Goal: Task Accomplishment & Management: Complete application form

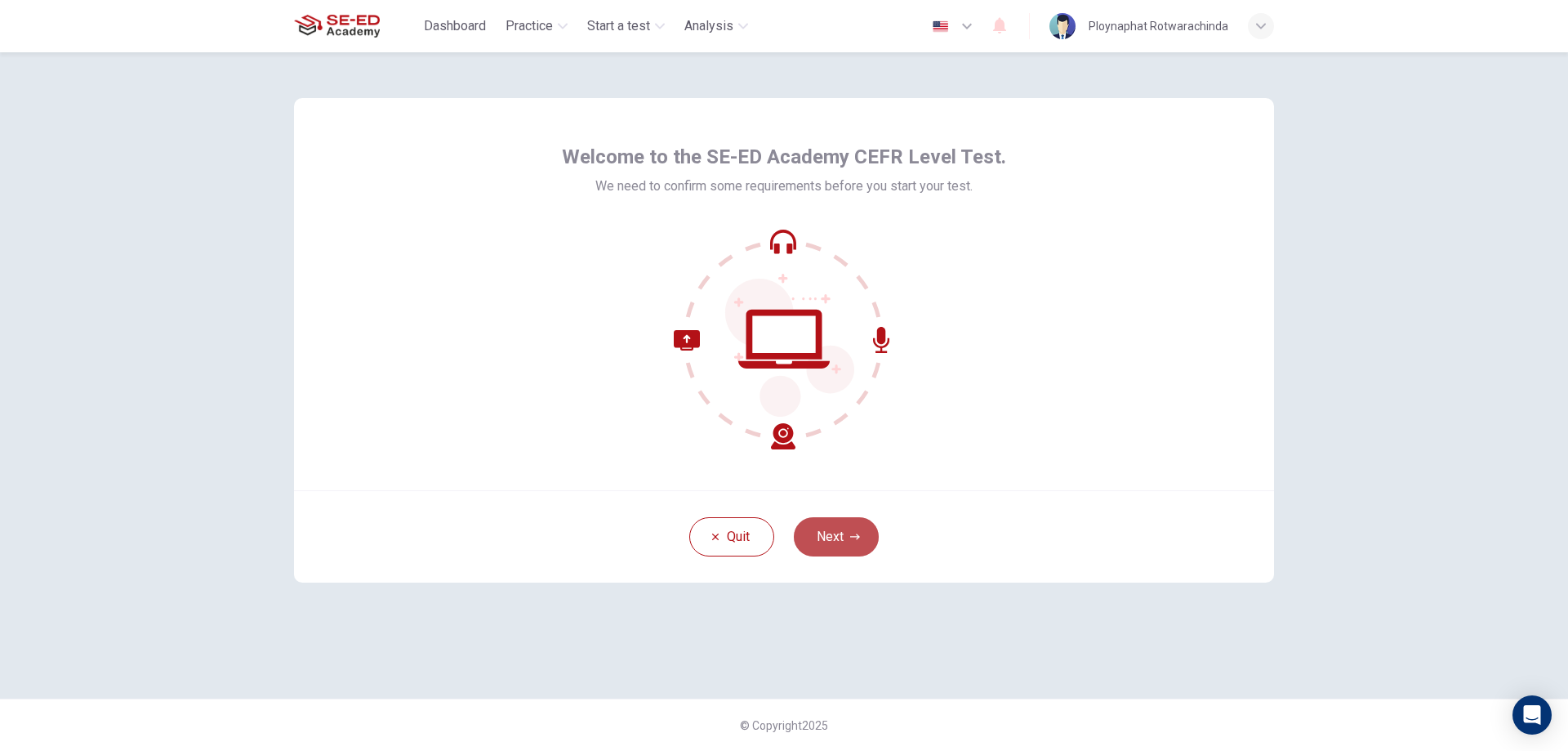
click at [826, 547] on button "Next" at bounding box center [837, 536] width 85 height 39
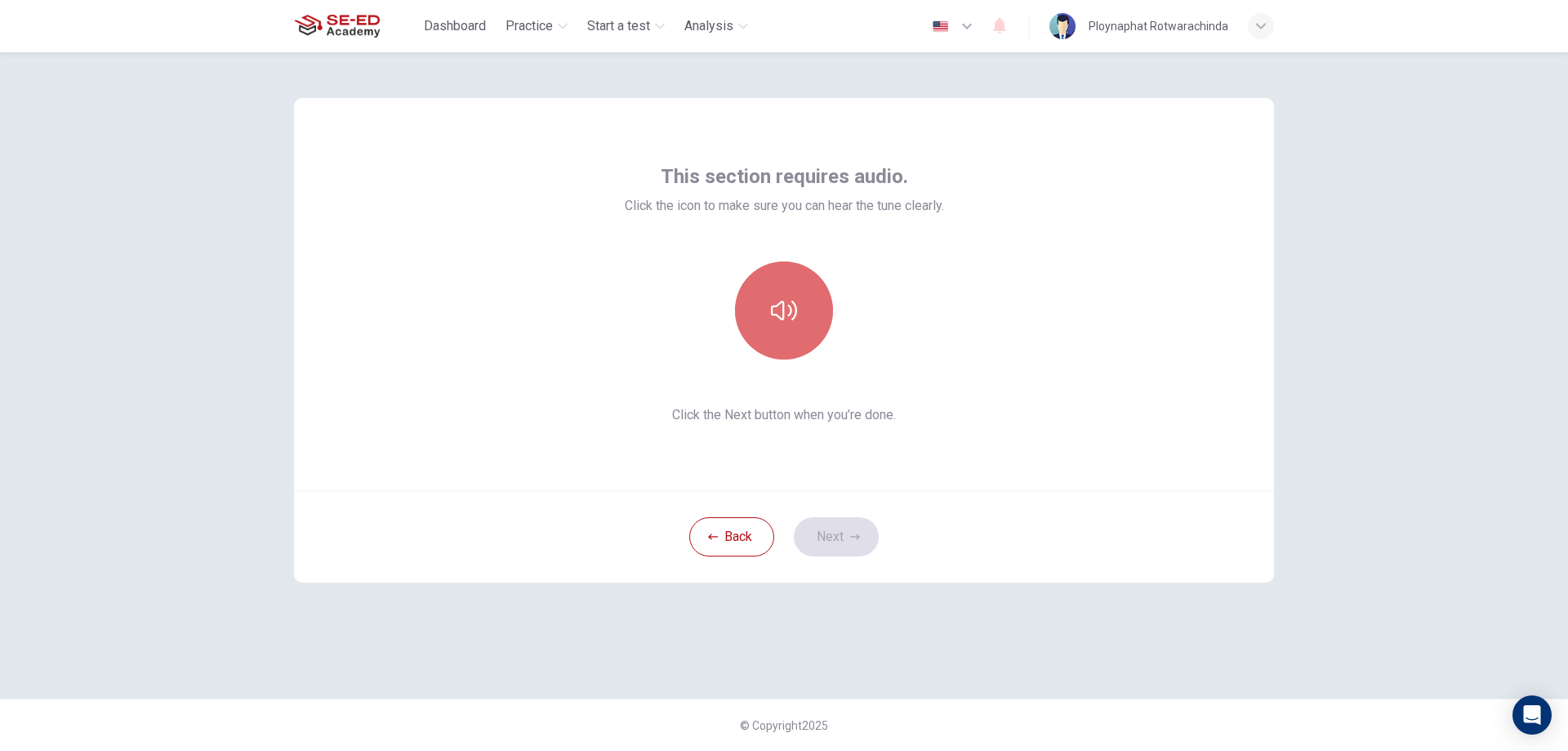
click at [789, 332] on button "button" at bounding box center [783, 310] width 98 height 98
click at [823, 303] on button "button" at bounding box center [783, 310] width 98 height 98
click at [827, 318] on button "button" at bounding box center [783, 310] width 98 height 98
click at [789, 326] on button "button" at bounding box center [783, 310] width 98 height 98
click at [771, 308] on icon "button" at bounding box center [783, 310] width 26 height 26
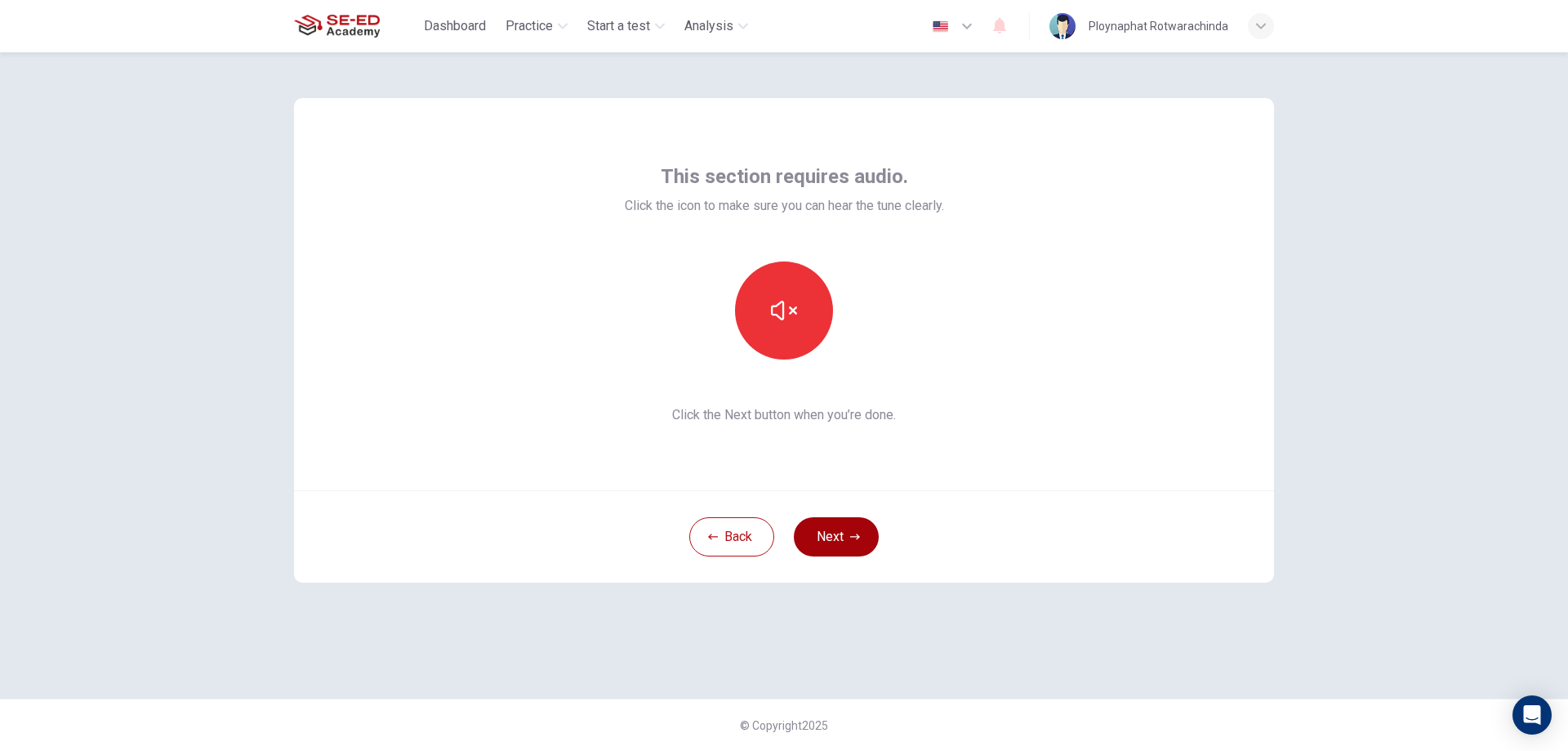
click at [847, 529] on button "Next" at bounding box center [837, 536] width 85 height 39
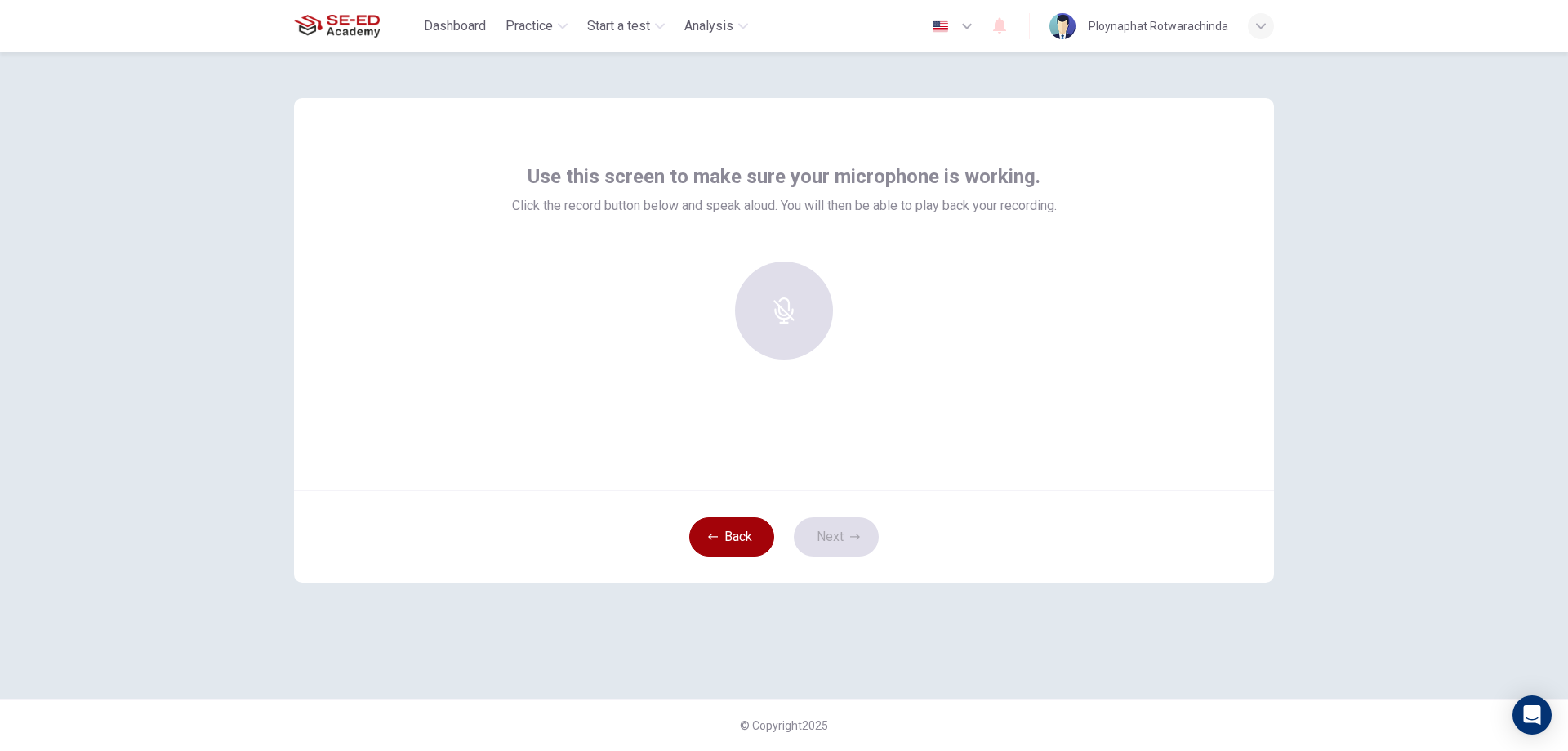
click at [722, 536] on button "Back" at bounding box center [731, 536] width 85 height 39
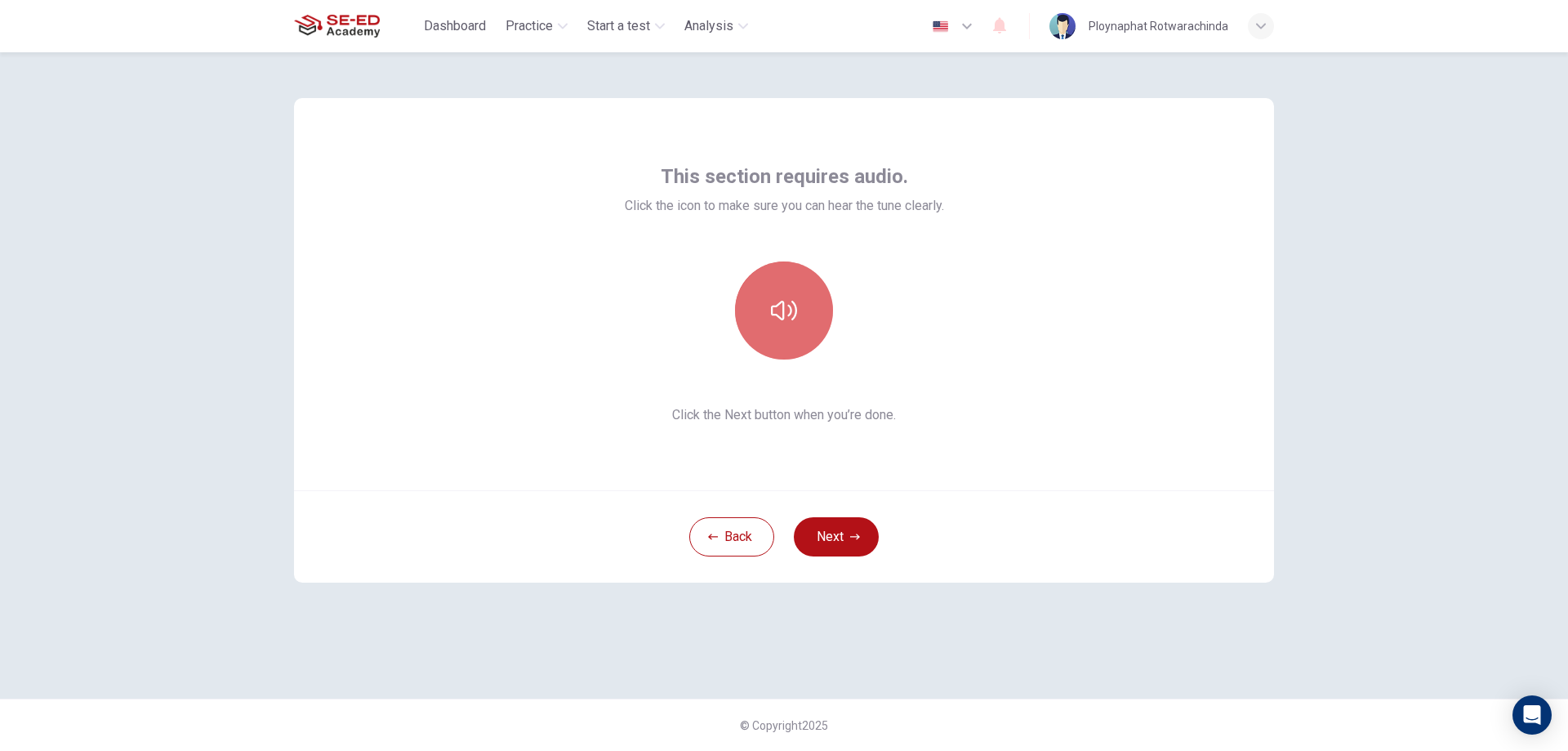
click at [794, 317] on icon "button" at bounding box center [783, 310] width 26 height 19
click at [794, 317] on icon "button" at bounding box center [783, 310] width 26 height 26
click at [794, 317] on icon "button" at bounding box center [783, 310] width 26 height 19
click at [792, 312] on icon "button" at bounding box center [783, 310] width 26 height 19
click at [805, 335] on button "button" at bounding box center [783, 310] width 98 height 98
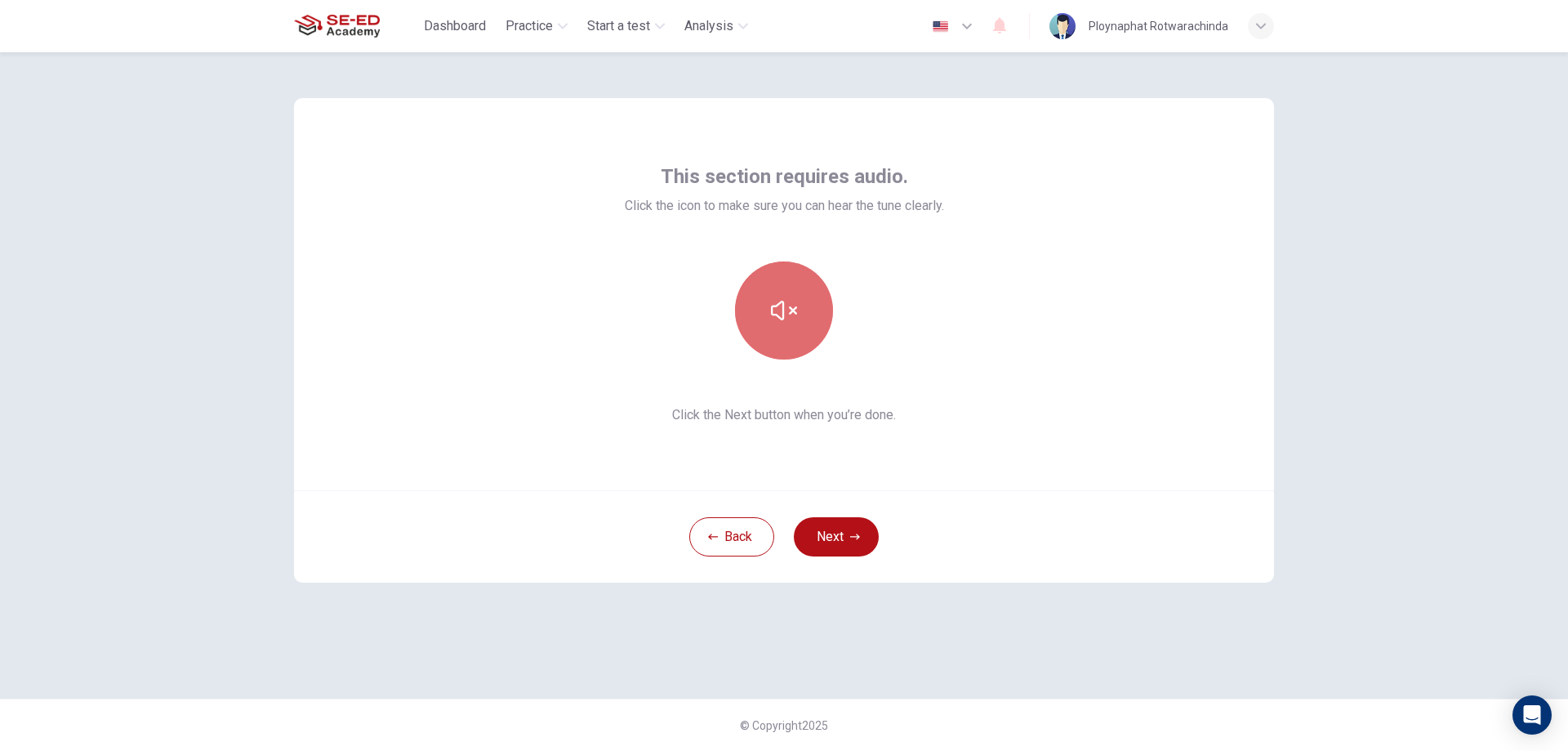
click at [805, 335] on button "button" at bounding box center [783, 310] width 98 height 98
click at [833, 529] on button "Next" at bounding box center [837, 536] width 85 height 39
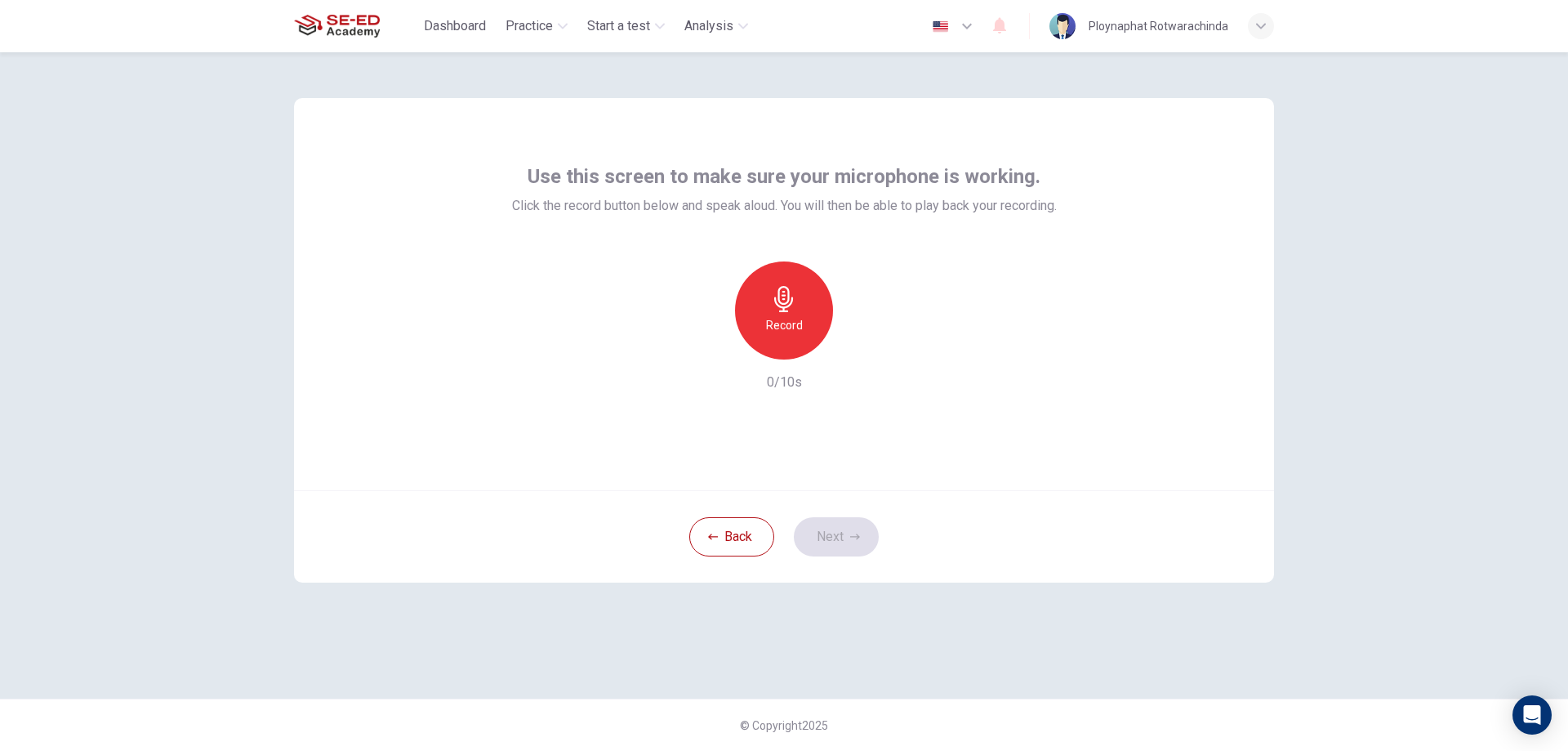
click at [795, 298] on icon "button" at bounding box center [783, 298] width 26 height 26
click at [862, 358] on div "button" at bounding box center [858, 346] width 26 height 26
click at [857, 349] on icon "button" at bounding box center [859, 347] width 12 height 13
click at [695, 343] on div "button" at bounding box center [708, 346] width 26 height 26
click at [797, 307] on div "Record" at bounding box center [783, 310] width 98 height 98
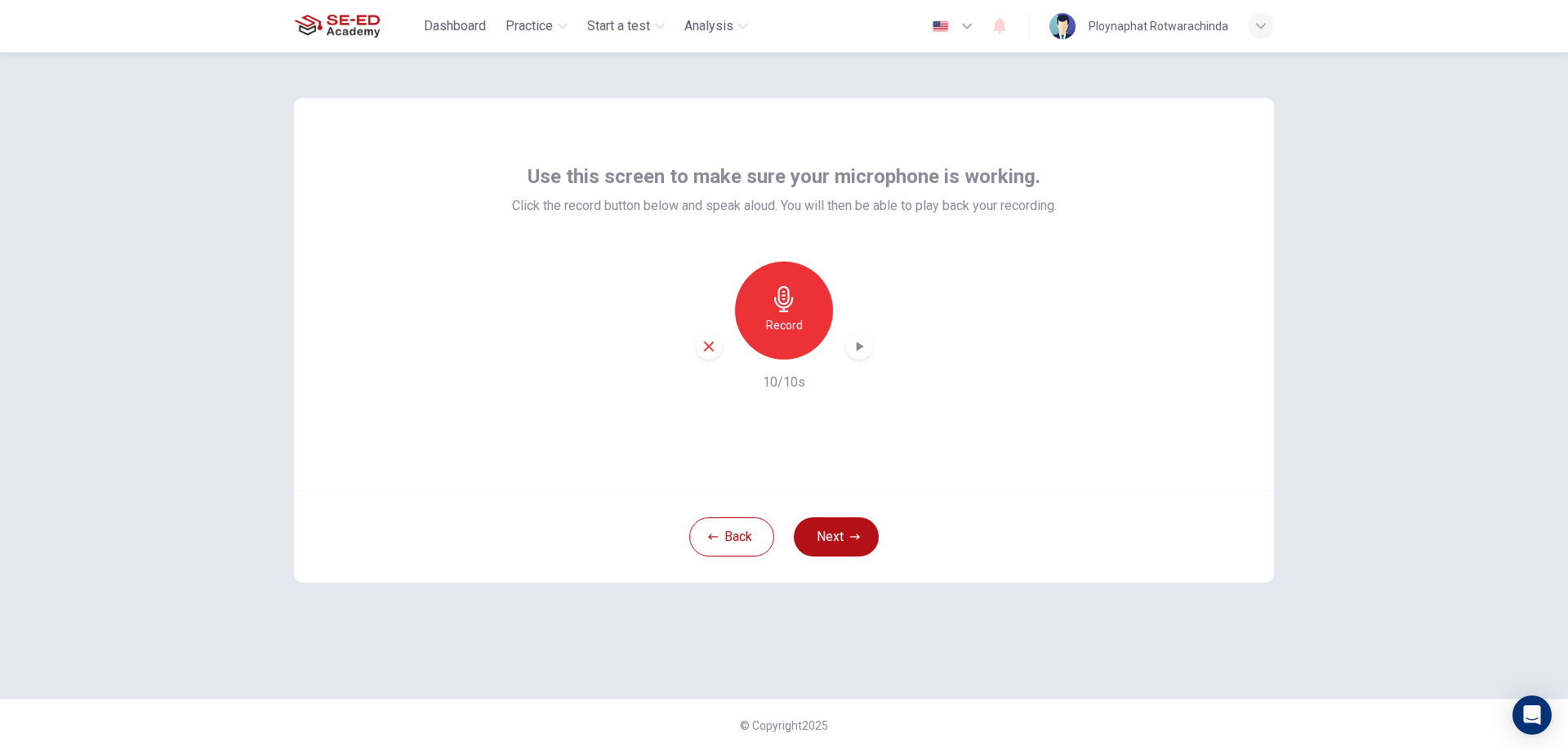
click at [847, 353] on div "button" at bounding box center [858, 346] width 26 height 26
click at [857, 529] on button "Next" at bounding box center [837, 536] width 85 height 39
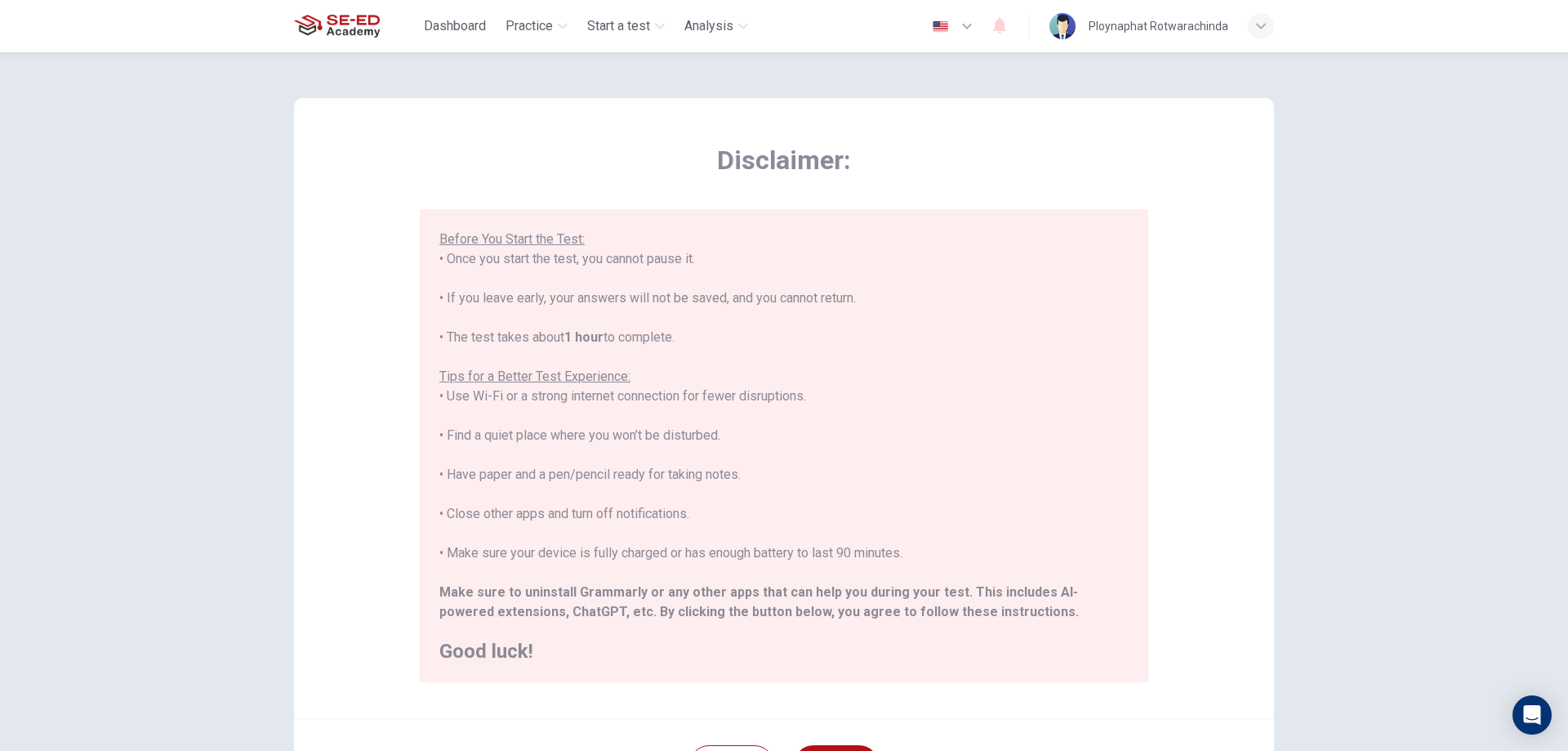
scroll to position [158, 0]
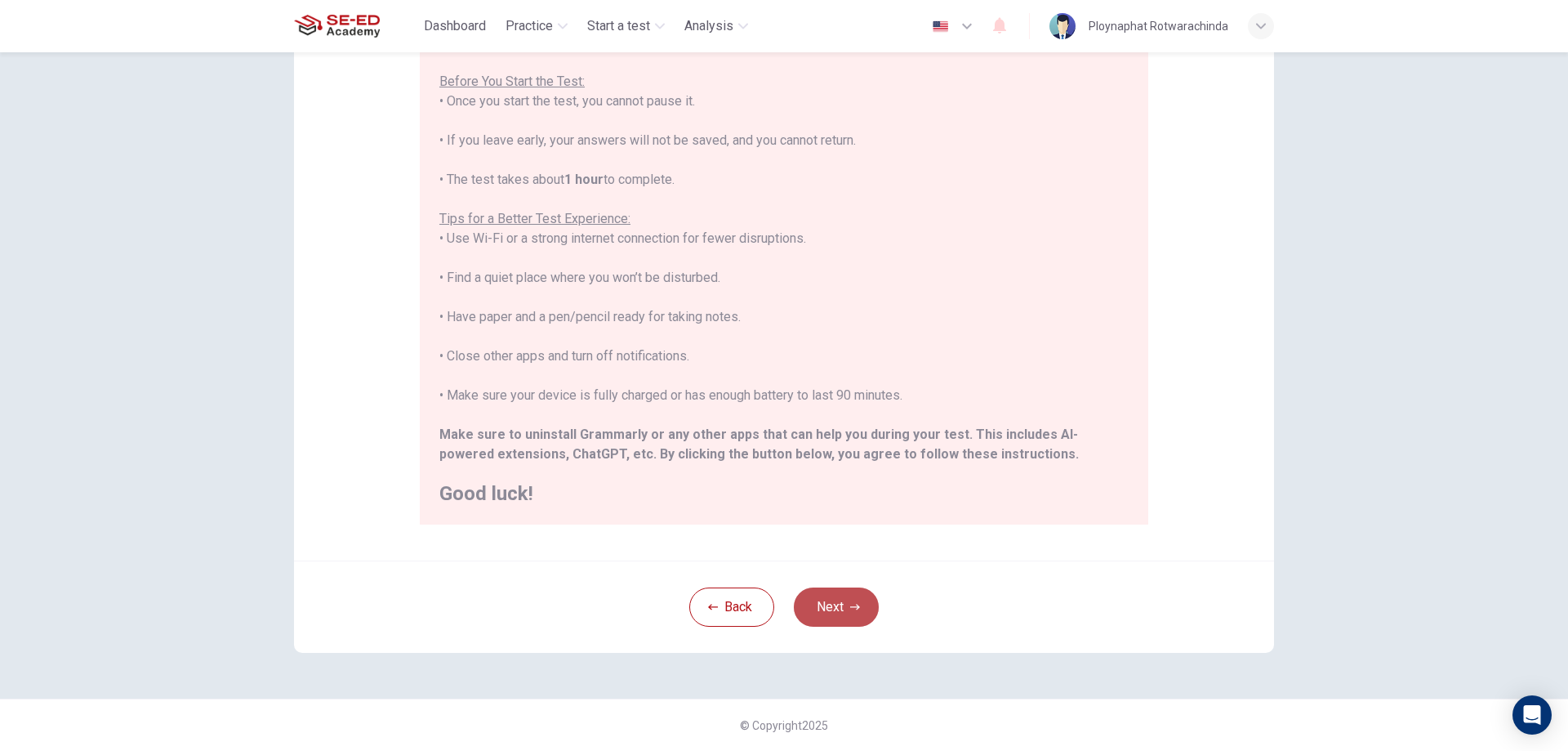
click at [853, 611] on button "Next" at bounding box center [837, 606] width 85 height 39
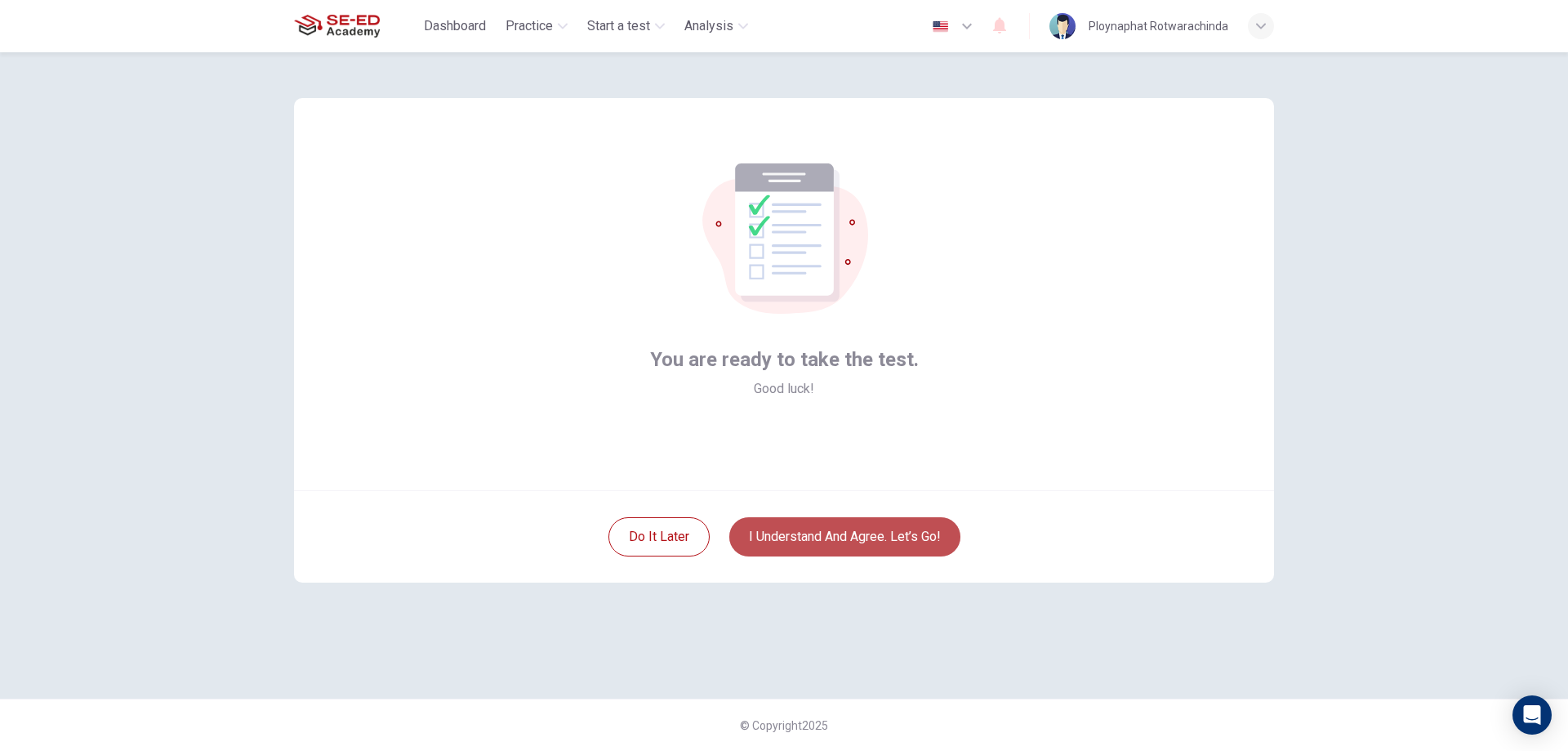
click at [888, 543] on button "I understand and agree. Let’s go!" at bounding box center [844, 536] width 231 height 39
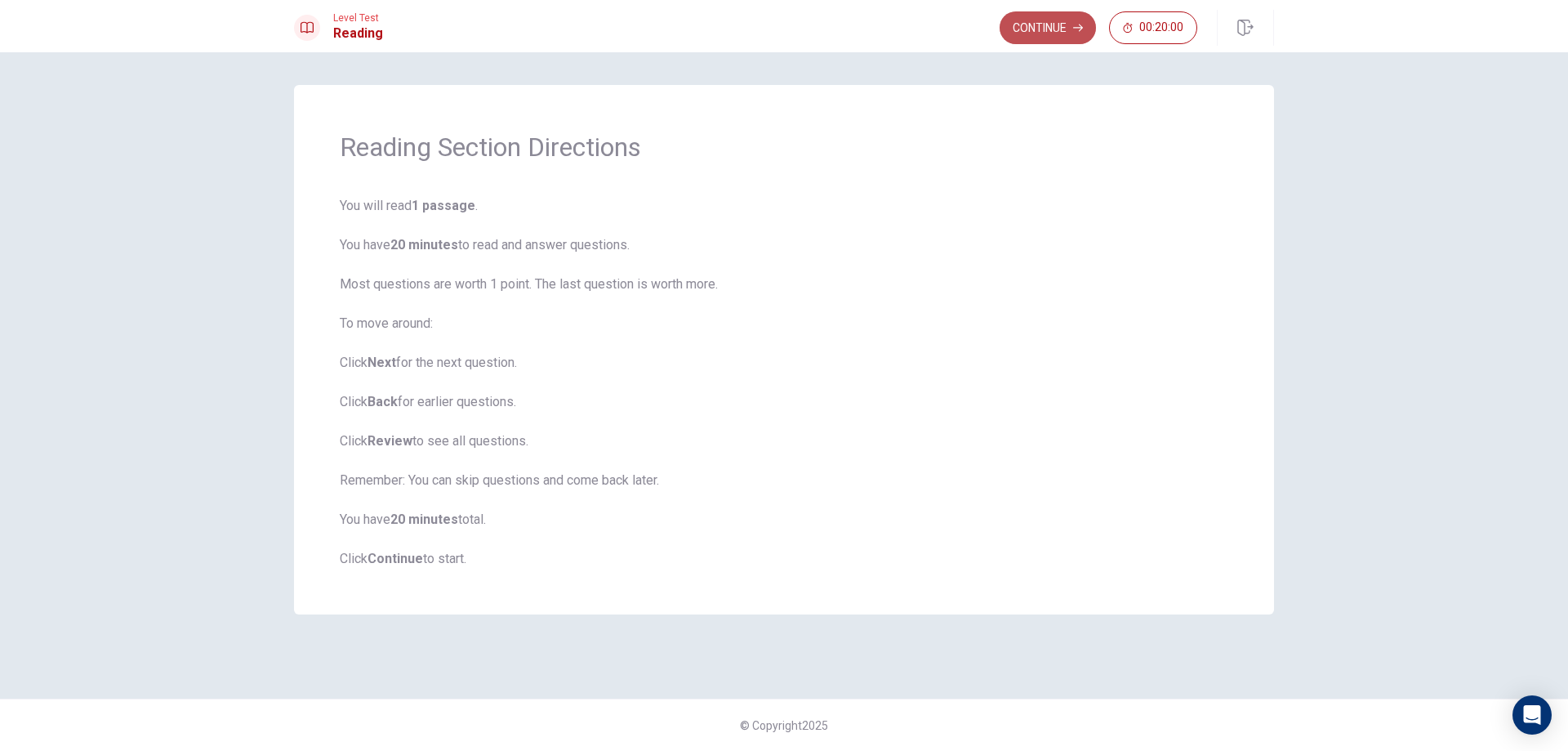
click at [1050, 18] on button "Continue" at bounding box center [1047, 28] width 96 height 33
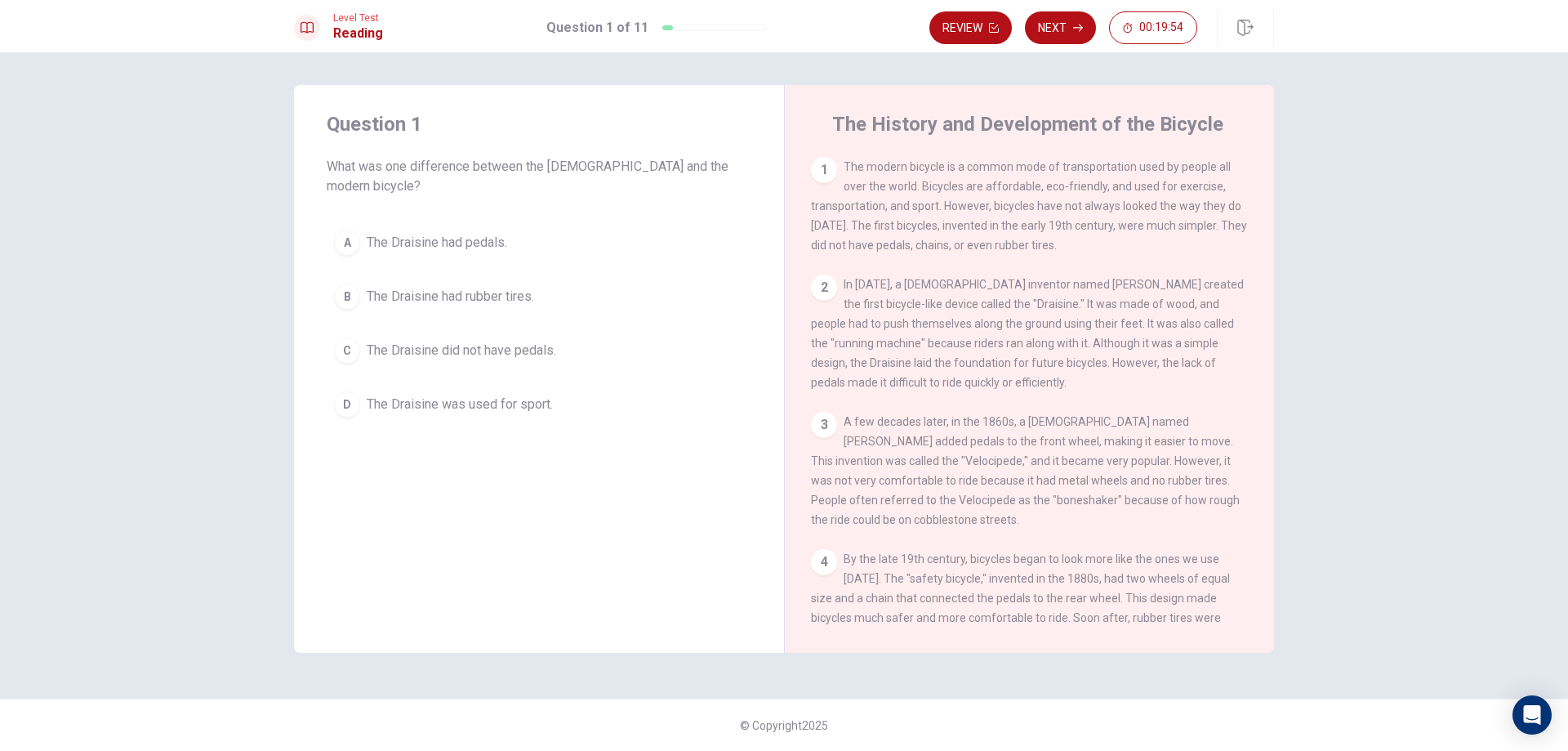
drag, startPoint x: 357, startPoint y: 163, endPoint x: 534, endPoint y: 170, distance: 177.1
click at [526, 170] on span "What was one difference between the [DEMOGRAPHIC_DATA] and the modern bicycle?" at bounding box center [539, 176] width 425 height 39
drag, startPoint x: 888, startPoint y: 170, endPoint x: 995, endPoint y: 180, distance: 107.5
click at [995, 180] on div "1 The modern bicycle is a common mode of transportation used by people all over…" at bounding box center [1029, 206] width 438 height 98
click at [1067, 180] on div "1 The modern bicycle is a common mode of transportation used by people all over…" at bounding box center [1029, 206] width 438 height 98
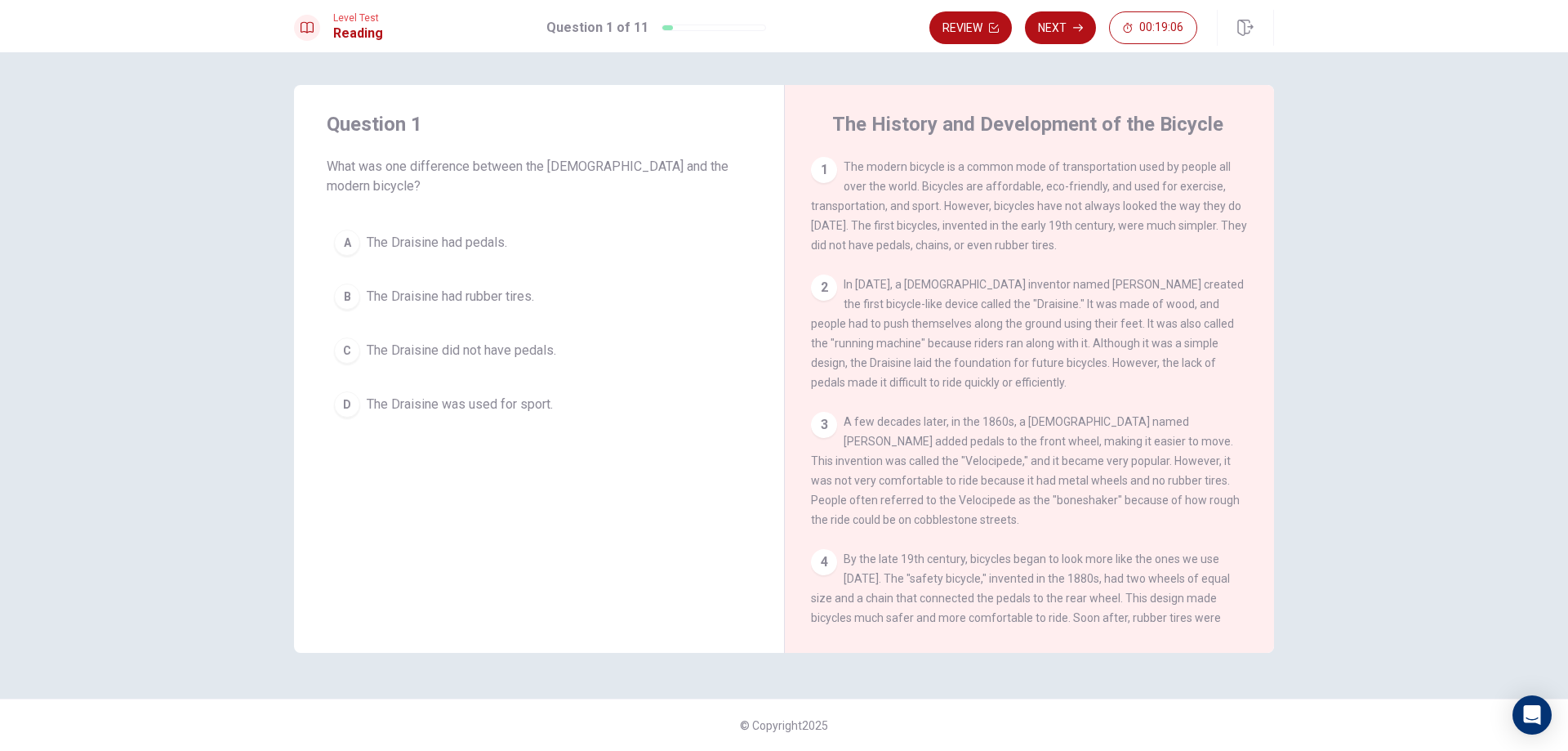
drag, startPoint x: 908, startPoint y: 368, endPoint x: 1001, endPoint y: 379, distance: 93.6
click at [994, 378] on div "2 In [DATE], a [DEMOGRAPHIC_DATA] inventor named [PERSON_NAME] created the firs…" at bounding box center [1029, 333] width 438 height 118
click at [1045, 33] on button "Next" at bounding box center [1060, 28] width 71 height 33
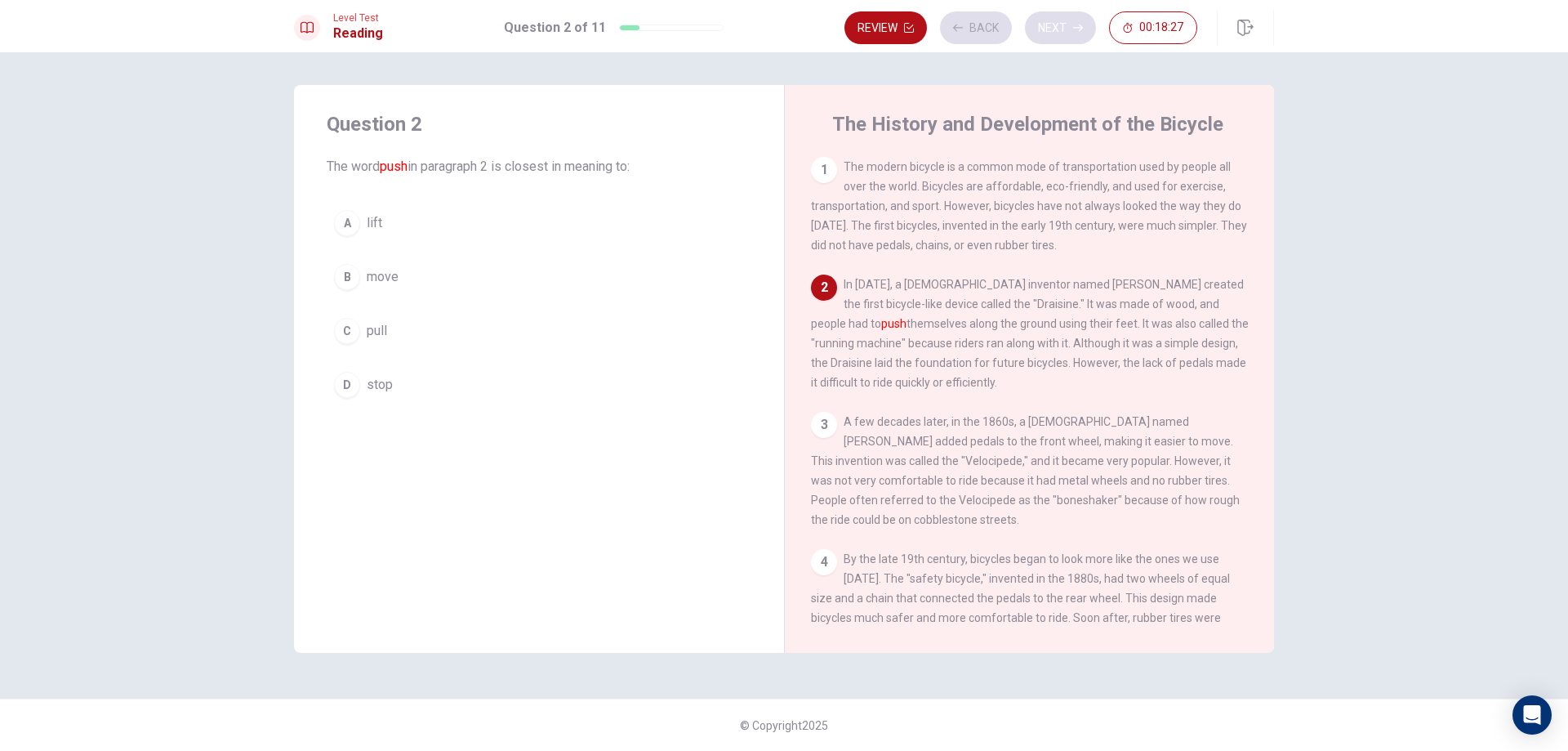
scroll to position [122, 0]
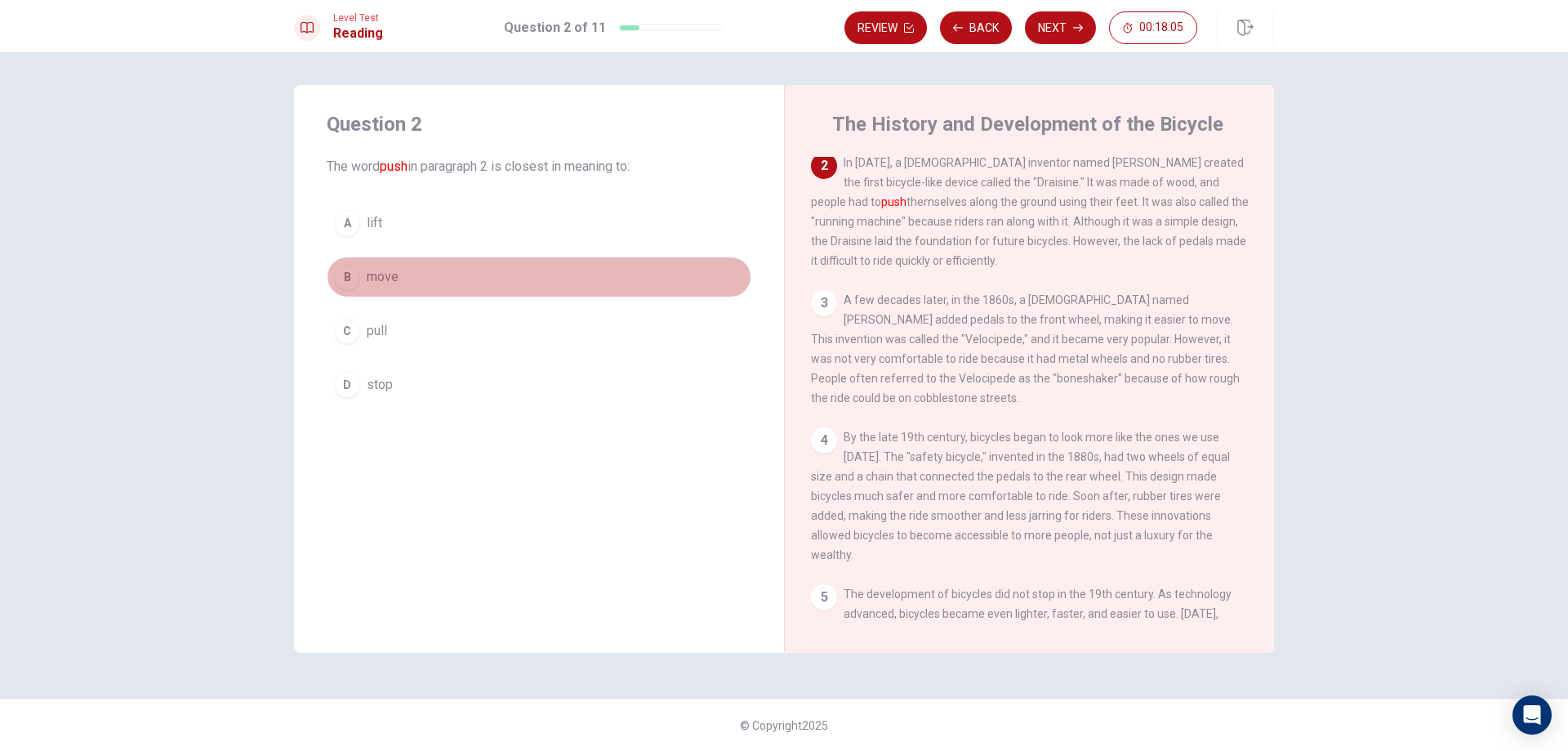
click at [367, 272] on span "move" at bounding box center [382, 277] width 32 height 19
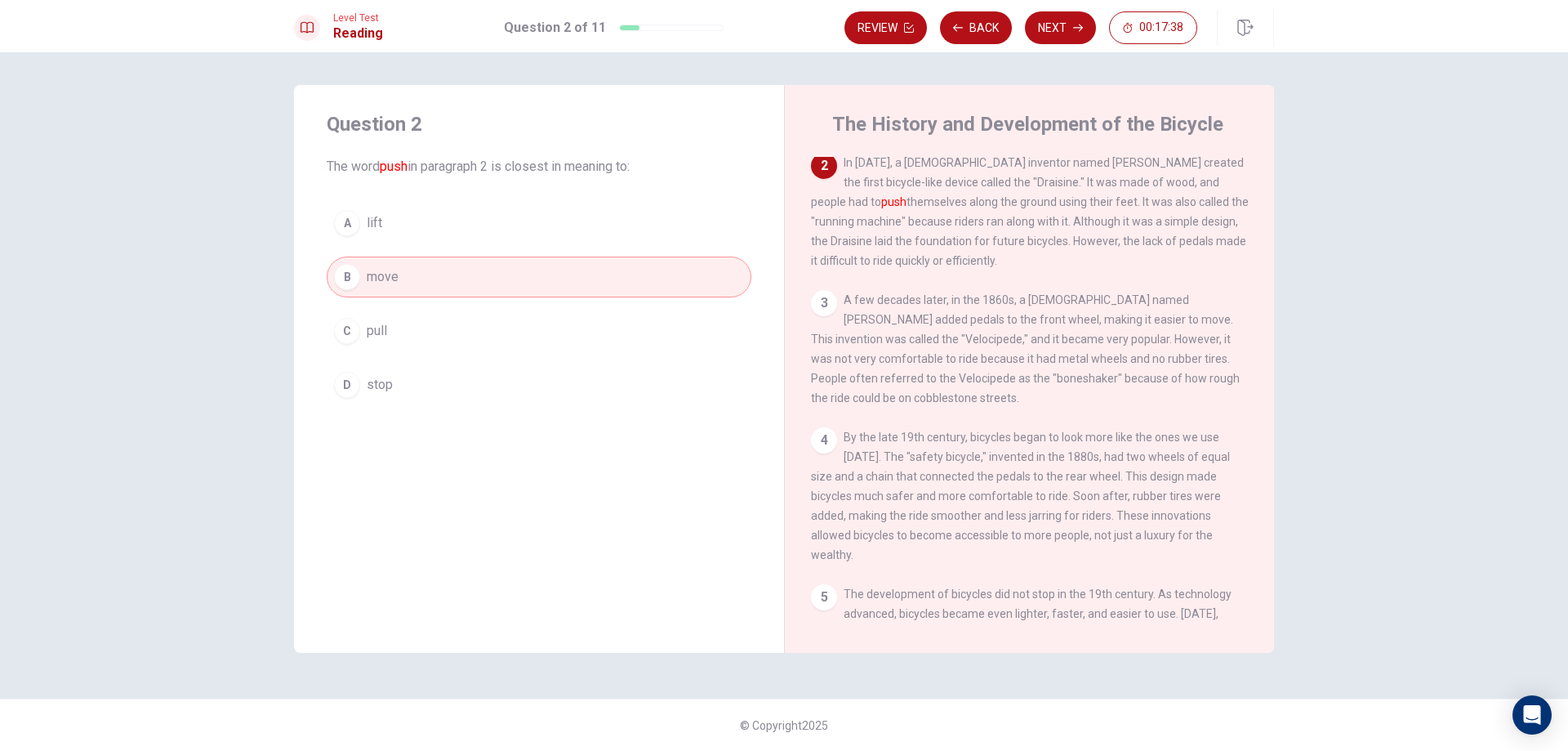
click at [526, 348] on button "C pull" at bounding box center [539, 331] width 425 height 41
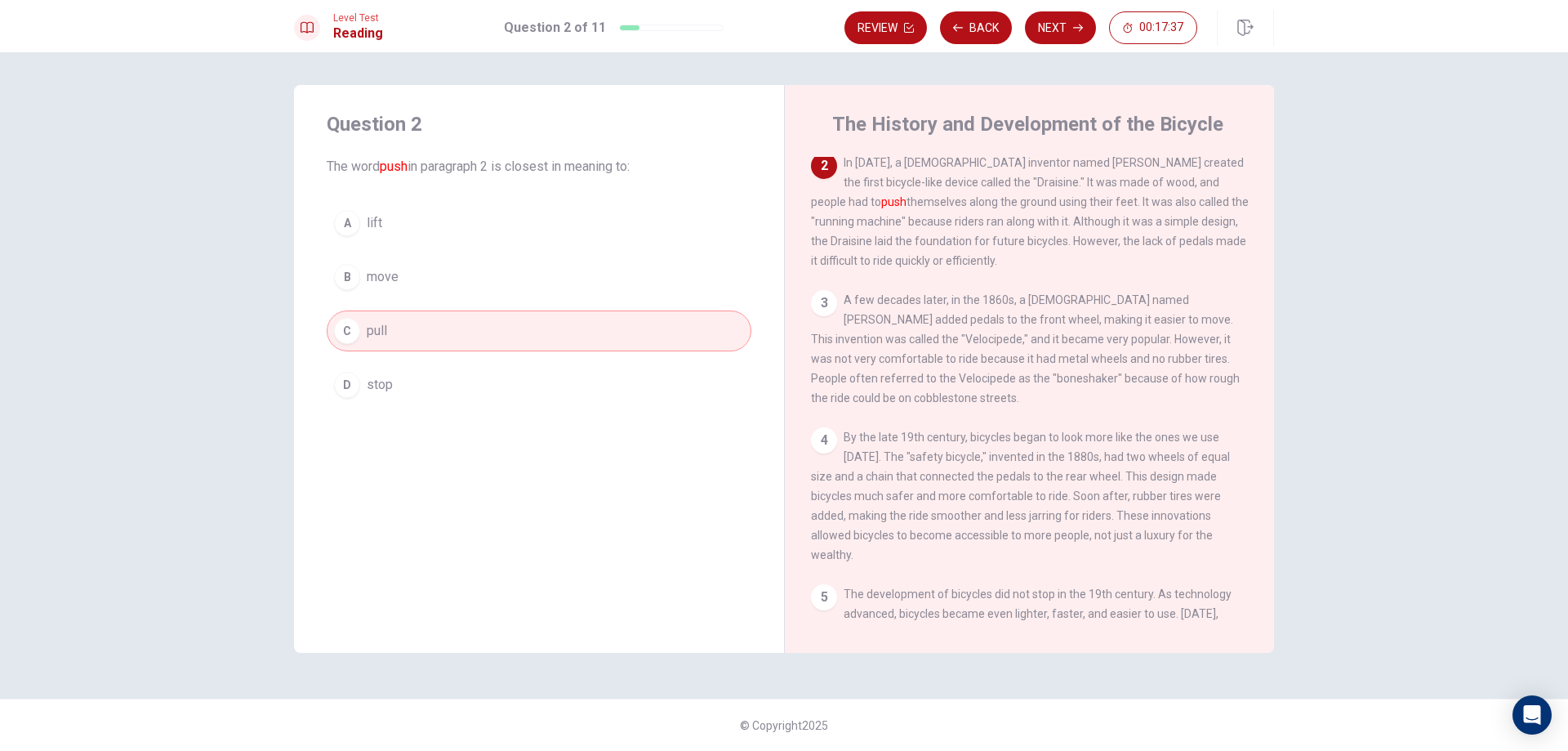
click at [564, 282] on button "B move" at bounding box center [539, 277] width 425 height 41
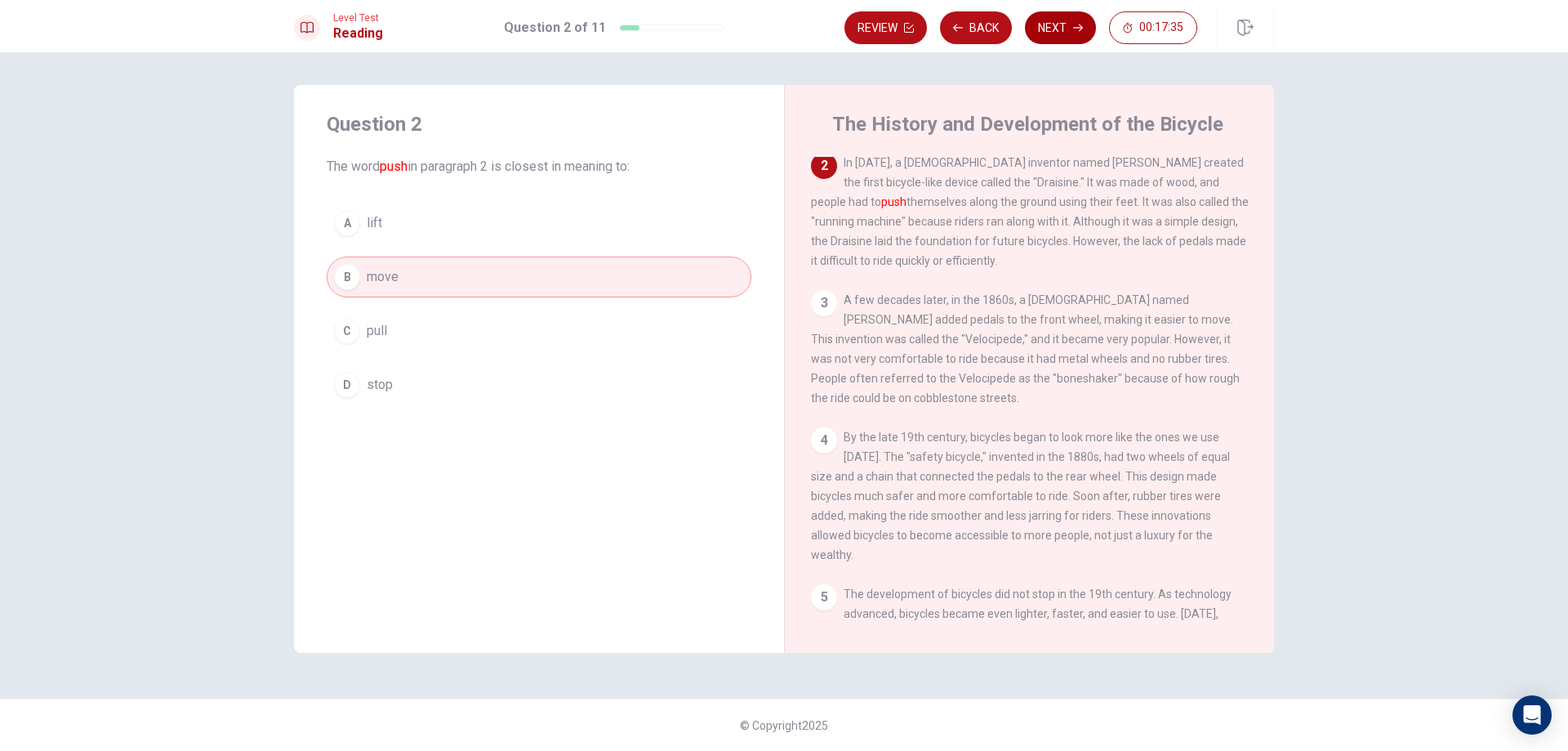
click at [1059, 33] on button "Next" at bounding box center [1060, 28] width 71 height 33
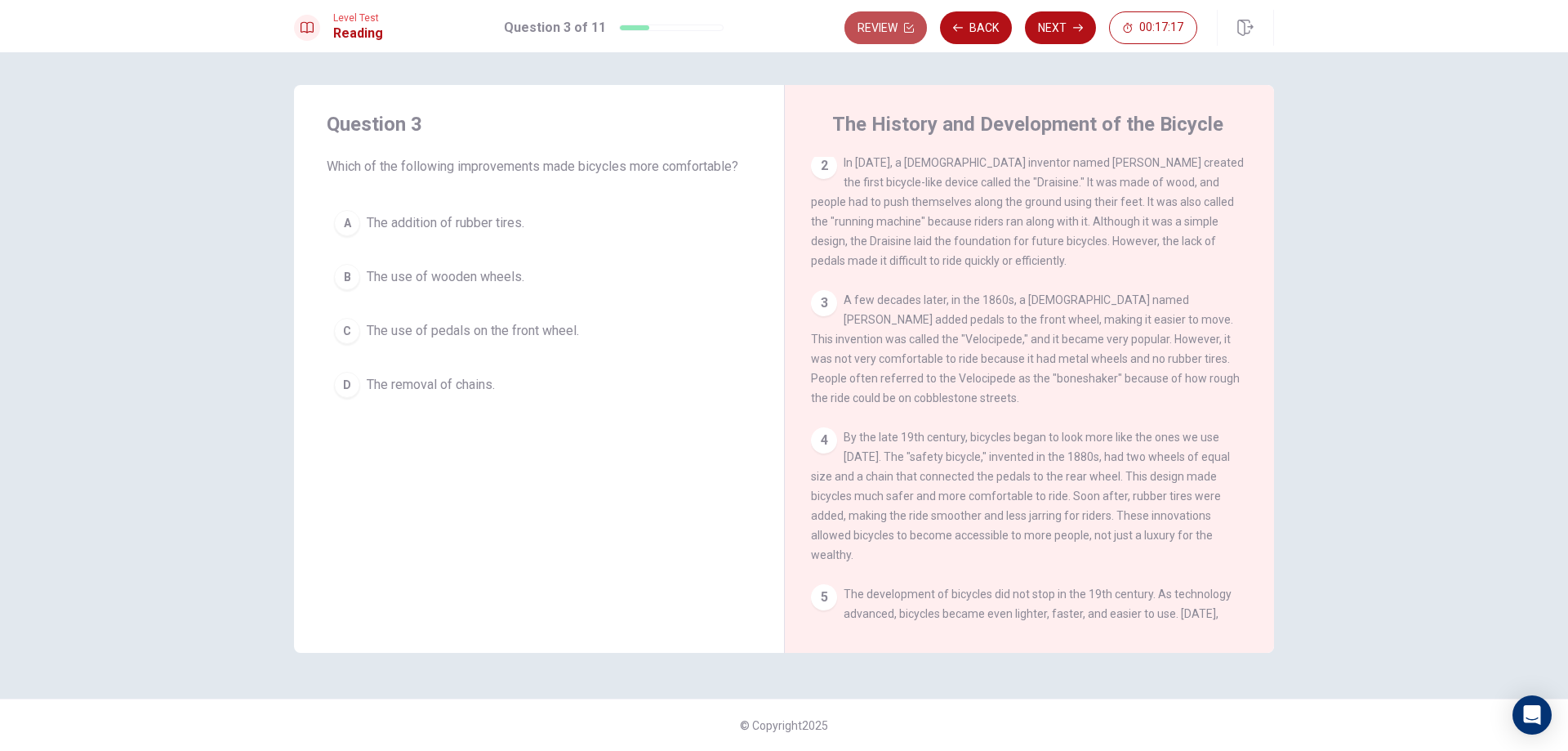
click at [878, 25] on button "Review" at bounding box center [885, 28] width 83 height 33
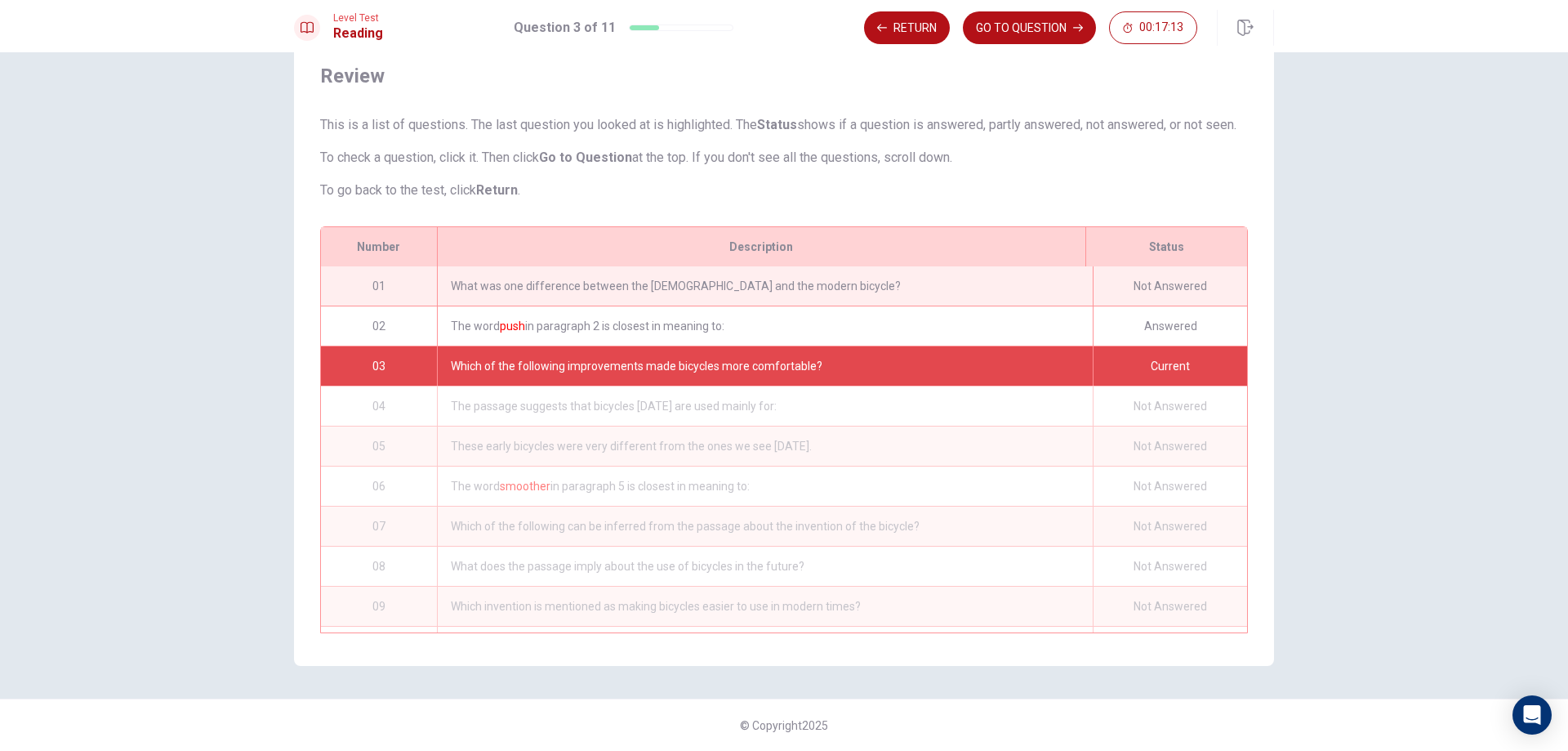
scroll to position [0, 0]
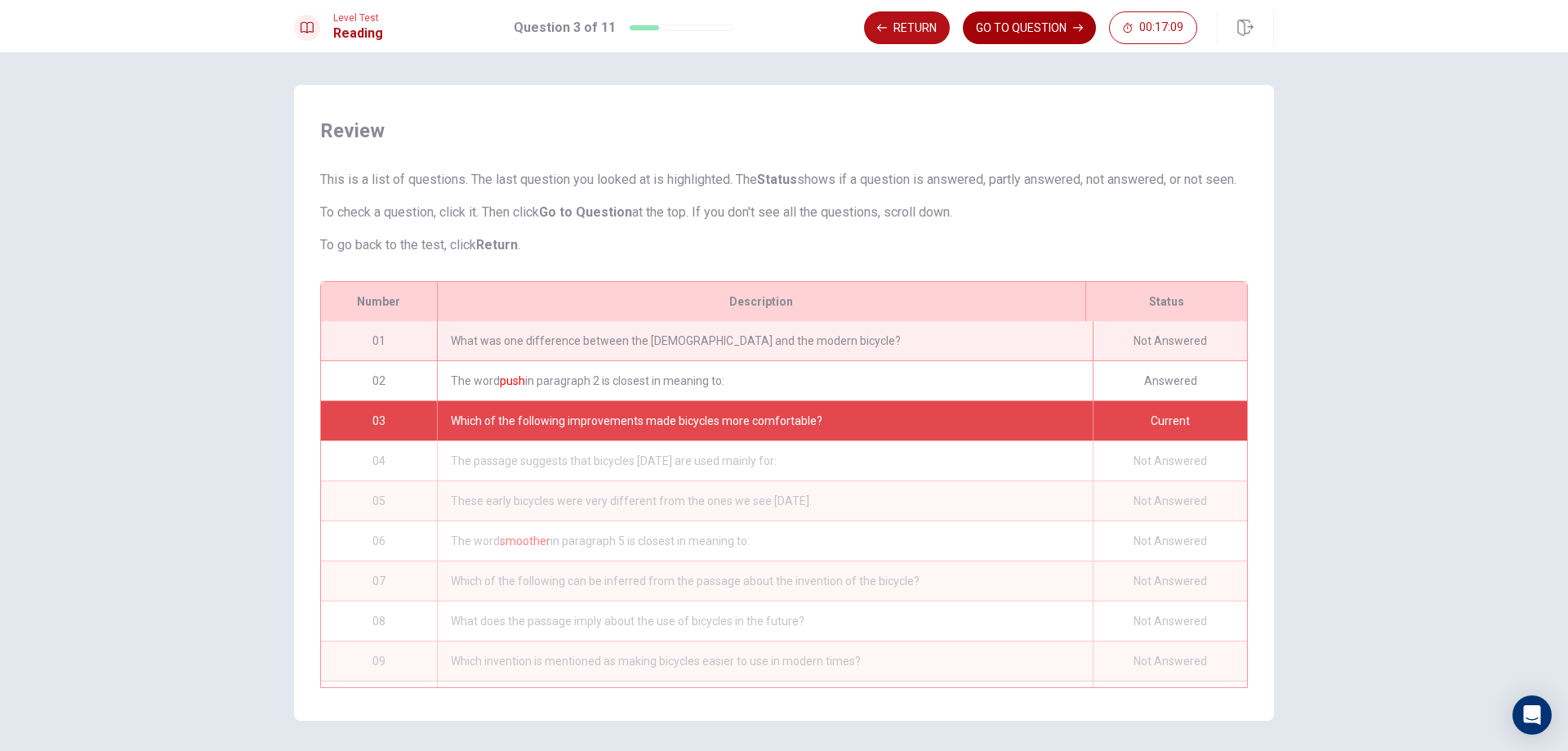
click at [984, 17] on button "GO TO QUESTION" at bounding box center [1029, 28] width 133 height 33
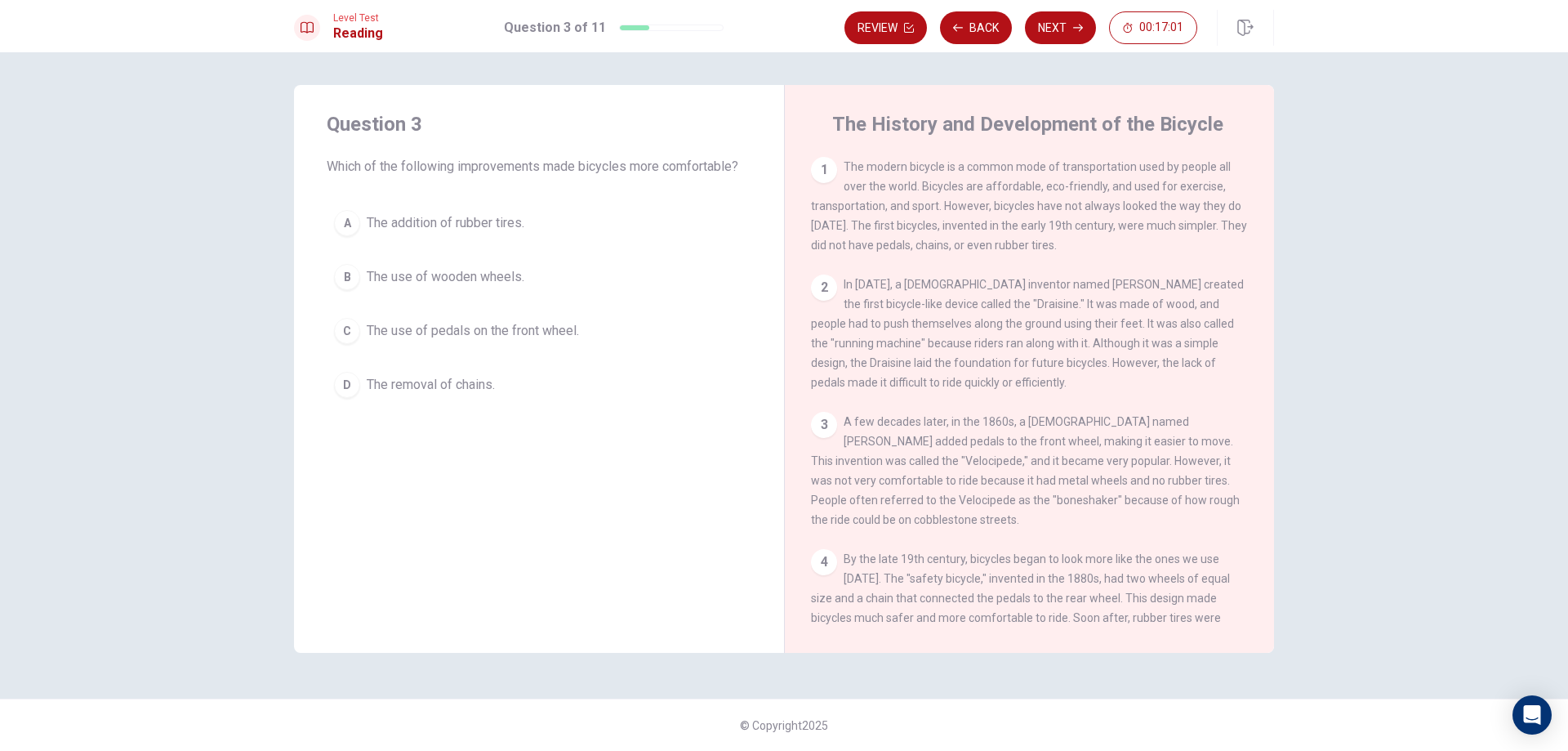
drag, startPoint x: 980, startPoint y: 178, endPoint x: 1100, endPoint y: 171, distance: 120.2
click at [1100, 171] on div "1 The modern bicycle is a common mode of transportation used by people all over…" at bounding box center [1029, 206] width 438 height 98
click at [884, 23] on button "Review" at bounding box center [885, 28] width 83 height 33
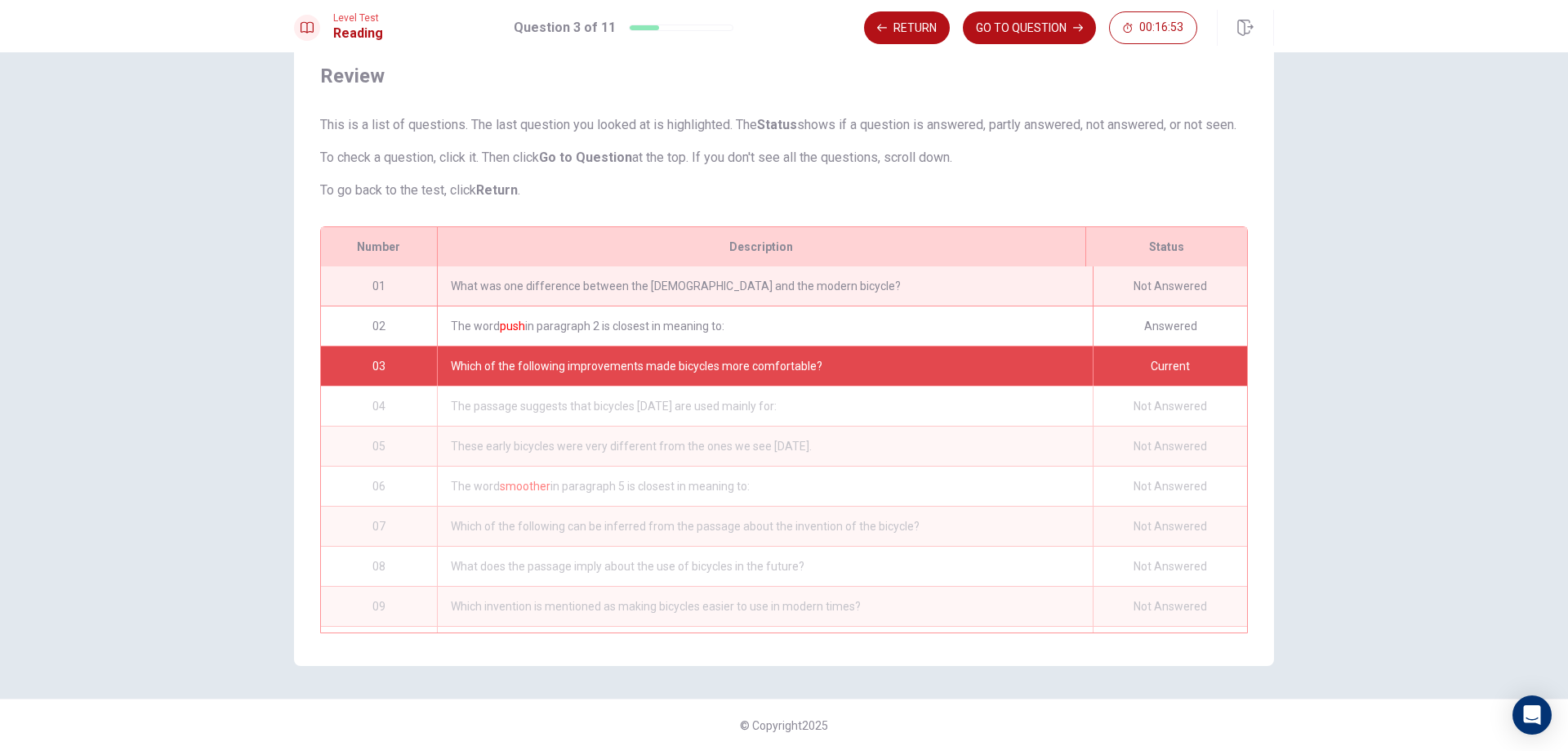
click at [857, 272] on div "What was one difference between the [DEMOGRAPHIC_DATA] and the modern bicycle?" at bounding box center [764, 286] width 655 height 39
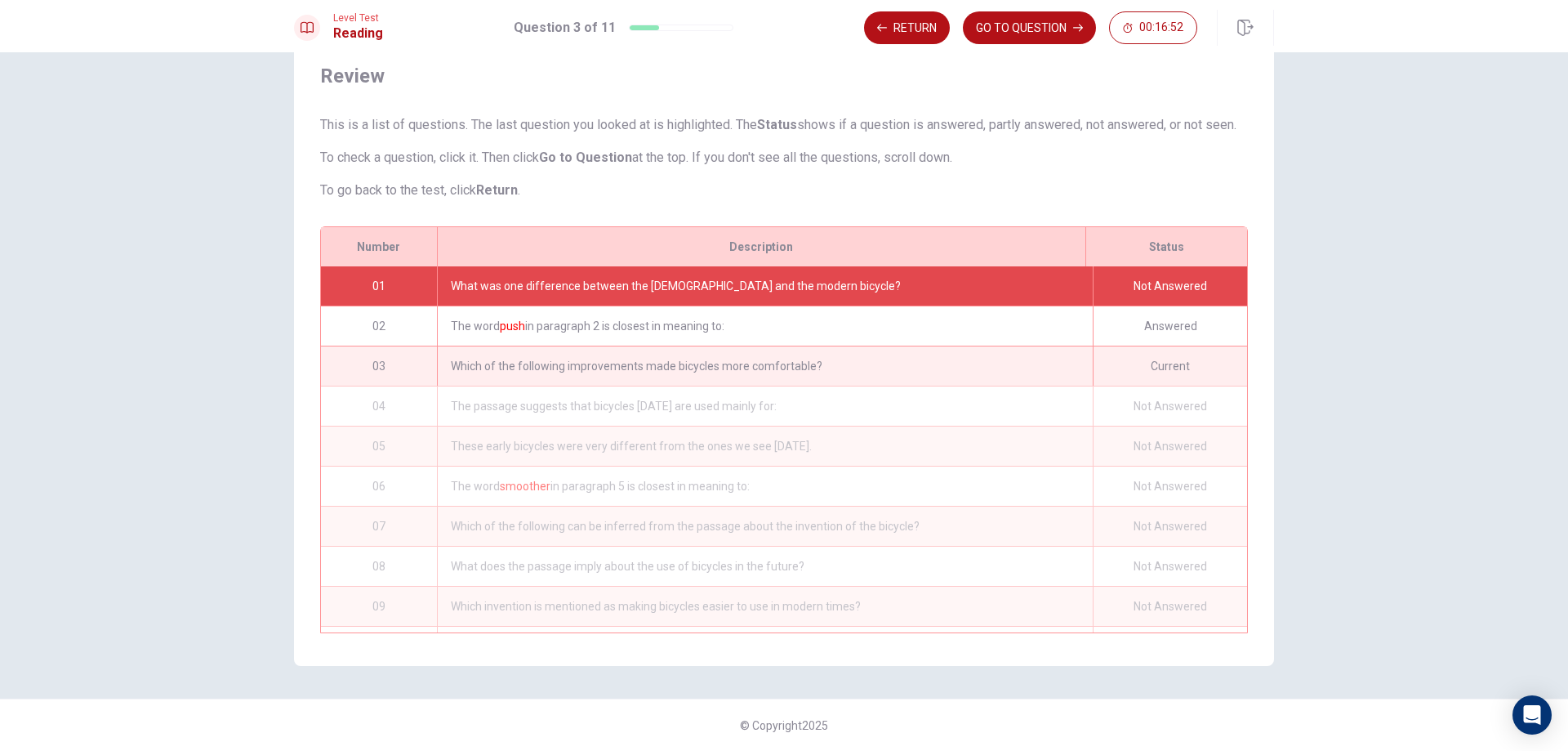
click at [859, 279] on div "What was one difference between the [DEMOGRAPHIC_DATA] and the modern bicycle?" at bounding box center [764, 286] width 655 height 39
click at [1011, 29] on button "GO TO QUESTION" at bounding box center [1029, 28] width 133 height 33
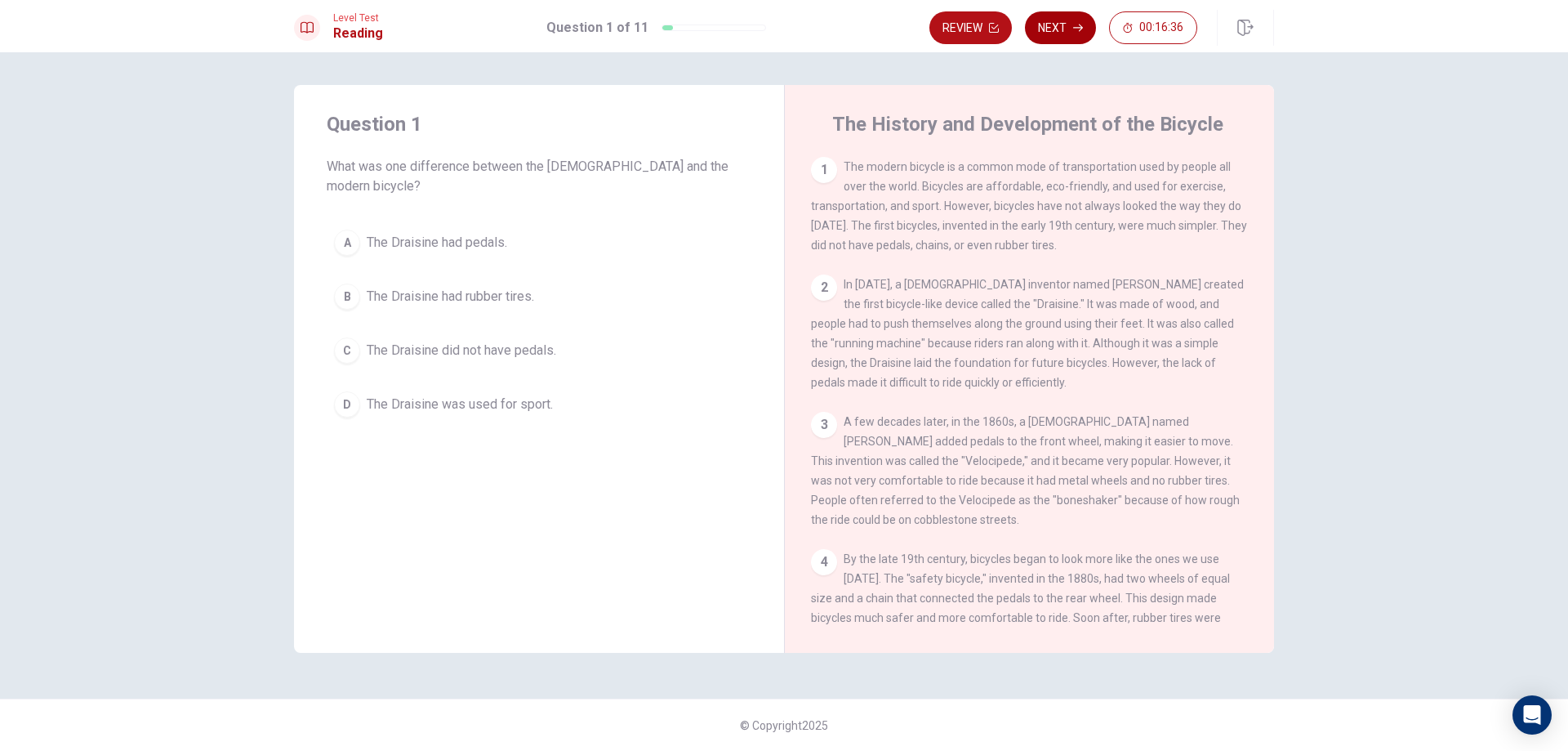
click at [1050, 31] on button "Next" at bounding box center [1060, 28] width 71 height 33
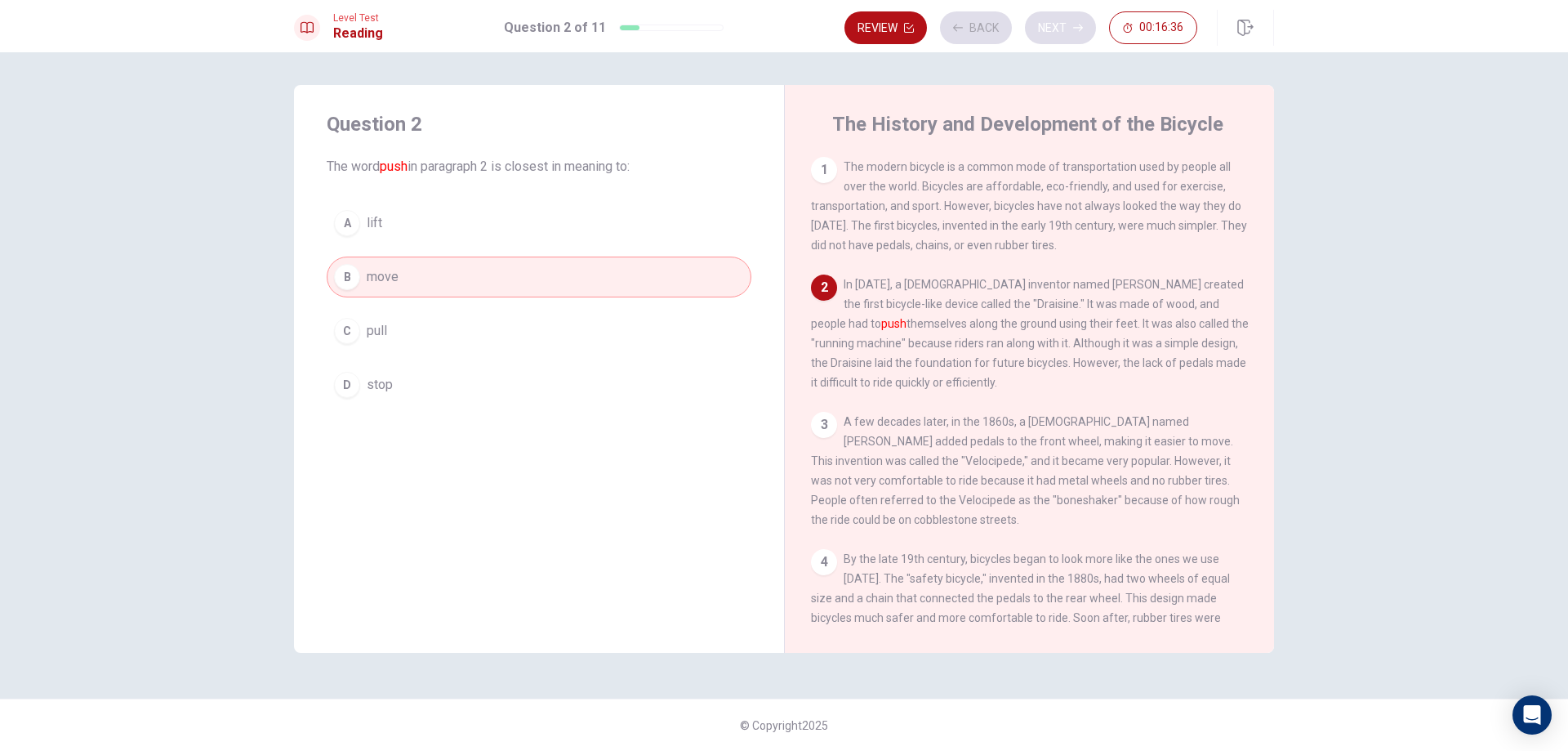
scroll to position [122, 0]
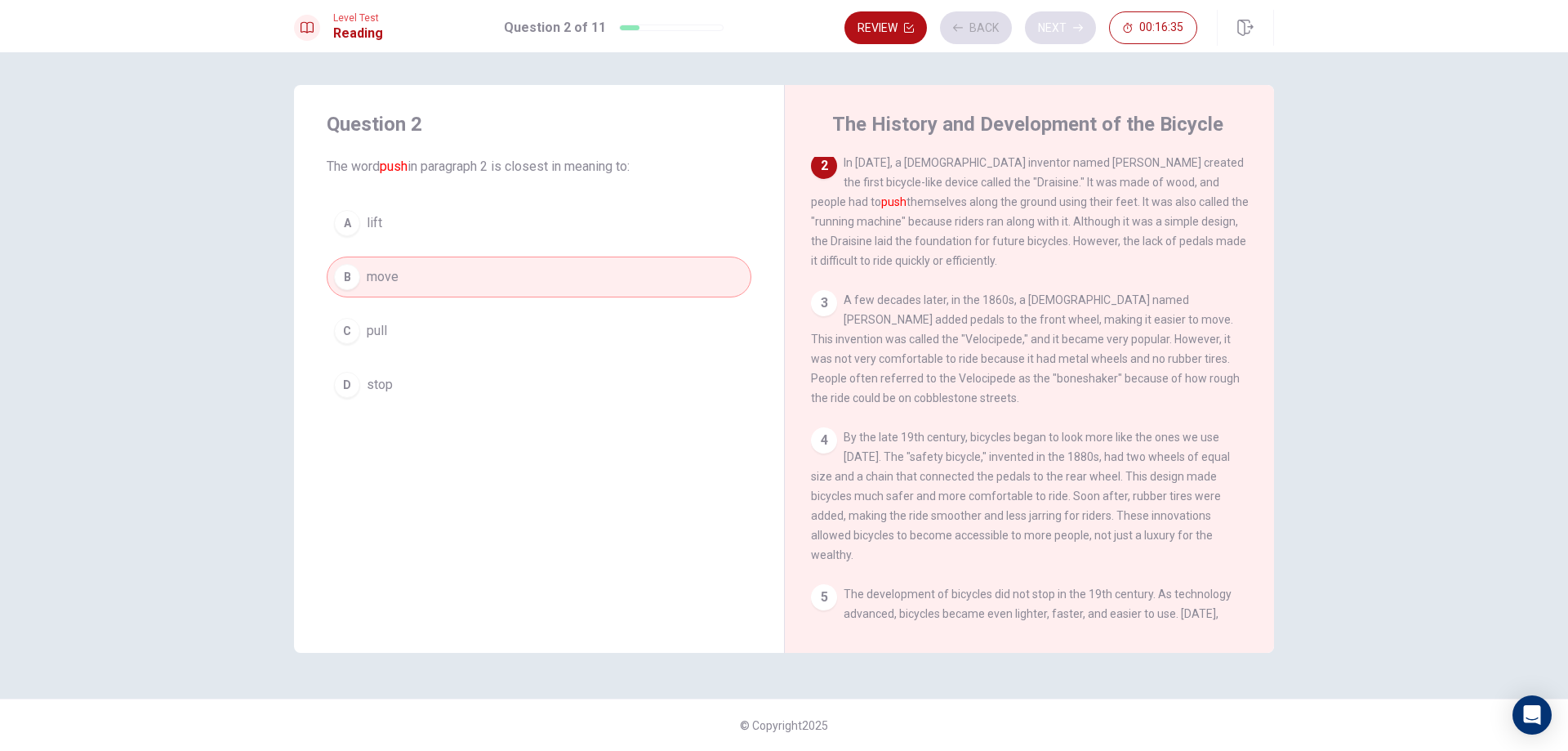
click at [1050, 31] on div "Review Back Next 00:16:35" at bounding box center [1020, 28] width 352 height 33
click at [1050, 31] on button "Next" at bounding box center [1060, 28] width 71 height 33
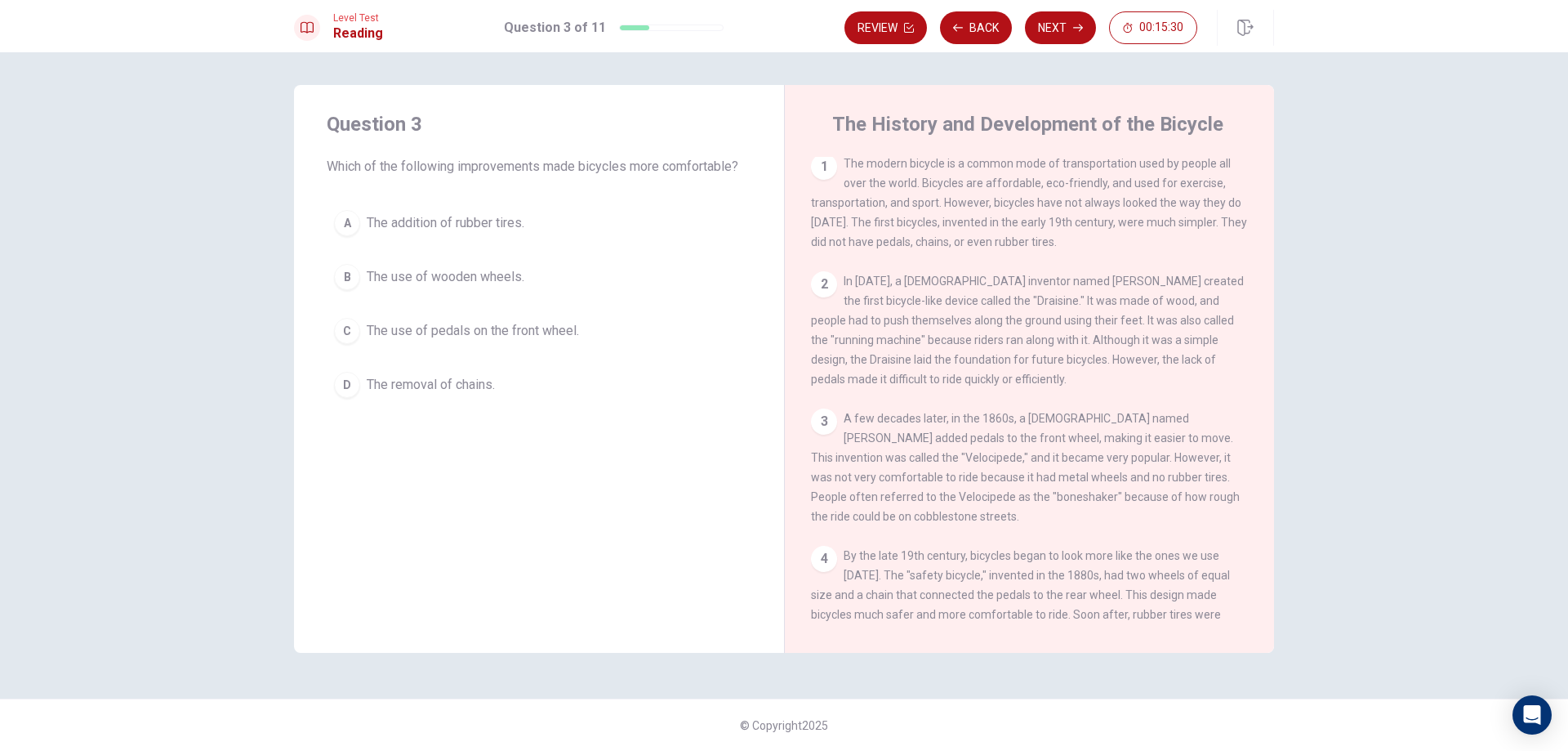
scroll to position [0, 0]
drag, startPoint x: 842, startPoint y: 466, endPoint x: 1272, endPoint y: 501, distance: 431.4
click at [1262, 501] on div "1 The modern bicycle is a common mode of transportation used by people all over…" at bounding box center [1040, 392] width 459 height 469
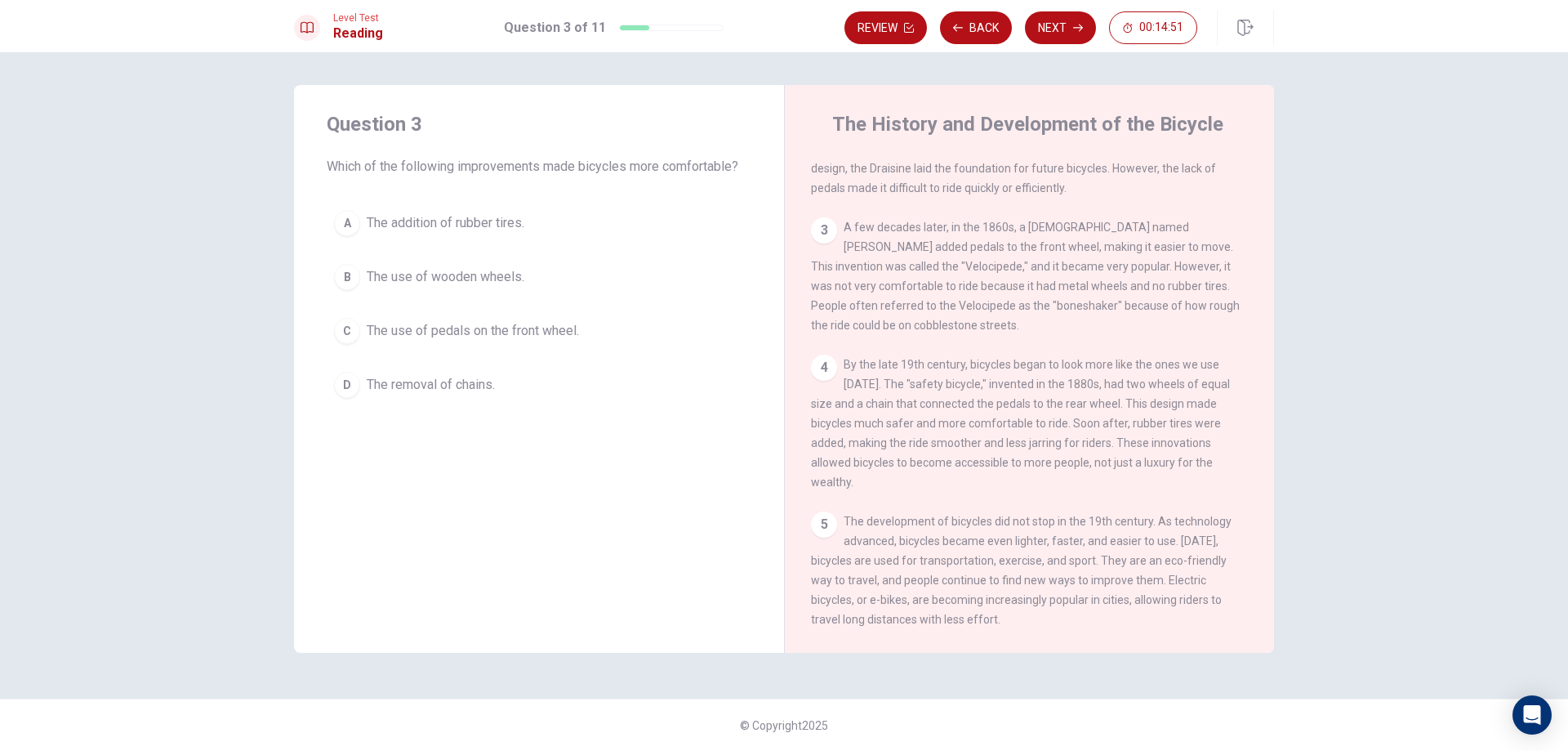
scroll to position [221, 0]
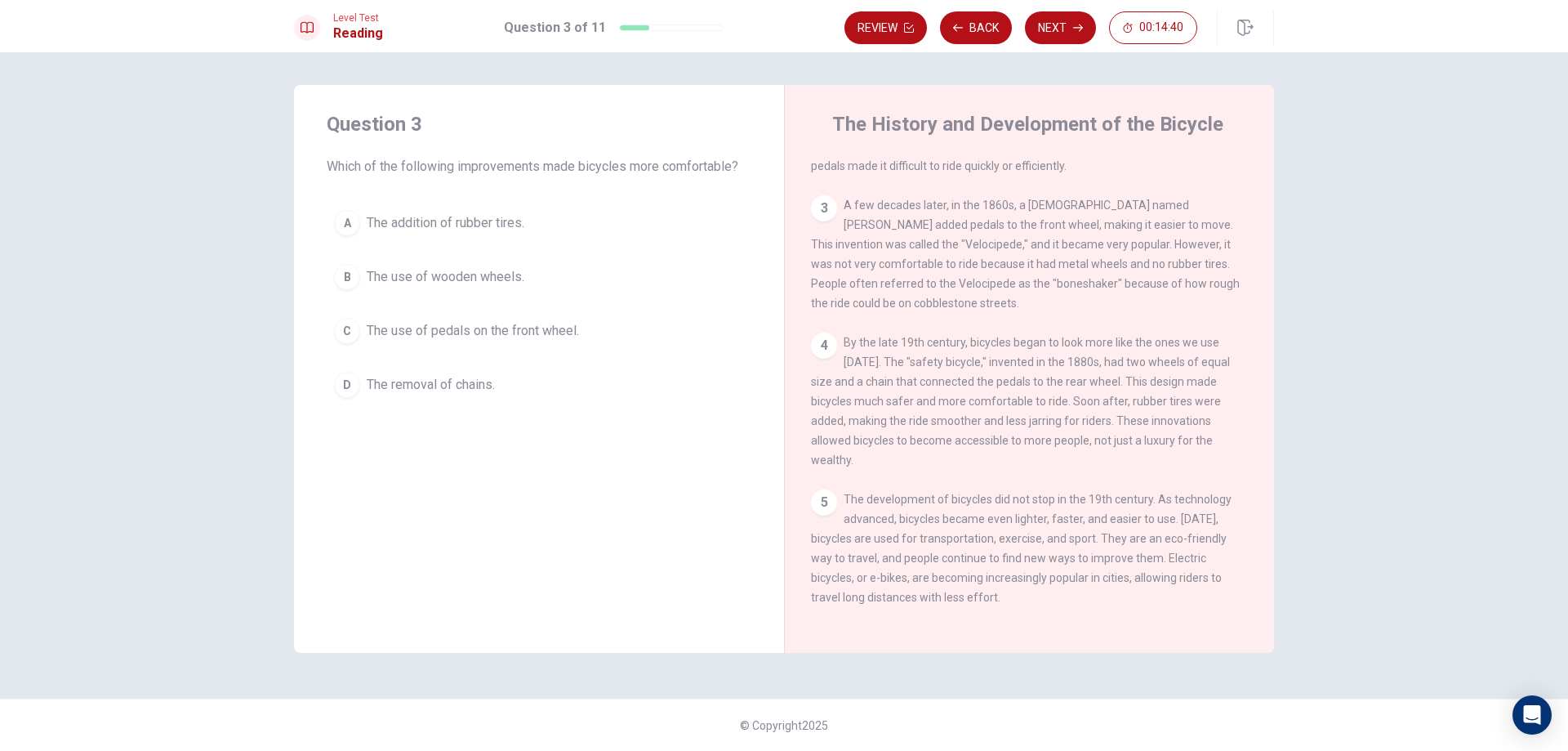
drag, startPoint x: 1085, startPoint y: 412, endPoint x: 1138, endPoint y: 408, distance: 53.2
click at [1138, 408] on span "By the late 19th century, bicycles began to look more like the ones we use [DAT…" at bounding box center [1020, 401] width 419 height 130
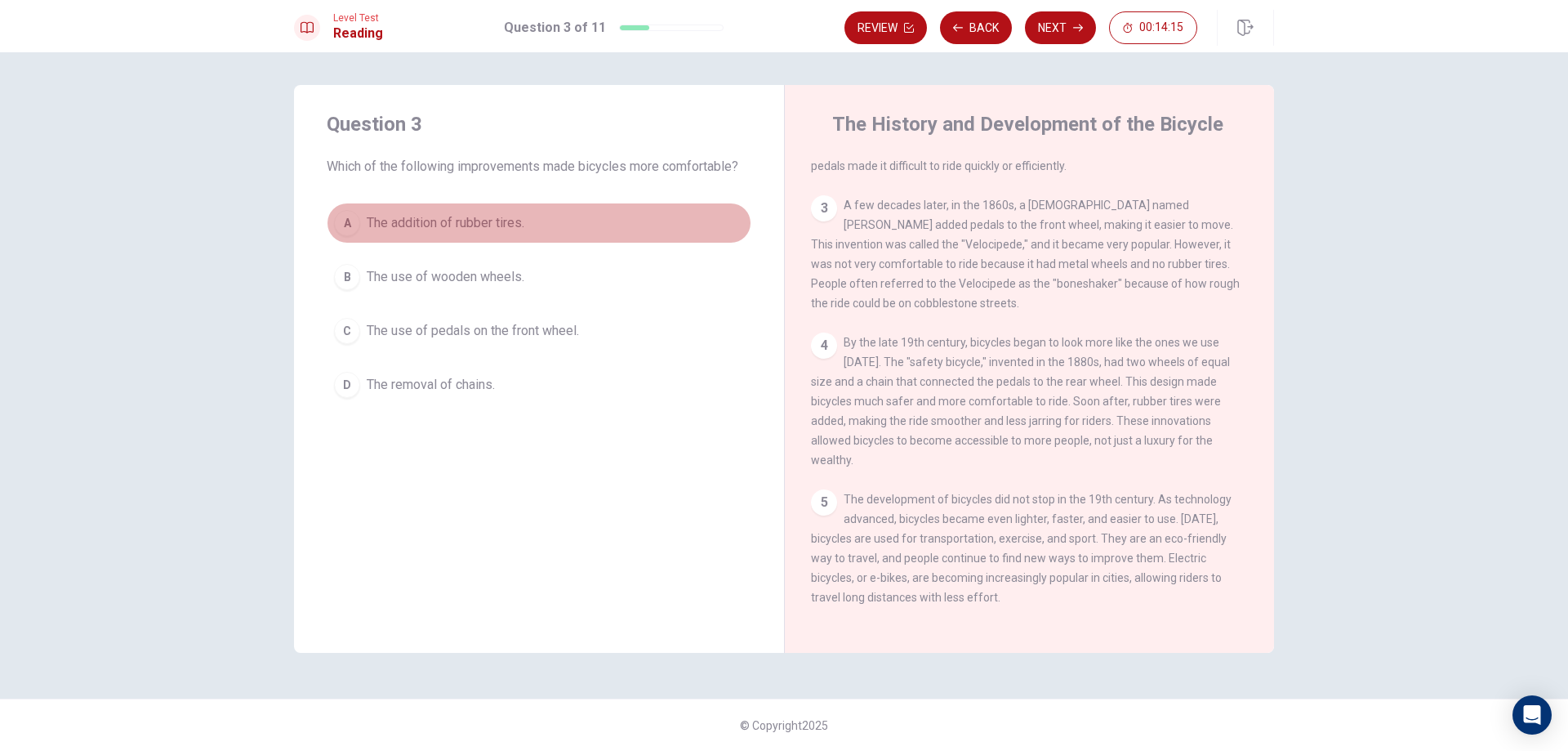
click at [425, 219] on span "The addition of rubber tires." at bounding box center [445, 222] width 158 height 19
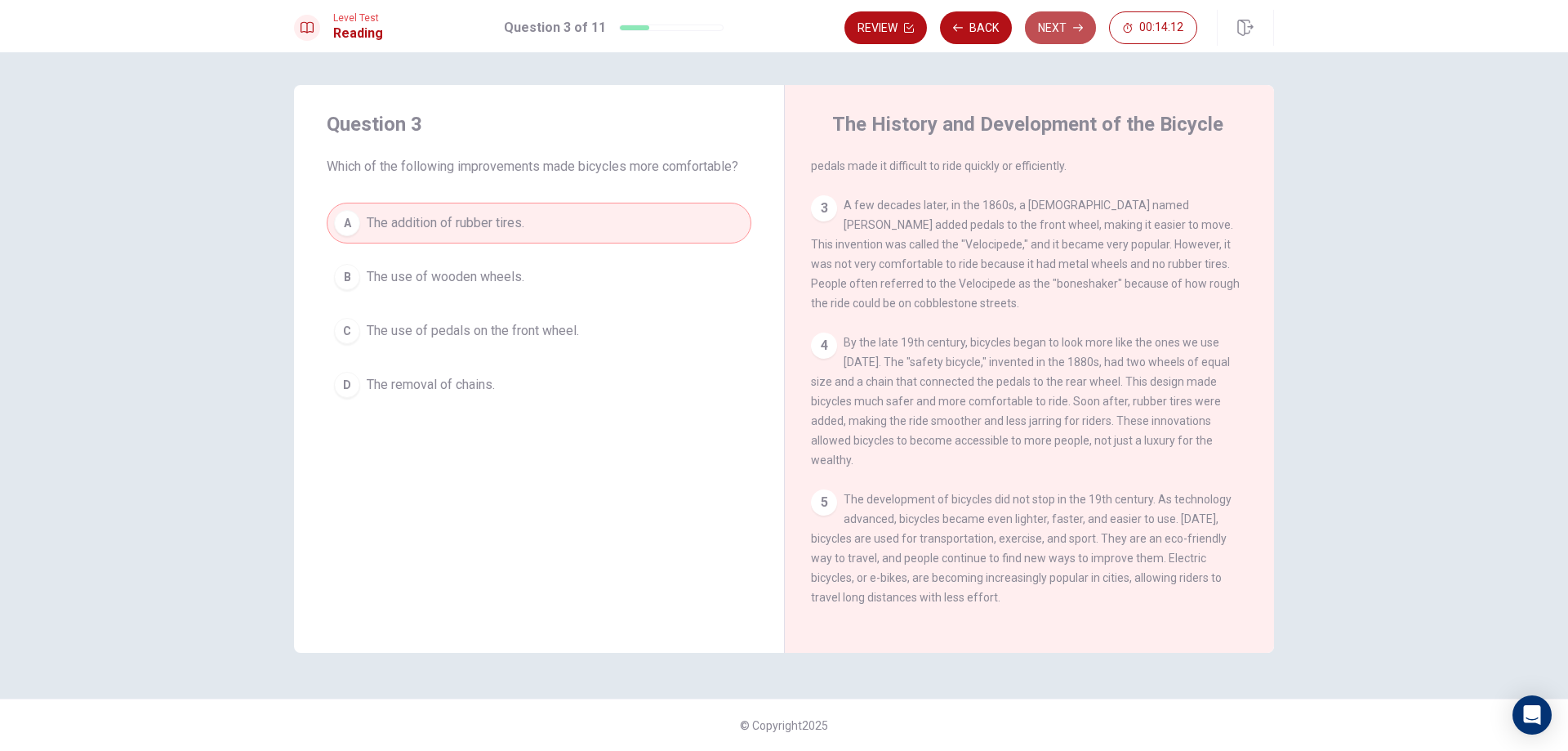
click at [1077, 32] on icon "button" at bounding box center [1078, 28] width 10 height 10
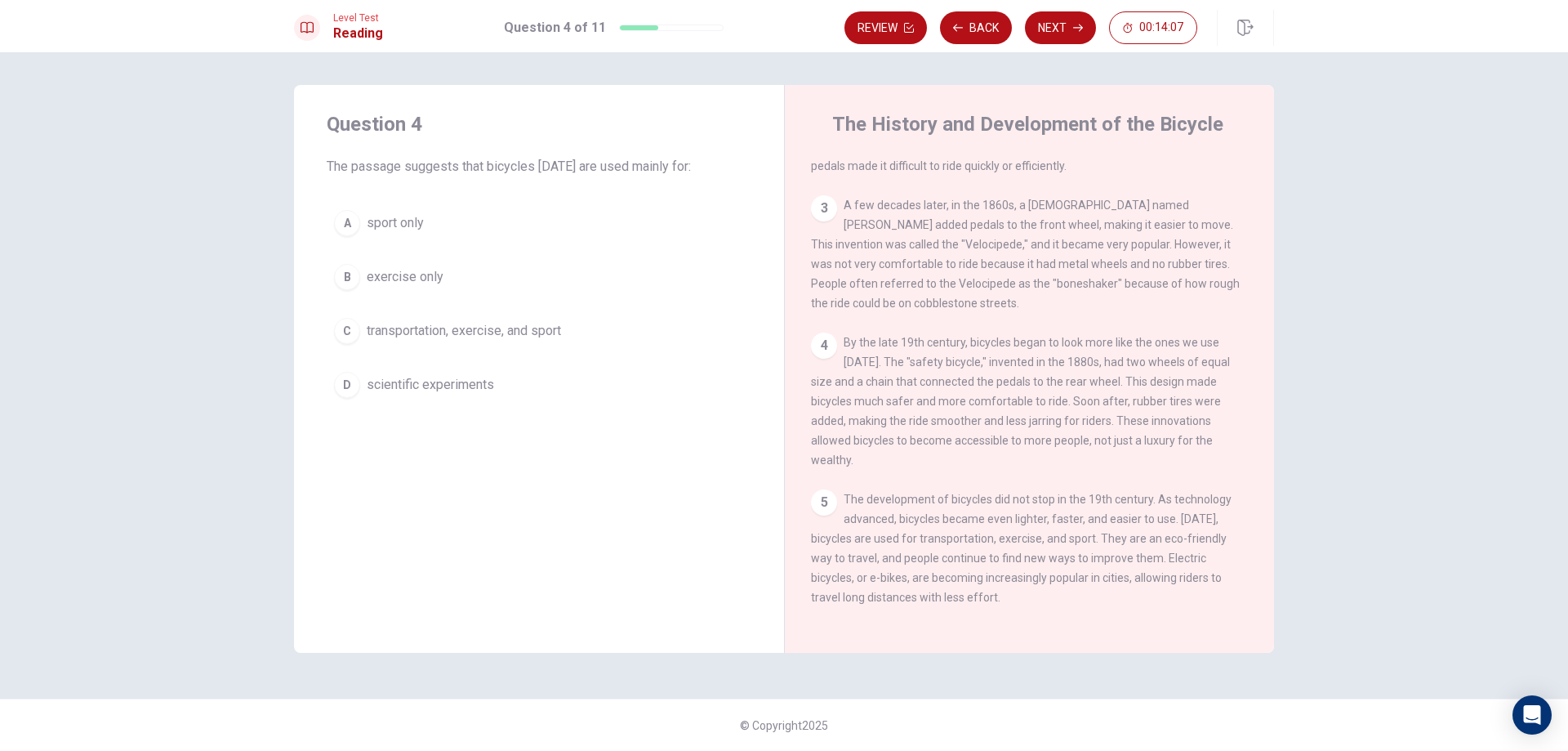
drag, startPoint x: 414, startPoint y: 166, endPoint x: 462, endPoint y: 173, distance: 48.5
click at [462, 173] on span "The passage suggests that bicycles [DATE] are used mainly for:" at bounding box center [539, 166] width 425 height 19
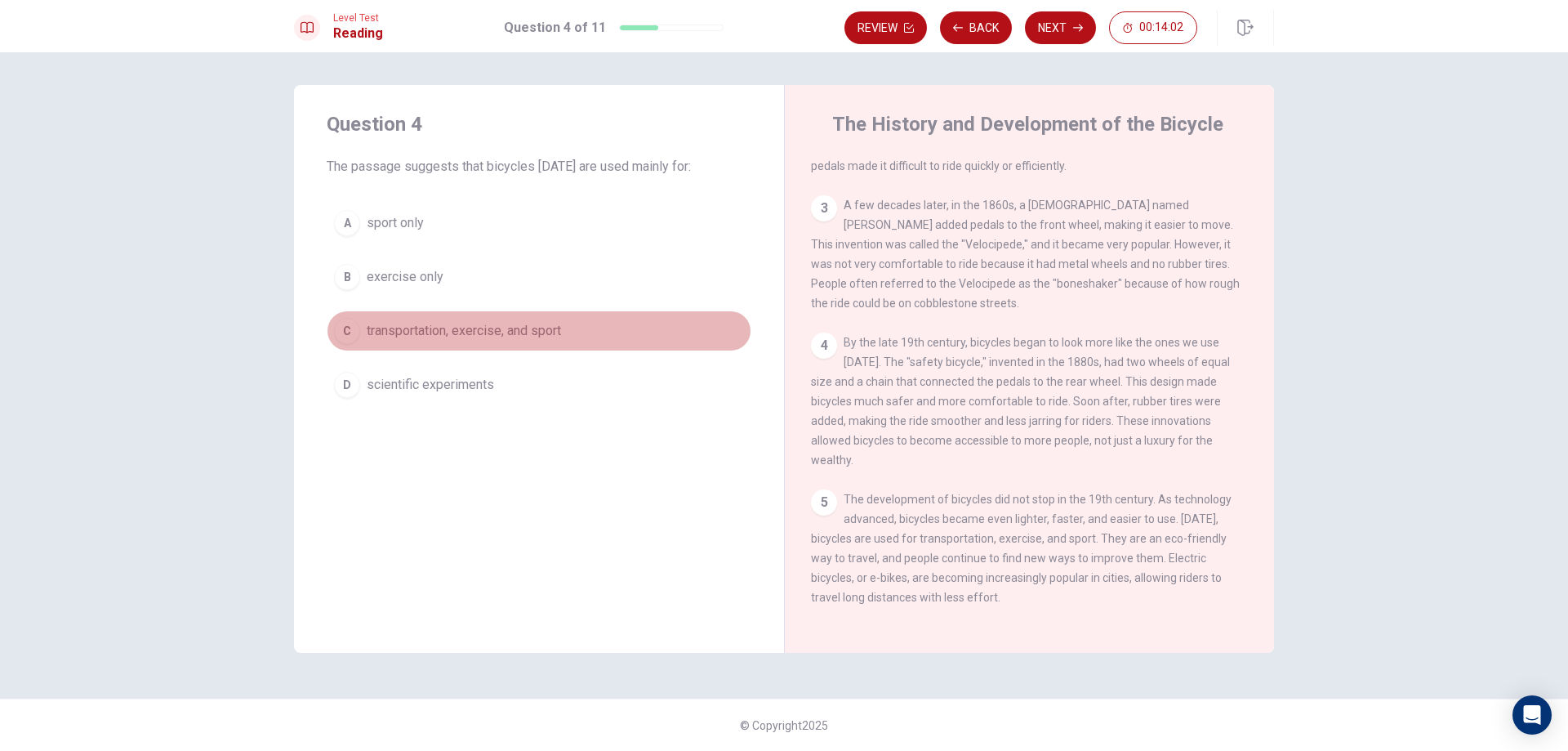
click at [466, 329] on span "transportation, exercise, and sport" at bounding box center [463, 330] width 195 height 19
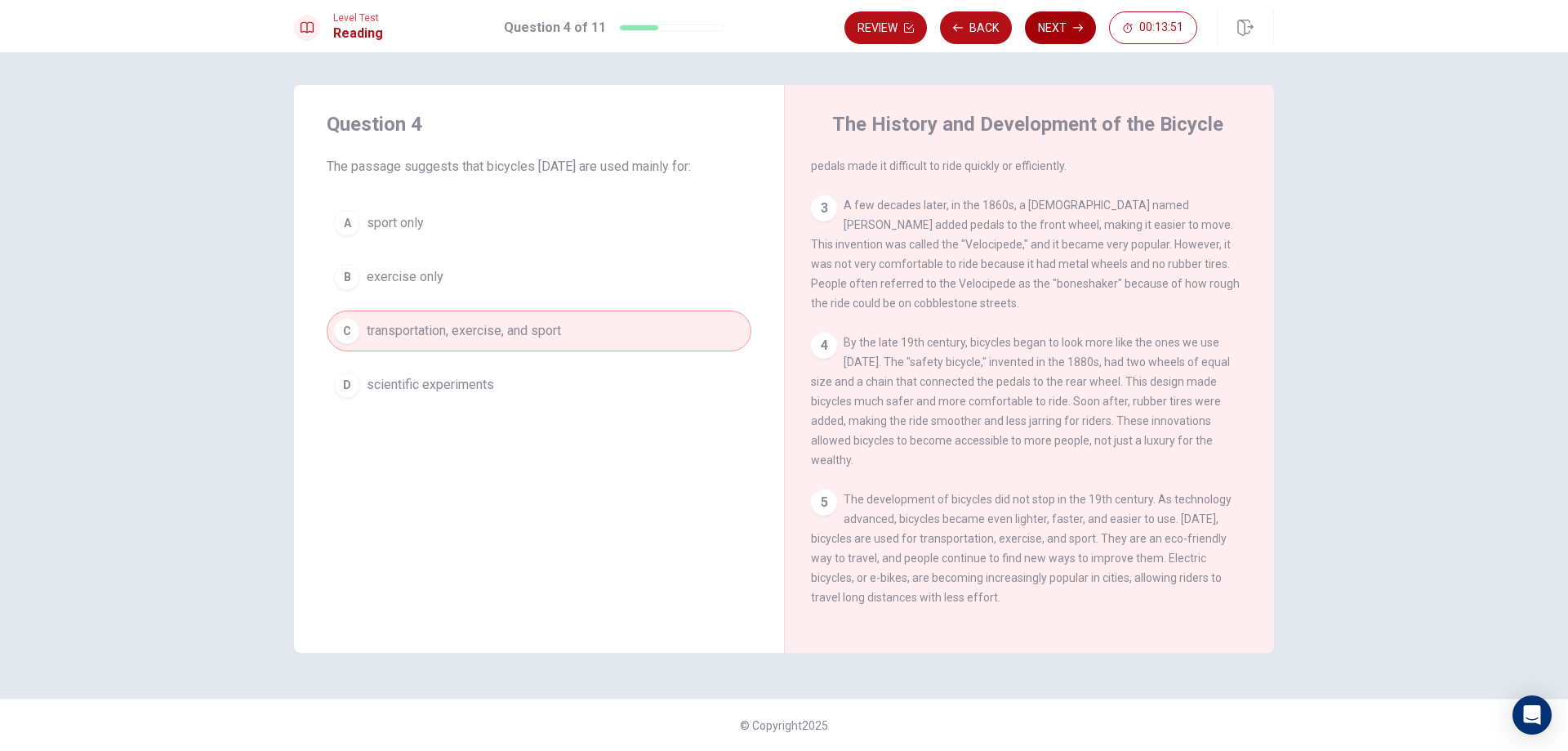
click at [1050, 32] on button "Next" at bounding box center [1060, 28] width 71 height 33
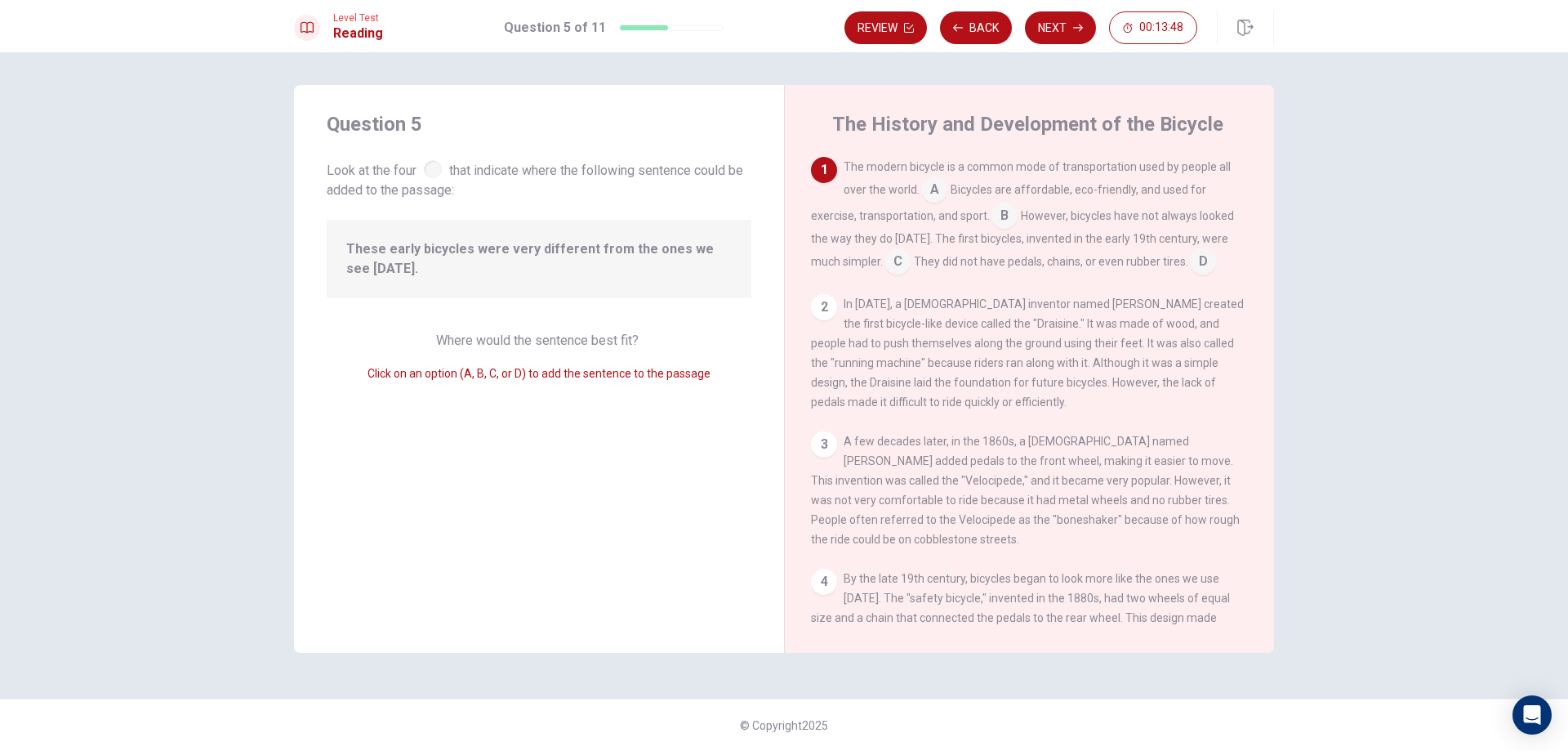
click at [439, 177] on span "Look at the four that indicate where the following sentence could be added to t…" at bounding box center [539, 179] width 425 height 43
click at [432, 172] on div at bounding box center [433, 170] width 18 height 18
click at [938, 177] on span "A" at bounding box center [933, 189] width 26 height 26
click at [935, 184] on input at bounding box center [933, 190] width 26 height 26
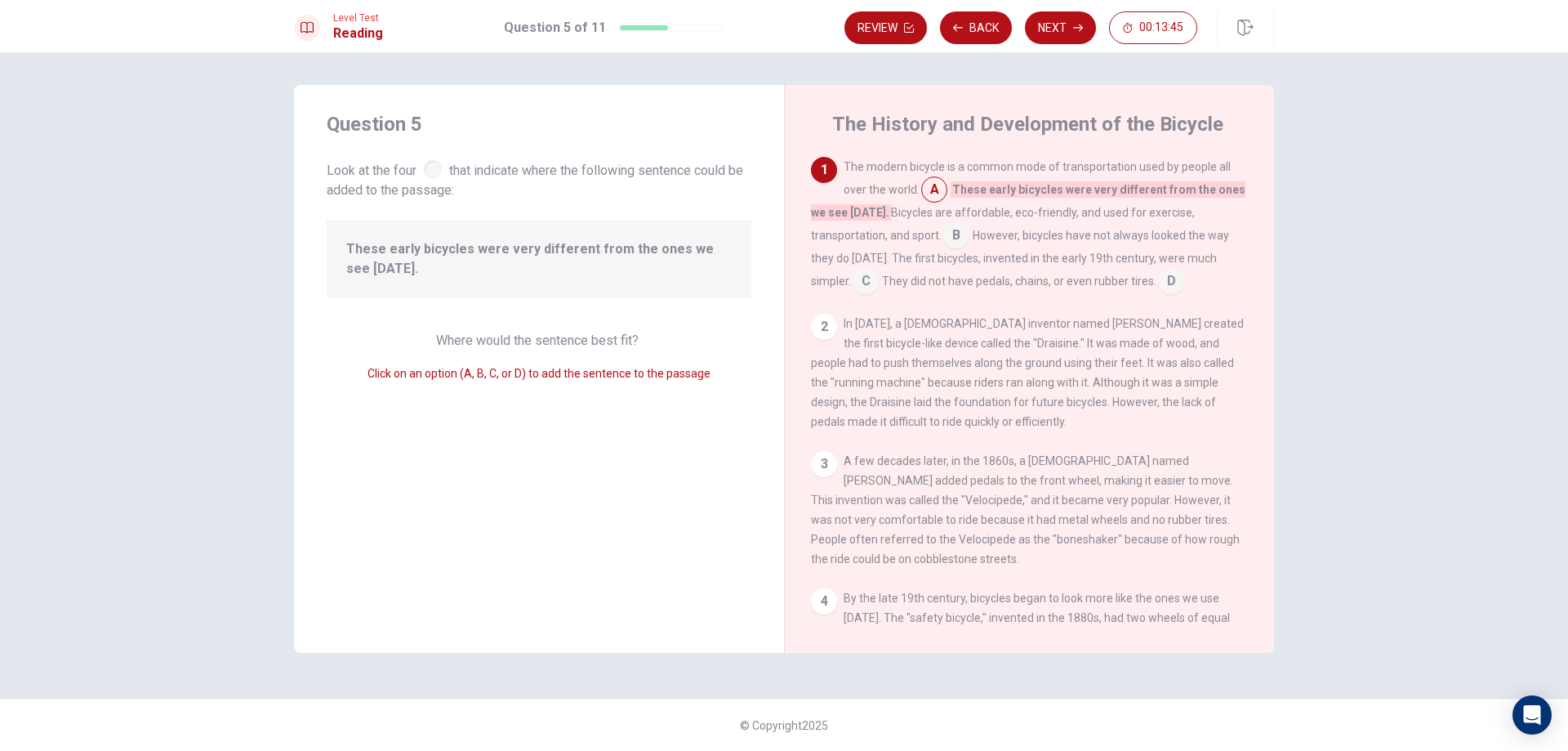
click at [957, 196] on span "These early bicycles were very different from the ones we see [DATE]." at bounding box center [1028, 200] width 434 height 39
click at [942, 196] on input at bounding box center [933, 190] width 26 height 26
click at [938, 194] on input at bounding box center [933, 190] width 26 height 26
click at [826, 175] on div "1" at bounding box center [823, 170] width 26 height 26
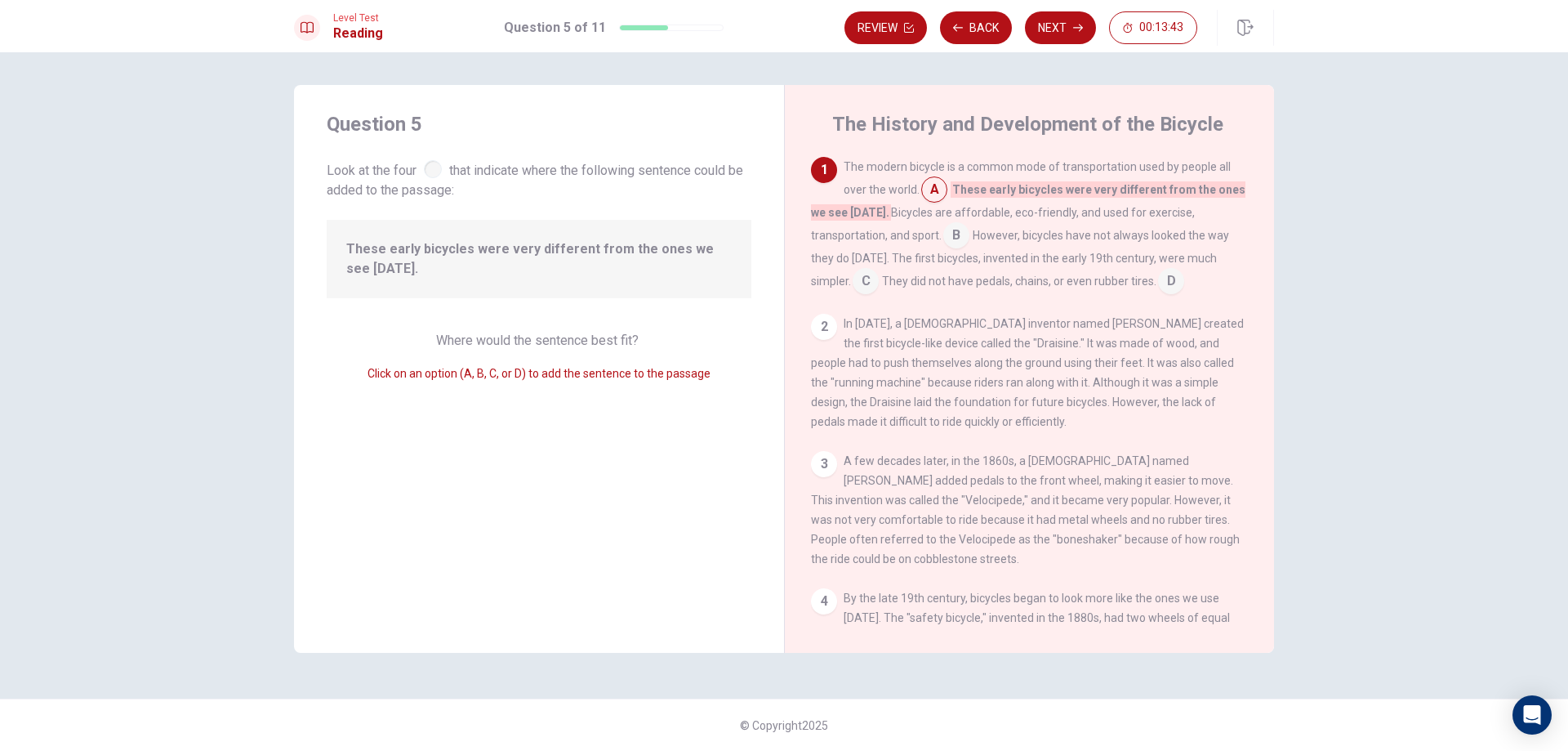
click at [953, 233] on input at bounding box center [955, 236] width 26 height 26
click at [1002, 214] on input at bounding box center [1004, 216] width 26 height 26
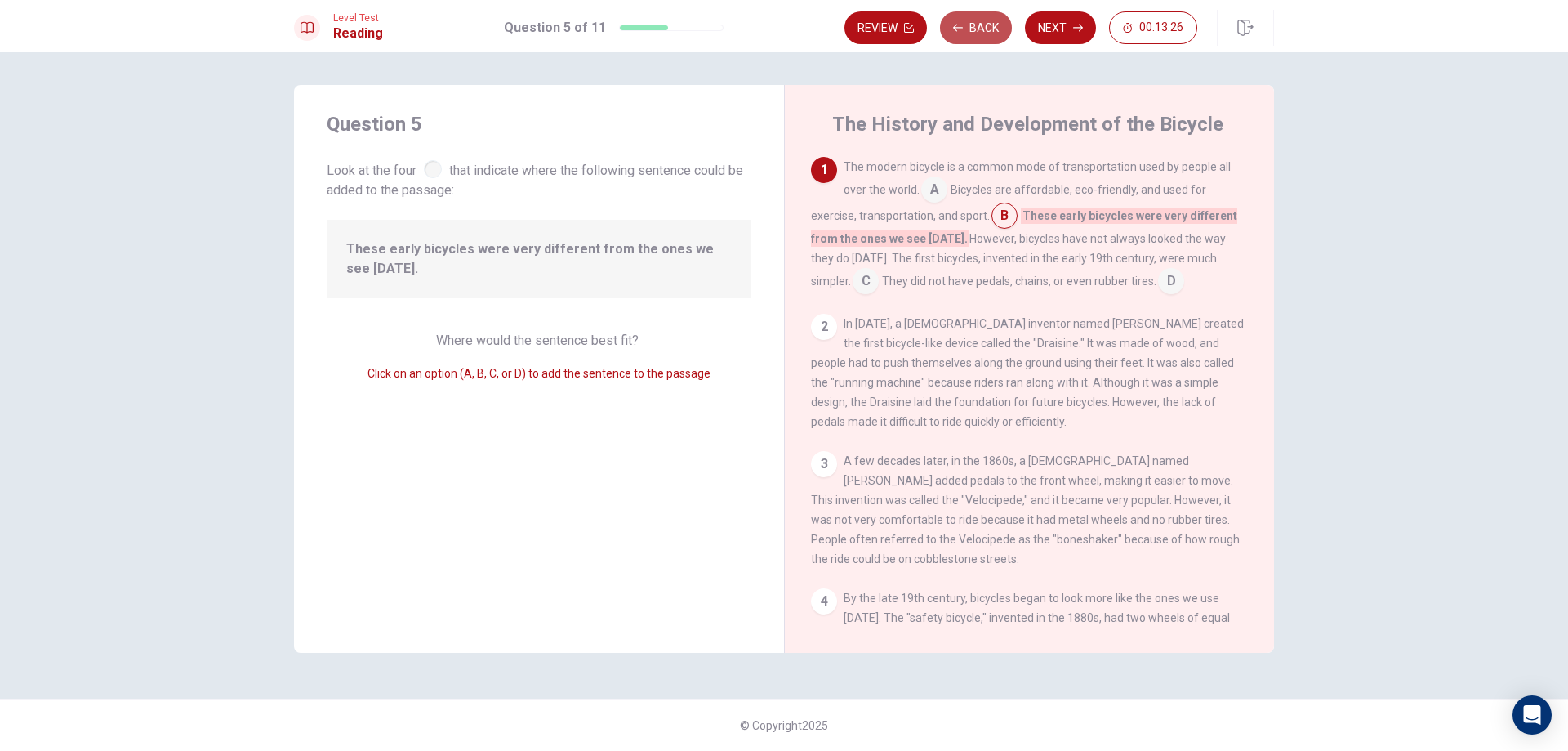
click at [990, 23] on button "Back" at bounding box center [976, 28] width 72 height 33
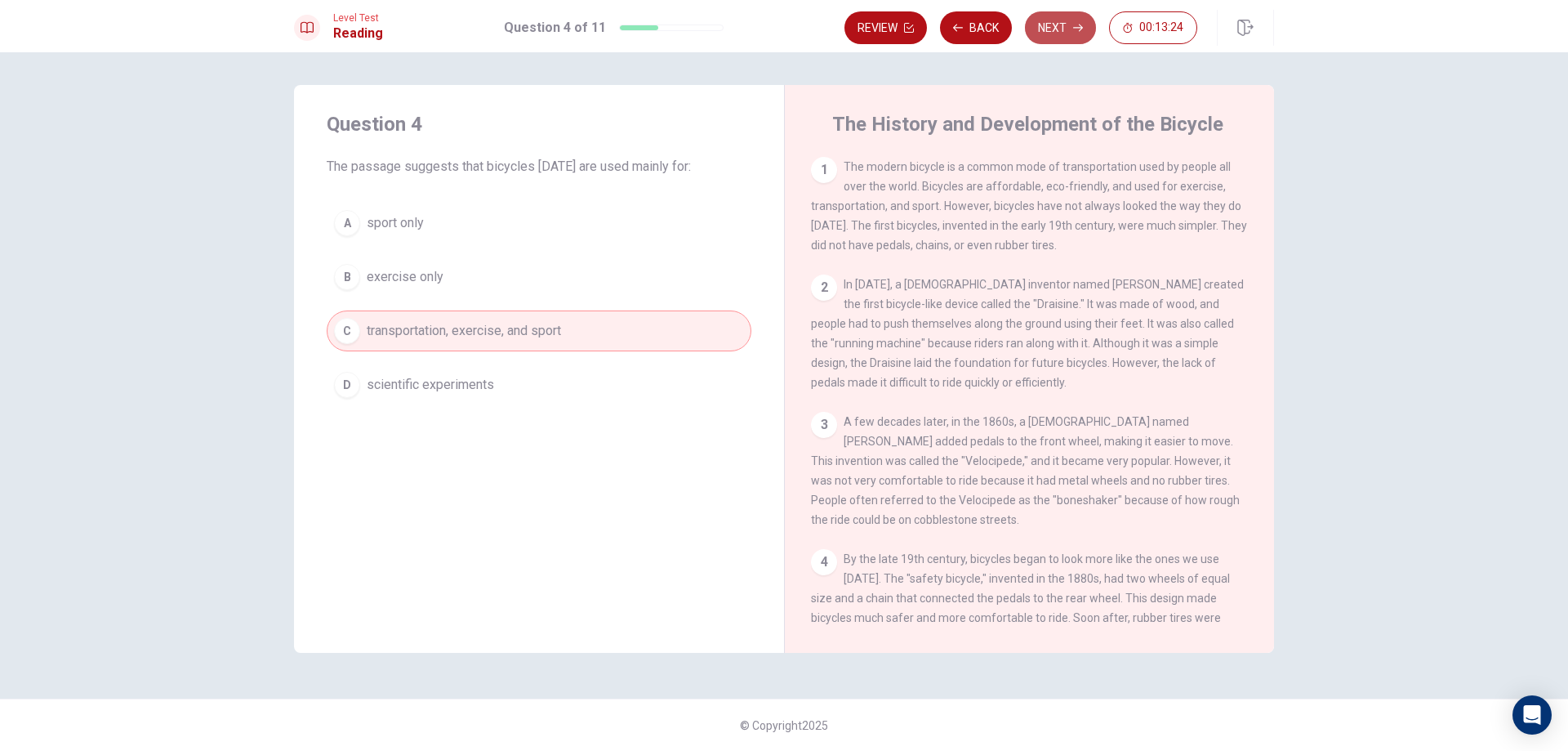
click at [1056, 26] on button "Next" at bounding box center [1060, 28] width 71 height 33
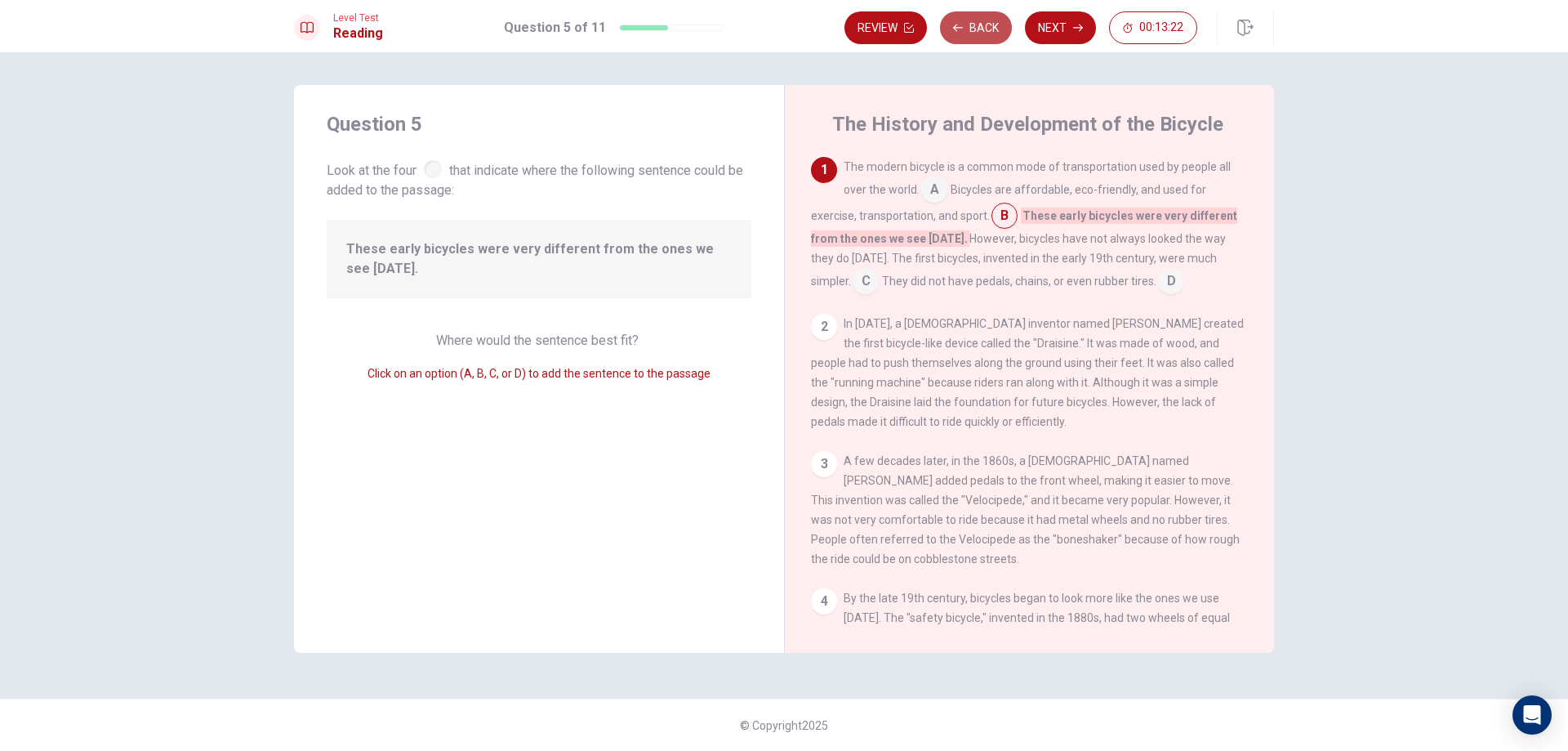
click at [957, 19] on button "Back" at bounding box center [976, 28] width 72 height 33
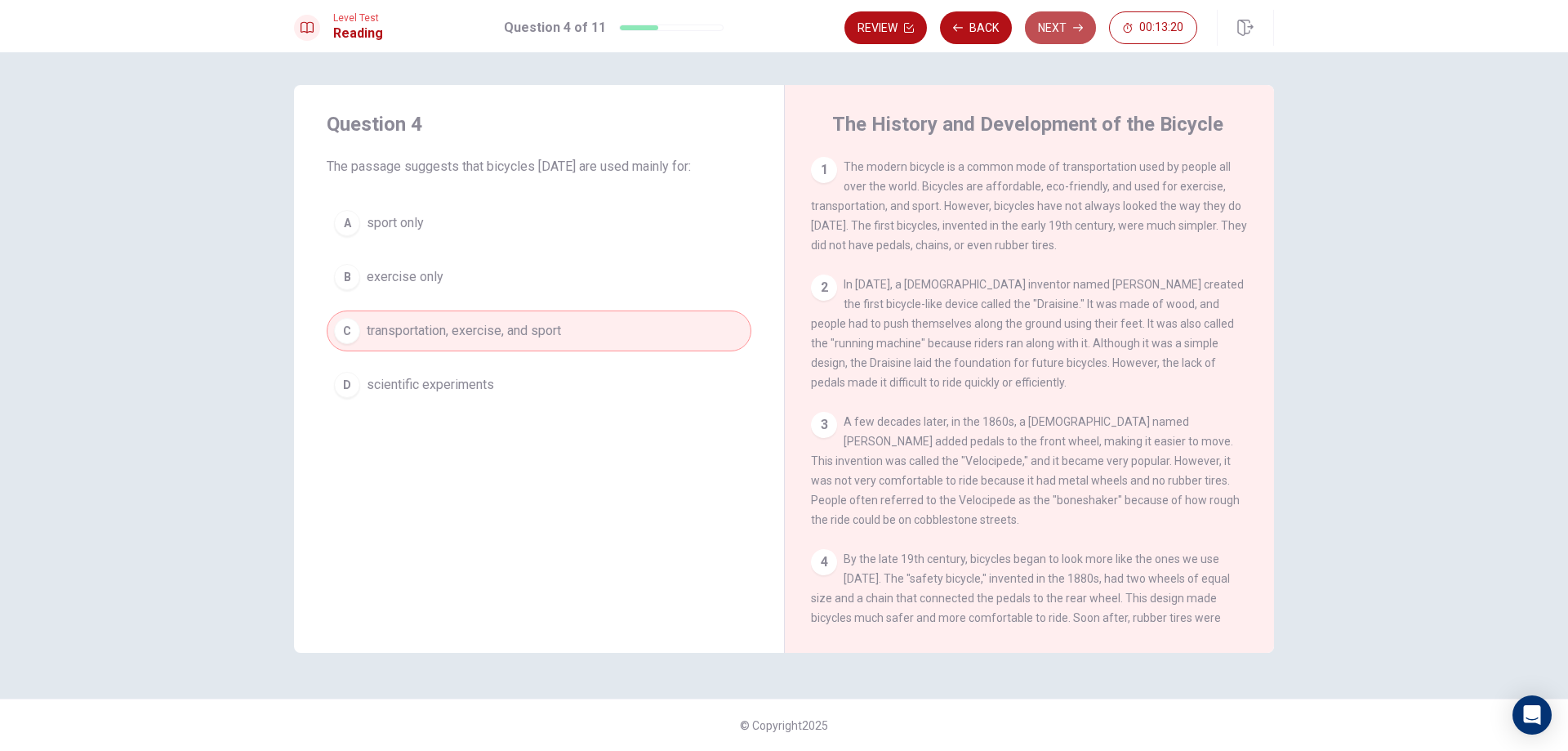
click at [1036, 21] on button "Next" at bounding box center [1060, 28] width 71 height 33
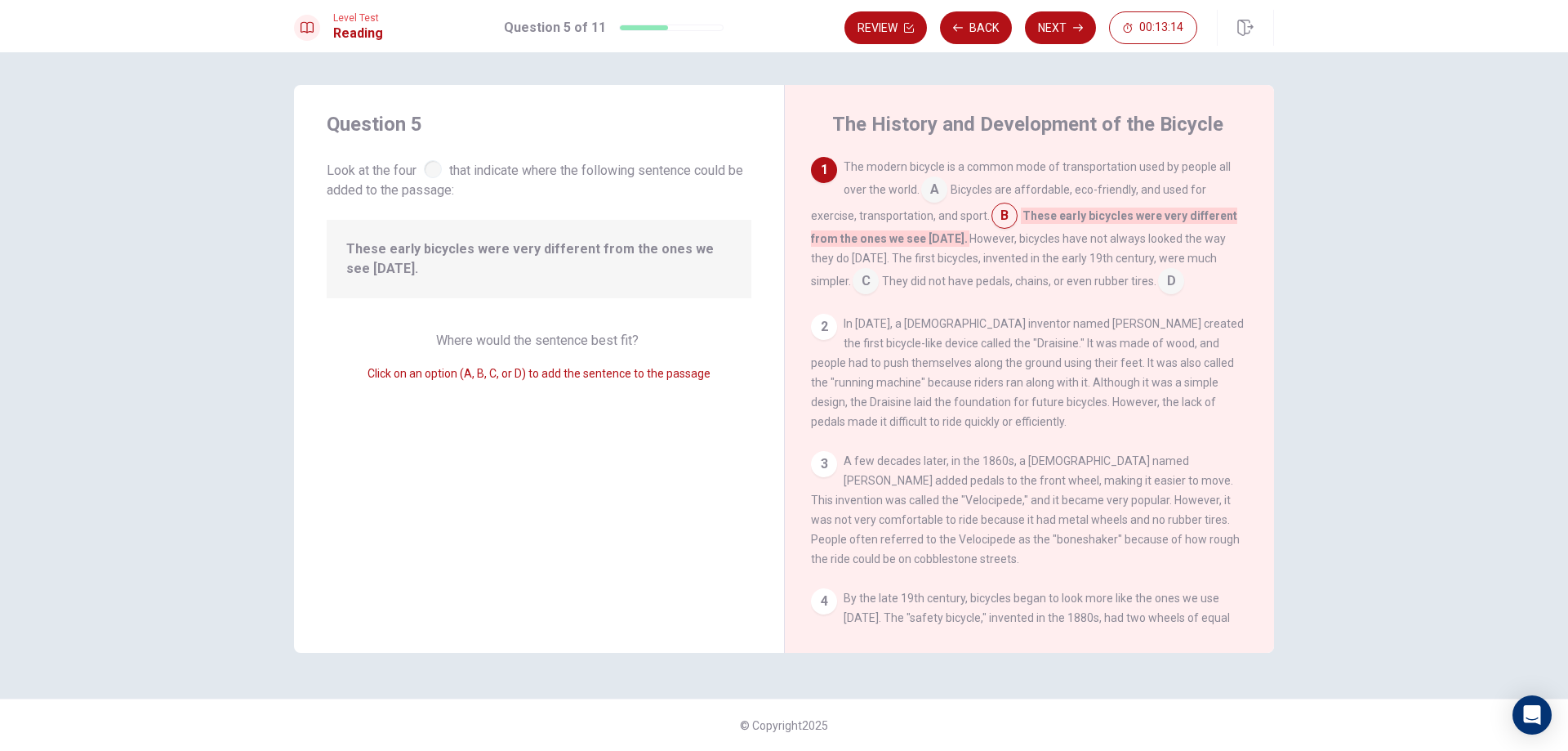
click at [1158, 276] on input at bounding box center [1171, 282] width 26 height 26
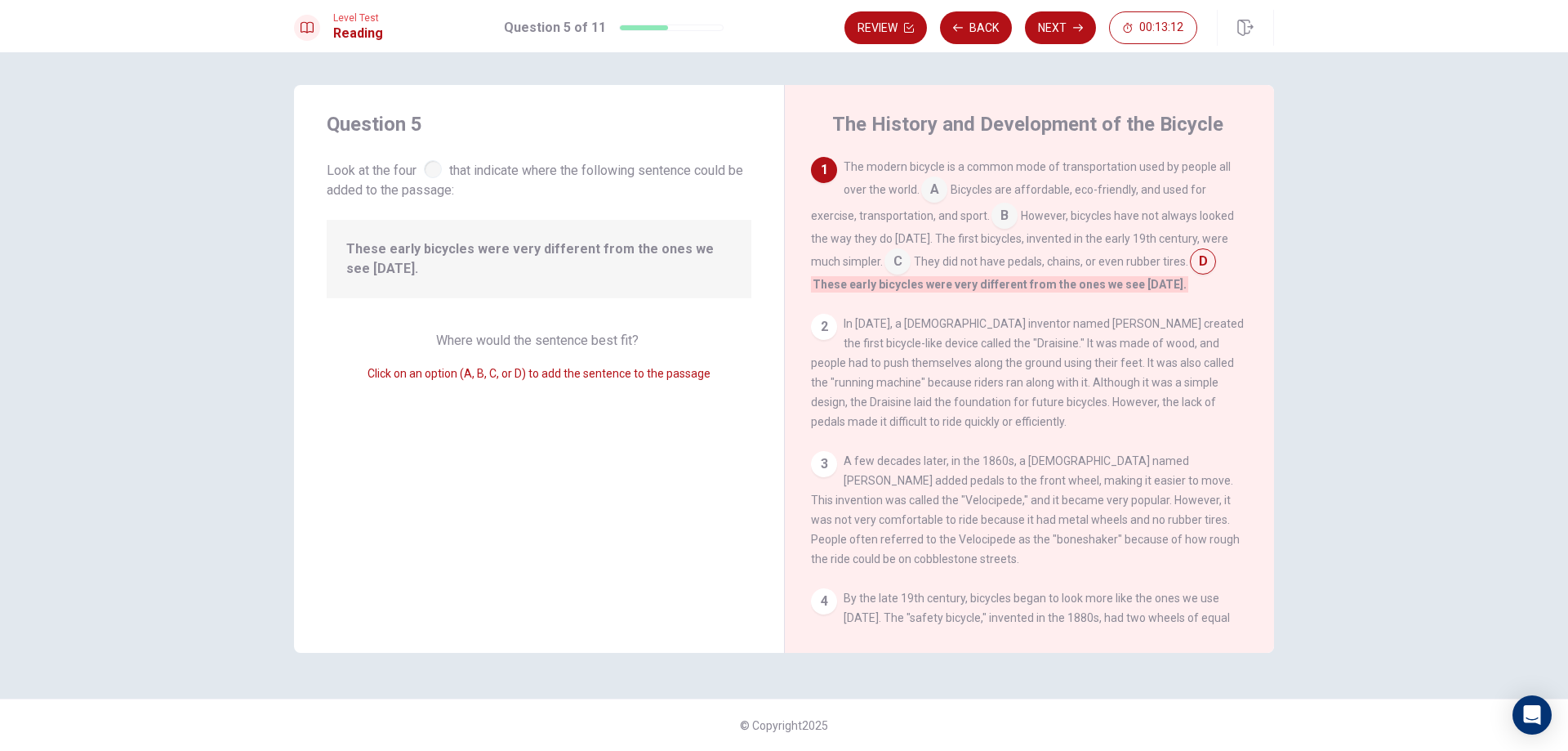
click at [893, 261] on input at bounding box center [897, 262] width 26 height 26
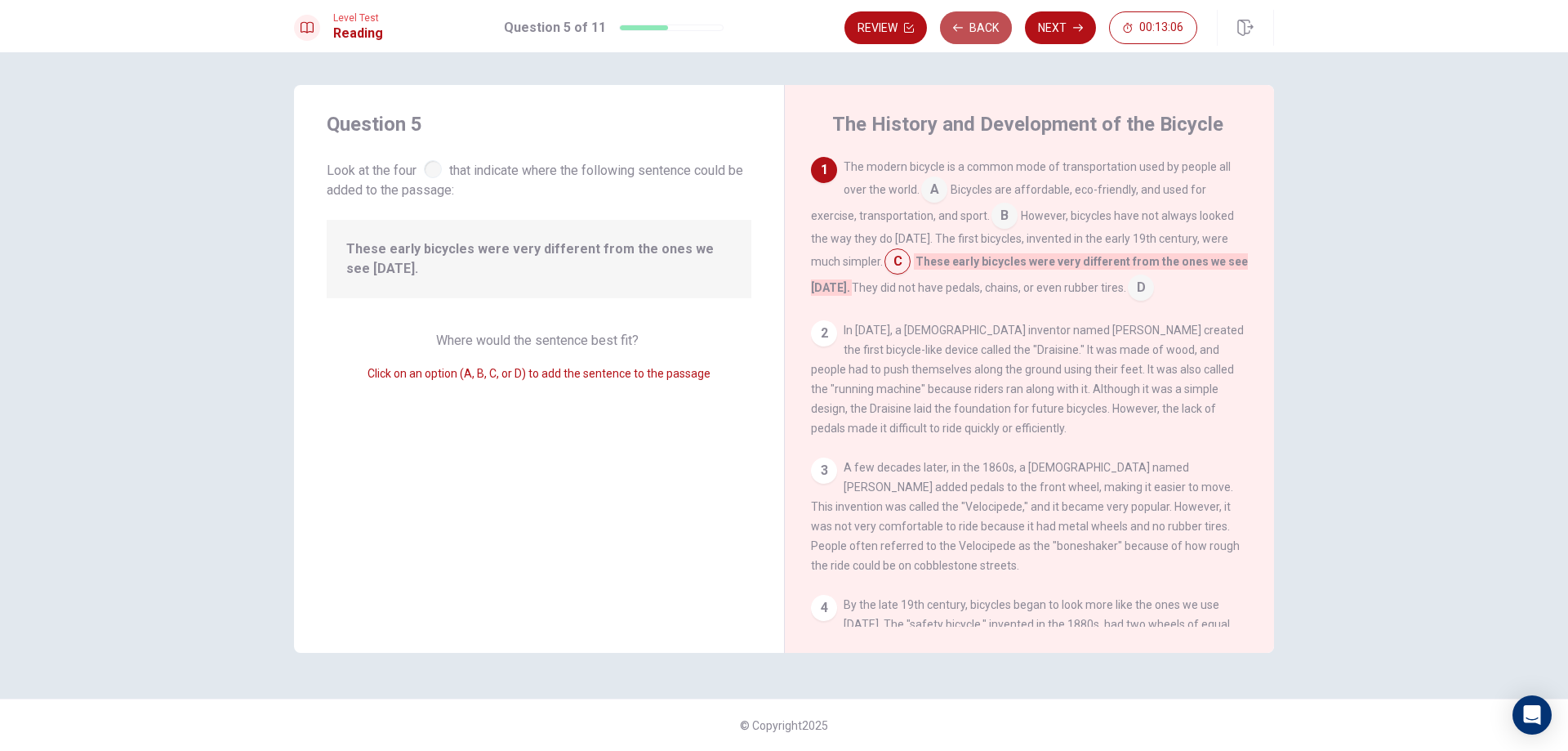
click at [969, 31] on button "Back" at bounding box center [976, 28] width 72 height 33
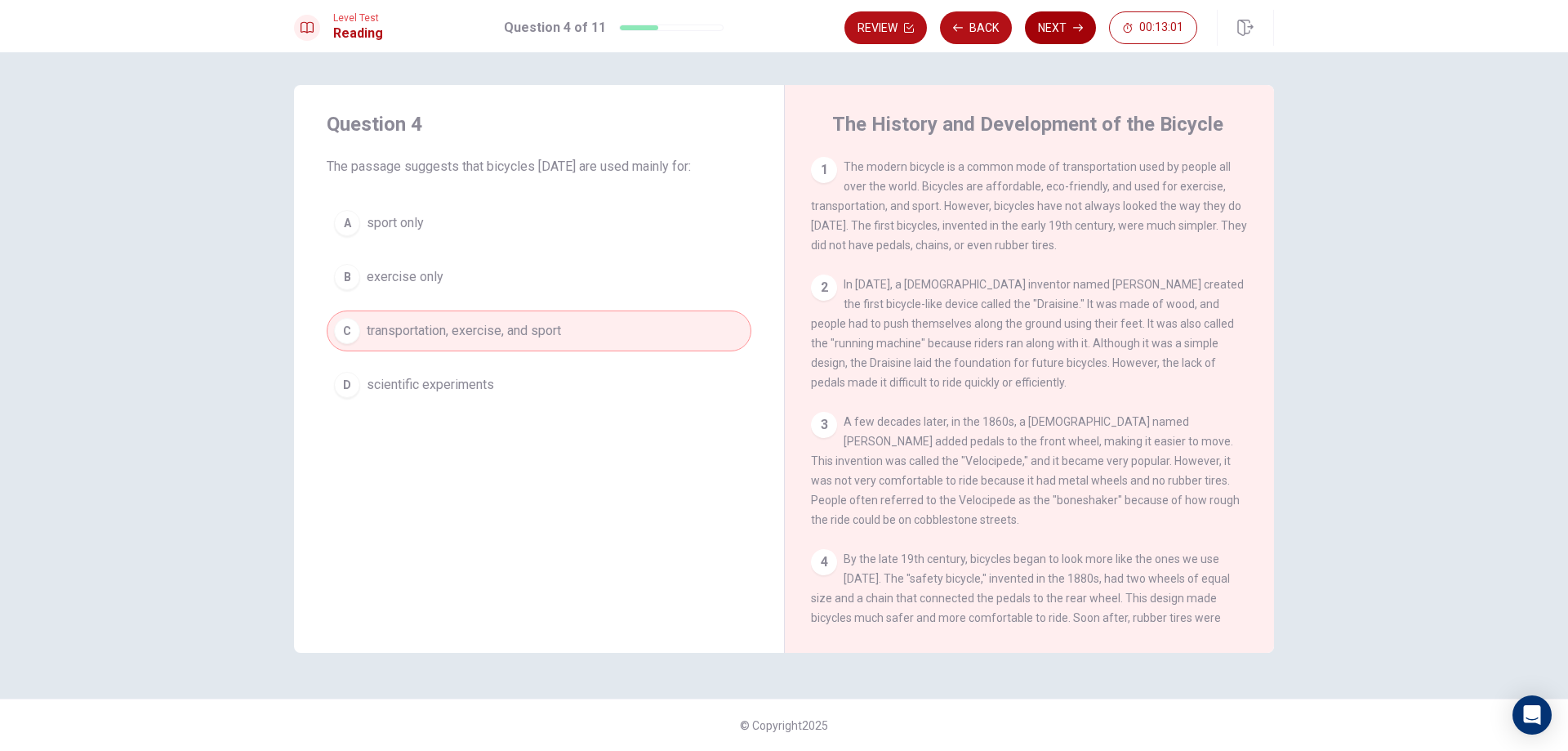
click at [1059, 28] on button "Next" at bounding box center [1060, 28] width 71 height 33
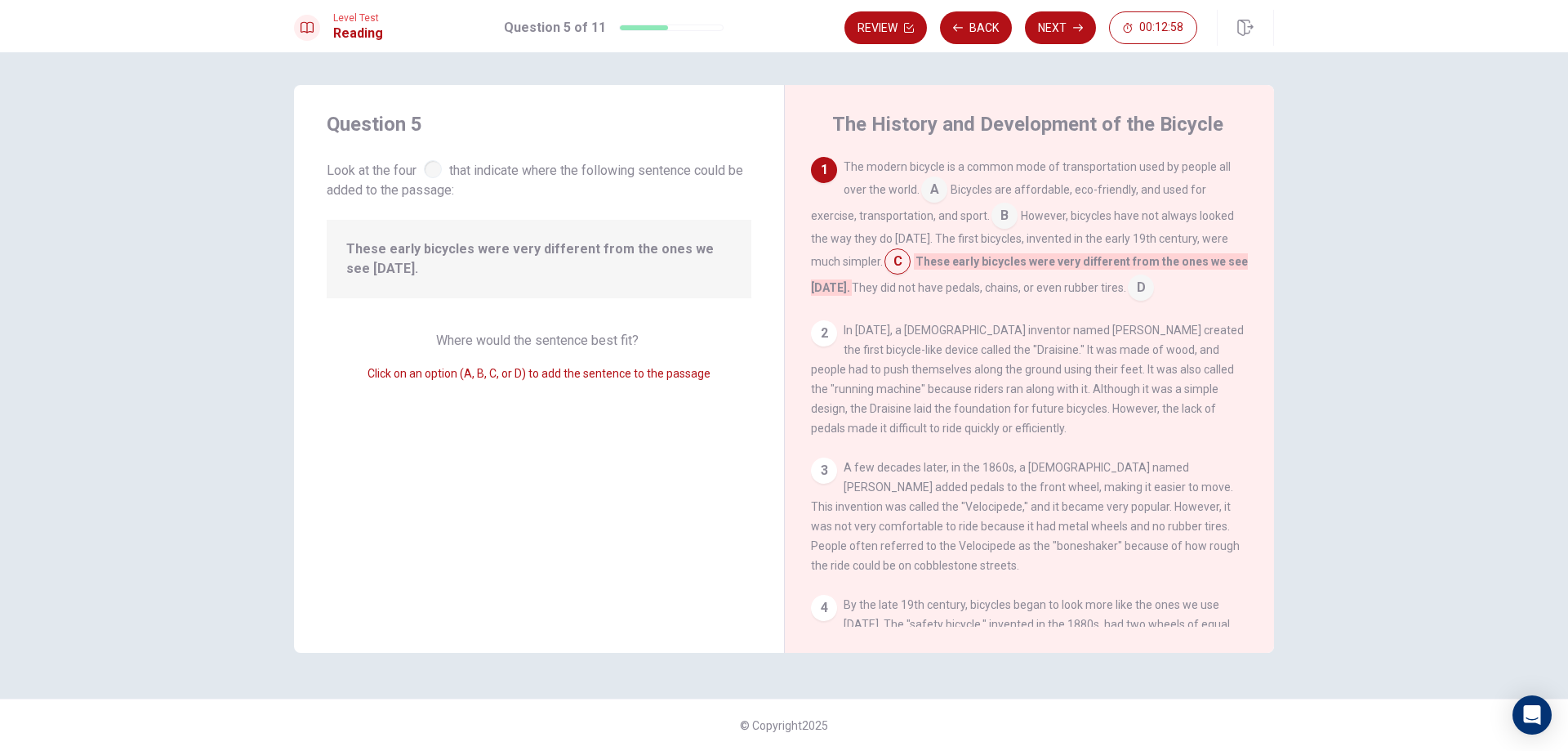
click at [889, 262] on input at bounding box center [897, 262] width 26 height 26
click at [1134, 287] on input at bounding box center [1140, 289] width 26 height 26
click at [959, 18] on button "Back" at bounding box center [976, 28] width 72 height 33
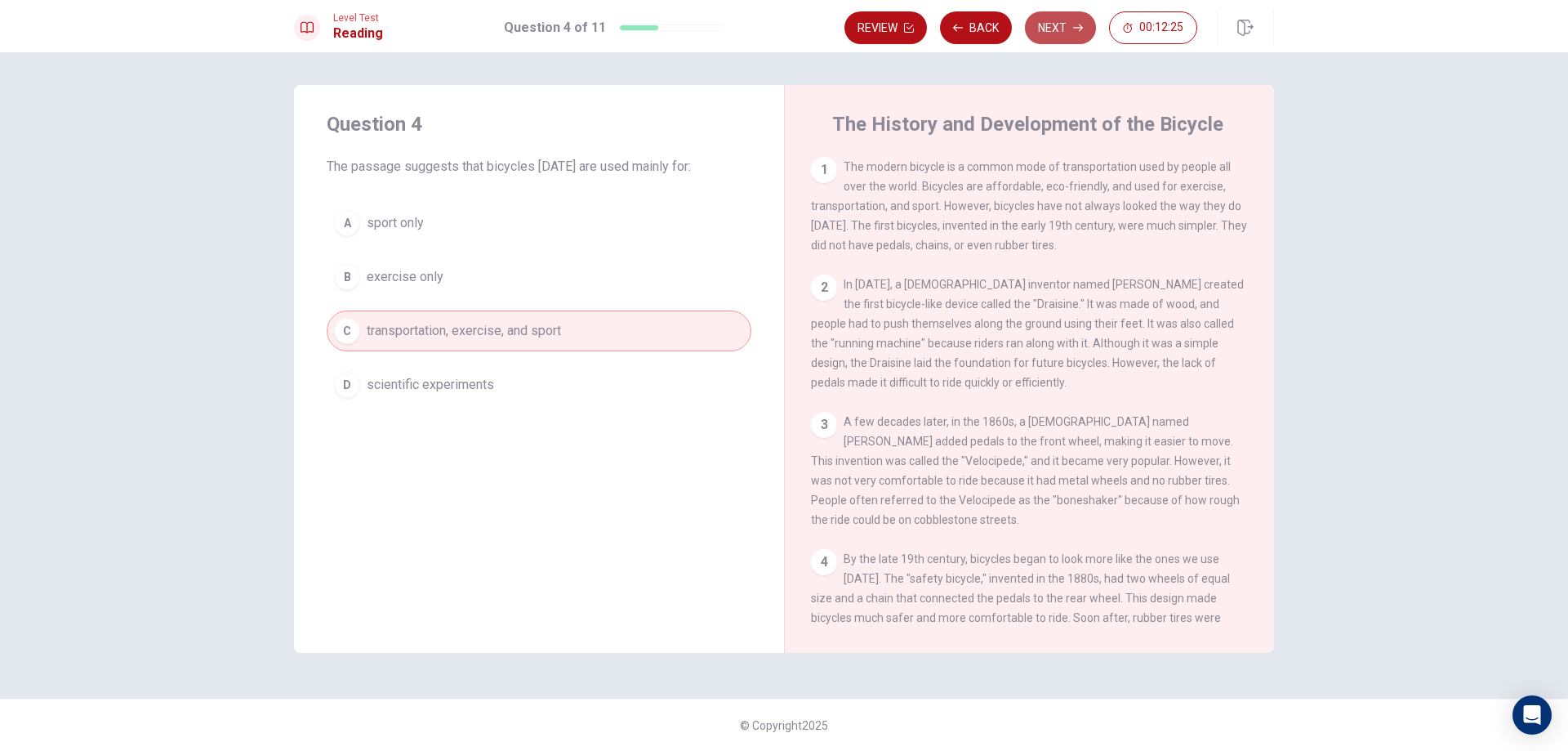
click at [1050, 27] on button "Next" at bounding box center [1060, 28] width 71 height 33
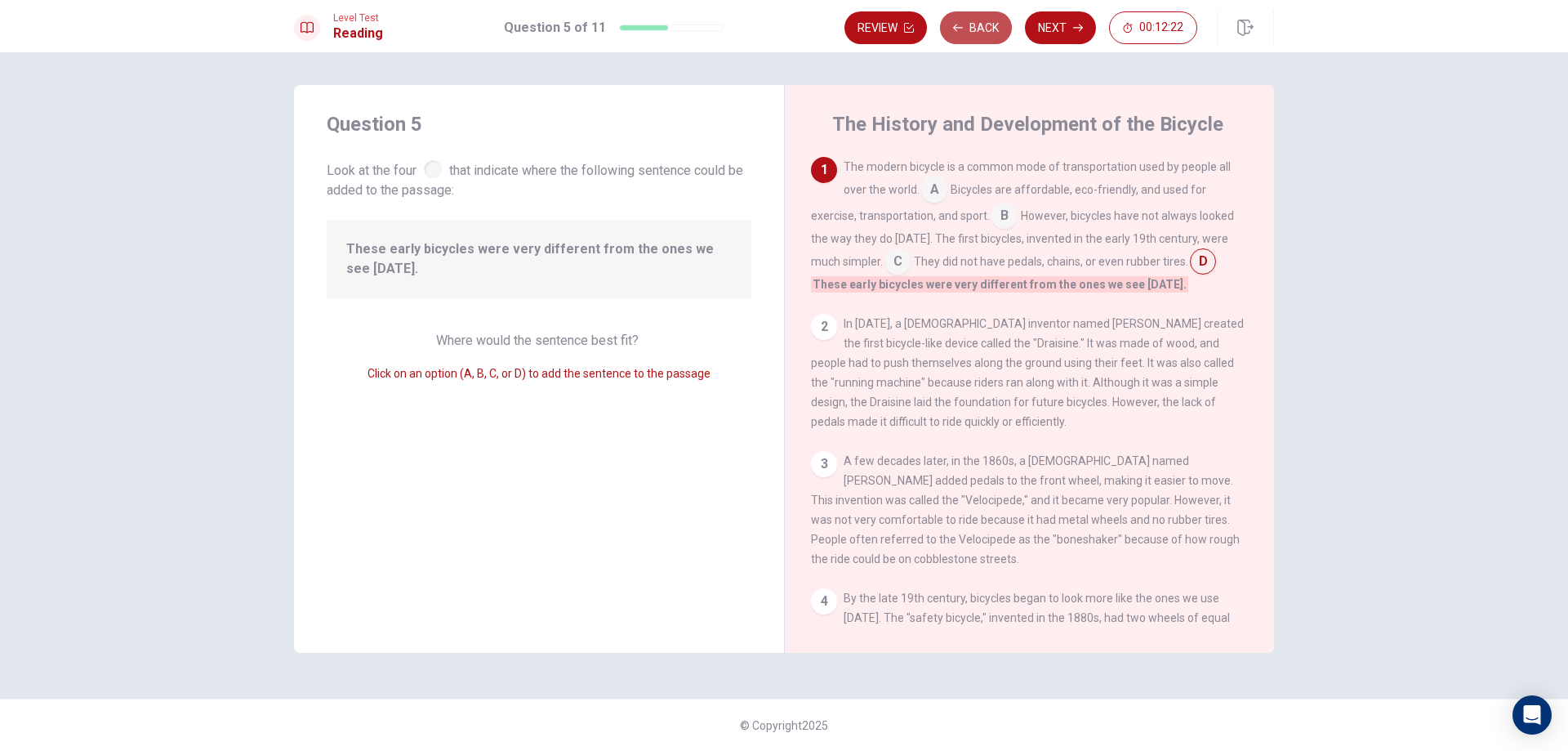
click at [976, 27] on button "Back" at bounding box center [976, 28] width 72 height 33
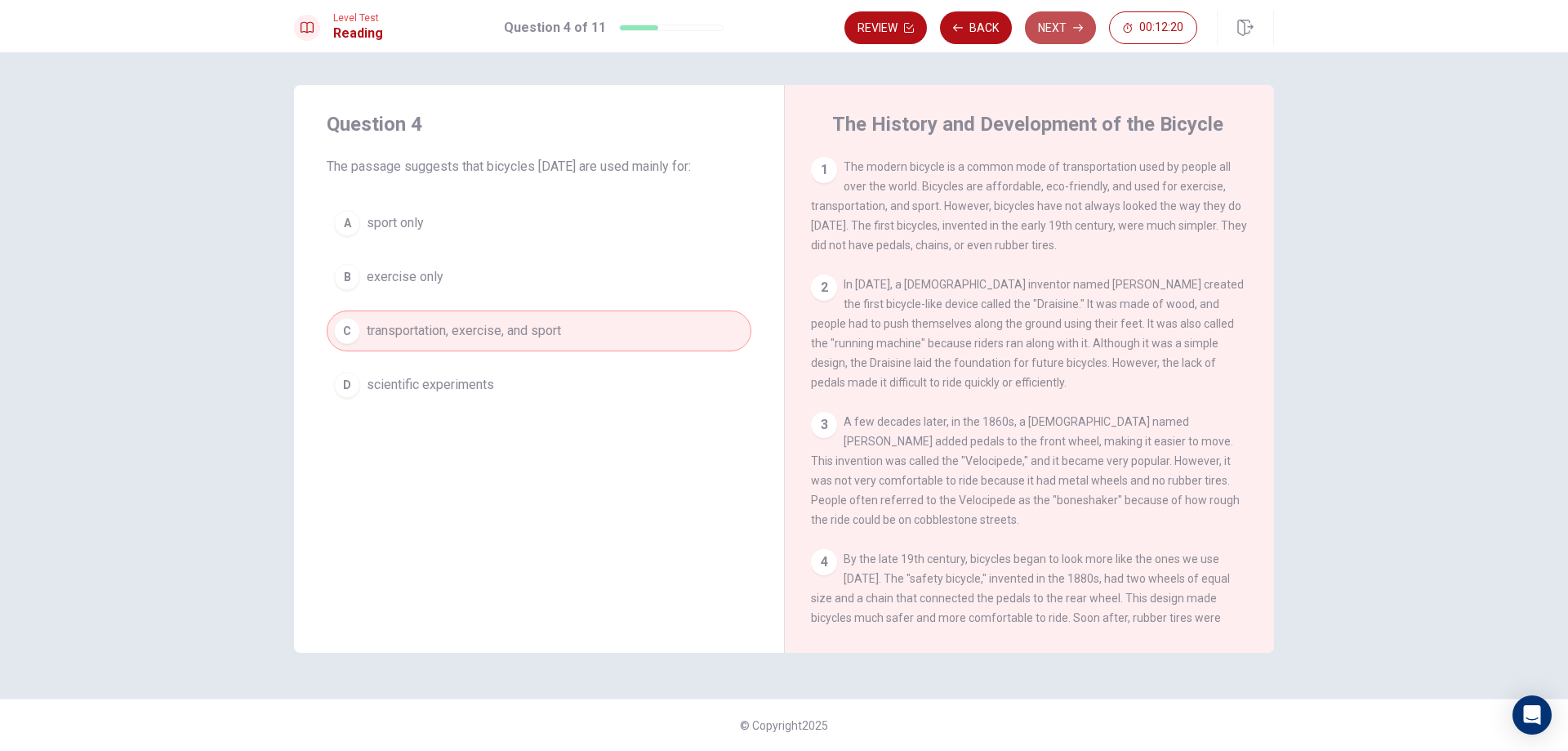
click at [1070, 24] on button "Next" at bounding box center [1060, 28] width 71 height 33
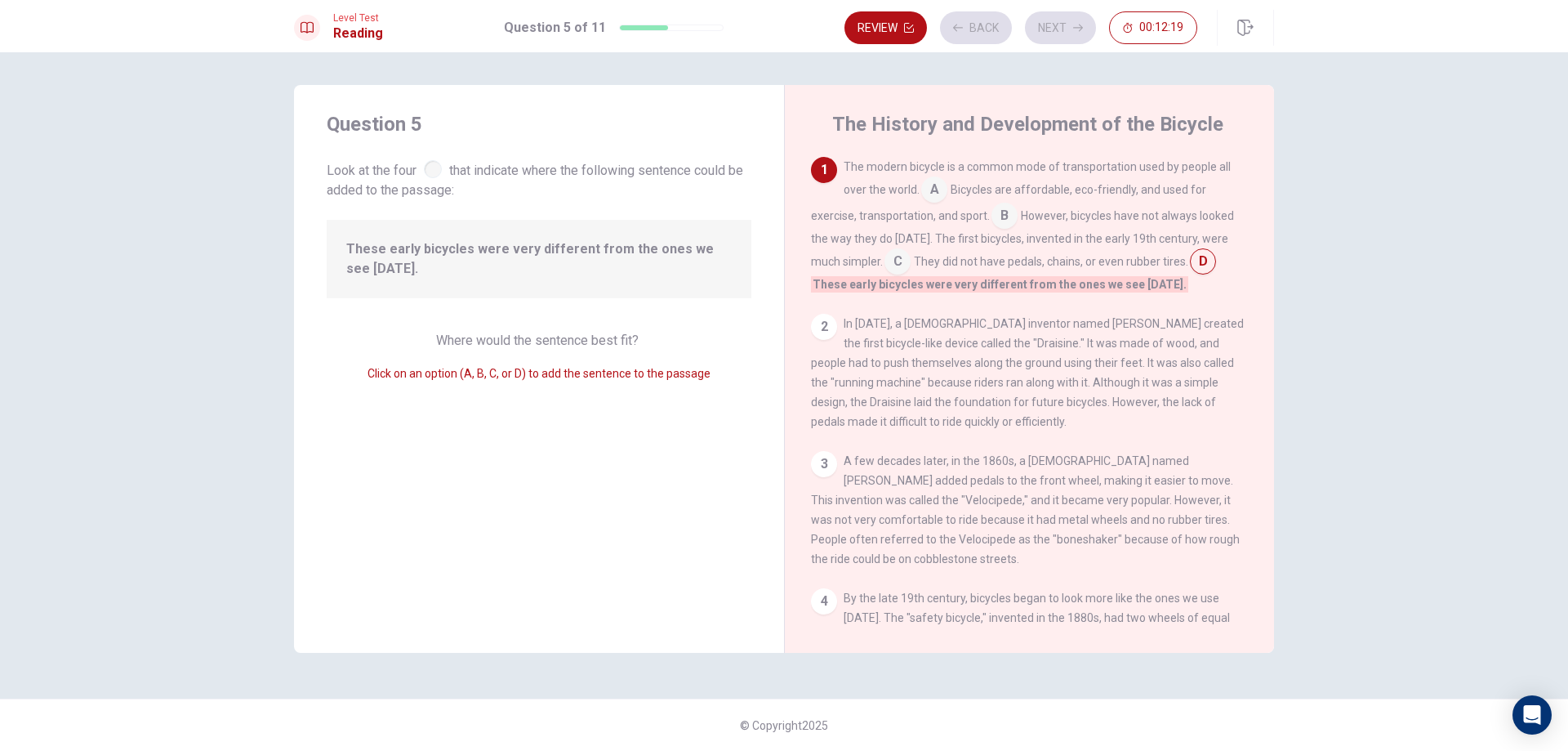
click at [822, 340] on div "2 In [DATE], a [DEMOGRAPHIC_DATA] inventor named [PERSON_NAME] created the firs…" at bounding box center [1029, 373] width 438 height 118
click at [823, 322] on div "2" at bounding box center [823, 327] width 26 height 26
click at [908, 251] on input at bounding box center [897, 262] width 26 height 26
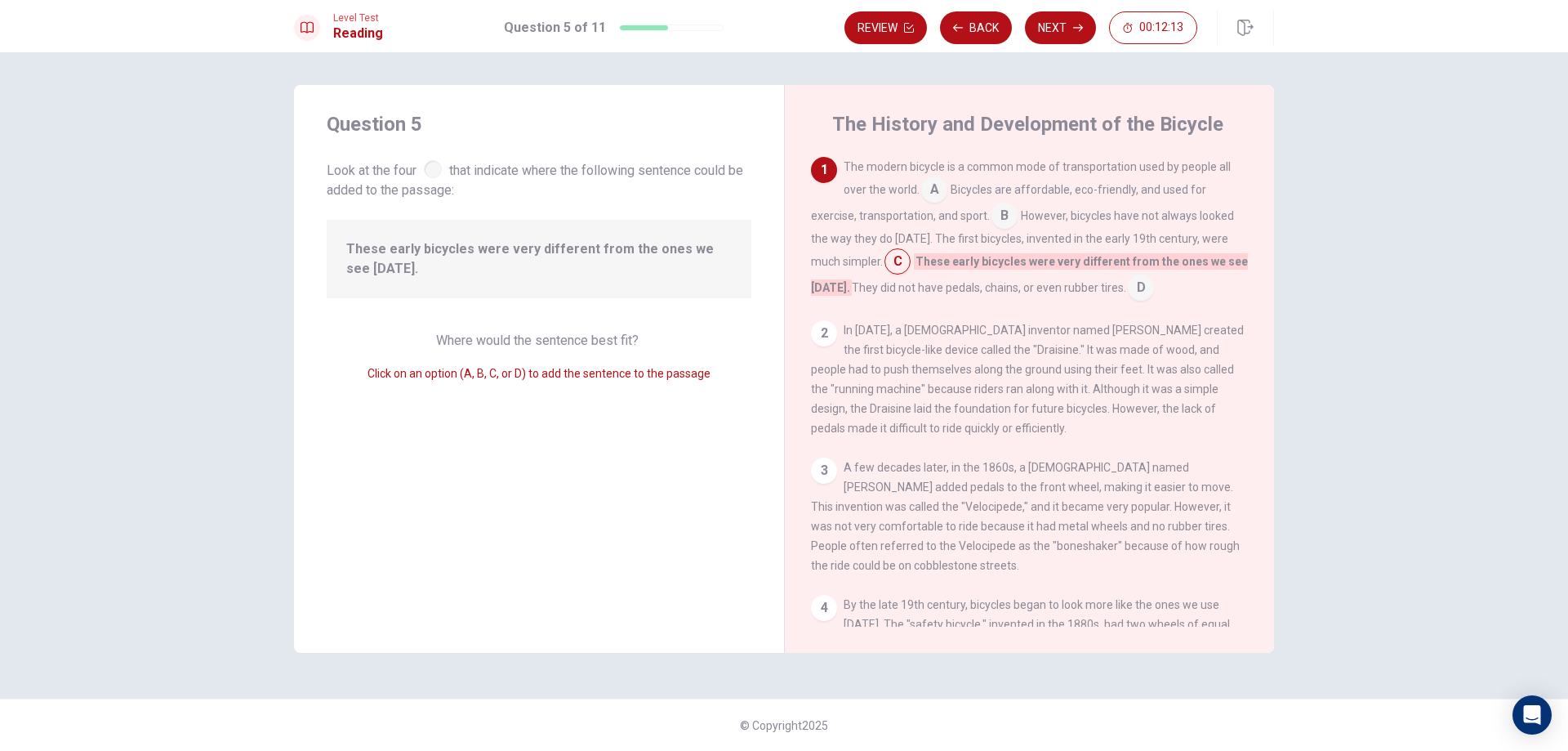
click at [1127, 290] on input at bounding box center [1140, 289] width 26 height 26
click at [438, 169] on div at bounding box center [433, 170] width 18 height 18
click at [1069, 33] on button "Next" at bounding box center [1060, 28] width 71 height 33
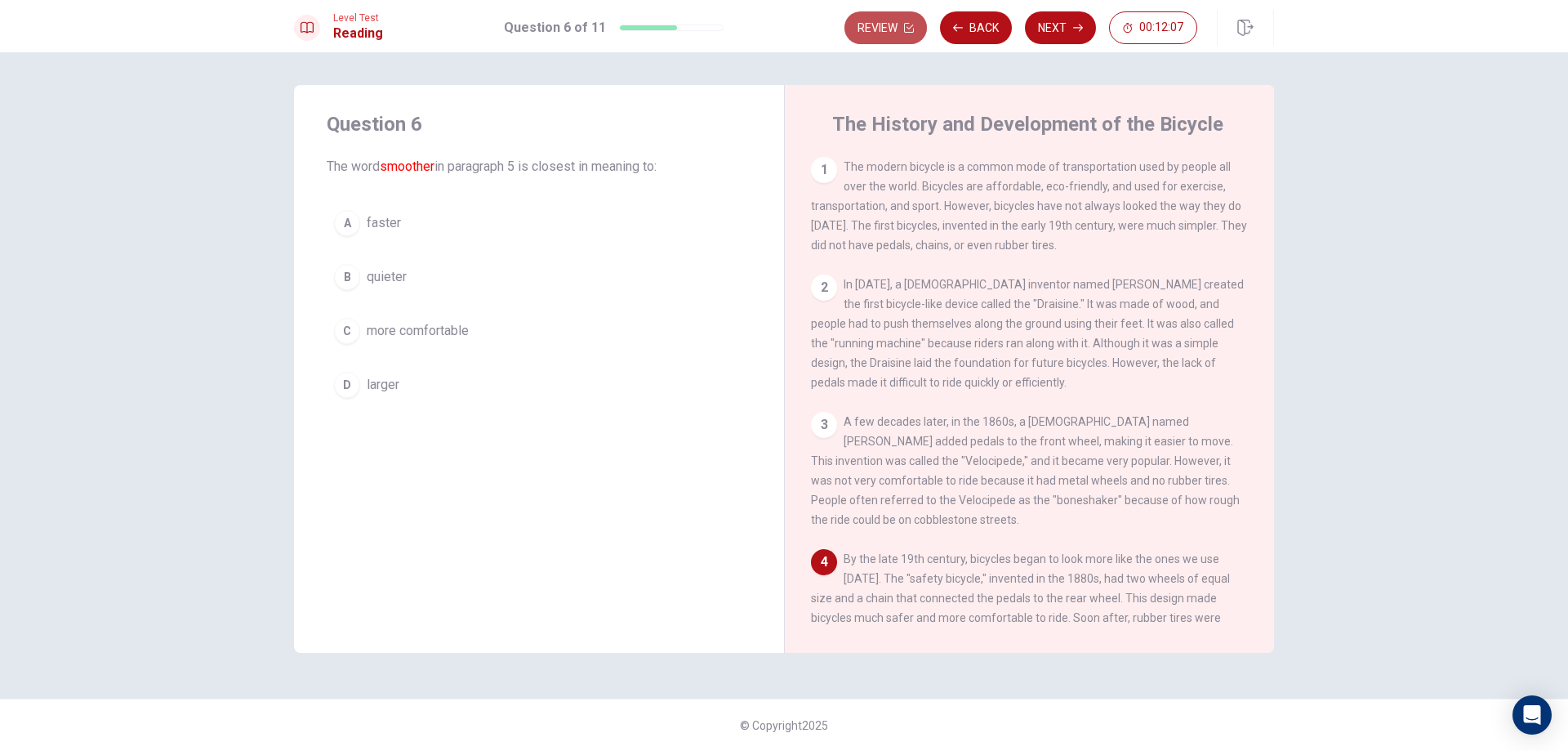
click at [883, 28] on button "Review" at bounding box center [885, 28] width 83 height 33
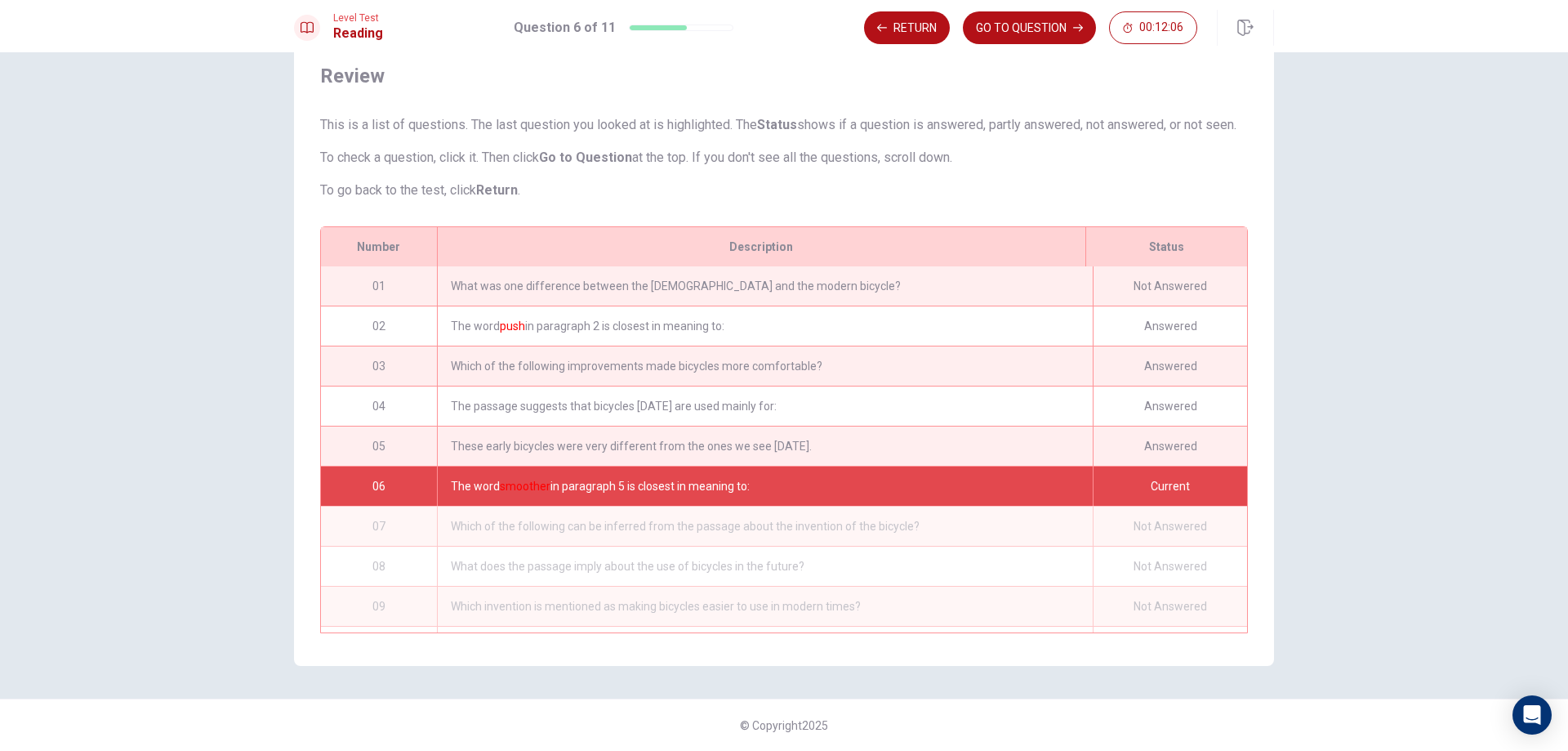
scroll to position [94, 0]
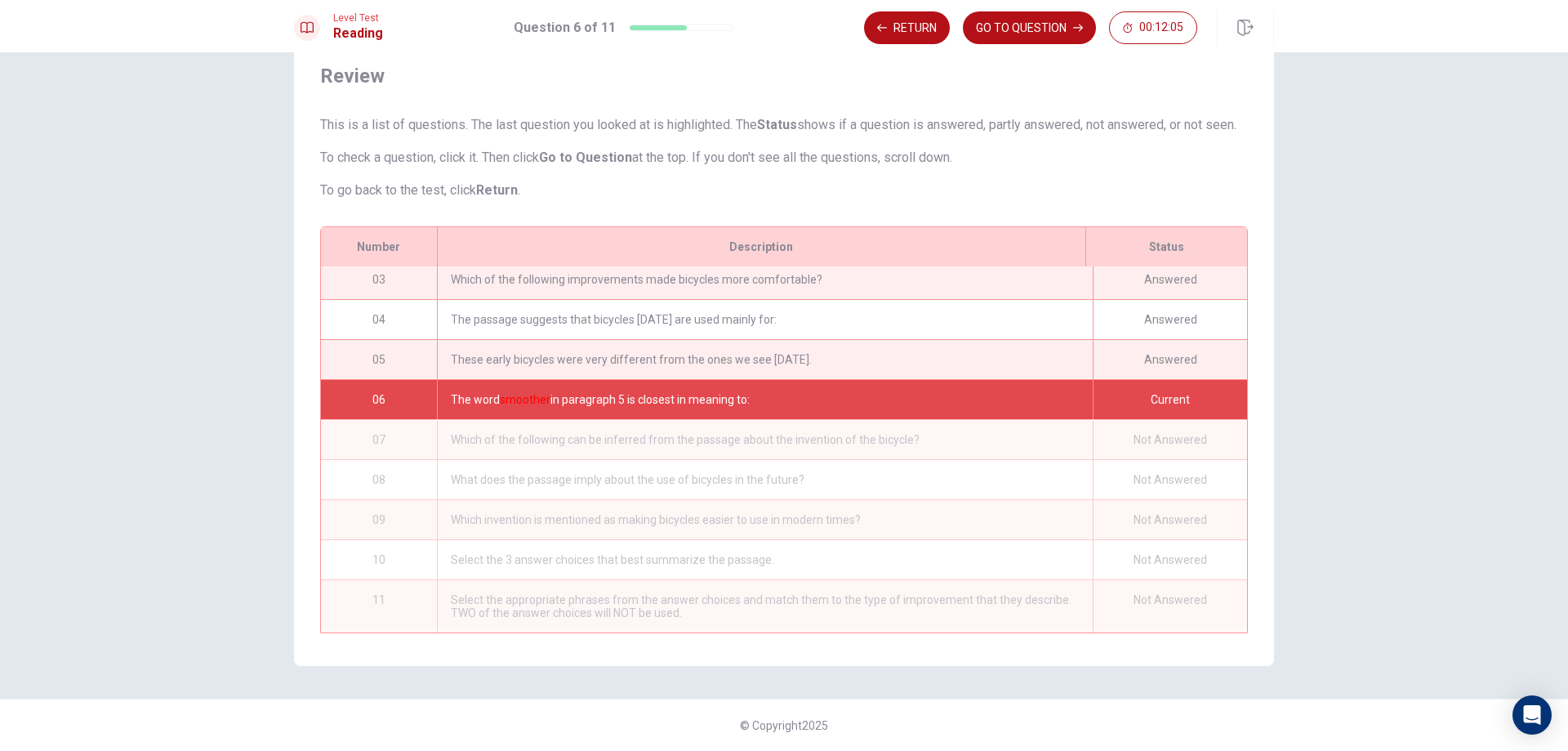
click at [681, 354] on div "These early bicycles were very different from the ones we see [DATE]." at bounding box center [764, 359] width 655 height 39
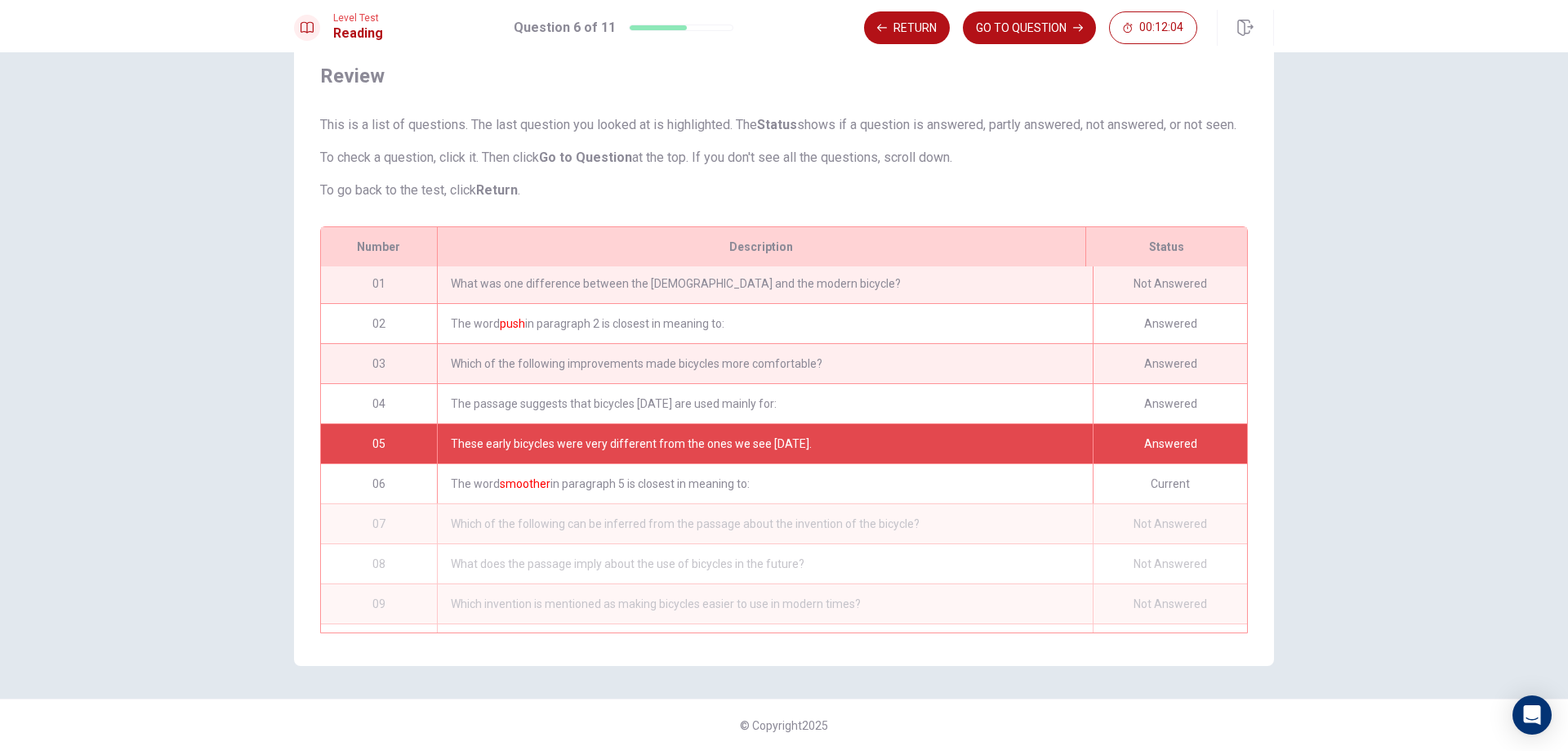
scroll to position [0, 0]
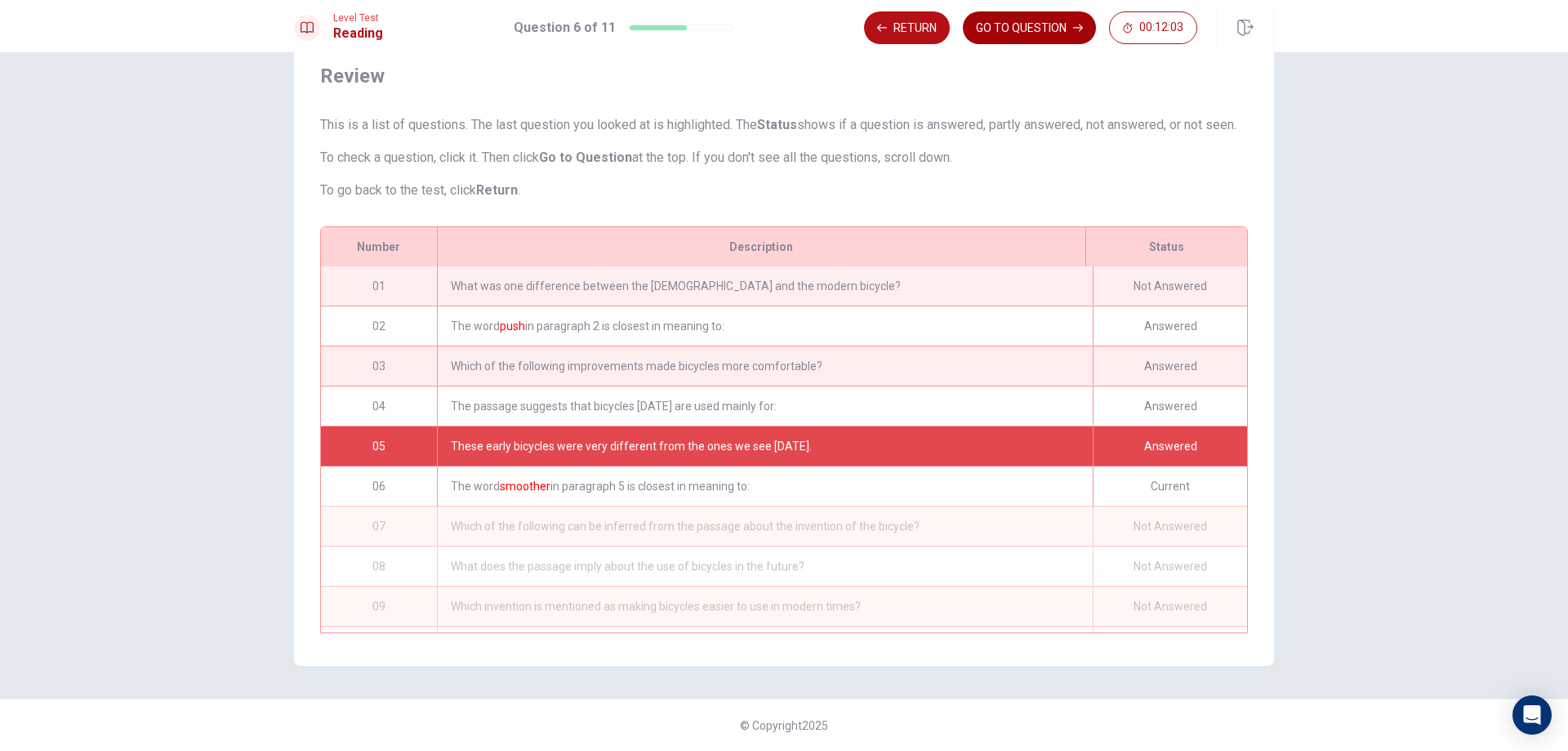
click at [1022, 22] on button "GO TO QUESTION" at bounding box center [1029, 28] width 133 height 33
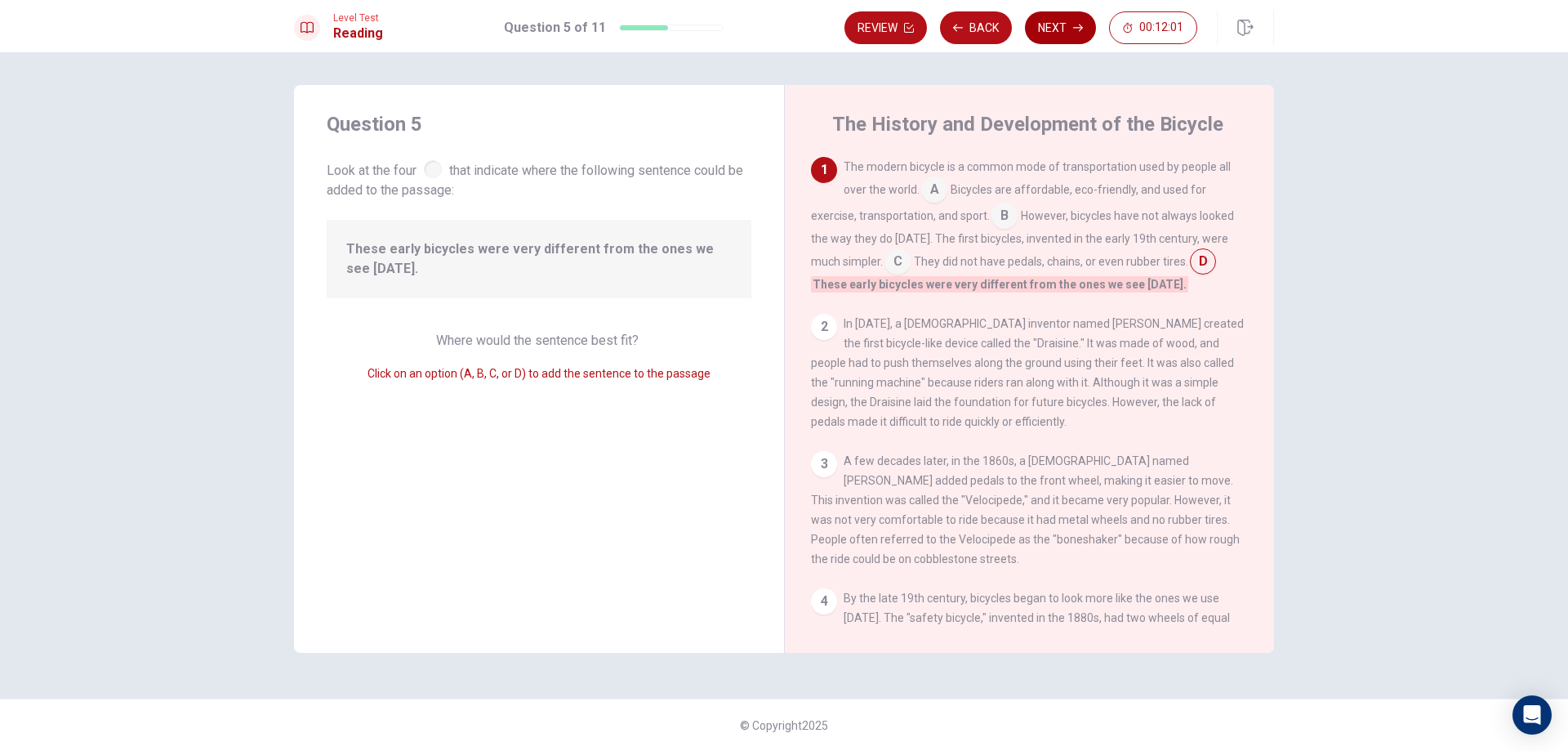
click at [1055, 16] on button "Next" at bounding box center [1060, 28] width 71 height 33
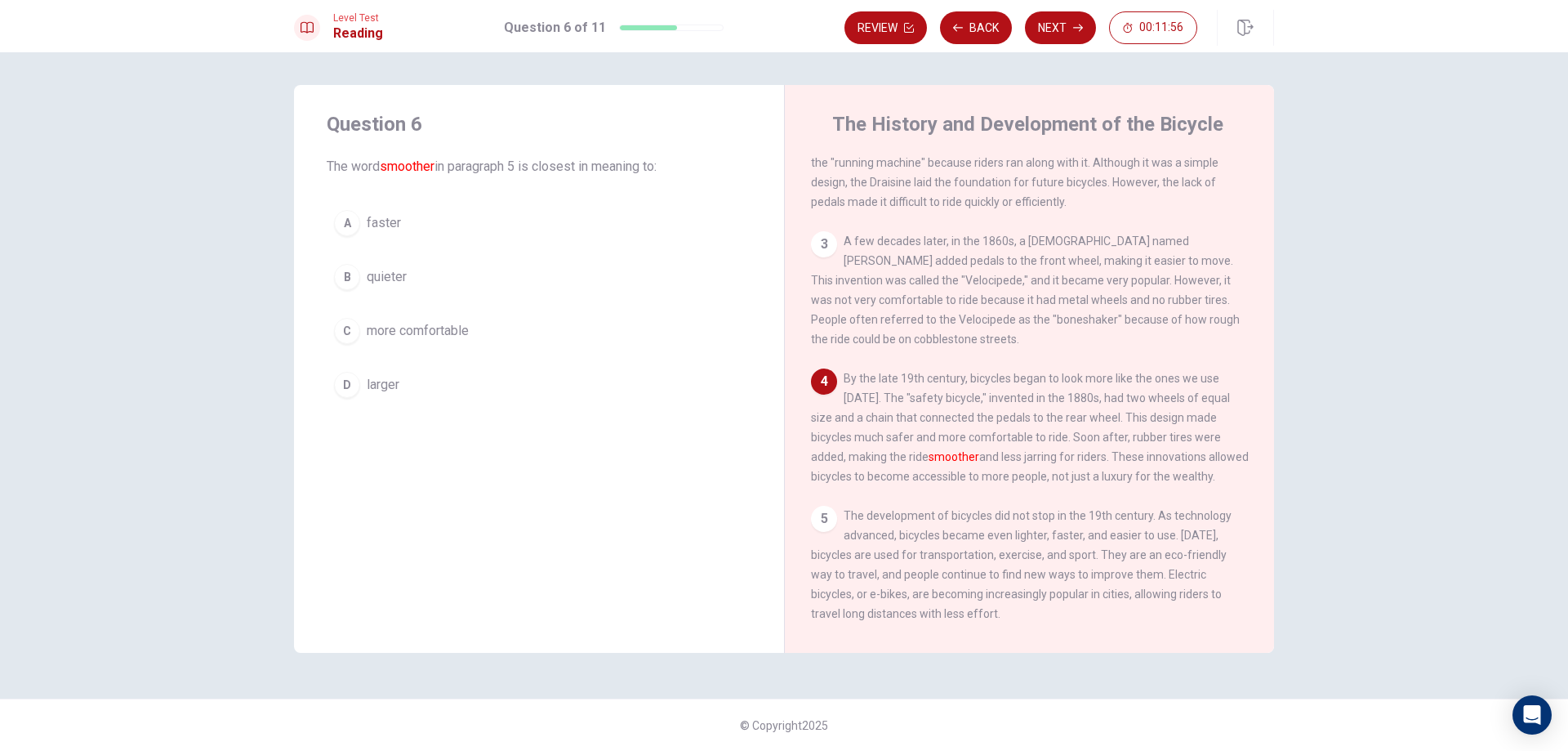
scroll to position [221, 0]
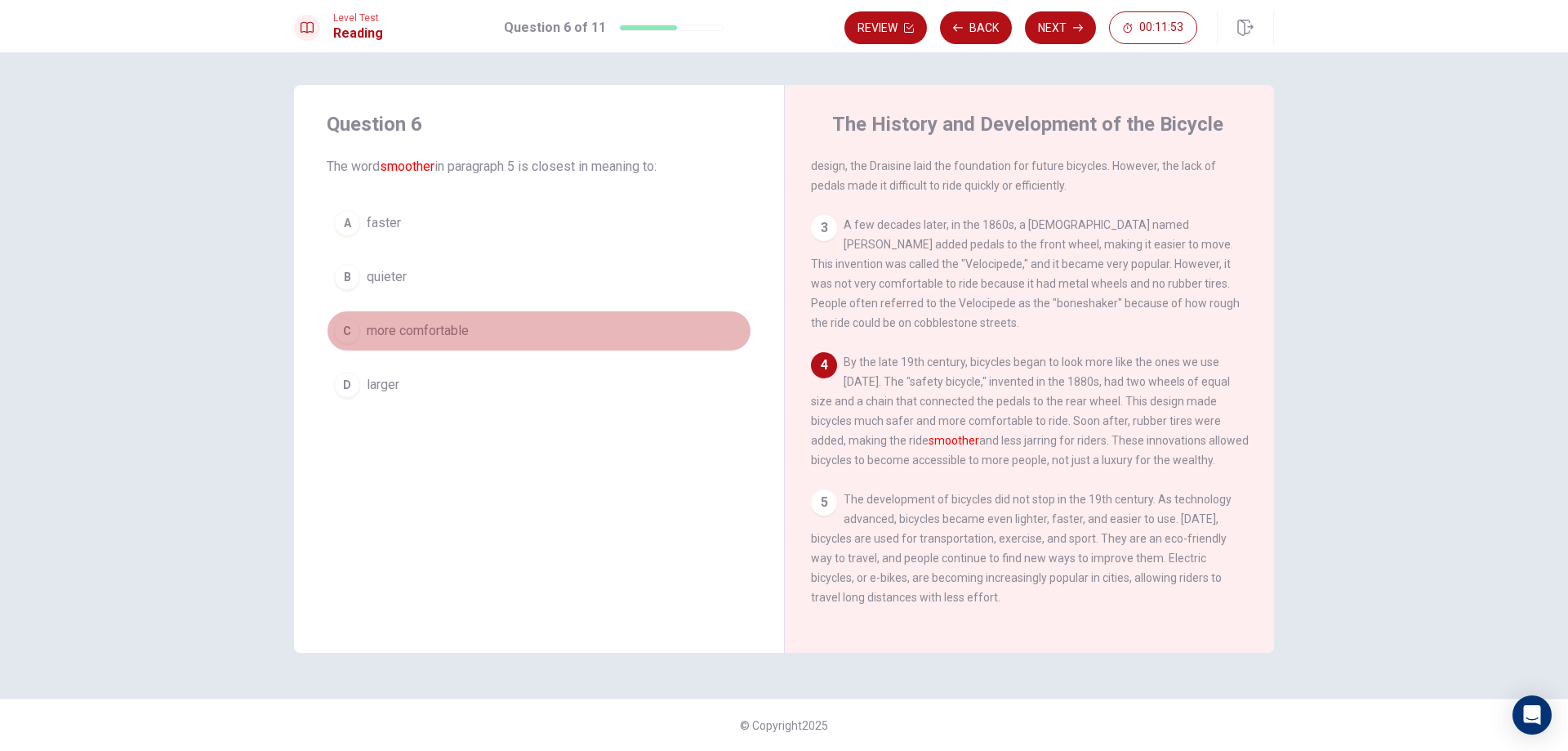
click at [429, 326] on span "more comfortable" at bounding box center [417, 330] width 102 height 19
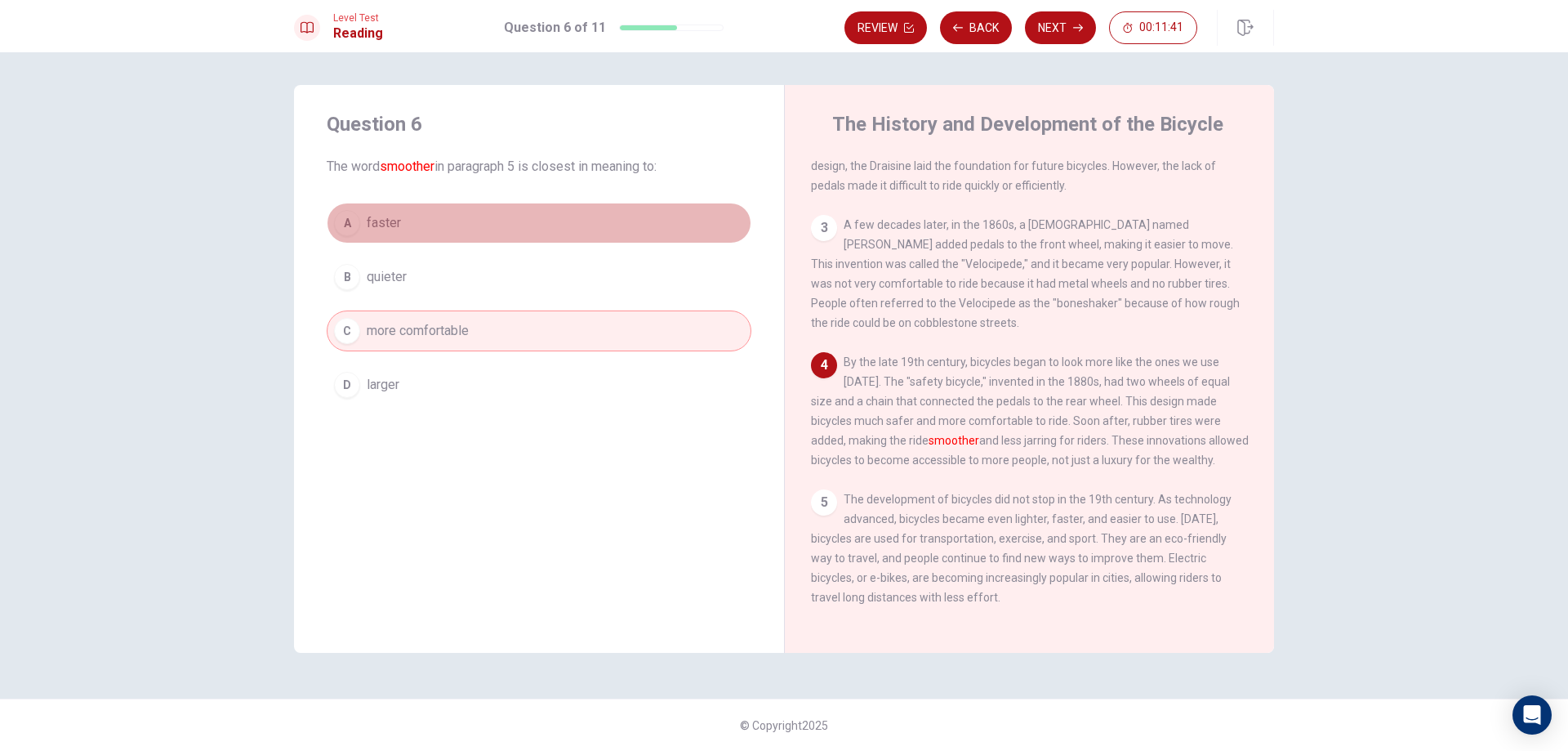
click at [567, 233] on button "A faster" at bounding box center [539, 223] width 425 height 41
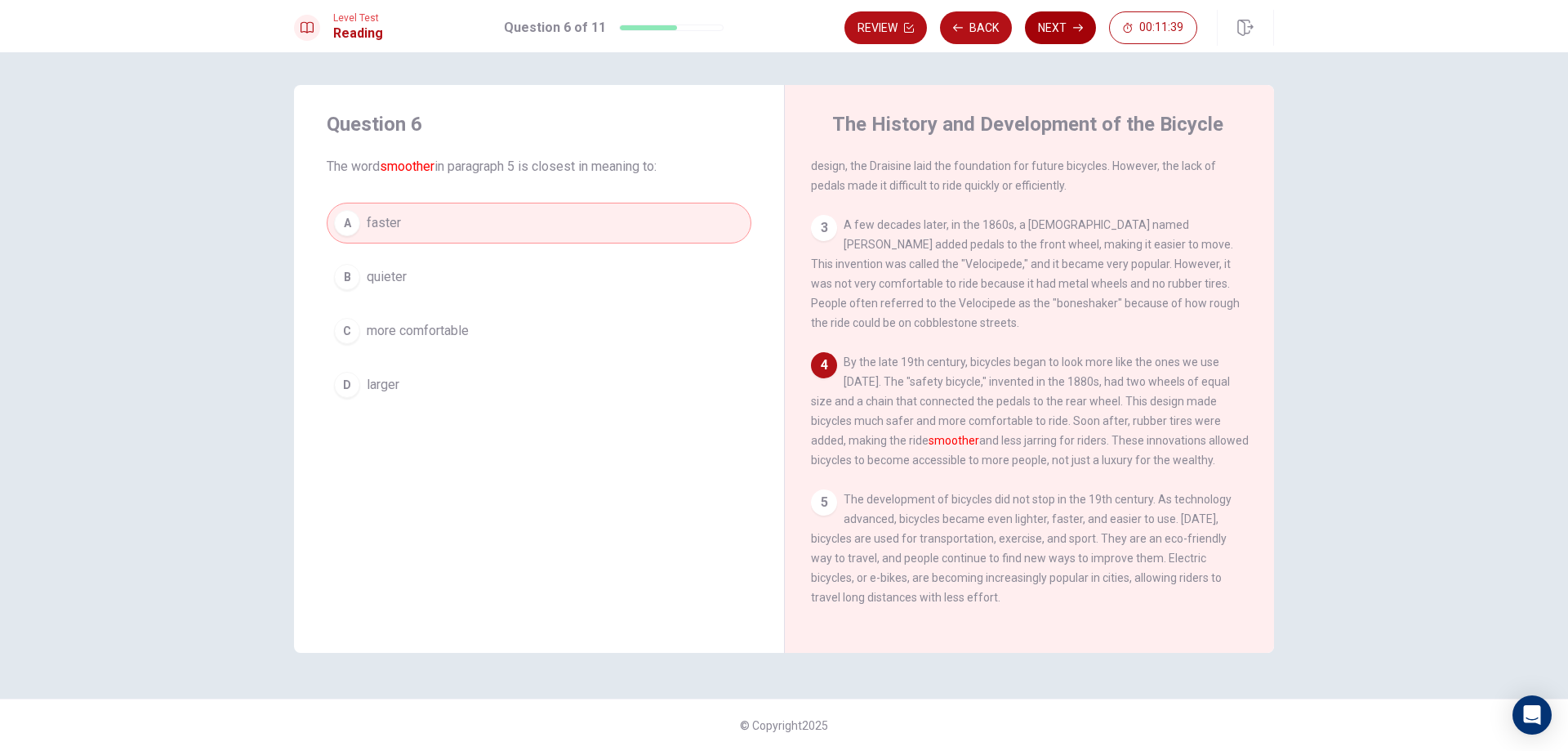
click at [1050, 17] on button "Next" at bounding box center [1060, 28] width 71 height 33
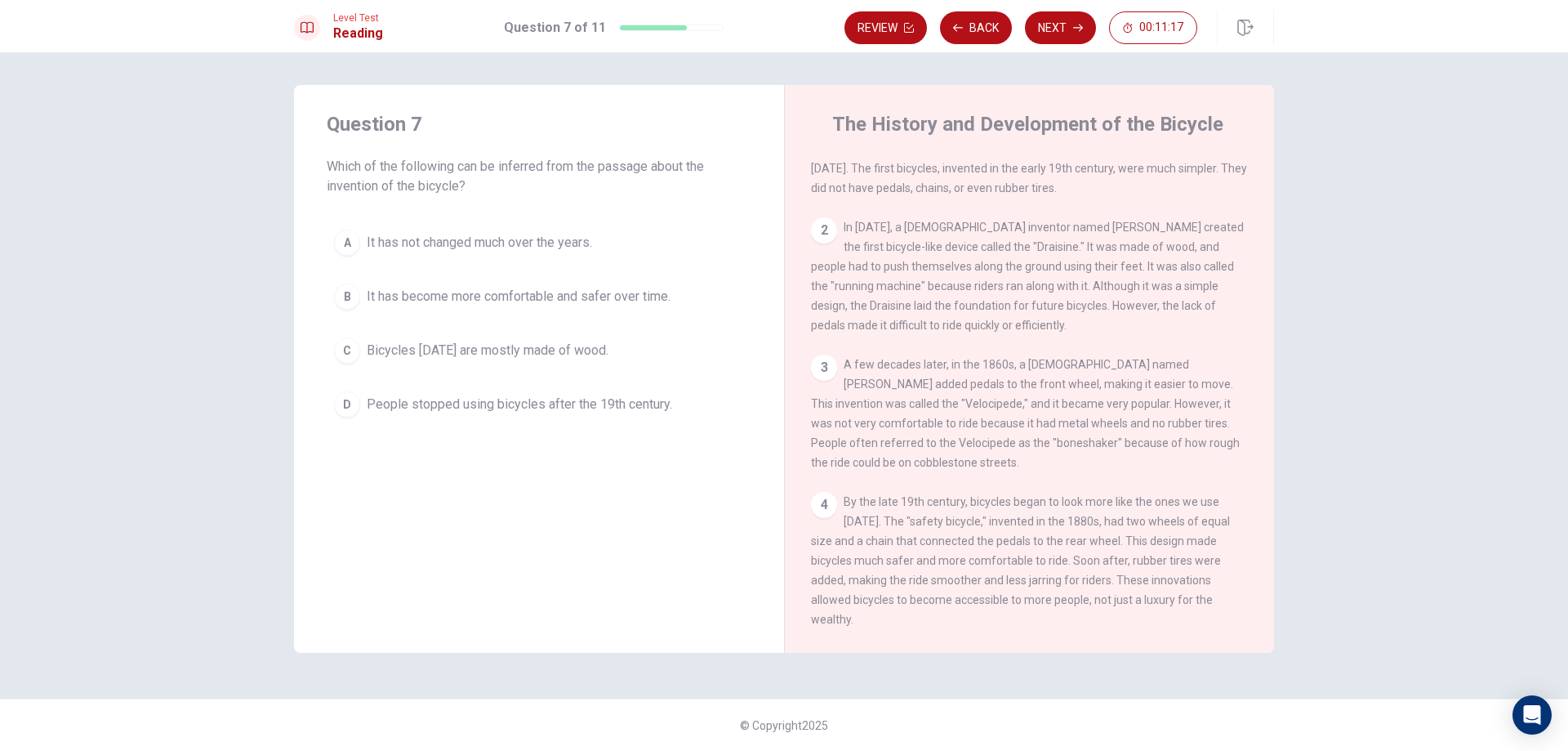
scroll to position [0, 0]
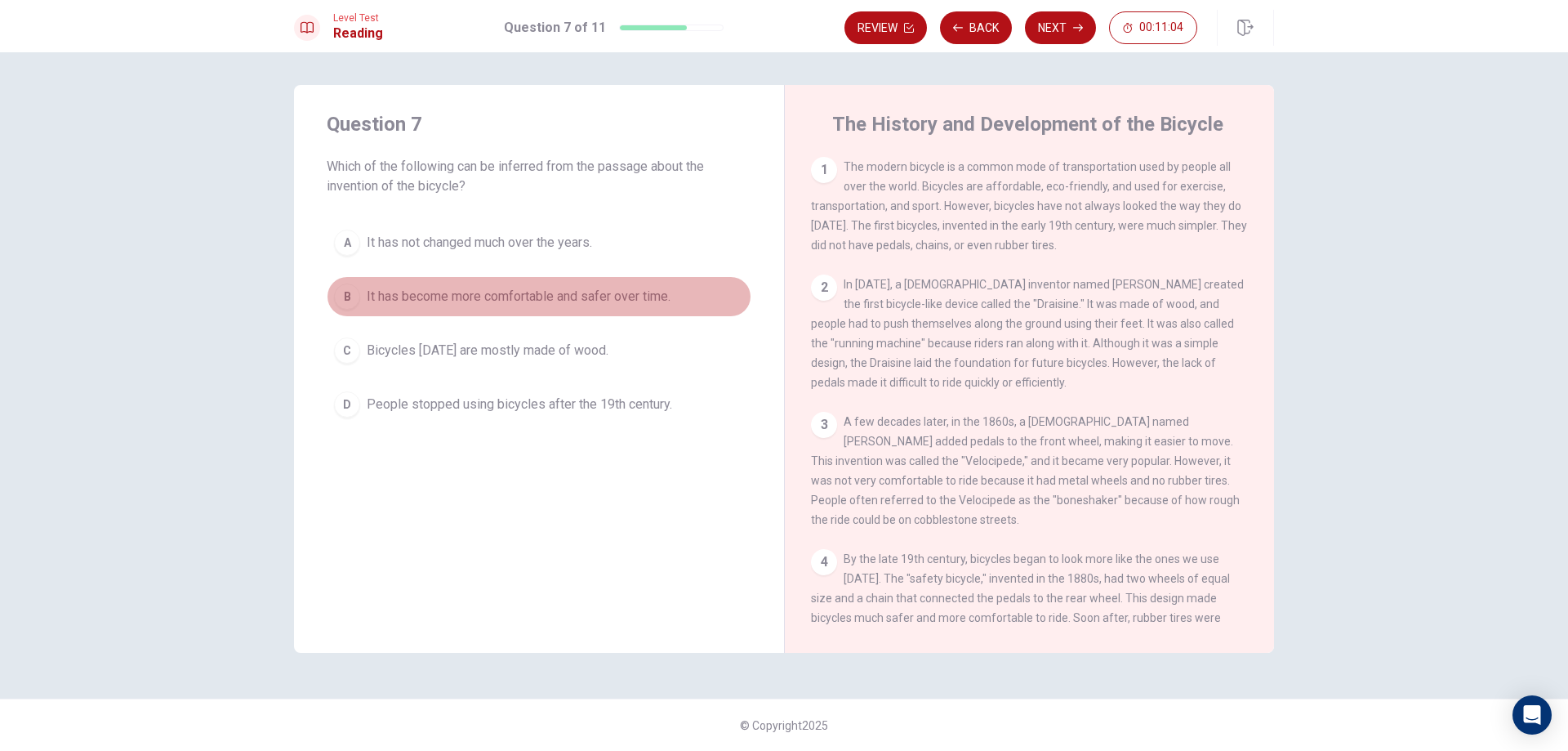
click at [549, 295] on span "It has become more comfortable and safer over time." at bounding box center [518, 296] width 304 height 19
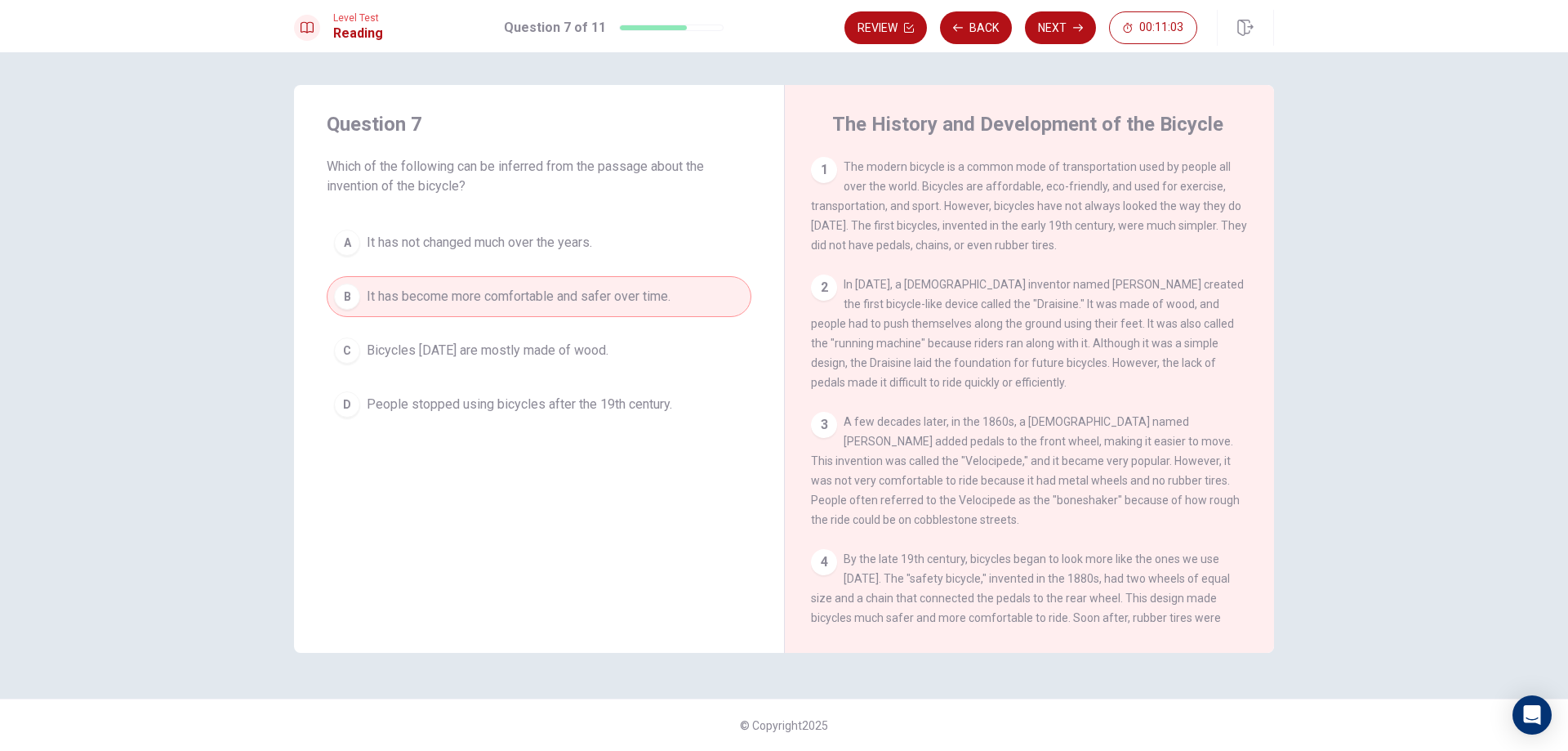
click at [549, 295] on span "It has become more comfortable and safer over time." at bounding box center [518, 296] width 304 height 19
click at [1060, 32] on button "Next" at bounding box center [1060, 28] width 71 height 33
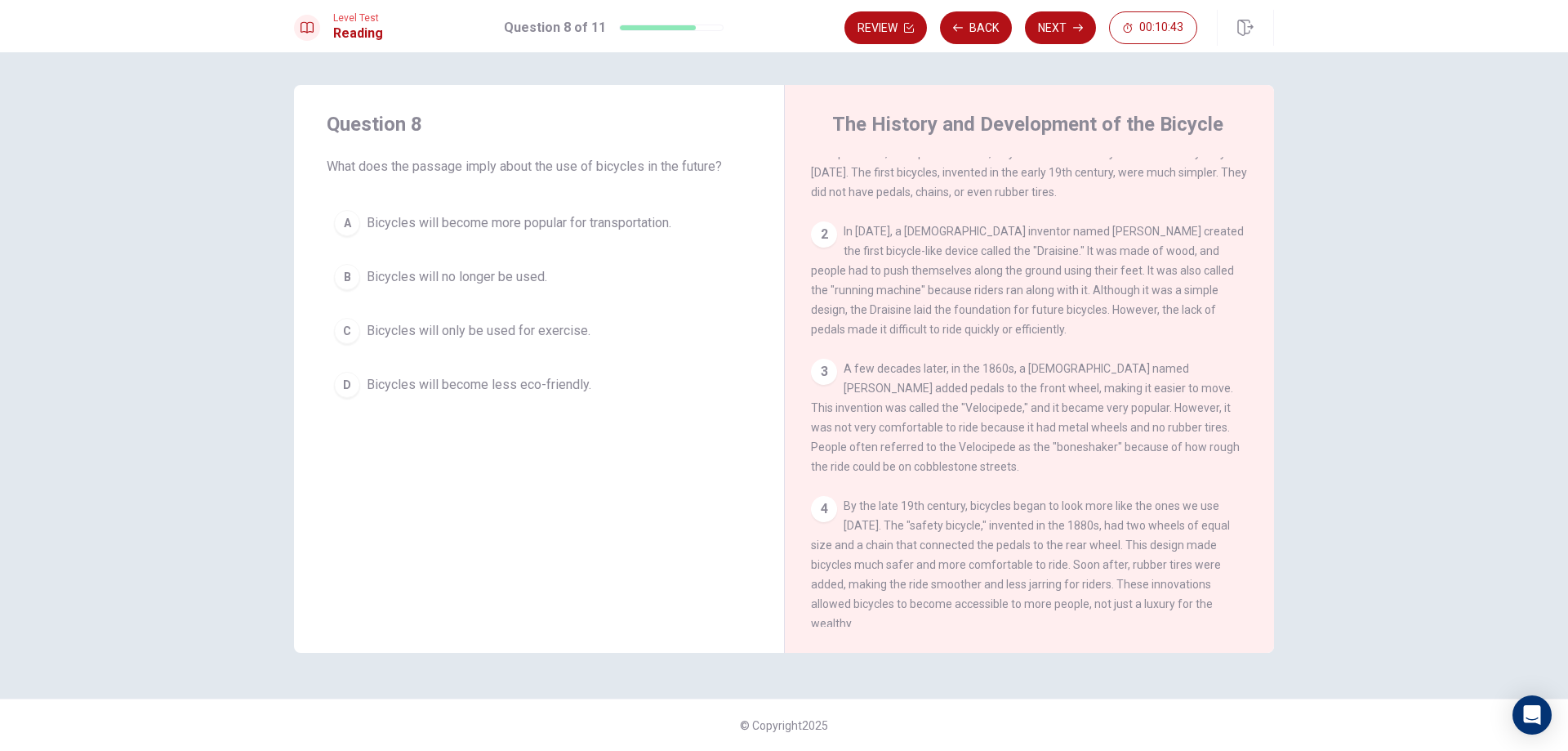
scroll to position [221, 0]
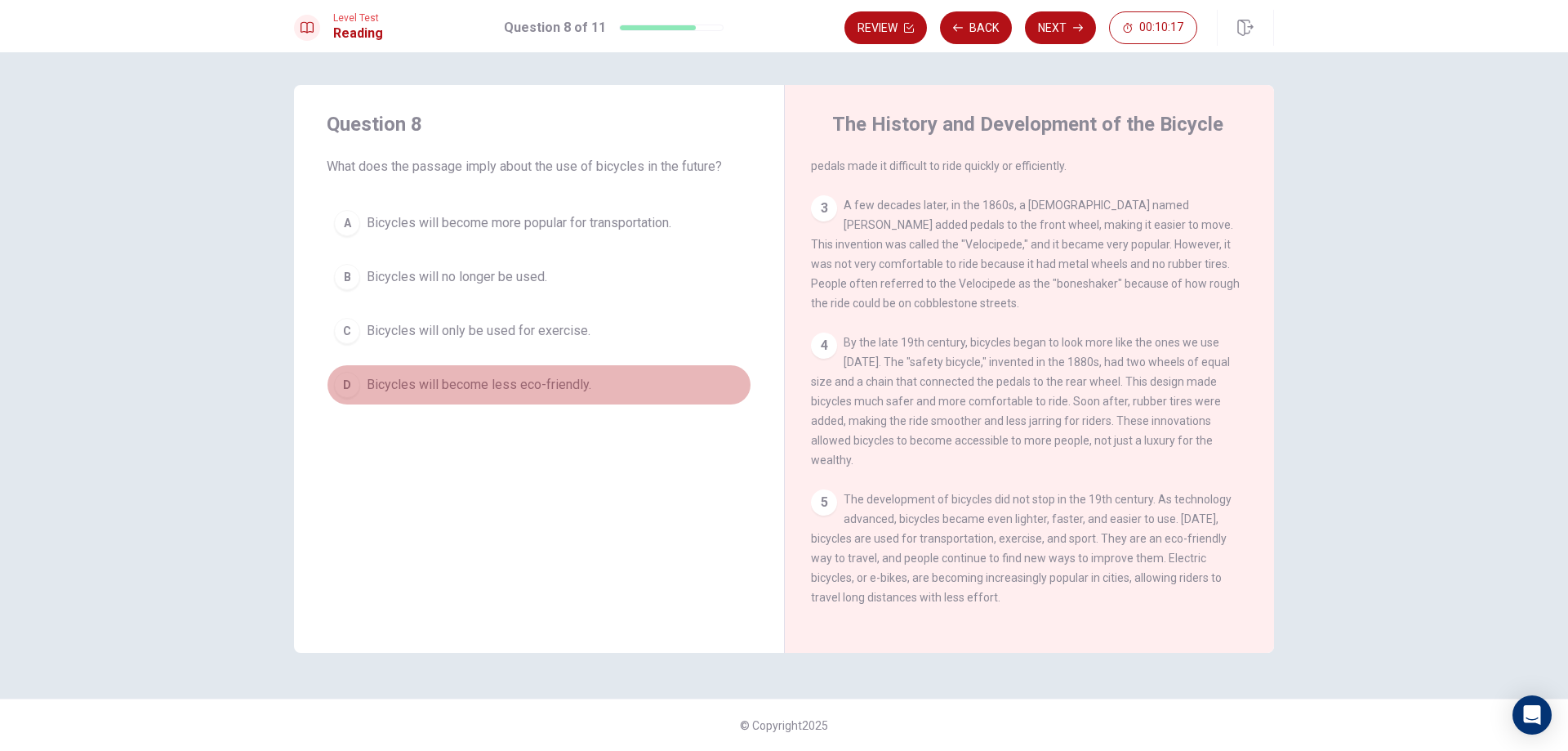
click at [412, 393] on span "Bicycles will become less eco-friendly." at bounding box center [478, 384] width 225 height 19
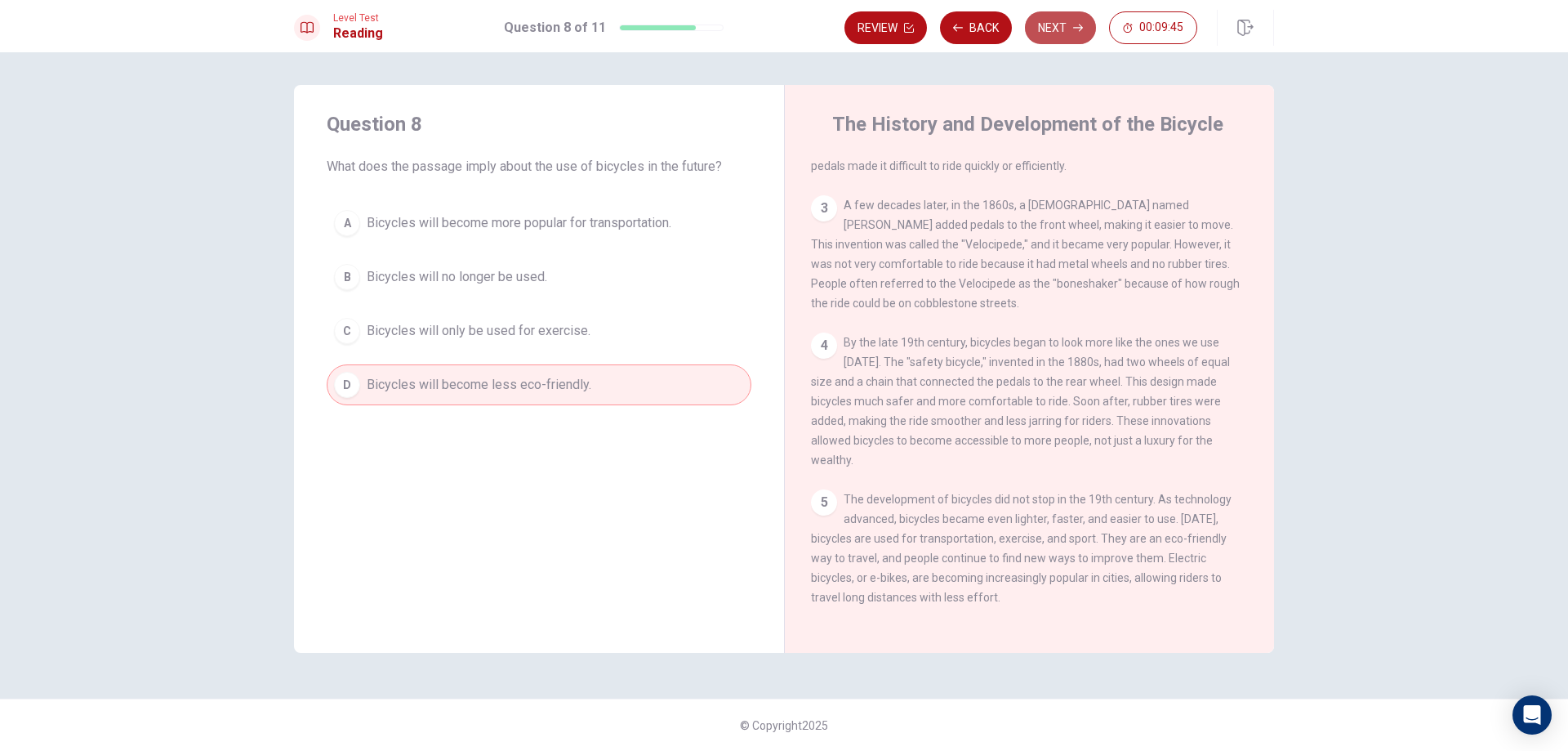
click at [1067, 16] on button "Next" at bounding box center [1060, 28] width 71 height 33
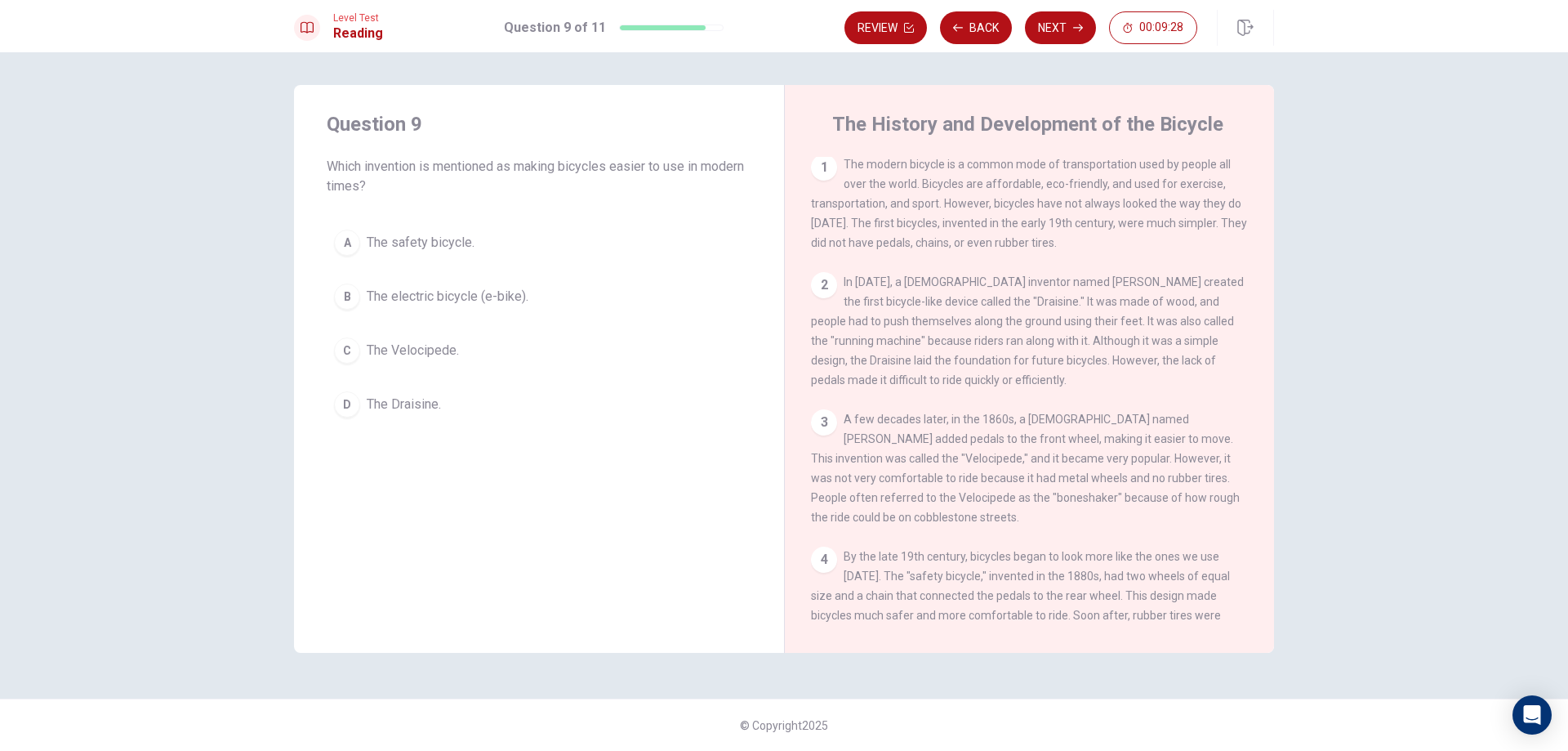
scroll to position [0, 0]
drag, startPoint x: 366, startPoint y: 164, endPoint x: 432, endPoint y: 186, distance: 69.6
click at [432, 186] on span "Which invention is mentioned as making bicycles easier to use in modern times?" at bounding box center [539, 176] width 425 height 39
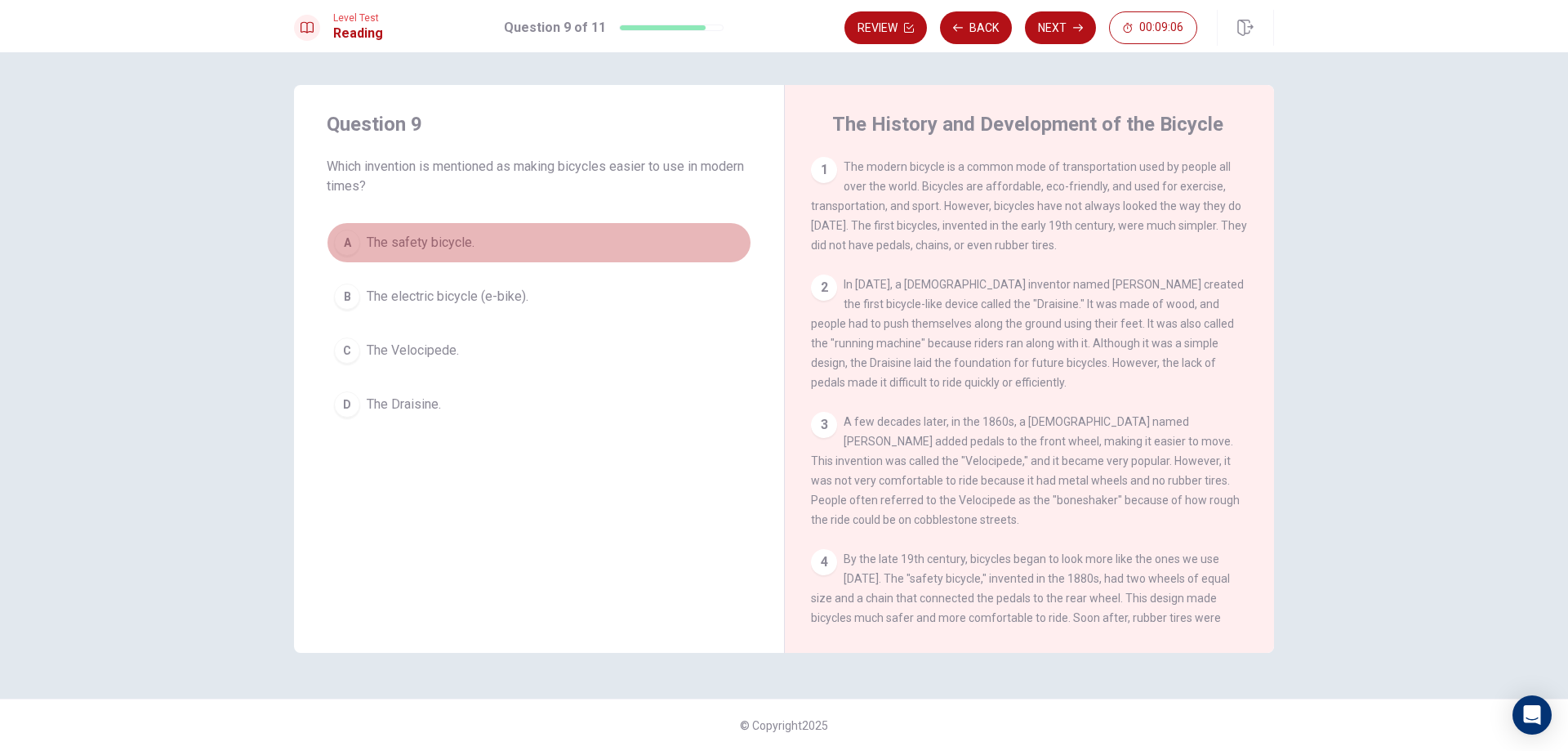
click at [430, 245] on span "The safety bicycle." at bounding box center [420, 242] width 108 height 19
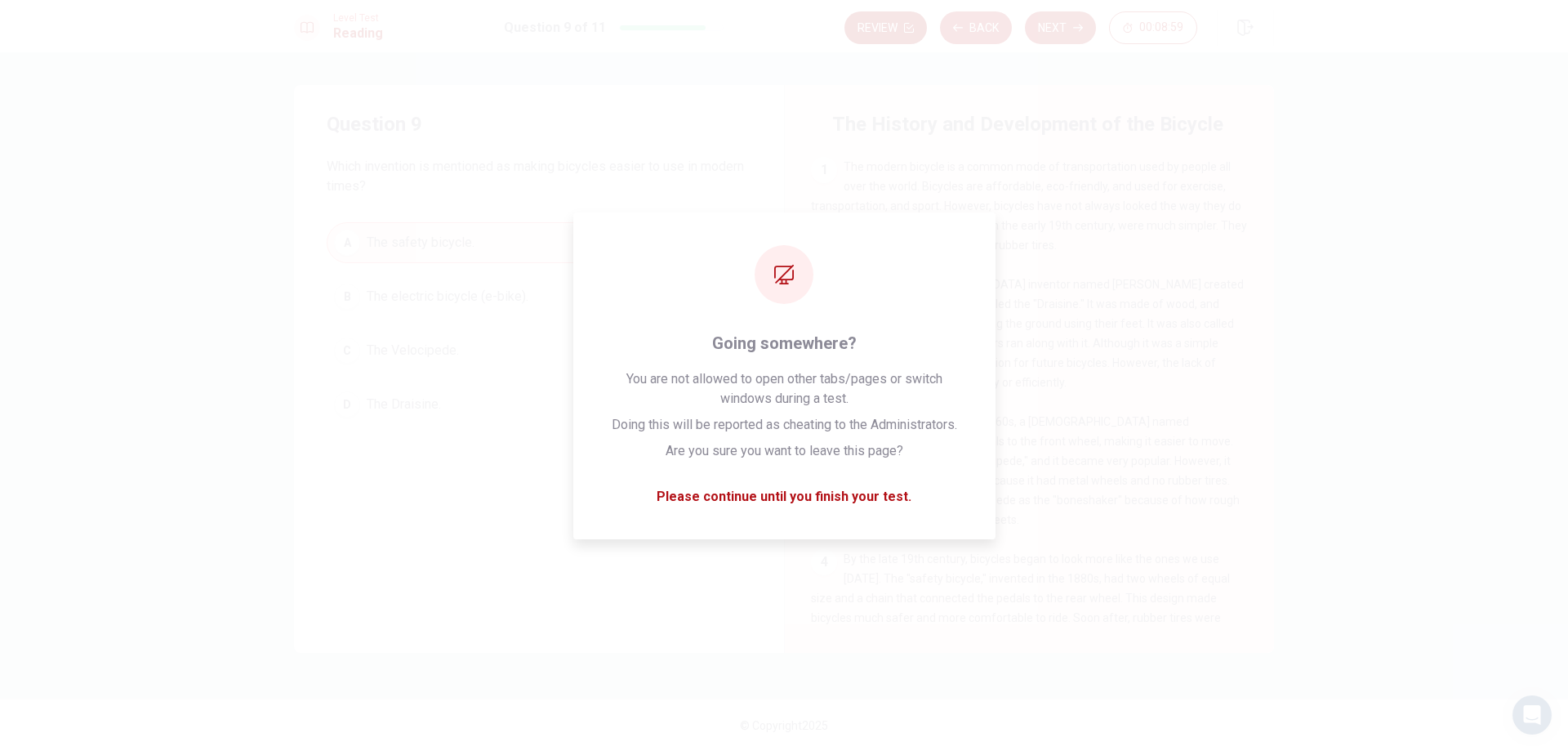
click at [904, 26] on icon "button" at bounding box center [909, 28] width 10 height 10
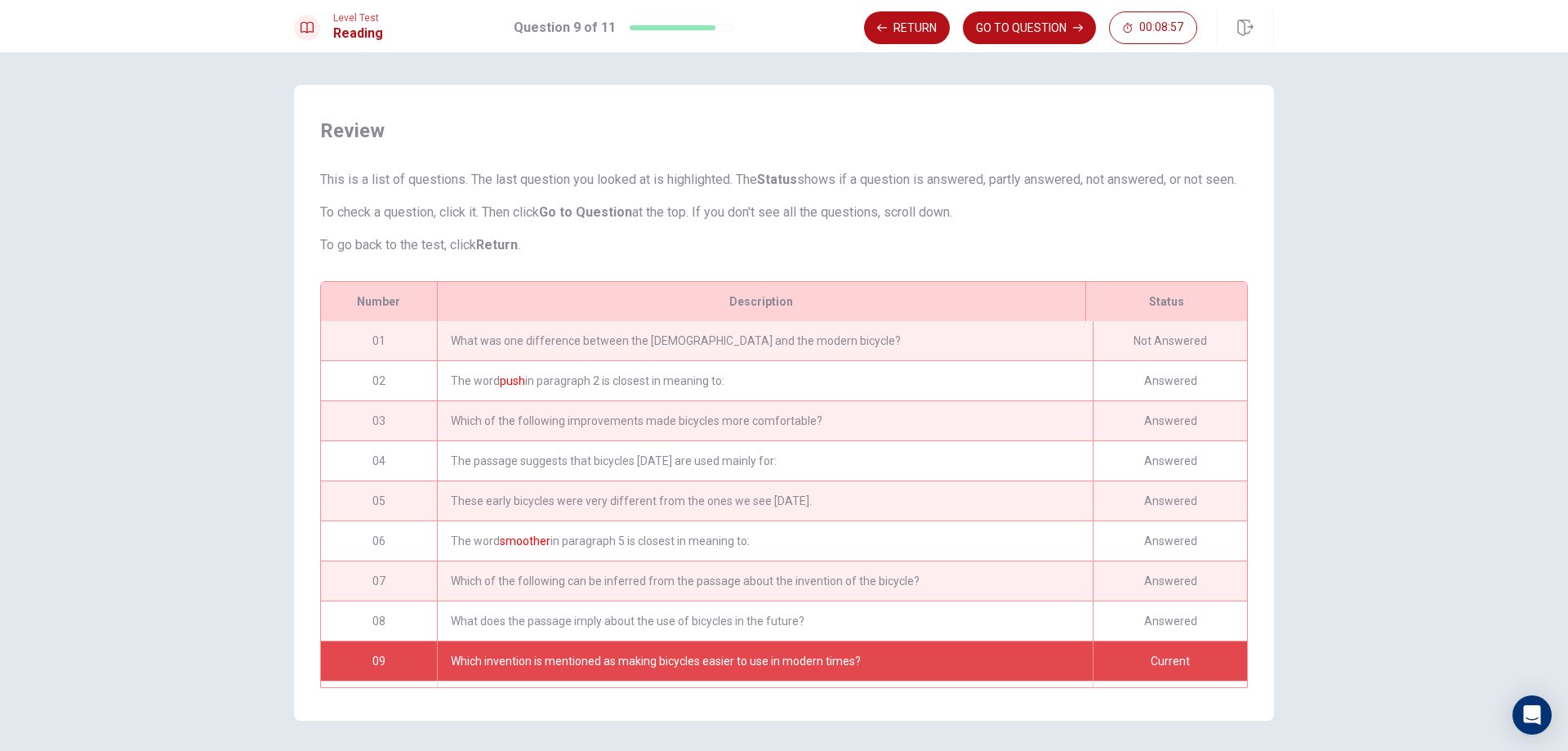
click at [806, 360] on div "What was one difference between the [DEMOGRAPHIC_DATA] and the modern bicycle?" at bounding box center [764, 340] width 655 height 39
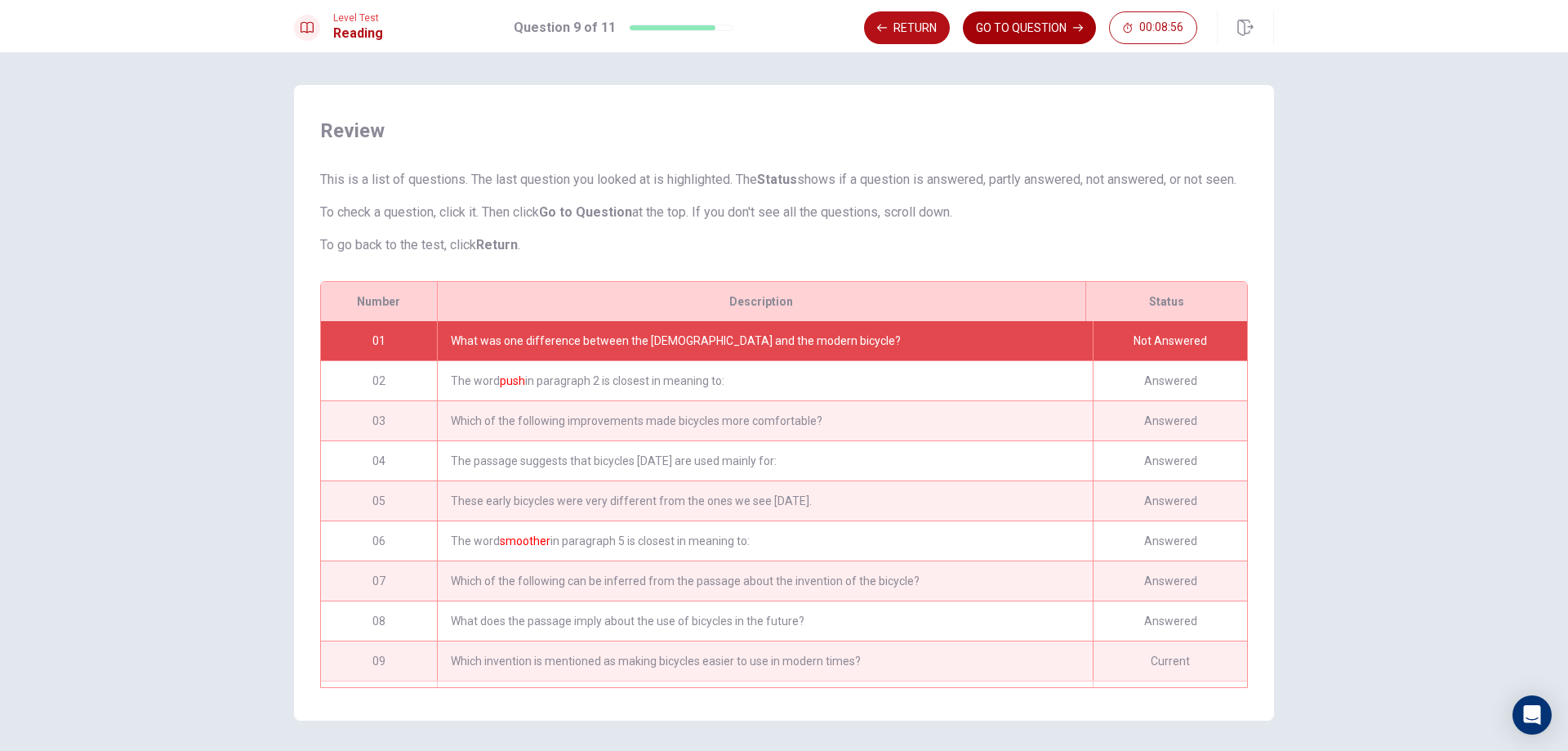
click at [1044, 20] on button "GO TO QUESTION" at bounding box center [1029, 28] width 133 height 33
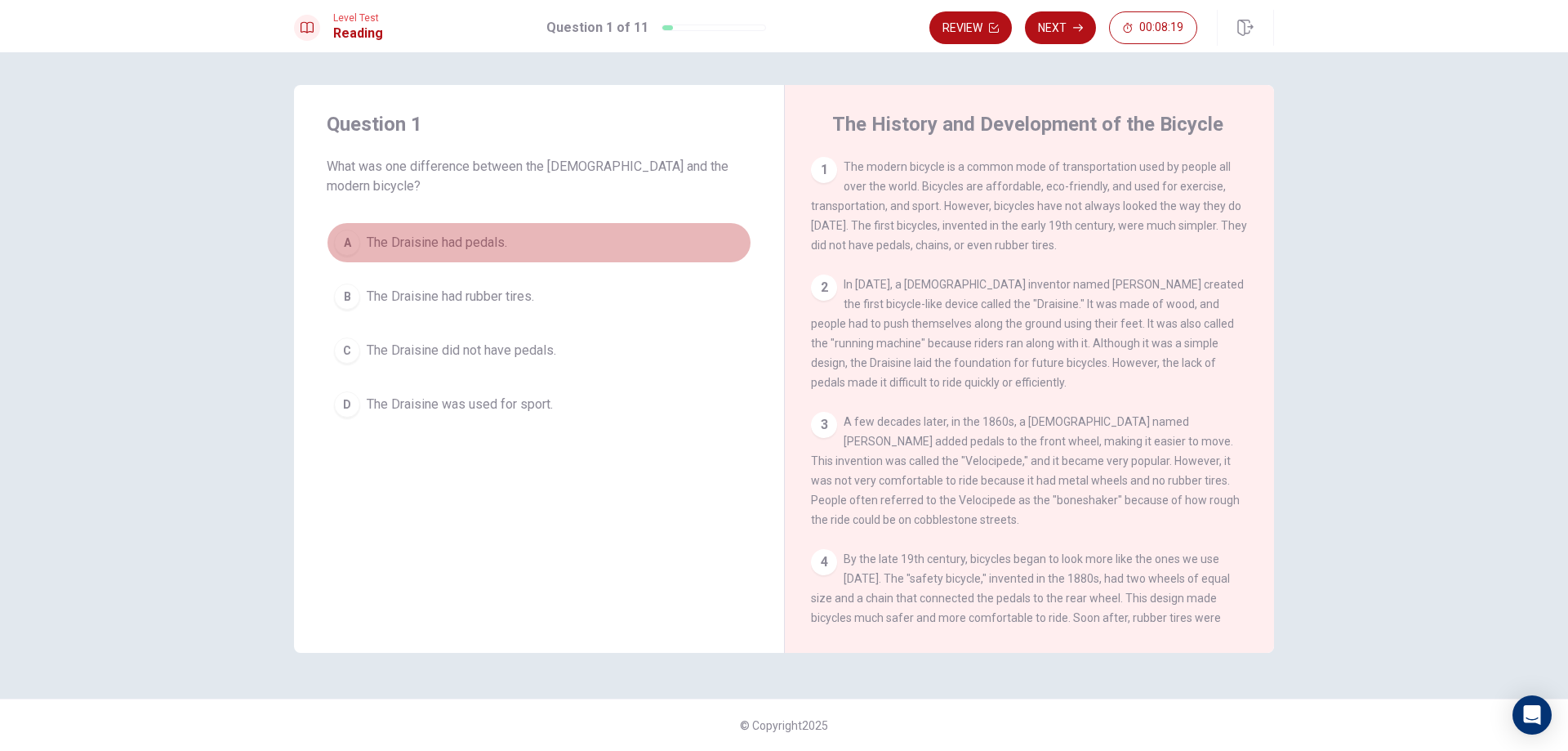
click at [494, 233] on span "The Draisine had pedals." at bounding box center [437, 242] width 140 height 19
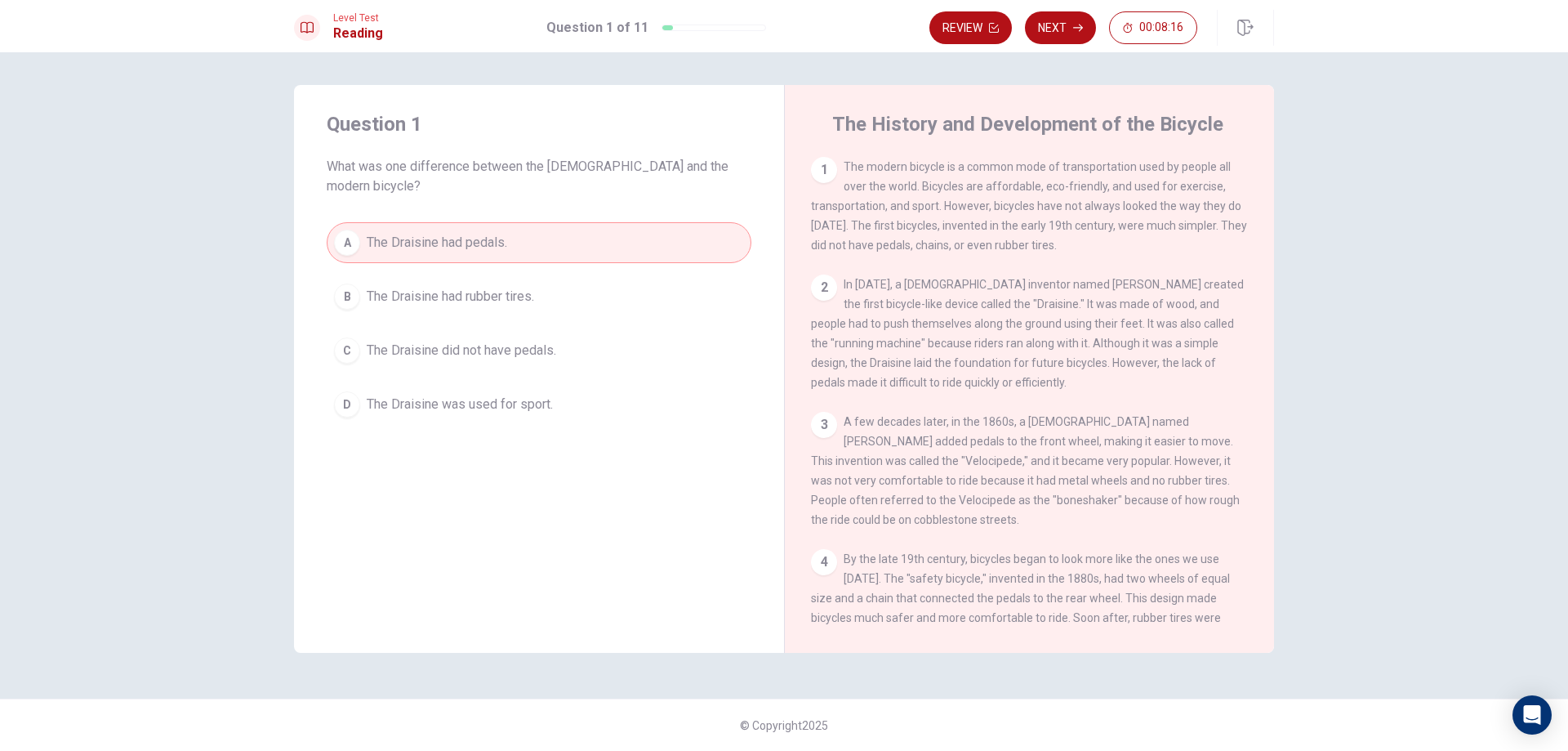
click at [910, 27] on div "Level Test Reading Question 1 of 11 Review Next 00:08:16" at bounding box center [784, 28] width 1032 height 36
click at [964, 27] on button "Review" at bounding box center [970, 28] width 83 height 33
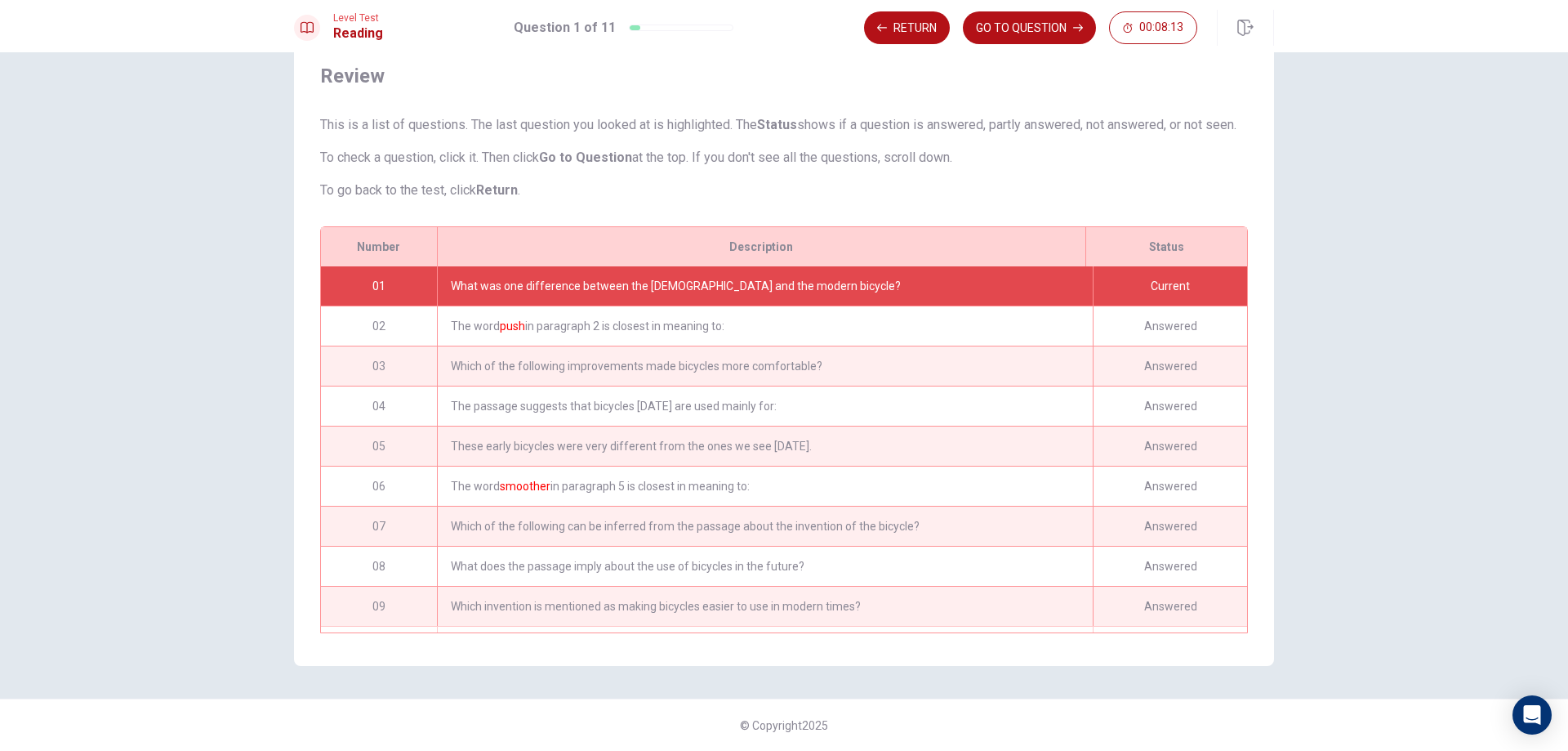
click at [1019, 45] on div "Return GO TO QUESTION 00:08:13" at bounding box center [1069, 28] width 410 height 36
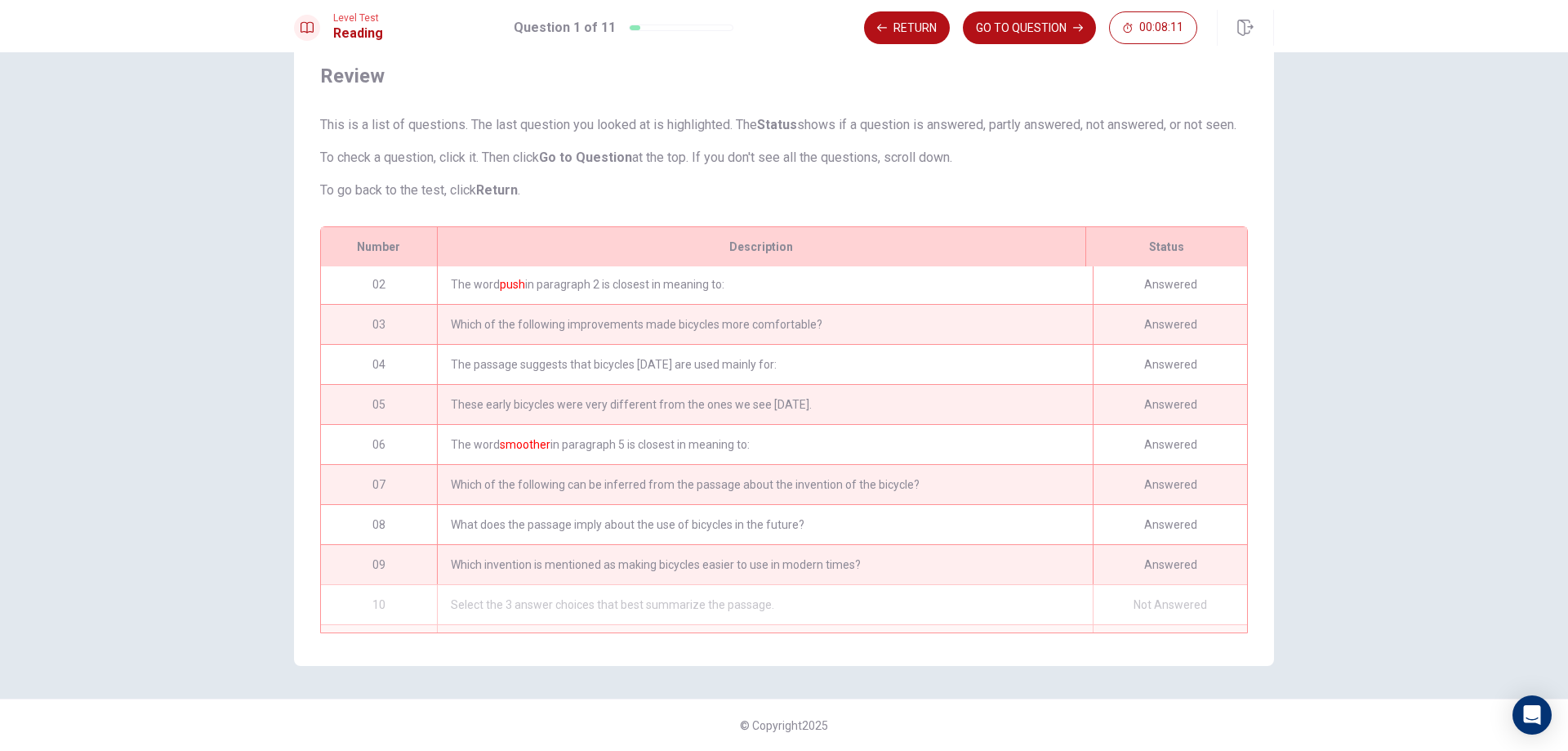
scroll to position [82, 0]
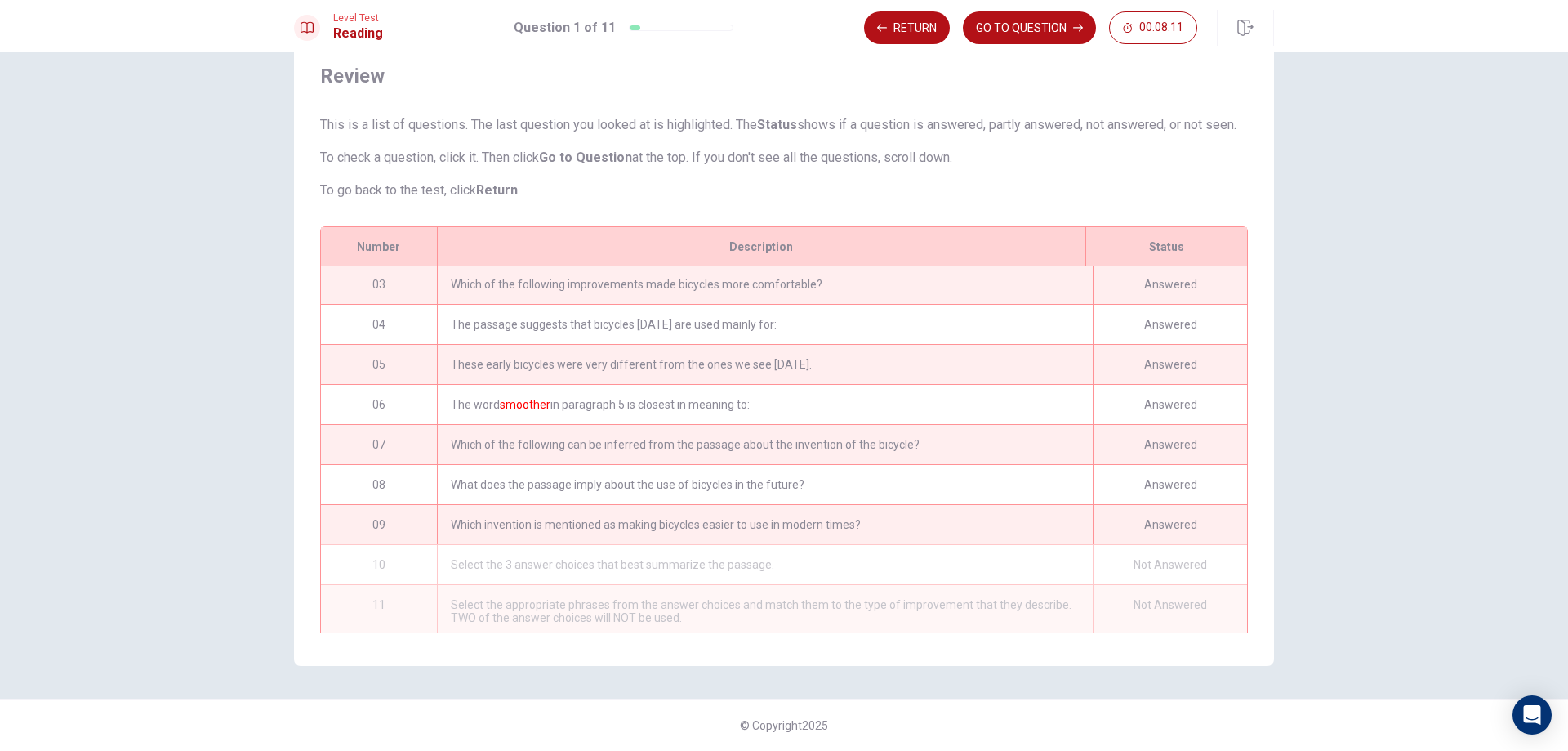
click at [898, 560] on div "Select the 3 answer choices that best summarize the passage." at bounding box center [764, 564] width 655 height 39
click at [881, 531] on div "Which invention is mentioned as making bicycles easier to use in modern times?" at bounding box center [764, 524] width 655 height 39
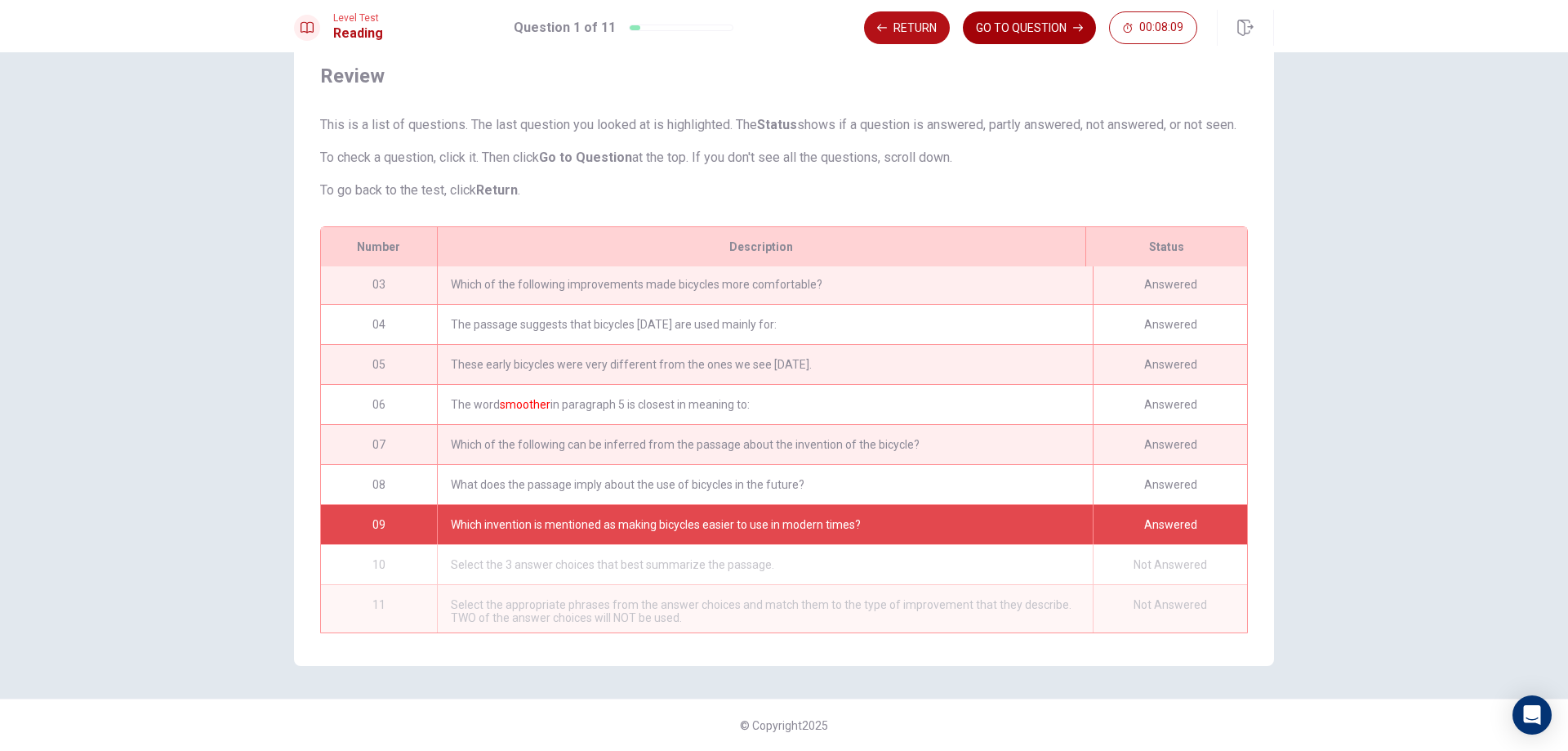
click at [1031, 21] on button "GO TO QUESTION" at bounding box center [1029, 28] width 133 height 33
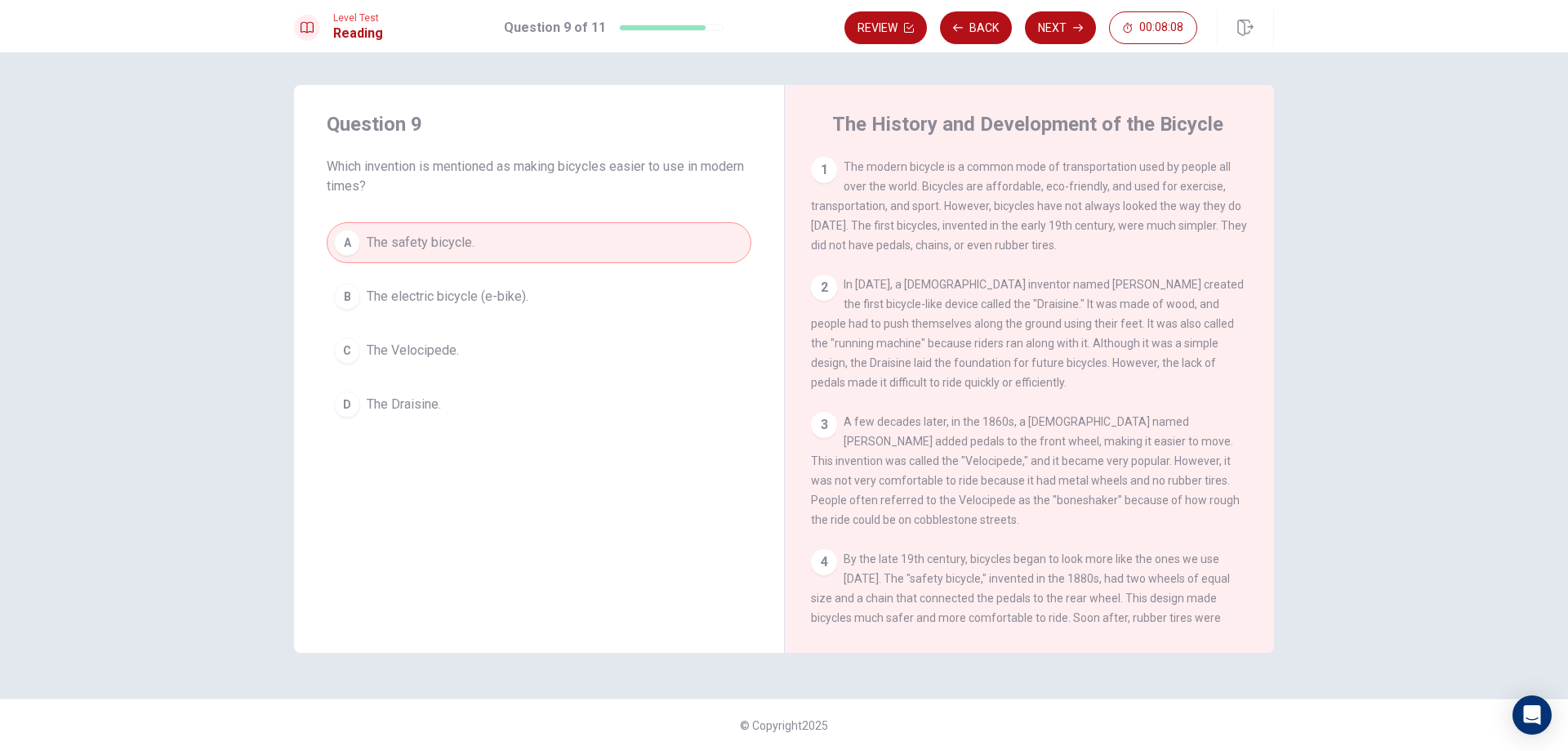
scroll to position [0, 0]
click at [876, 33] on button "Review" at bounding box center [885, 28] width 83 height 33
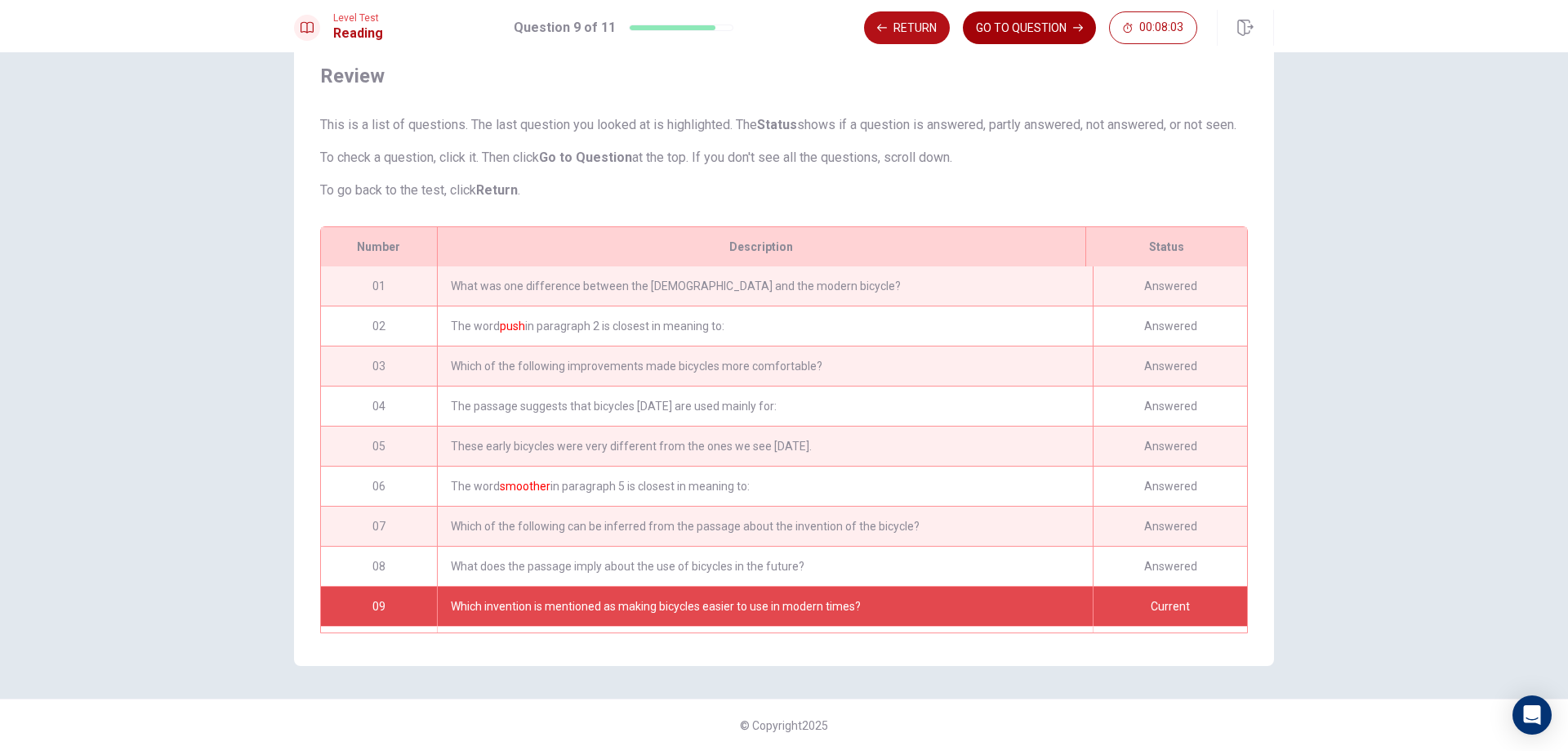
click at [1000, 25] on button "GO TO QUESTION" at bounding box center [1029, 28] width 133 height 33
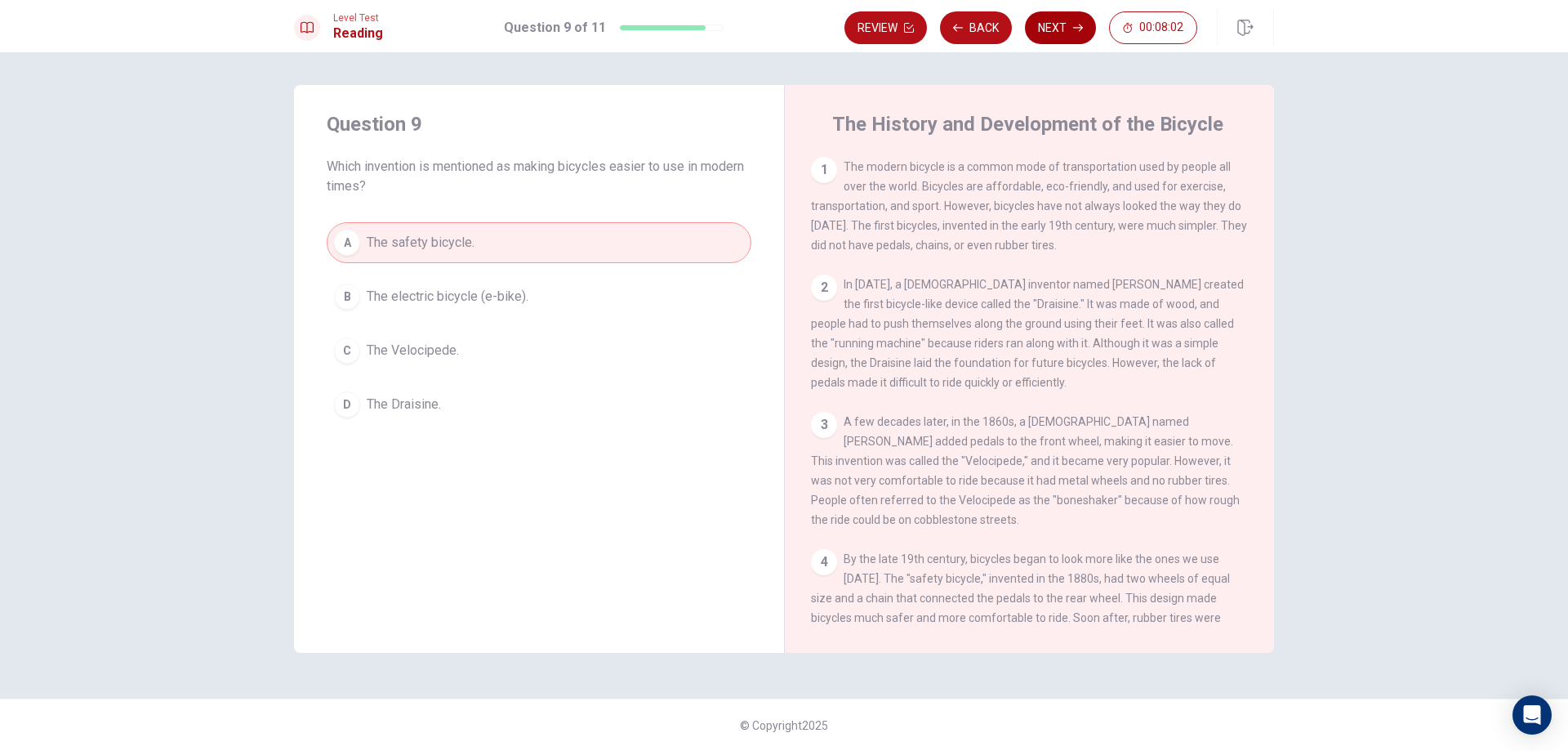
click at [1067, 26] on button "Next" at bounding box center [1060, 28] width 71 height 33
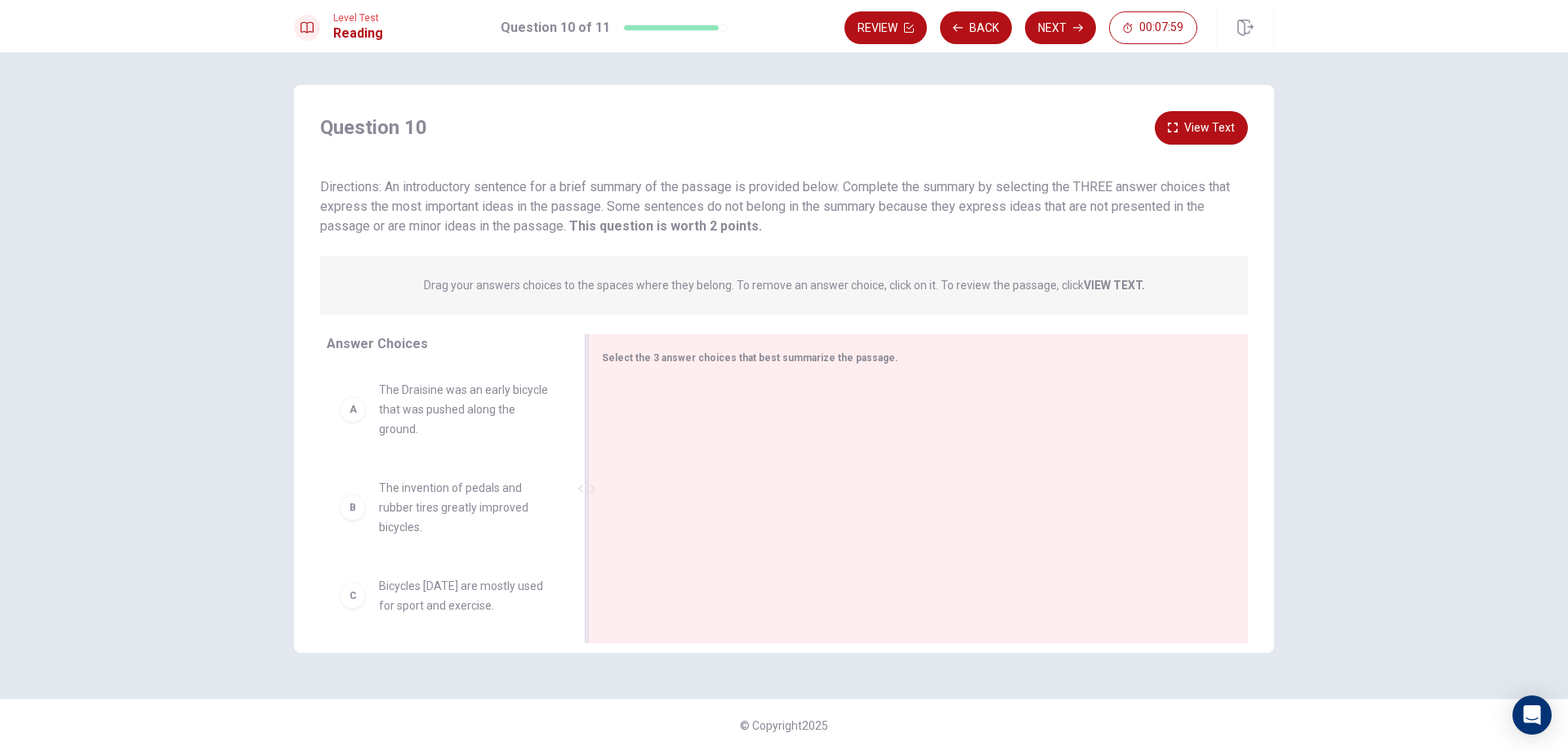
click at [689, 417] on div at bounding box center [912, 490] width 620 height 219
click at [396, 416] on span "The Draisine was an early bicycle that was pushed along the ground." at bounding box center [463, 409] width 169 height 58
click at [352, 425] on div "A The Draisine was an early bicycle that was pushed along the ground." at bounding box center [444, 409] width 209 height 58
click at [357, 421] on div "A" at bounding box center [352, 408] width 26 height 26
click at [354, 296] on div "Drag your answers choices to the spaces where they belong. To remove an answer …" at bounding box center [783, 285] width 928 height 58
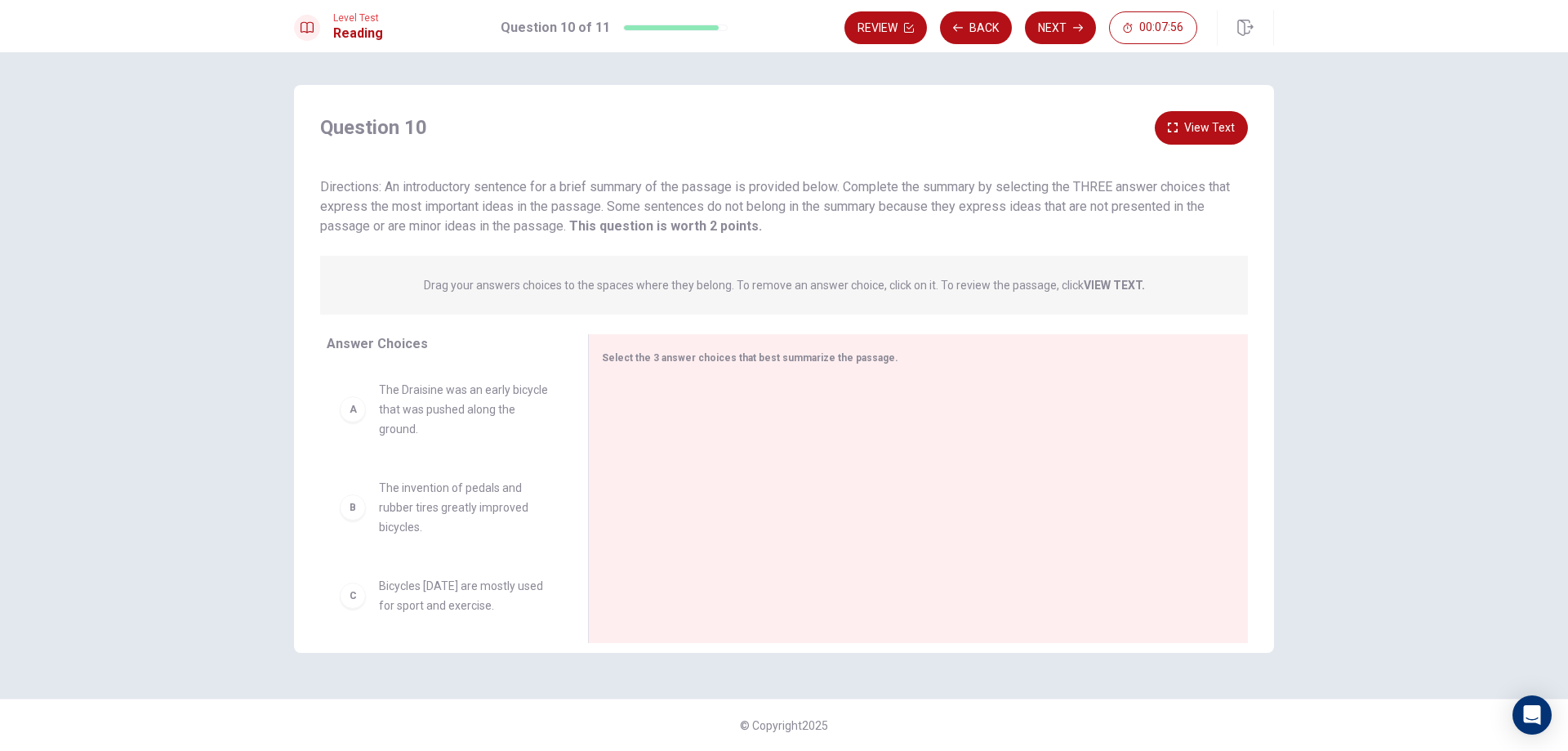
click at [457, 288] on p "Drag your answers choices to the spaces where they belong. To remove an answer …" at bounding box center [784, 285] width 721 height 13
drag, startPoint x: 457, startPoint y: 288, endPoint x: 634, endPoint y: 279, distance: 177.2
click at [607, 279] on p "Drag your answers choices to the spaces where they belong. To remove an answer …" at bounding box center [784, 285] width 721 height 13
click at [693, 279] on p "Drag your answers choices to the spaces where they belong. To remove an answer …" at bounding box center [784, 285] width 721 height 13
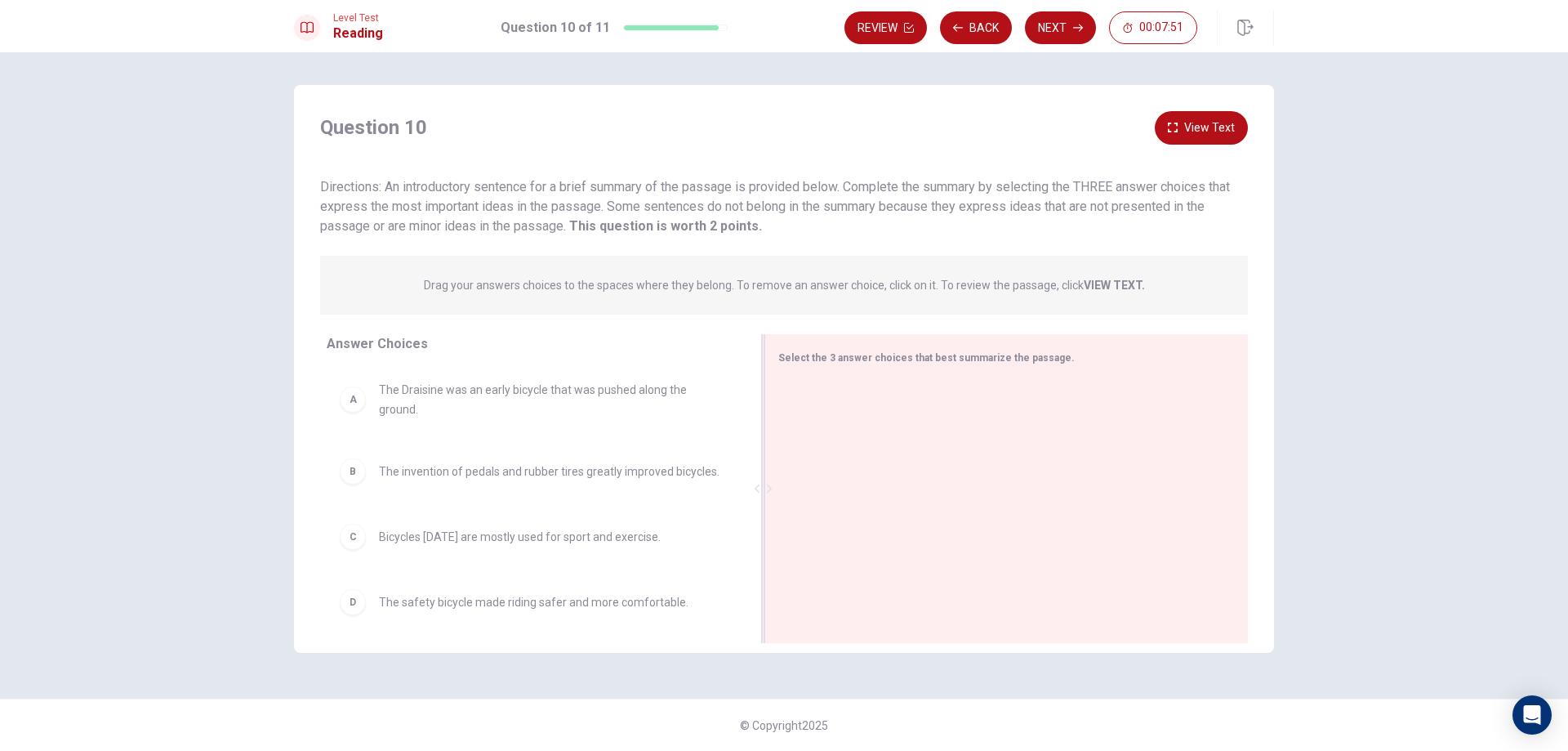
drag, startPoint x: 594, startPoint y: 493, endPoint x: 927, endPoint y: 502, distance: 333.1
click at [927, 502] on div "Select the 3 answer choices that best summarize the passage." at bounding box center [1005, 489] width 483 height 309
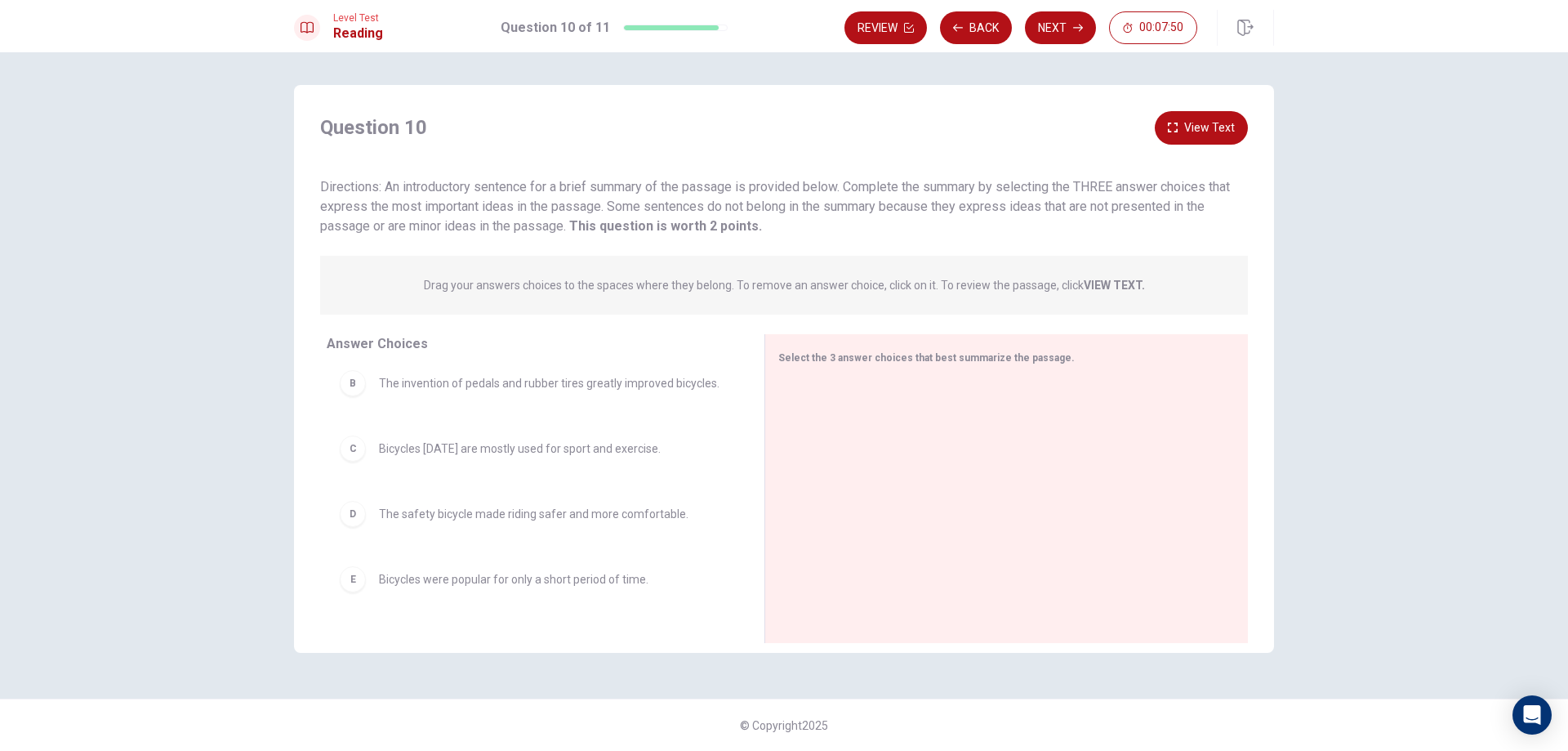
scroll to position [140, 0]
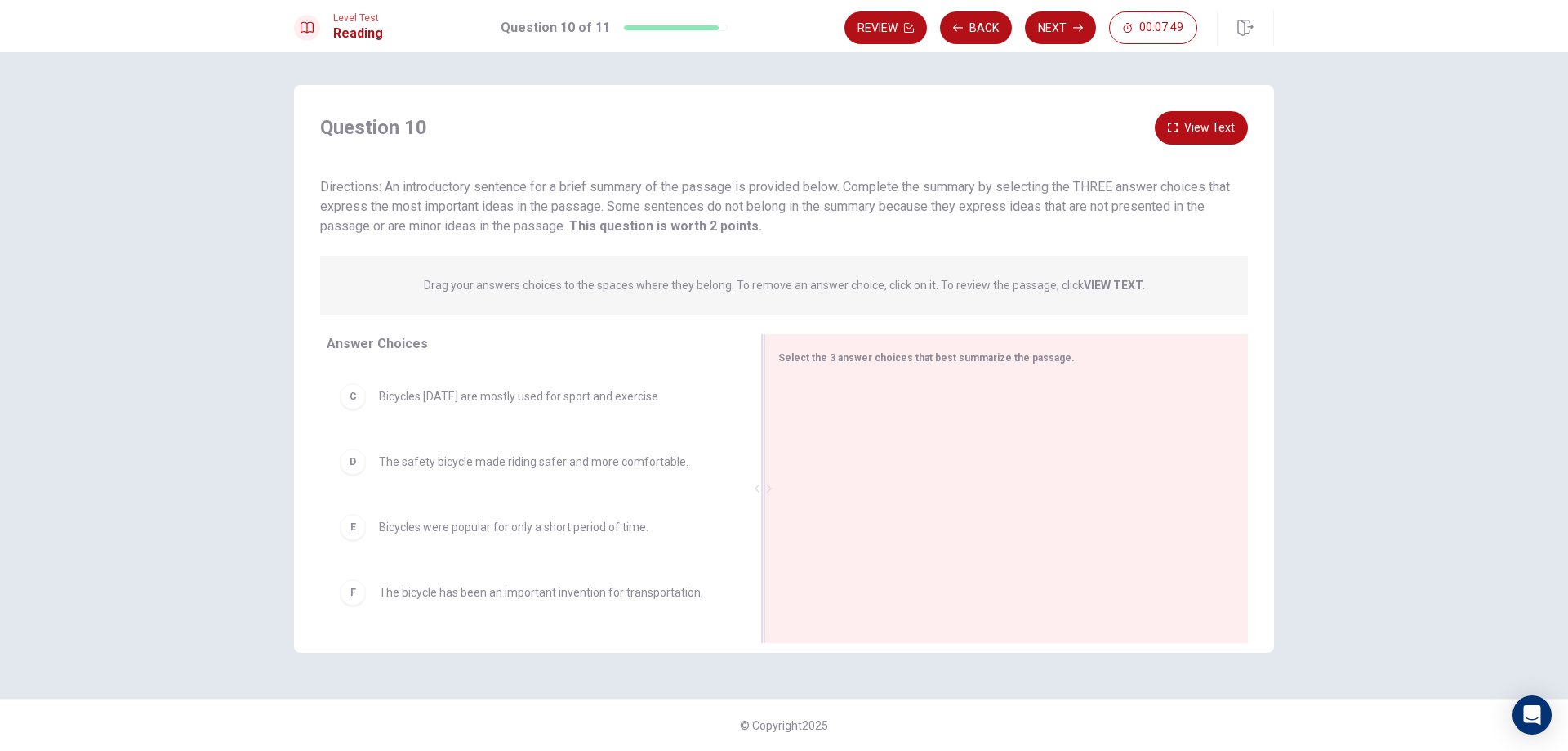
click at [844, 493] on div at bounding box center [999, 490] width 443 height 219
drag, startPoint x: 348, startPoint y: 537, endPoint x: 825, endPoint y: 410, distance: 493.6
drag, startPoint x: 812, startPoint y: 410, endPoint x: 332, endPoint y: 627, distance: 526.8
drag, startPoint x: 788, startPoint y: 410, endPoint x: 362, endPoint y: 581, distance: 459.0
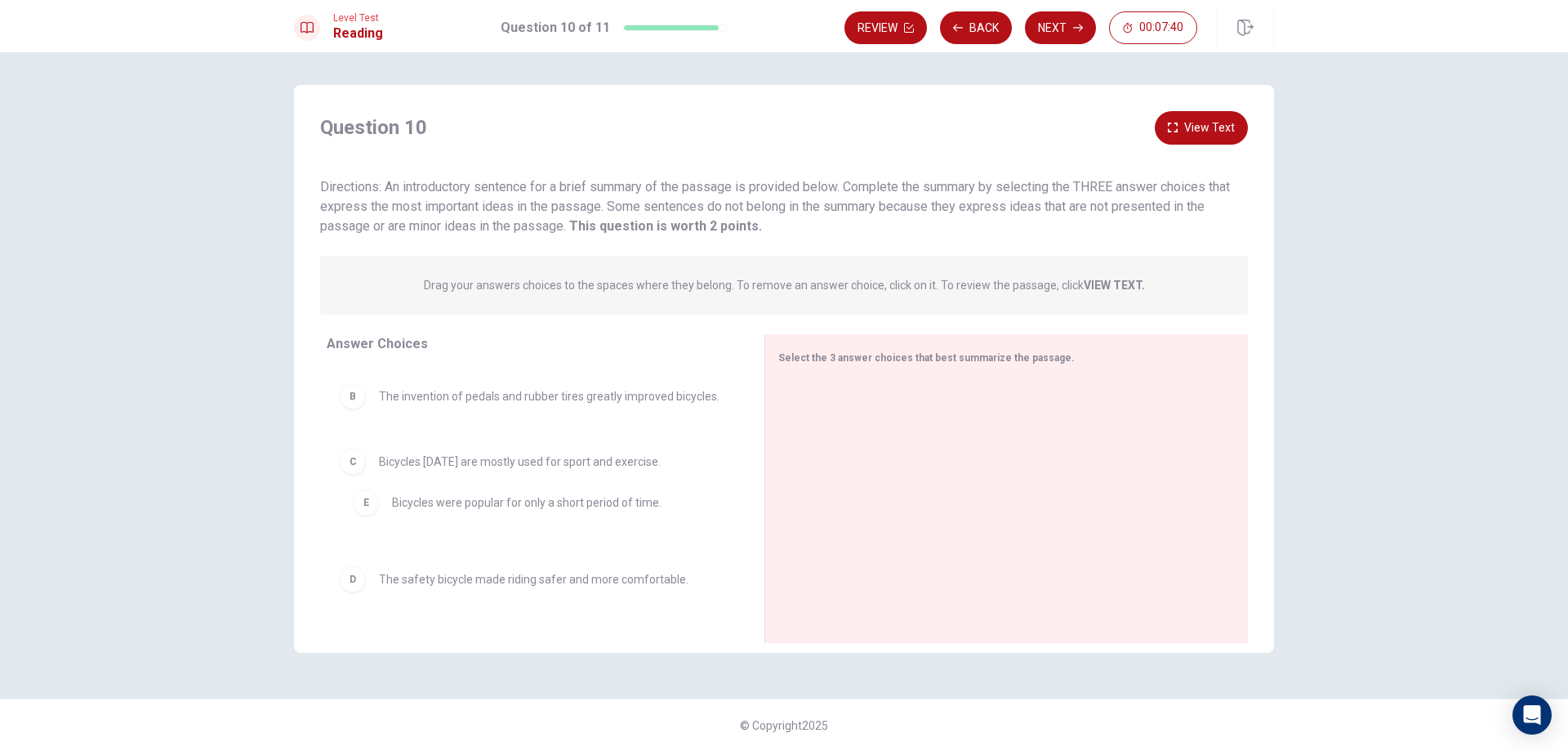
drag, startPoint x: 802, startPoint y: 408, endPoint x: 360, endPoint y: 508, distance: 453.2
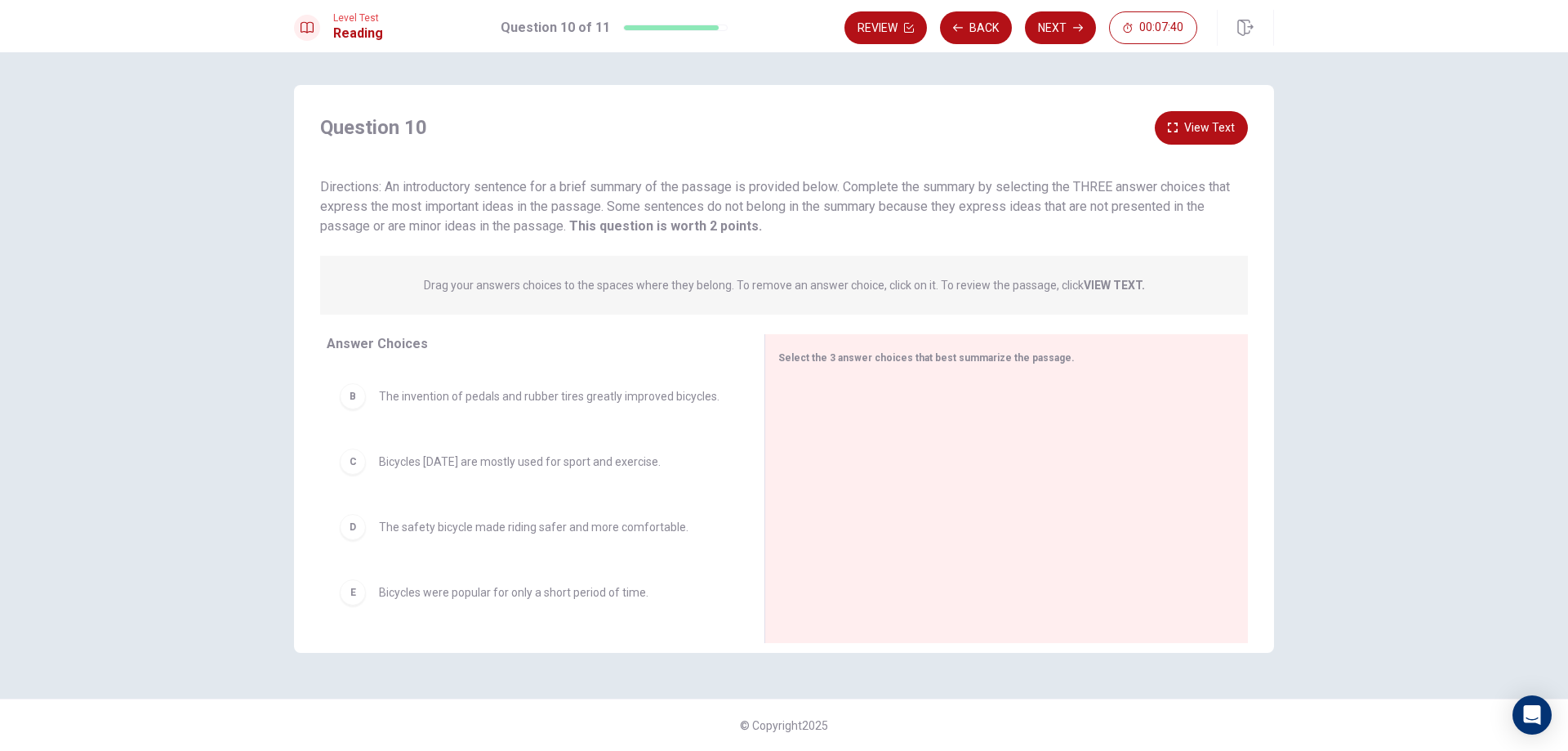
scroll to position [0, 0]
click at [1098, 284] on strong "VIEW TEXT." at bounding box center [1114, 285] width 61 height 13
click at [1093, 286] on strong "VIEW TEXT." at bounding box center [1114, 285] width 61 height 13
drag, startPoint x: 385, startPoint y: 194, endPoint x: 601, endPoint y: 182, distance: 216.3
click at [576, 182] on span "Directions: An introductory sentence for a brief summary of the passage is prov…" at bounding box center [774, 206] width 909 height 55
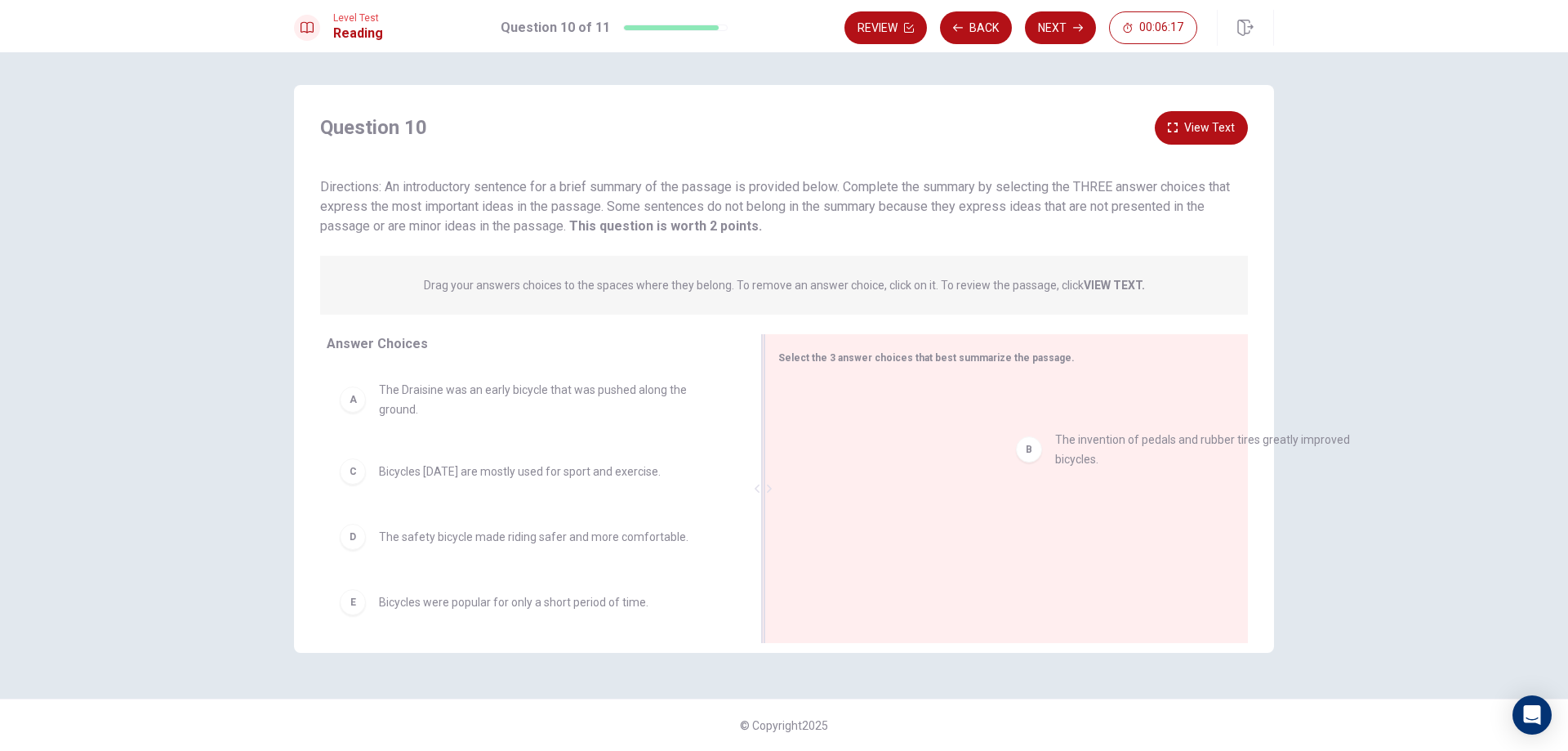
drag, startPoint x: 540, startPoint y: 478, endPoint x: 1224, endPoint y: 449, distance: 684.6
drag, startPoint x: 1024, startPoint y: 381, endPoint x: 401, endPoint y: 137, distance: 669.1
click at [994, 365] on div "Select the 3 answer choices that best summarize the passage. B The invention of…" at bounding box center [1005, 489] width 483 height 309
drag, startPoint x: 520, startPoint y: 291, endPoint x: 766, endPoint y: 313, distance: 247.0
click at [766, 313] on div "Drag your answers choices to the spaces where they belong. To remove an answer …" at bounding box center [783, 285] width 928 height 58
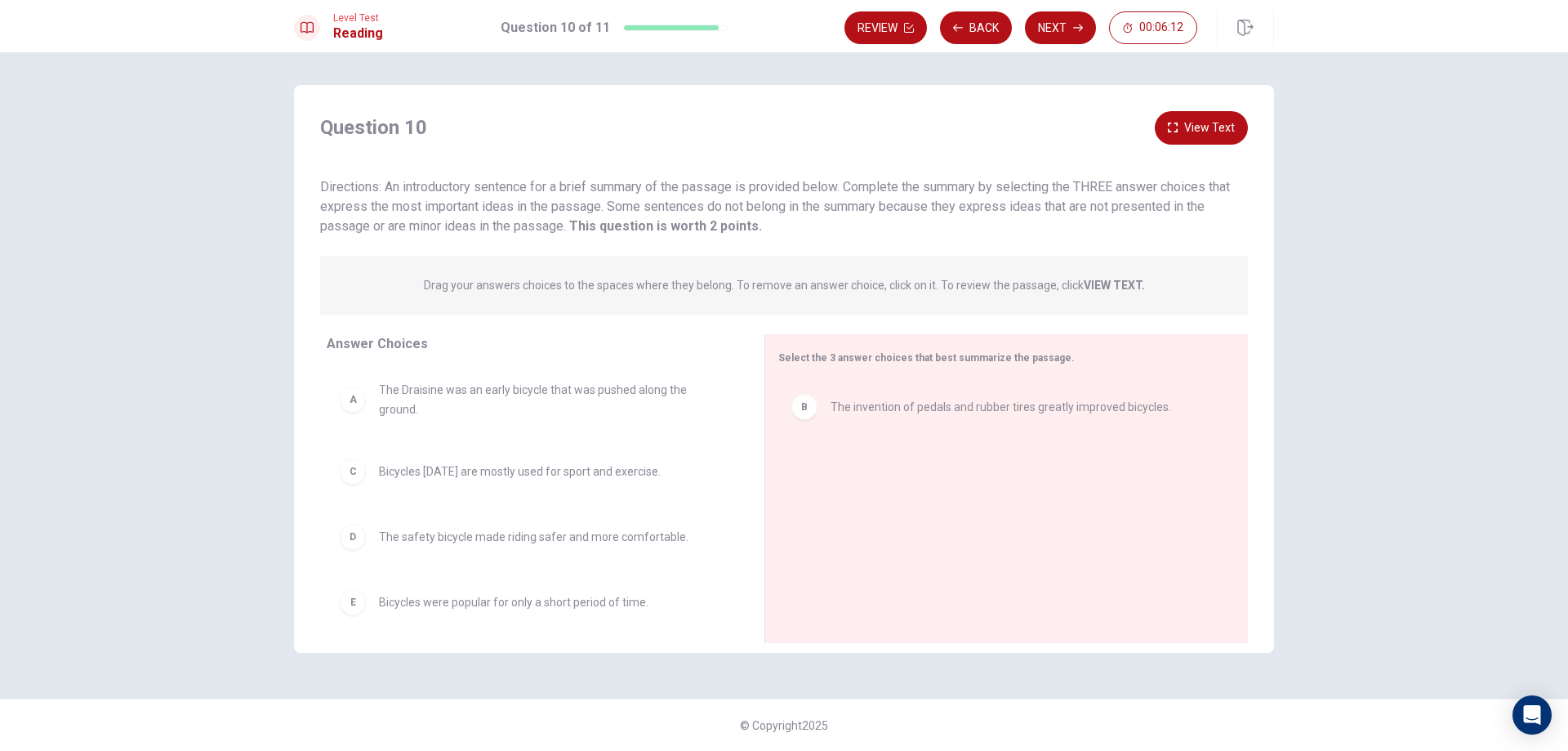
drag, startPoint x: 702, startPoint y: 285, endPoint x: 890, endPoint y: 284, distance: 188.0
click at [890, 284] on p "Drag your answers choices to the spaces where they belong. To remove an answer …" at bounding box center [784, 285] width 721 height 13
click at [1066, 32] on button "Next" at bounding box center [1060, 28] width 71 height 33
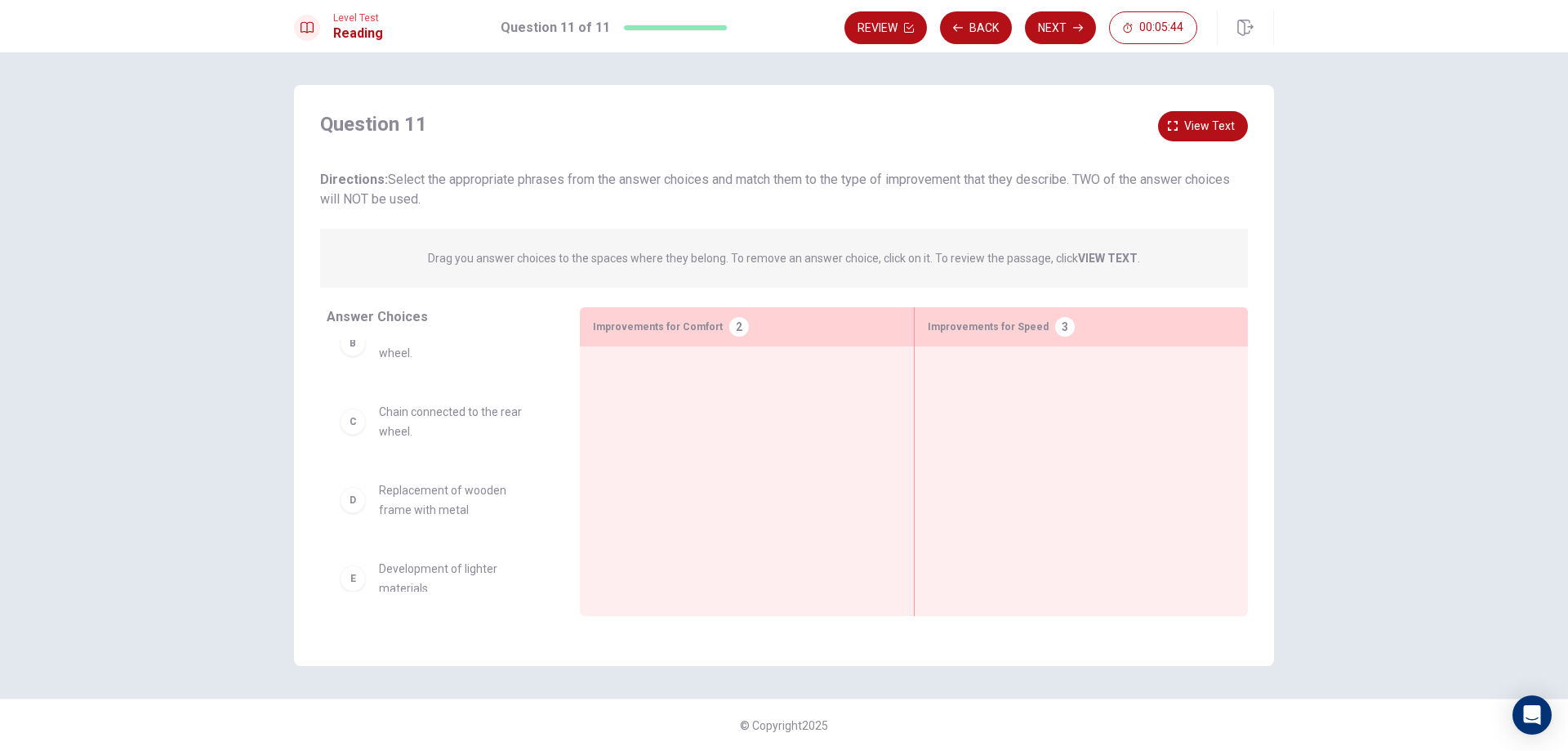
scroll to position [13, 0]
drag, startPoint x: 461, startPoint y: 512, endPoint x: 741, endPoint y: 402, distance: 300.8
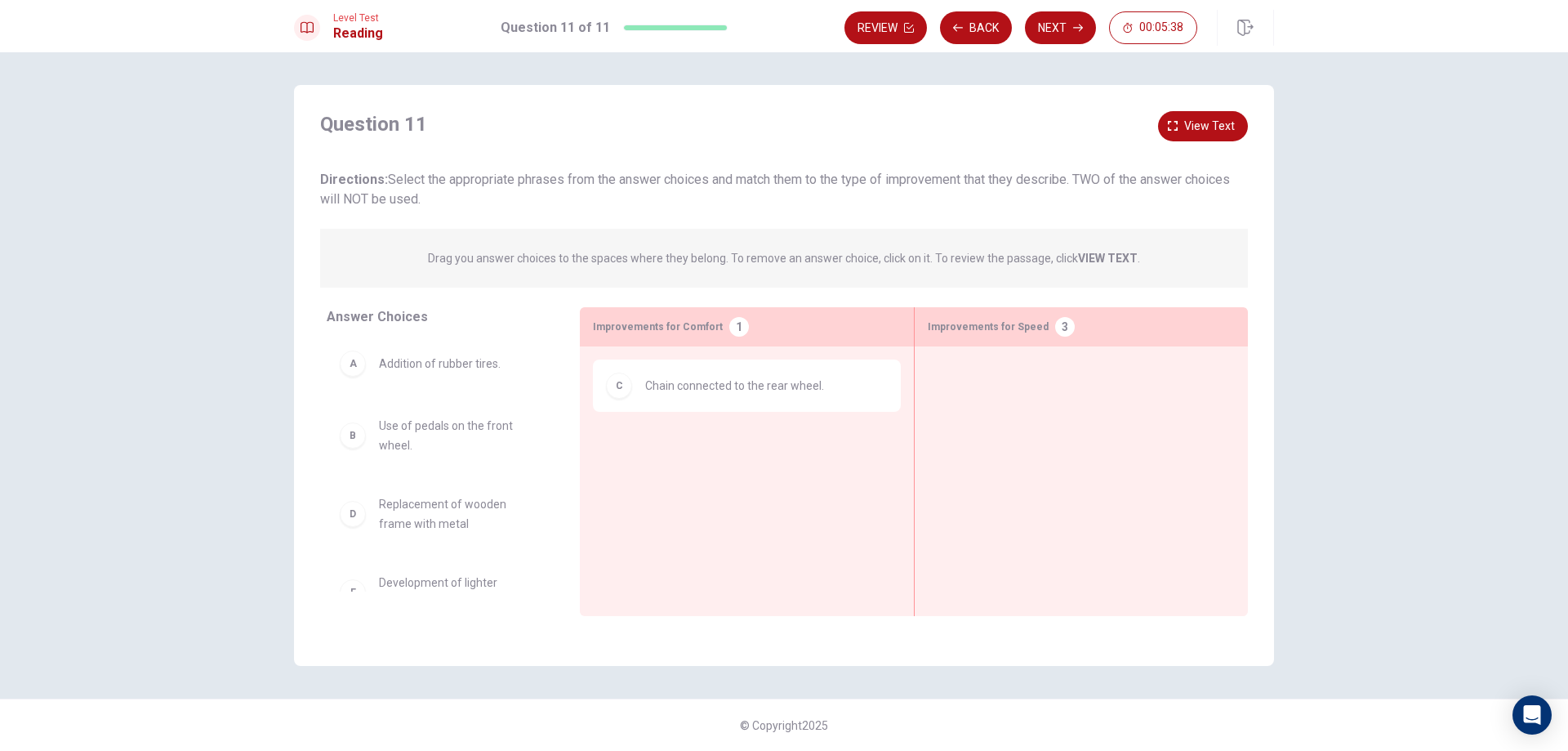
scroll to position [0, 0]
drag, startPoint x: 455, startPoint y: 349, endPoint x: 761, endPoint y: 420, distance: 314.1
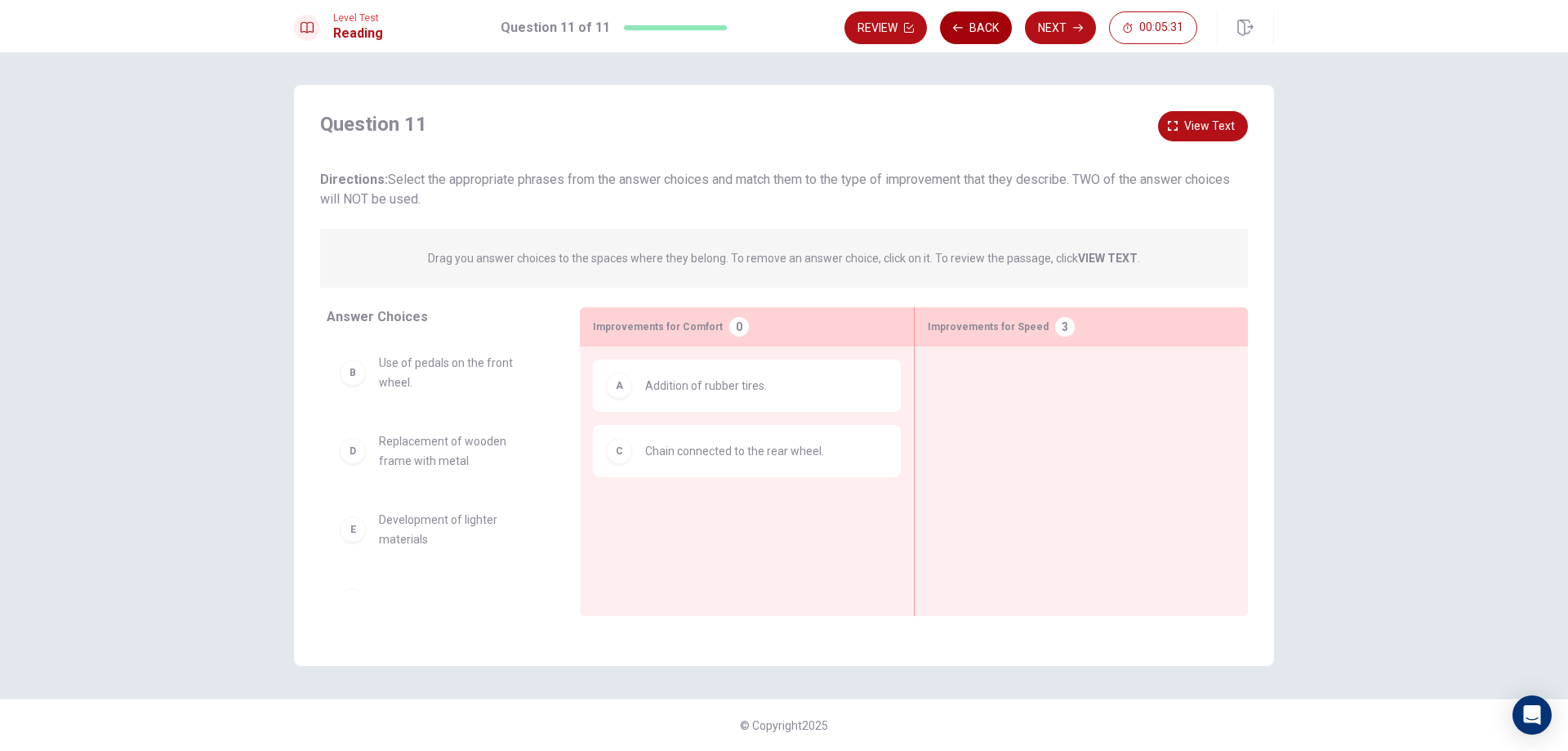
click at [973, 28] on button "Back" at bounding box center [976, 28] width 72 height 33
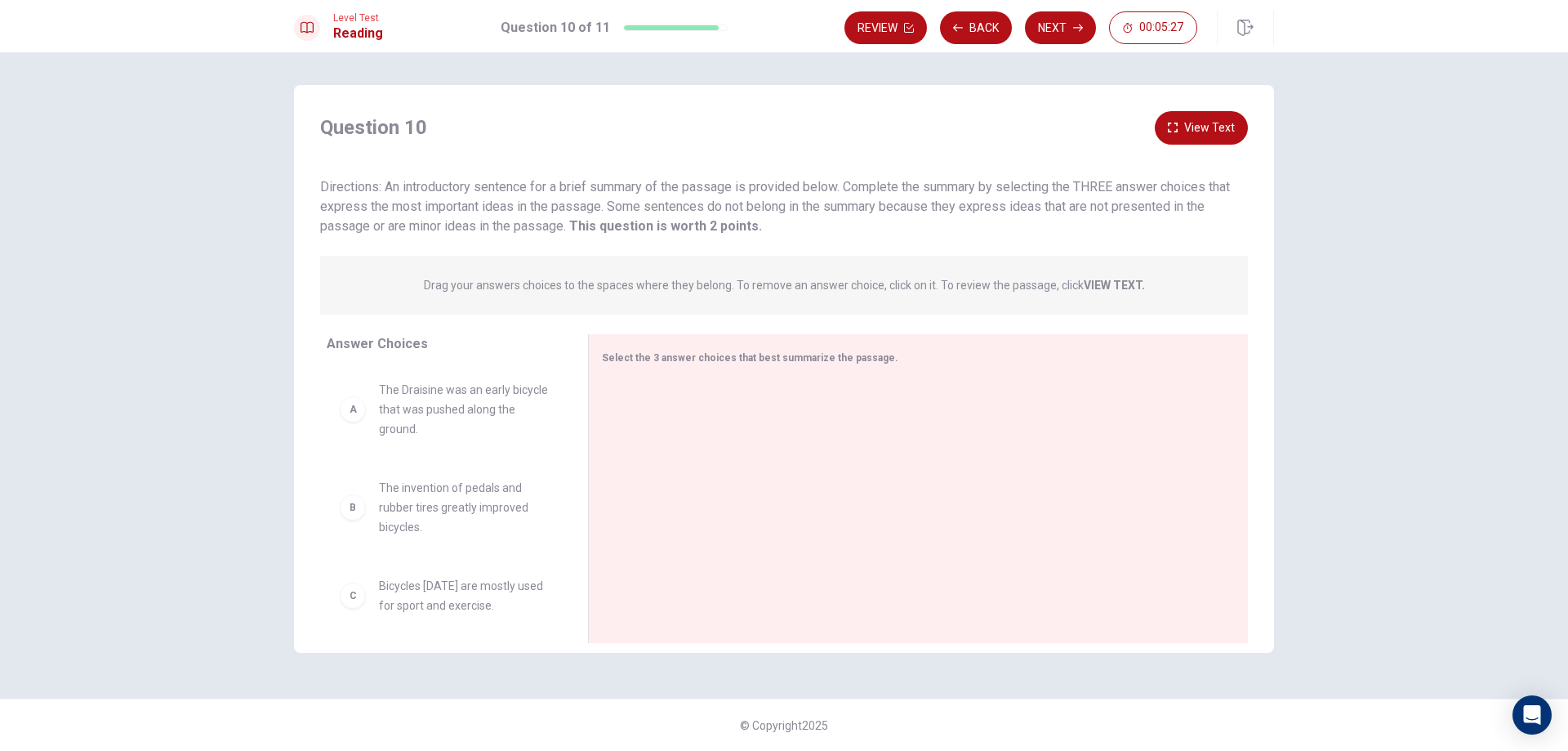
click at [1206, 130] on button "View Text" at bounding box center [1201, 128] width 93 height 33
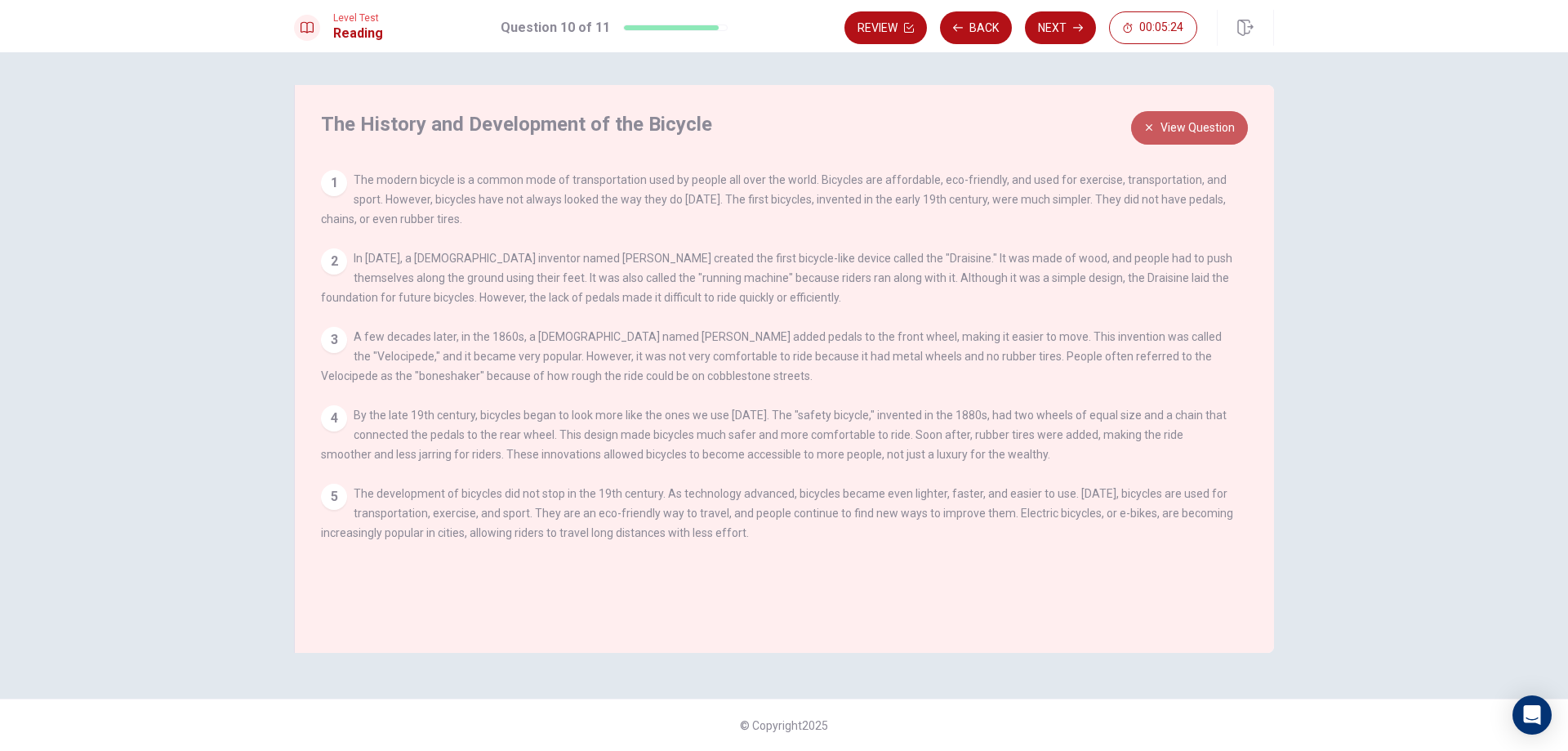
click at [1201, 137] on button "View Question" at bounding box center [1189, 128] width 117 height 33
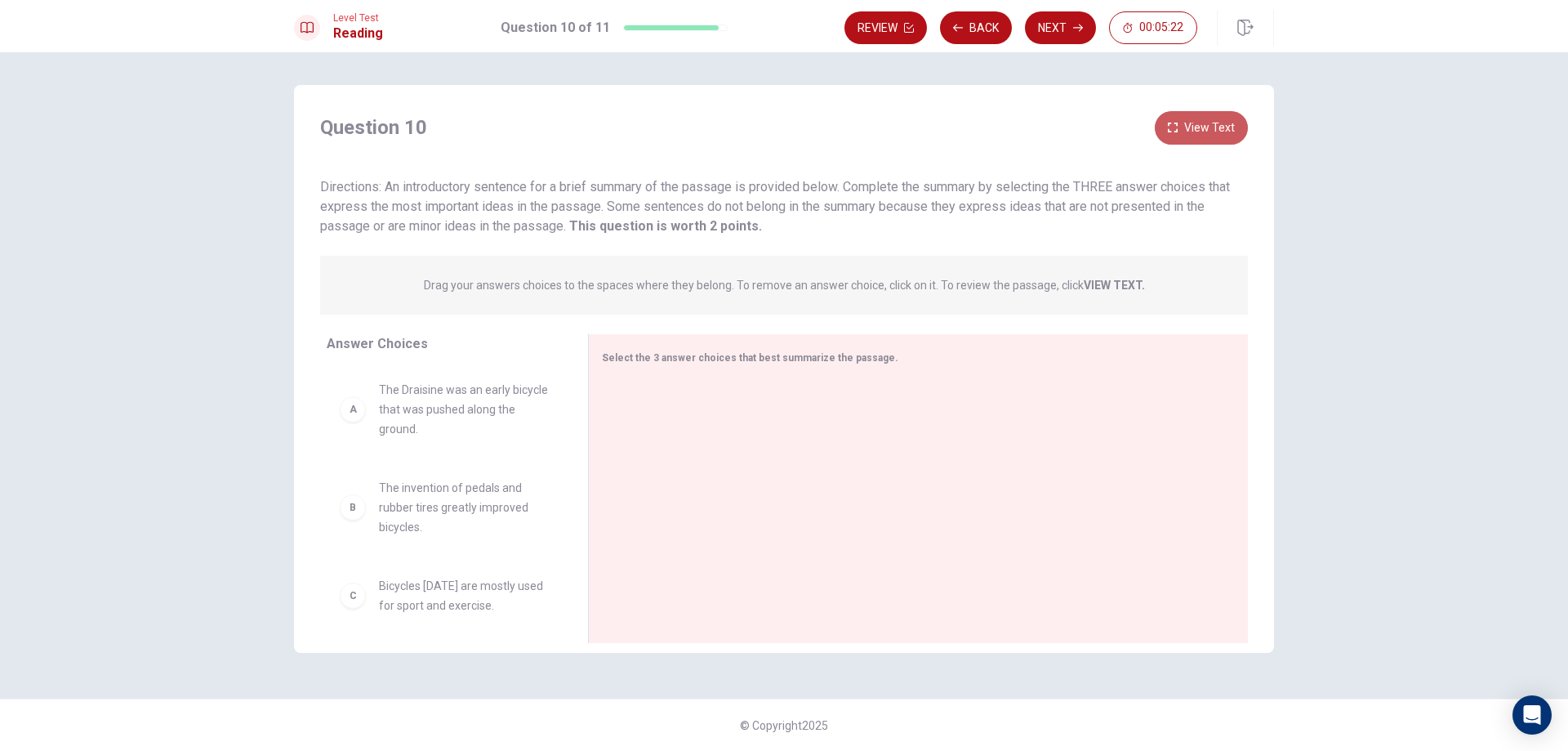
click at [1205, 123] on button "View Text" at bounding box center [1201, 128] width 93 height 33
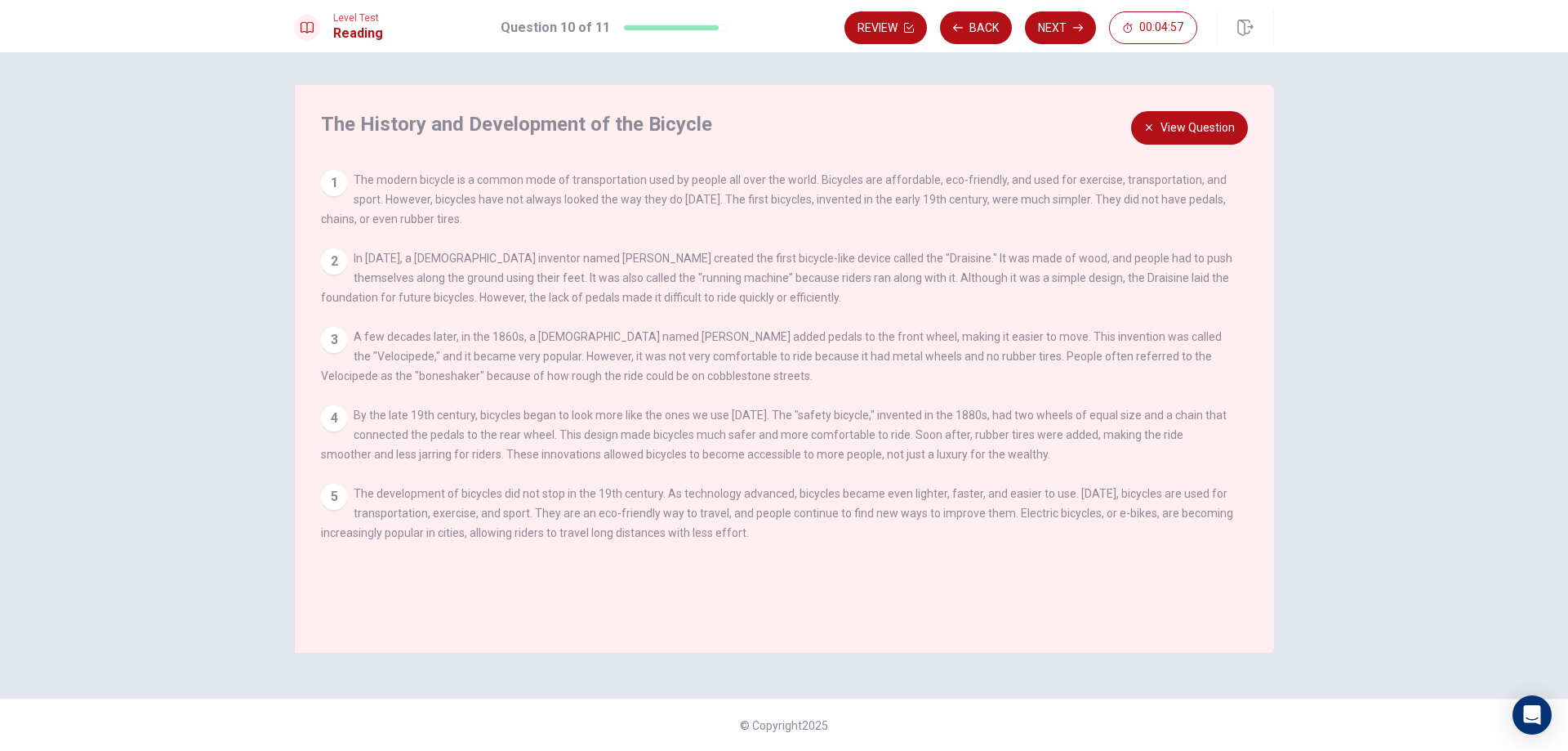
click at [1161, 141] on button "View Question" at bounding box center [1189, 128] width 117 height 33
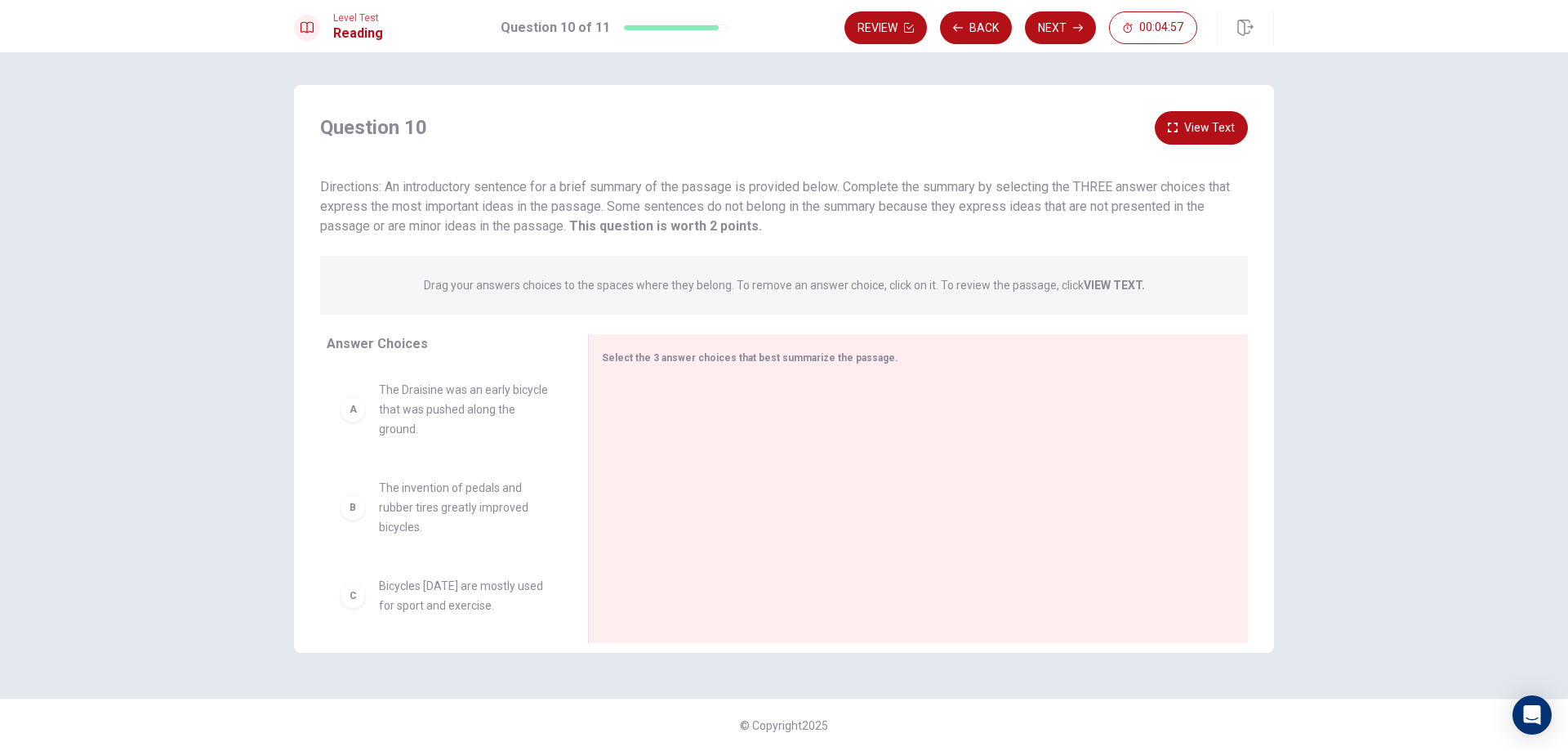
click at [1161, 141] on div "Question 10 View Text" at bounding box center [783, 128] width 928 height 33
click at [1206, 138] on button "View Text" at bounding box center [1201, 128] width 93 height 33
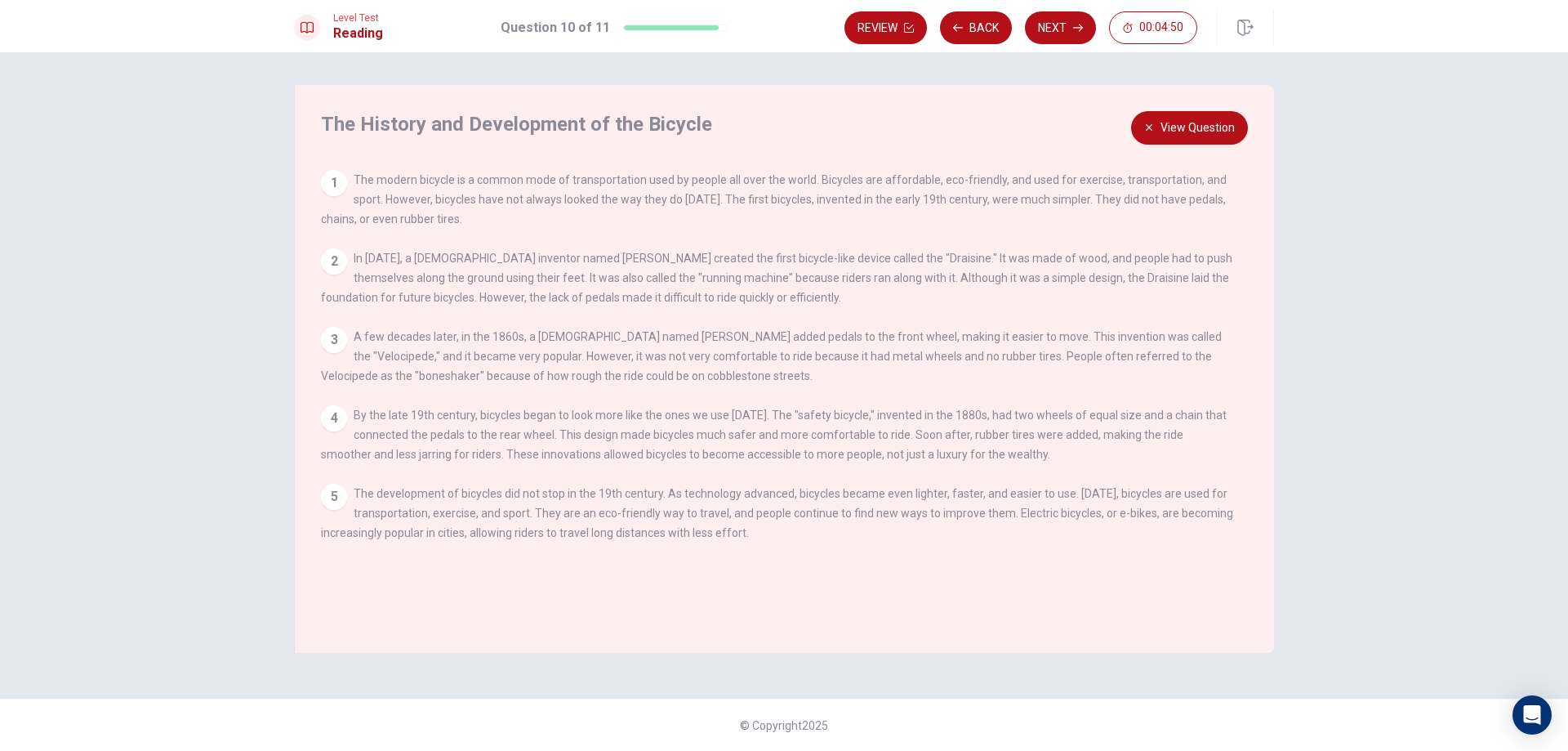
drag, startPoint x: 574, startPoint y: 279, endPoint x: 806, endPoint y: 282, distance: 232.0
click at [806, 282] on span "In [DATE], a [DEMOGRAPHIC_DATA] inventor named [PERSON_NAME] created the first …" at bounding box center [776, 277] width 911 height 53
click at [1202, 138] on button "View Question" at bounding box center [1189, 128] width 117 height 33
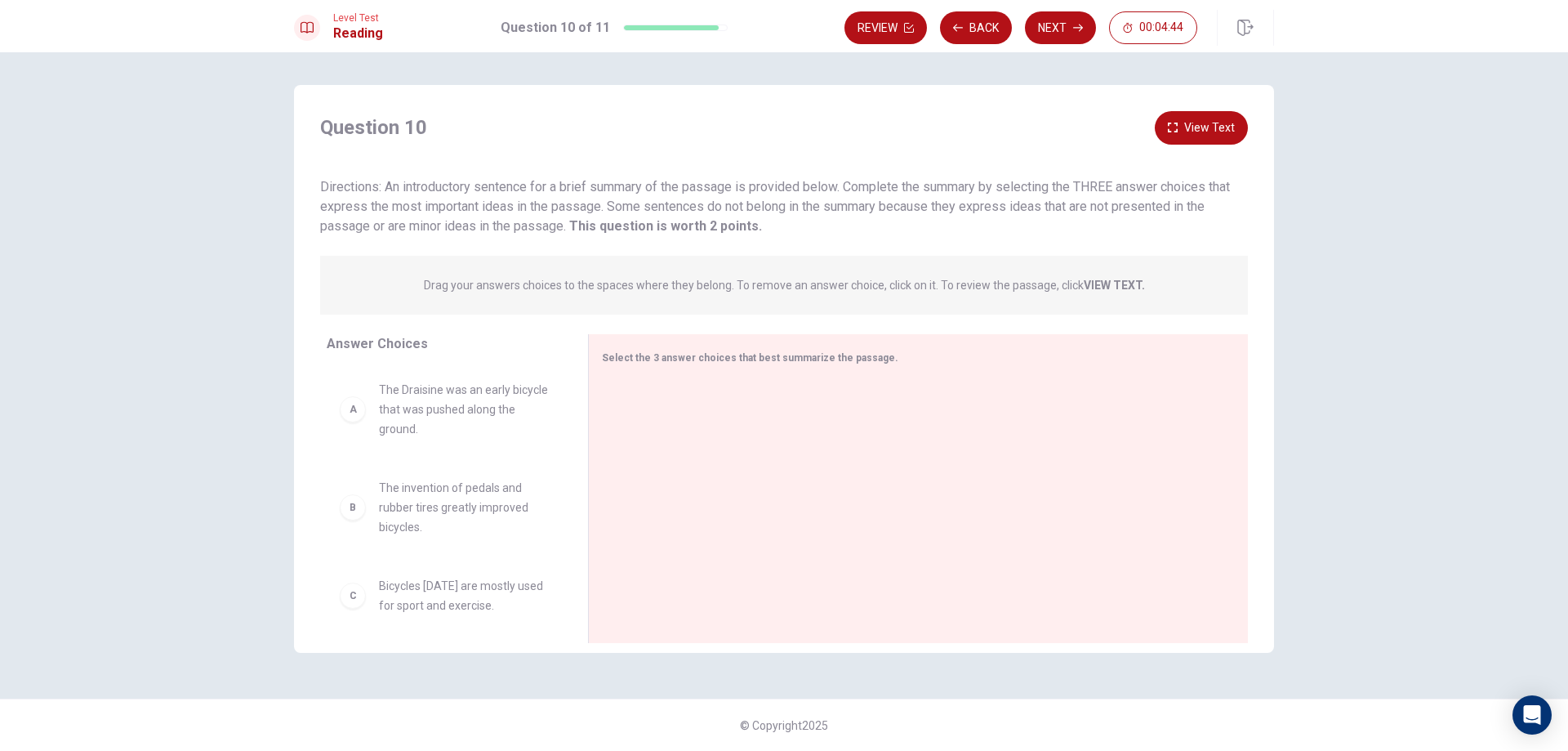
click at [1199, 118] on button "View Text" at bounding box center [1201, 128] width 93 height 33
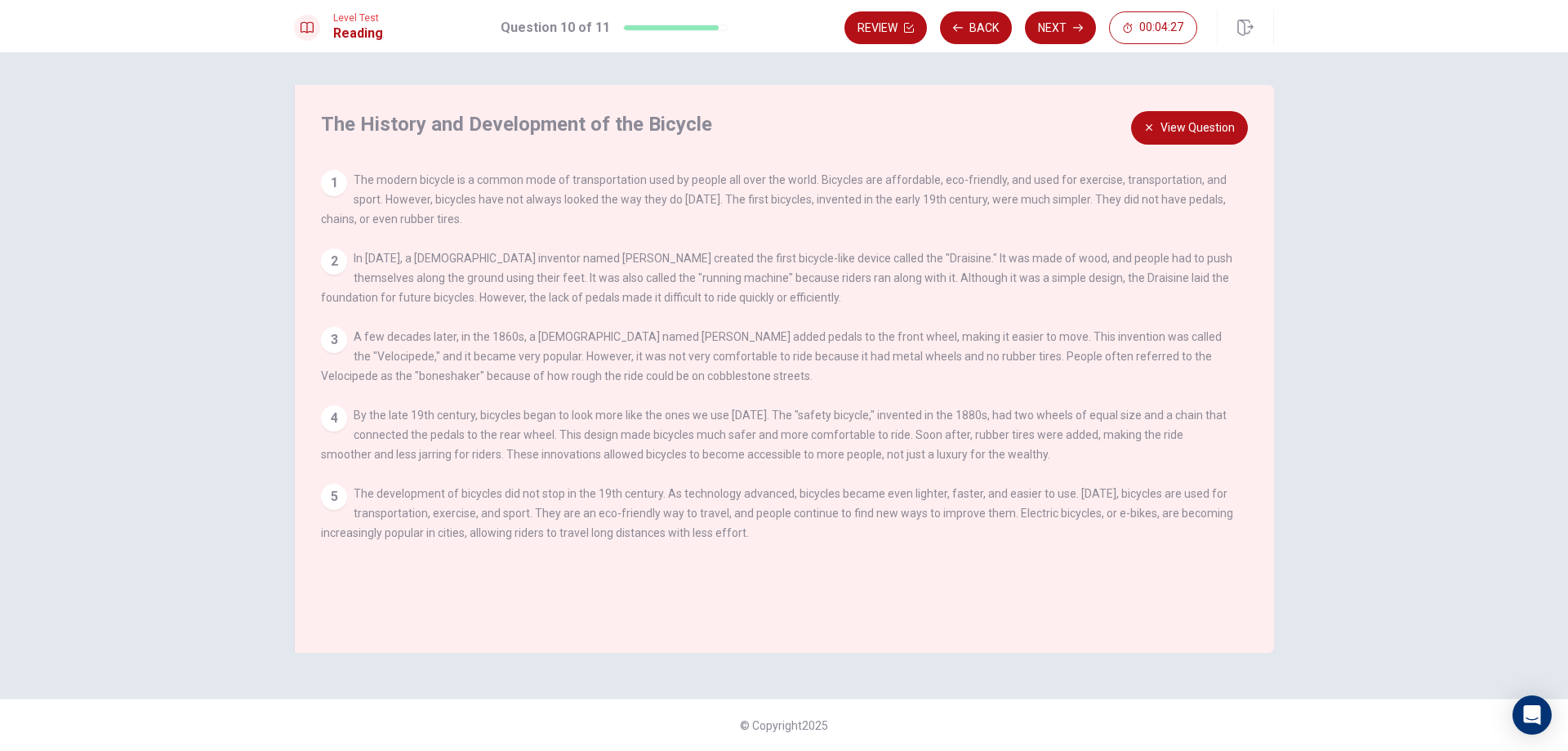
click at [1161, 104] on div "The History and Development of the Bicycle View Question 1 The modern bicycle i…" at bounding box center [783, 369] width 979 height 568
click at [1154, 125] on icon "button" at bounding box center [1149, 128] width 10 height 10
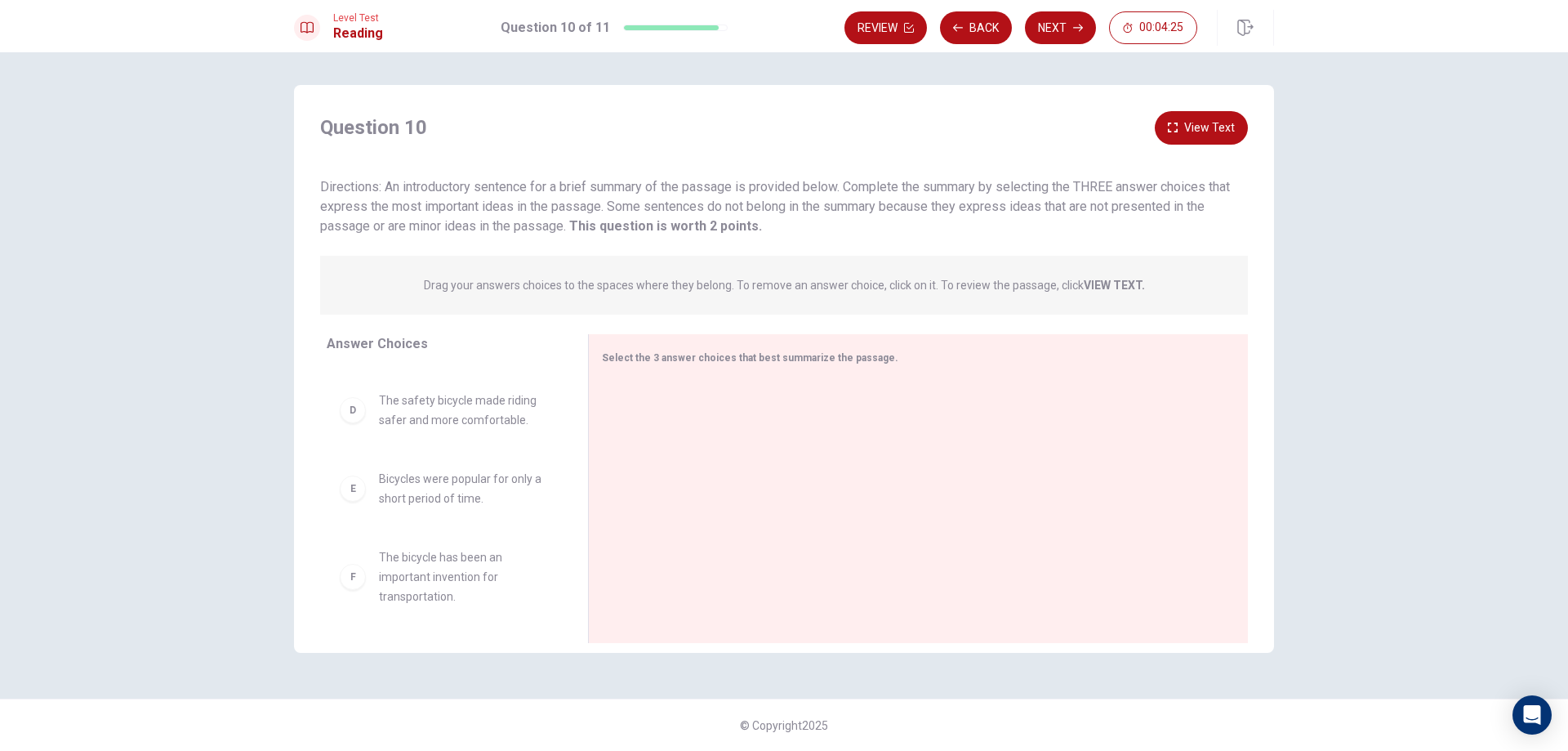
scroll to position [265, 0]
drag, startPoint x: 436, startPoint y: 568, endPoint x: 460, endPoint y: 551, distance: 29.4
drag, startPoint x: 472, startPoint y: 414, endPoint x: 821, endPoint y: 429, distance: 349.3
click at [1175, 137] on button "View Text" at bounding box center [1201, 128] width 93 height 33
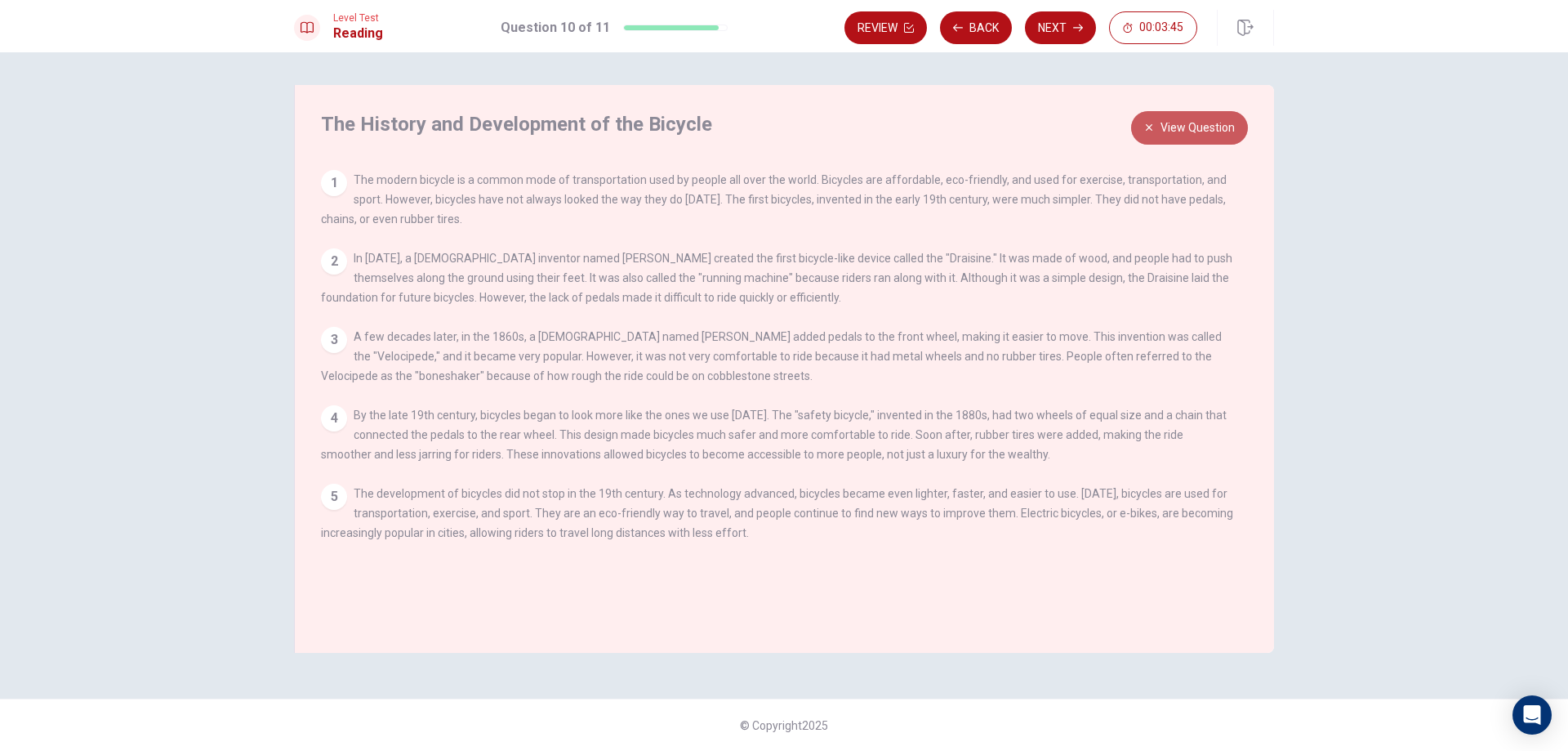
click at [1175, 137] on button "View Question" at bounding box center [1189, 128] width 117 height 33
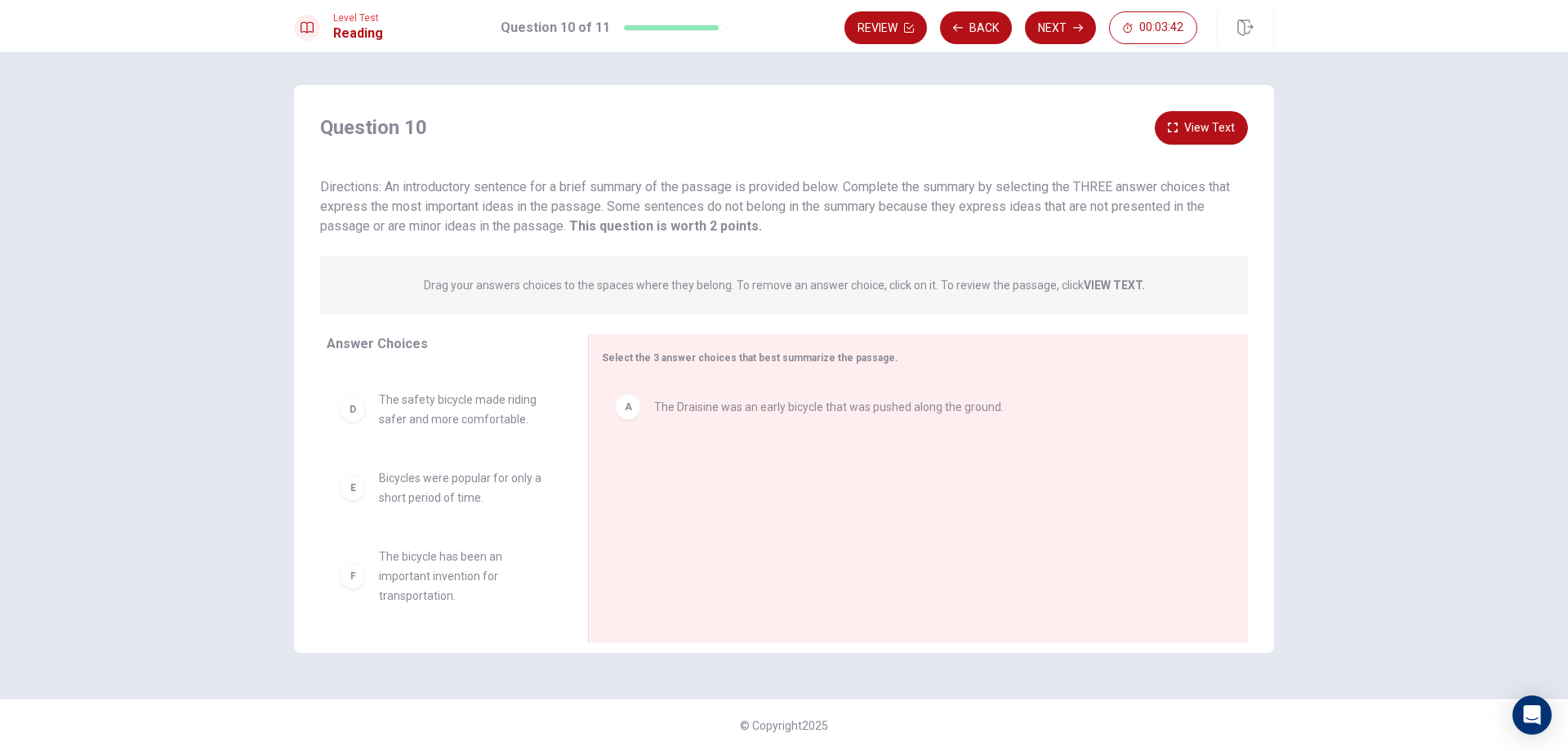
scroll to position [3, 0]
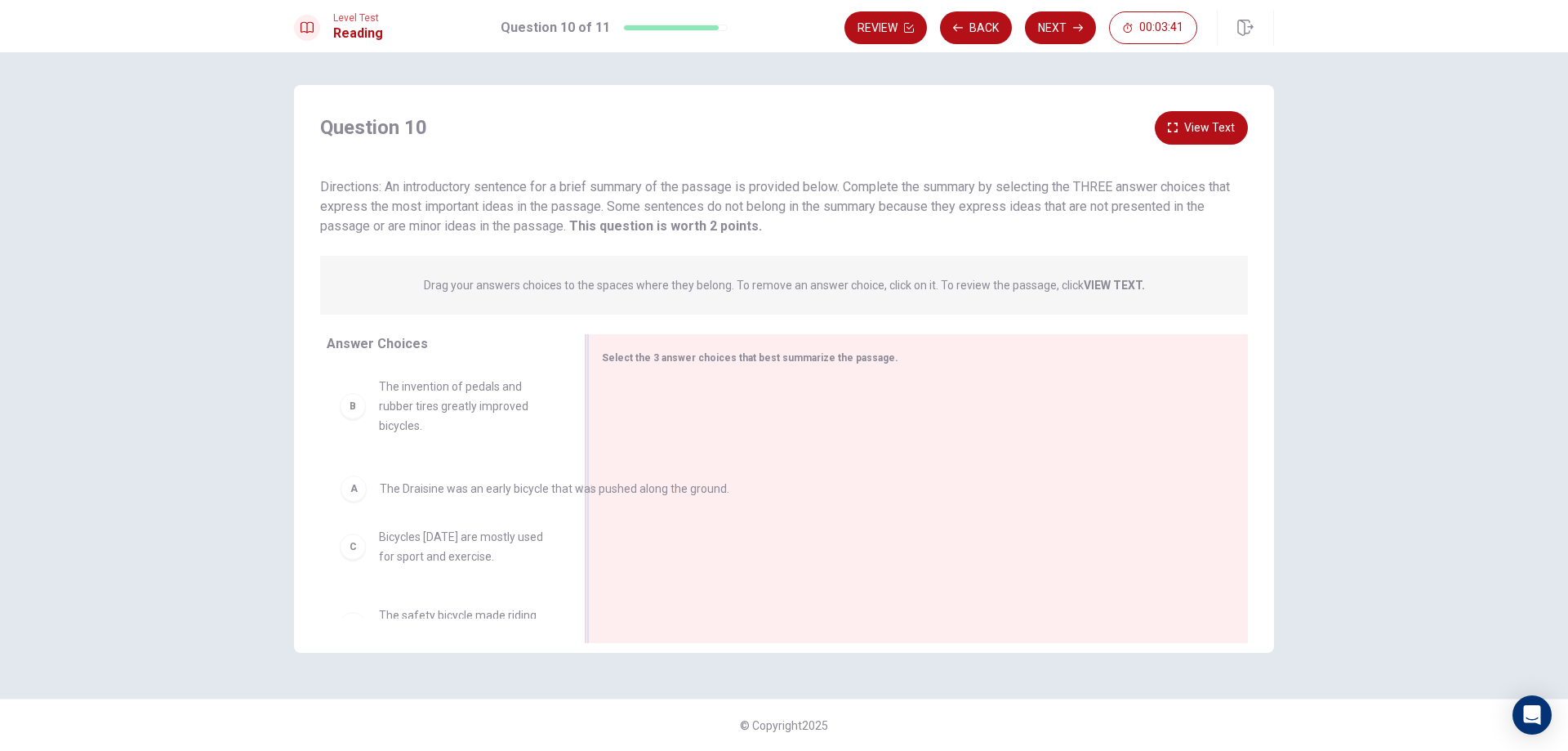
drag, startPoint x: 635, startPoint y: 408, endPoint x: 355, endPoint y: 494, distance: 292.9
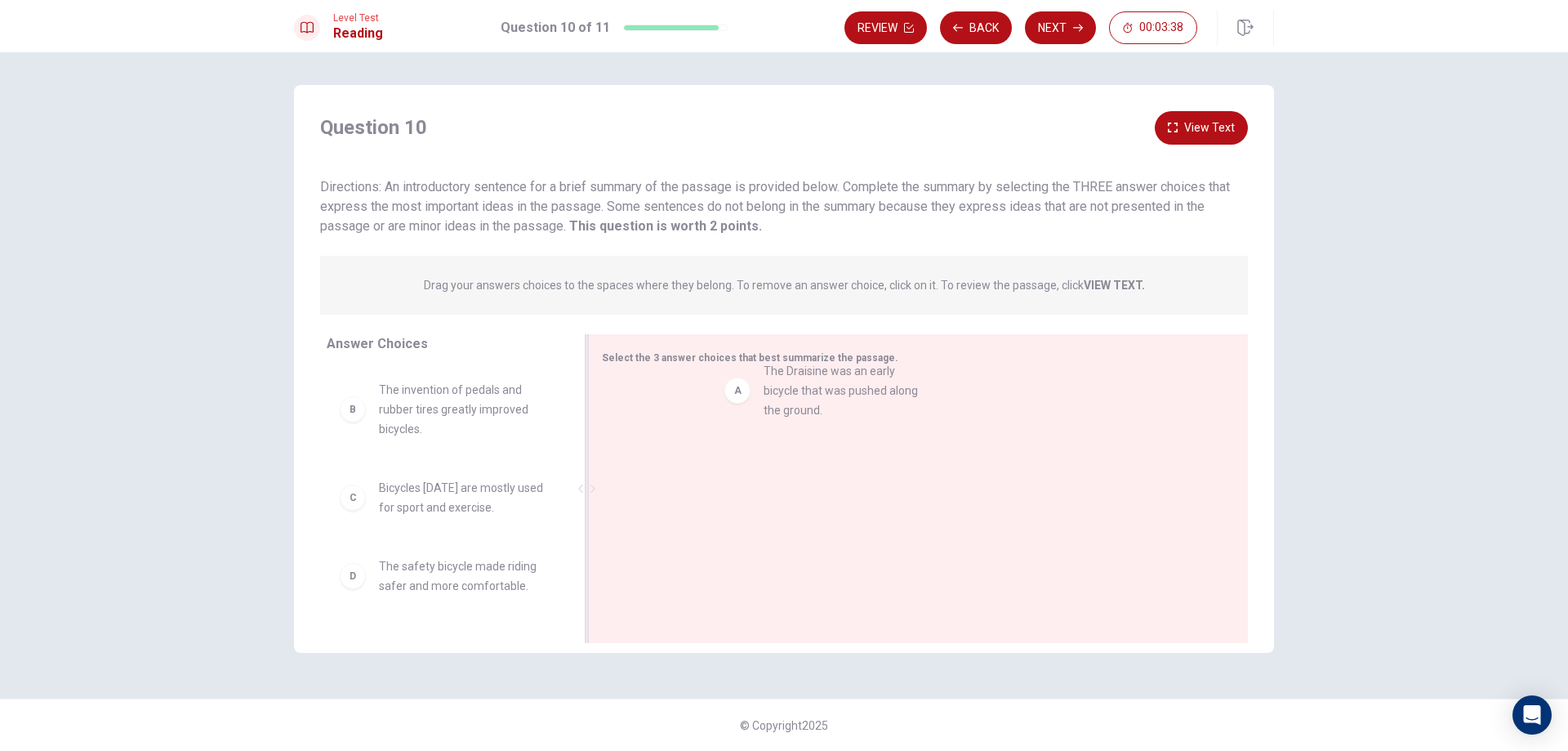
drag, startPoint x: 441, startPoint y: 415, endPoint x: 861, endPoint y: 396, distance: 420.4
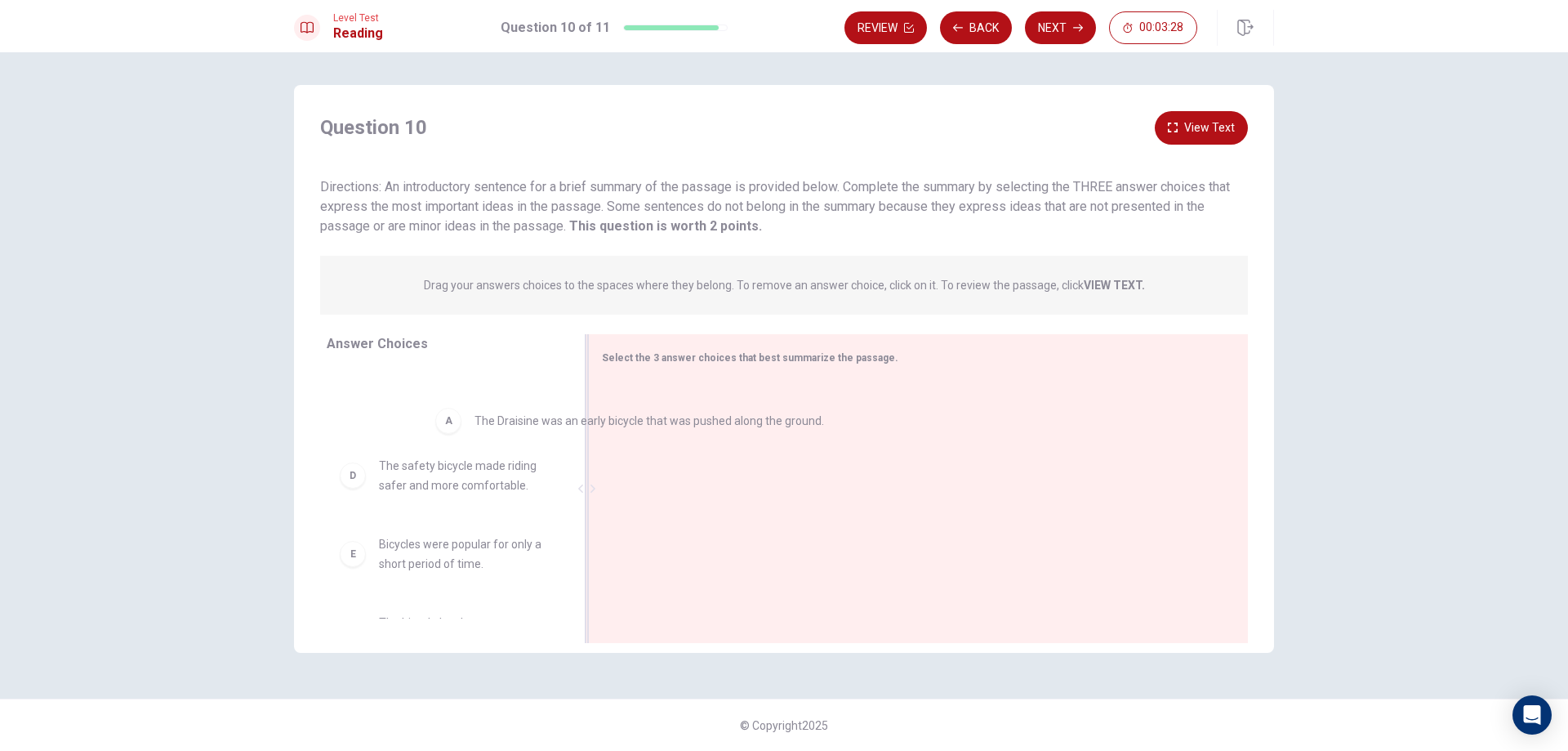
drag, startPoint x: 730, startPoint y: 418, endPoint x: 460, endPoint y: 452, distance: 272.1
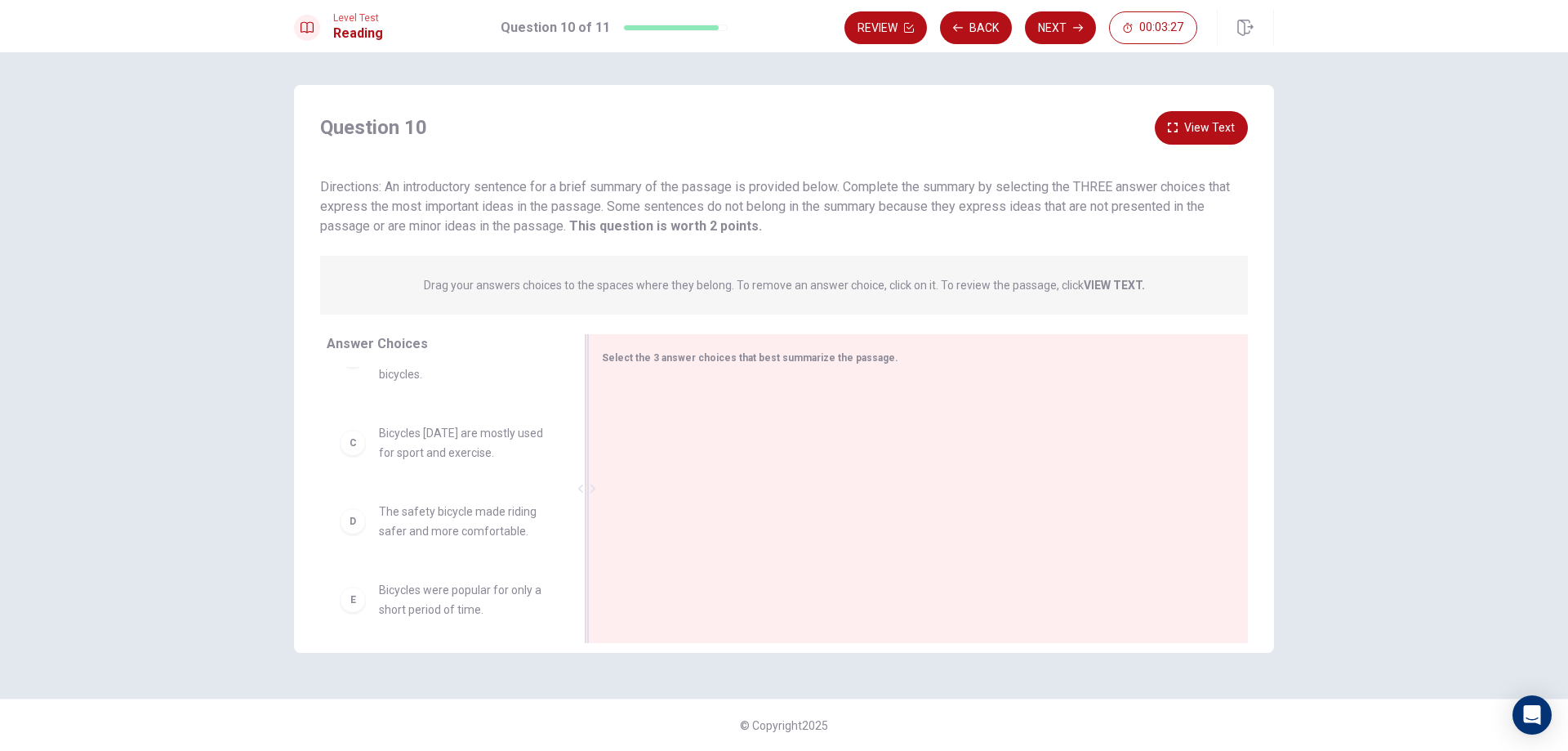
scroll to position [265, 0]
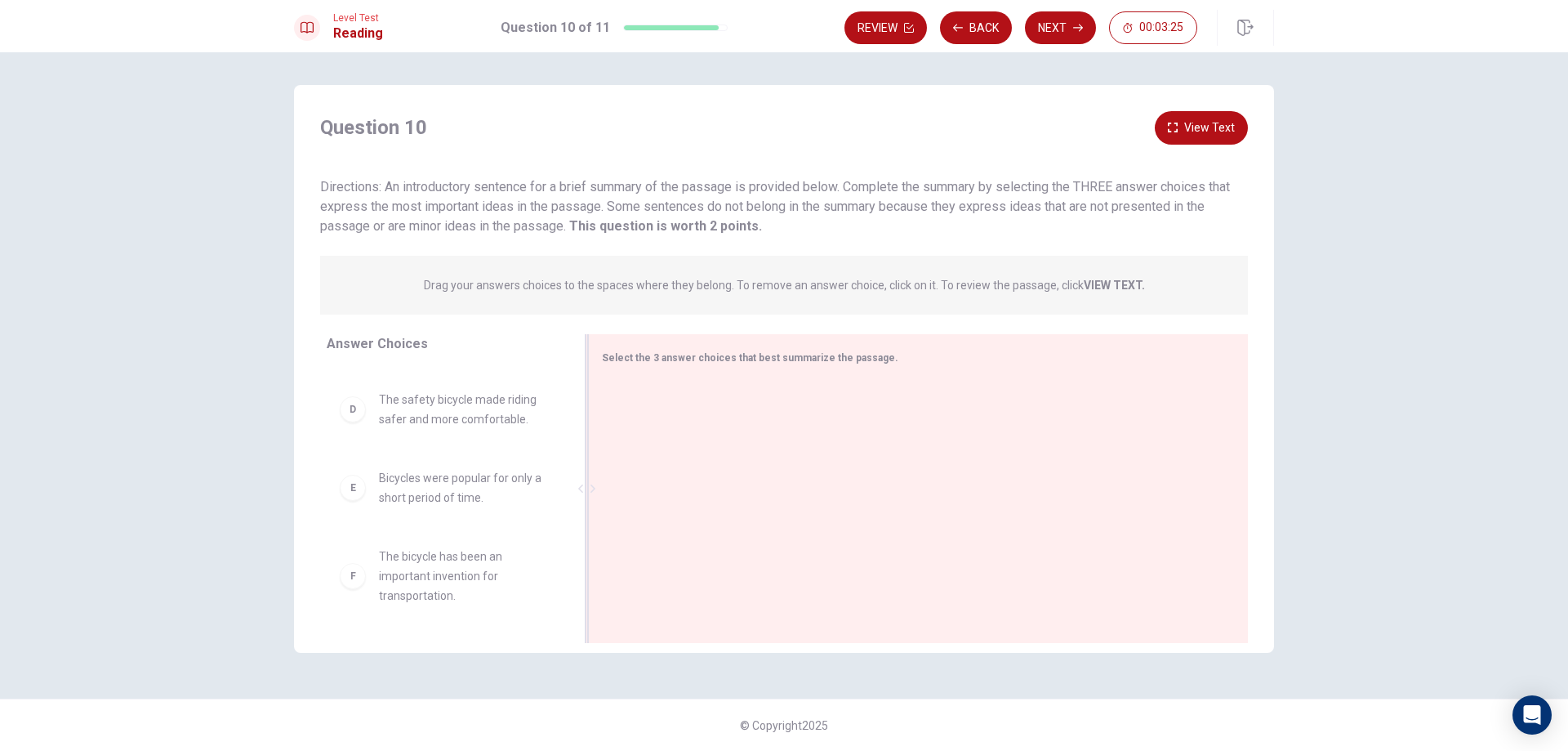
drag, startPoint x: 539, startPoint y: 591, endPoint x: 539, endPoint y: 580, distance: 11.0
drag, startPoint x: 486, startPoint y: 586, endPoint x: 771, endPoint y: 440, distance: 320.2
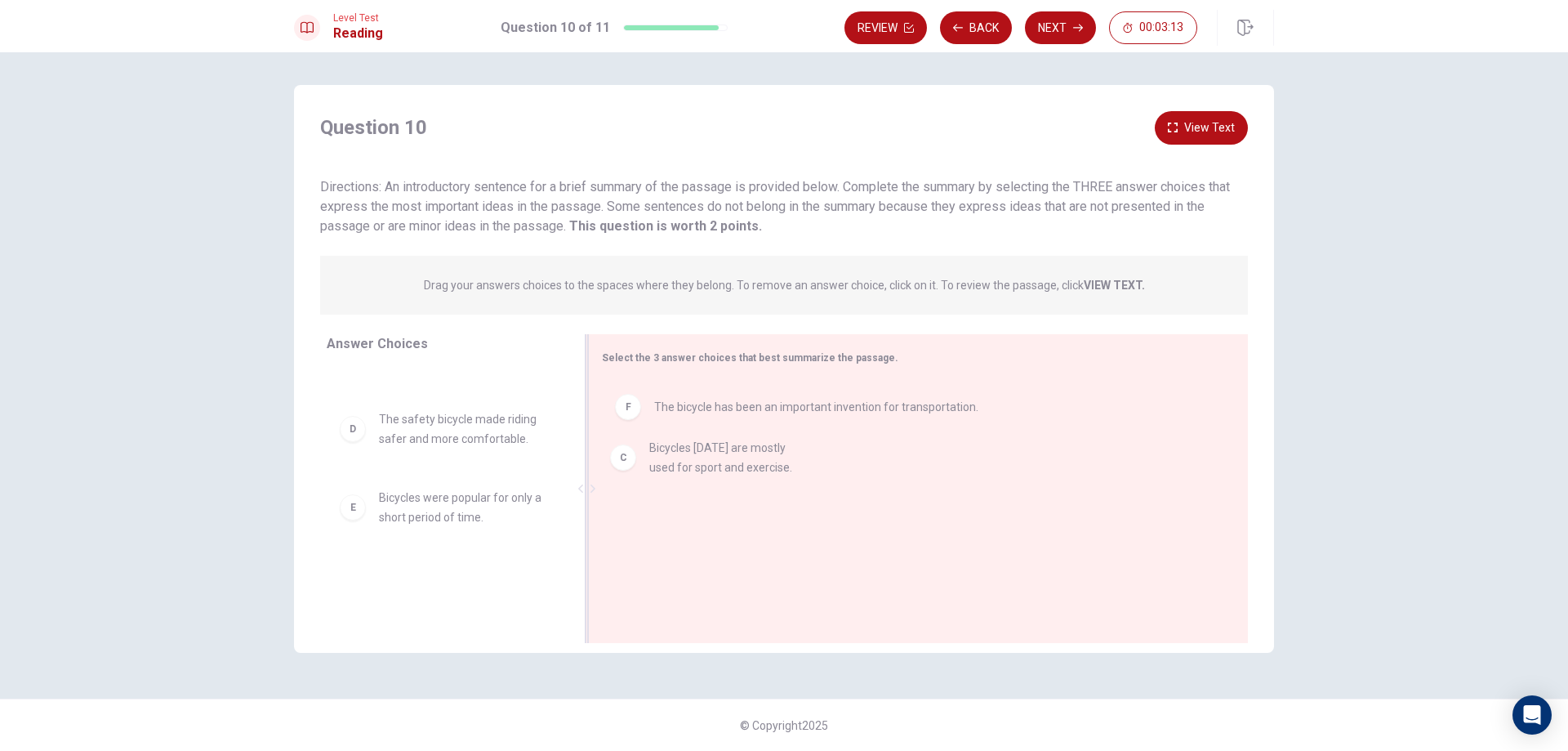
drag, startPoint x: 458, startPoint y: 439, endPoint x: 734, endPoint y: 473, distance: 278.1
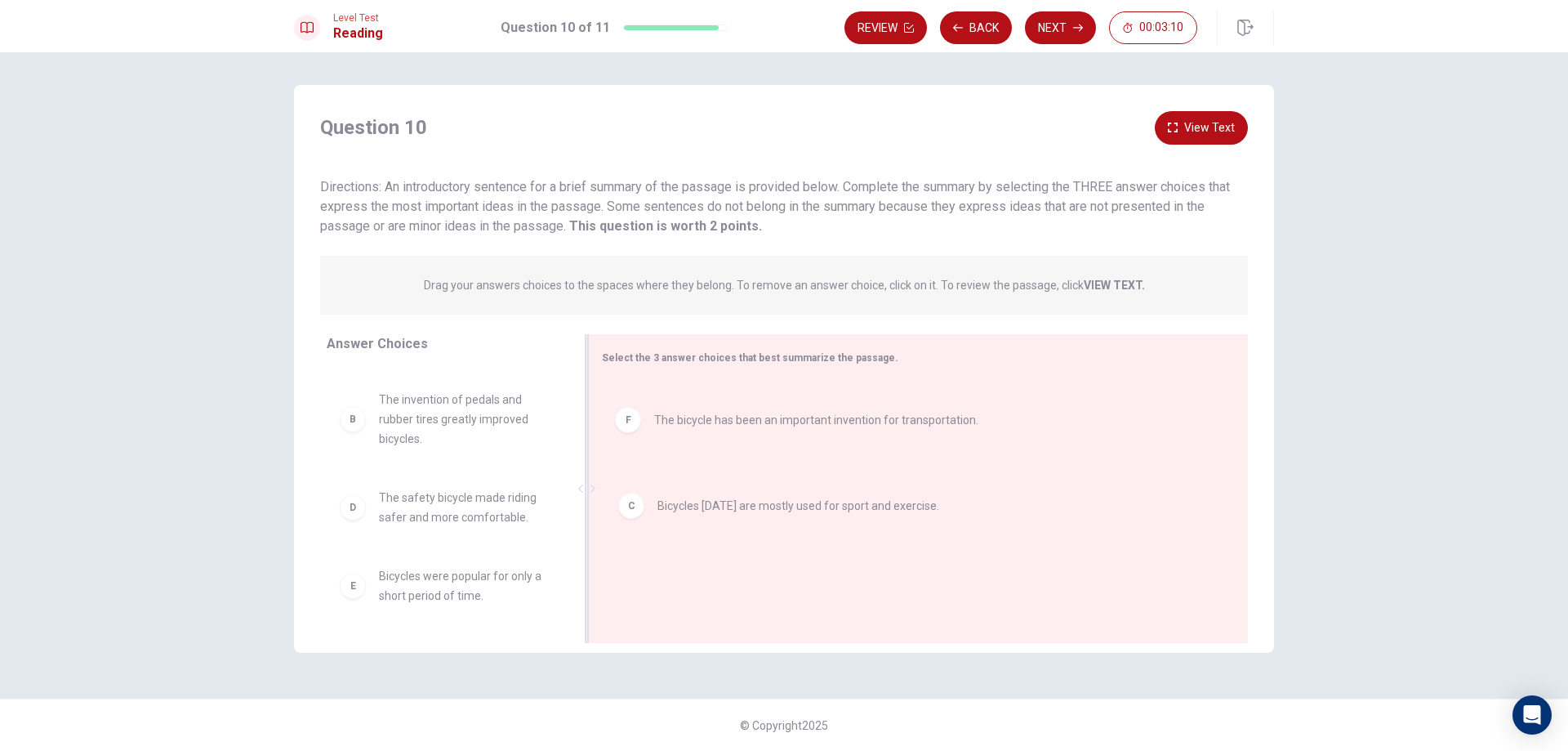
drag, startPoint x: 746, startPoint y: 419, endPoint x: 750, endPoint y: 527, distance: 108.1
drag, startPoint x: 730, startPoint y: 444, endPoint x: 728, endPoint y: 385, distance: 59.0
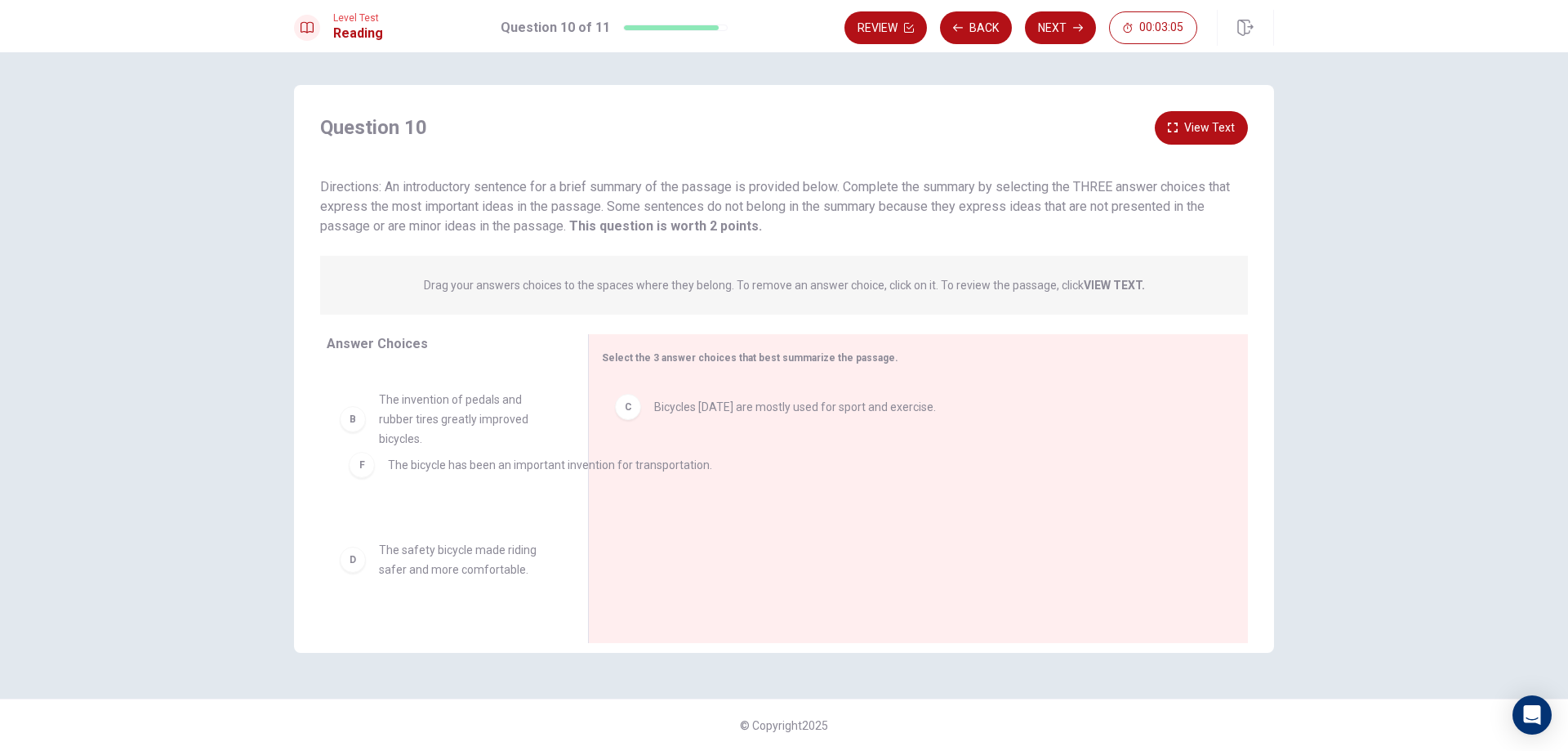
drag, startPoint x: 728, startPoint y: 485, endPoint x: 448, endPoint y: 480, distance: 280.0
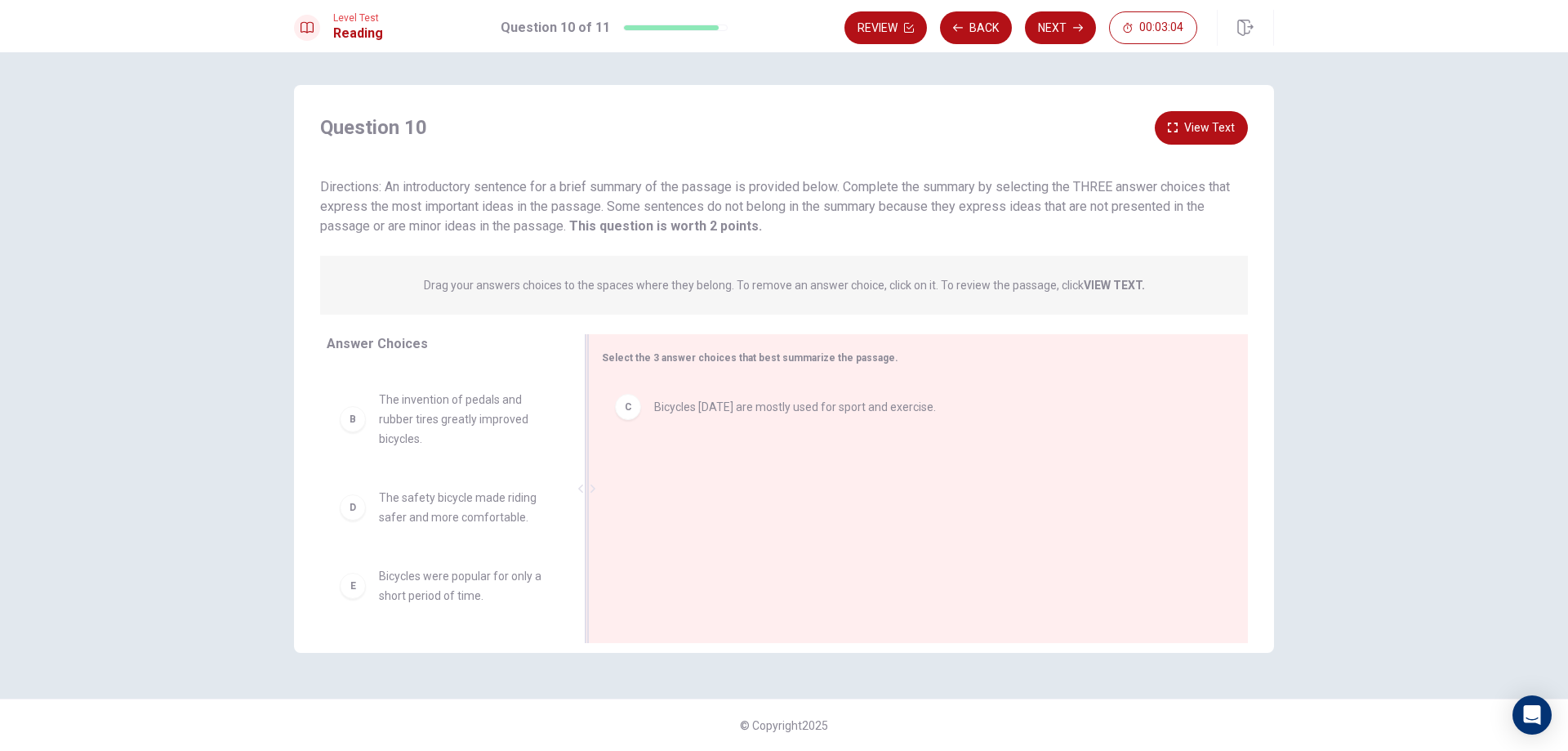
scroll to position [88, 0]
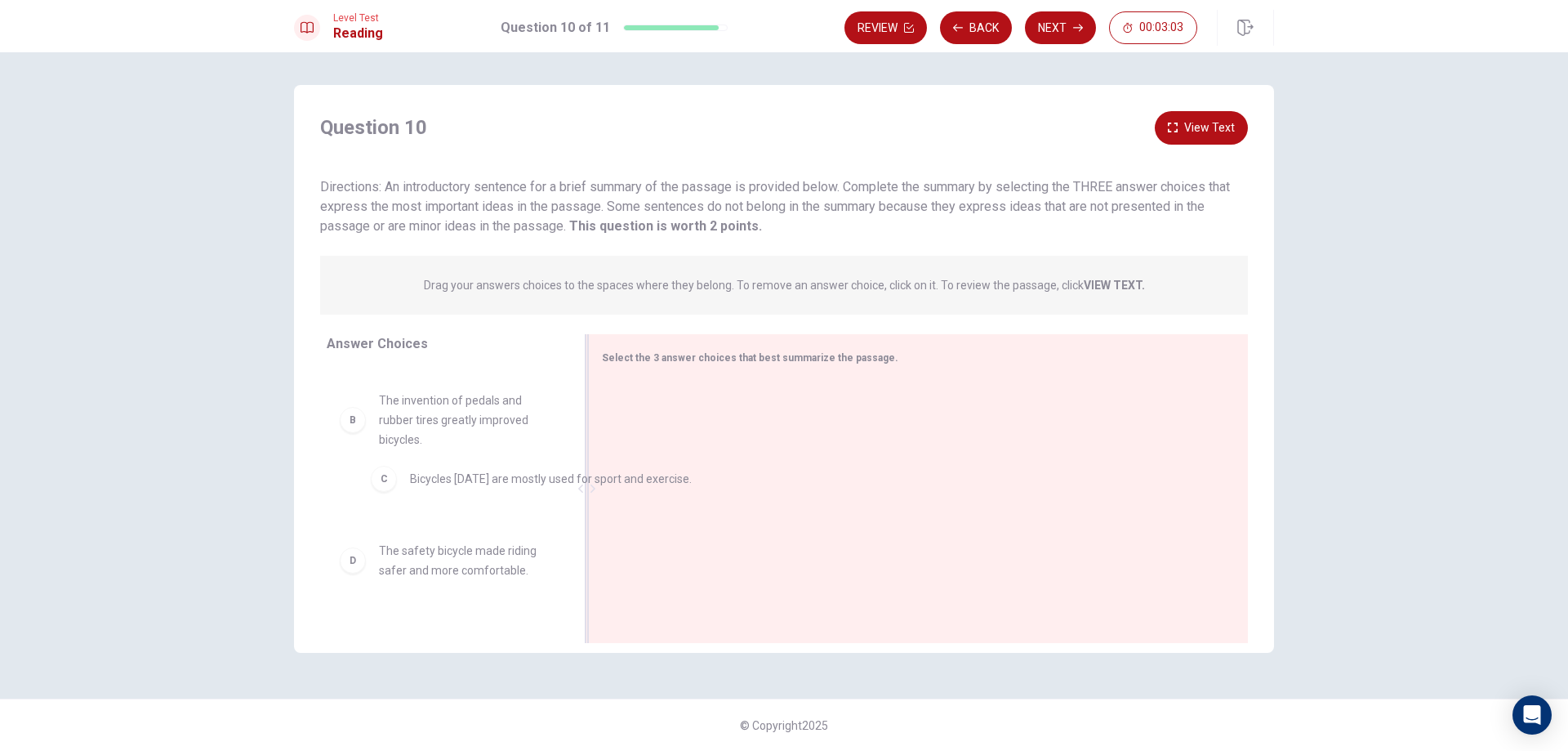
drag, startPoint x: 738, startPoint y: 409, endPoint x: 471, endPoint y: 481, distance: 276.5
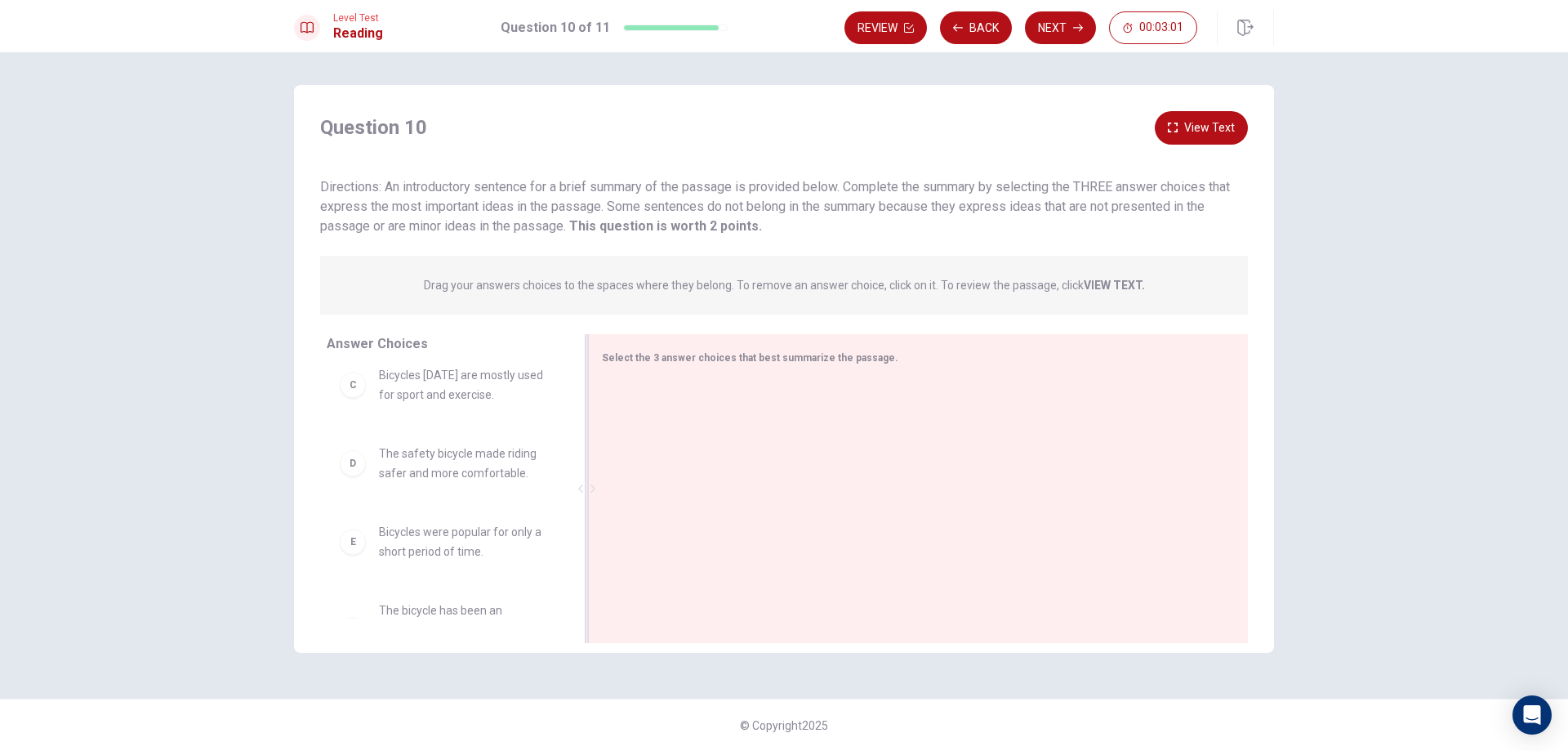
scroll to position [251, 0]
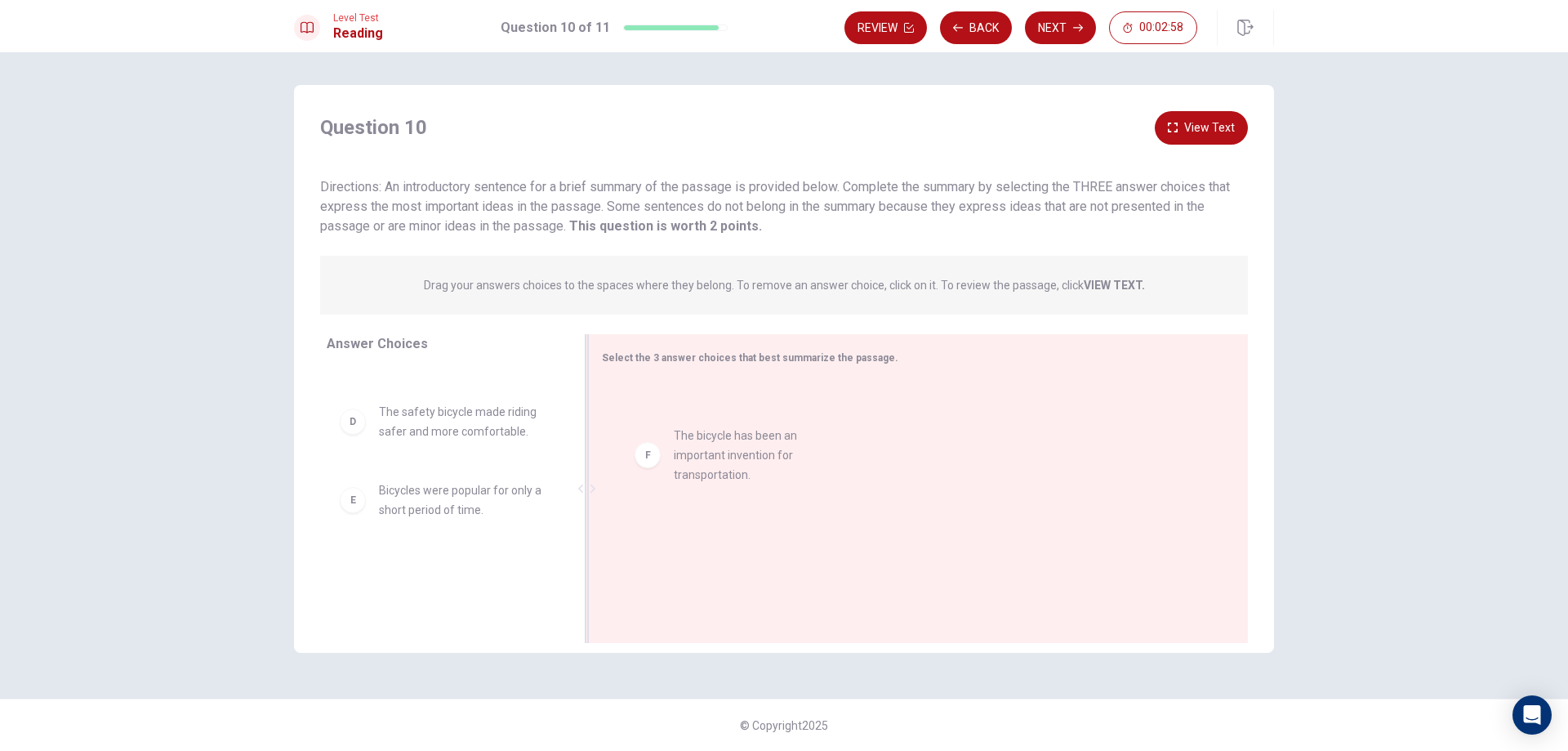
drag, startPoint x: 477, startPoint y: 611, endPoint x: 806, endPoint y: 434, distance: 373.6
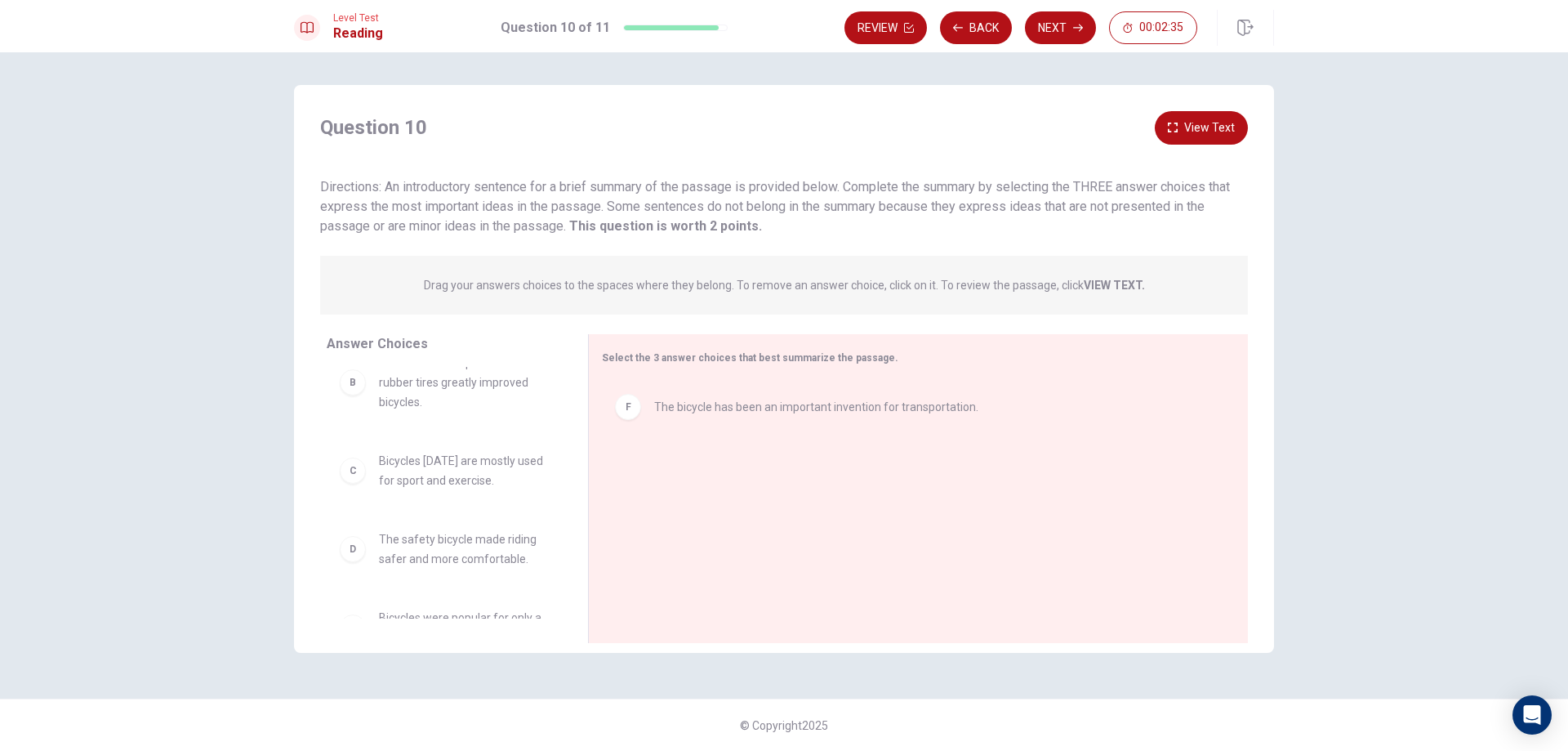
scroll to position [164, 0]
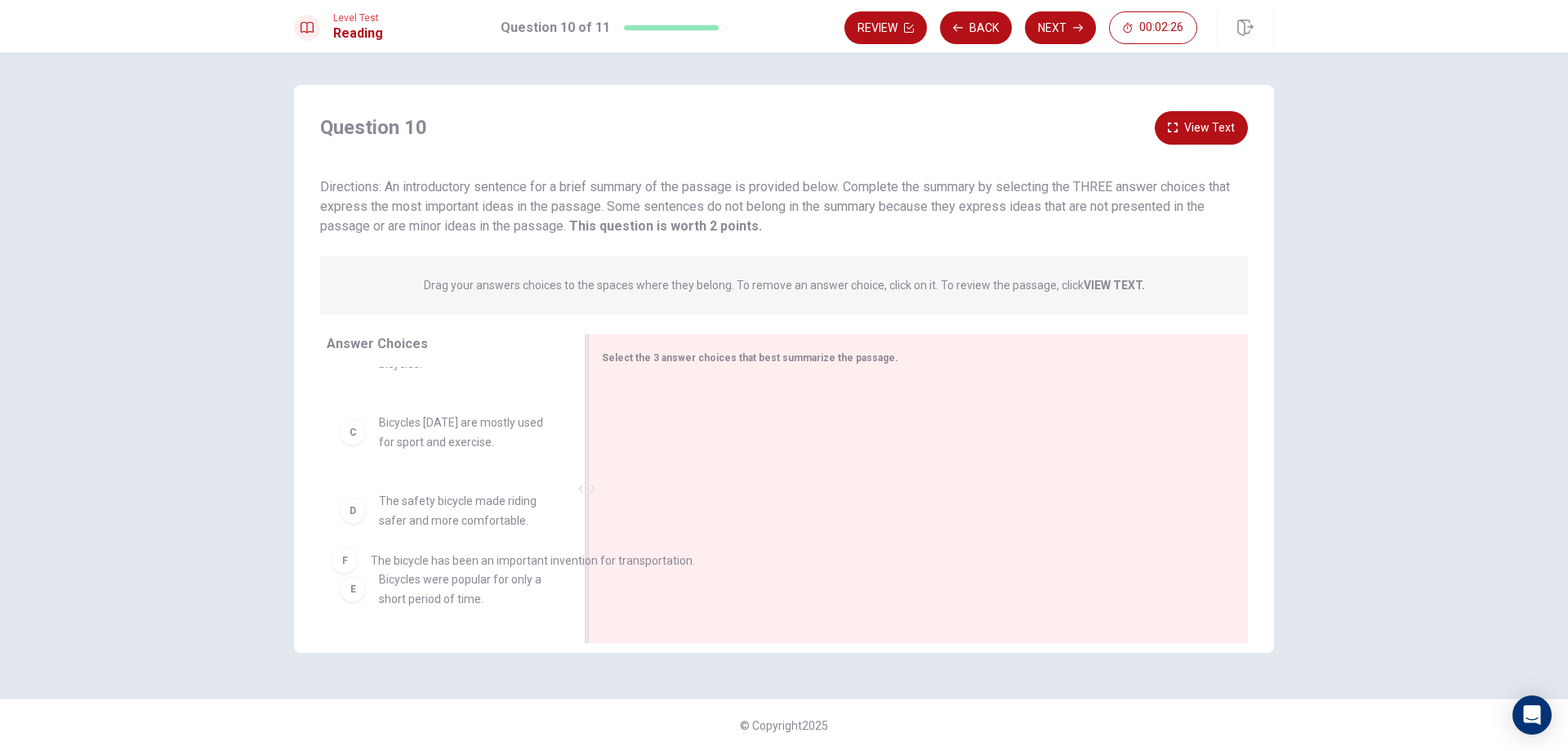
drag, startPoint x: 724, startPoint y: 412, endPoint x: 438, endPoint y: 570, distance: 326.7
drag, startPoint x: 645, startPoint y: 403, endPoint x: 374, endPoint y: 555, distance: 310.7
drag, startPoint x: 664, startPoint y: 414, endPoint x: 390, endPoint y: 571, distance: 315.8
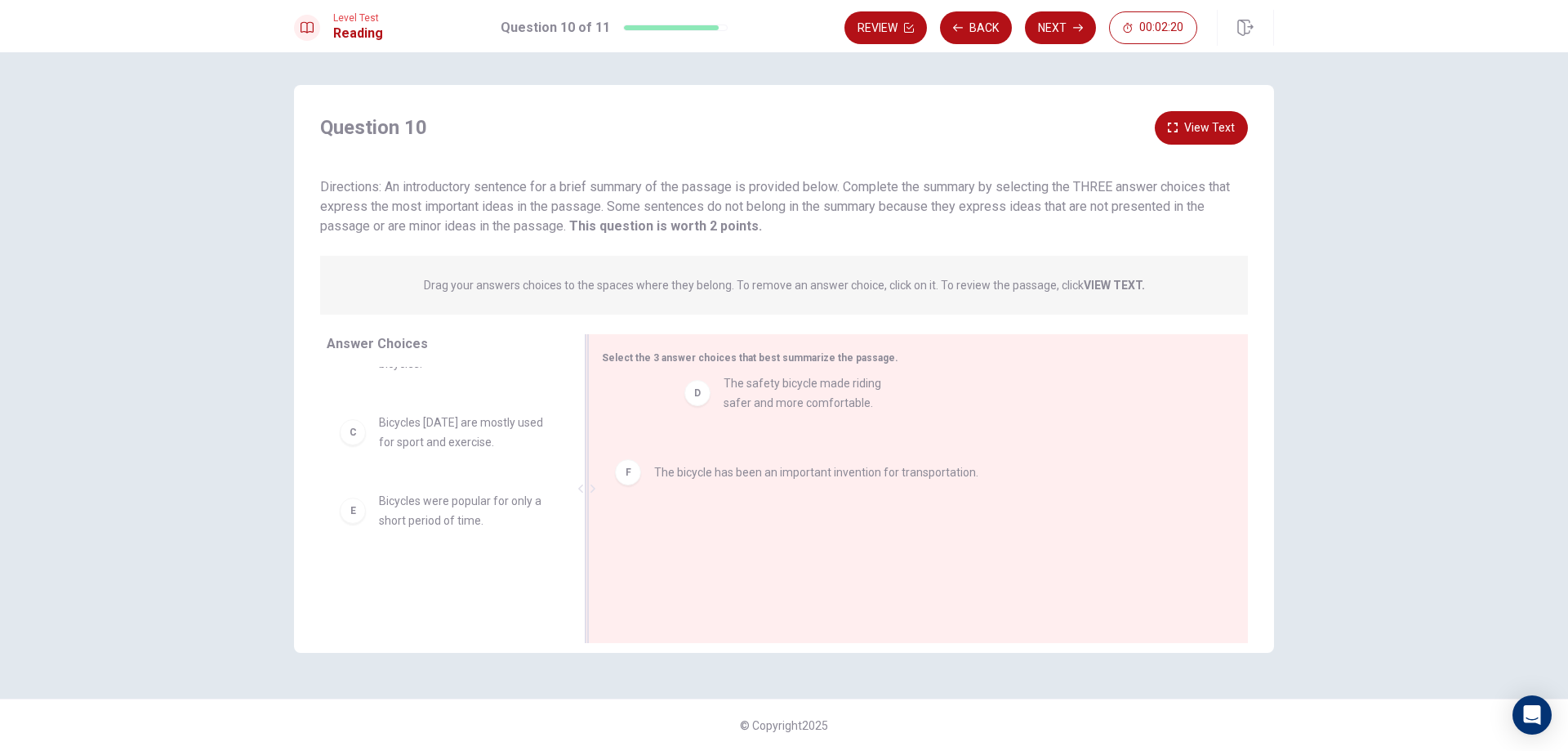
drag, startPoint x: 457, startPoint y: 493, endPoint x: 772, endPoint y: 386, distance: 332.7
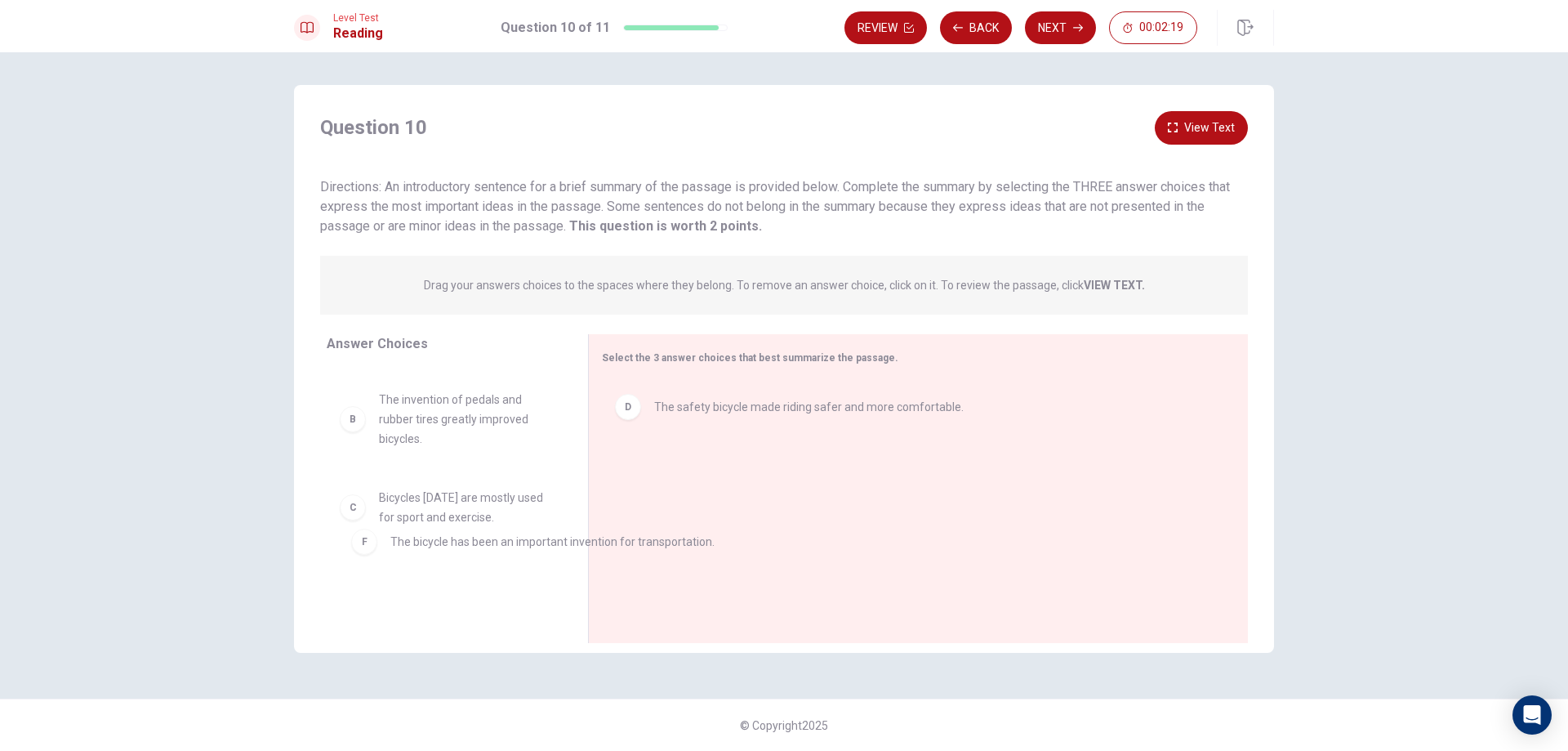
drag, startPoint x: 623, startPoint y: 499, endPoint x: 372, endPoint y: 561, distance: 258.5
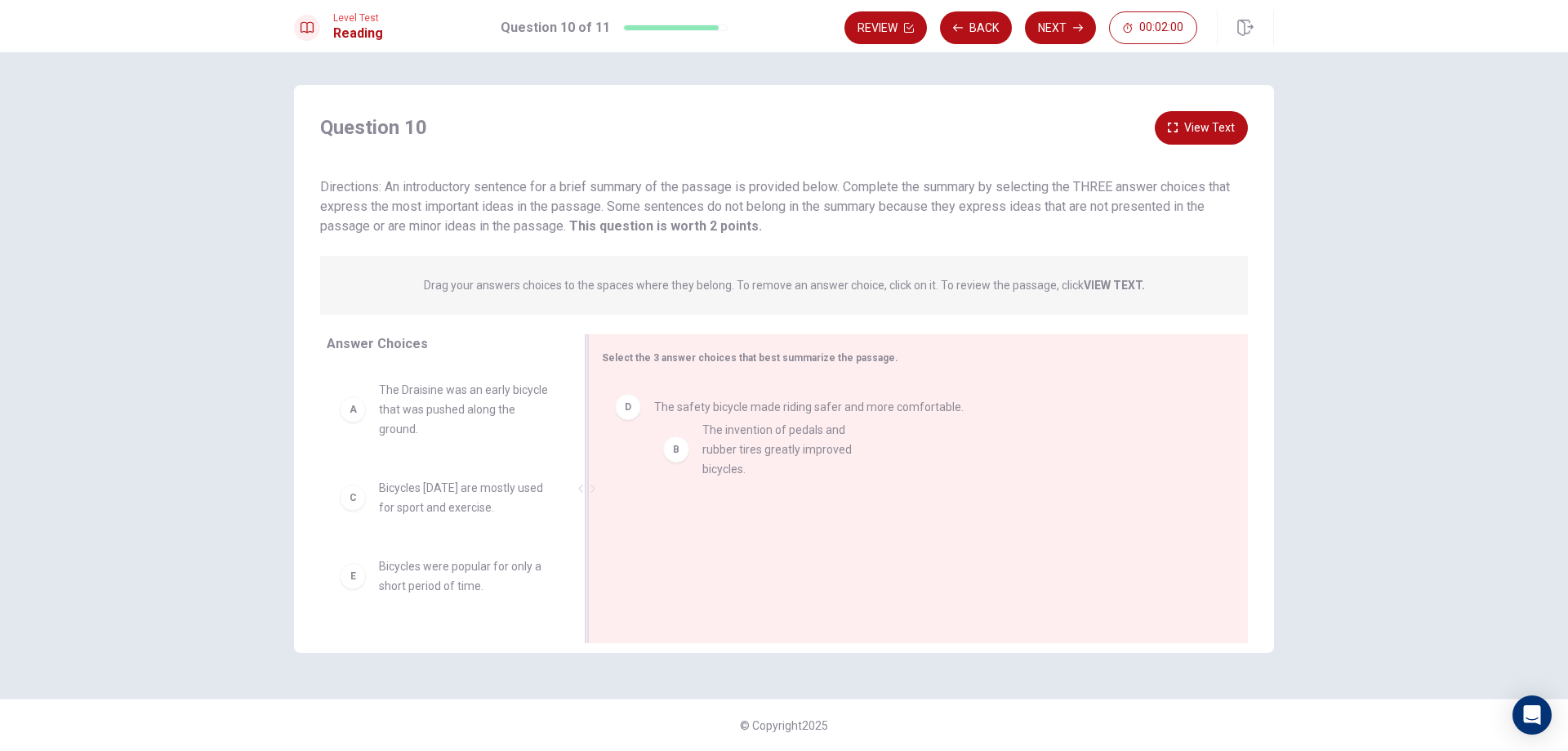
drag, startPoint x: 468, startPoint y: 513, endPoint x: 793, endPoint y: 450, distance: 331.0
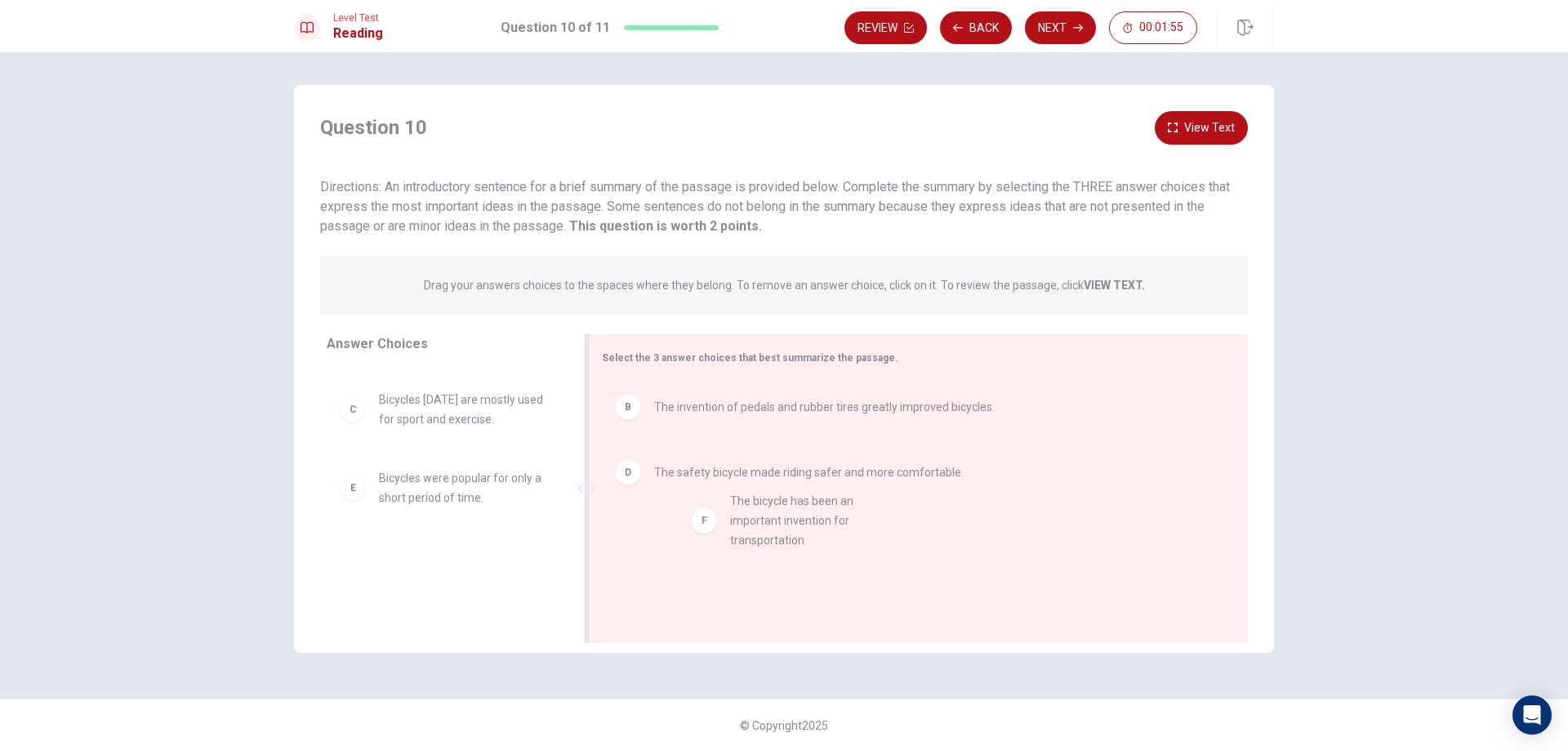
drag, startPoint x: 443, startPoint y: 593, endPoint x: 800, endPoint y: 533, distance: 362.0
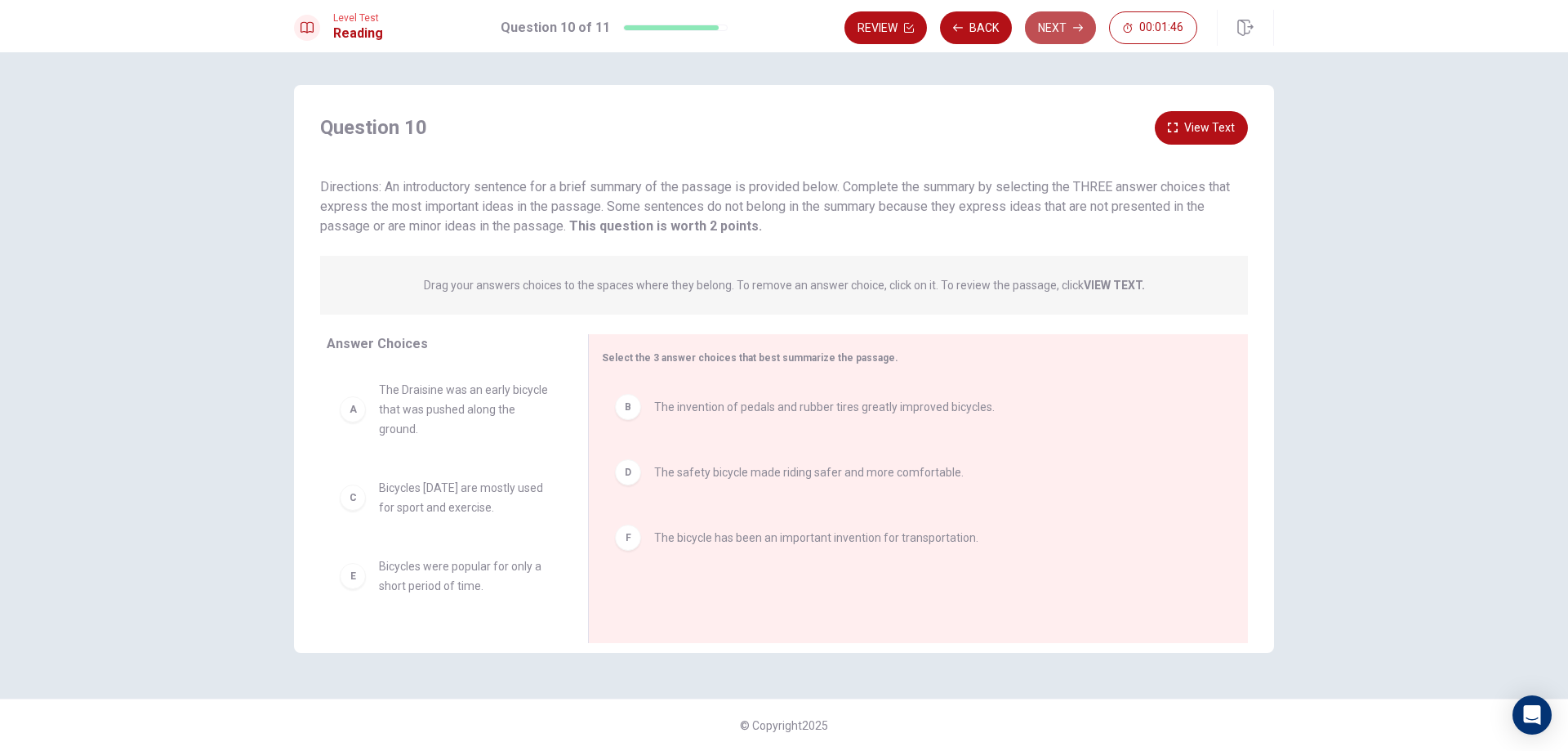
click at [1053, 32] on button "Next" at bounding box center [1060, 28] width 71 height 33
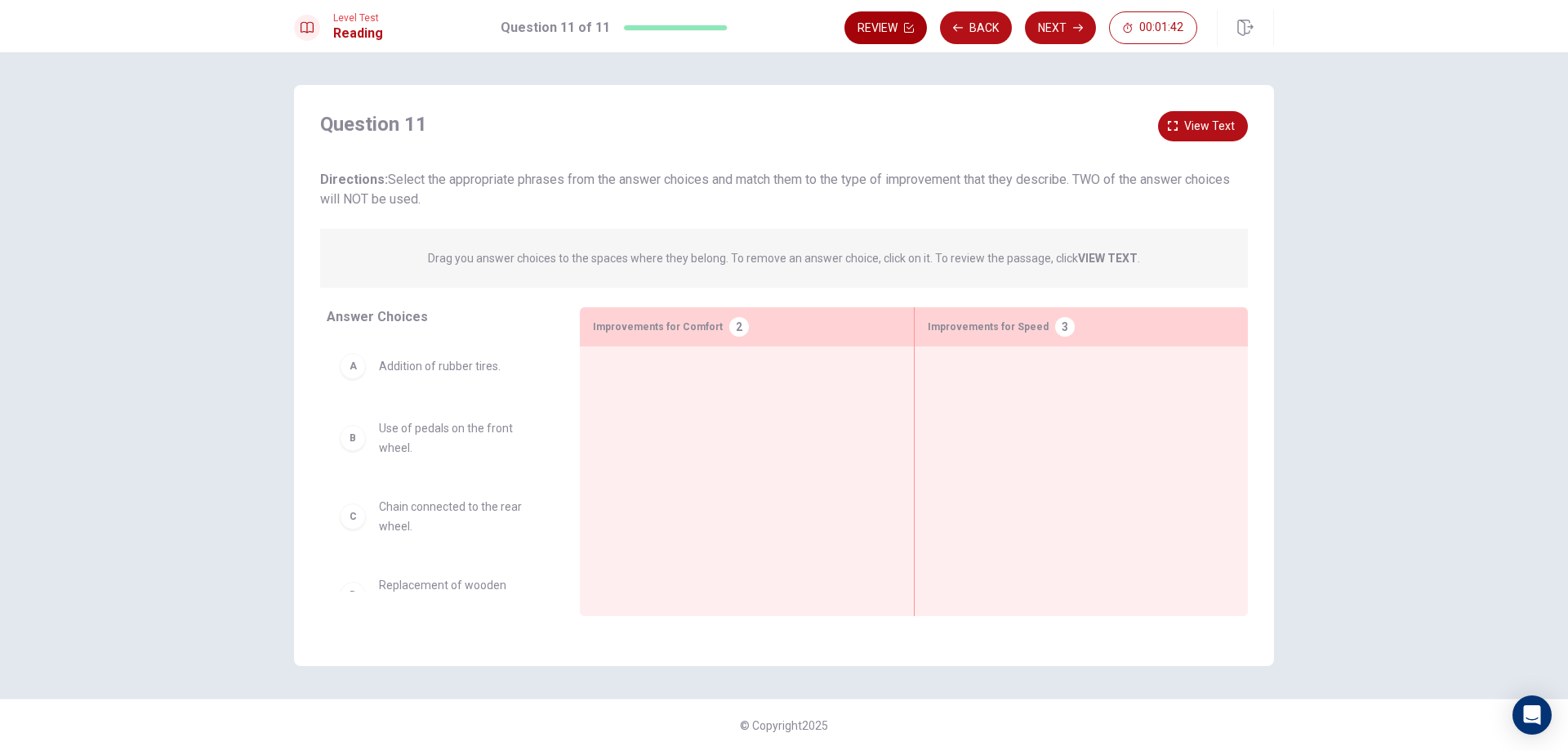
click at [888, 34] on button "Review" at bounding box center [885, 28] width 83 height 33
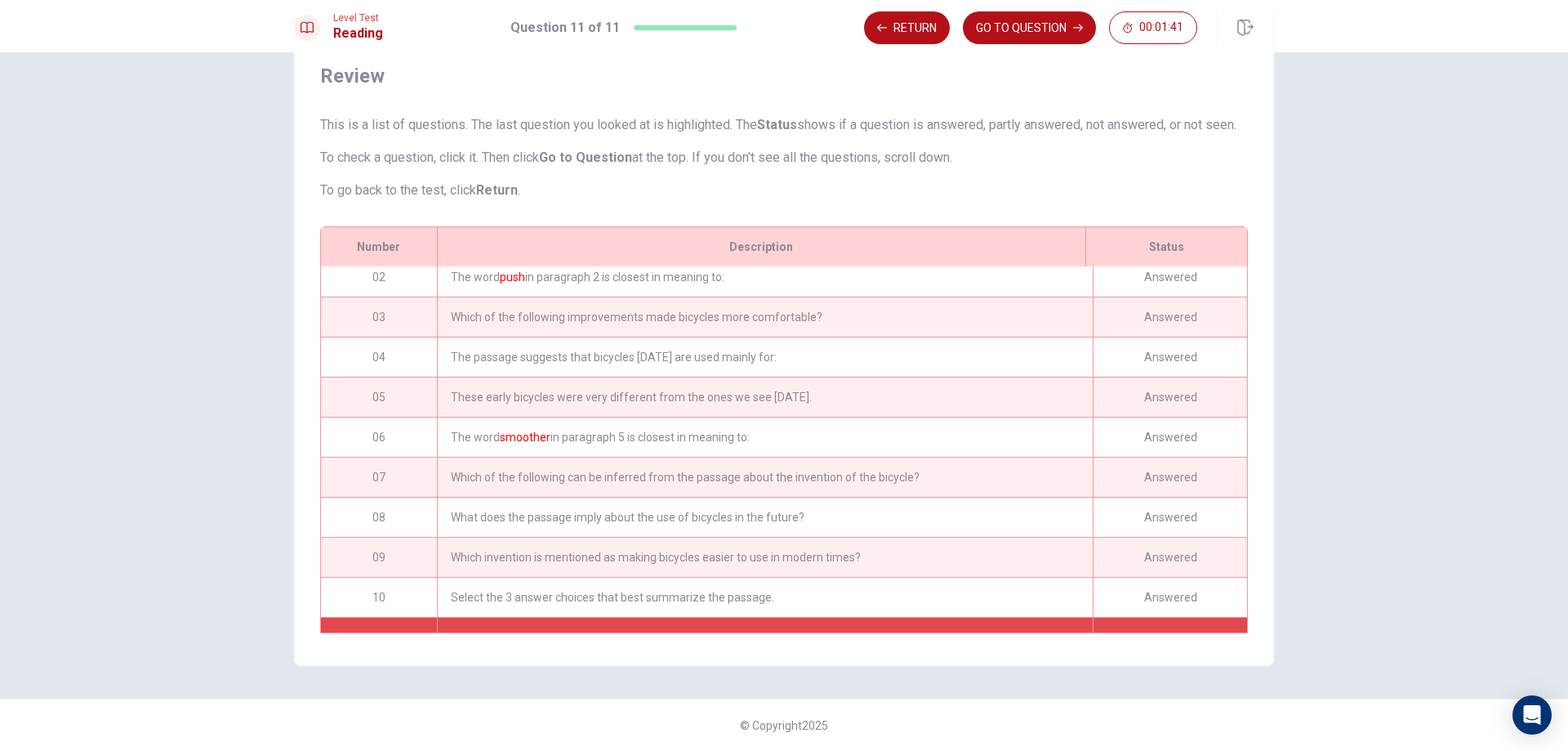
scroll to position [94, 0]
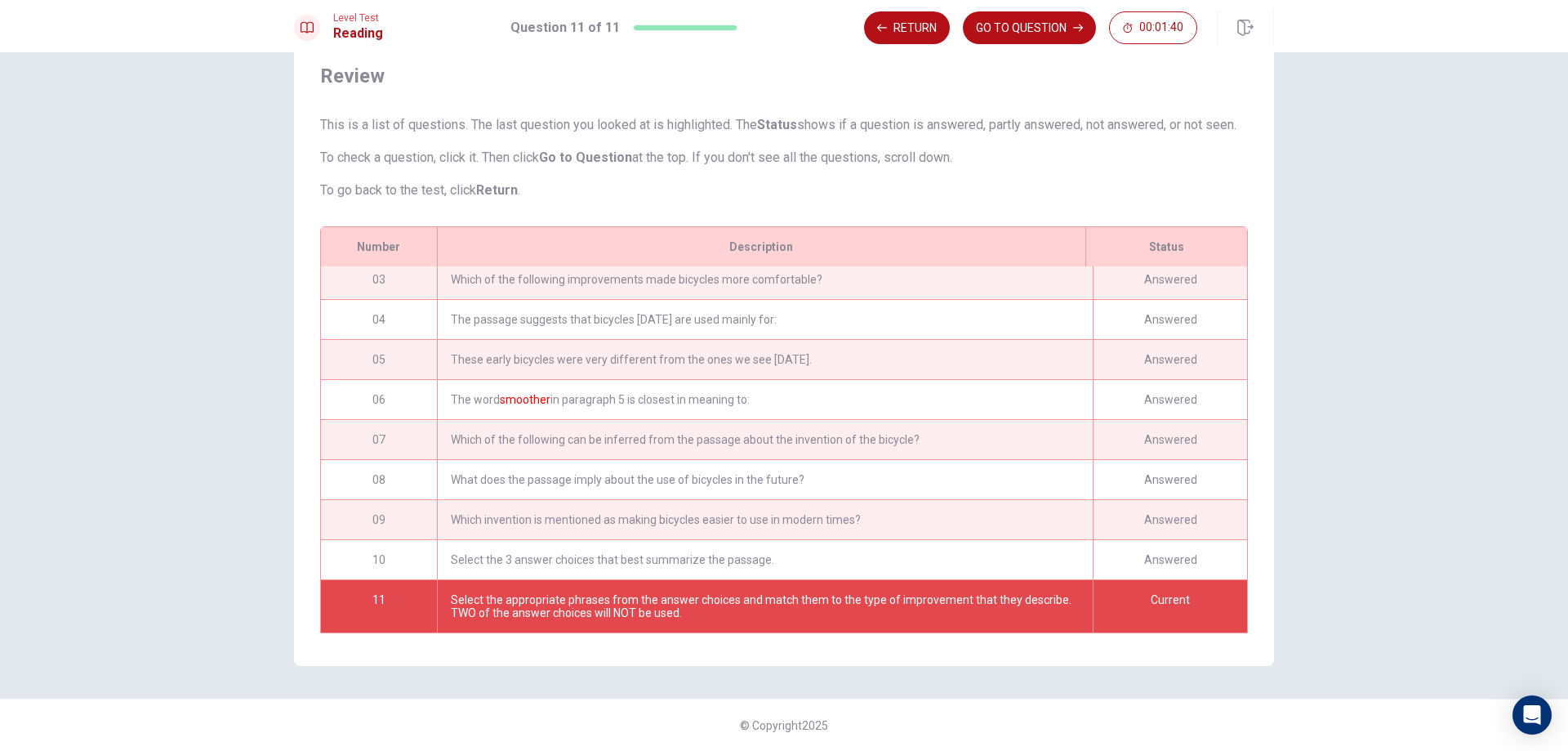
click at [1160, 125] on p "This is a list of questions. The last question you looked at is highlighted. Th…" at bounding box center [783, 124] width 928 height 19
click at [1029, 17] on button "GO TO QUESTION" at bounding box center [1029, 28] width 133 height 33
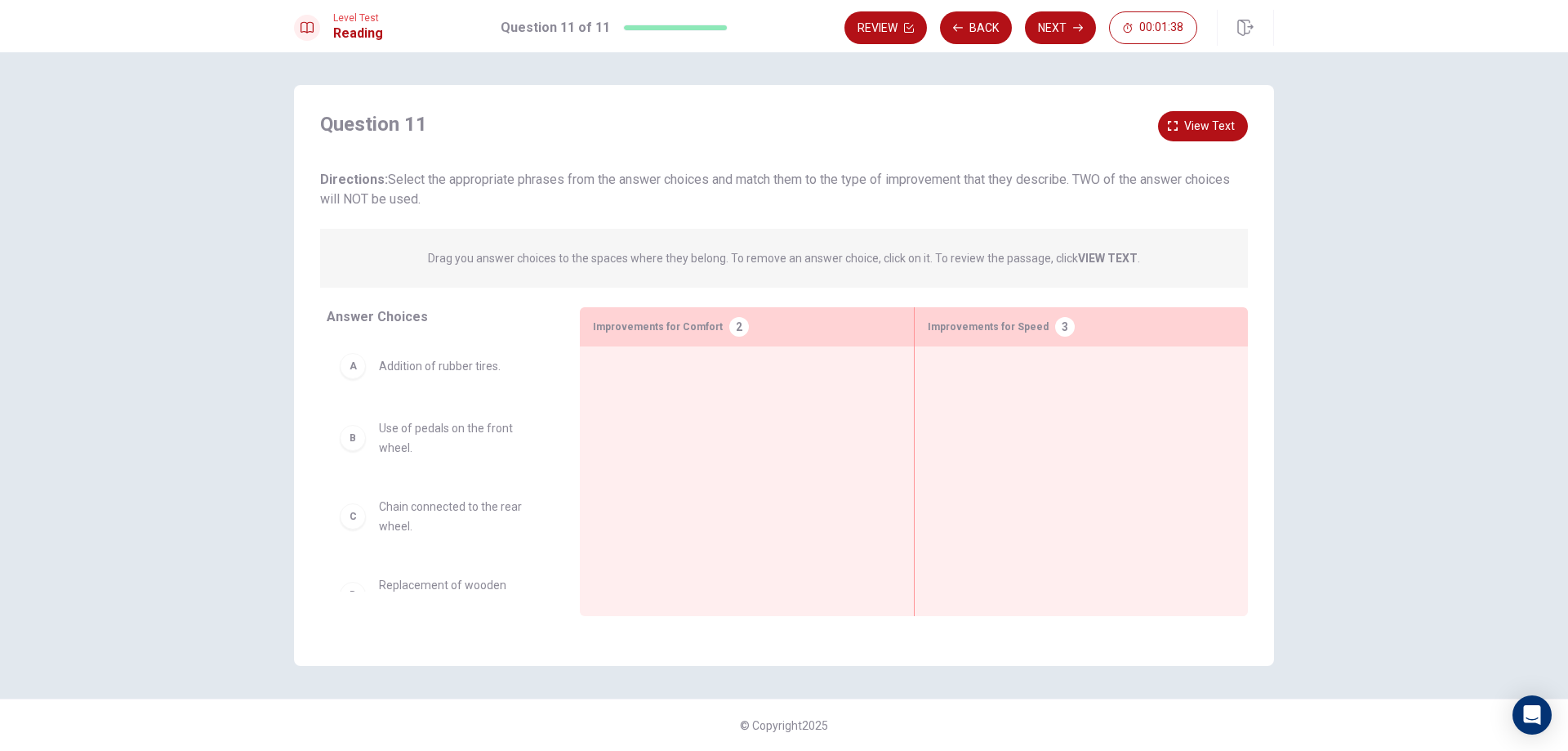
scroll to position [0, 0]
click at [1216, 129] on span "View text" at bounding box center [1209, 126] width 51 height 20
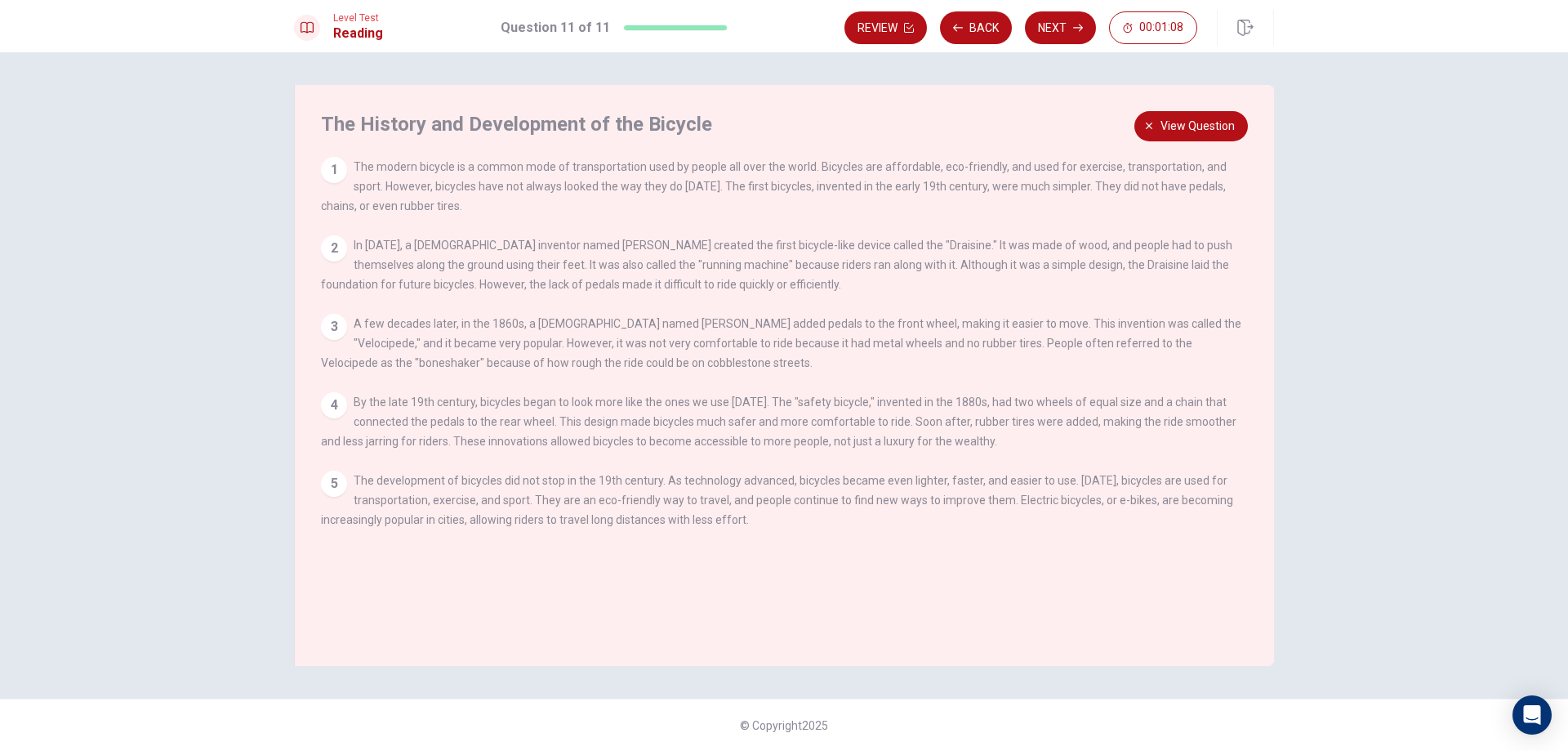
click at [1186, 150] on div "The History and Development of the Bicycle 1 The modern bicycle is a common mod…" at bounding box center [783, 375] width 979 height 581
click at [1178, 131] on button "View question" at bounding box center [1191, 126] width 114 height 30
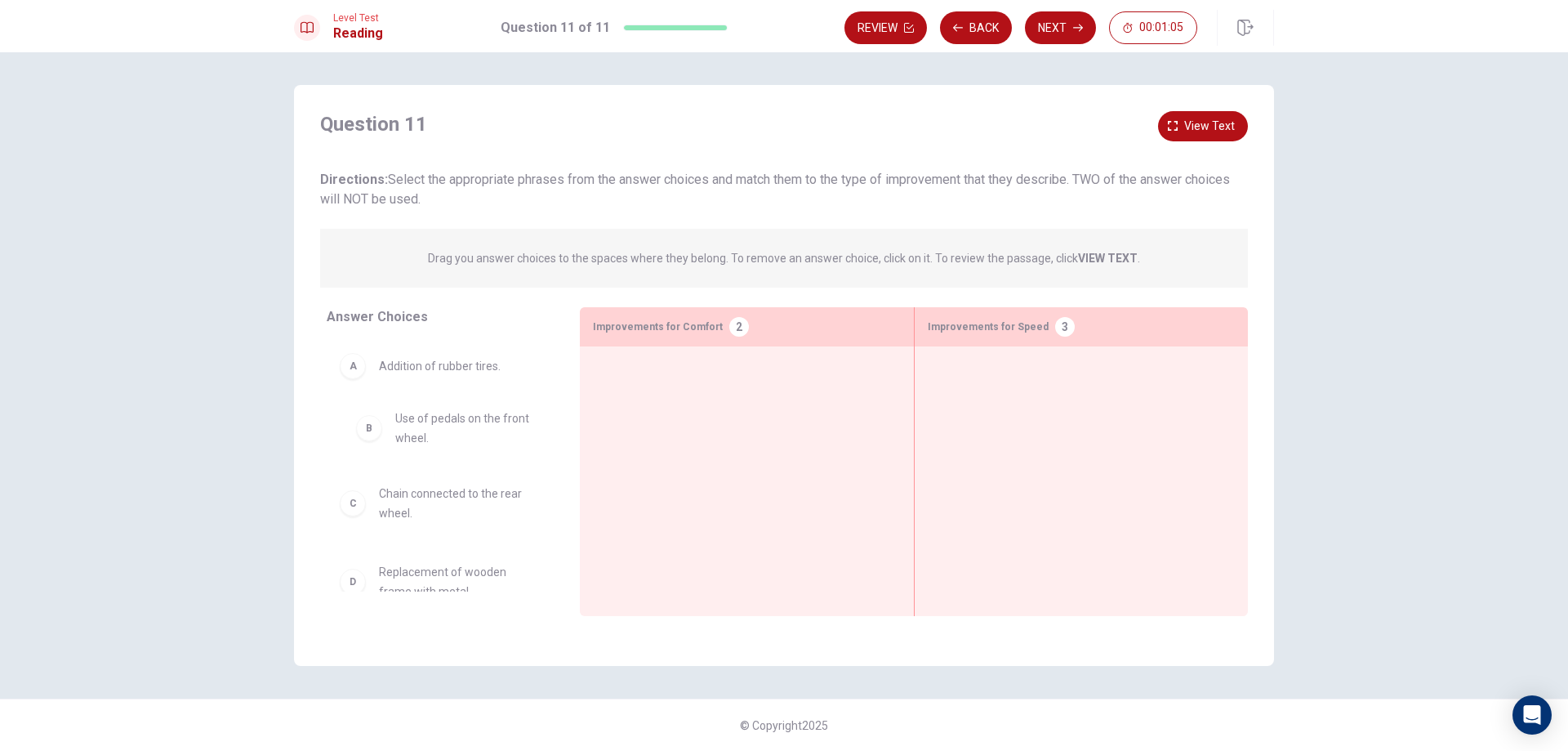
drag, startPoint x: 412, startPoint y: 439, endPoint x: 427, endPoint y: 429, distance: 18.0
drag, startPoint x: 457, startPoint y: 571, endPoint x: 711, endPoint y: 404, distance: 304.0
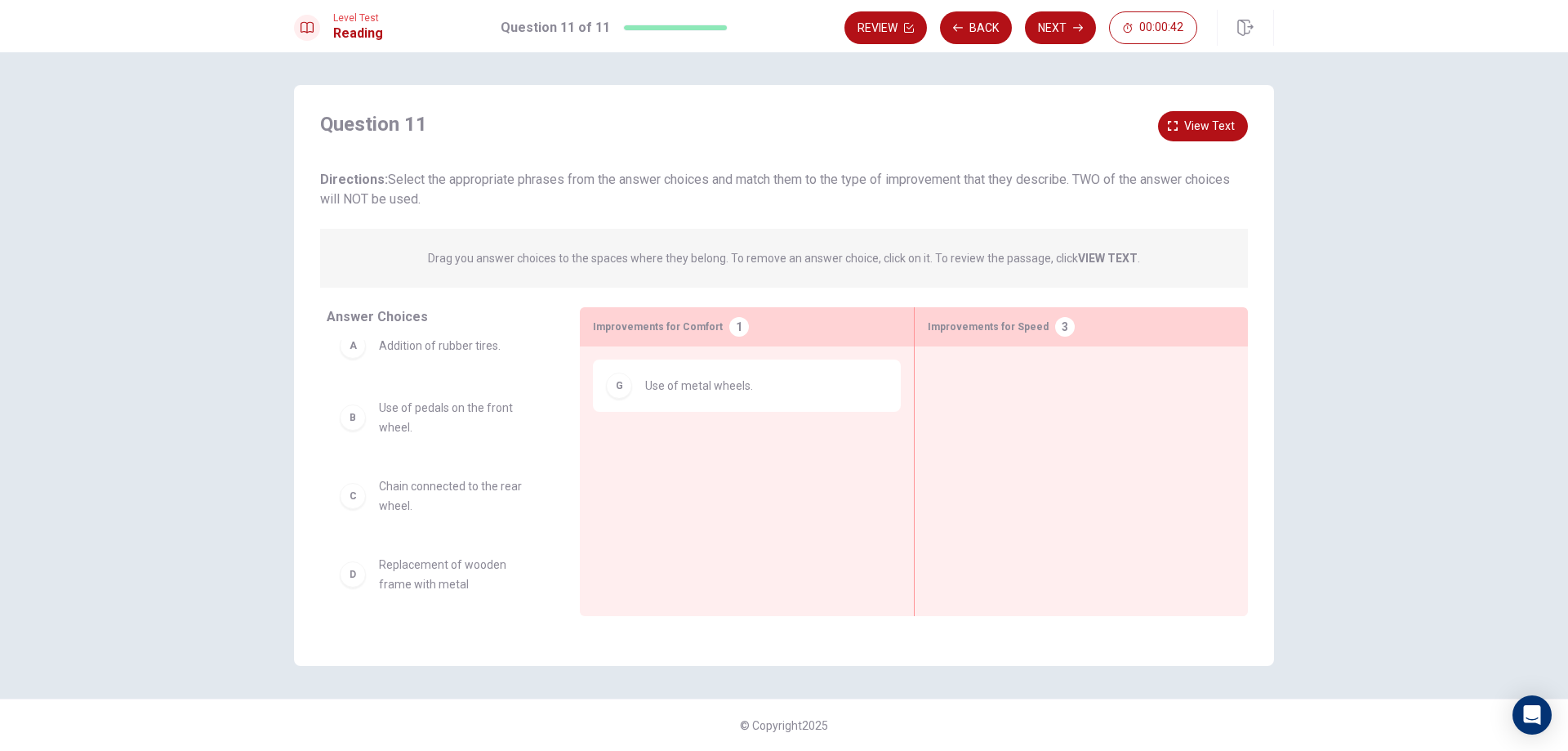
scroll to position [0, 0]
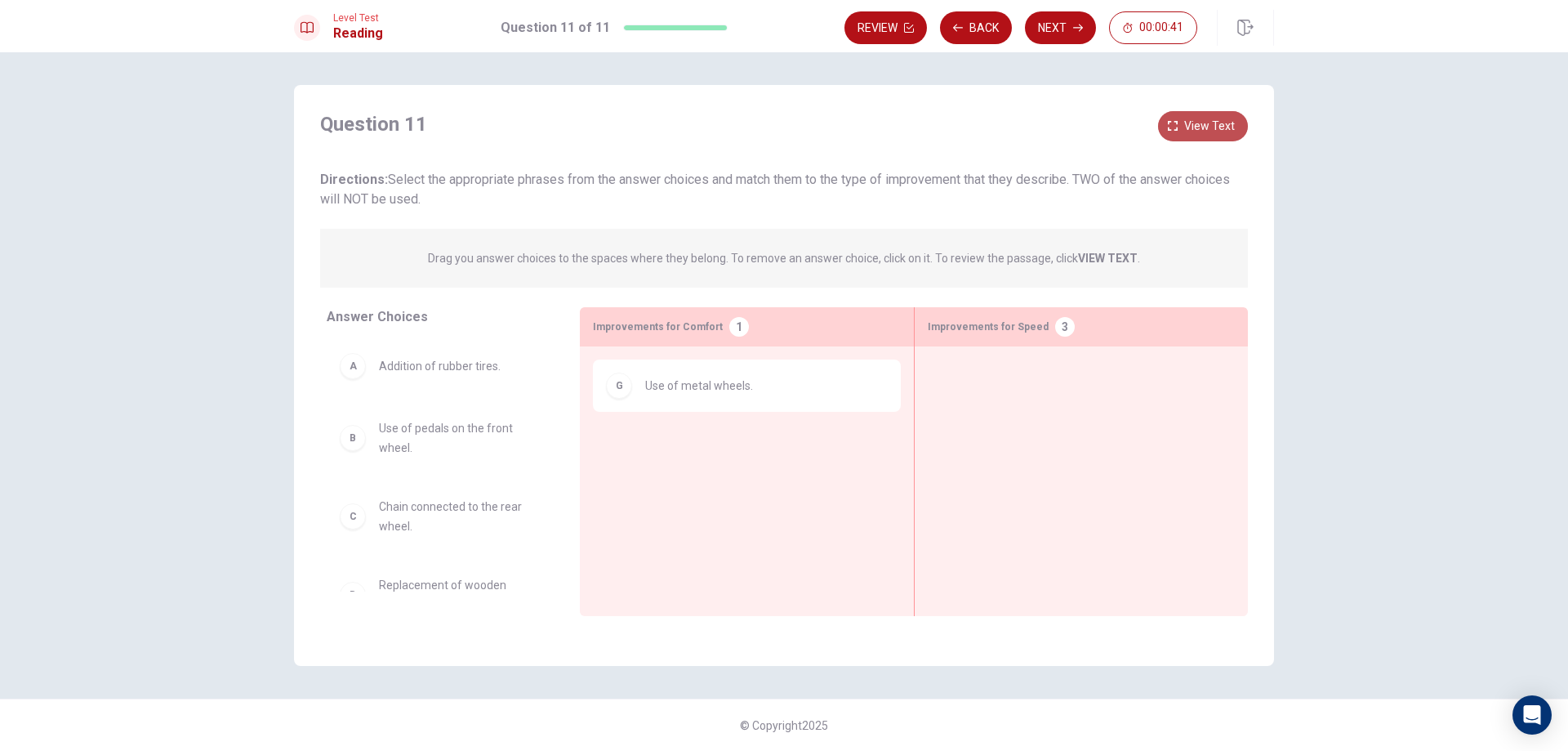
click at [1224, 134] on span "View text" at bounding box center [1209, 126] width 51 height 20
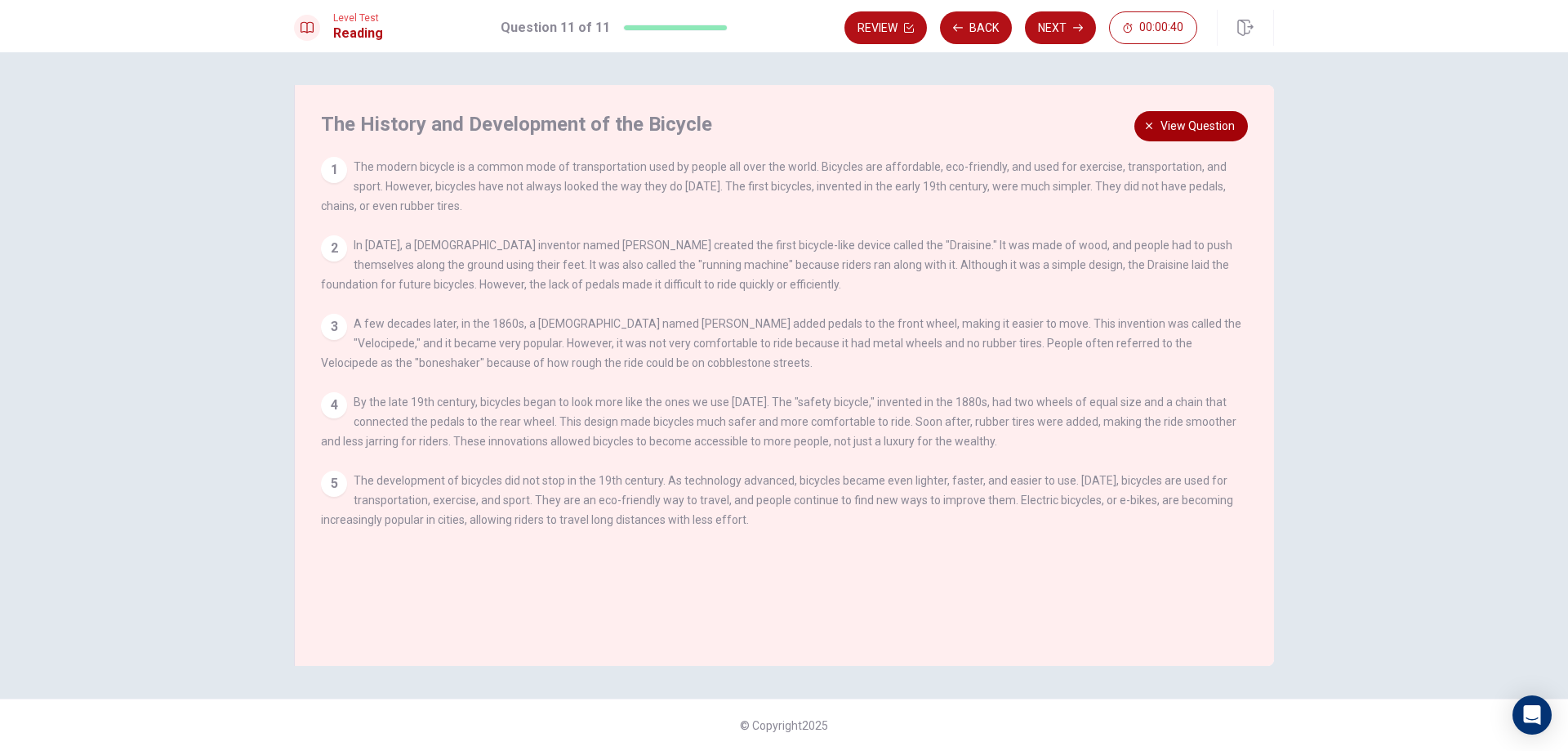
click at [1224, 129] on span "View question" at bounding box center [1197, 126] width 74 height 20
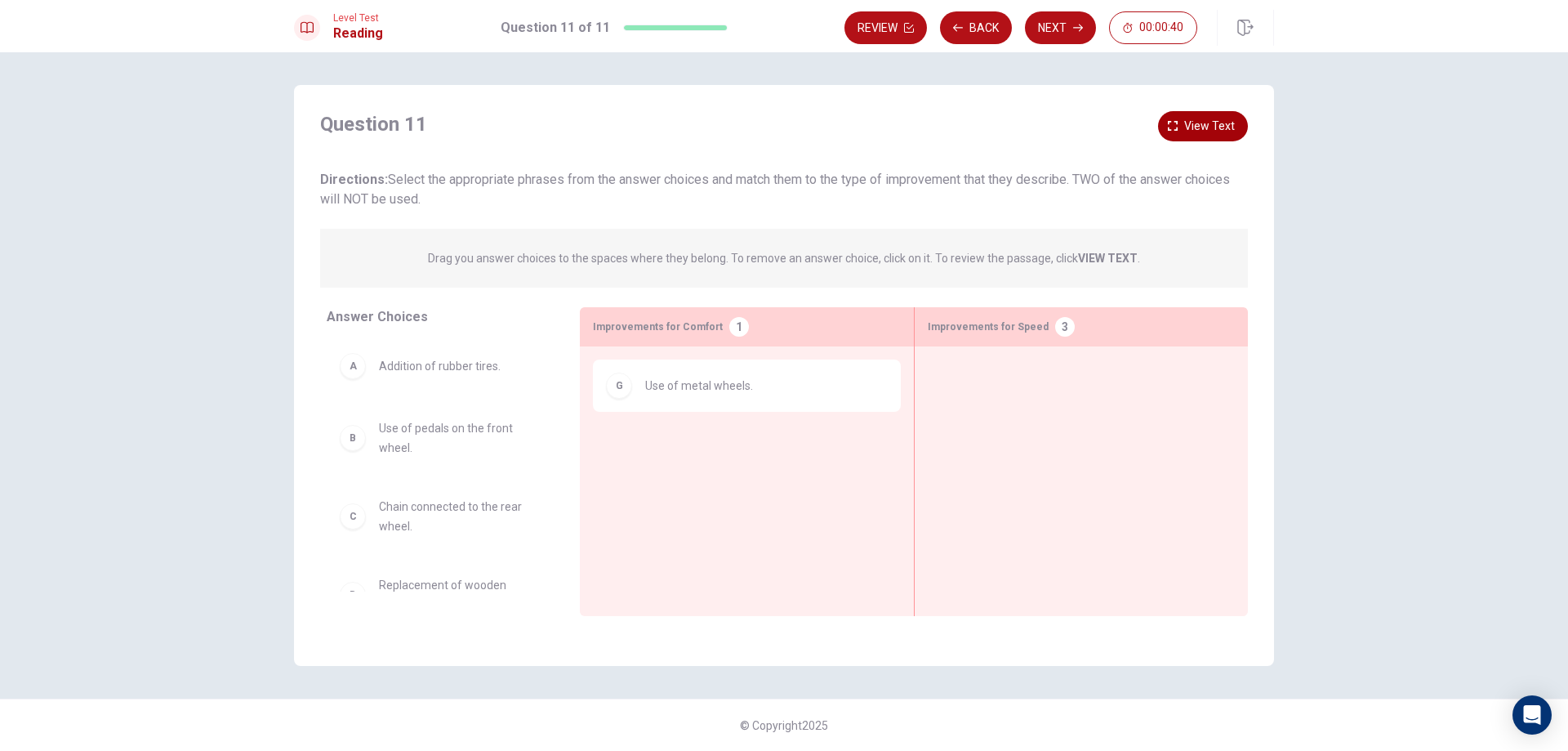
click at [1224, 129] on span "View text" at bounding box center [1209, 126] width 51 height 20
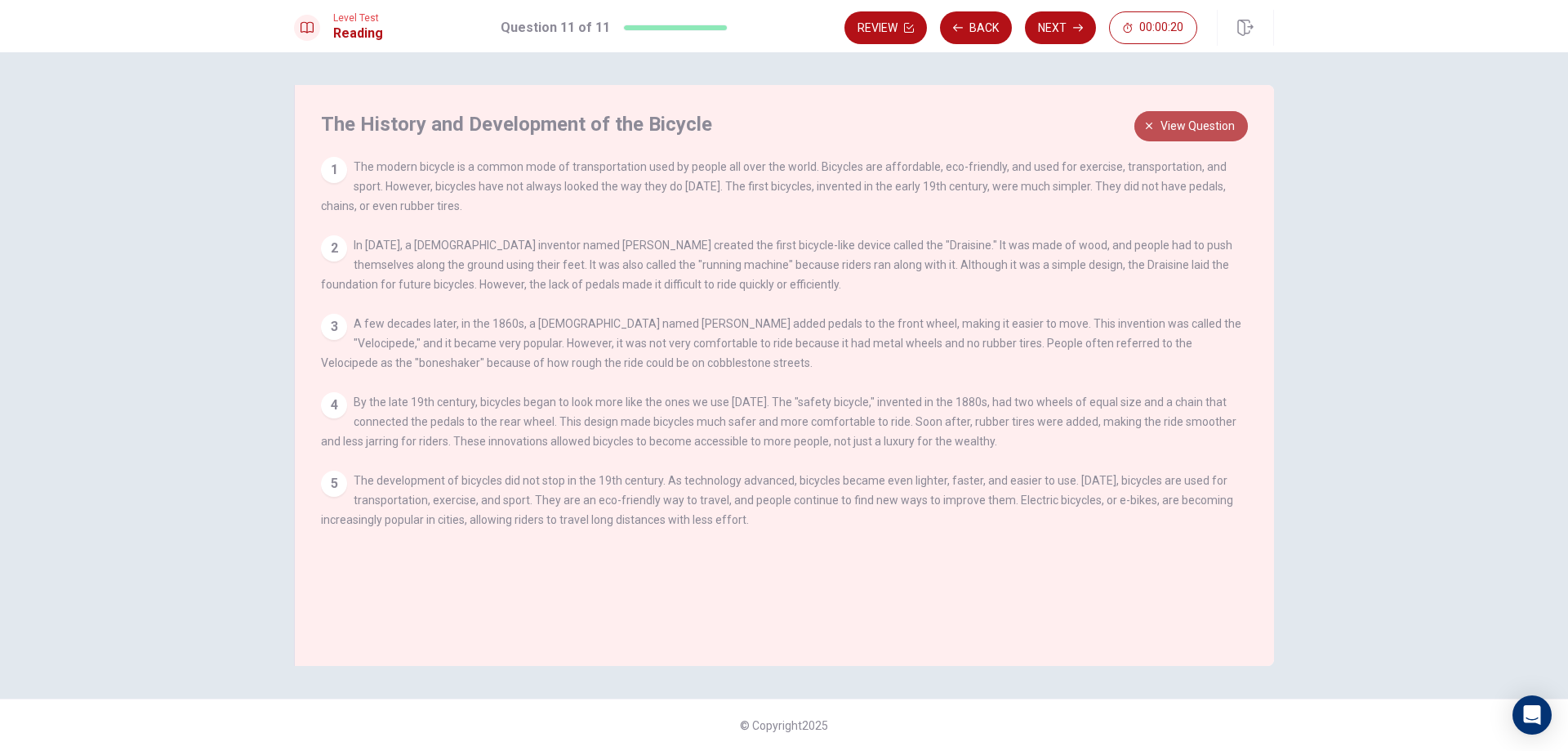
click at [1191, 124] on span "View question" at bounding box center [1197, 126] width 74 height 20
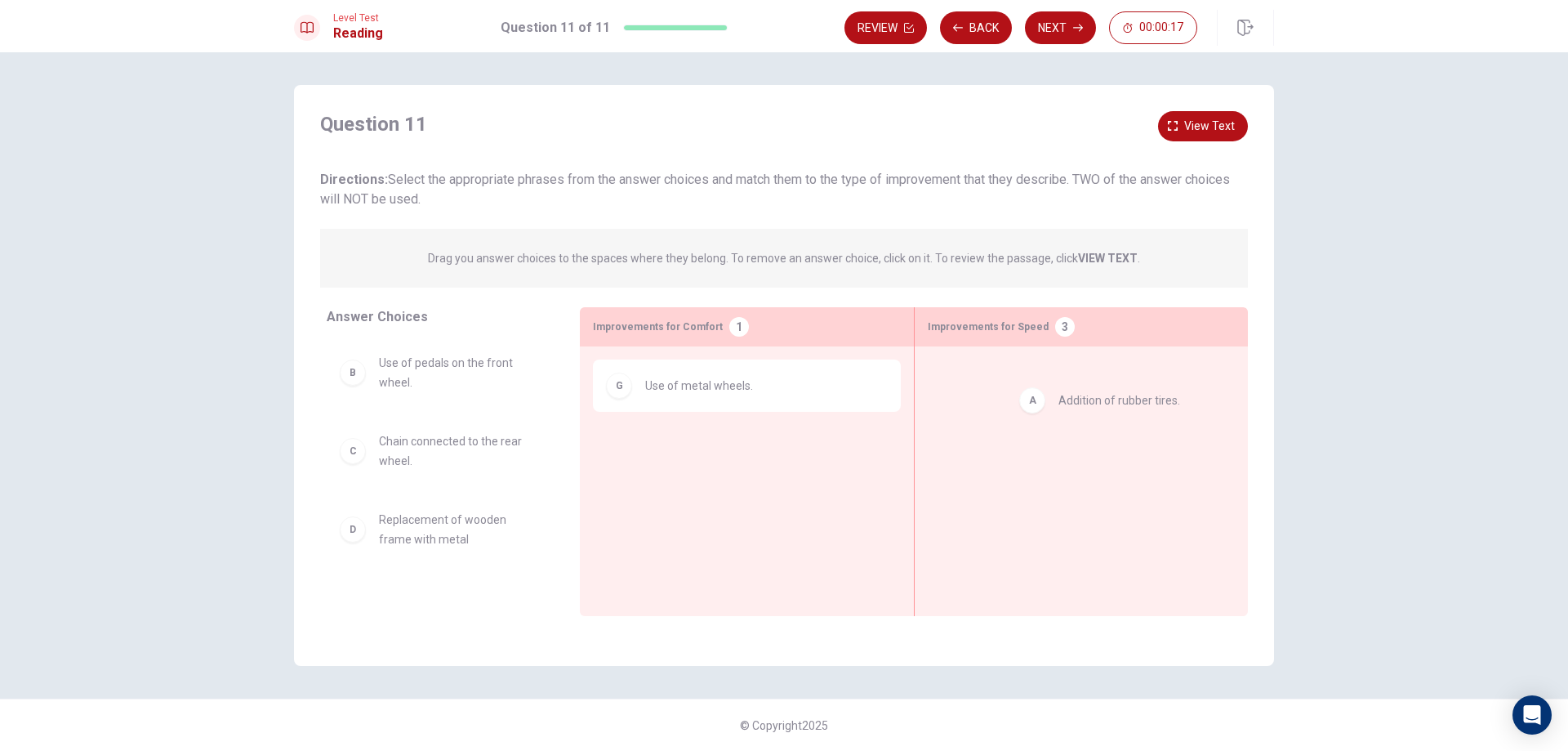
drag, startPoint x: 492, startPoint y: 375, endPoint x: 1194, endPoint y: 401, distance: 702.5
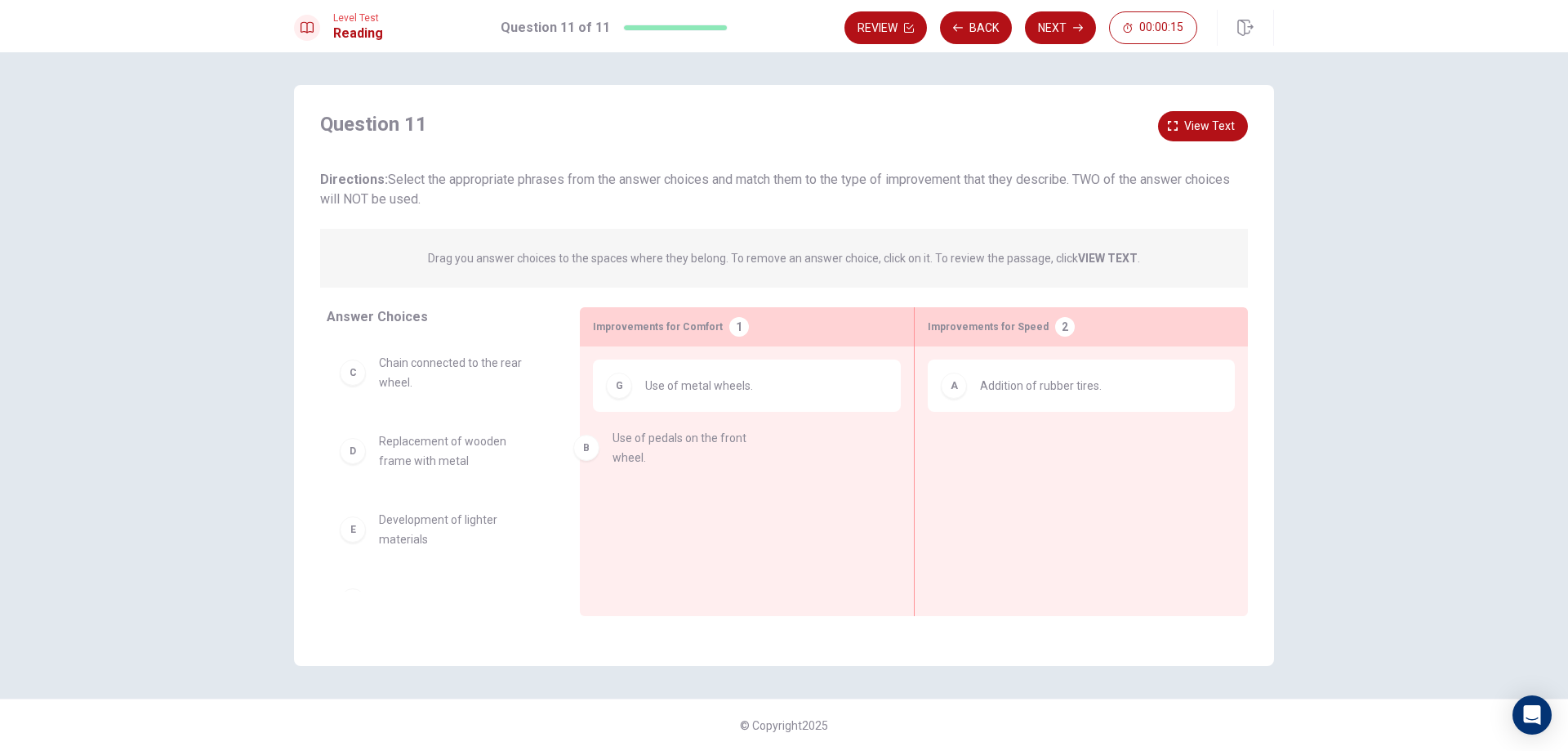
drag, startPoint x: 473, startPoint y: 366, endPoint x: 711, endPoint y: 444, distance: 250.5
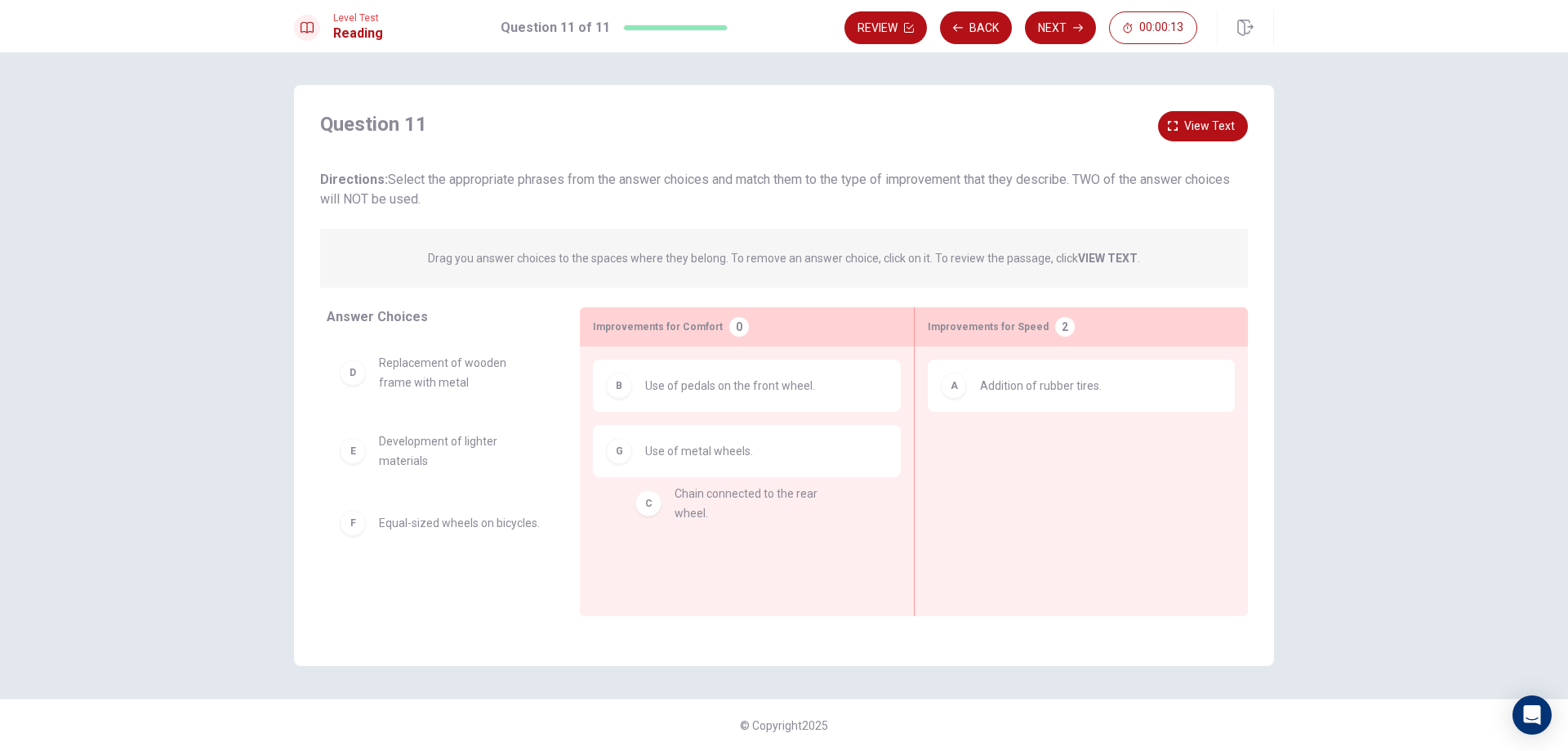
drag, startPoint x: 431, startPoint y: 354, endPoint x: 717, endPoint y: 505, distance: 323.4
drag, startPoint x: 438, startPoint y: 372, endPoint x: 684, endPoint y: 543, distance: 299.6
drag, startPoint x: 423, startPoint y: 375, endPoint x: 721, endPoint y: 538, distance: 339.7
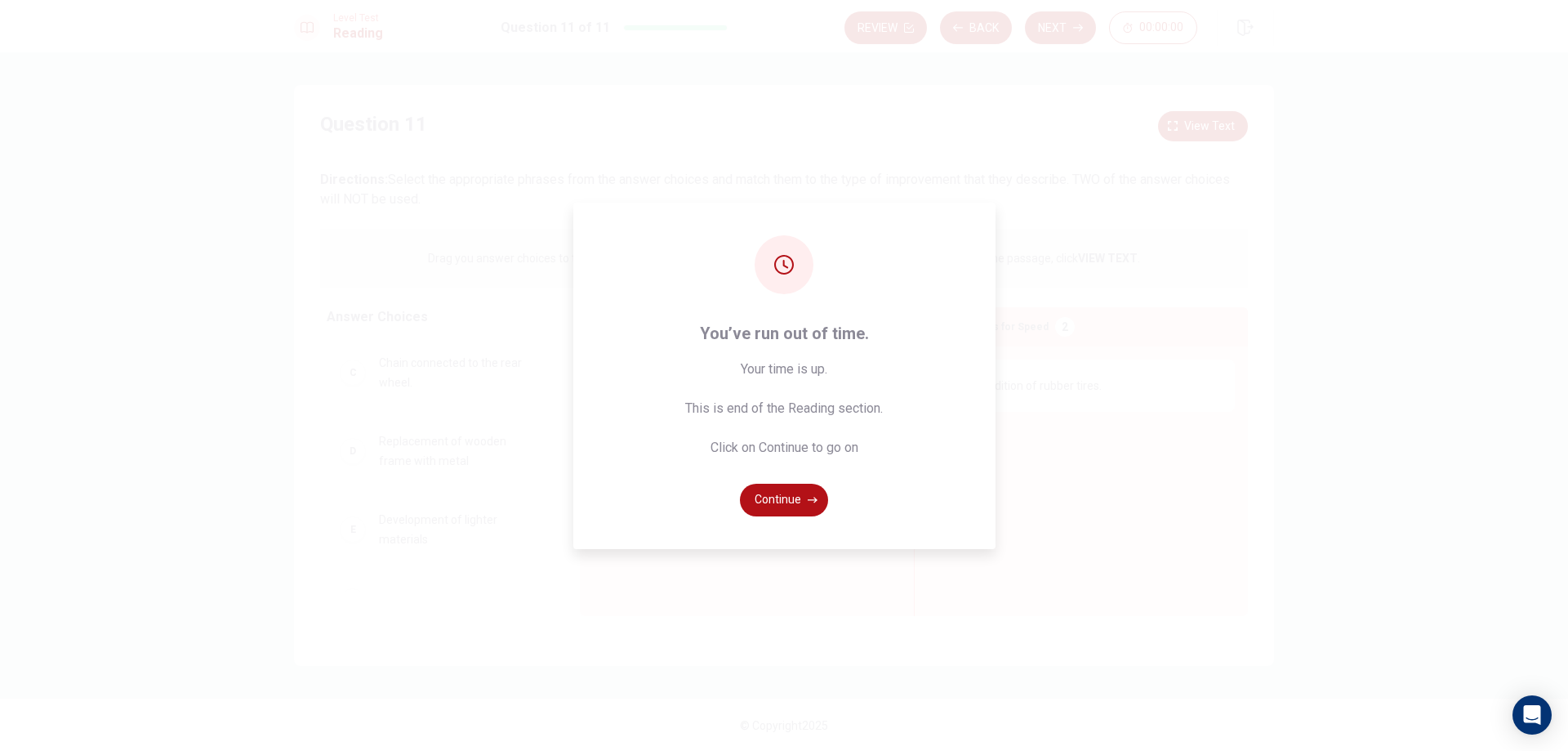
drag, startPoint x: 788, startPoint y: 500, endPoint x: 1044, endPoint y: 462, distance: 258.8
click at [1044, 462] on div "You’ve run out of time. Your time is up. This is end of the Reading section. Cl…" at bounding box center [784, 375] width 1568 height 751
click at [797, 460] on div "You’ve run out of time. Your time is up. This is end of the Reading section. Cl…" at bounding box center [784, 376] width 422 height 347
click at [801, 388] on span "Your time is up. This is end of the Reading section. Click on Continue to go on" at bounding box center [783, 408] width 198 height 98
click at [781, 495] on button "Continue" at bounding box center [784, 500] width 89 height 33
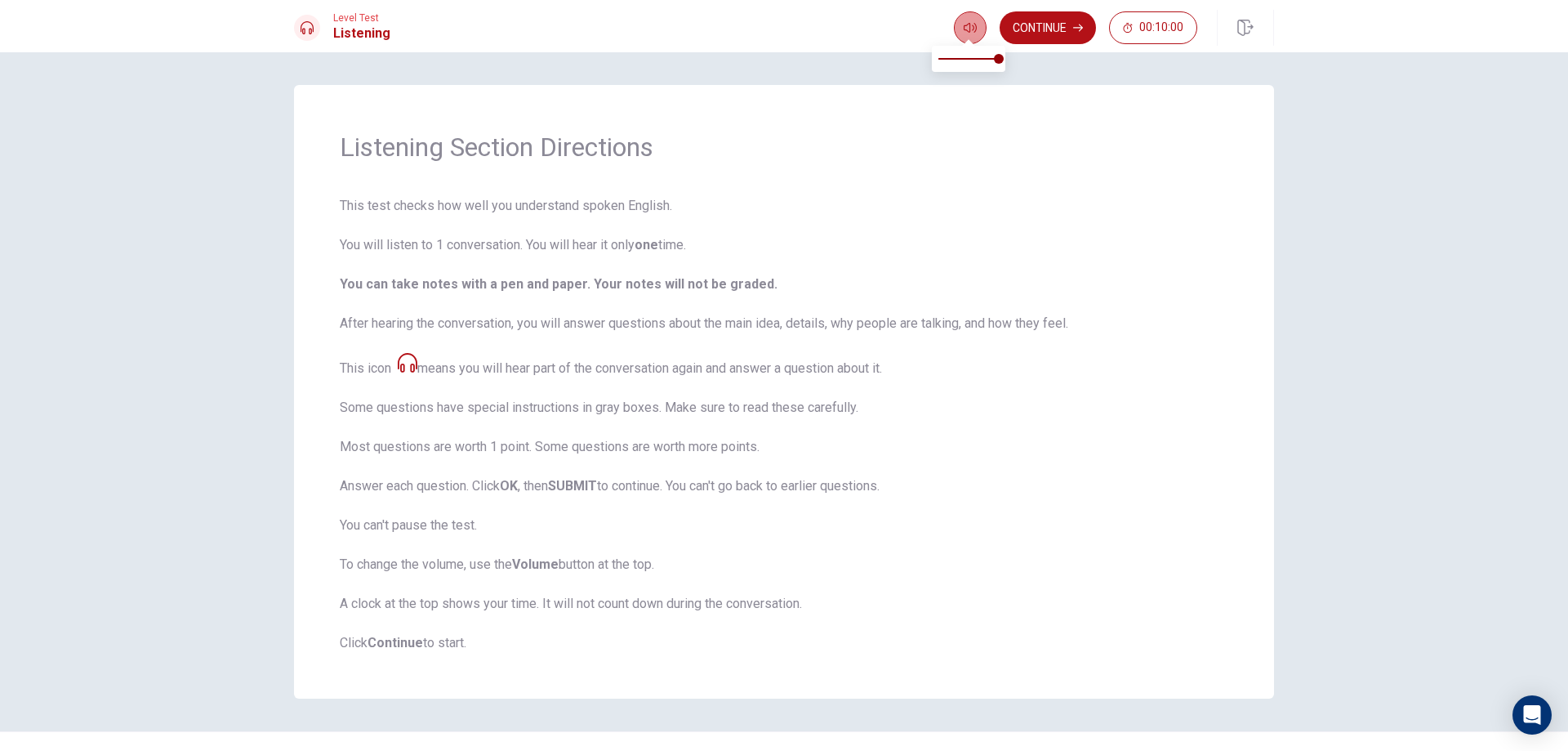
click at [972, 33] on icon "button" at bounding box center [970, 28] width 13 height 13
click at [414, 361] on icon at bounding box center [407, 362] width 19 height 19
click at [1120, 317] on span "This test checks how well you understand spoken English. You will listen to 1 c…" at bounding box center [784, 424] width 888 height 457
click at [1062, 23] on button "Continue" at bounding box center [1047, 28] width 96 height 33
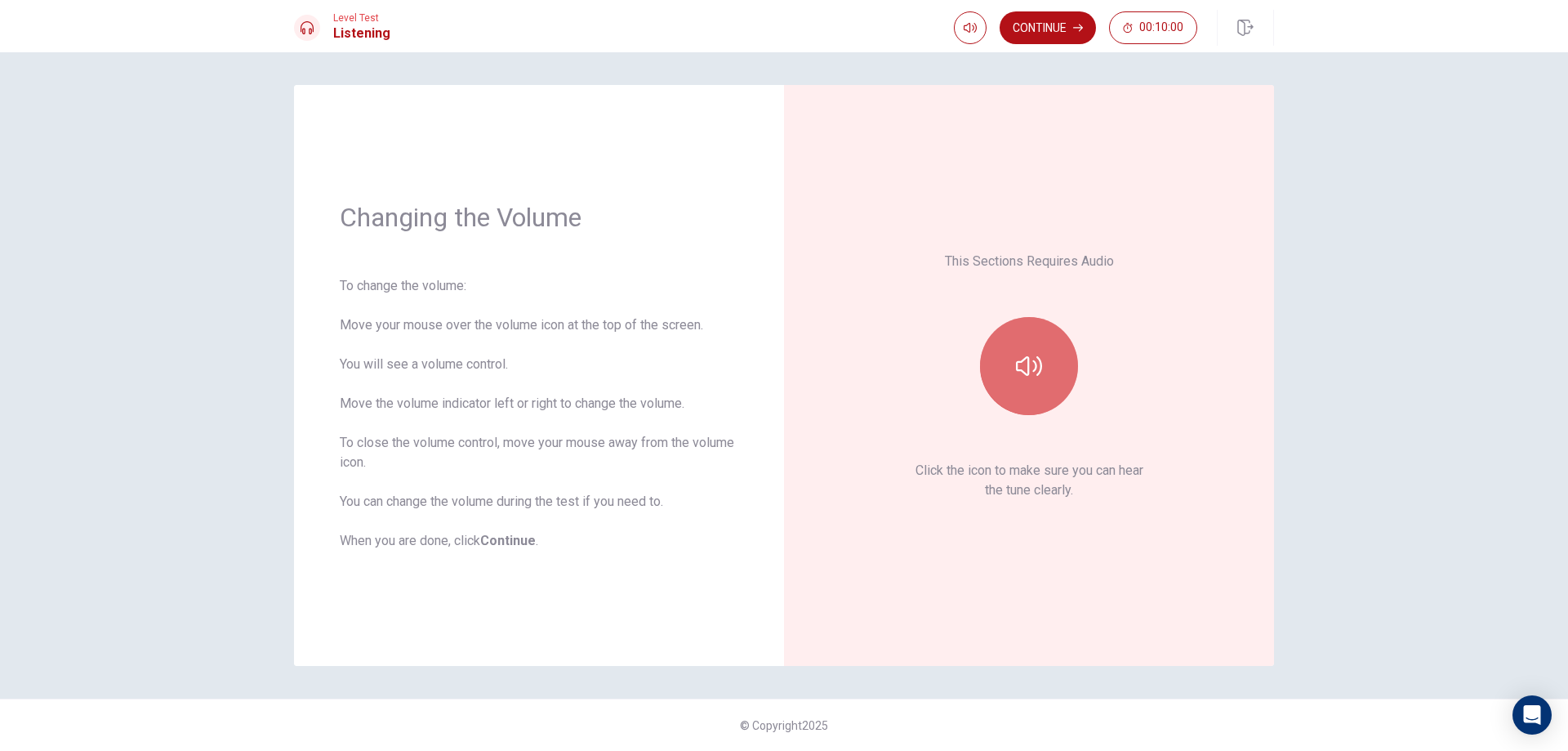
click at [1007, 361] on button "button" at bounding box center [1028, 365] width 98 height 98
click at [1028, 30] on button "Continue" at bounding box center [1047, 28] width 96 height 33
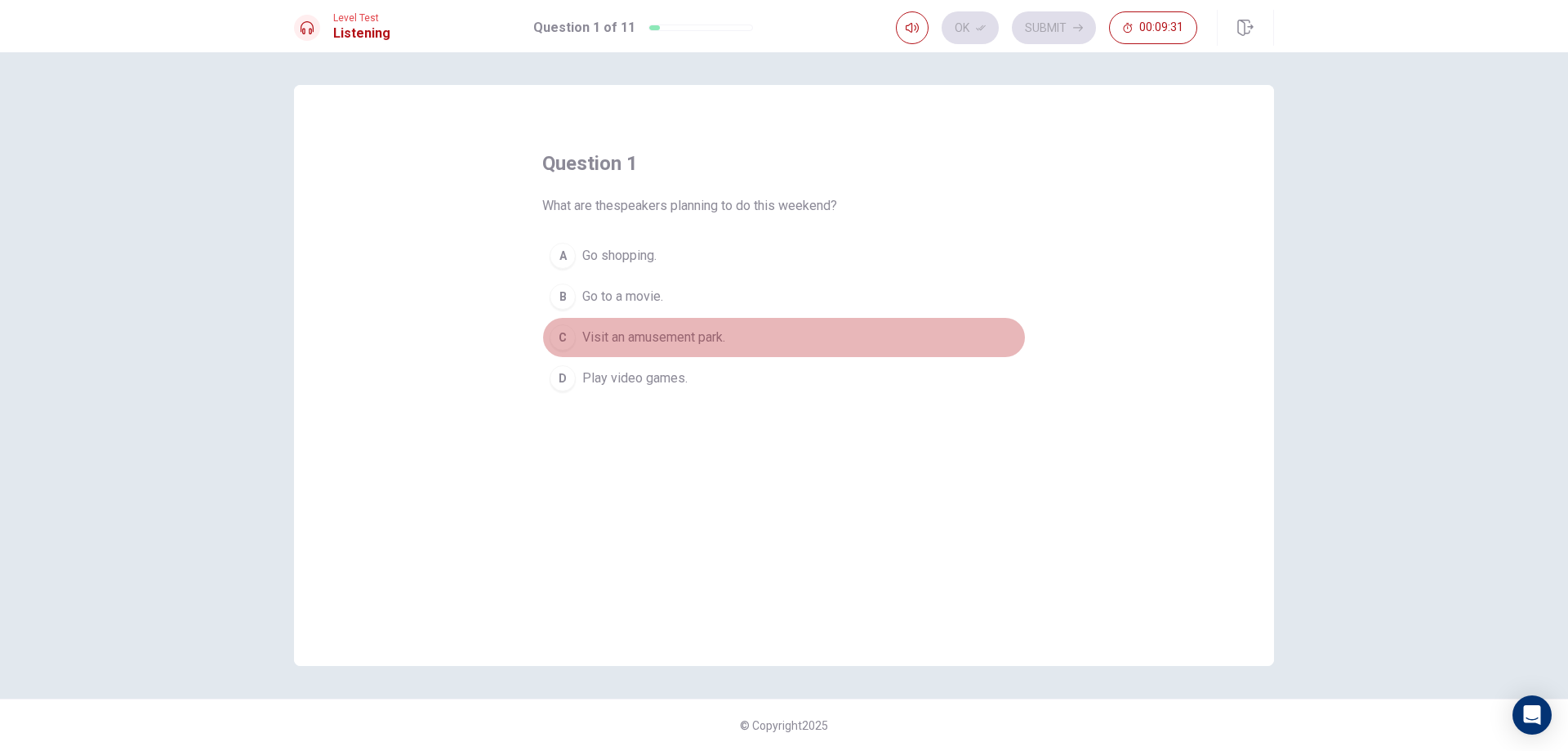
click at [643, 332] on span "Visit an amusement park." at bounding box center [653, 337] width 143 height 19
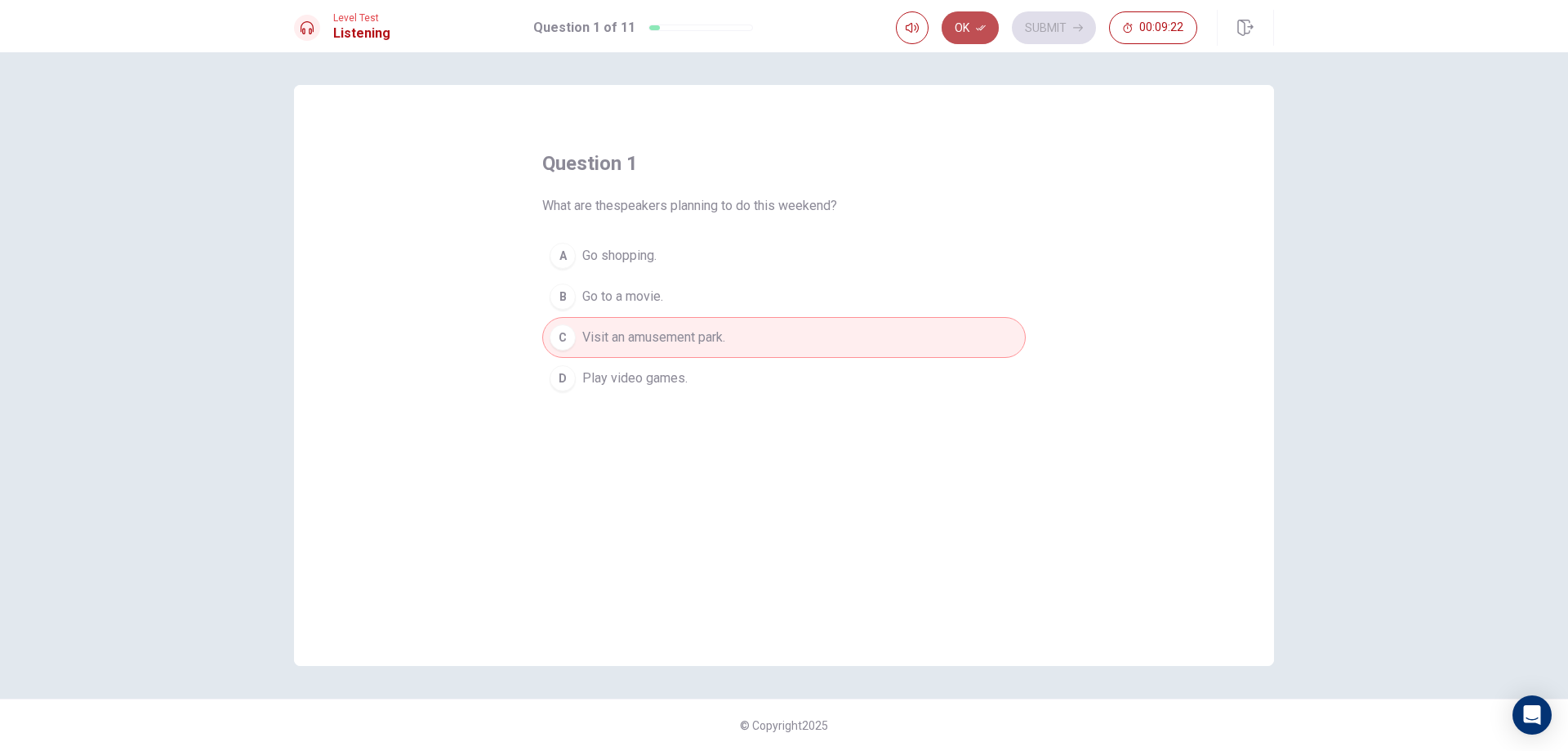
click at [964, 27] on button "Ok" at bounding box center [970, 28] width 57 height 33
click at [1048, 23] on button "Submit" at bounding box center [1054, 28] width 84 height 33
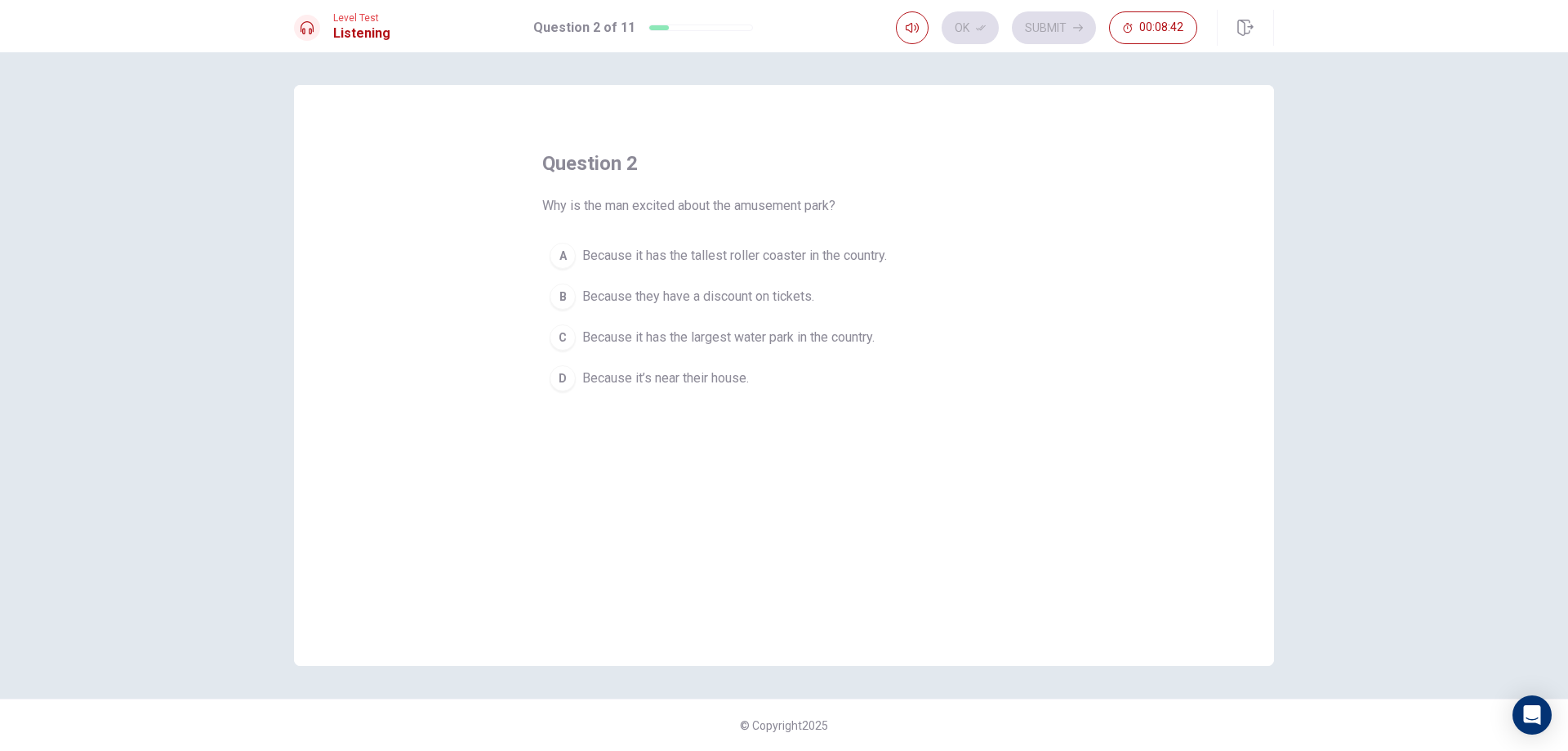
click at [704, 259] on span "Because it has the tallest roller coaster in the country." at bounding box center [734, 255] width 305 height 19
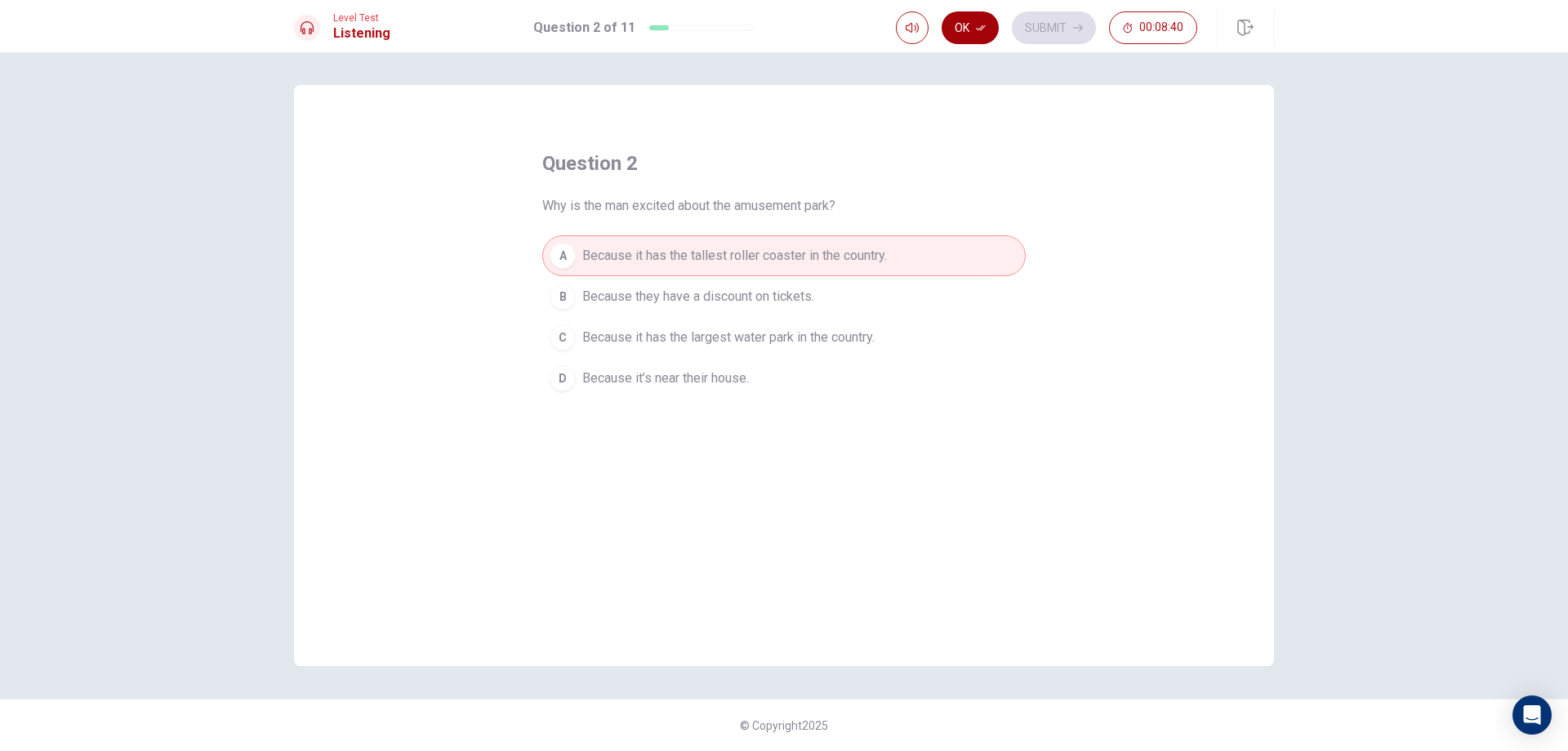
click at [947, 25] on button "Ok" at bounding box center [970, 28] width 57 height 33
click at [1045, 26] on button "Submit" at bounding box center [1054, 28] width 84 height 33
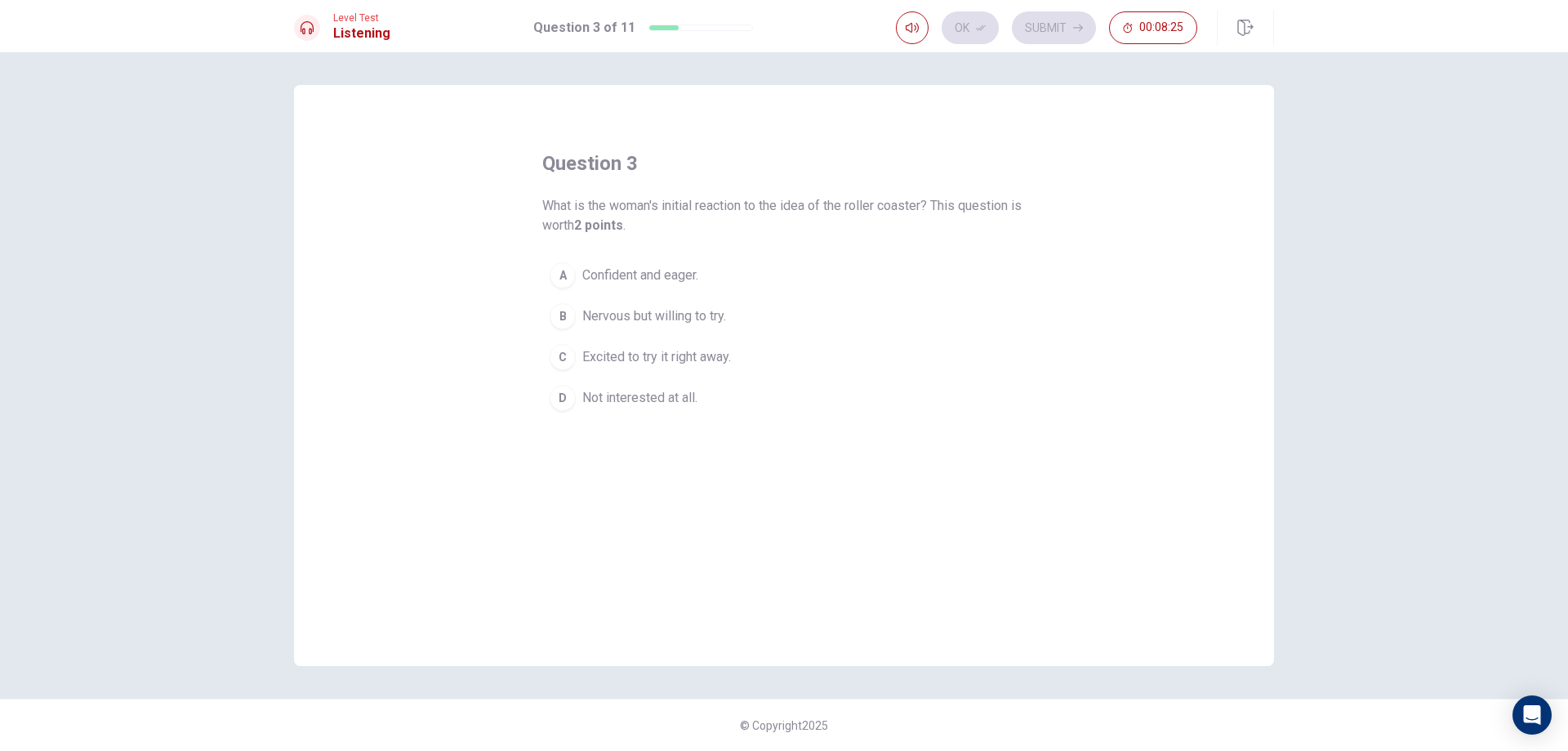
click at [663, 355] on span "Excited to try it right away." at bounding box center [656, 357] width 149 height 19
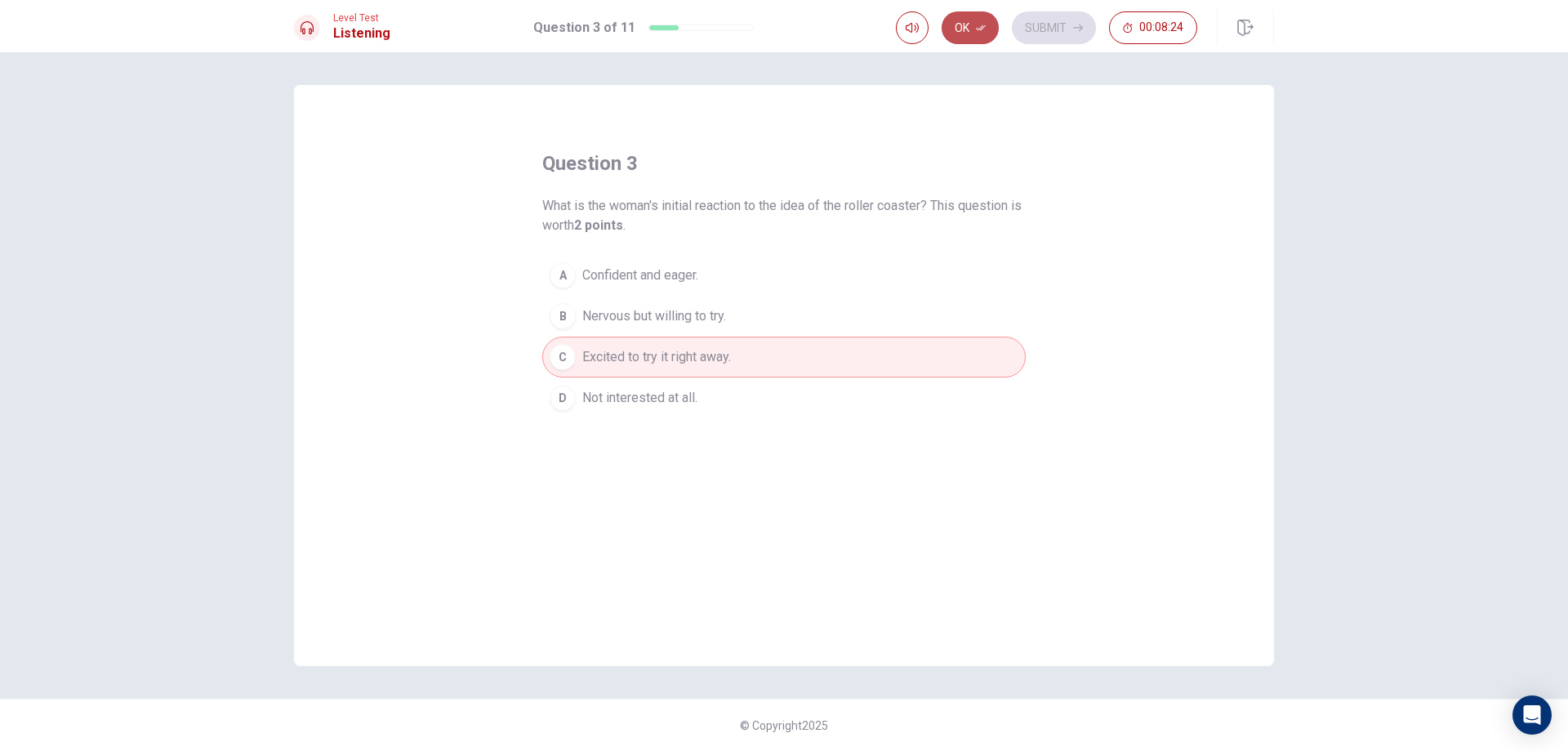
click at [961, 16] on button "Ok" at bounding box center [970, 28] width 57 height 33
click at [632, 319] on span "Nervous but willing to try." at bounding box center [654, 316] width 144 height 19
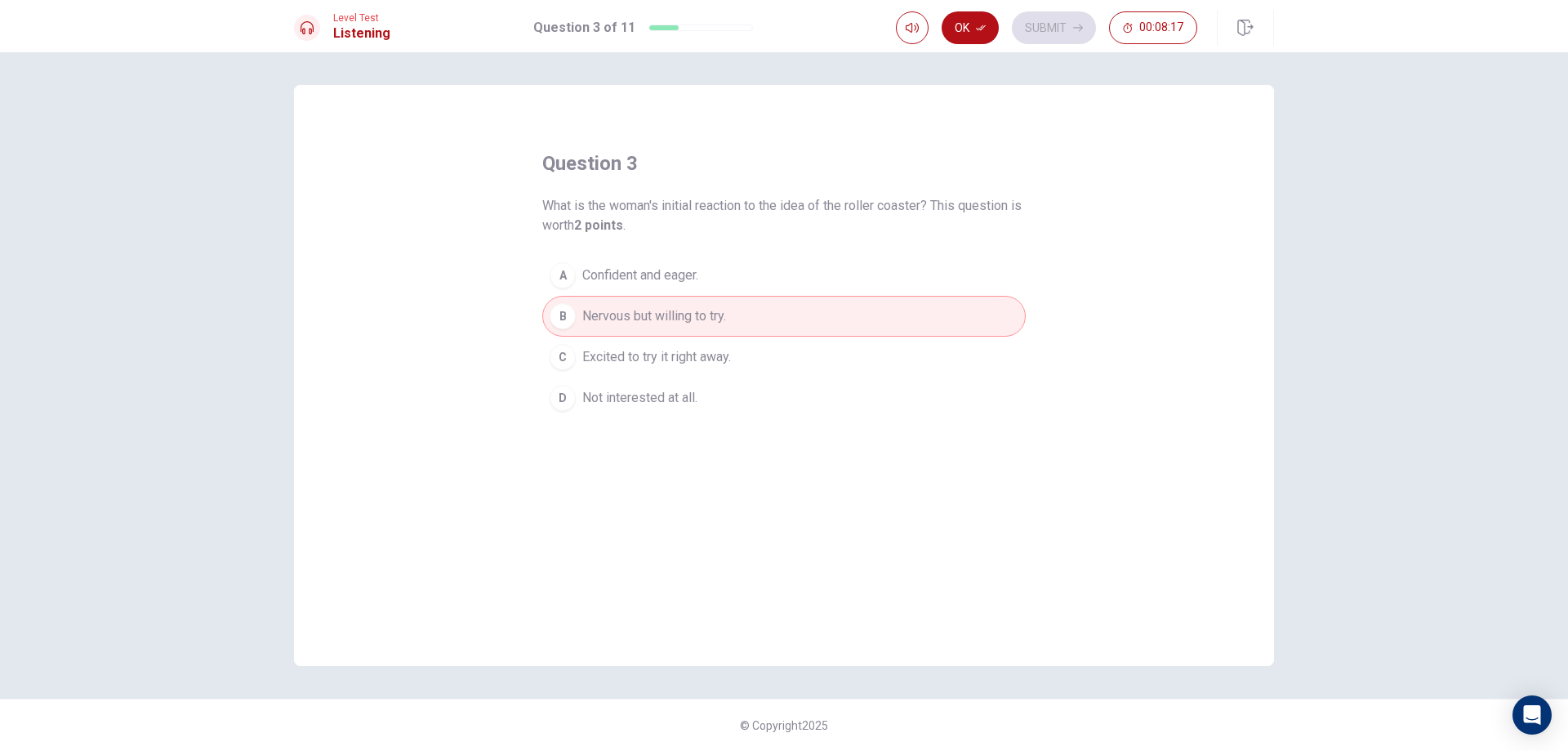
click at [640, 361] on span "Excited to try it right away." at bounding box center [656, 357] width 149 height 19
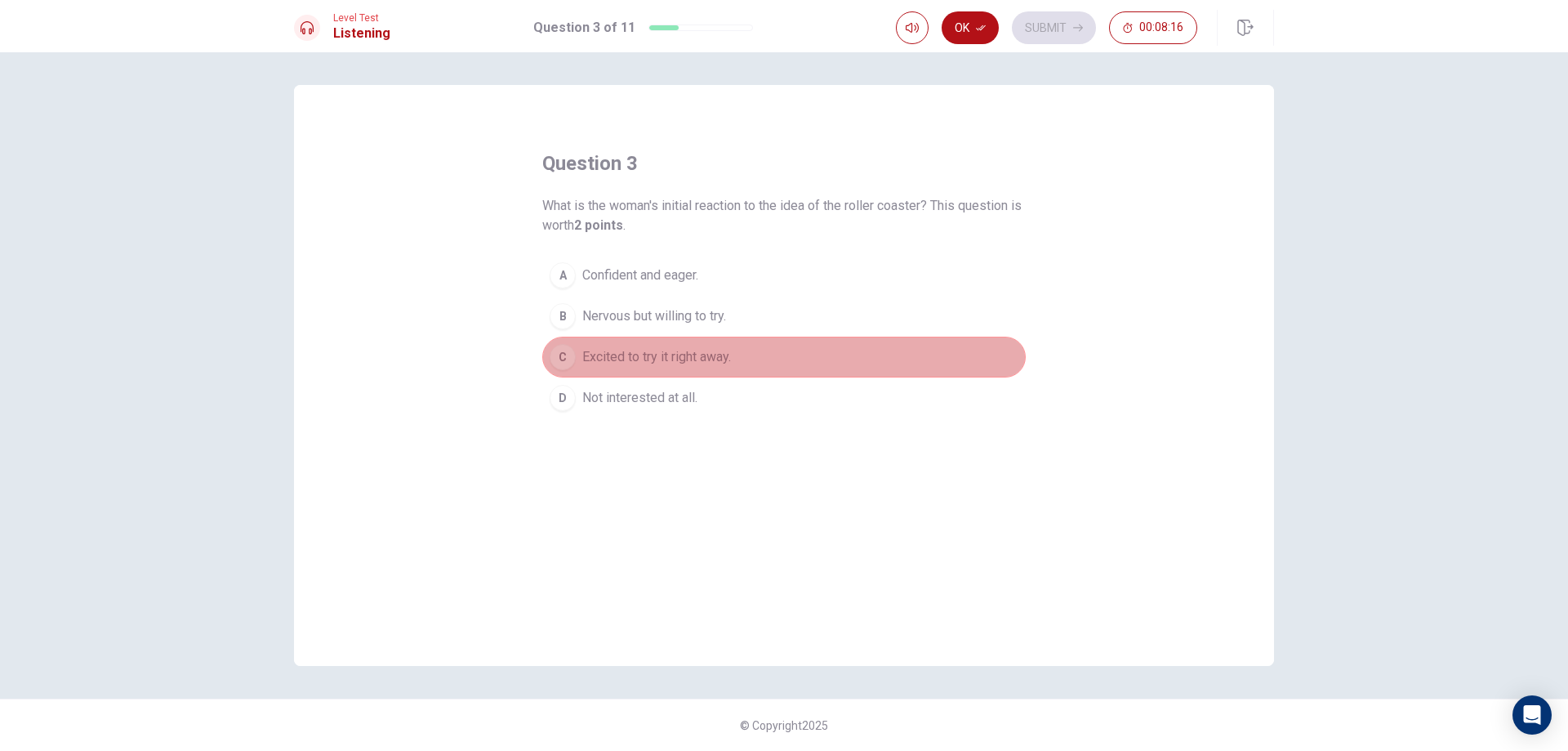
click at [655, 358] on span "Excited to try it right away." at bounding box center [656, 357] width 149 height 19
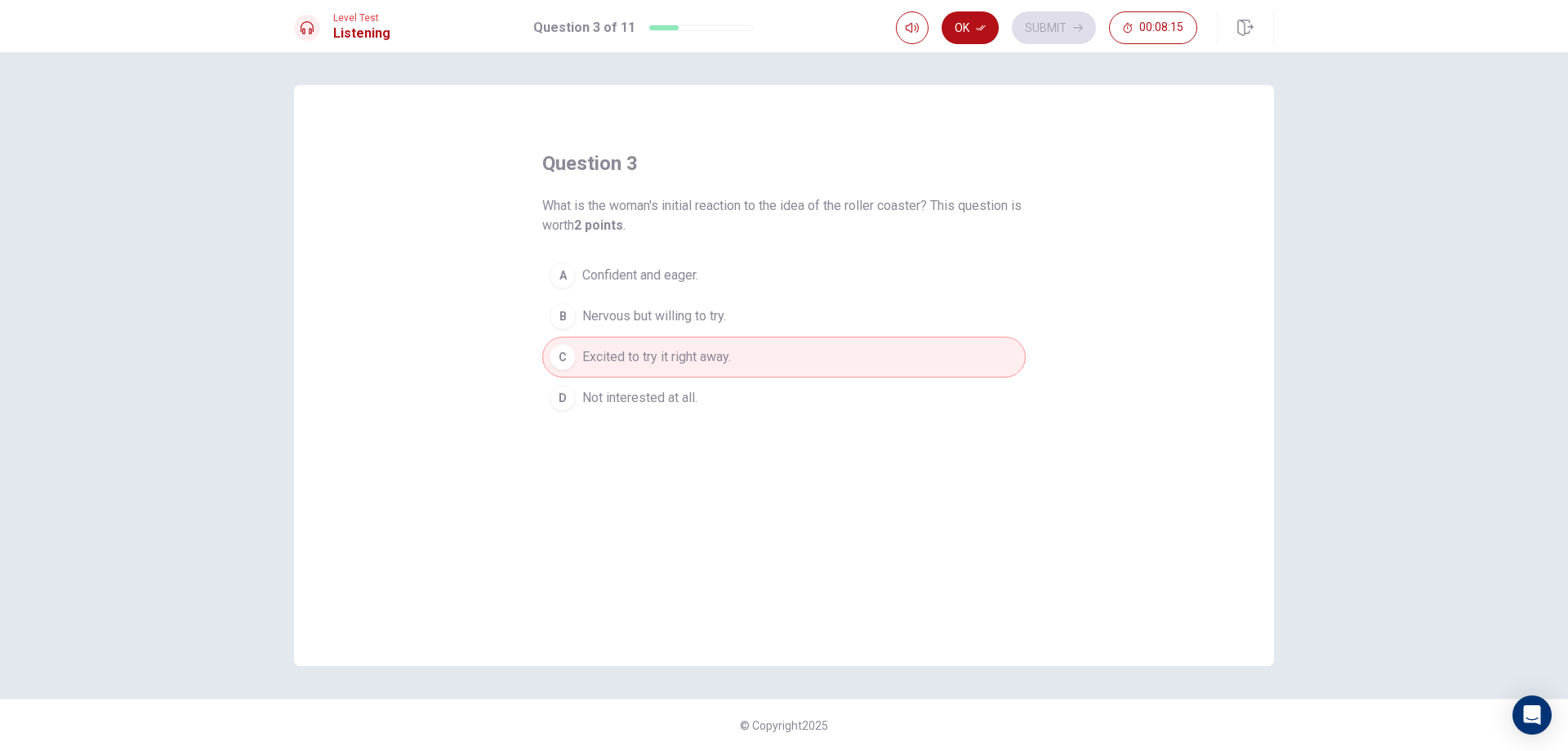
click at [655, 358] on span "Excited to try it right away." at bounding box center [656, 357] width 149 height 19
click at [982, 24] on icon "button" at bounding box center [981, 28] width 10 height 10
click at [1064, 18] on button "Submit" at bounding box center [1054, 28] width 84 height 33
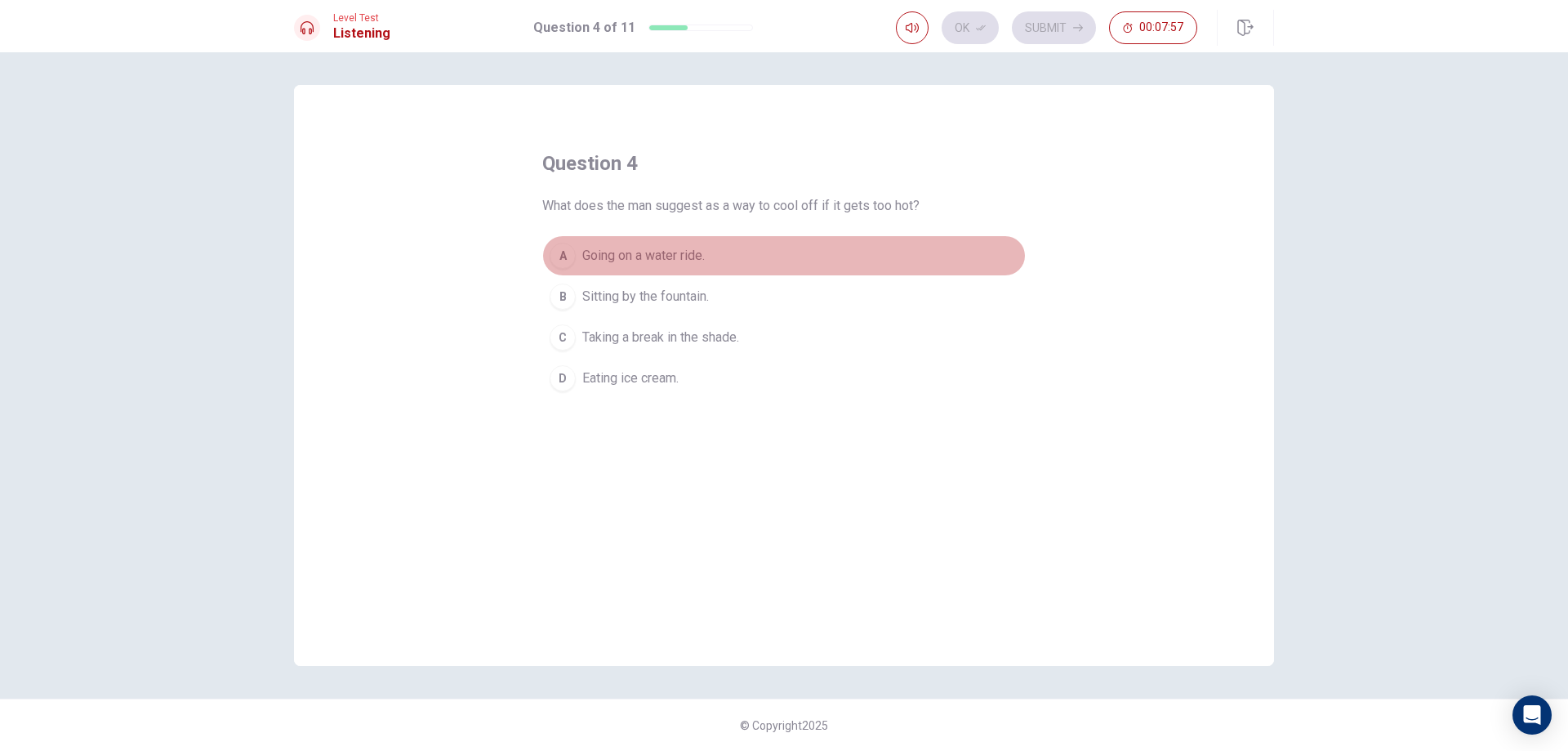
click at [687, 254] on span "Going on a water ride." at bounding box center [643, 255] width 123 height 19
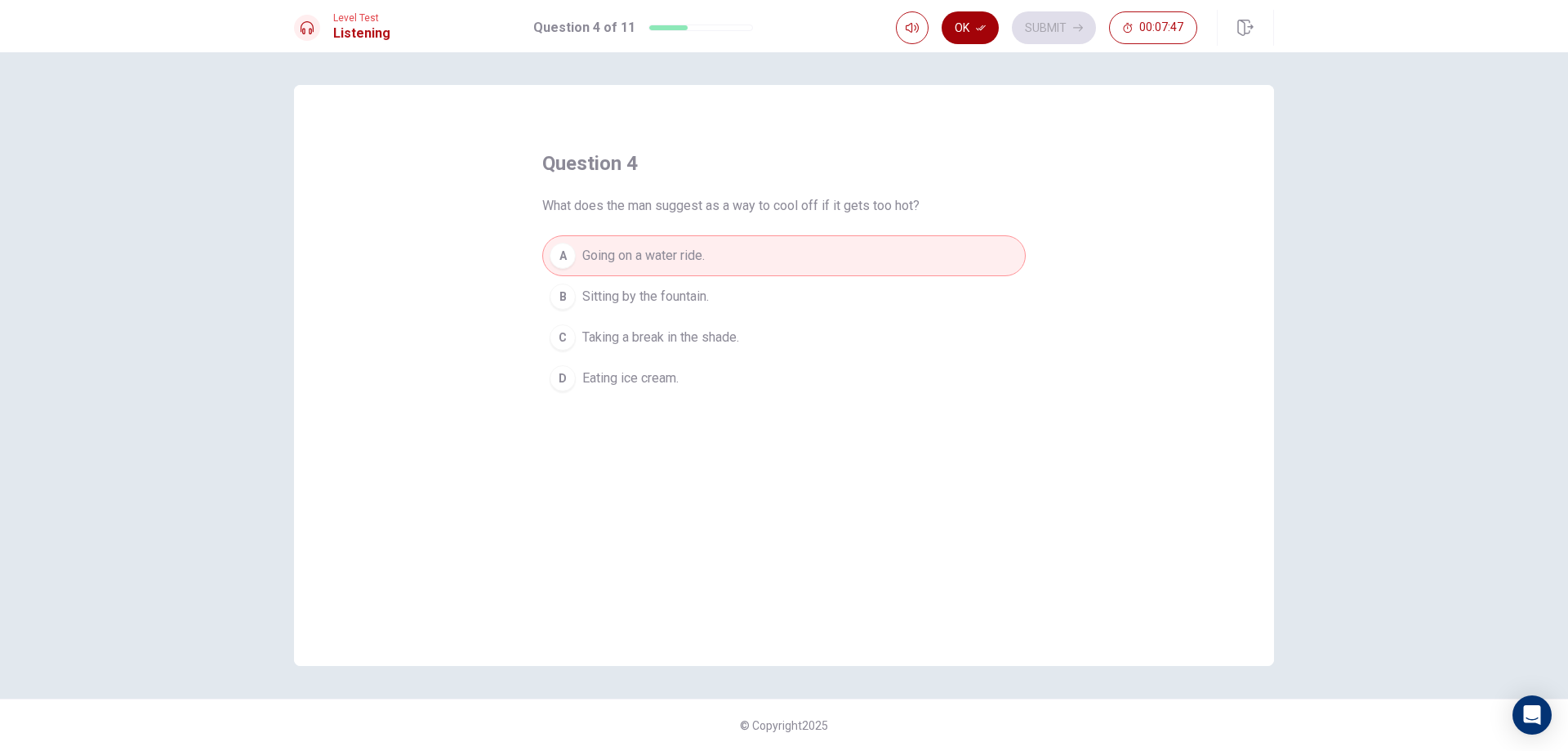
click at [979, 42] on button "Ok" at bounding box center [970, 28] width 57 height 33
click at [1050, 21] on button "Submit" at bounding box center [1054, 28] width 84 height 33
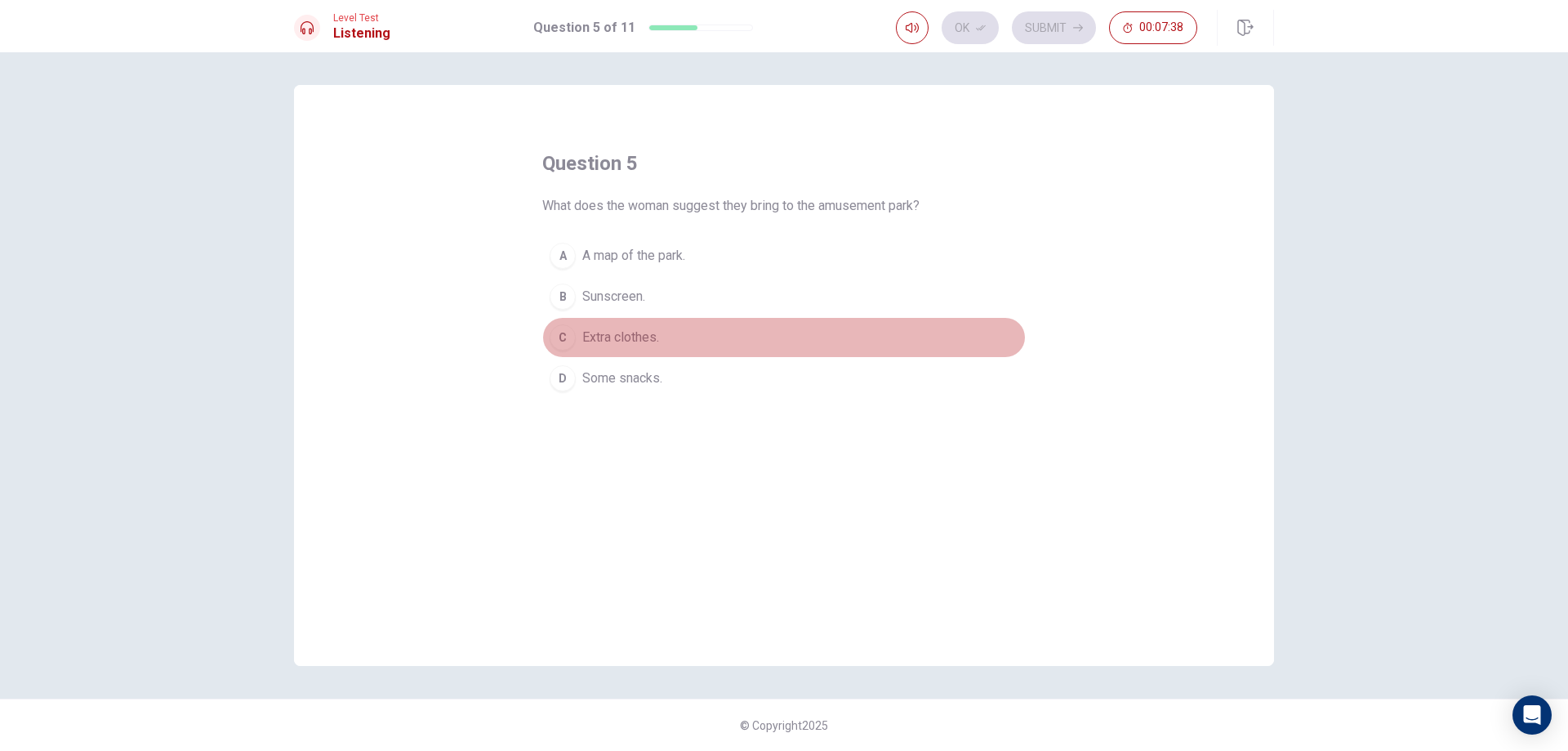
click at [626, 337] on span "Extra clothes." at bounding box center [620, 337] width 77 height 19
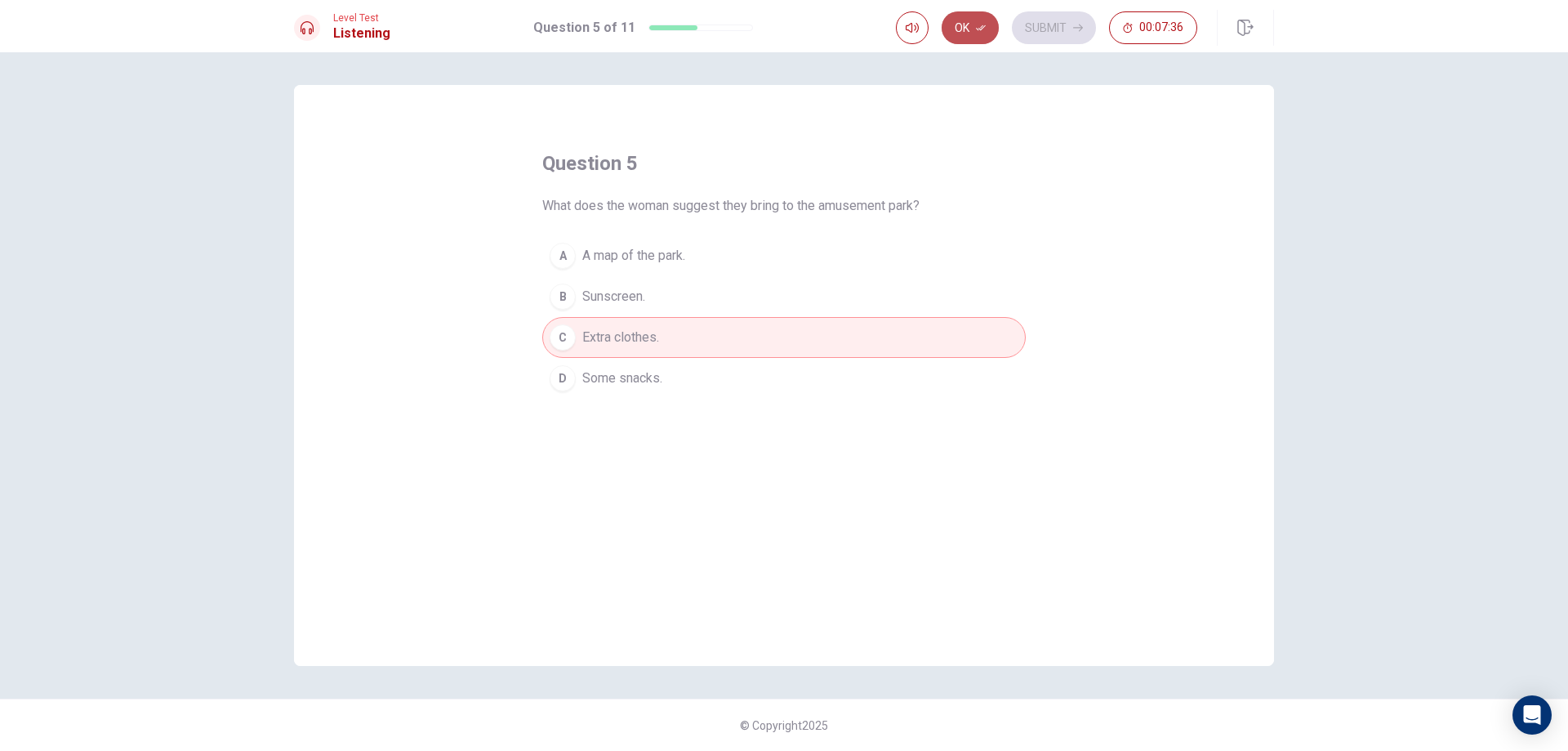
click at [976, 22] on button "Ok" at bounding box center [970, 28] width 57 height 33
click at [1043, 27] on button "Submit" at bounding box center [1054, 28] width 84 height 33
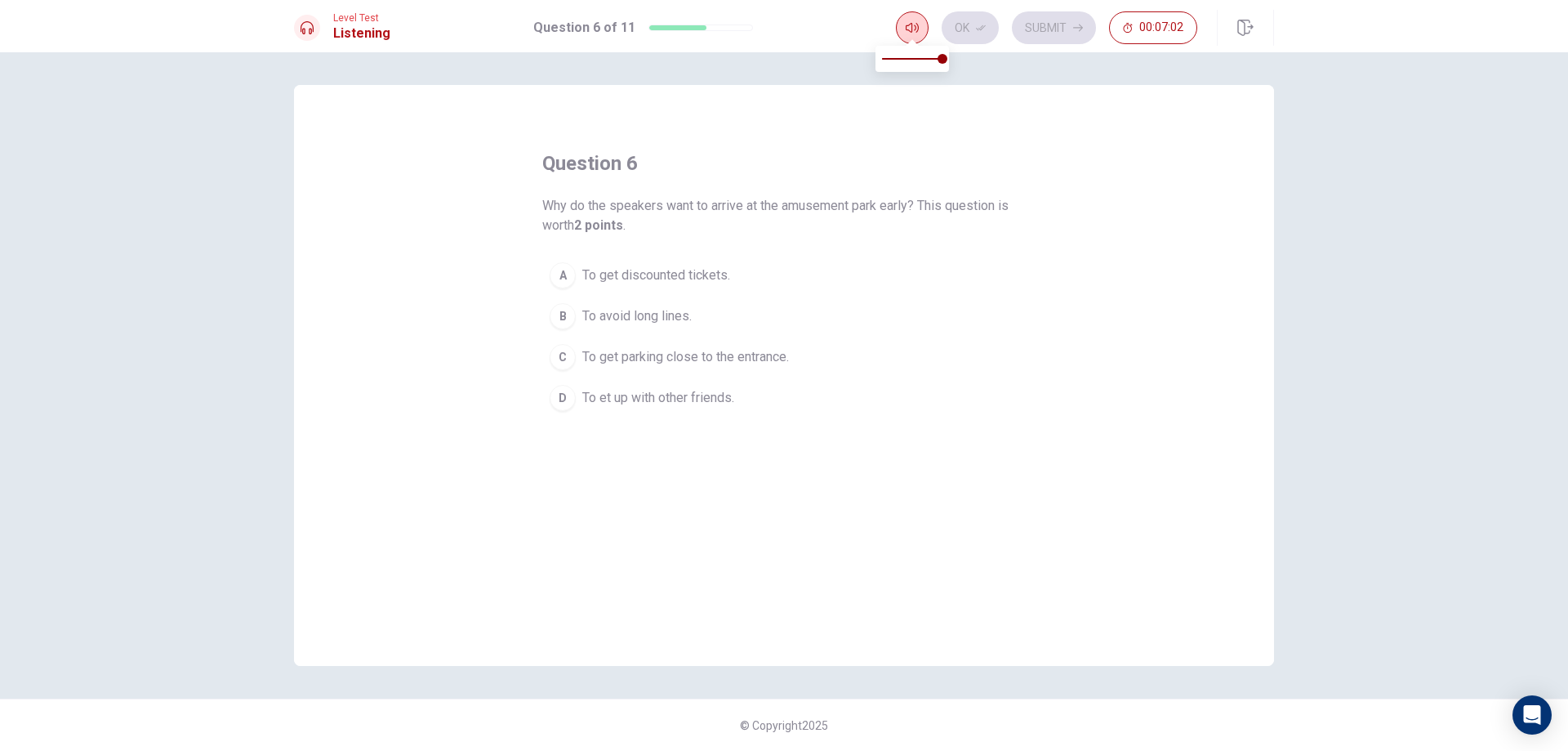
click at [903, 25] on button "button" at bounding box center [912, 28] width 33 height 33
click at [939, 112] on div "question 6 Why do the speakers want to arrive at the [GEOGRAPHIC_DATA] early? T…" at bounding box center [783, 375] width 979 height 581
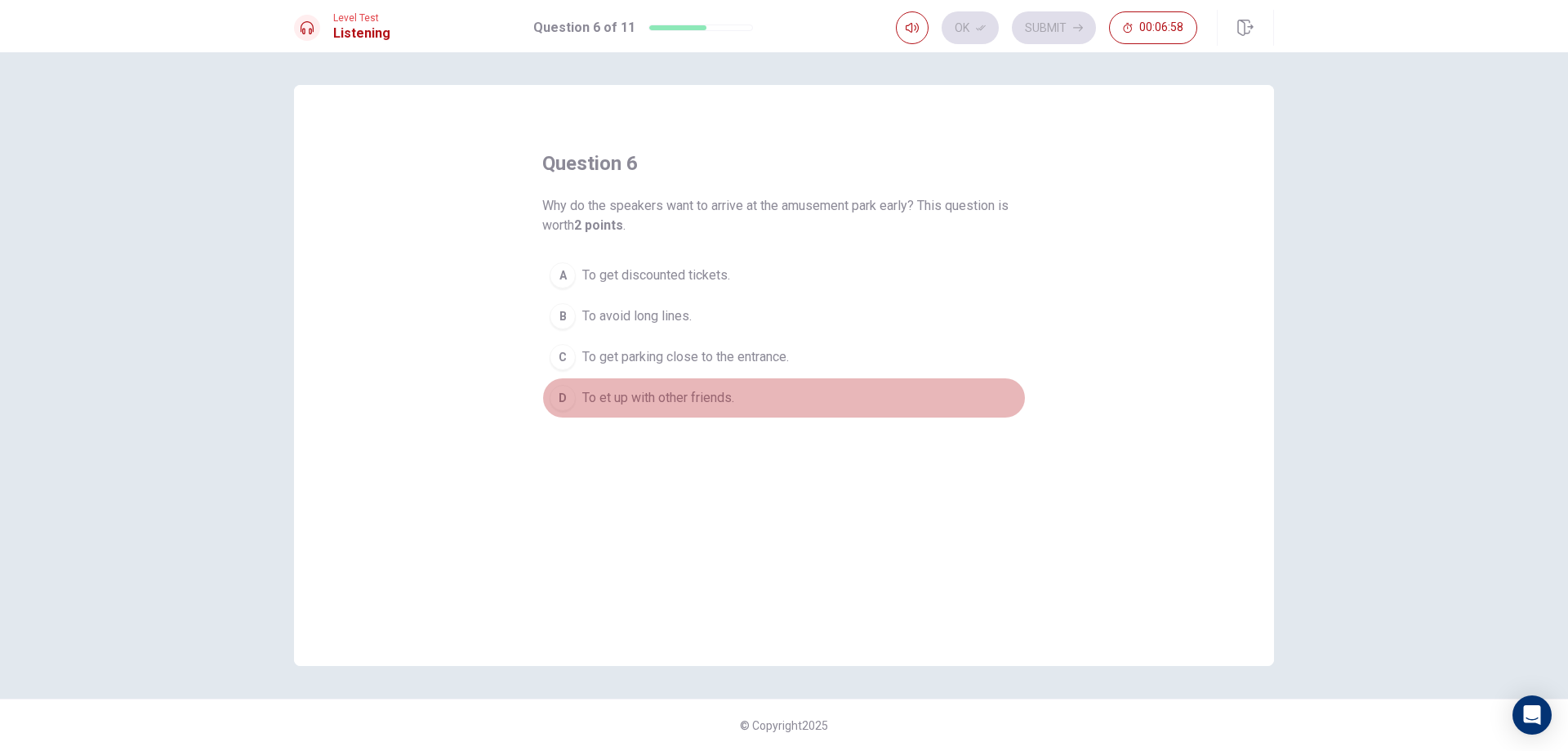
click at [750, 378] on button "D To et up with other friends." at bounding box center [783, 398] width 483 height 41
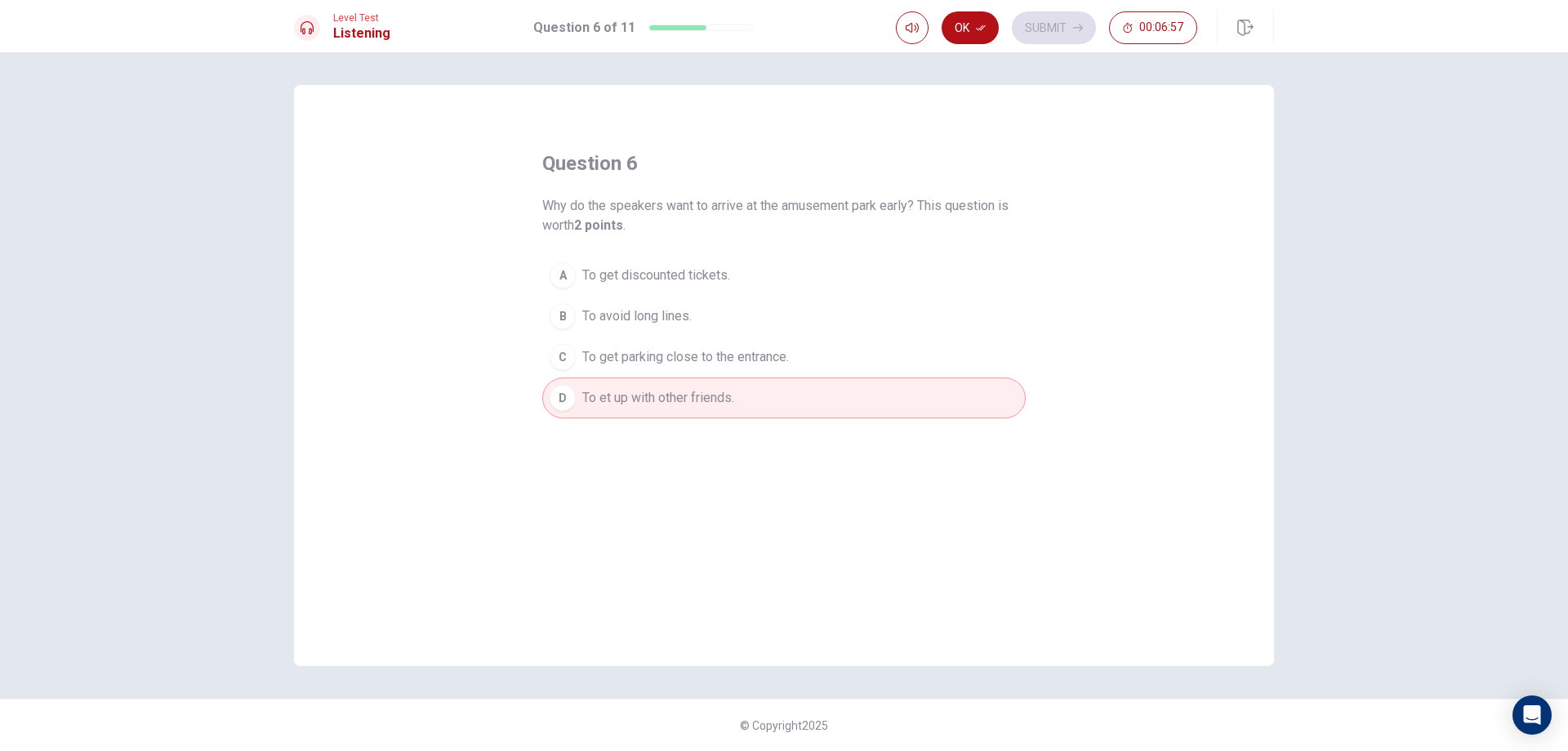
click at [761, 343] on button "C To get parking close to the entrance." at bounding box center [783, 357] width 483 height 41
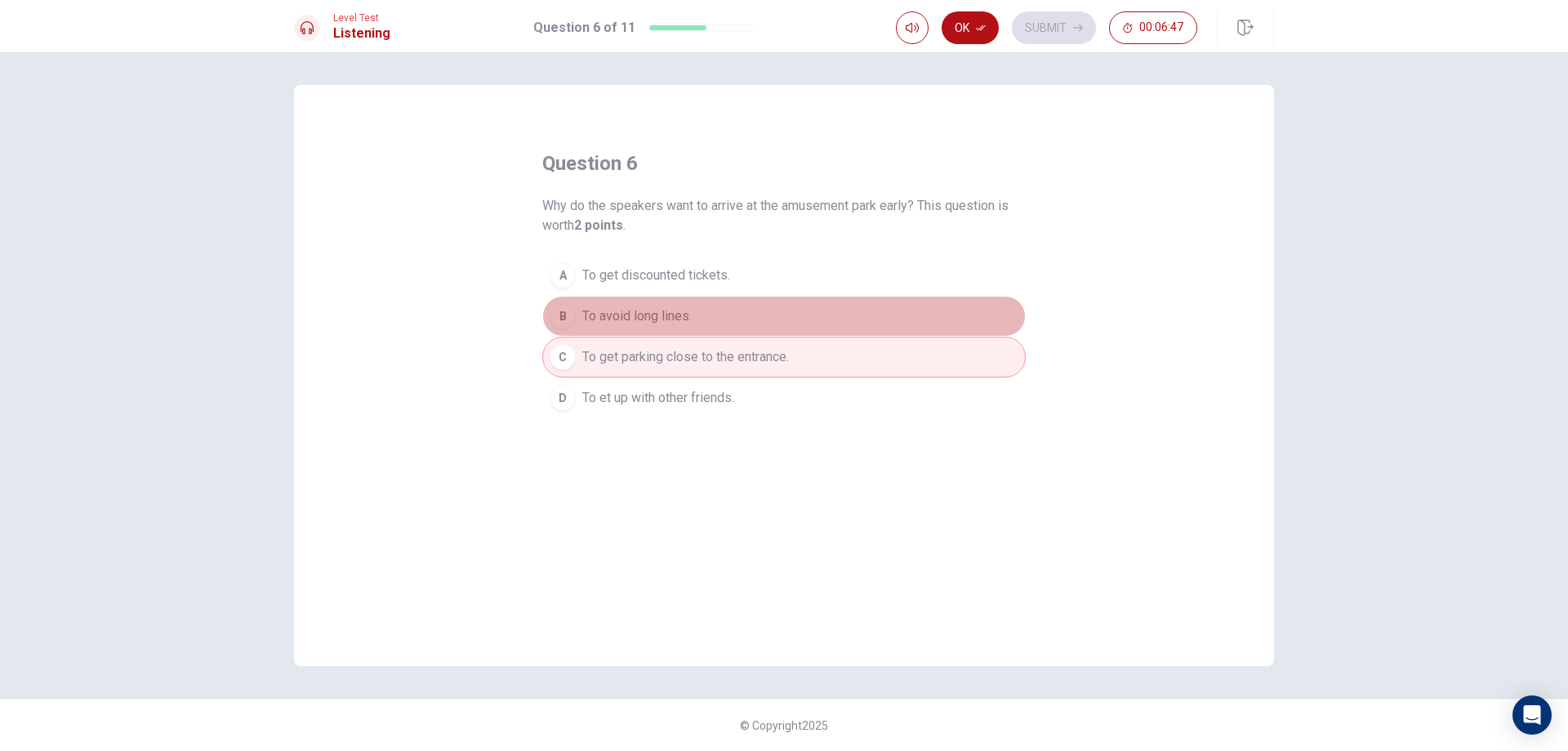
click at [666, 324] on span "To avoid long lines." at bounding box center [636, 316] width 109 height 19
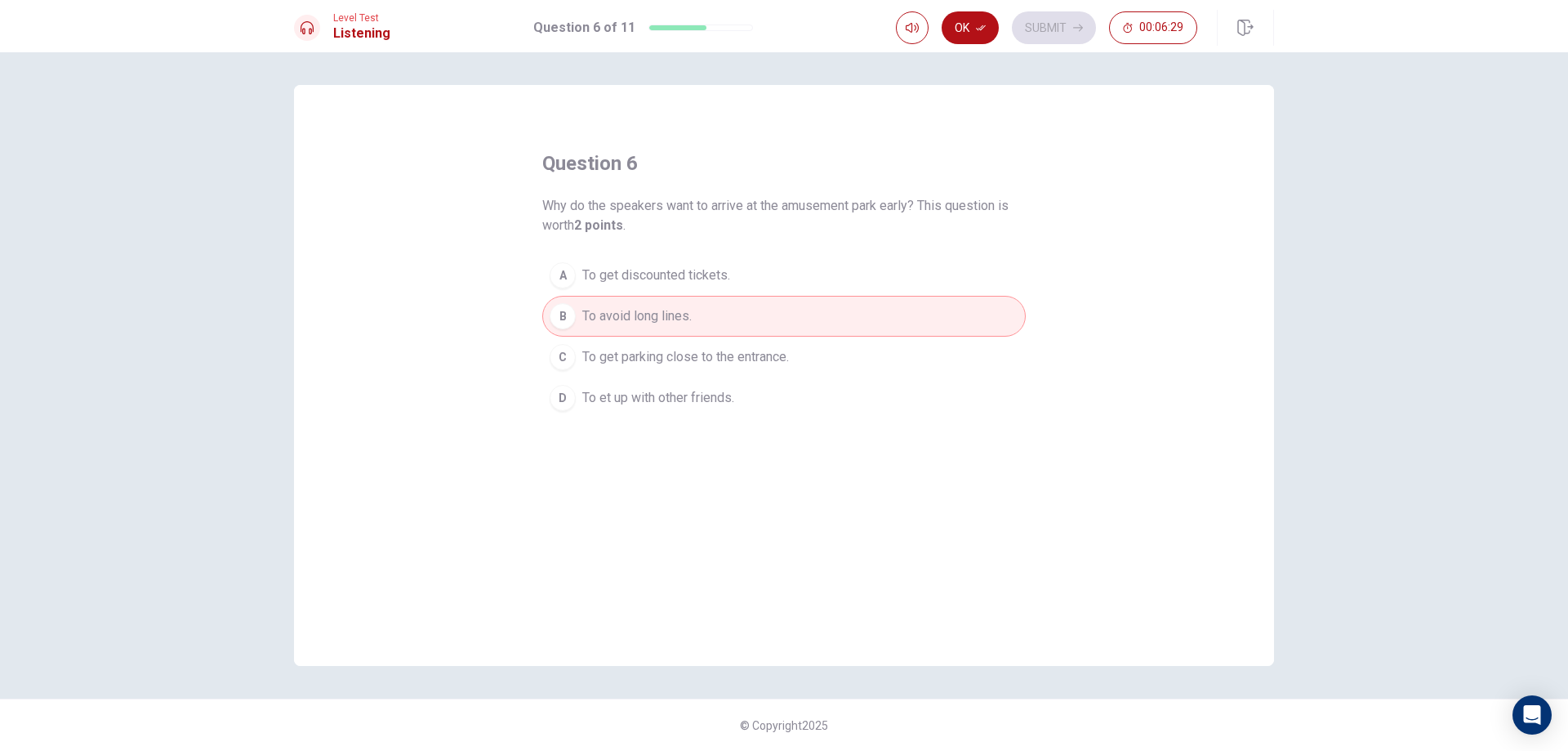
click at [746, 403] on button "D To et up with other friends." at bounding box center [783, 398] width 483 height 41
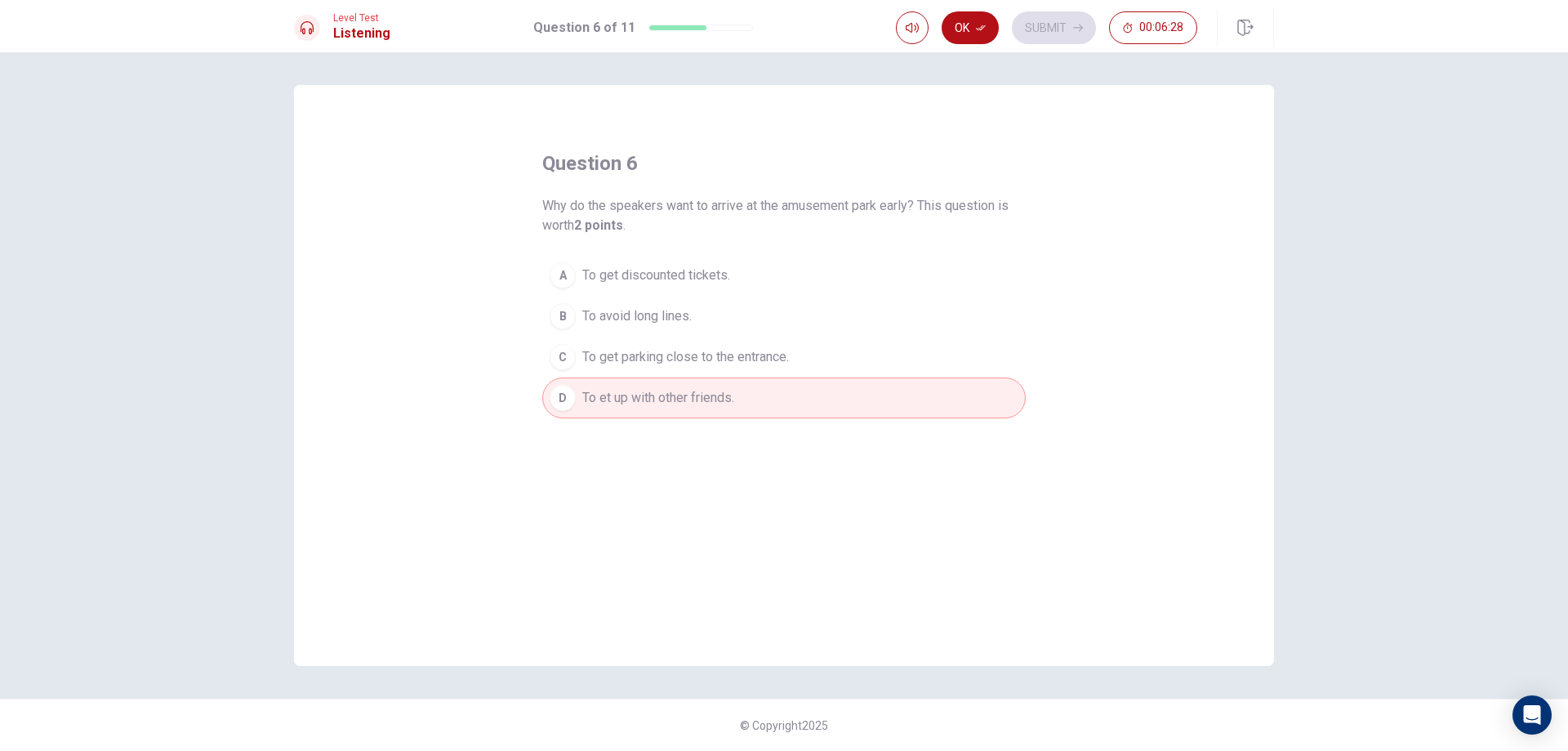
click at [785, 367] on button "C To get parking close to the entrance." at bounding box center [783, 357] width 483 height 41
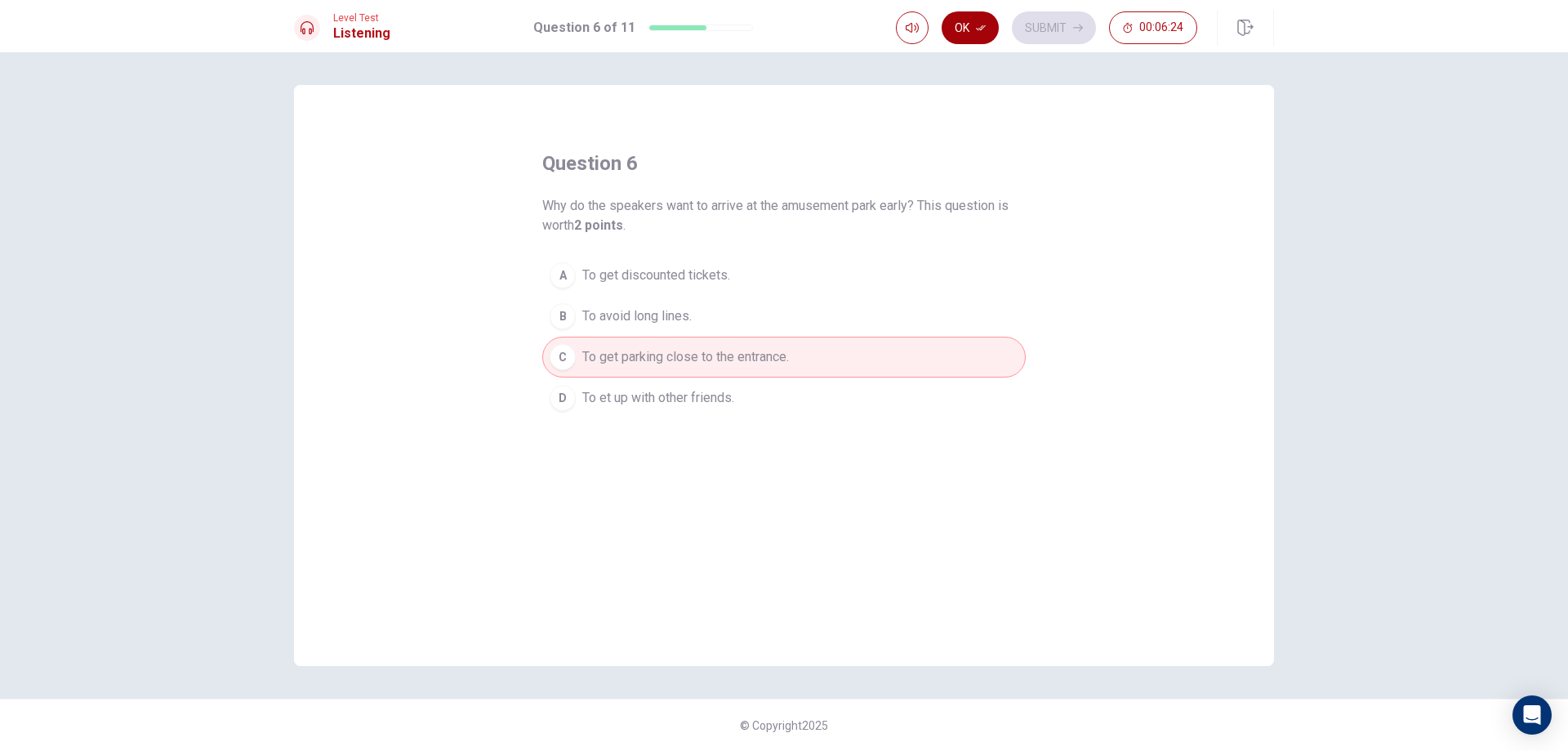
click at [961, 35] on button "Ok" at bounding box center [970, 28] width 57 height 33
click at [817, 279] on button "A To get discounted tickets." at bounding box center [783, 275] width 483 height 41
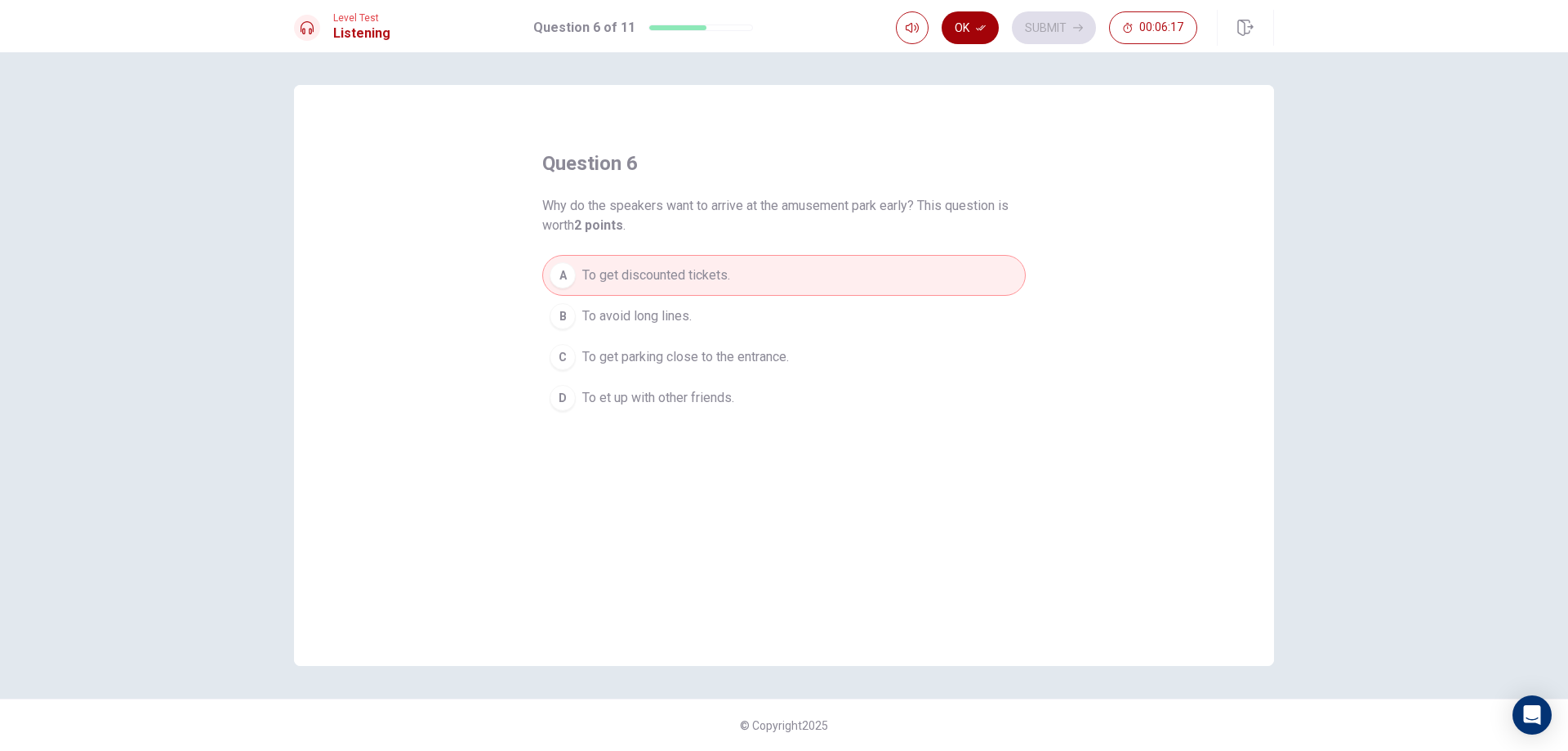
click at [963, 17] on button "Ok" at bounding box center [970, 28] width 57 height 33
click at [1065, 13] on button "Submit" at bounding box center [1054, 28] width 84 height 33
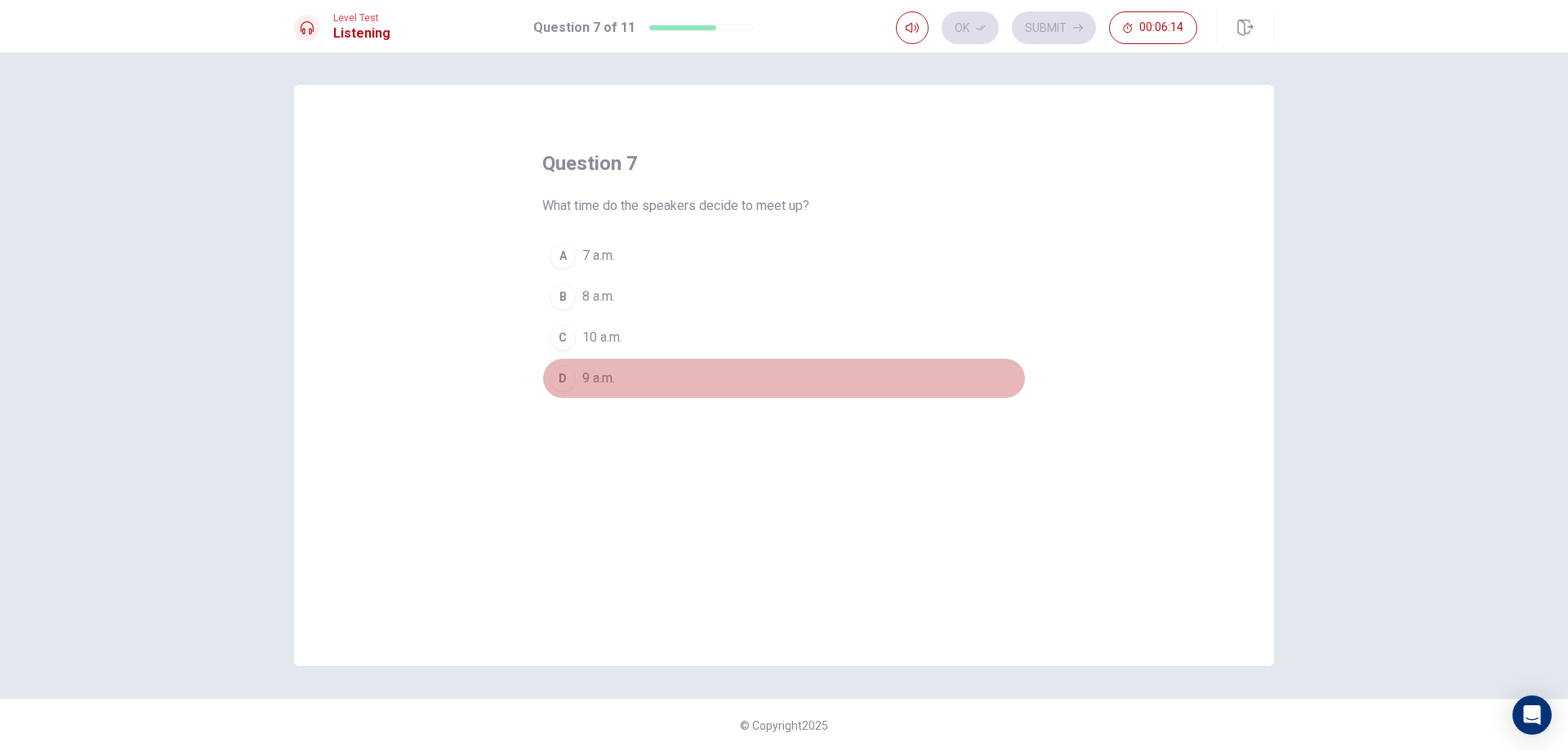
click at [576, 378] on button "D 9 a.m." at bounding box center [783, 378] width 483 height 41
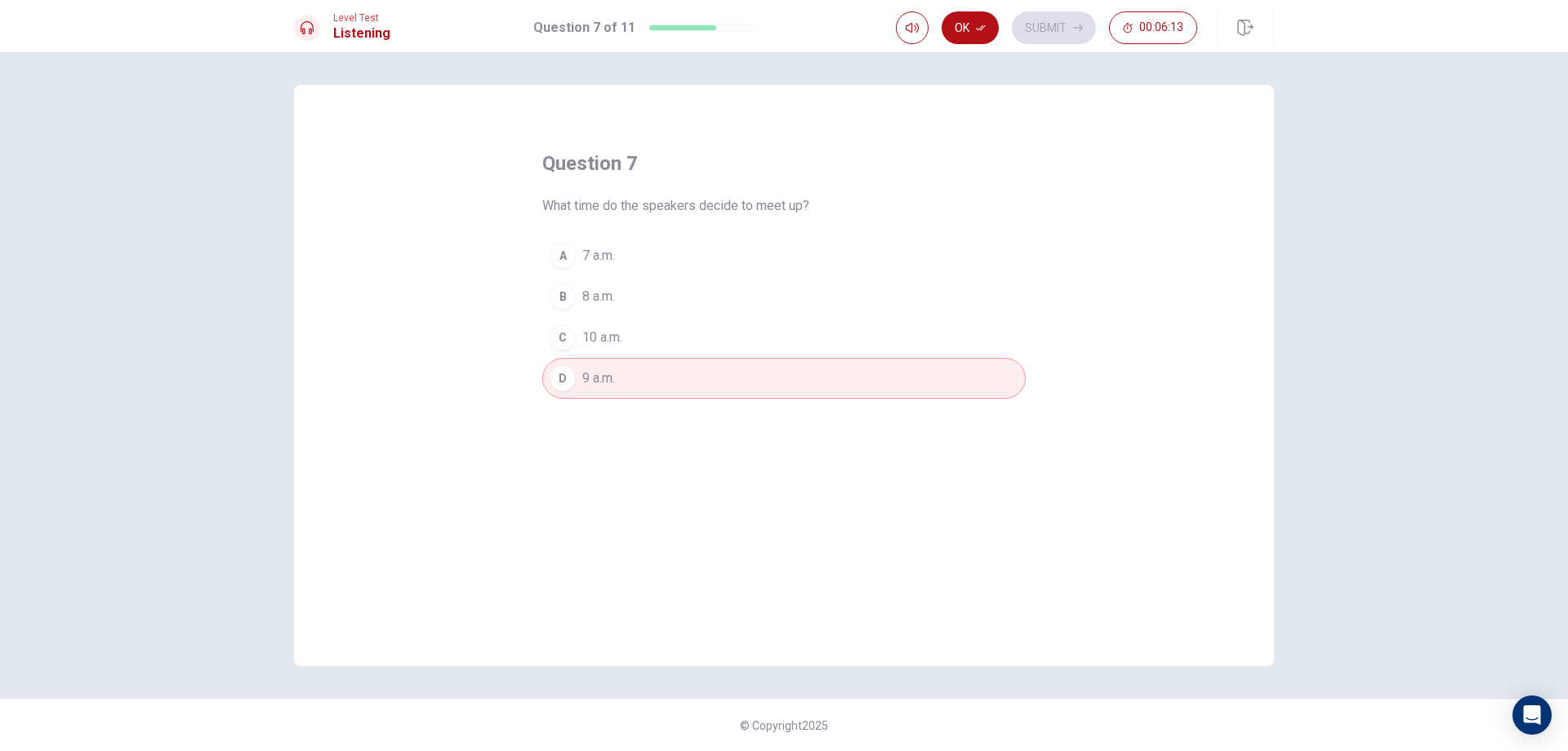
click at [930, 28] on div "Ok Submit 00:06:13" at bounding box center [1046, 28] width 301 height 33
click at [968, 24] on button "Ok" at bounding box center [970, 28] width 57 height 33
click at [1068, 28] on button "Submit" at bounding box center [1054, 28] width 84 height 33
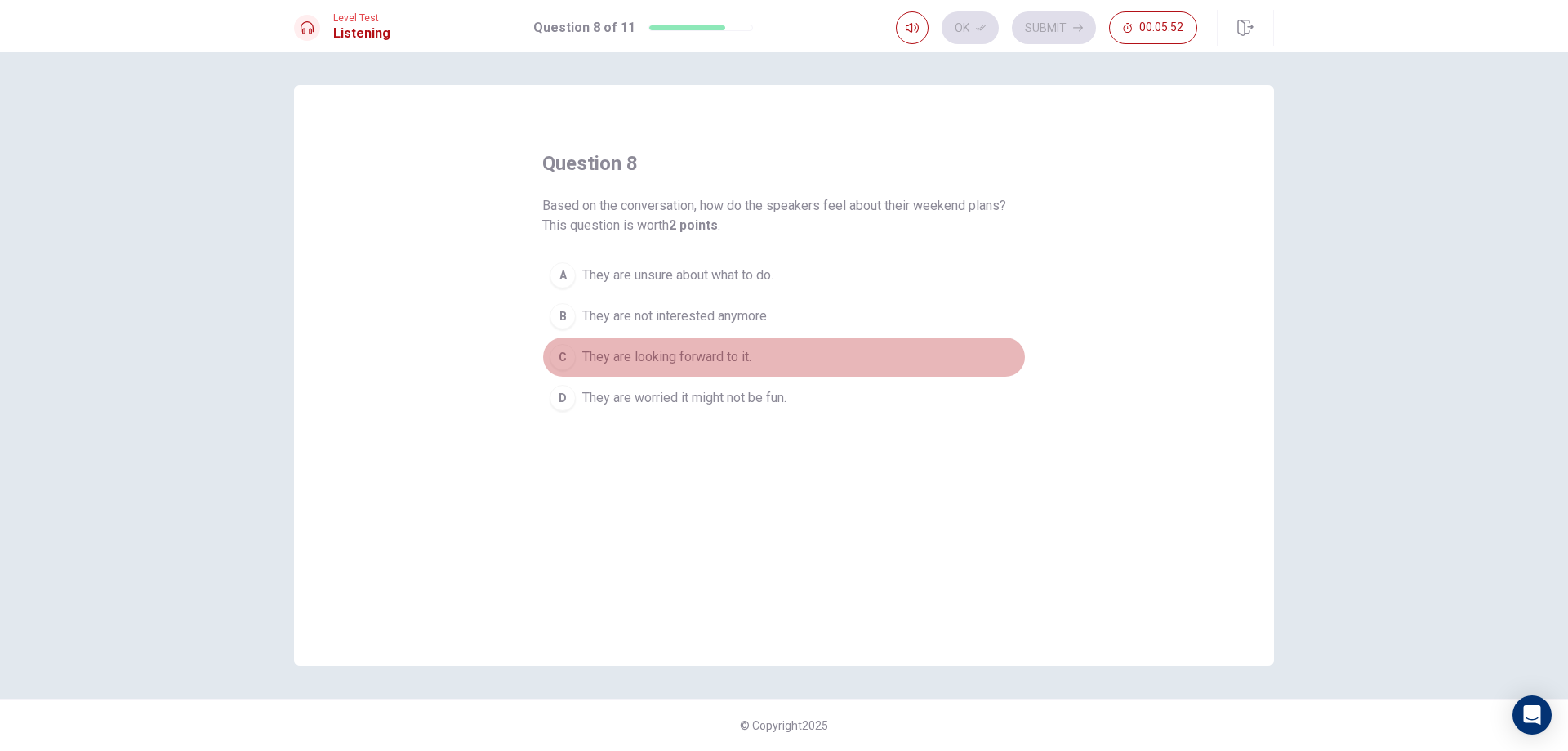
click at [711, 357] on span "They are looking forward to it." at bounding box center [666, 357] width 169 height 19
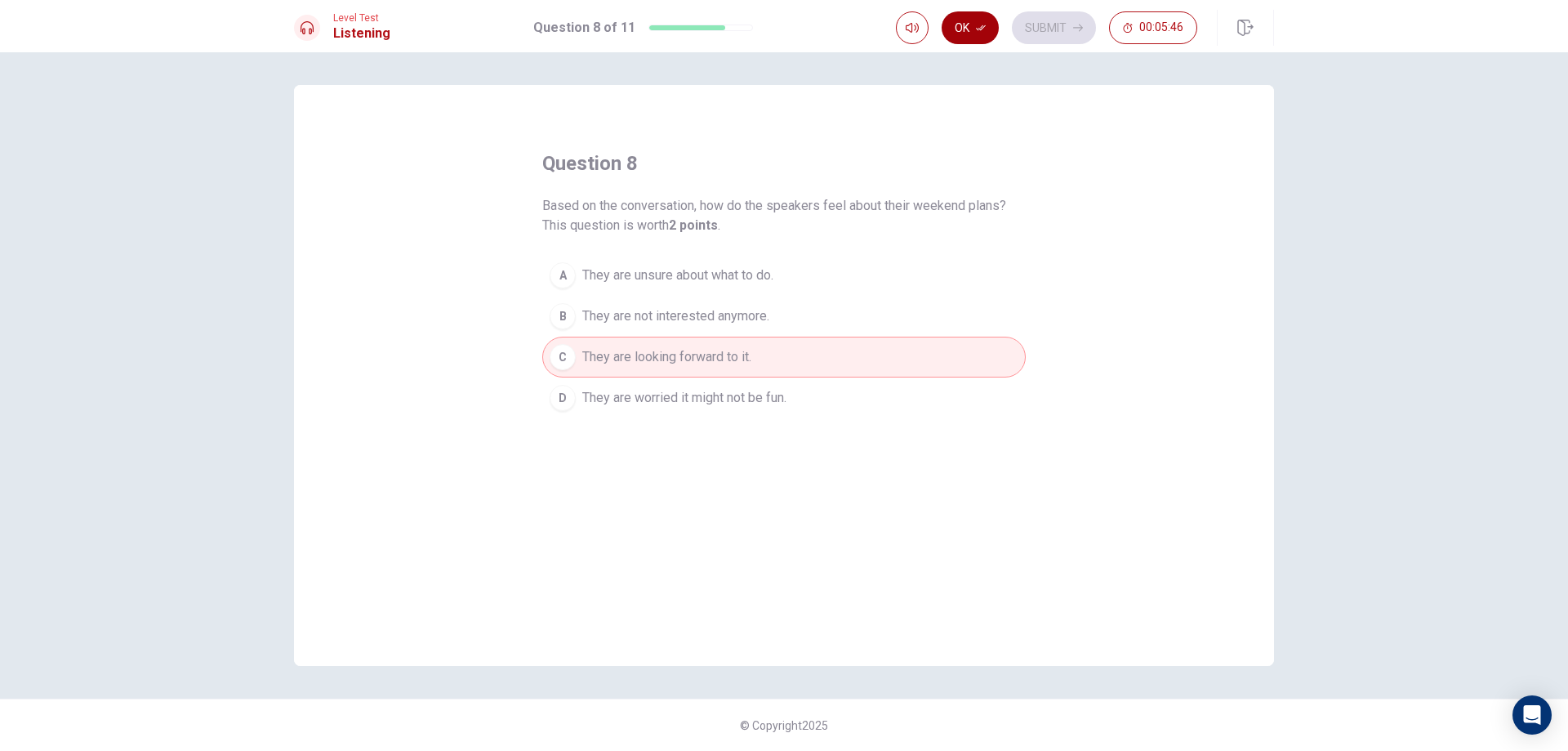
click at [982, 20] on button "Ok" at bounding box center [970, 28] width 57 height 33
click at [1045, 24] on button "Submit" at bounding box center [1054, 28] width 84 height 33
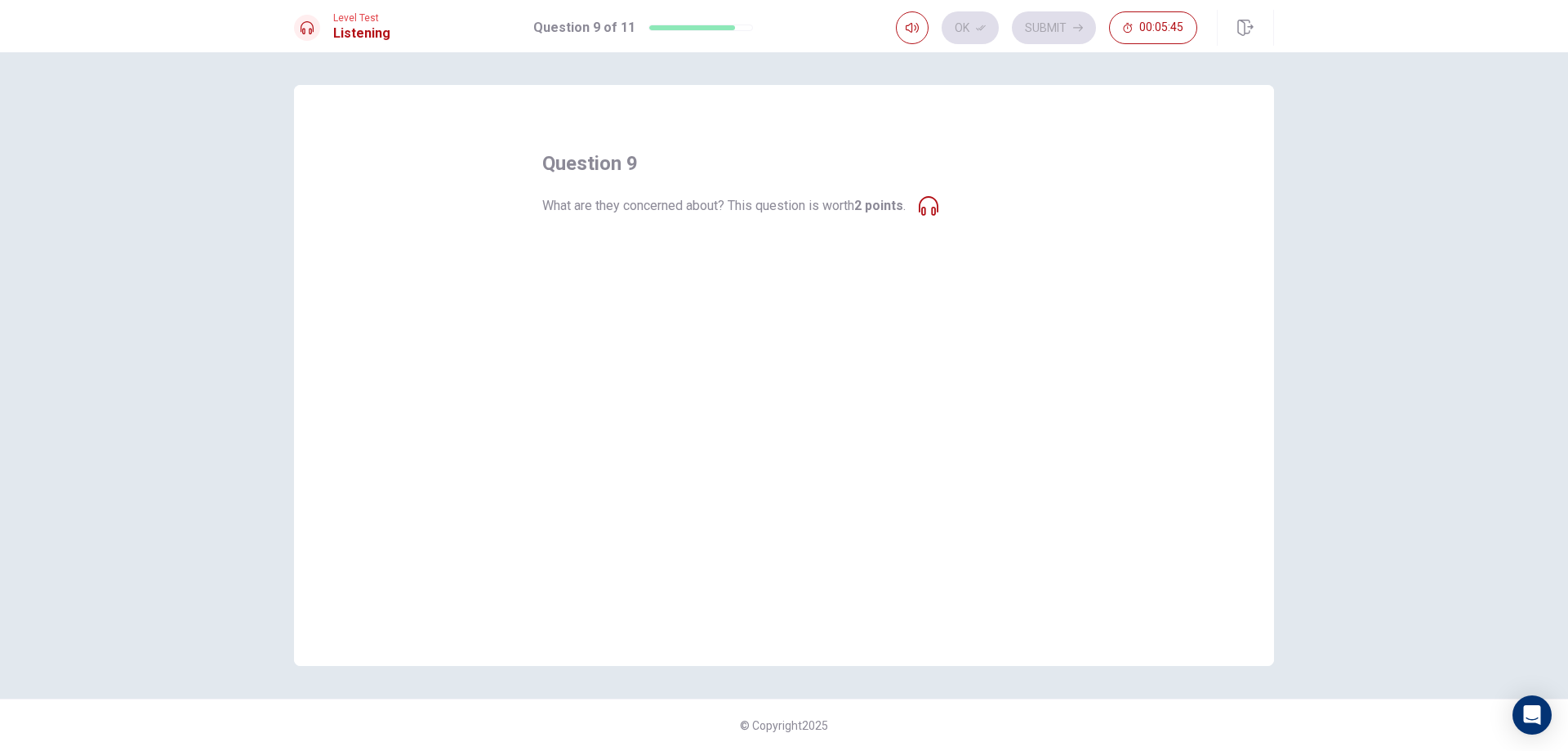
click at [818, 326] on button "C The weather might be bad." at bounding box center [783, 337] width 483 height 41
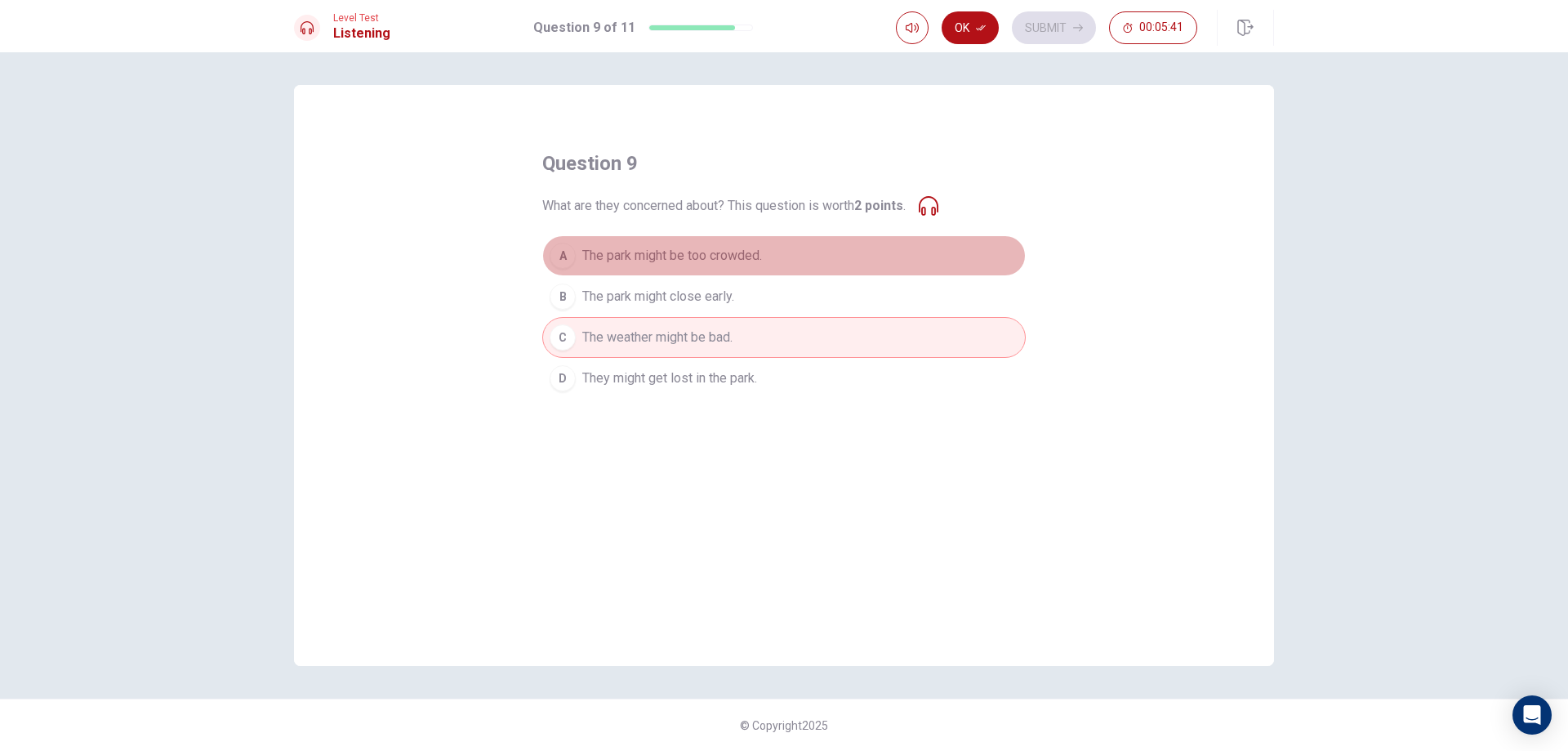
click at [735, 264] on span "The park might be too crowded." at bounding box center [671, 255] width 180 height 19
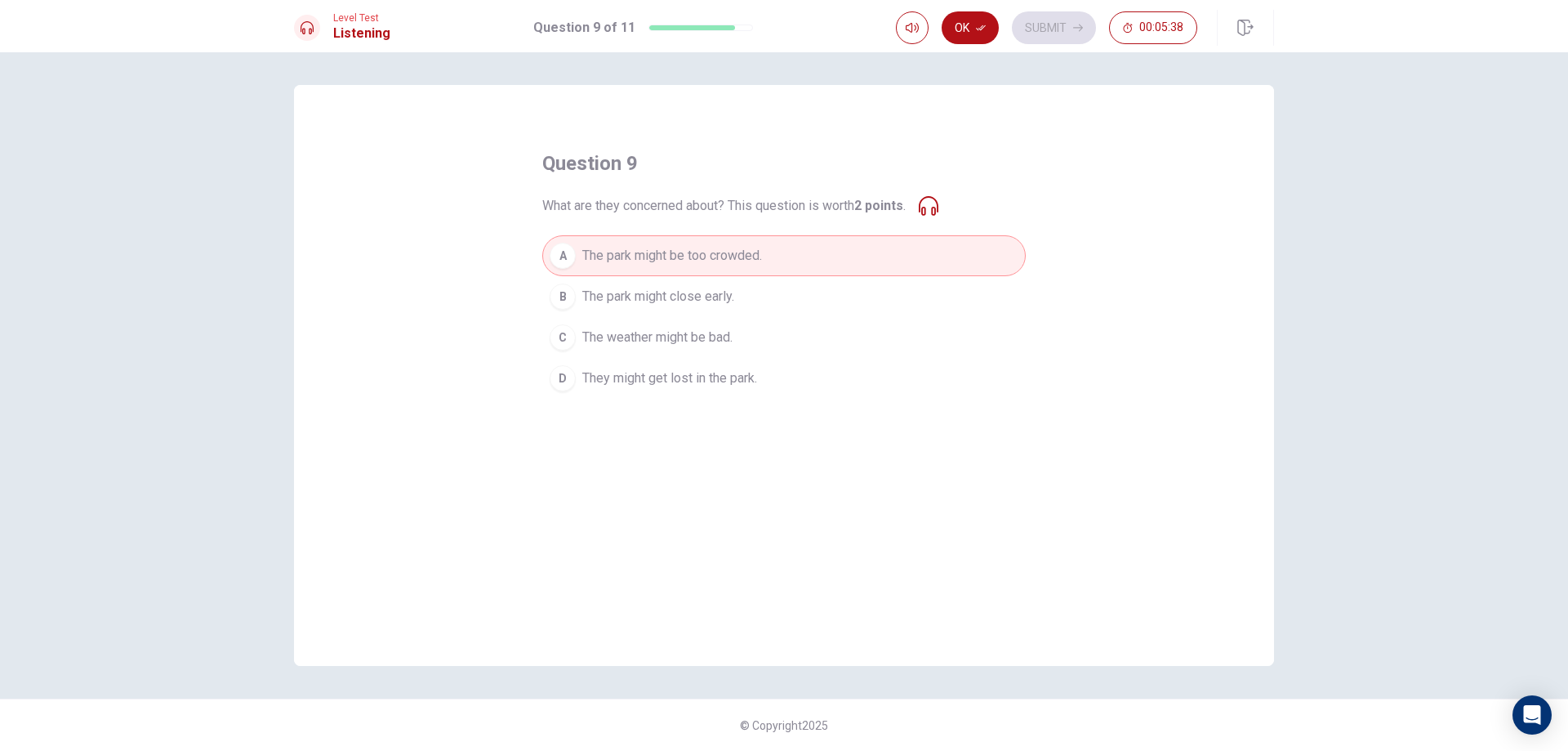
click at [716, 374] on span "They might get lost in the park." at bounding box center [669, 378] width 175 height 19
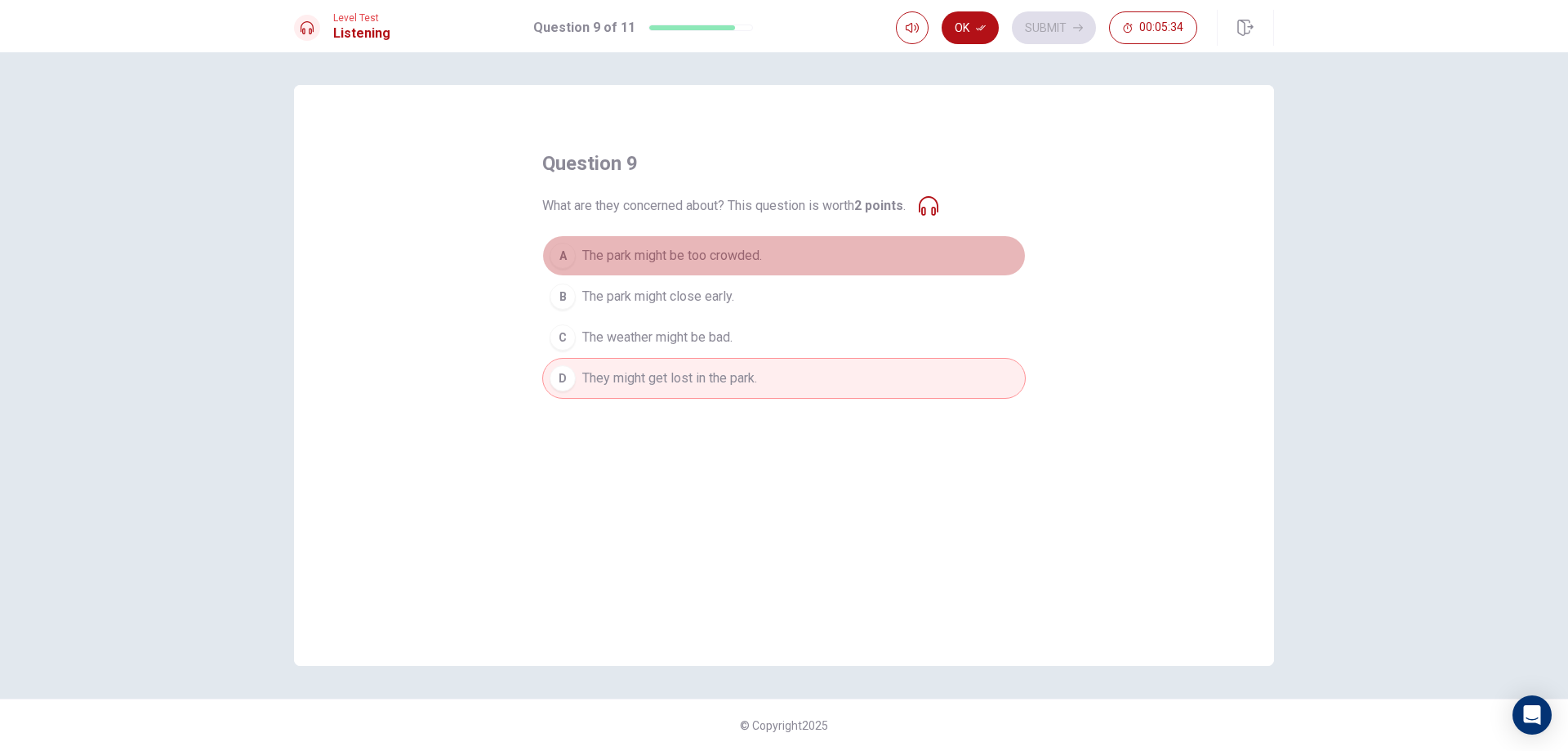
click at [750, 262] on span "The park might be too crowded." at bounding box center [671, 255] width 180 height 19
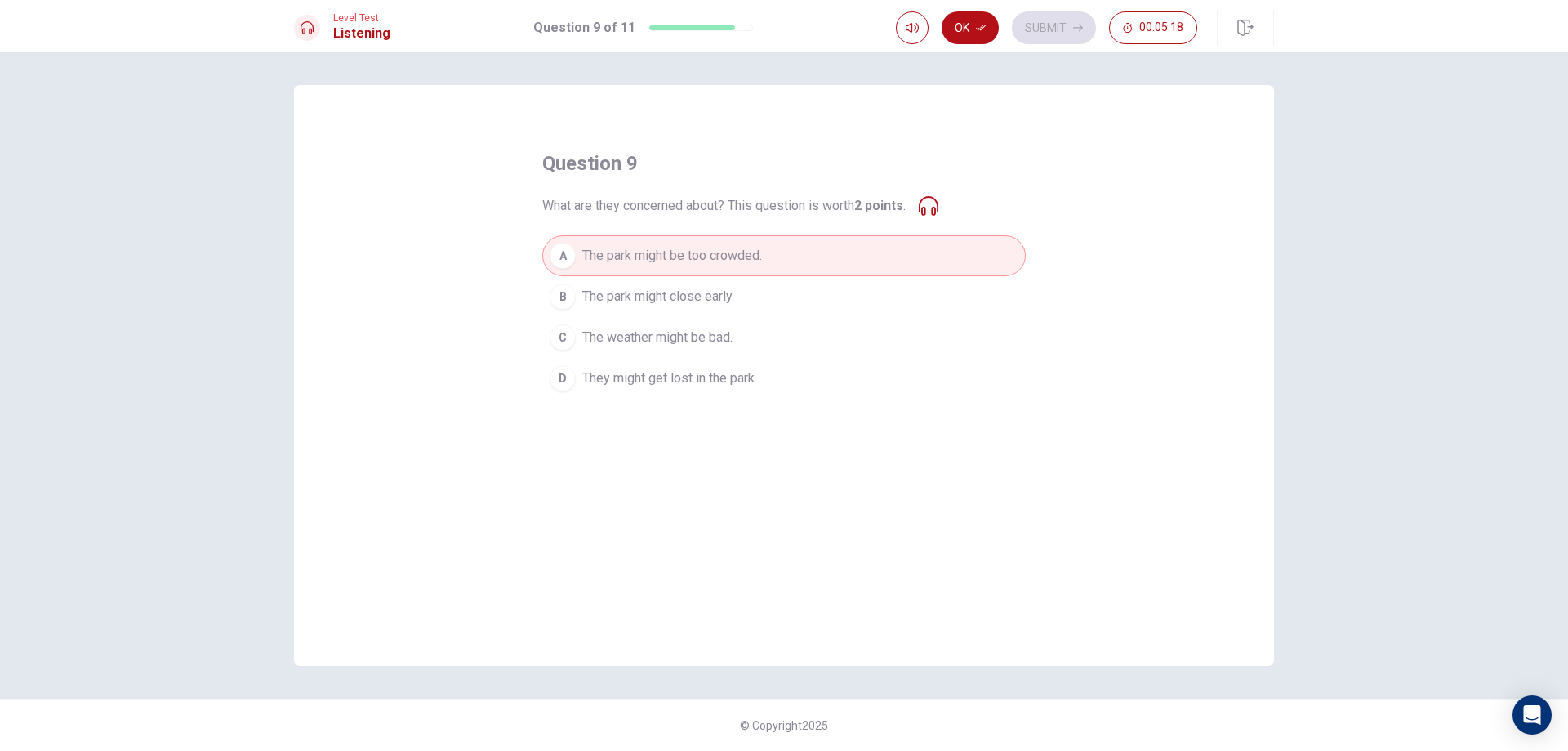
click at [732, 347] on span "The weather might be bad." at bounding box center [657, 337] width 150 height 19
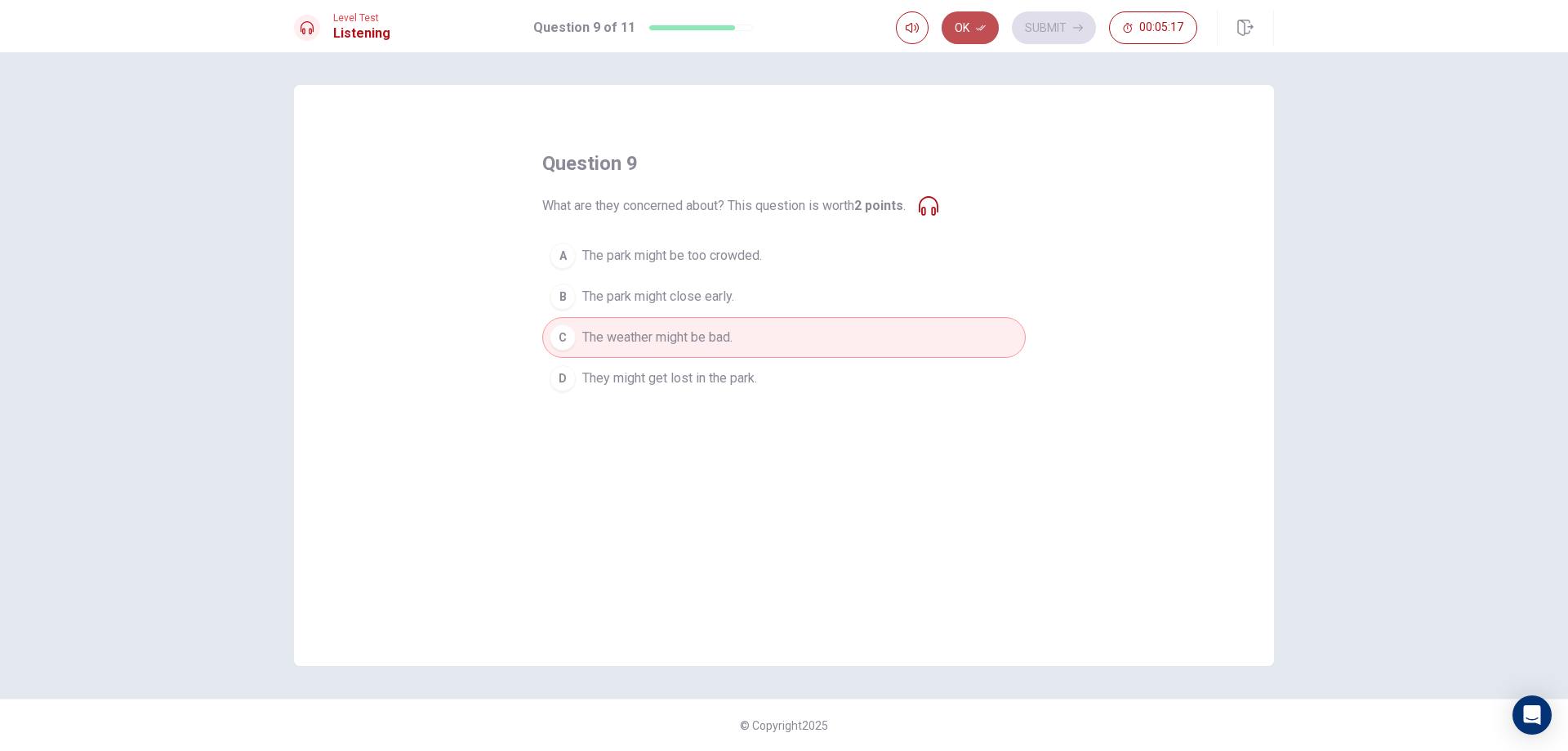
click at [979, 33] on button "Ok" at bounding box center [970, 28] width 57 height 33
click at [1071, 36] on button "Submit" at bounding box center [1054, 28] width 84 height 33
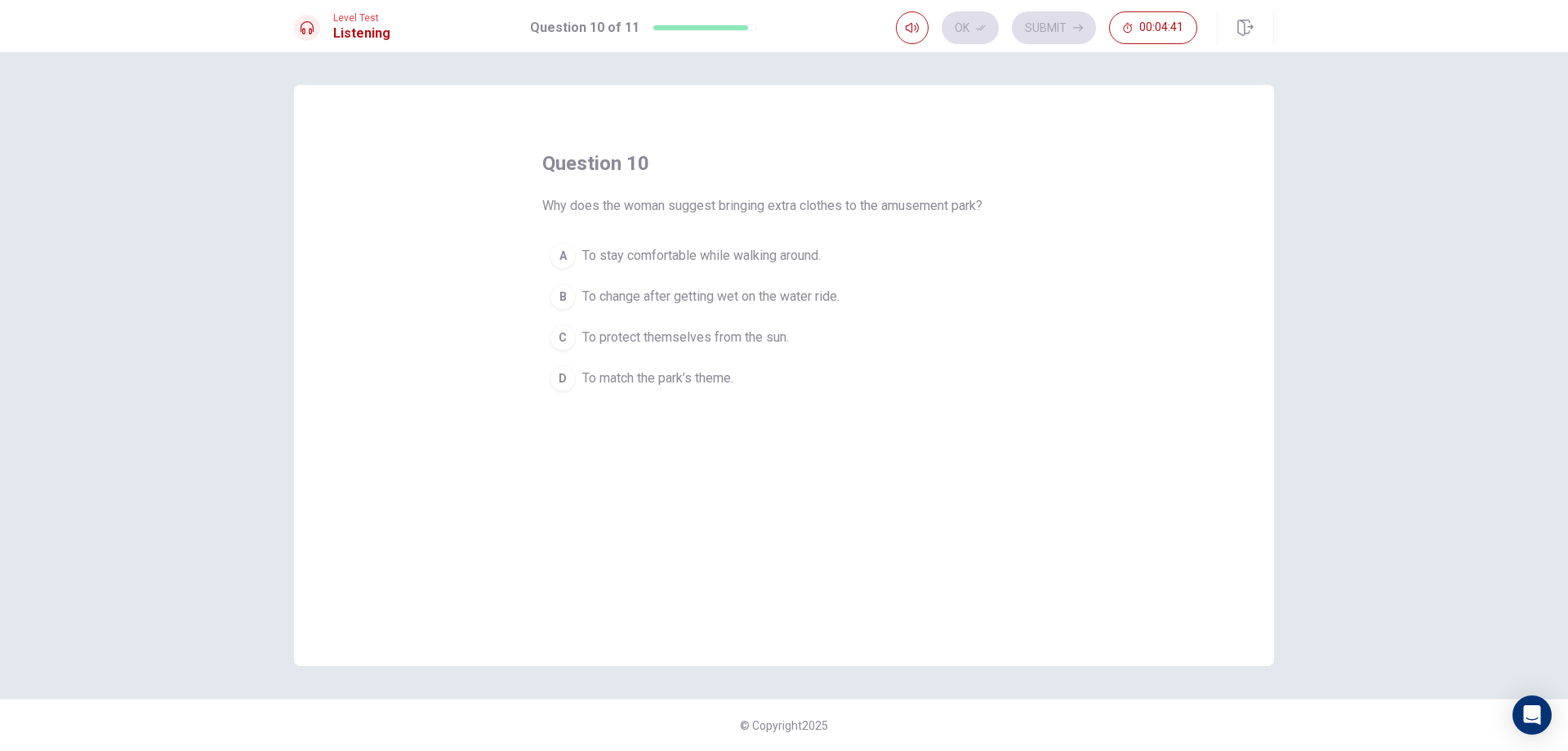
click at [648, 304] on span "To change after getting wet on the water ride." at bounding box center [711, 296] width 257 height 19
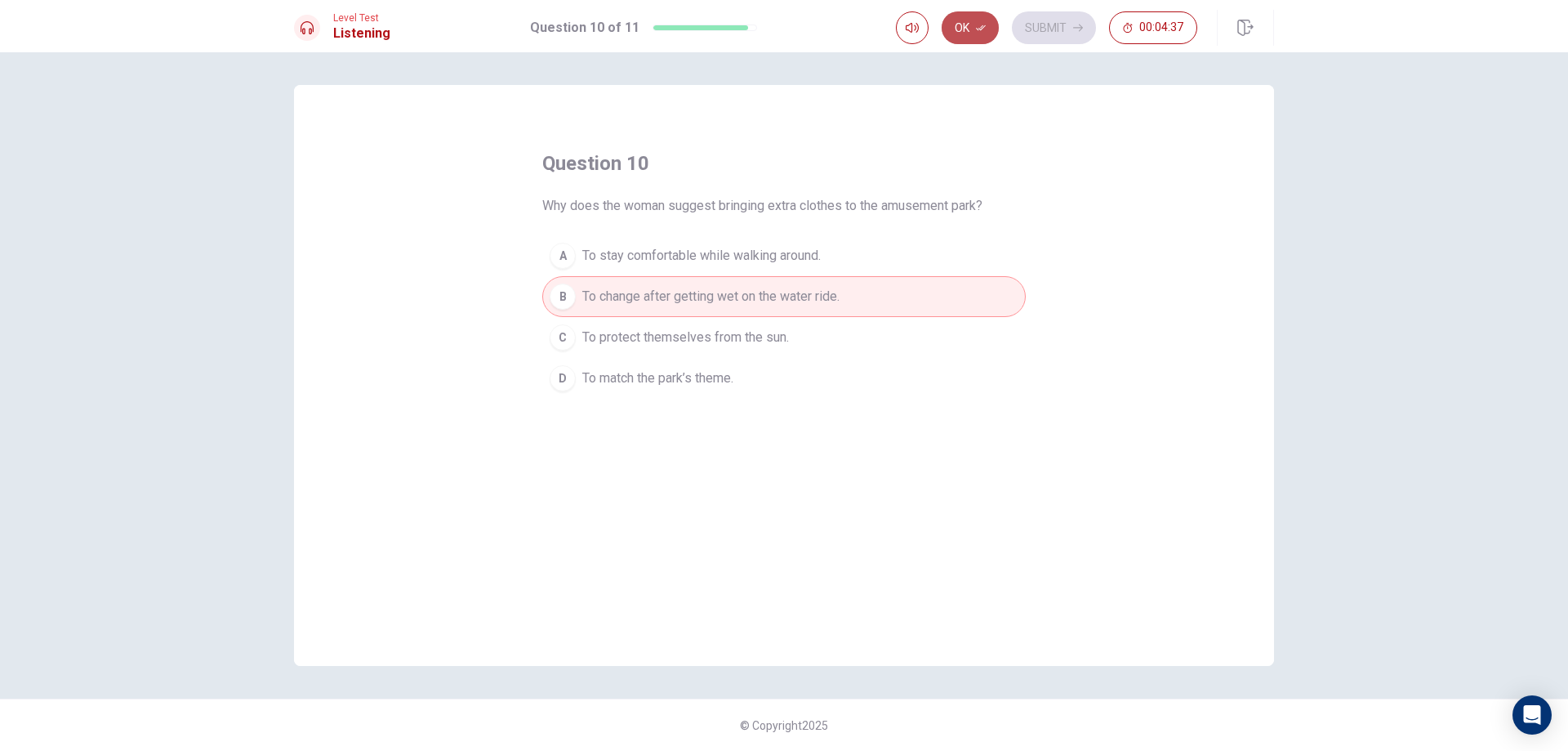
click at [973, 28] on button "Ok" at bounding box center [970, 28] width 57 height 33
click at [1051, 31] on button "Submit" at bounding box center [1054, 28] width 84 height 33
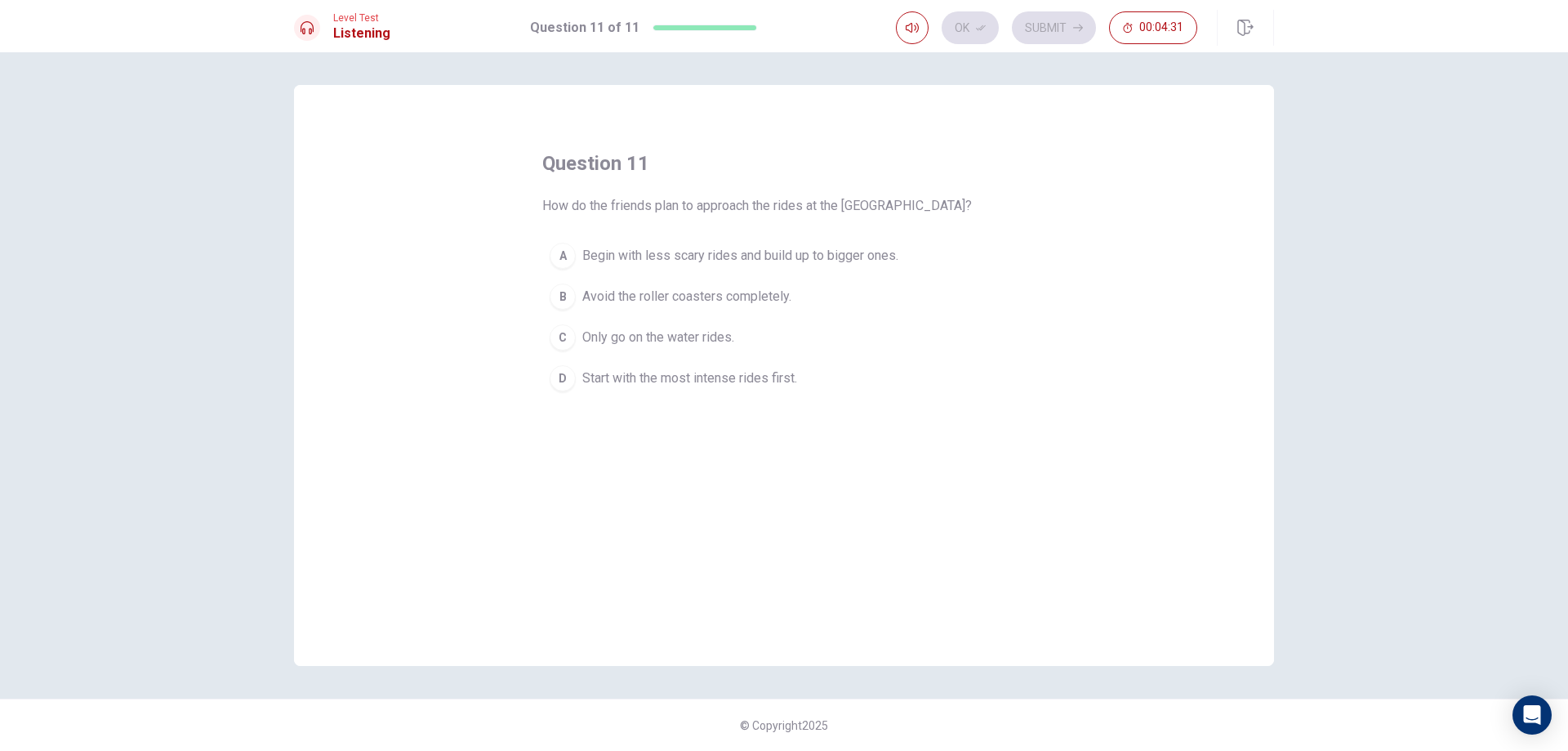
drag, startPoint x: 569, startPoint y: 205, endPoint x: 721, endPoint y: 200, distance: 152.1
click at [721, 201] on span "How do the friends plan to approach the rides at the [GEOGRAPHIC_DATA]?" at bounding box center [756, 206] width 429 height 19
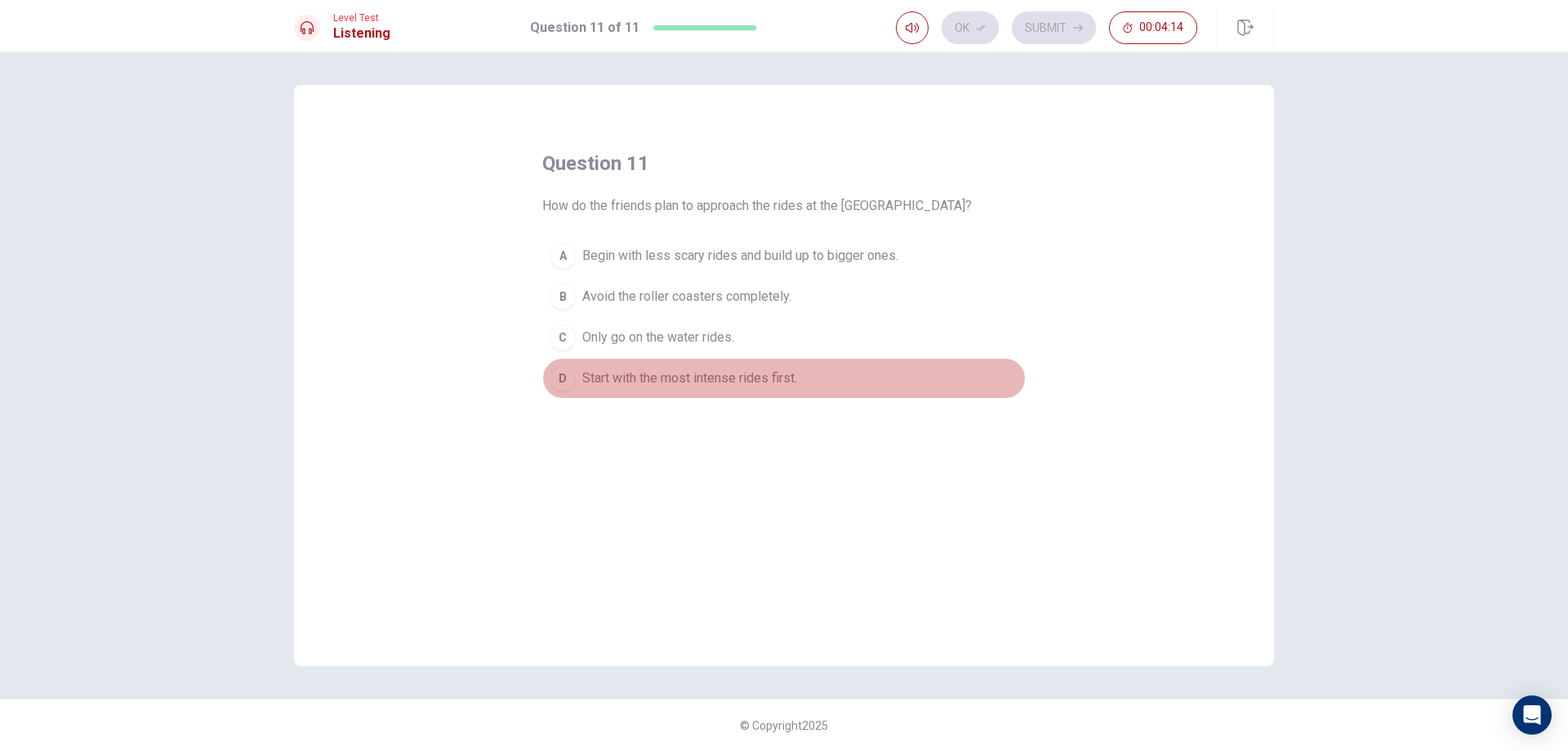
click at [733, 377] on span "Start with the most intense rides first." at bounding box center [689, 378] width 215 height 19
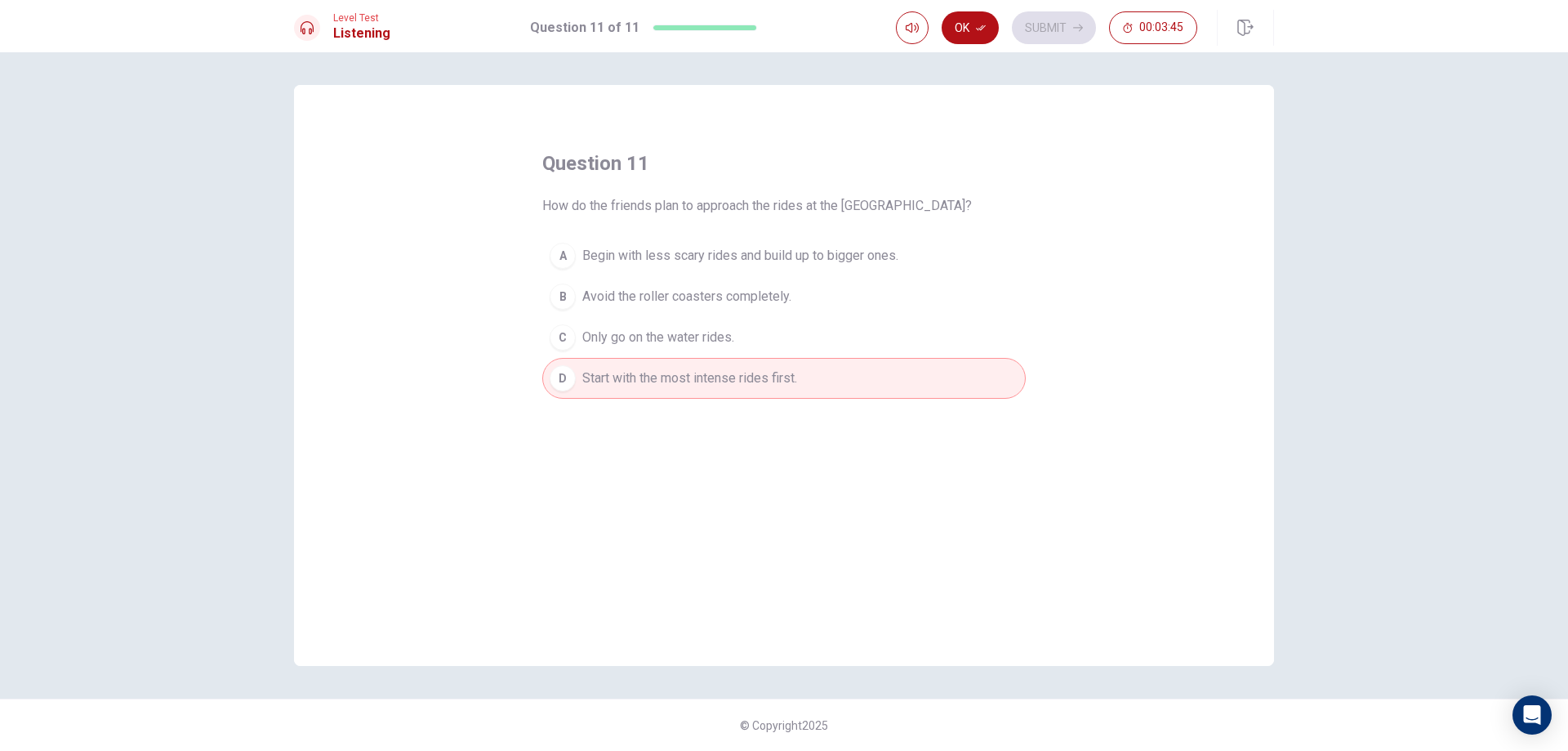
click at [736, 378] on span "Start with the most intense rides first." at bounding box center [689, 378] width 215 height 19
click at [962, 41] on button "Ok" at bounding box center [970, 28] width 57 height 33
click at [1030, 26] on button "Submit" at bounding box center [1054, 28] width 84 height 33
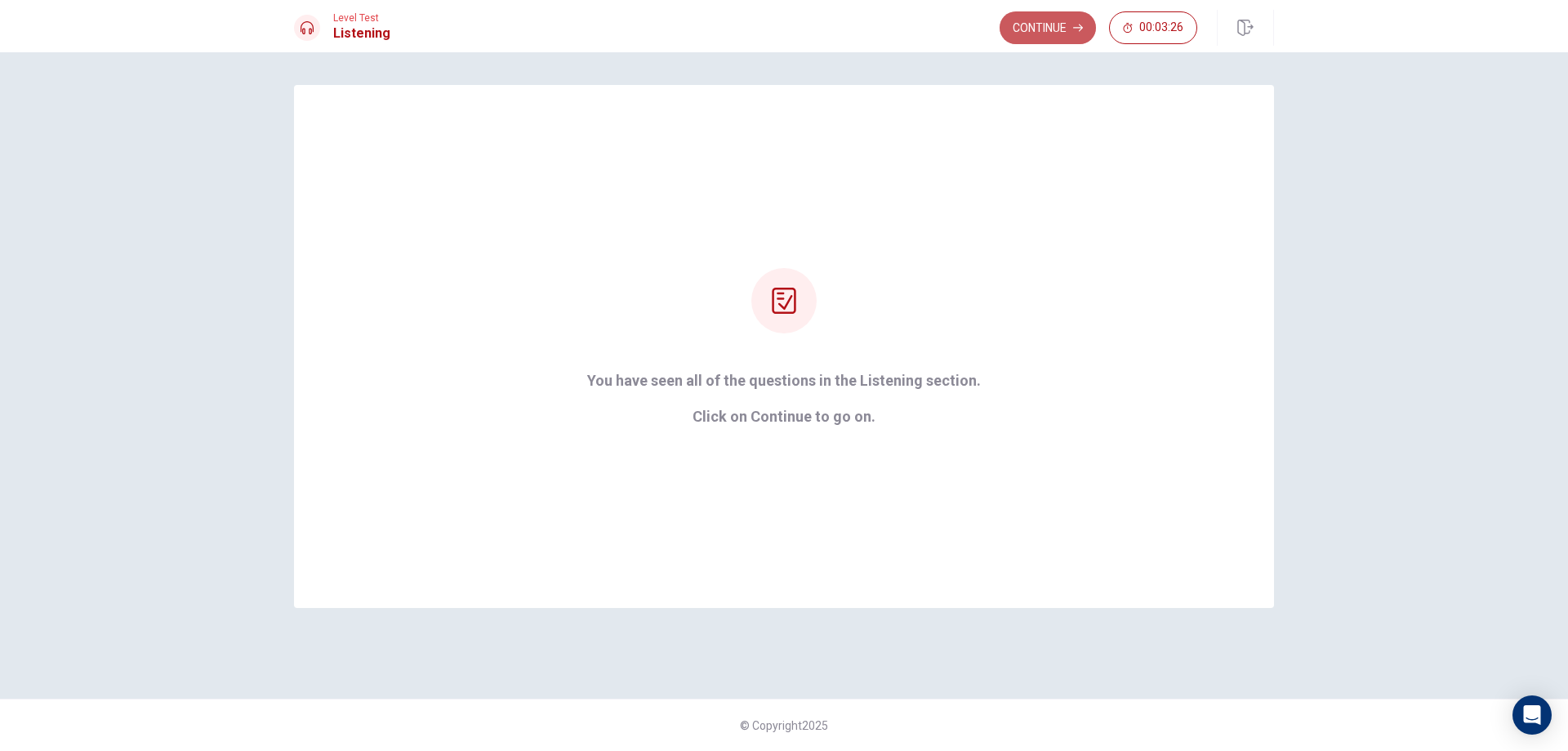
click at [1030, 26] on button "Continue" at bounding box center [1047, 28] width 96 height 33
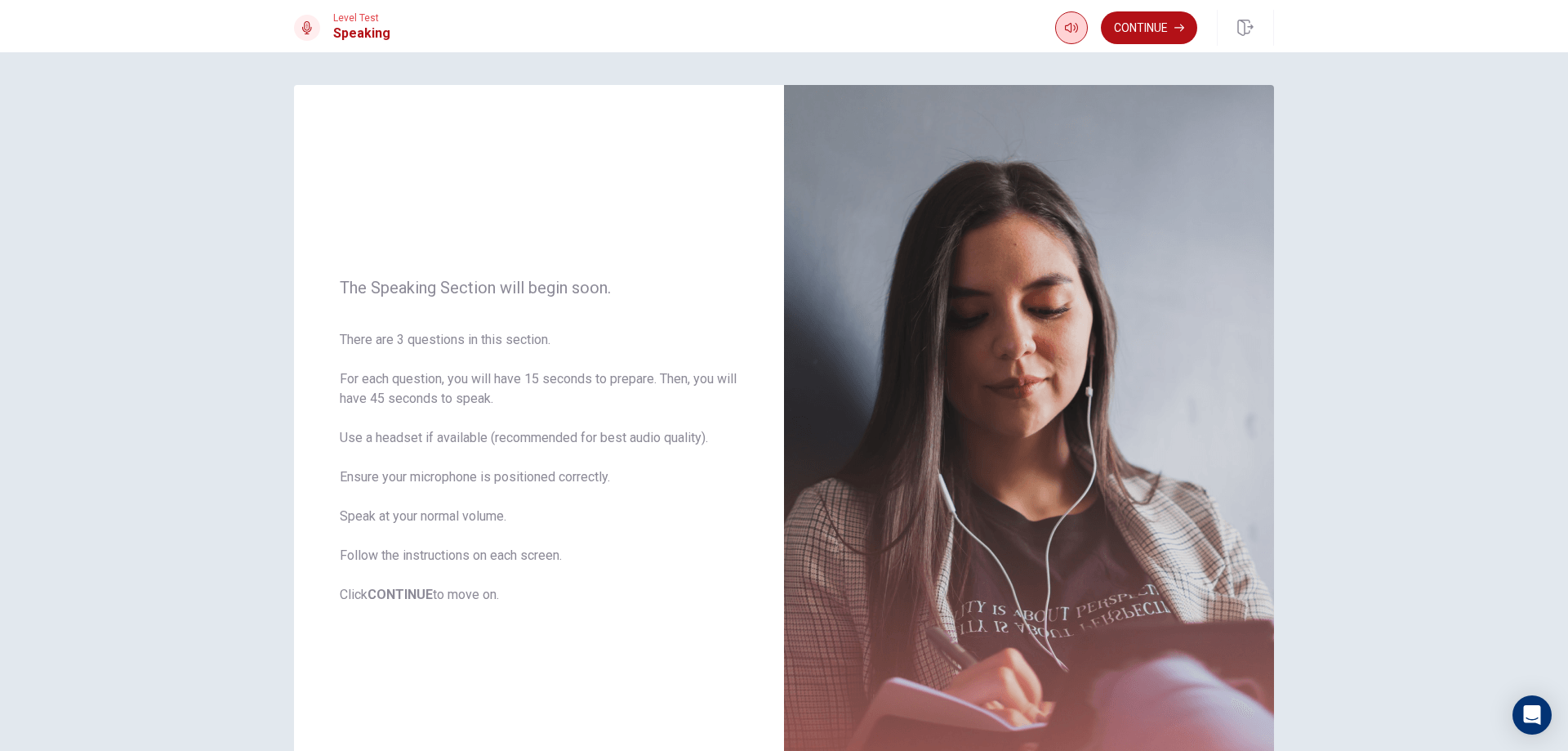
drag, startPoint x: 1050, startPoint y: 26, endPoint x: 1059, endPoint y: 26, distance: 9.0
click at [1051, 26] on div "Level Test Speaking Continue" at bounding box center [784, 28] width 1032 height 36
click at [1060, 26] on button "button" at bounding box center [1070, 28] width 33 height 33
click at [1119, 18] on button "Continue" at bounding box center [1148, 28] width 96 height 33
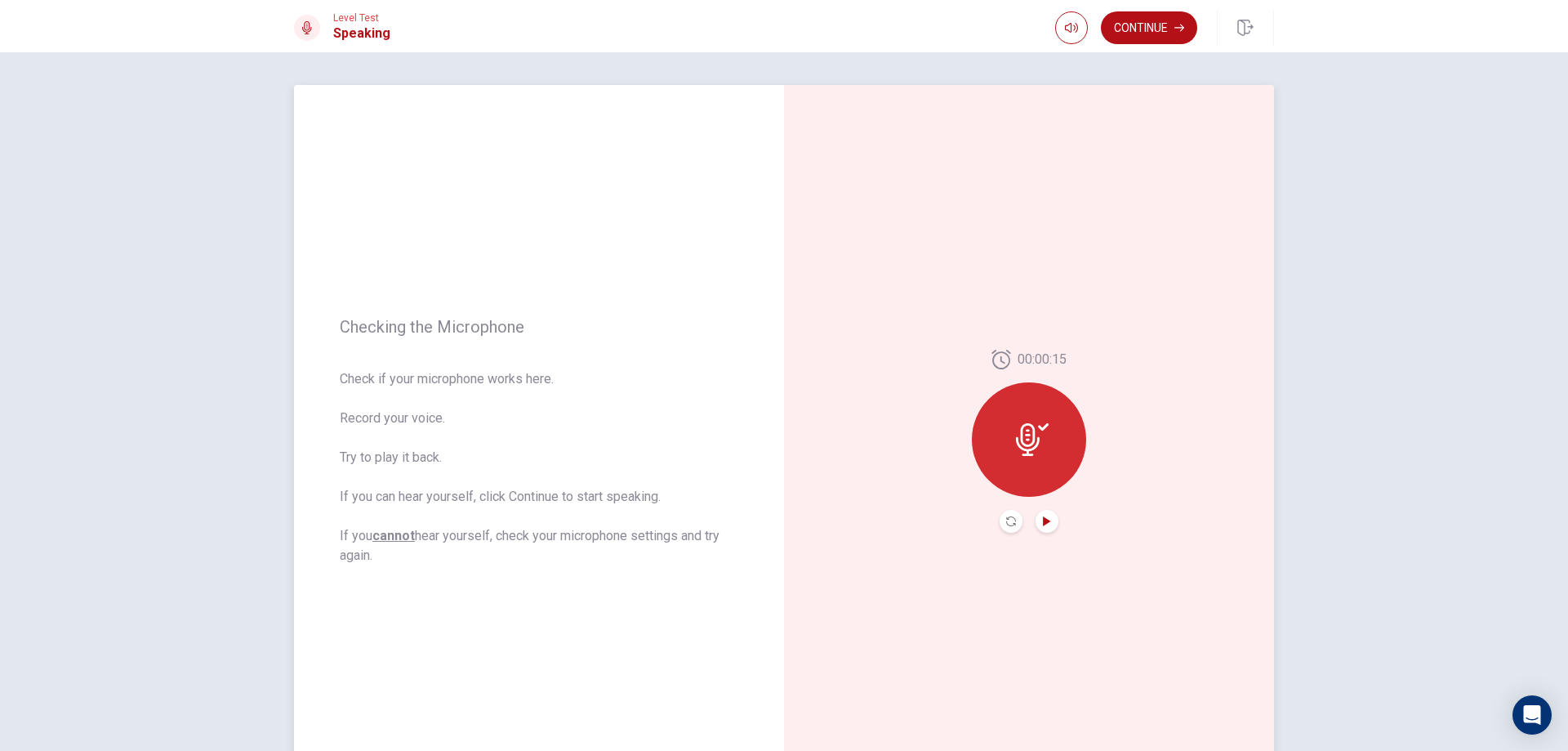
click at [1044, 521] on icon "Play Audio" at bounding box center [1046, 521] width 8 height 10
click at [1012, 524] on button "Record Again" at bounding box center [1010, 520] width 23 height 23
click at [1049, 466] on span "Stop Recording" at bounding box center [1029, 470] width 61 height 26
click at [1043, 521] on icon "Play Audio" at bounding box center [1046, 521] width 8 height 10
click at [1006, 520] on icon "Record Again" at bounding box center [1011, 521] width 10 height 10
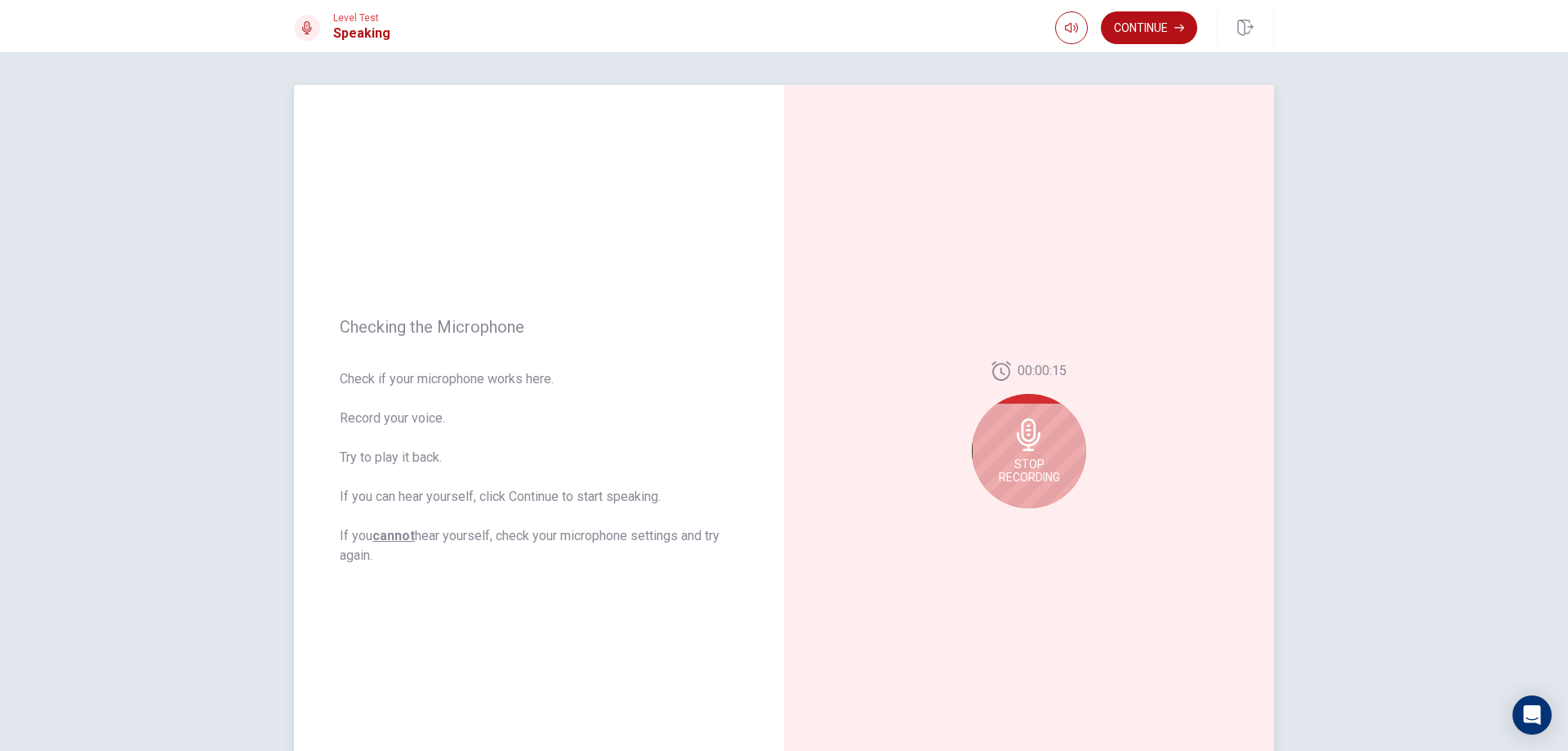
click at [1032, 467] on span "Stop Recording" at bounding box center [1029, 470] width 61 height 26
click at [1035, 520] on button "Play Audio" at bounding box center [1046, 520] width 23 height 23
click at [1042, 521] on icon "Play Audio" at bounding box center [1047, 521] width 10 height 10
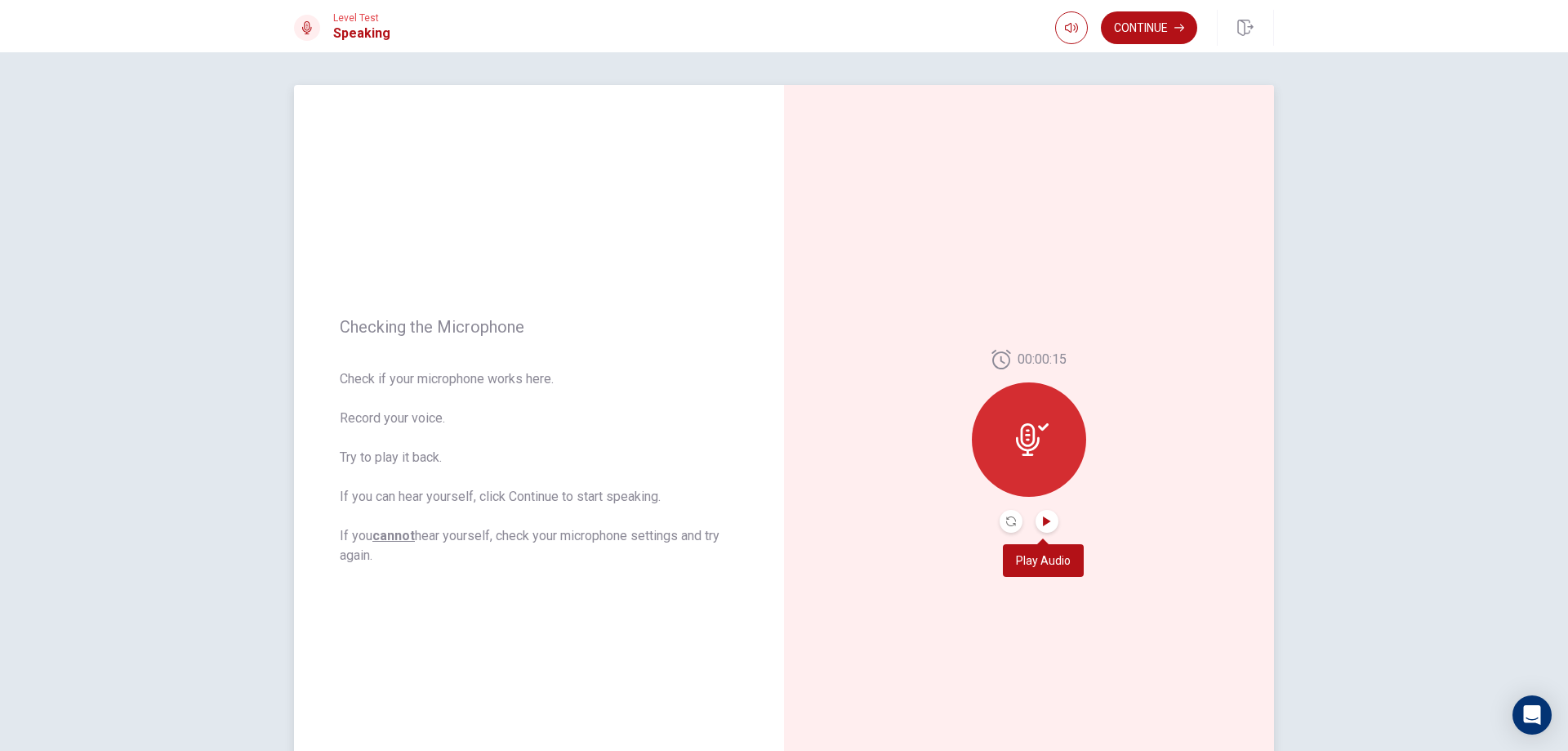
click at [1042, 521] on icon "Play Audio" at bounding box center [1047, 521] width 10 height 10
click at [1013, 515] on button "Record Again" at bounding box center [1010, 520] width 23 height 23
click at [1046, 525] on icon "Play Audio" at bounding box center [1047, 521] width 10 height 10
click at [1007, 520] on icon "Record Again" at bounding box center [1011, 521] width 10 height 10
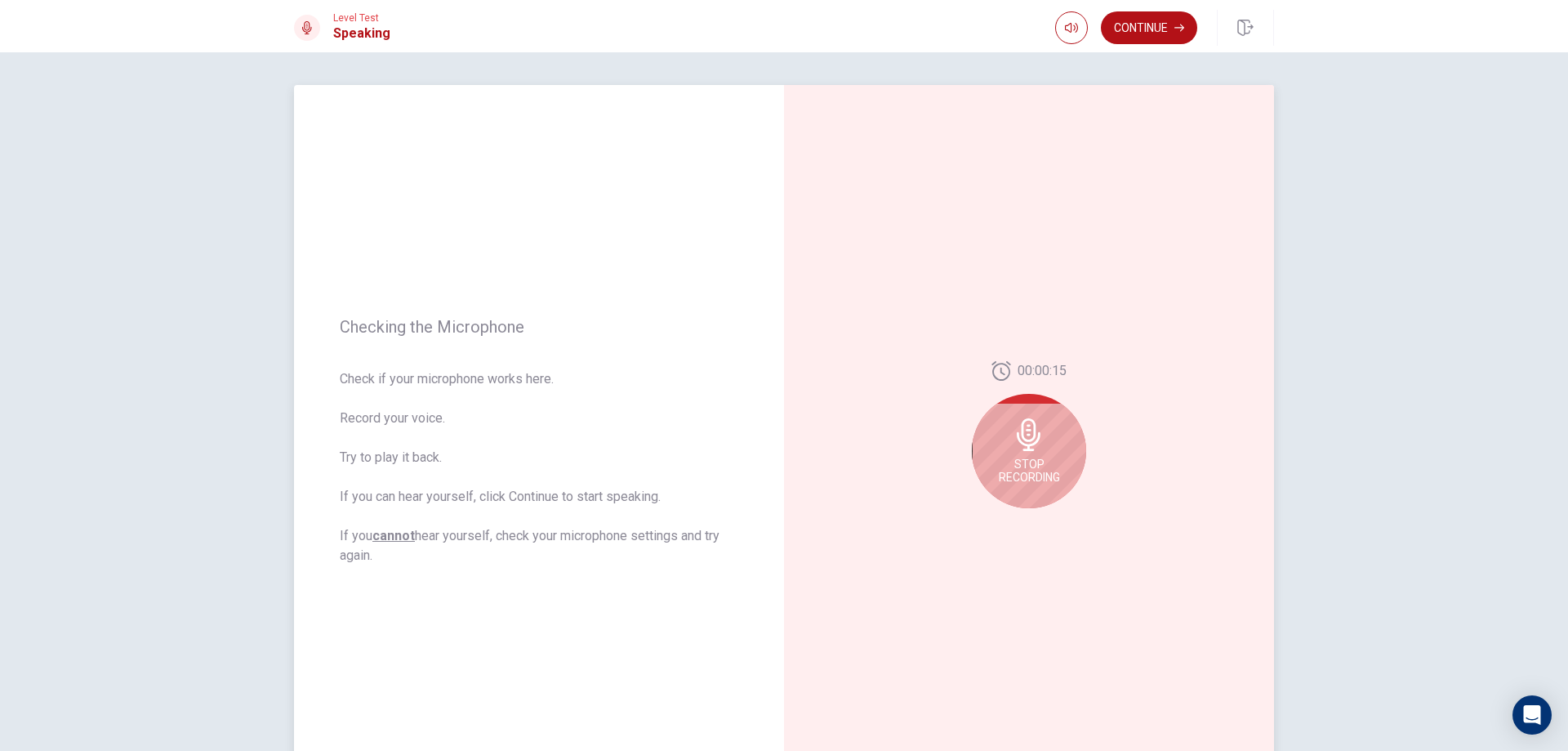
click at [1011, 485] on div "Stop Recording" at bounding box center [1029, 450] width 114 height 114
click at [1043, 517] on icon "Play Audio" at bounding box center [1046, 521] width 8 height 10
click at [1010, 517] on icon "Record Again" at bounding box center [1011, 521] width 10 height 10
click at [1046, 464] on span "Stop Recording" at bounding box center [1029, 470] width 61 height 26
click at [1037, 512] on button "Play Audio" at bounding box center [1046, 520] width 23 height 23
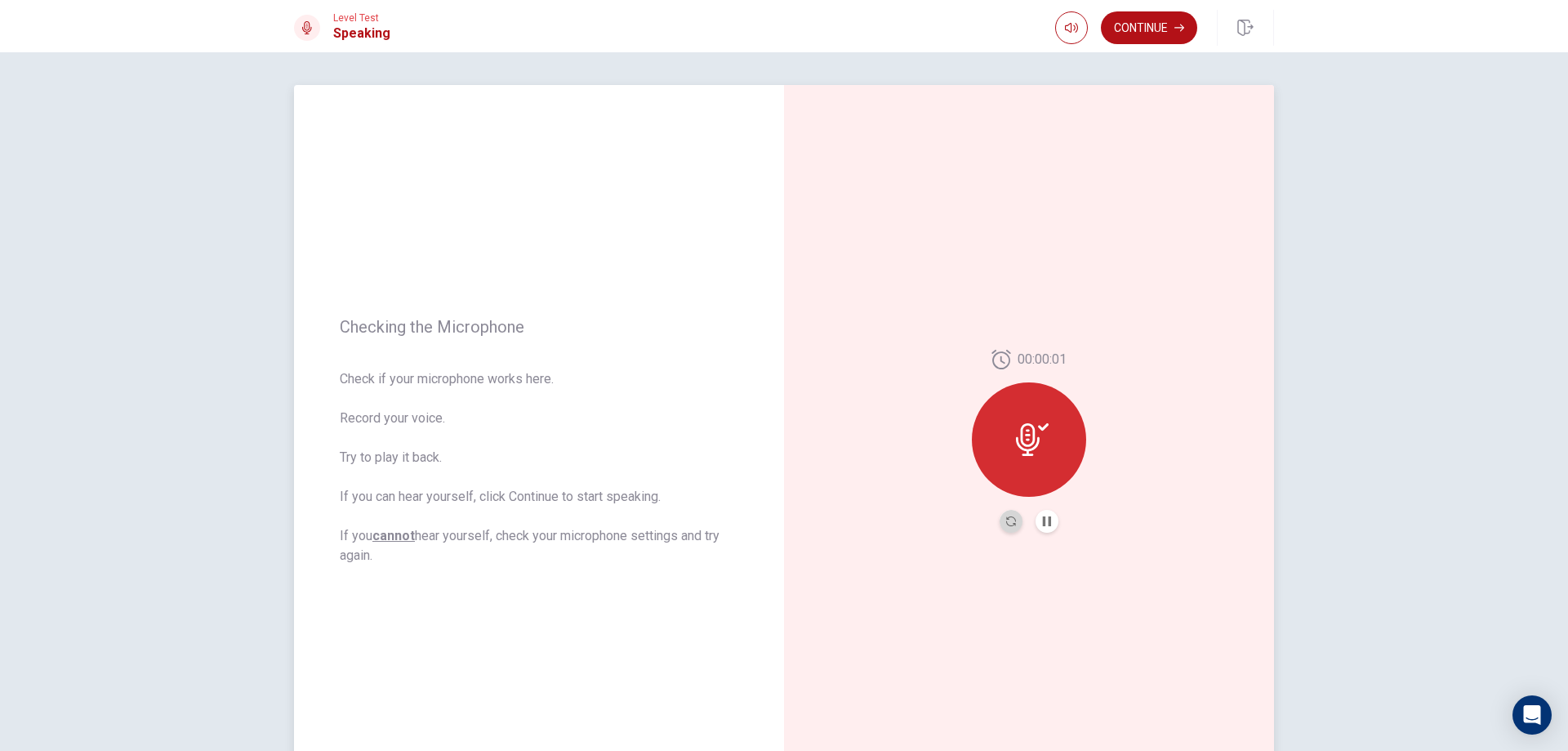
click at [1001, 520] on button "Record Again" at bounding box center [1010, 520] width 23 height 23
click at [1025, 456] on div "Stop Recording" at bounding box center [1029, 450] width 114 height 114
click at [1025, 456] on div at bounding box center [1029, 439] width 114 height 114
click at [1043, 523] on icon "Play Audio" at bounding box center [1046, 521] width 8 height 10
click at [1006, 520] on icon "Record Again" at bounding box center [1011, 521] width 10 height 10
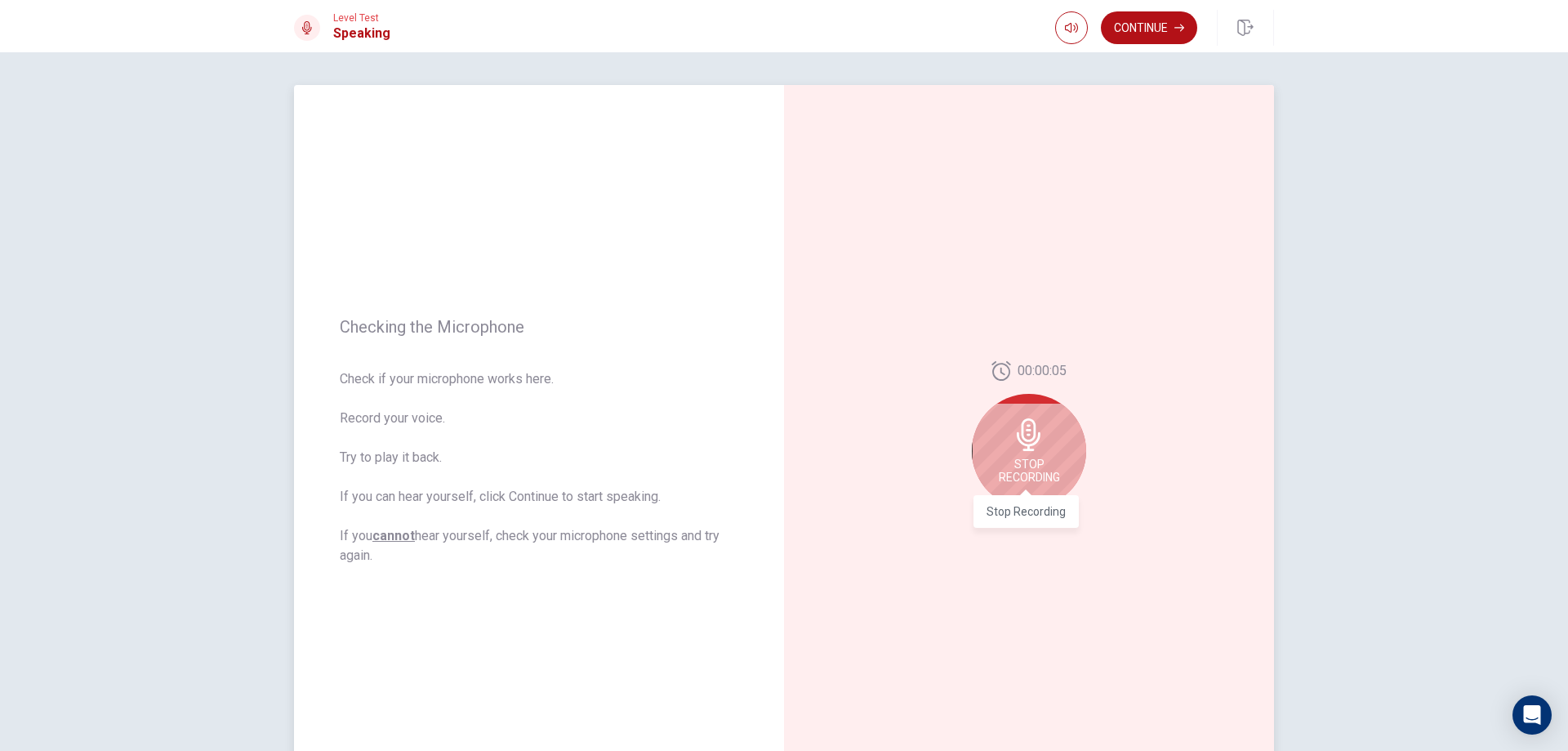
click at [1024, 483] on span "Stop Recording" at bounding box center [1029, 470] width 61 height 26
click at [1042, 530] on button "Play Audio" at bounding box center [1046, 520] width 23 height 23
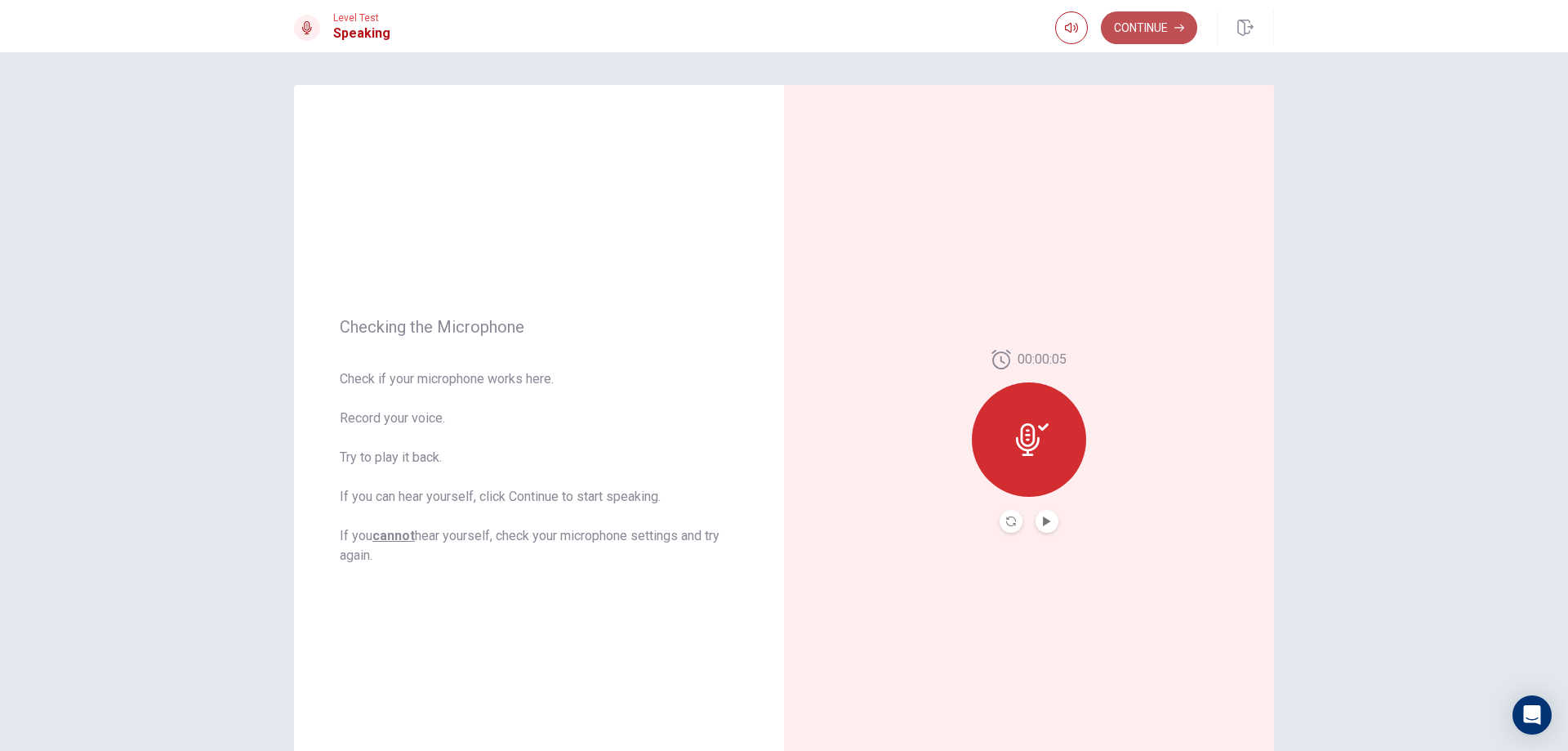
click at [1124, 26] on button "Continue" at bounding box center [1148, 28] width 96 height 33
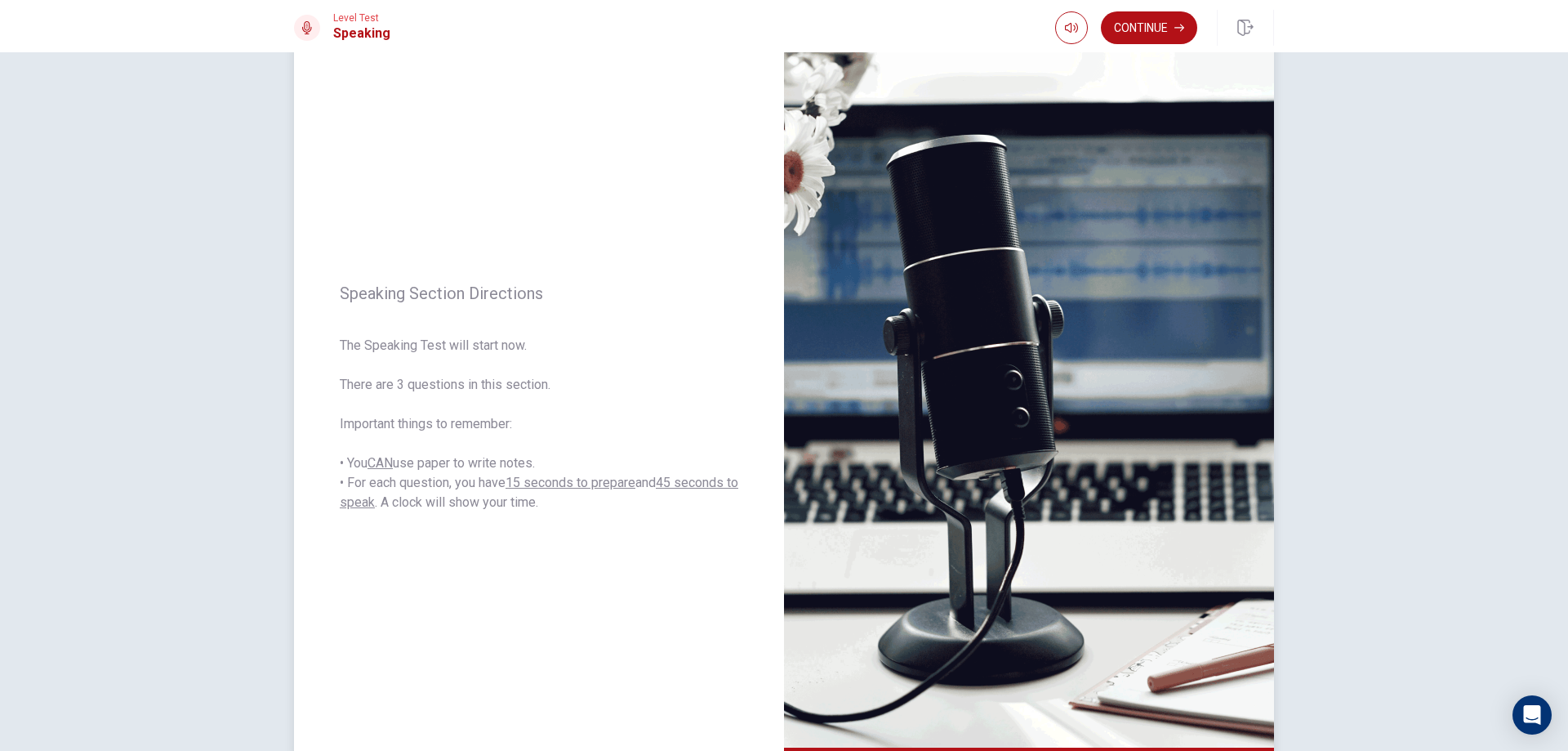
scroll to position [82, 0]
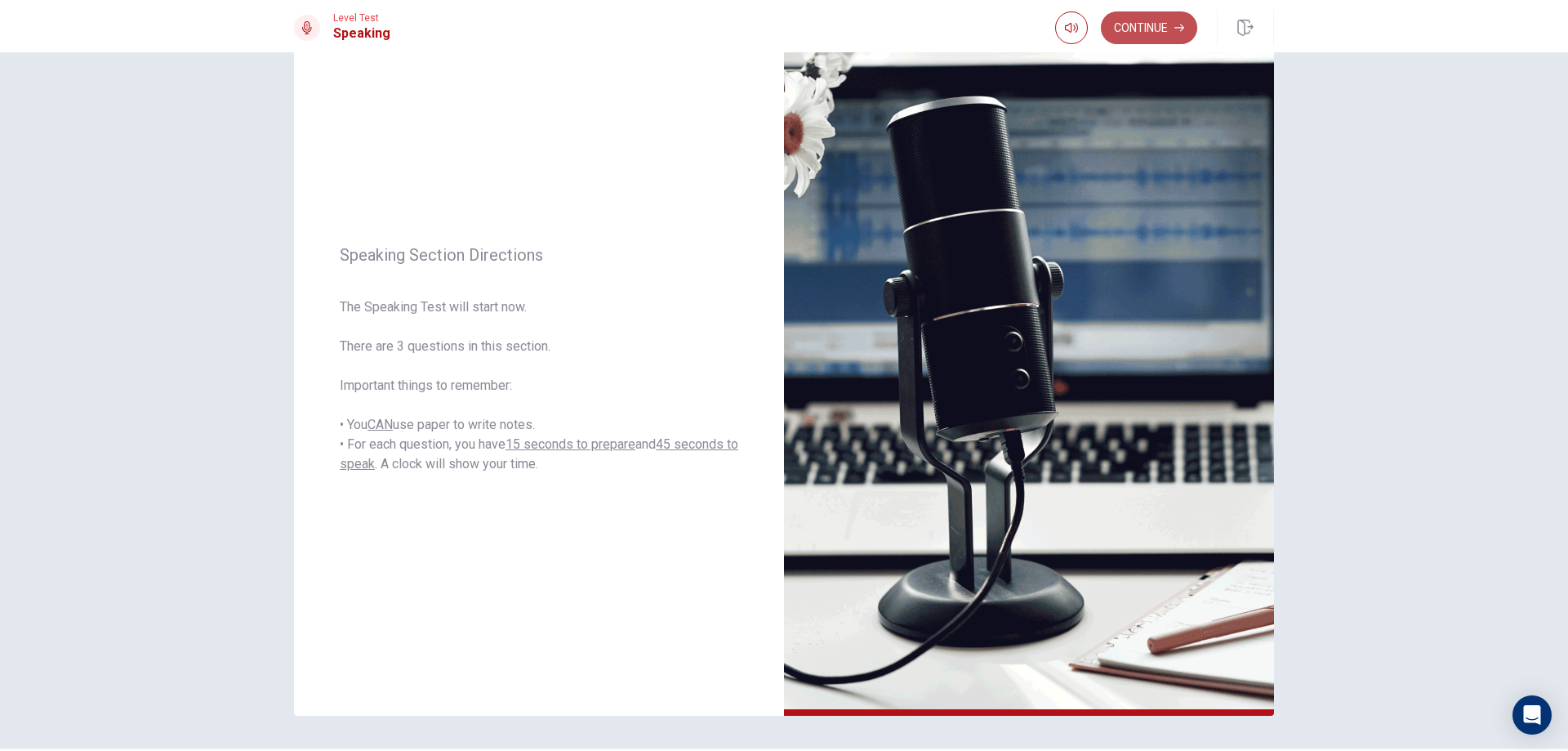
click at [1140, 27] on button "Continue" at bounding box center [1148, 28] width 96 height 33
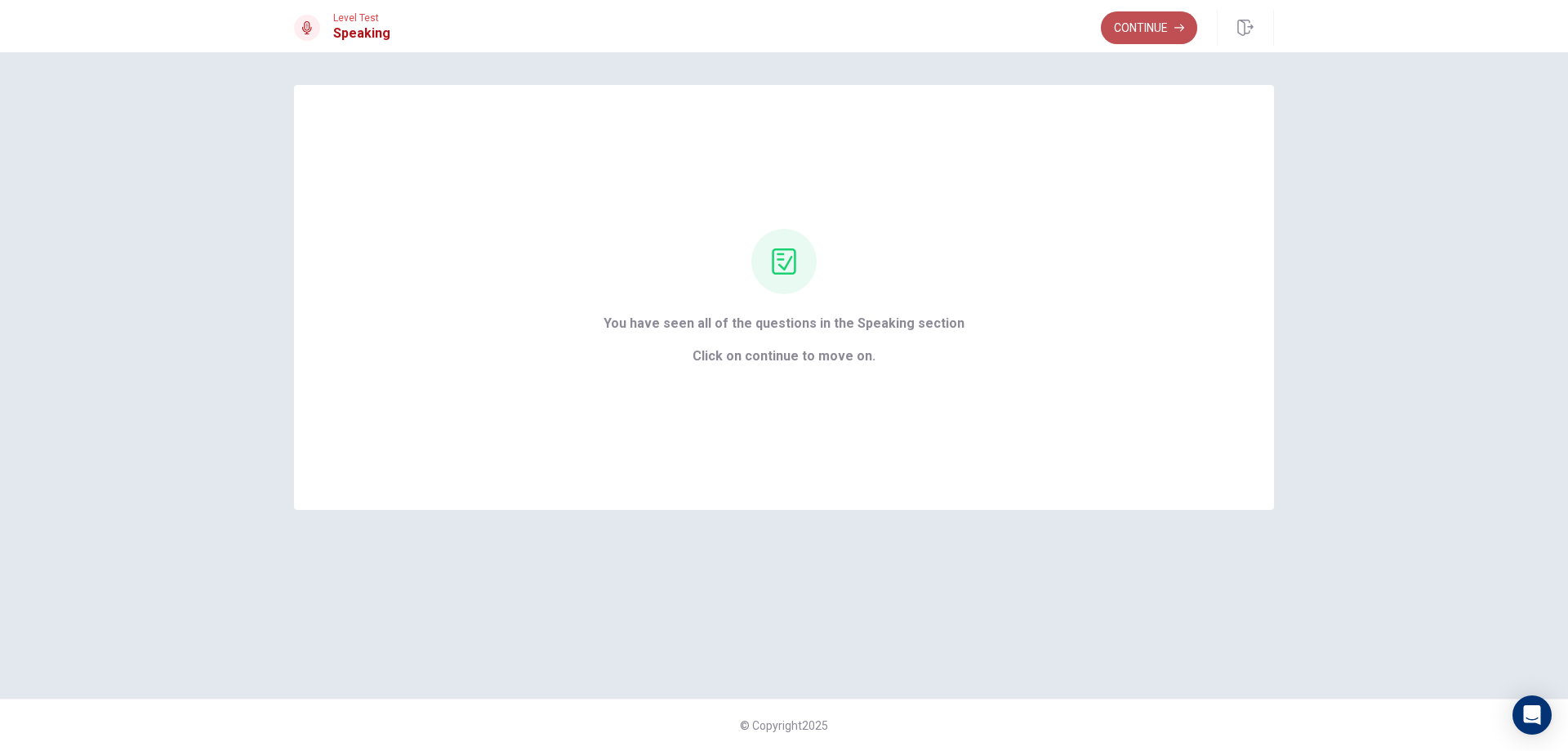
click at [1137, 25] on button "Continue" at bounding box center [1148, 28] width 96 height 33
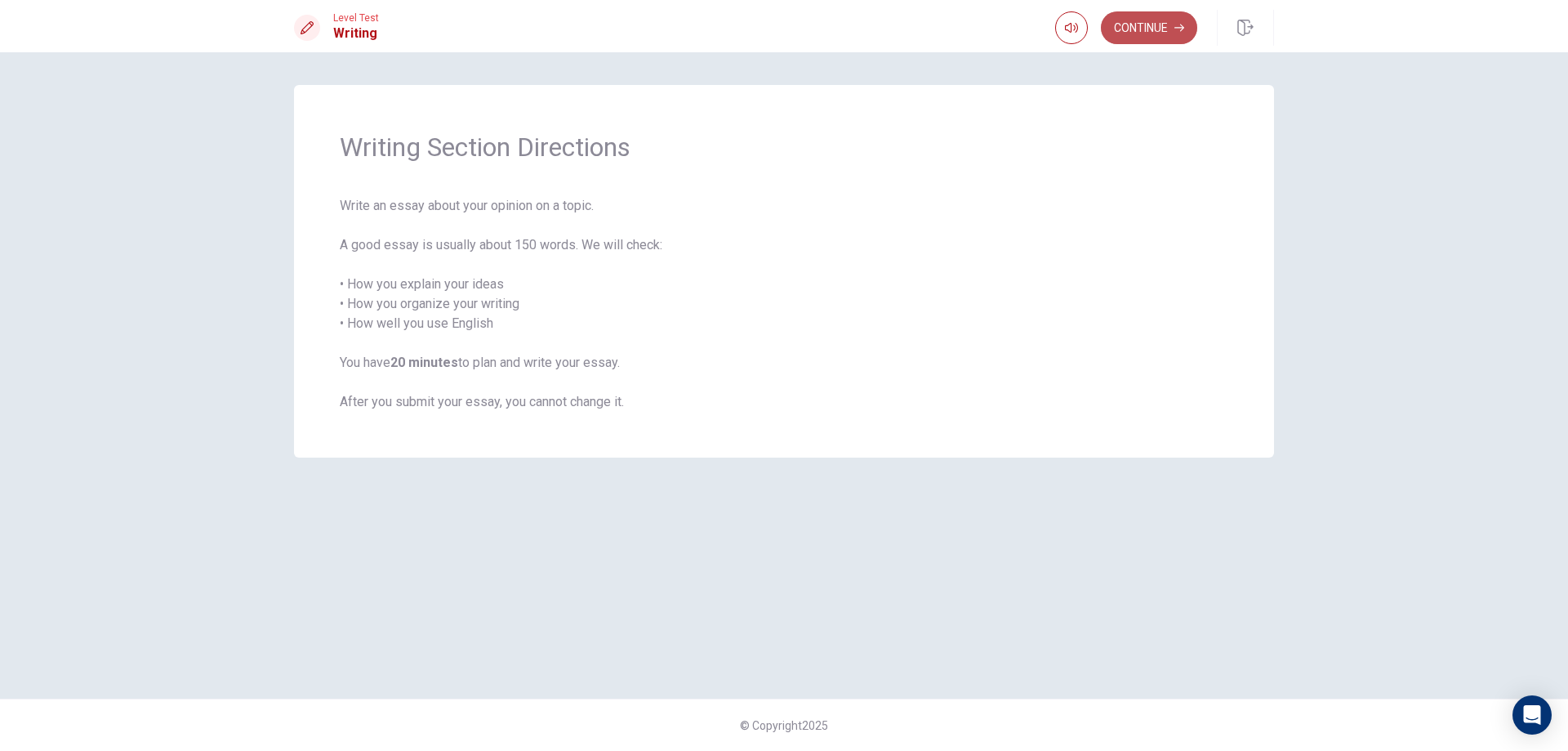
click at [1153, 13] on button "Continue" at bounding box center [1148, 28] width 96 height 33
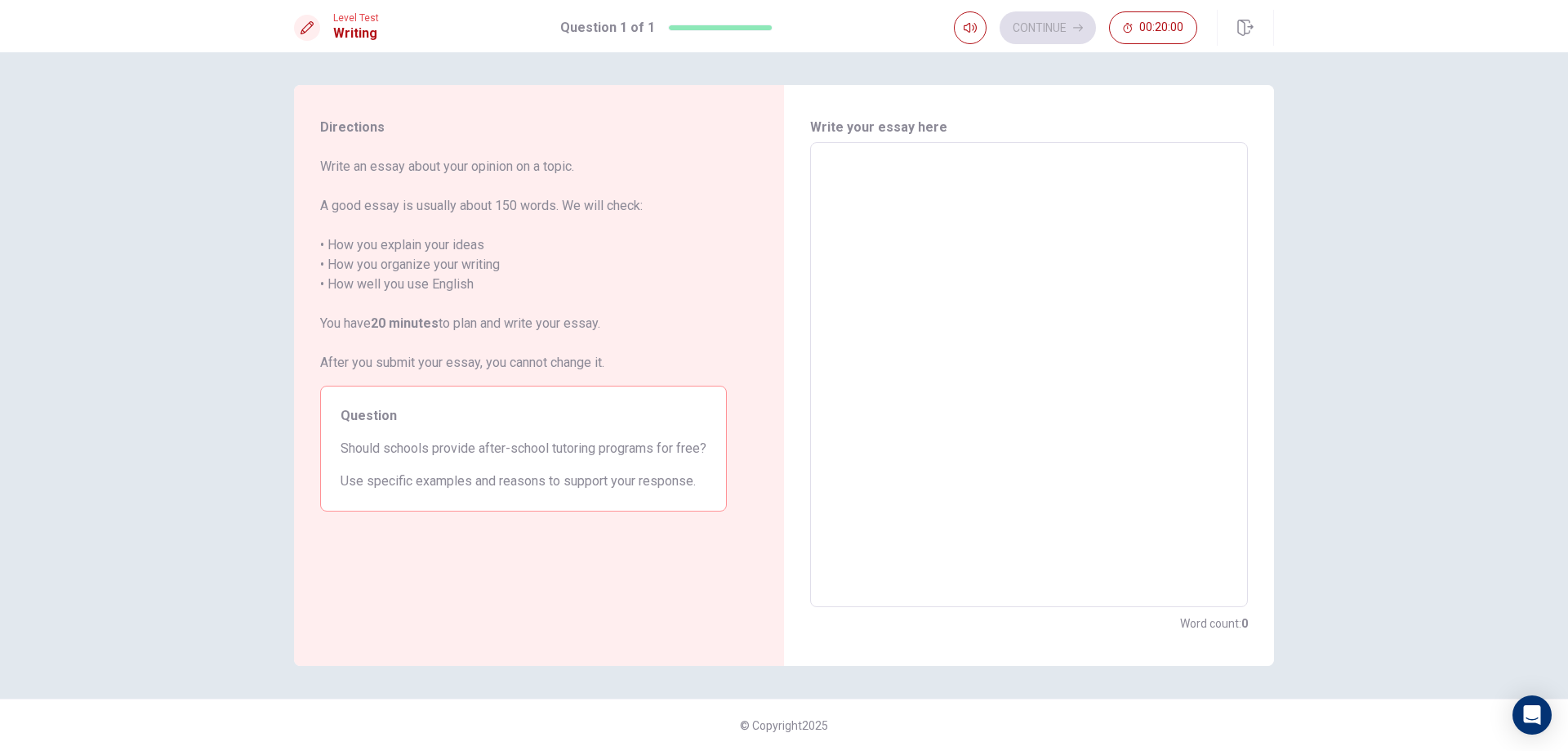
click at [964, 171] on textarea at bounding box center [1029, 375] width 415 height 438
type textarea "f"
type textarea "x"
type textarea "fo"
type textarea "x"
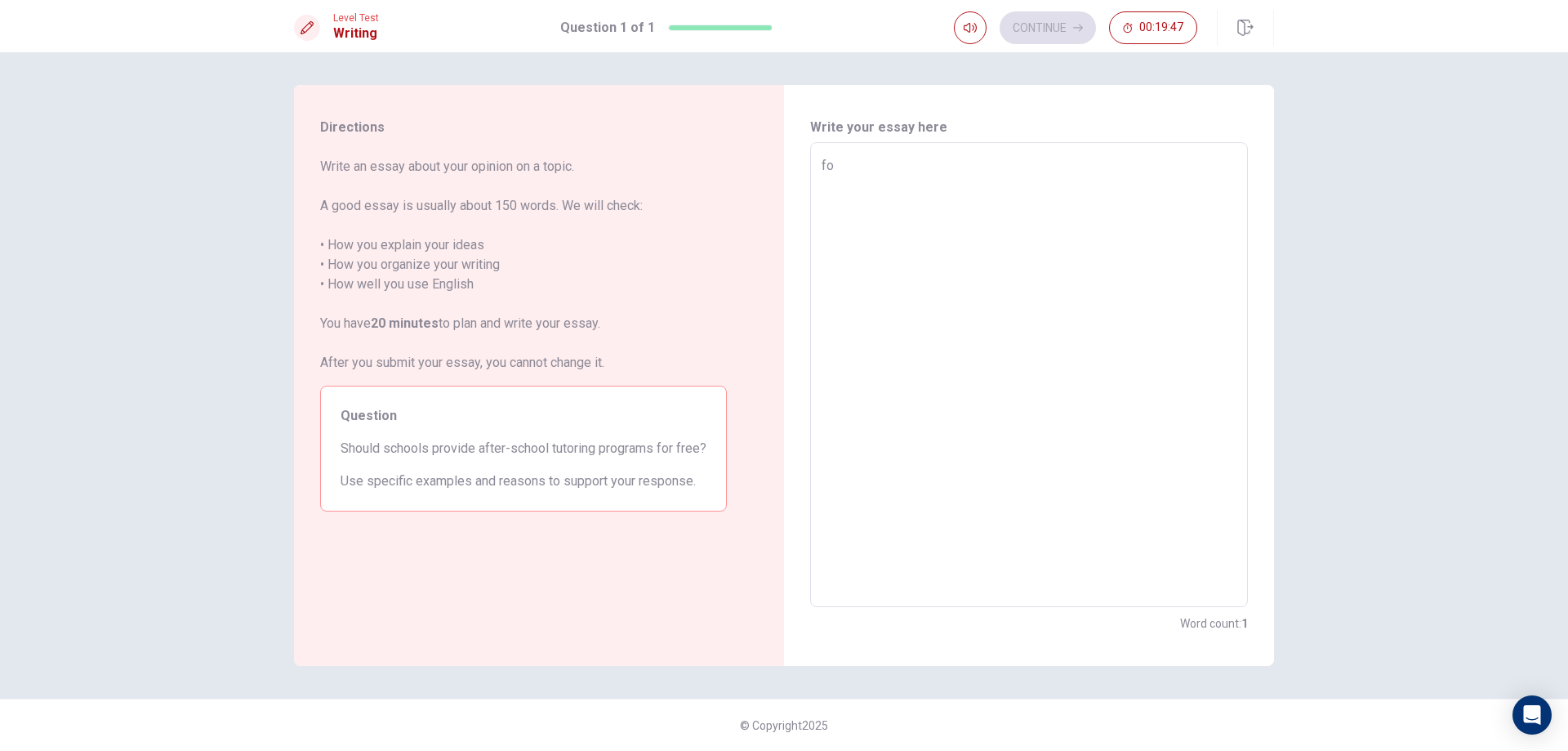
type textarea "for"
type textarea "x"
type textarea "for"
type textarea "x"
type textarea "for m"
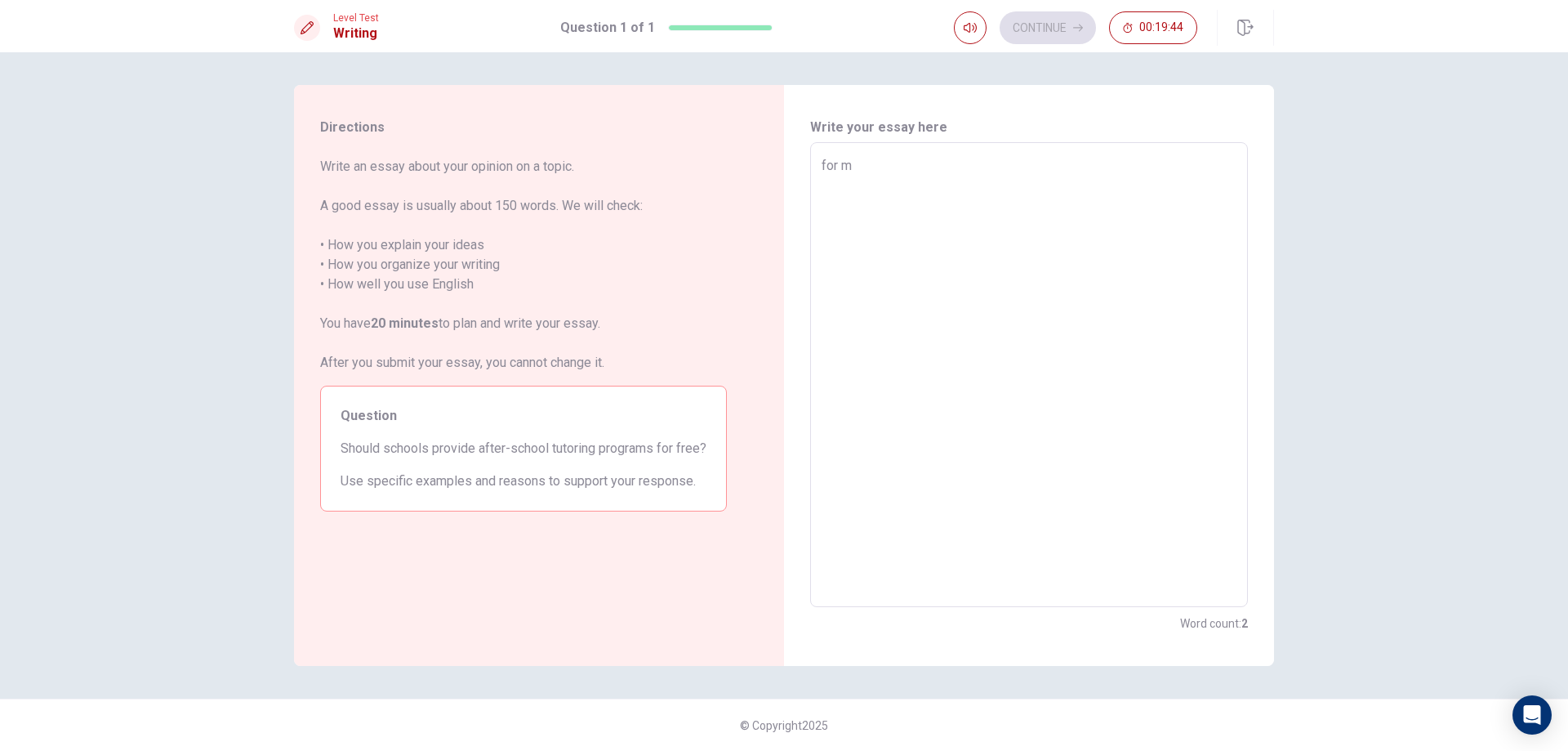
type textarea "x"
type textarea "for me"
type textarea "x"
type textarea "for me"
type textarea "x"
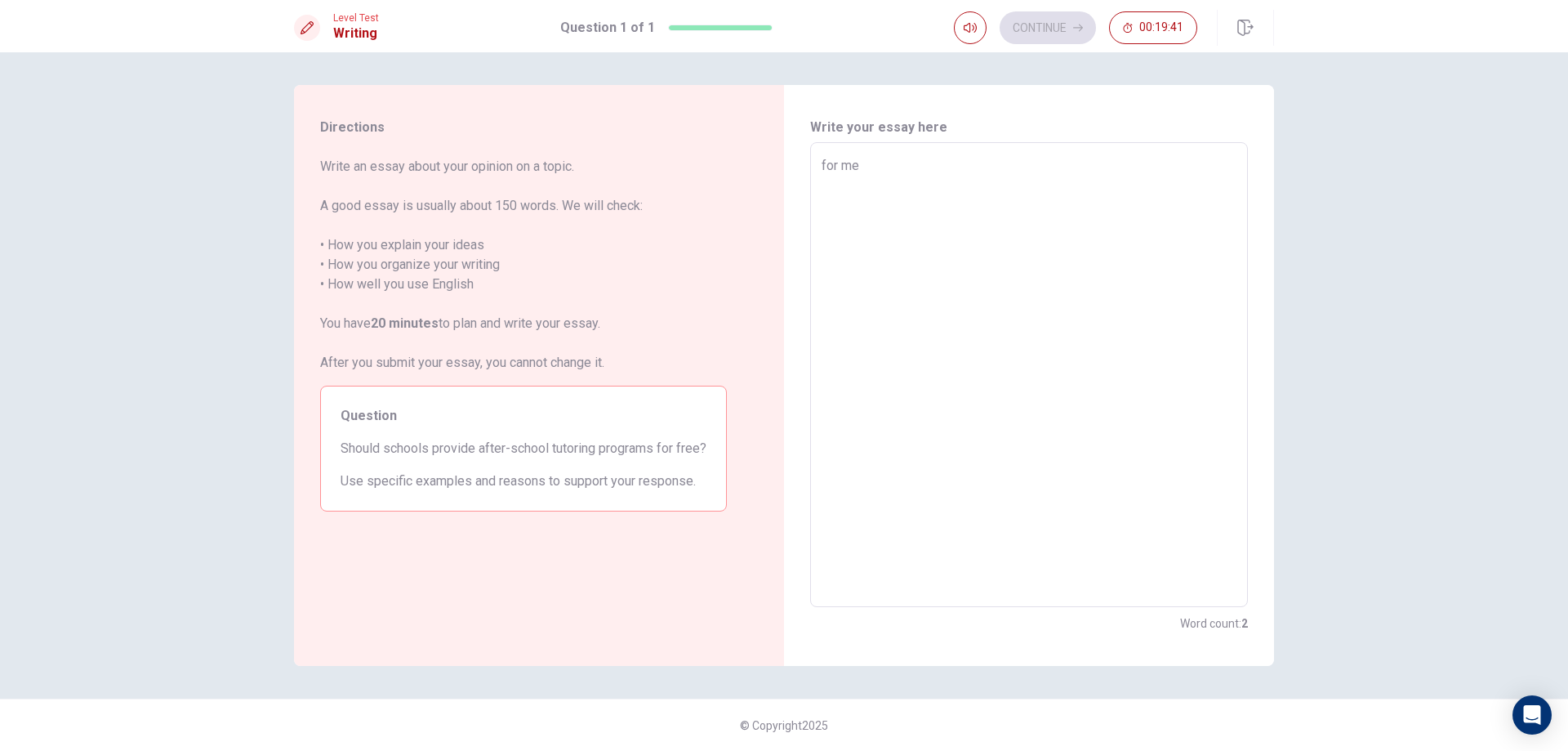
type textarea "for me"
type textarea "x"
type textarea "for m"
type textarea "x"
type textarea "for"
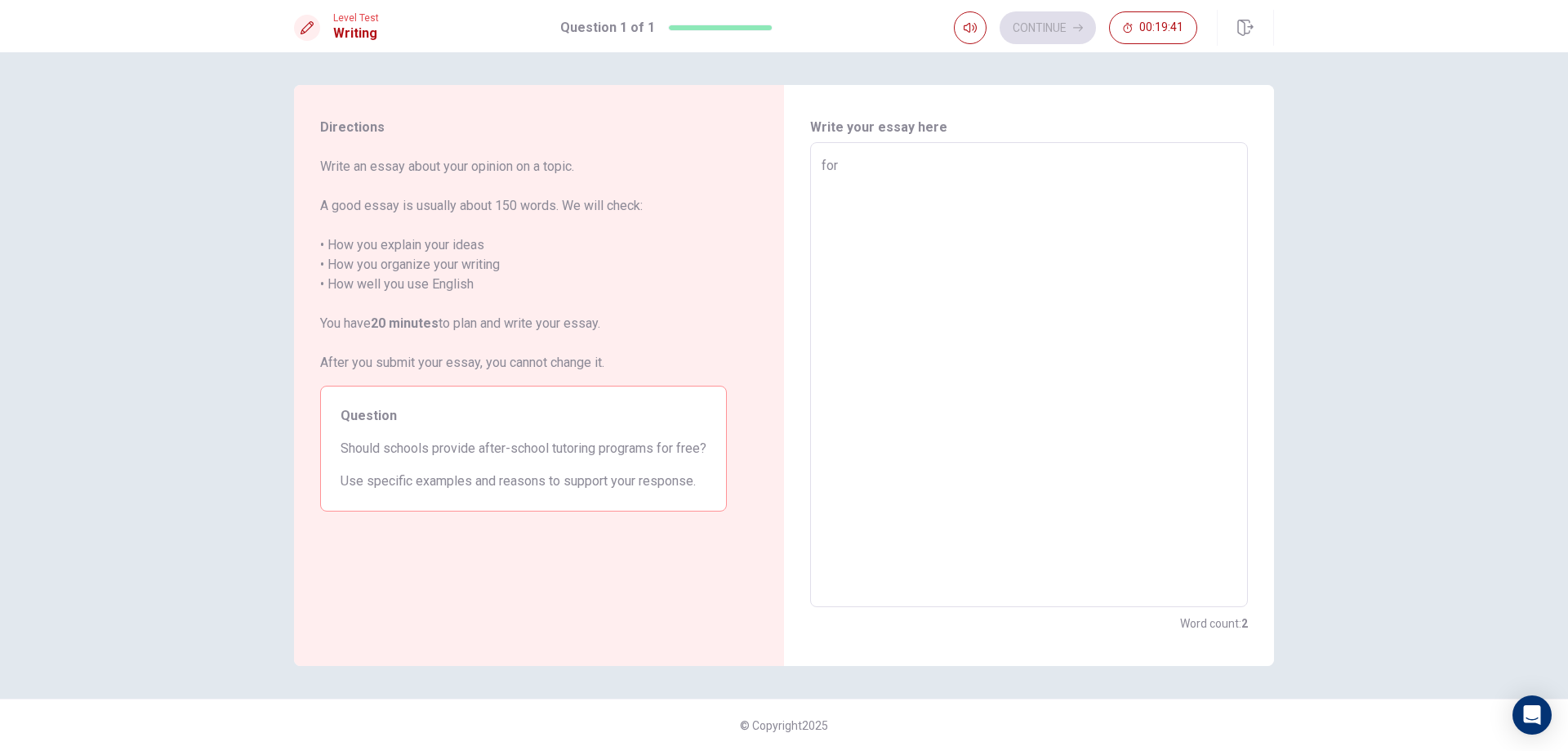
type textarea "x"
type textarea "for"
type textarea "x"
type textarea "for"
type textarea "x"
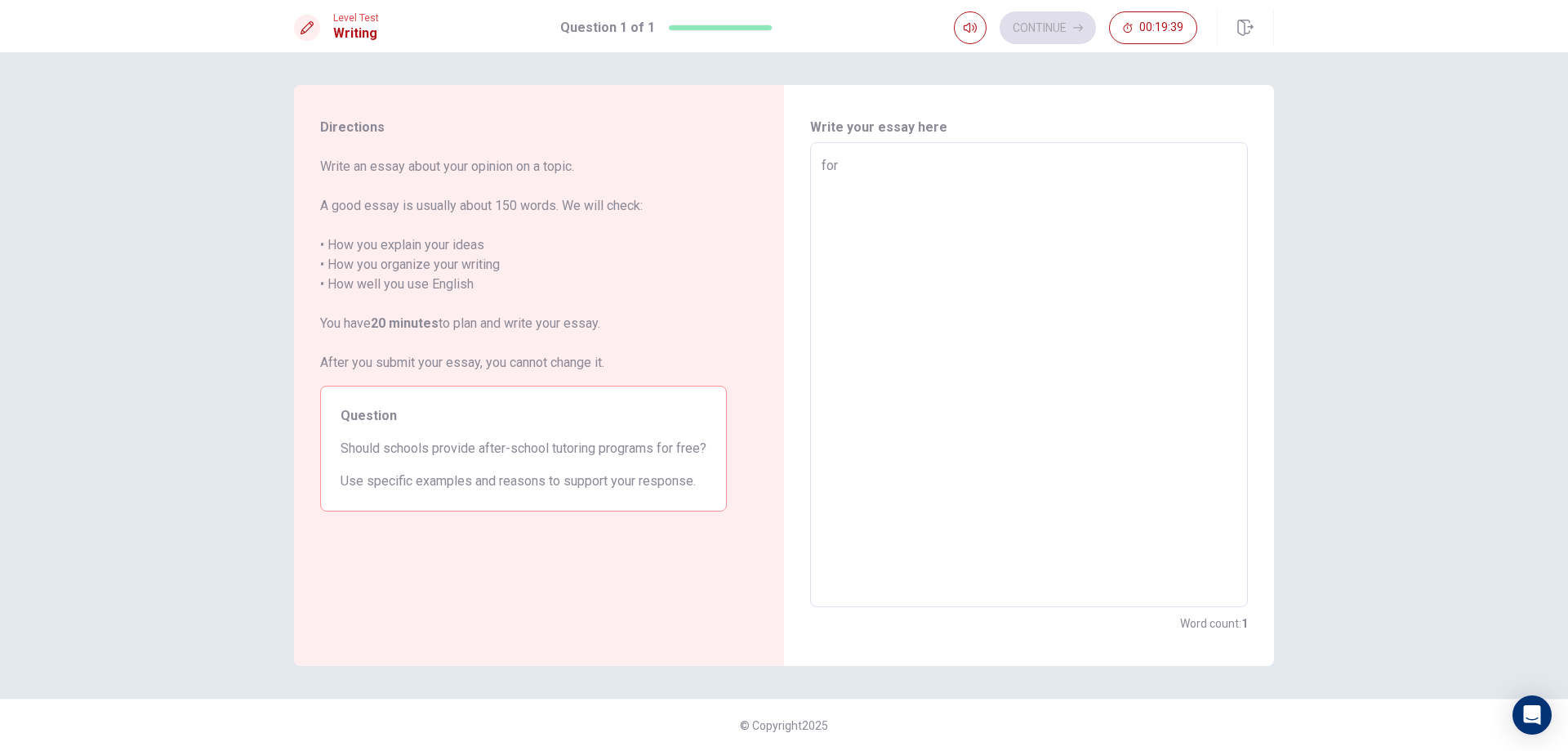
type textarea "for m"
type textarea "x"
type textarea "for me"
type textarea "x"
type textarea "for me"
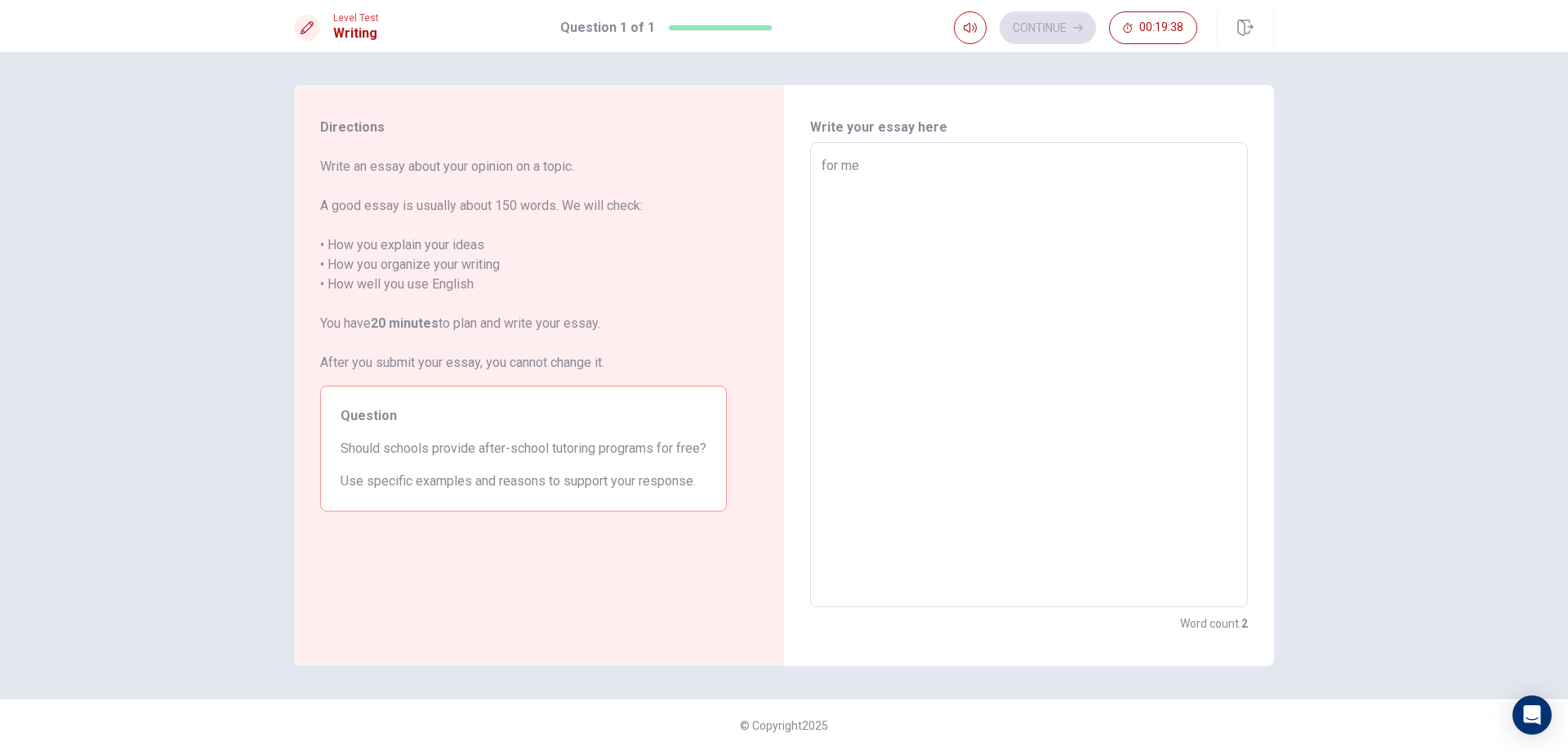
type textarea "x"
type textarea "for me o"
type textarea "x"
type textarea "for me of"
type textarea "x"
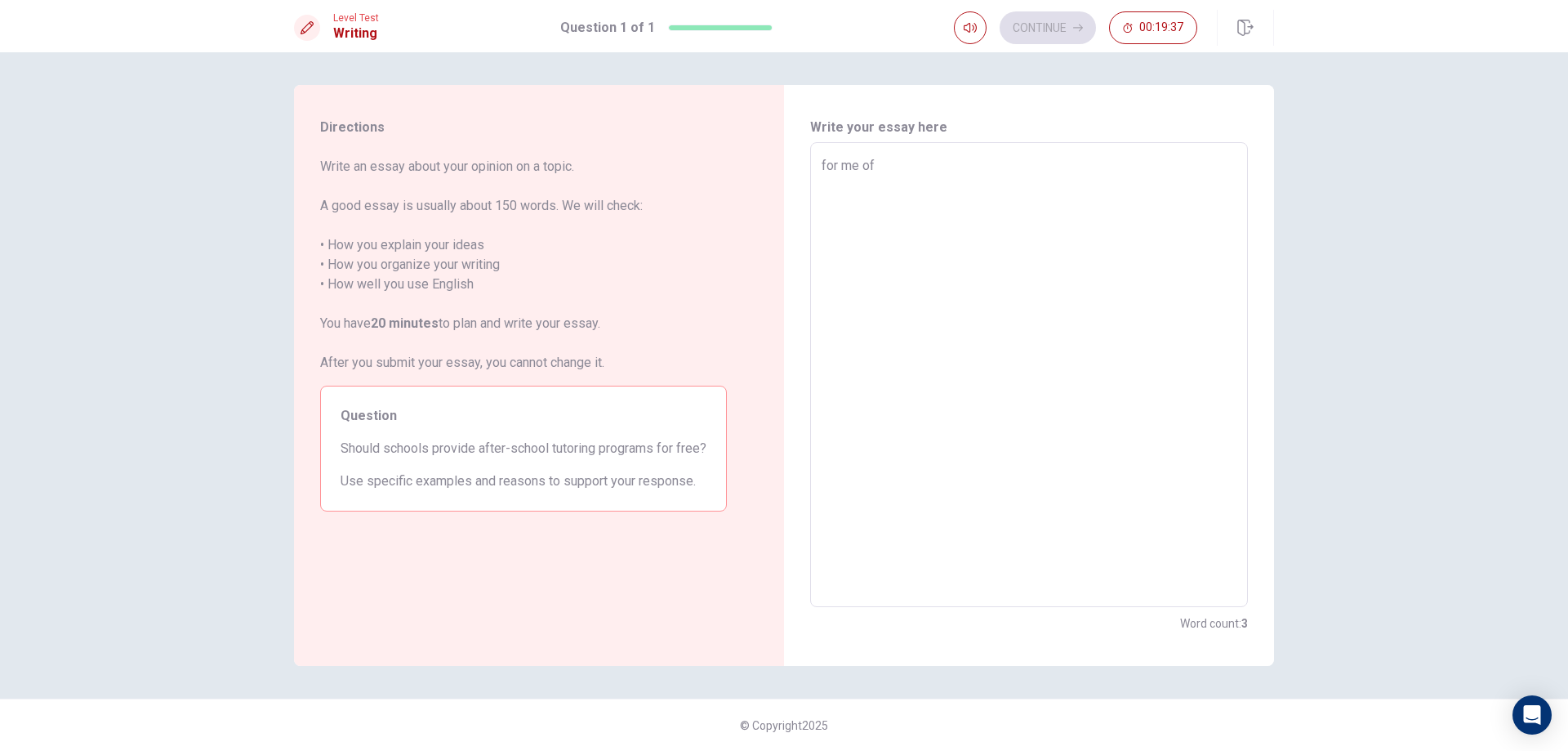
type textarea "for me of"
type textarea "x"
type textarea "for me of c"
type textarea "x"
type textarea "for me of co"
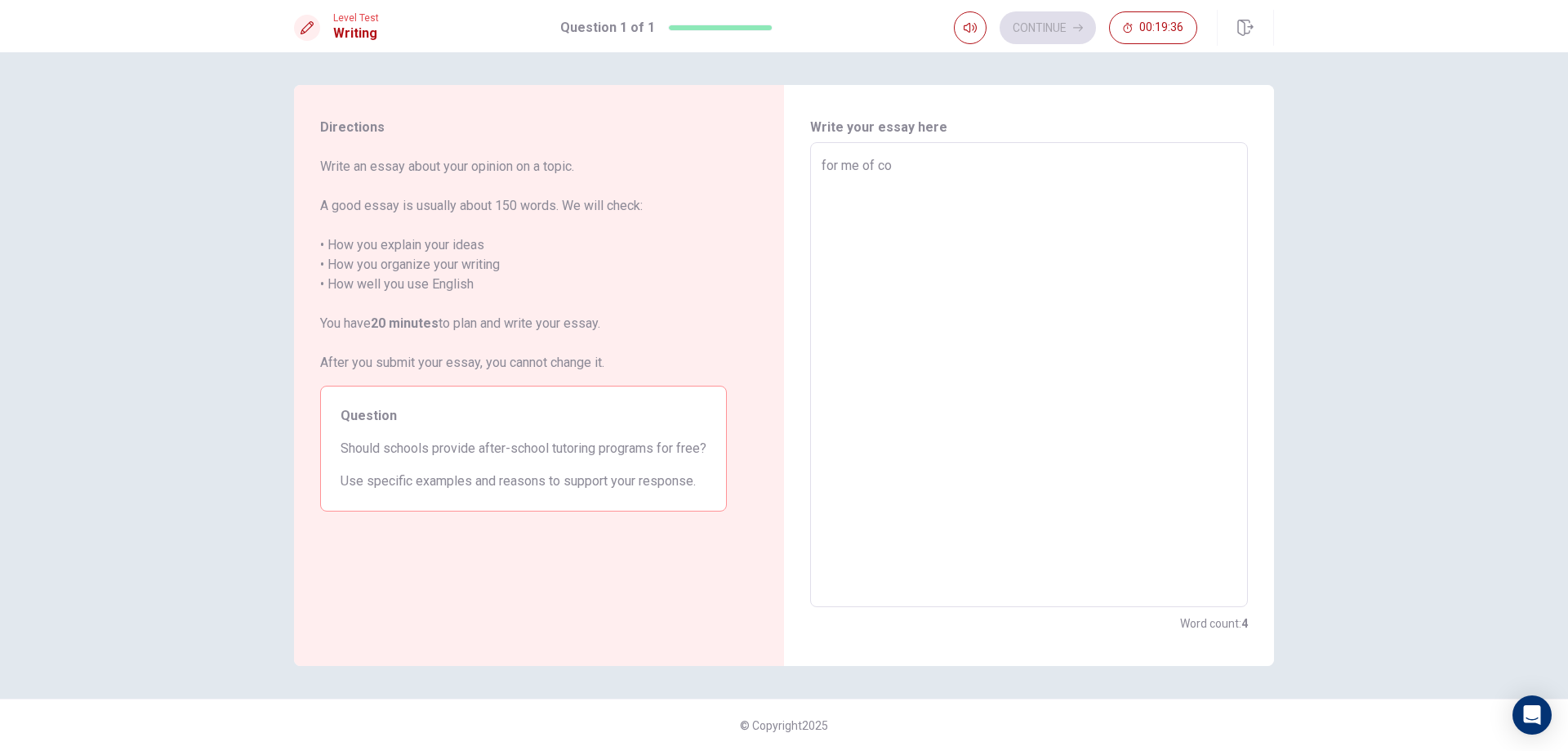
type textarea "x"
type textarea "for me of cou"
type textarea "x"
type textarea "for me of cous"
type textarea "x"
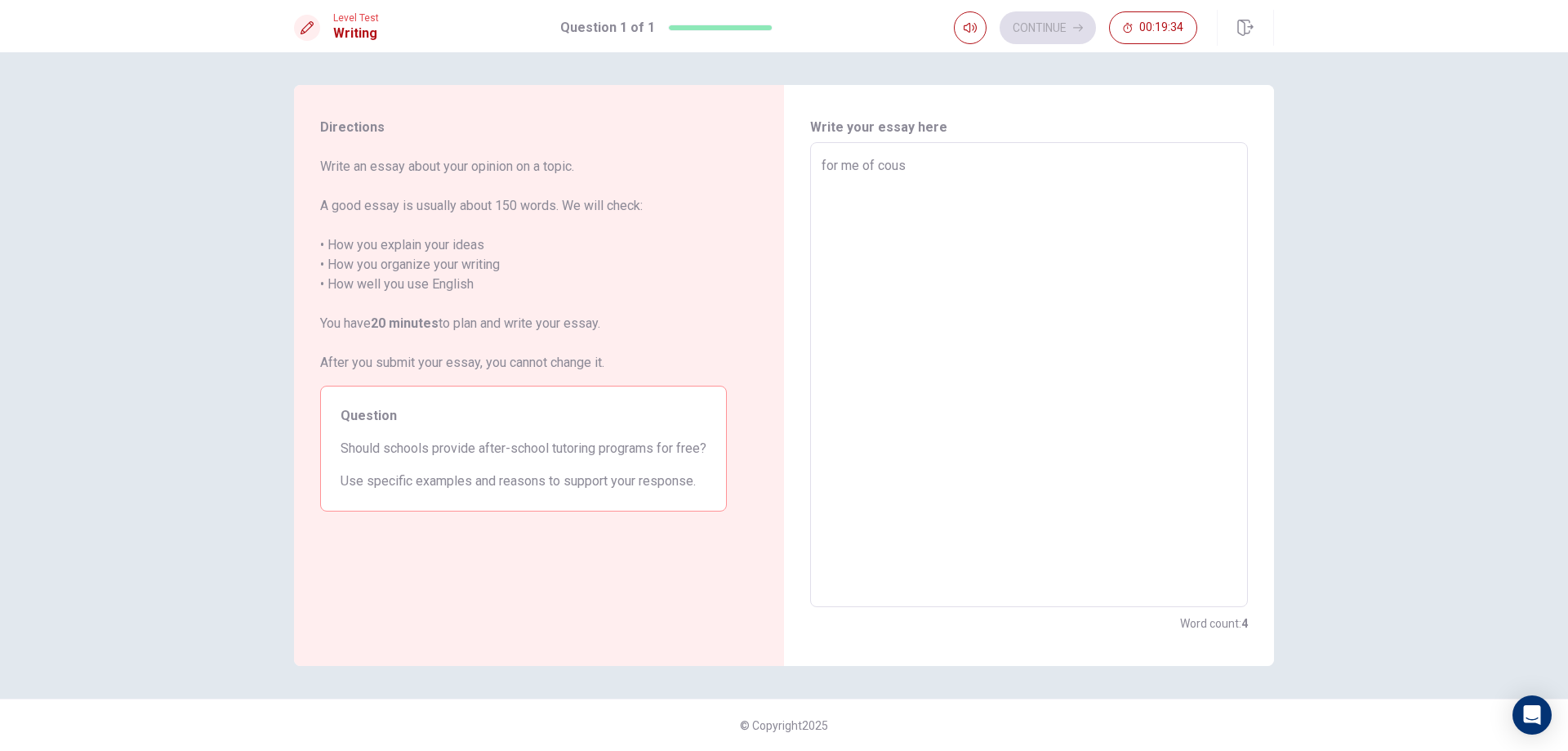
type textarea "for me of couse"
type textarea "x"
type textarea "for me of couse"
type textarea "x"
type textarea "for me of couse b"
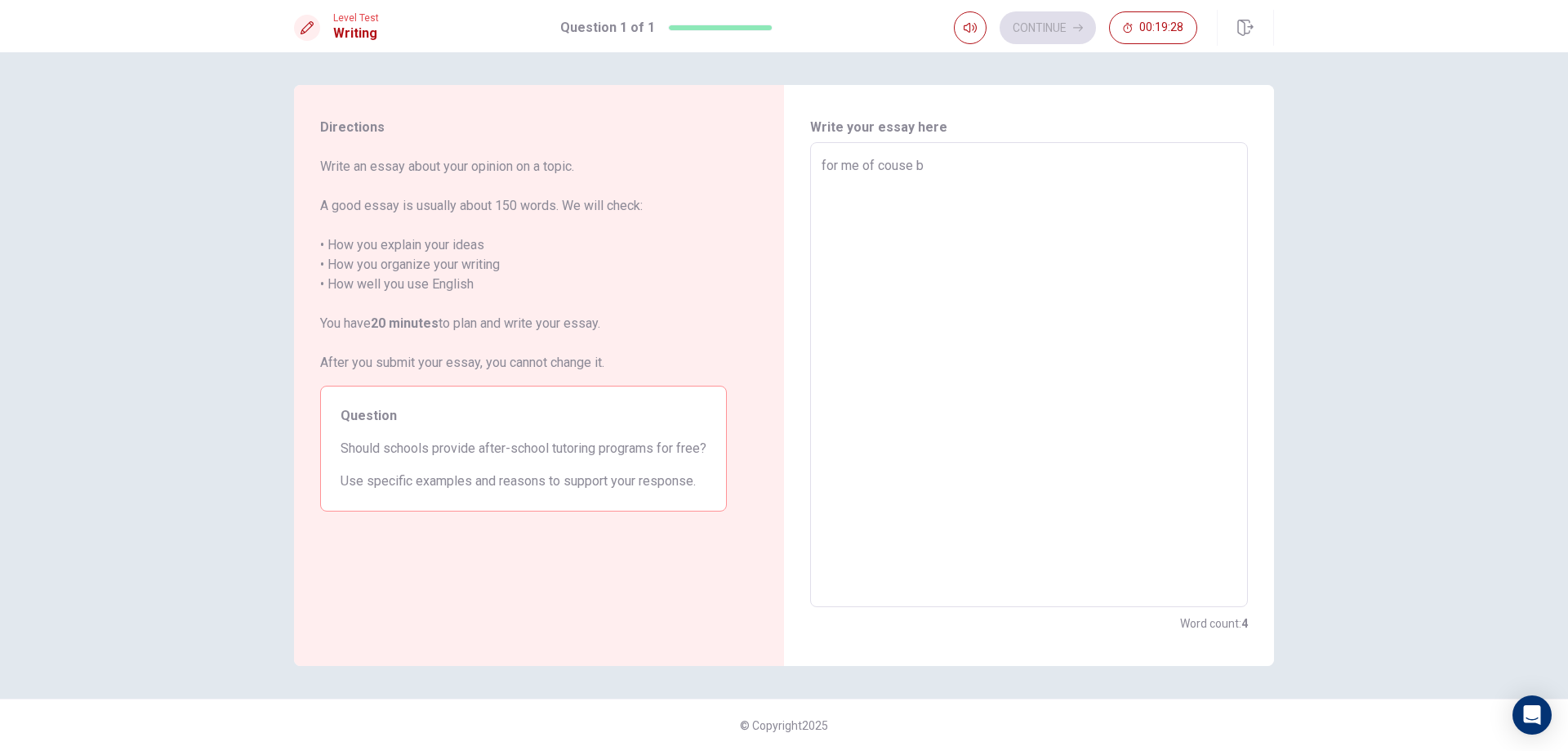
type textarea "x"
type textarea "for me of couse be"
type textarea "x"
type textarea "for me of couse bec"
type textarea "x"
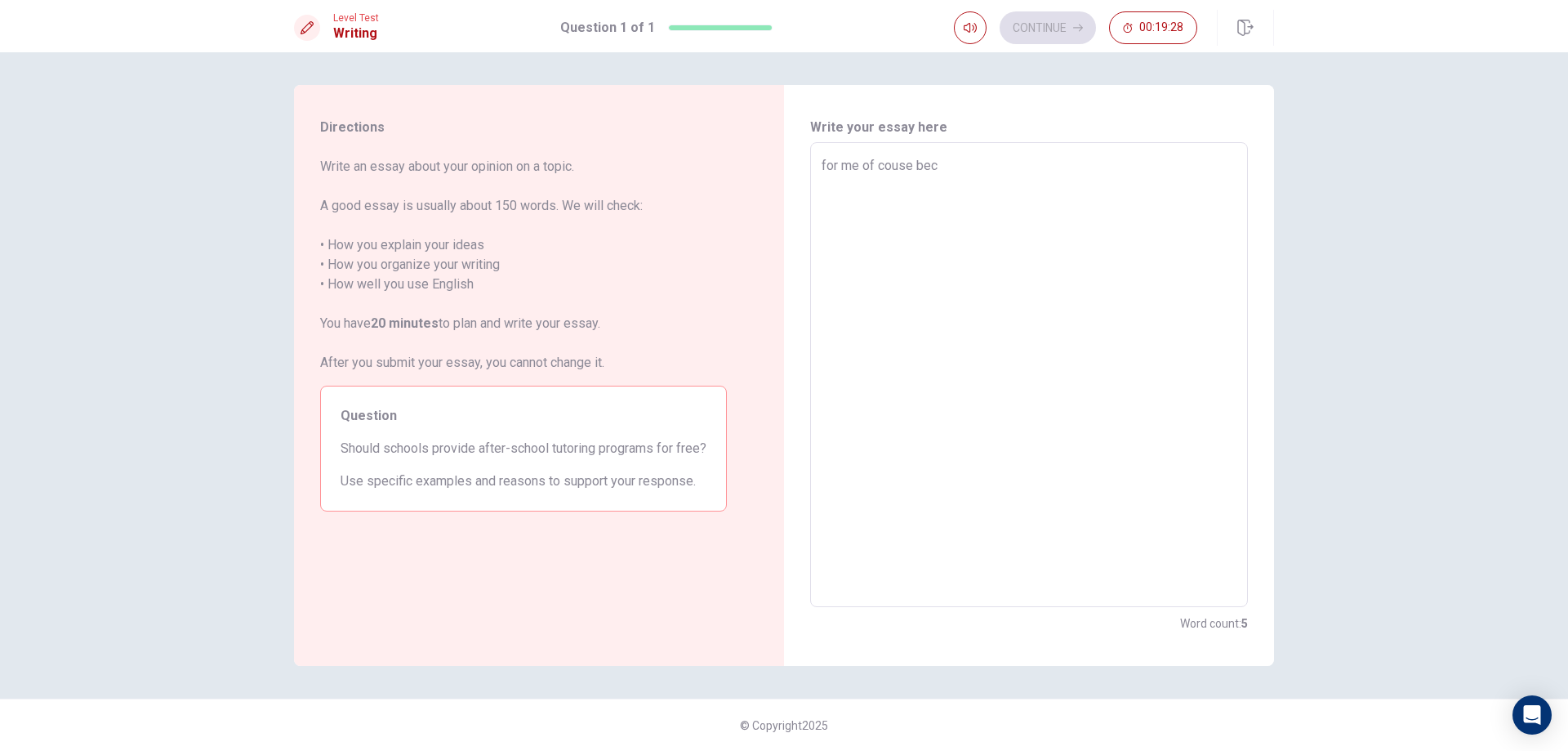
type textarea "for me of couse beca"
type textarea "x"
type textarea "for me of couse becau"
type textarea "x"
type textarea "for me of couse becaus"
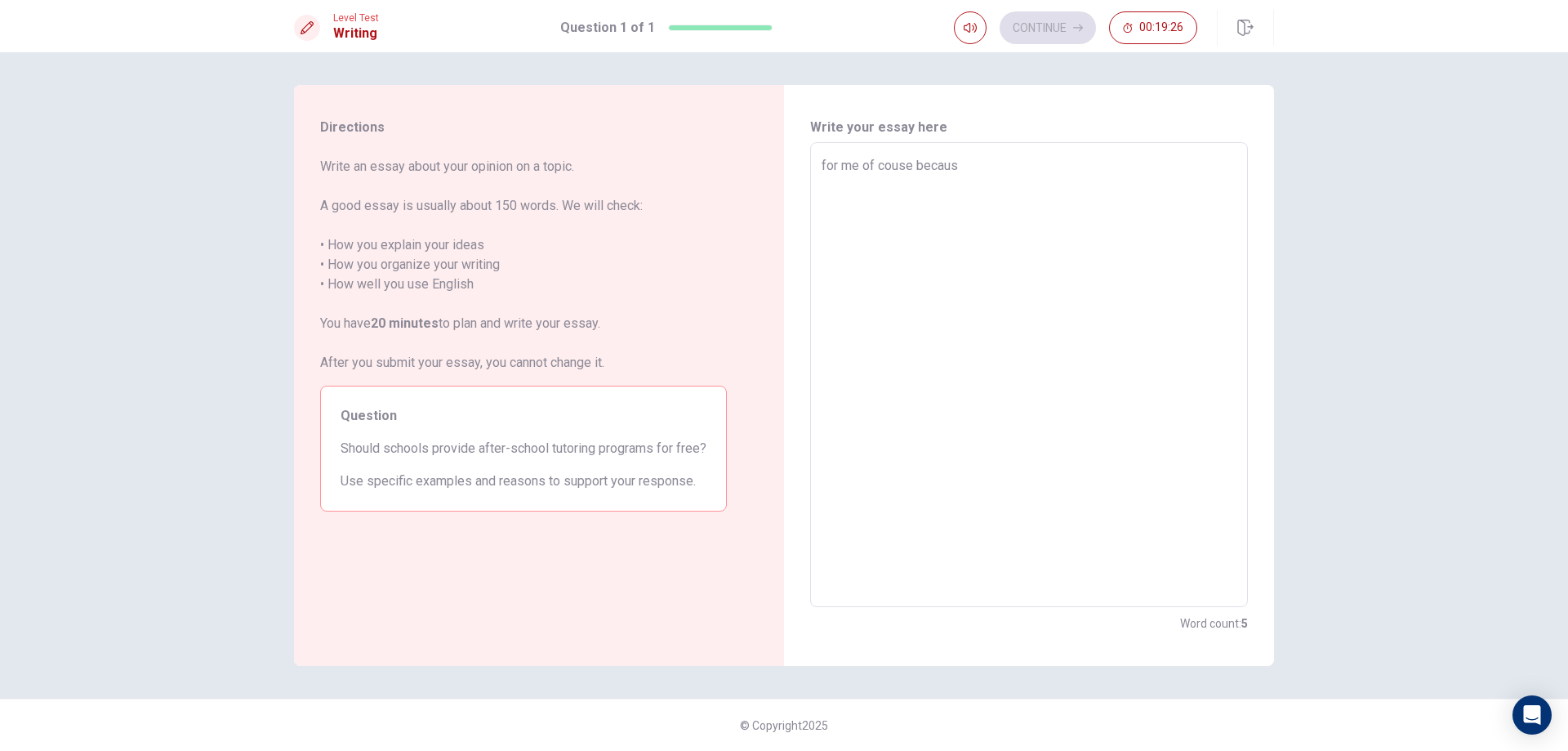
type textarea "x"
type textarea "for me of couse because"
type textarea "x"
type textarea "for me of couse because"
type textarea "x"
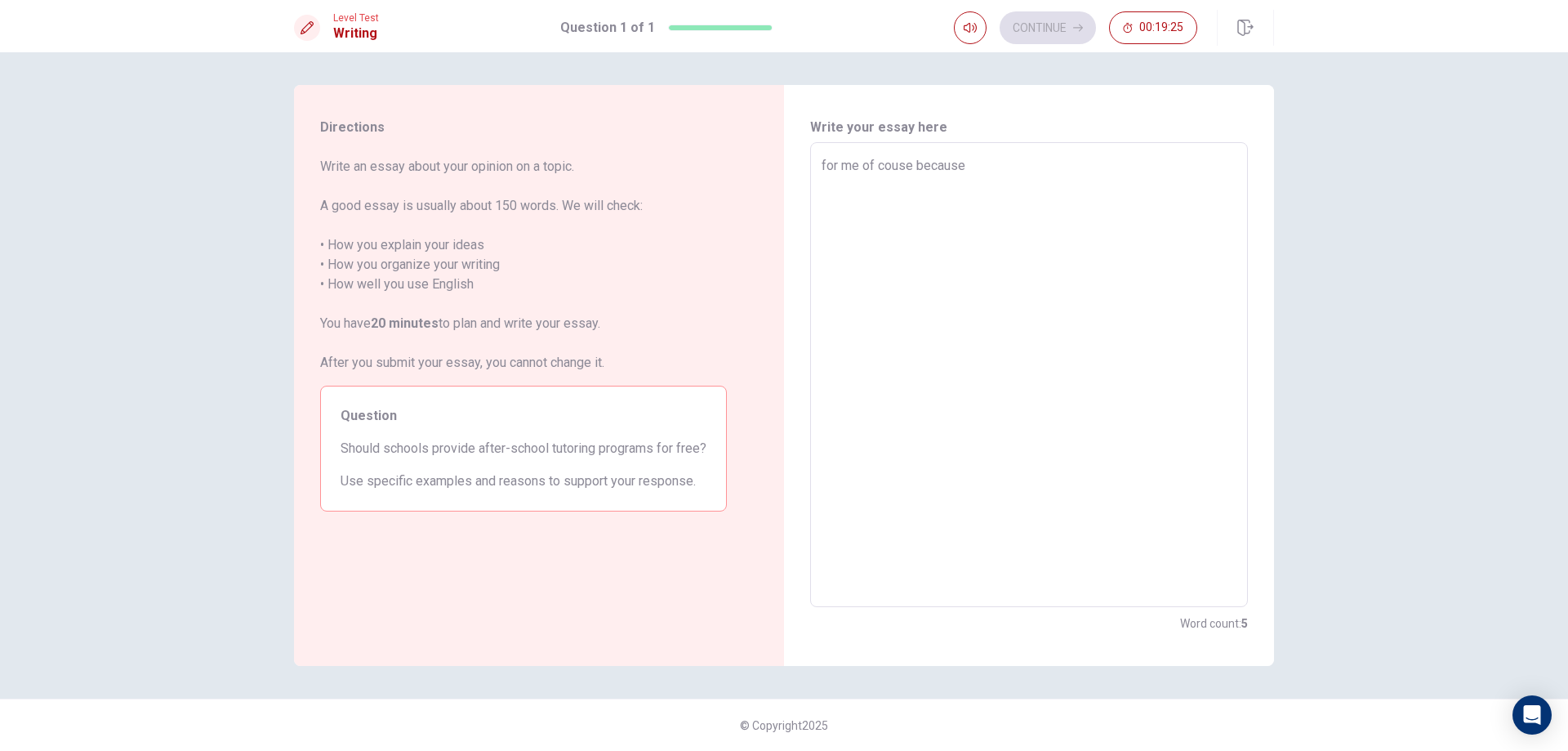
type textarea "for me of couse because i"
type textarea "x"
type textarea "for me of couse because in"
type textarea "x"
type textarea "for me of couse because in"
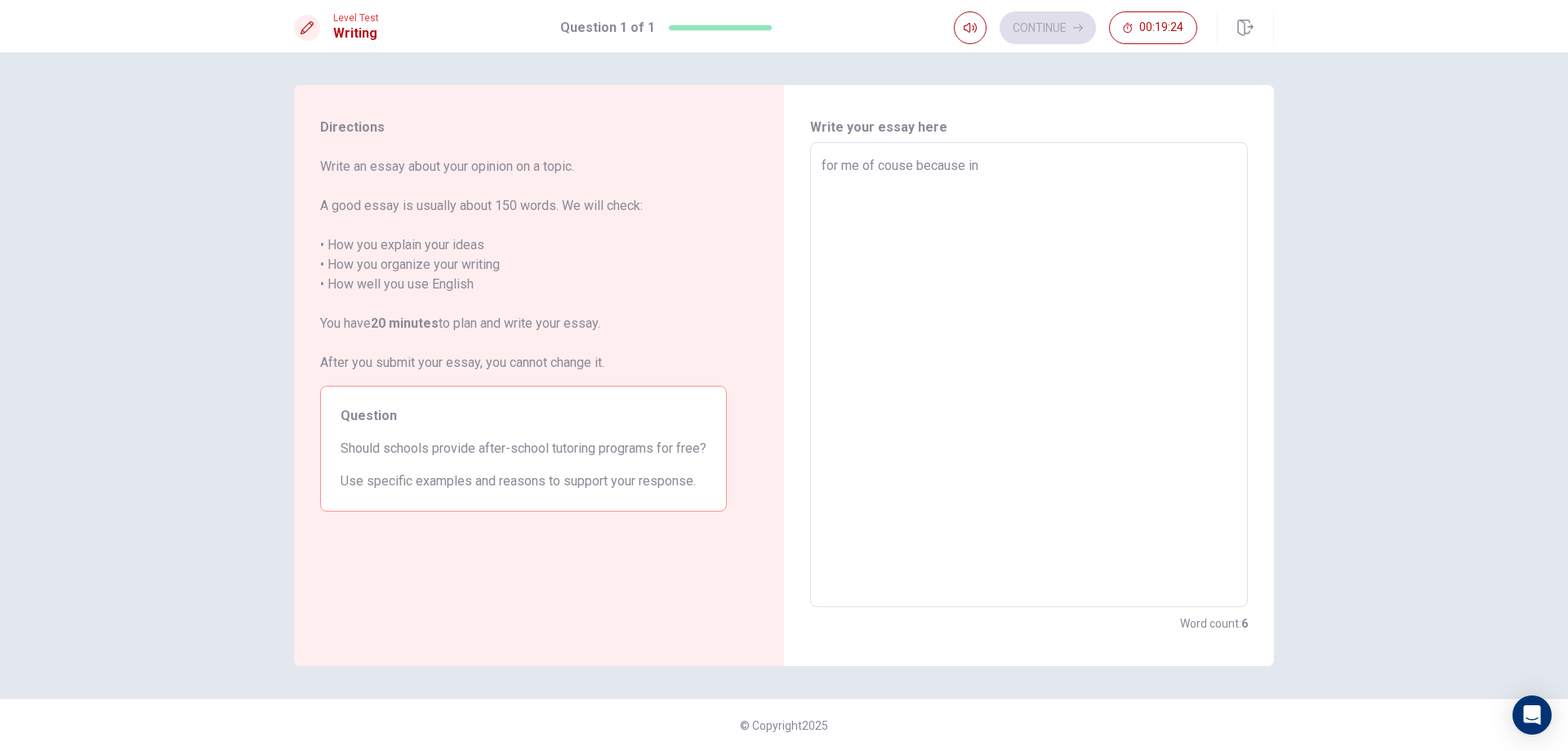
type textarea "x"
type textarea "for me of couse because in m"
type textarea "x"
type textarea "for me of couse because in my"
type textarea "x"
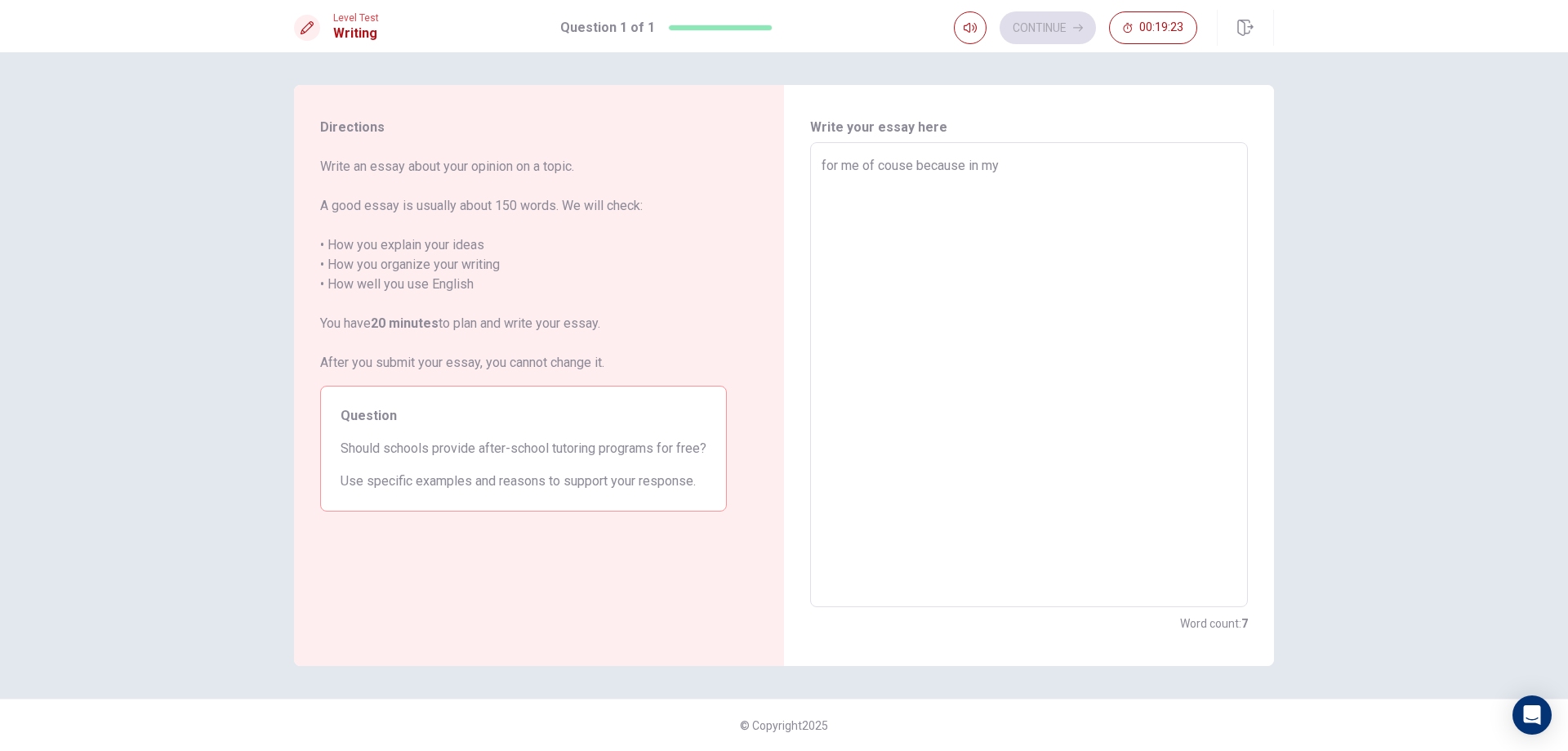
type textarea "for me of couse because in my"
type textarea "x"
type textarea "for me of couse because in my m"
type textarea "x"
type textarea "for me of couse because in my my"
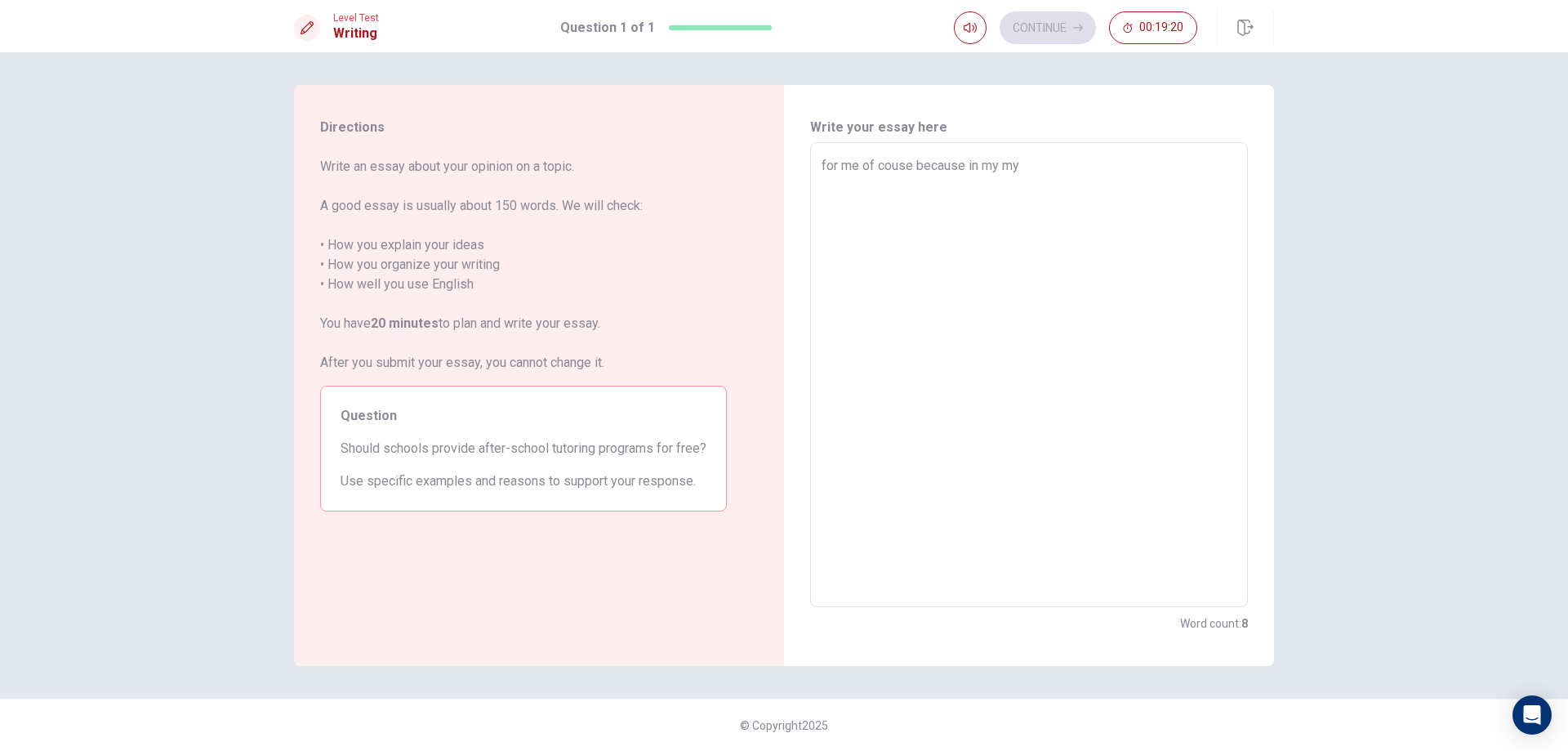
type textarea "x"
type textarea "for me of couse because in my my"
type textarea "x"
type textarea "for me of couse because in my my"
type textarea "x"
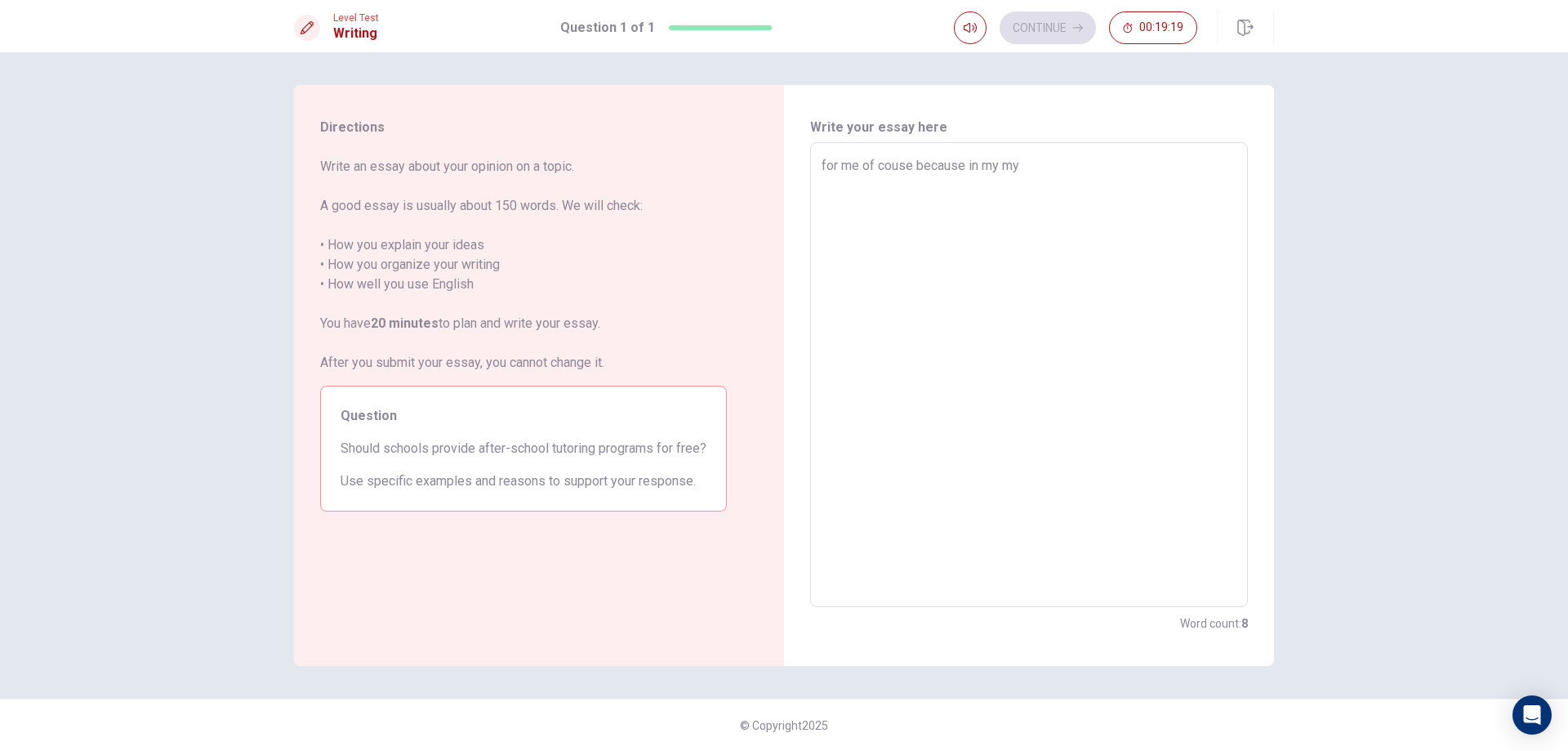
type textarea "for me of couse because in my m"
type textarea "x"
type textarea "for me of couse because in my"
type textarea "x"
type textarea "for me of couse because in my m"
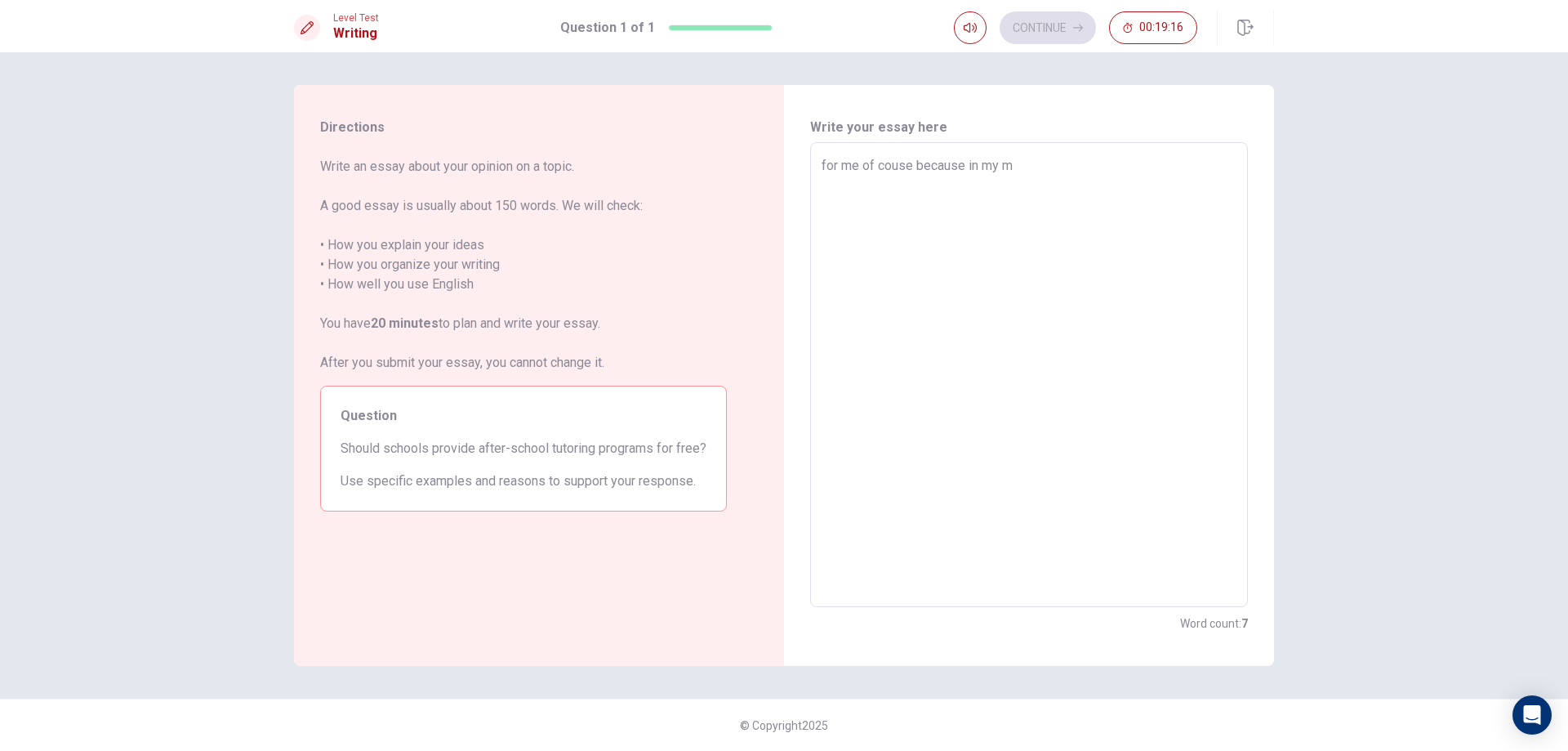
type textarea "x"
type textarea "for me of couse because in my mi"
type textarea "x"
type textarea "for me of couse because in my min"
type textarea "x"
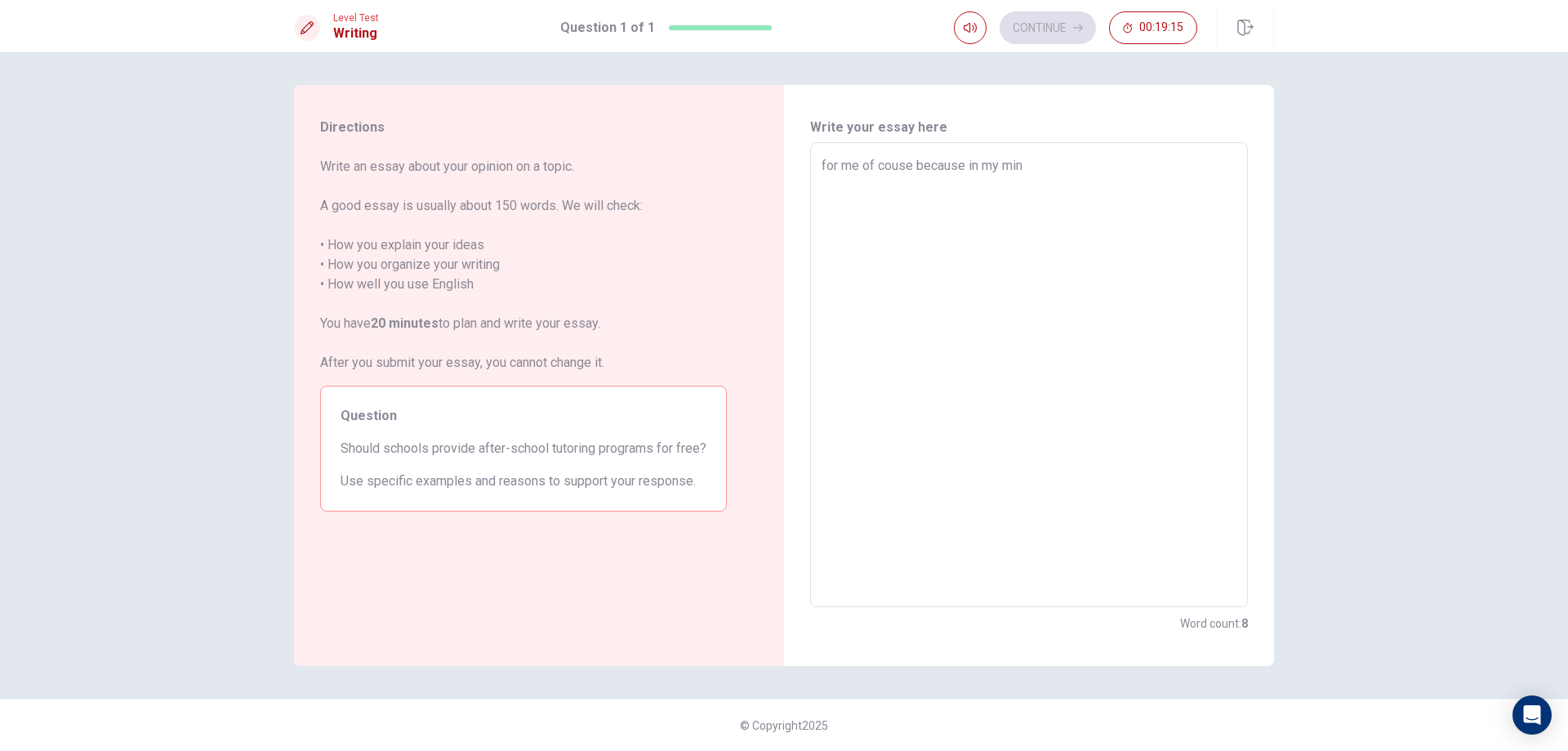
type textarea "for me of couse because in my mind"
type textarea "x"
type textarea "for me of couse because in my mind"
type textarea "x"
type textarea "for me of couse because in my mind t"
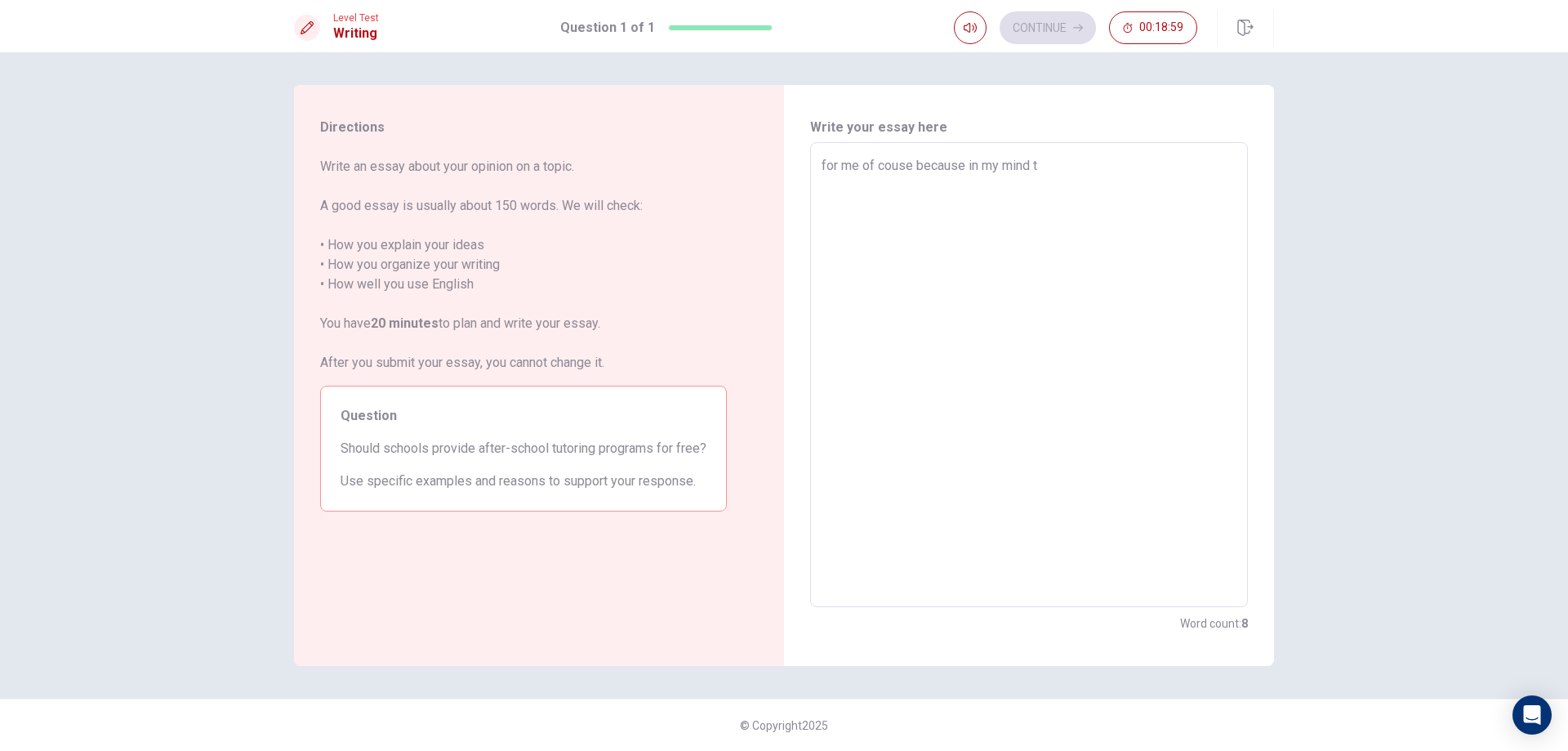
type textarea "x"
type textarea "for me of couse because in my mind th"
type textarea "x"
type textarea "for me of couse because in my mind the"
type textarea "x"
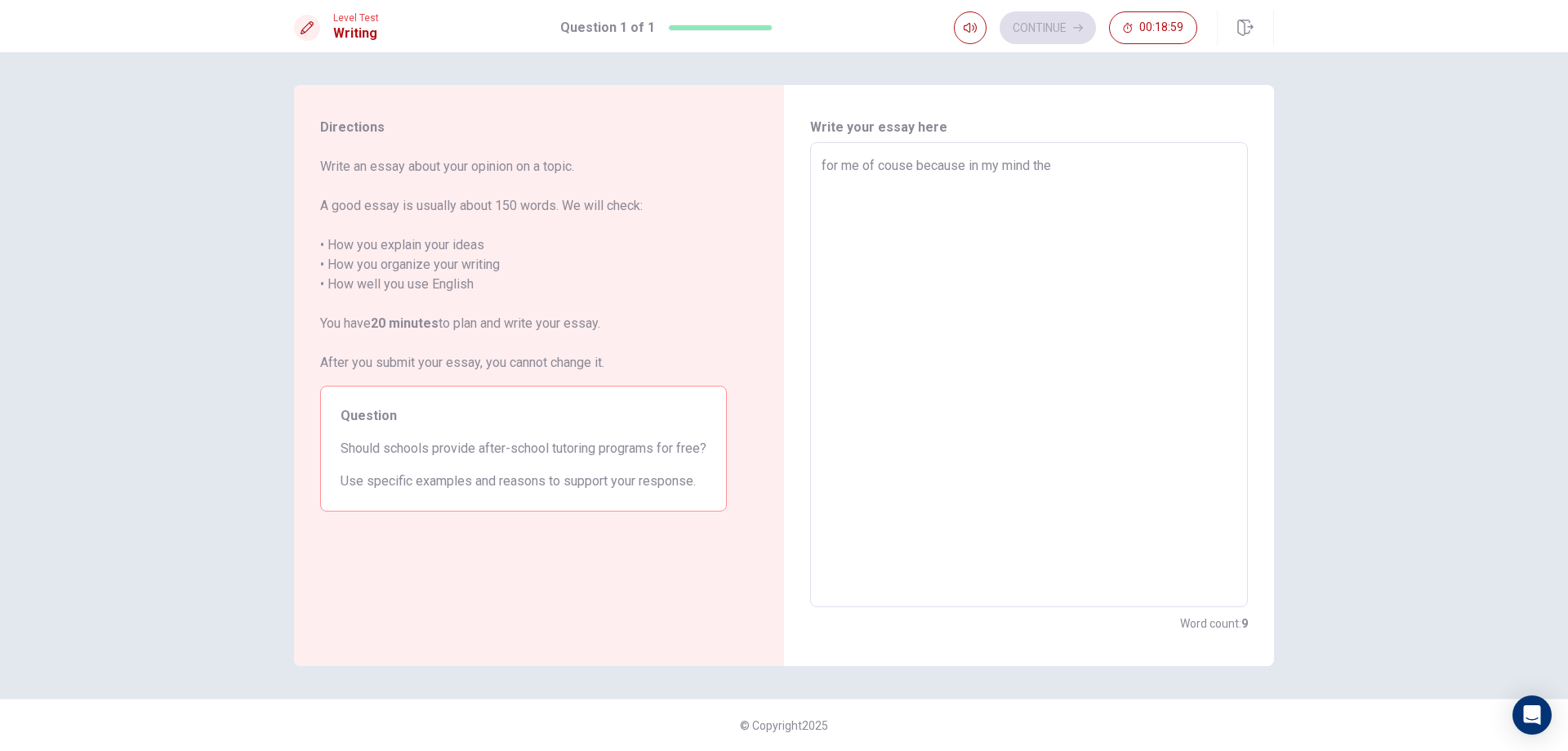
type textarea "for me of couse because in my mind the"
type textarea "x"
type textarea "for me of couse because in my mind the"
type textarea "x"
type textarea "for me of couse because in my mind th"
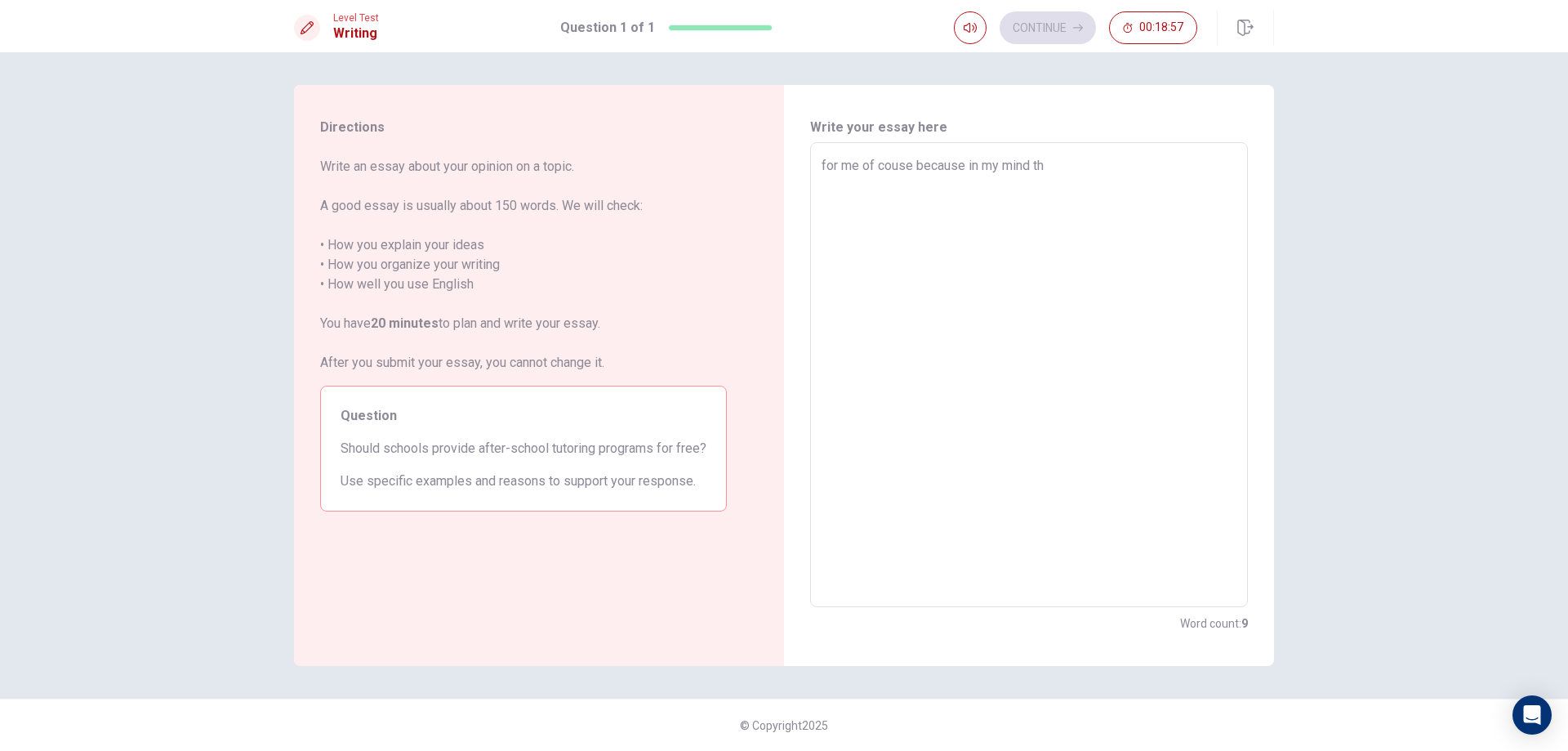
type textarea "x"
type textarea "for me of couse because in my mind t"
type textarea "x"
type textarea "for me of couse because in my mind"
type textarea "x"
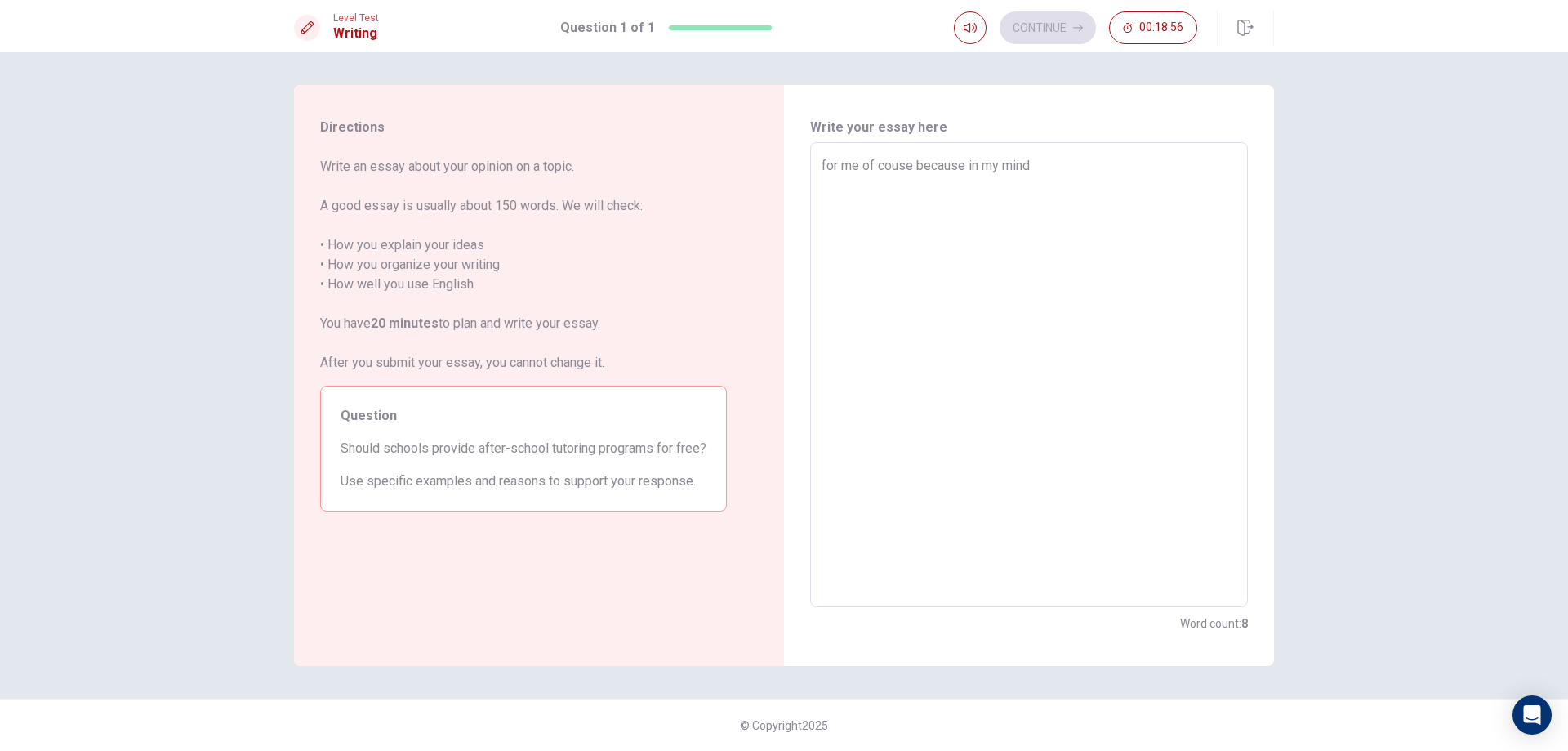
type textarea "for me of couse because in my mind"
type textarea "x"
type textarea "for me of couse because in my mind n"
type textarea "x"
type textarea "for me of couse because in my mind no"
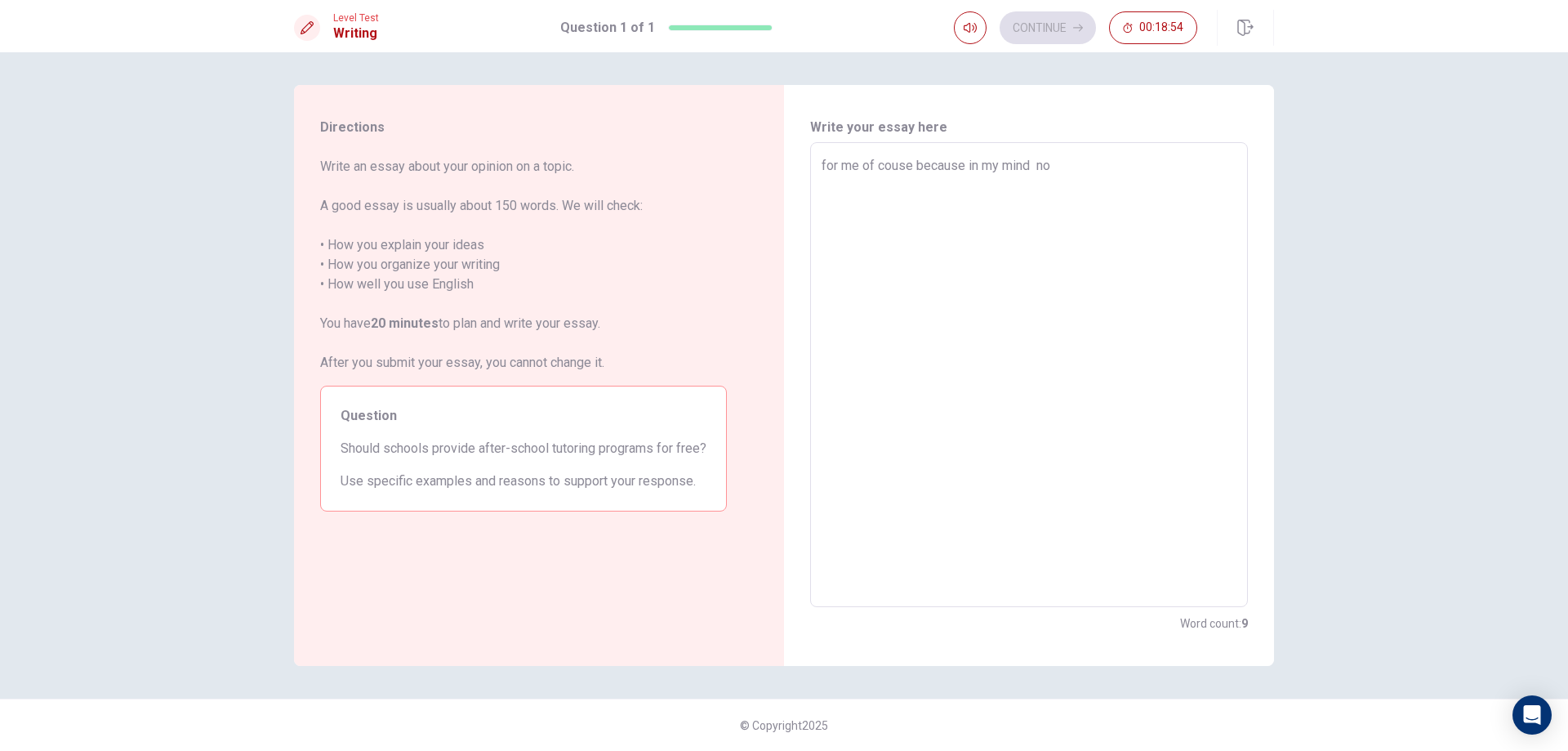
type textarea "x"
type textarea "for me of couse because in my mind [PERSON_NAME]"
type textarea "x"
type textarea "for me of couse because in my mind no"
type textarea "x"
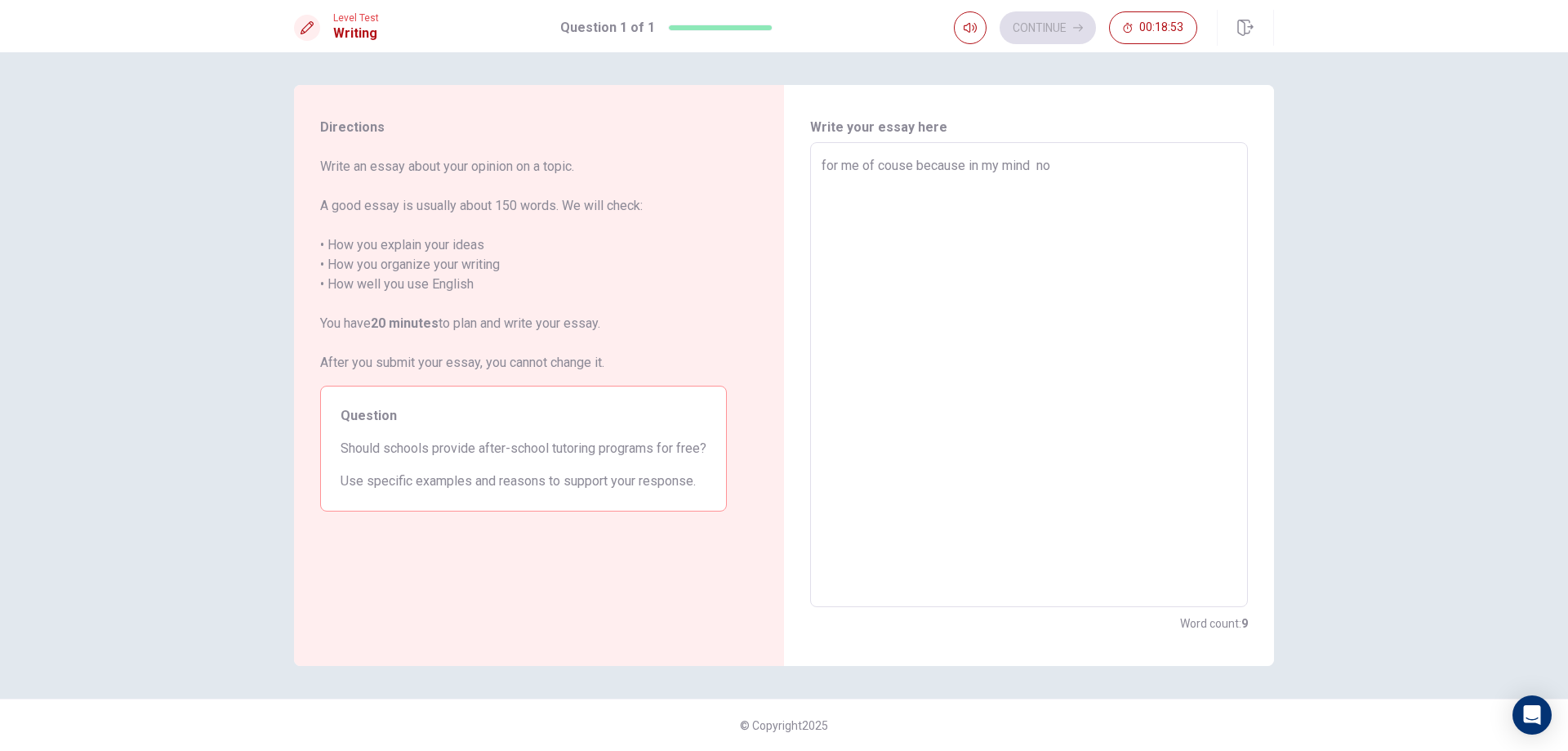
type textarea "for me of couse because in my mind now"
type textarea "x"
type textarea "for me of couse because in my mind now"
type textarea "x"
type textarea "for me of couse because in my mind now i"
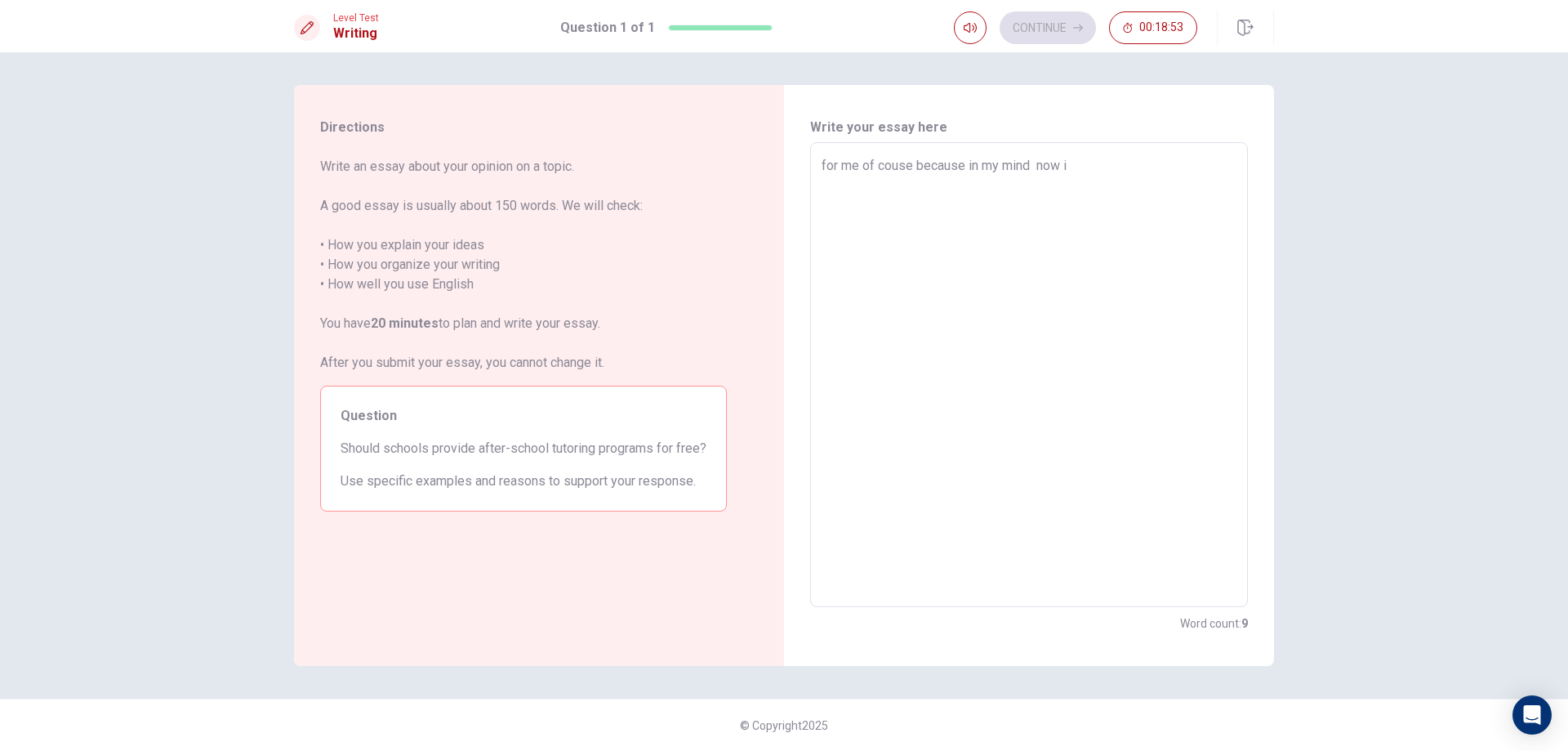
type textarea "x"
type textarea "for me of couse because in my mind now in"
type textarea "x"
type textarea "for me of couse because in my mind now in"
type textarea "x"
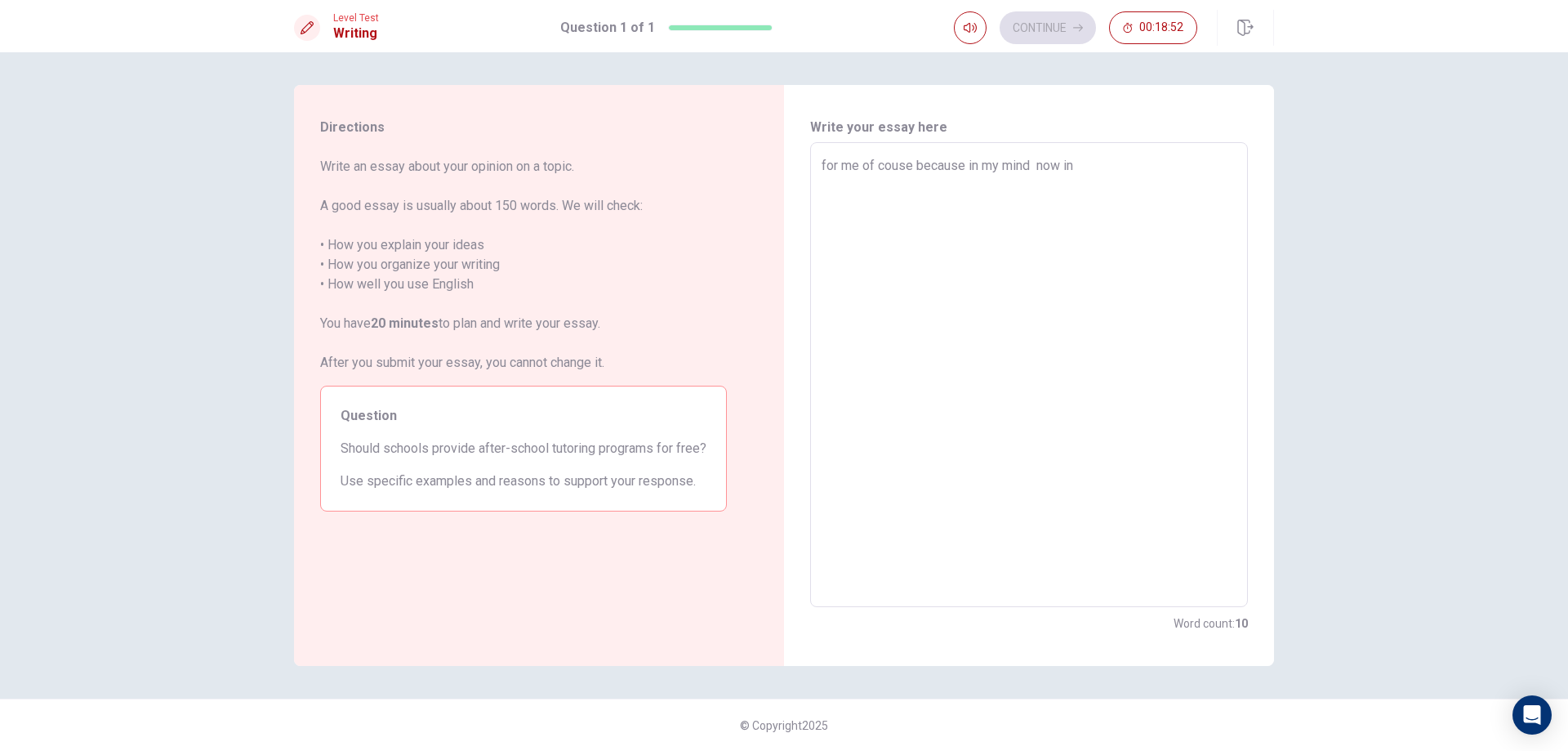
type textarea "for me of couse because in my mind now in 2"
type textarea "x"
type textarea "for me of couse because in my mind now in 20"
type textarea "x"
type textarea "for me of couse because in my mind now in 202"
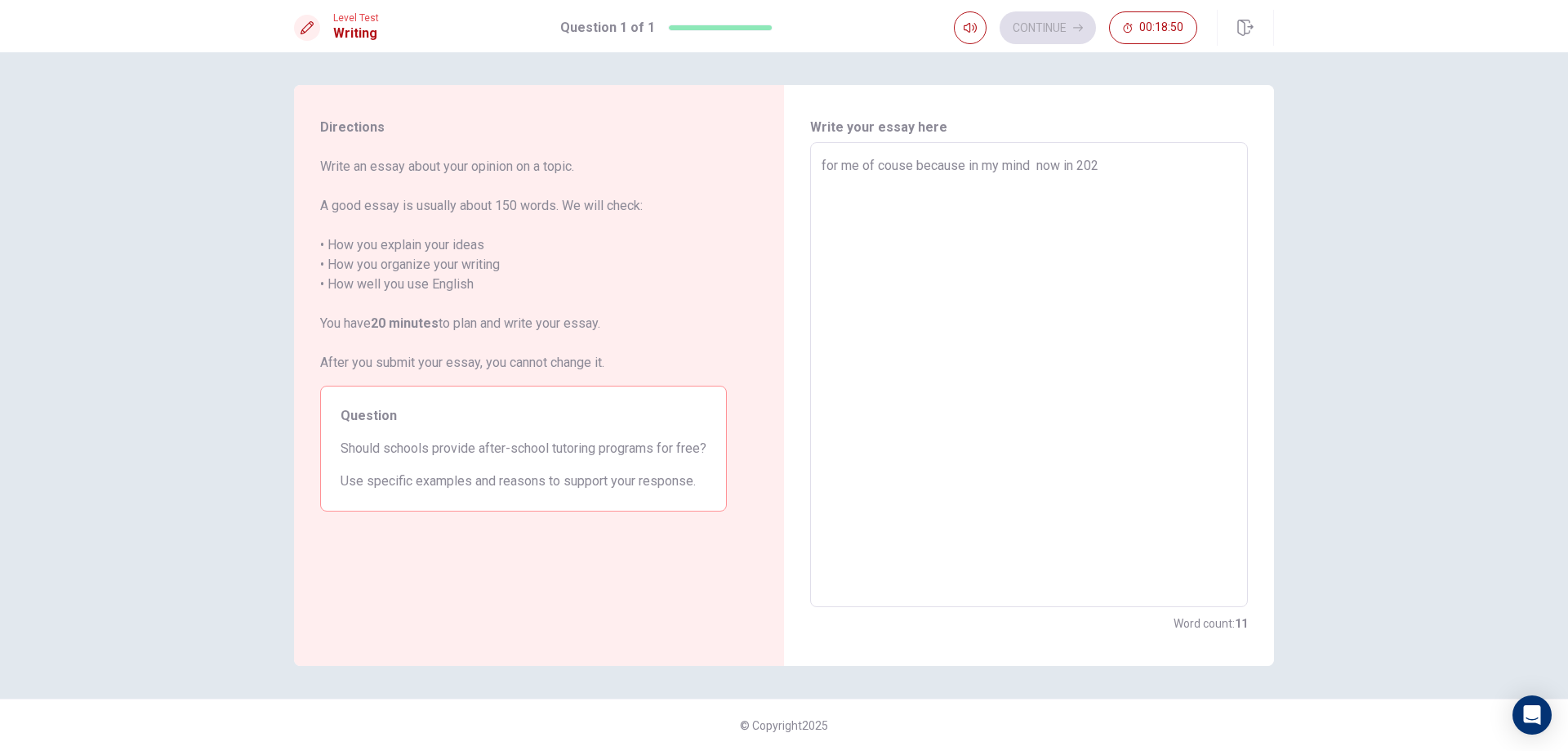
type textarea "x"
type textarea "for me of couse because in my mind now in [DATE]"
type textarea "x"
type textarea "for me of couse because in my mind now in [DATE]"
type textarea "x"
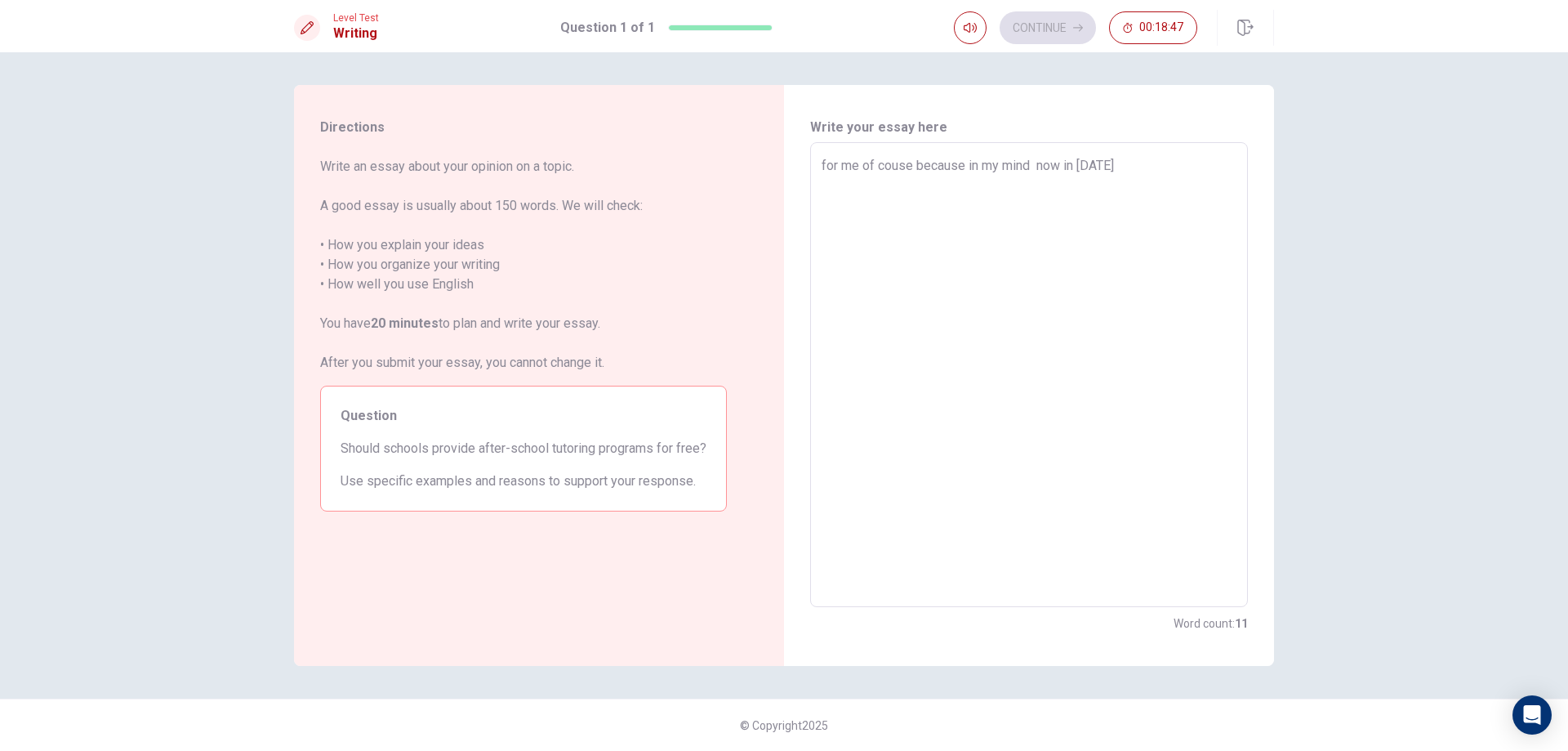
type textarea "for me of couse because in my mind now in [DATE] t"
type textarea "x"
type textarea "for me of couse because in my mind now in [DATE] th"
type textarea "x"
type textarea "for me of couse because in my mind now in [DATE] the"
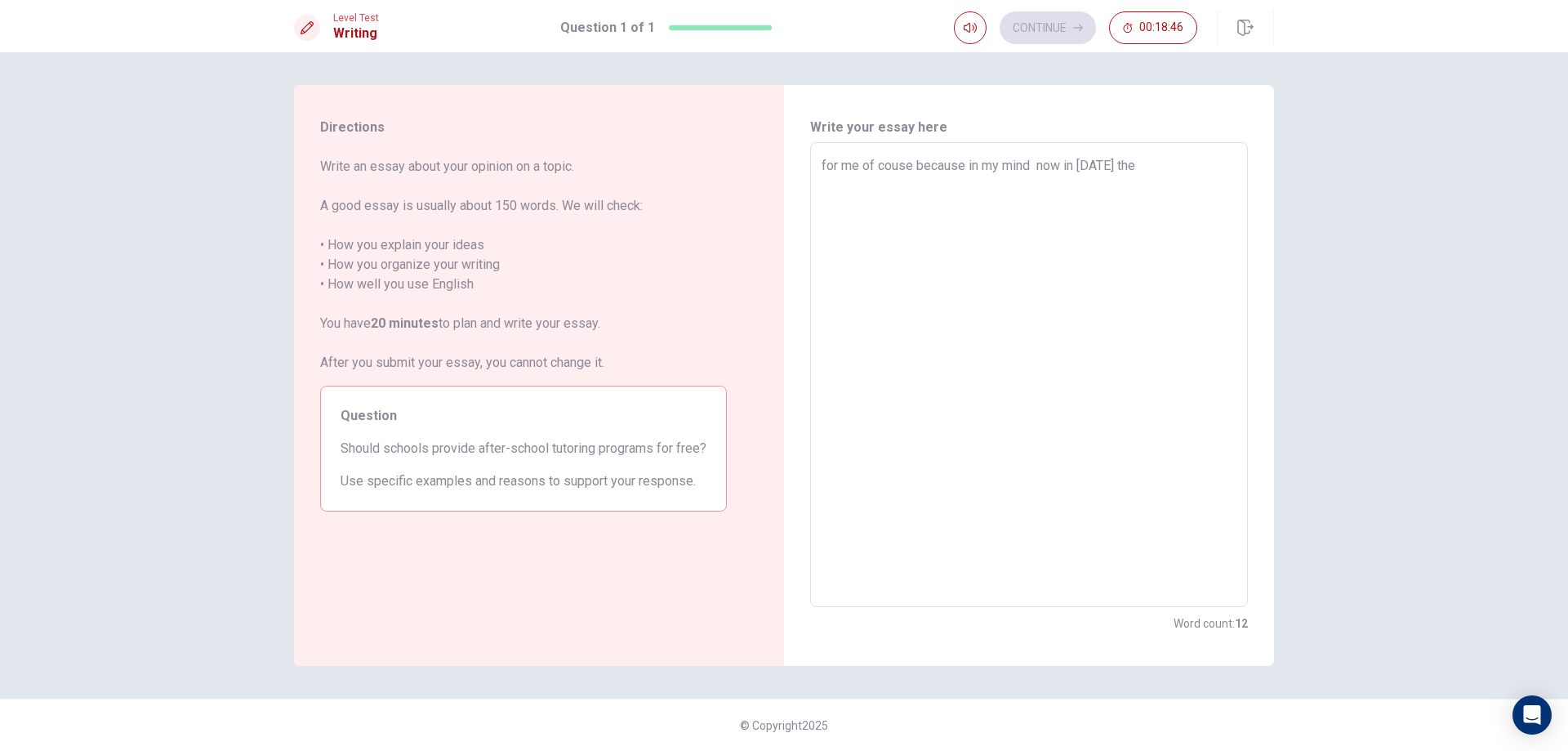
type textarea "x"
type textarea "for me of couse because in my mind now in [DATE] the"
type textarea "x"
type textarea "for me of couse because in my mind now in [DATE] the s"
type textarea "x"
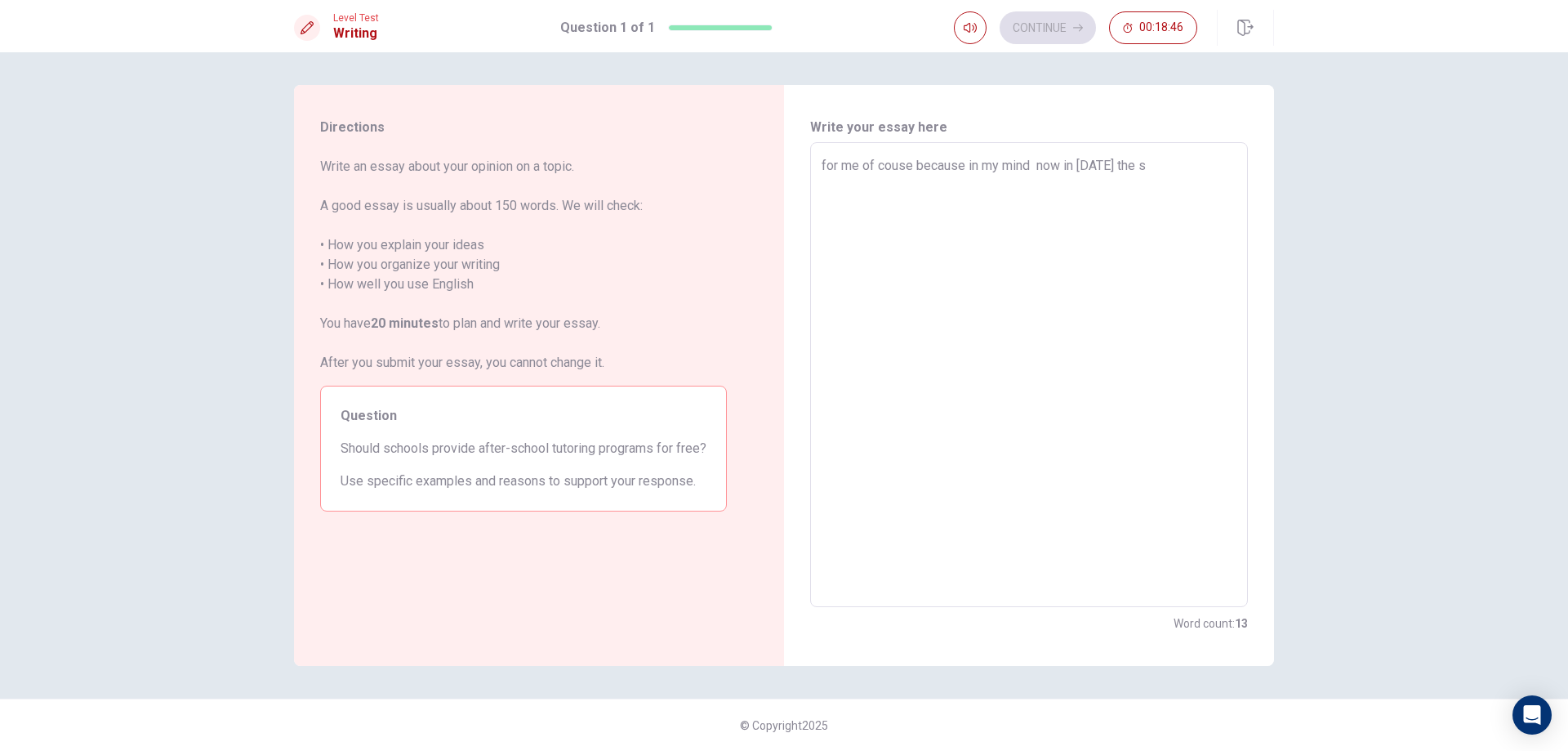
type textarea "for me of couse because in my mind now in [DATE] the st"
type textarea "x"
type textarea "for me of couse because in my mind now in [DATE] the stu"
type textarea "x"
type textarea "for me of couse because in my mind now in [DATE] the stud"
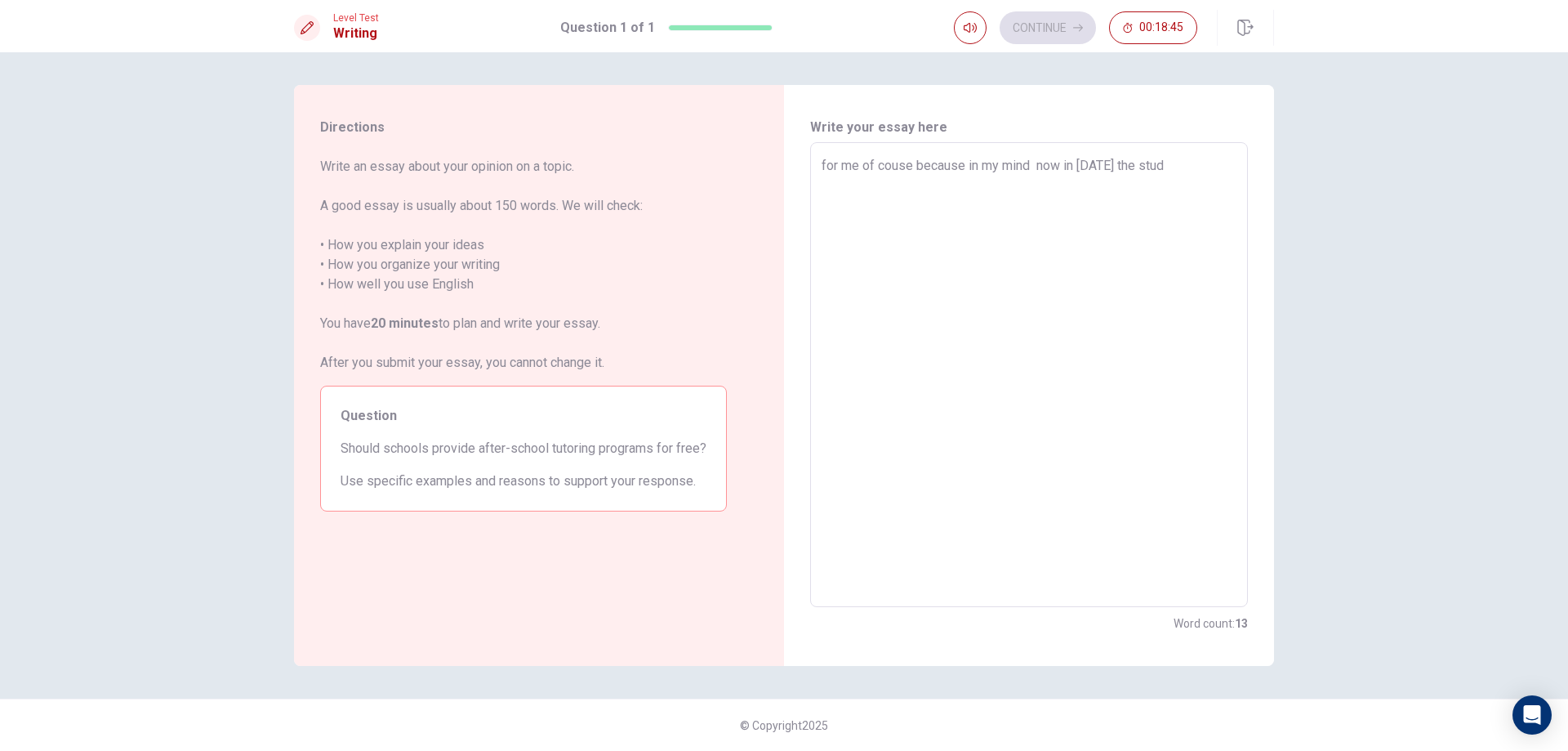
type textarea "x"
type textarea "for me of couse because in my mind now in [DATE] the stude"
type textarea "x"
type textarea "for me of couse because in my mind now in [DATE] the studen"
type textarea "x"
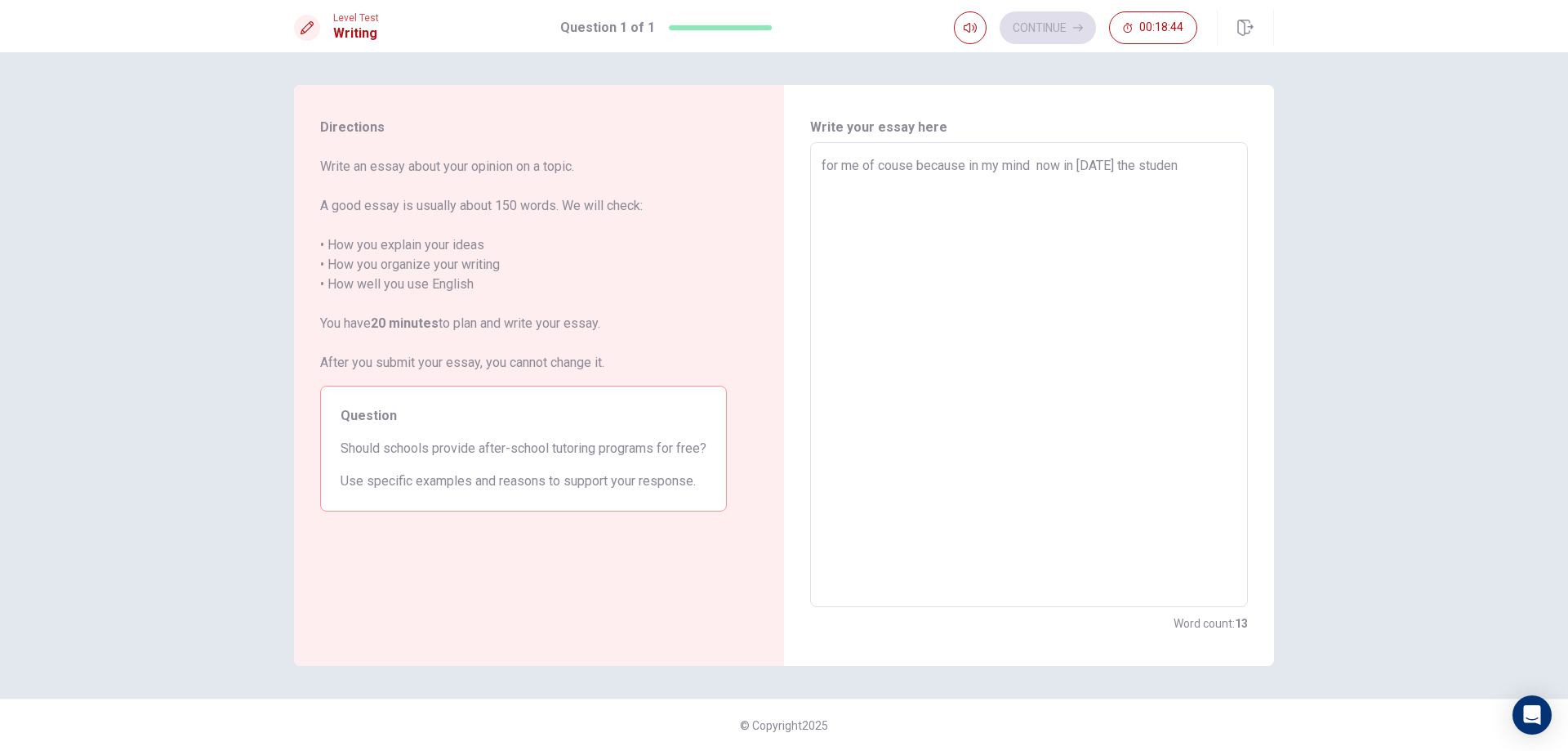
type textarea "for me of couse because in my mind now in [DATE] the student"
type textarea "x"
type textarea "for me of couse because in my mind now in [DATE] the student"
type textarea "x"
type textarea "for me of couse because in my mind now in [DATE] the student w"
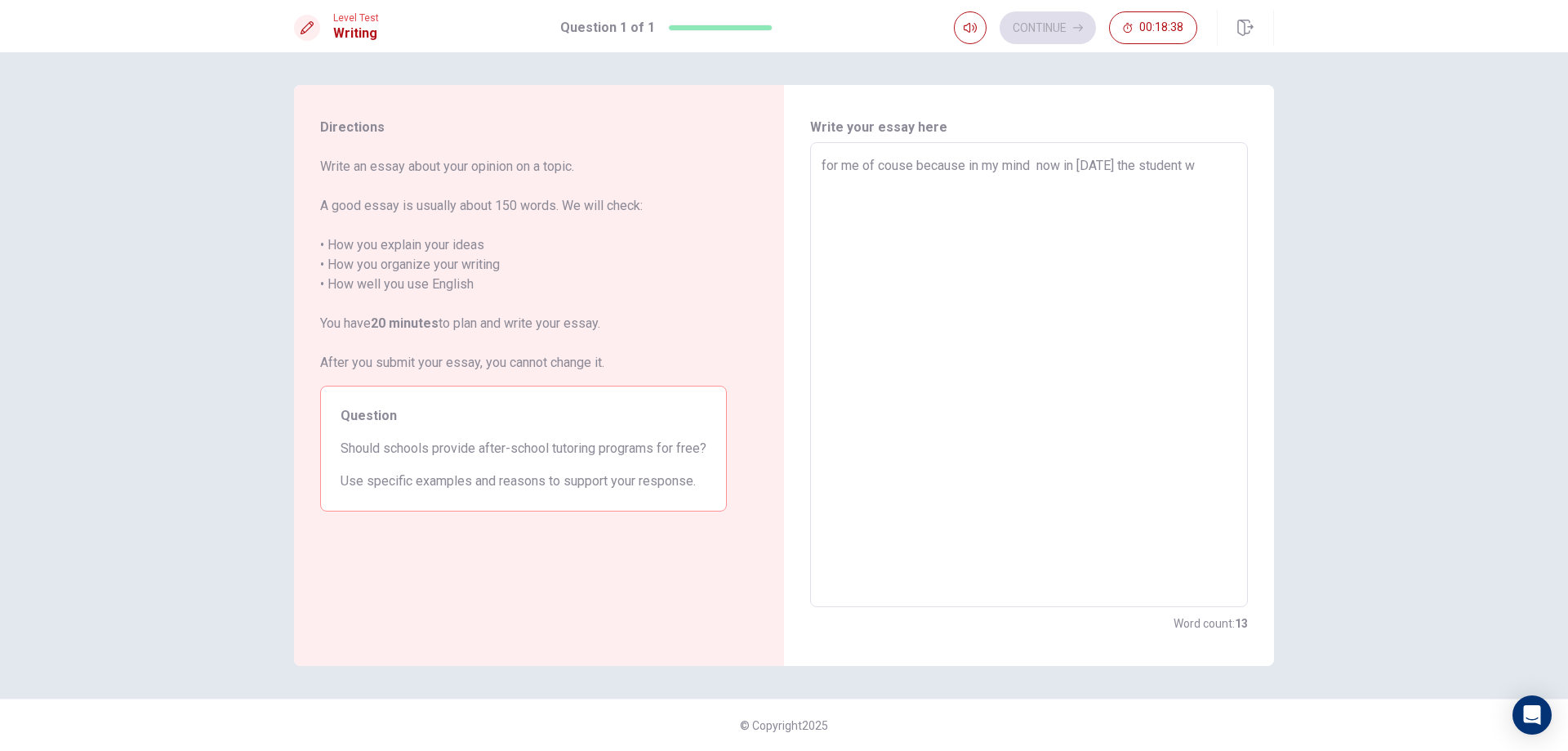
type textarea "x"
type textarea "for me of couse because in my mind now in [DATE] the student wi"
type textarea "x"
type textarea "for me of couse because in my mind now in [DATE] the student wil"
type textarea "x"
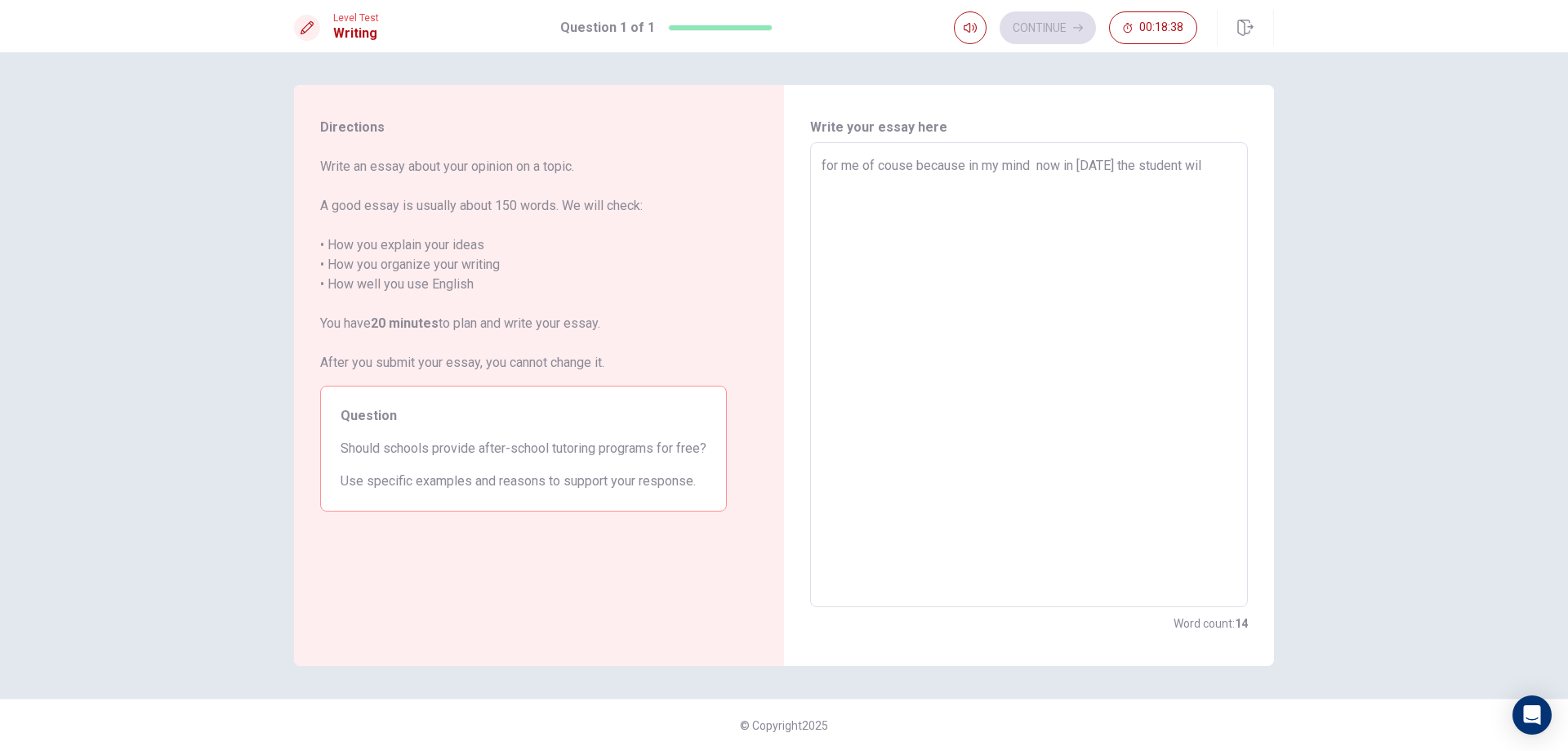
type textarea "for me of couse because in my mind now in [DATE] the student will"
type textarea "x"
type textarea "for me of couse because in my mind now in [DATE] the student will"
type textarea "x"
type textarea "for me of couse because in my mind now in [DATE] the student will"
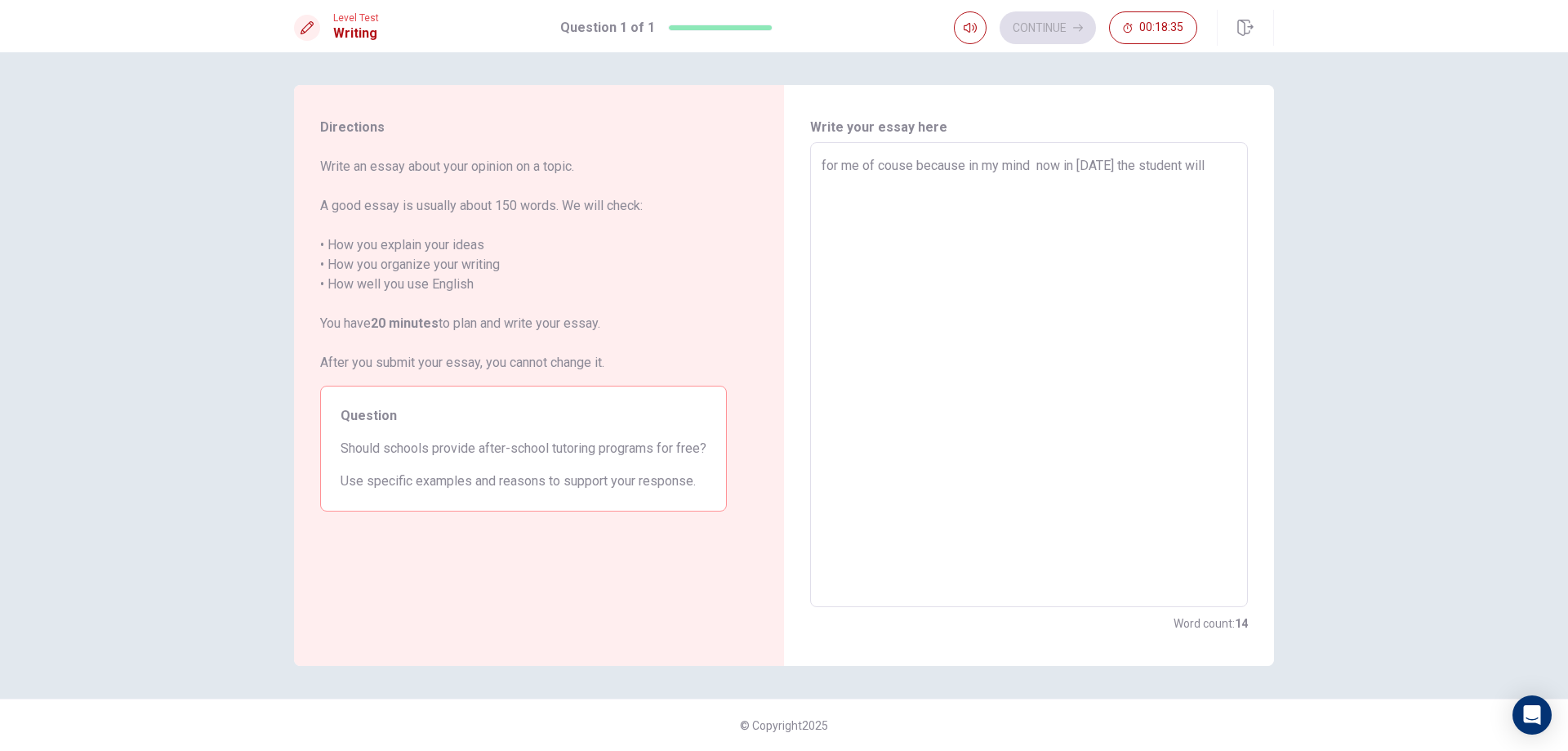
type textarea "x"
type textarea "for me of couse because in my mind now in [DATE] the student wil"
type textarea "x"
type textarea "for me of couse because in my mind now in [DATE] the student wi"
type textarea "x"
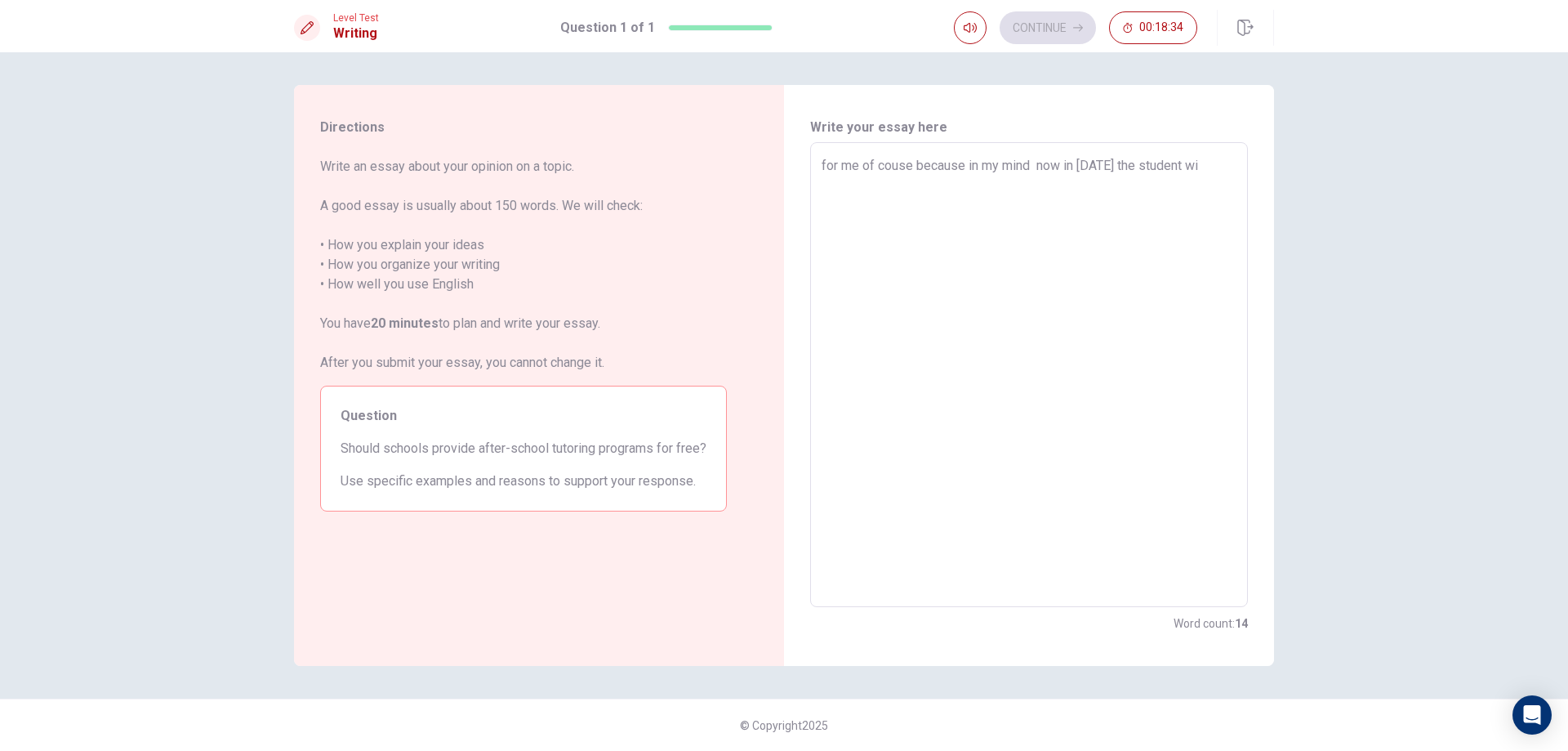
type textarea "for me of couse because in my mind now in [DATE] the student w"
type textarea "x"
type textarea "for me of couse because in my mind now in [DATE] the student wh"
type textarea "x"
type textarea "for me of couse because in my mind now in [DATE] the student wha"
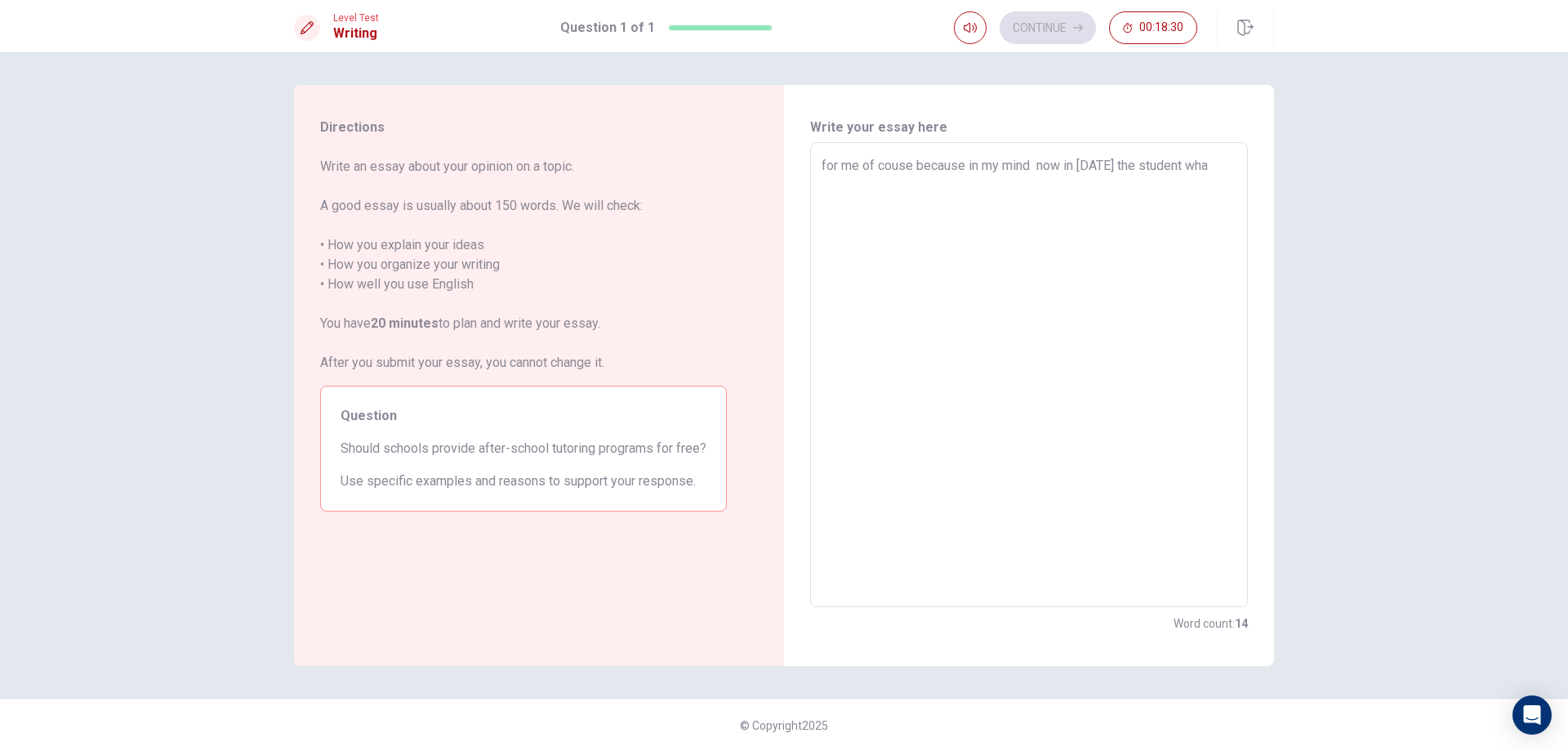
type textarea "x"
type textarea "for me of couse because in my mind now in [DATE] the student wh"
type textarea "x"
type textarea "for me of couse because in my mind now in [DATE] the student w"
type textarea "x"
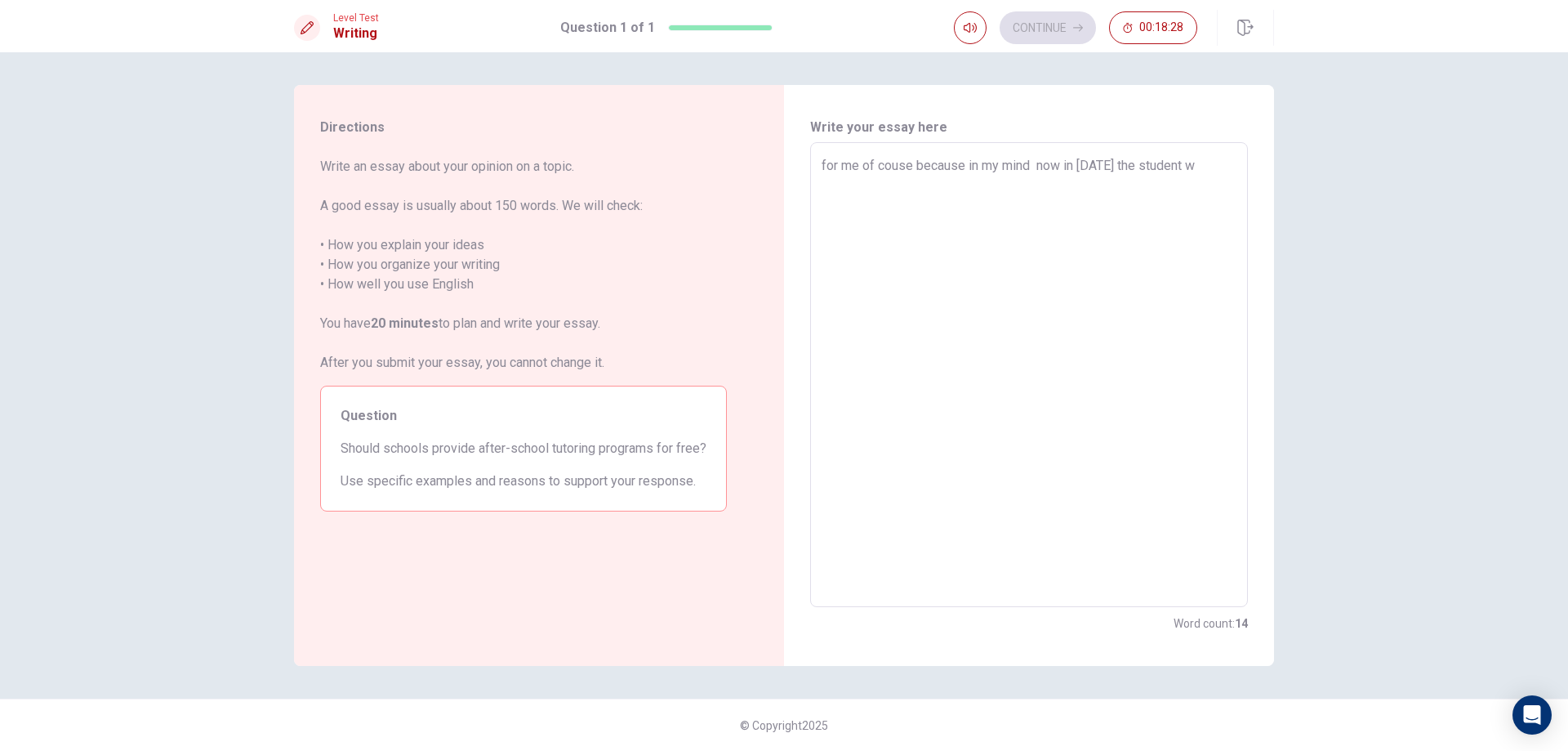
type textarea "for me of couse because in my mind now in [DATE] the student"
type textarea "x"
type textarea "for me of couse because in my mind now in [DATE] the student w"
type textarea "x"
type textarea "for me of couse because in my mind now in [DATE] the student wh"
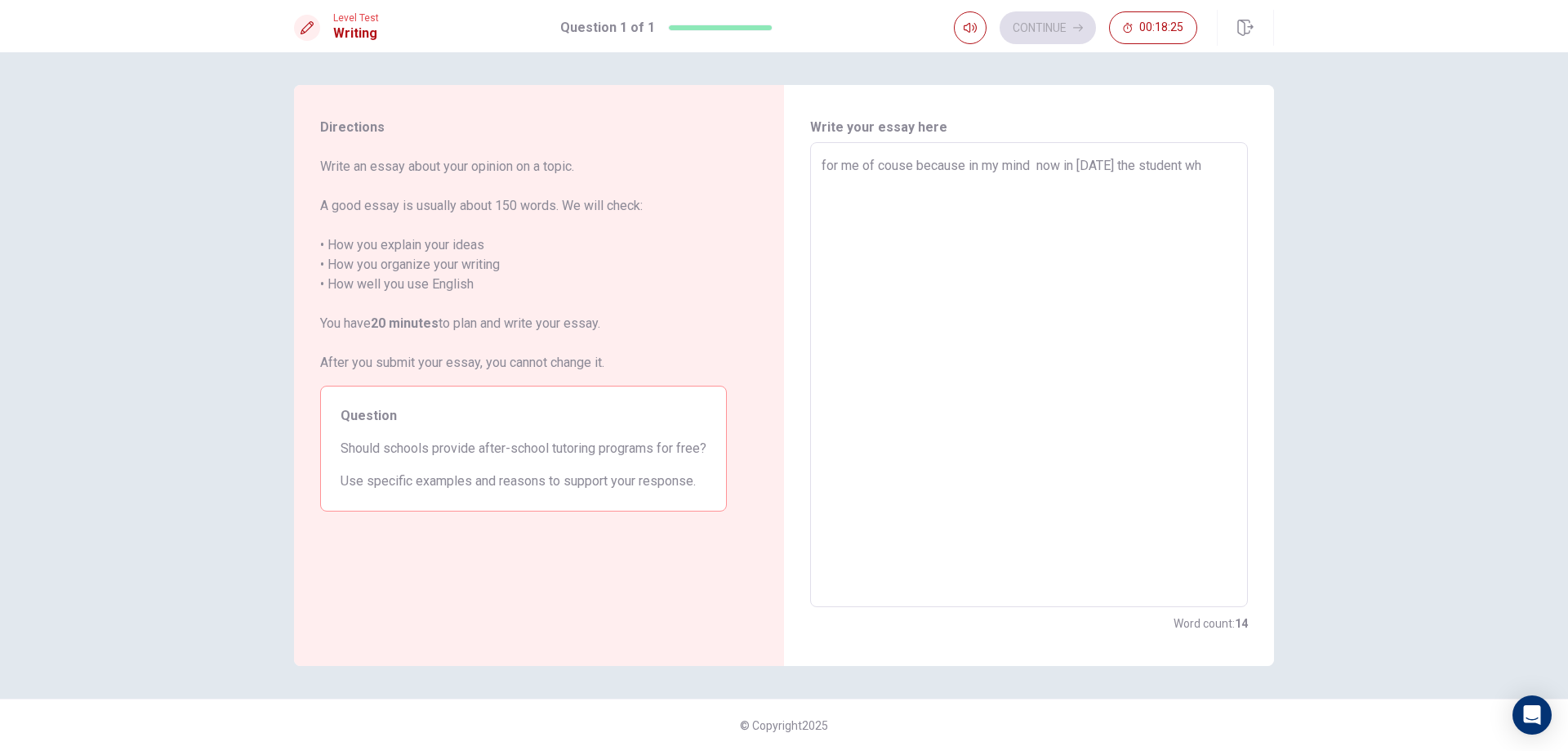
type textarea "x"
click at [1018, 182] on textarea "for me of couse because in my mind now in [DATE] the student want to learn more…" at bounding box center [1029, 375] width 415 height 438
click at [1014, 184] on textarea "for me of couse because in my mind now in [DATE] the student want to learn more…" at bounding box center [1029, 375] width 415 height 438
click at [824, 166] on textarea "for me of couse because in my mind now in [DATE] the student want to learn more…" at bounding box center [1029, 375] width 415 height 438
click at [1060, 212] on textarea "For me of couse because in my mind now in [DATE] the student want to learn more…" at bounding box center [1029, 375] width 415 height 438
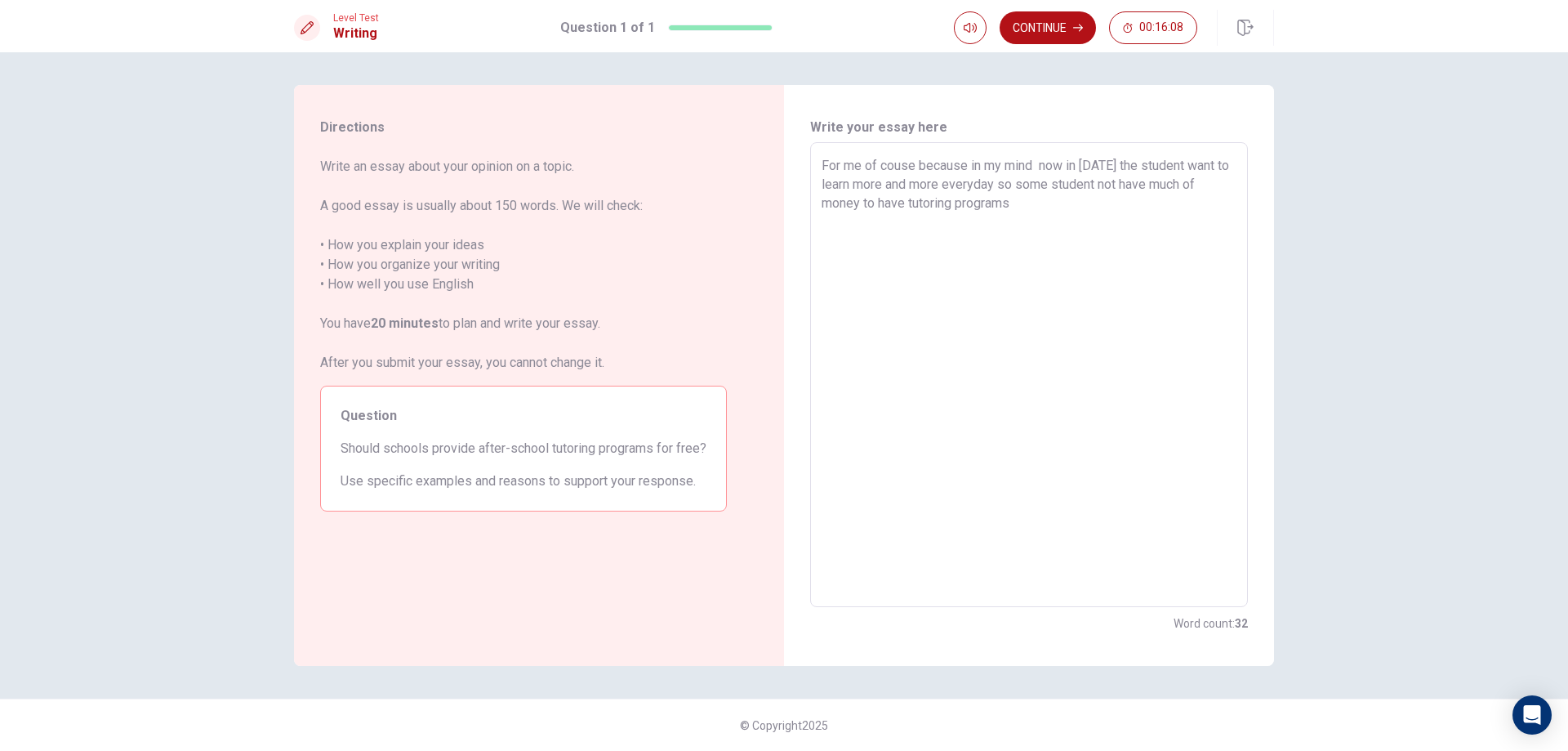
click at [917, 159] on textarea "For me of couse because in my mind now in [DATE] the student want to learn more…" at bounding box center [1029, 375] width 415 height 438
click at [918, 163] on textarea "For me of couse because in my mind now in [DATE] the student want to learn more…" at bounding box center [1029, 375] width 415 height 438
click at [1026, 215] on textarea "For me of couse,because in my mind now in [DATE] the student want to learn more…" at bounding box center [1029, 375] width 415 height 438
click at [1040, 191] on textarea "For me of couse,because in my mind now in [DATE] the student want to learn more…" at bounding box center [1029, 375] width 415 height 438
click at [1052, 203] on textarea "For me of couse,because in my mind now in [DATE] the student want to learn more…" at bounding box center [1029, 375] width 415 height 438
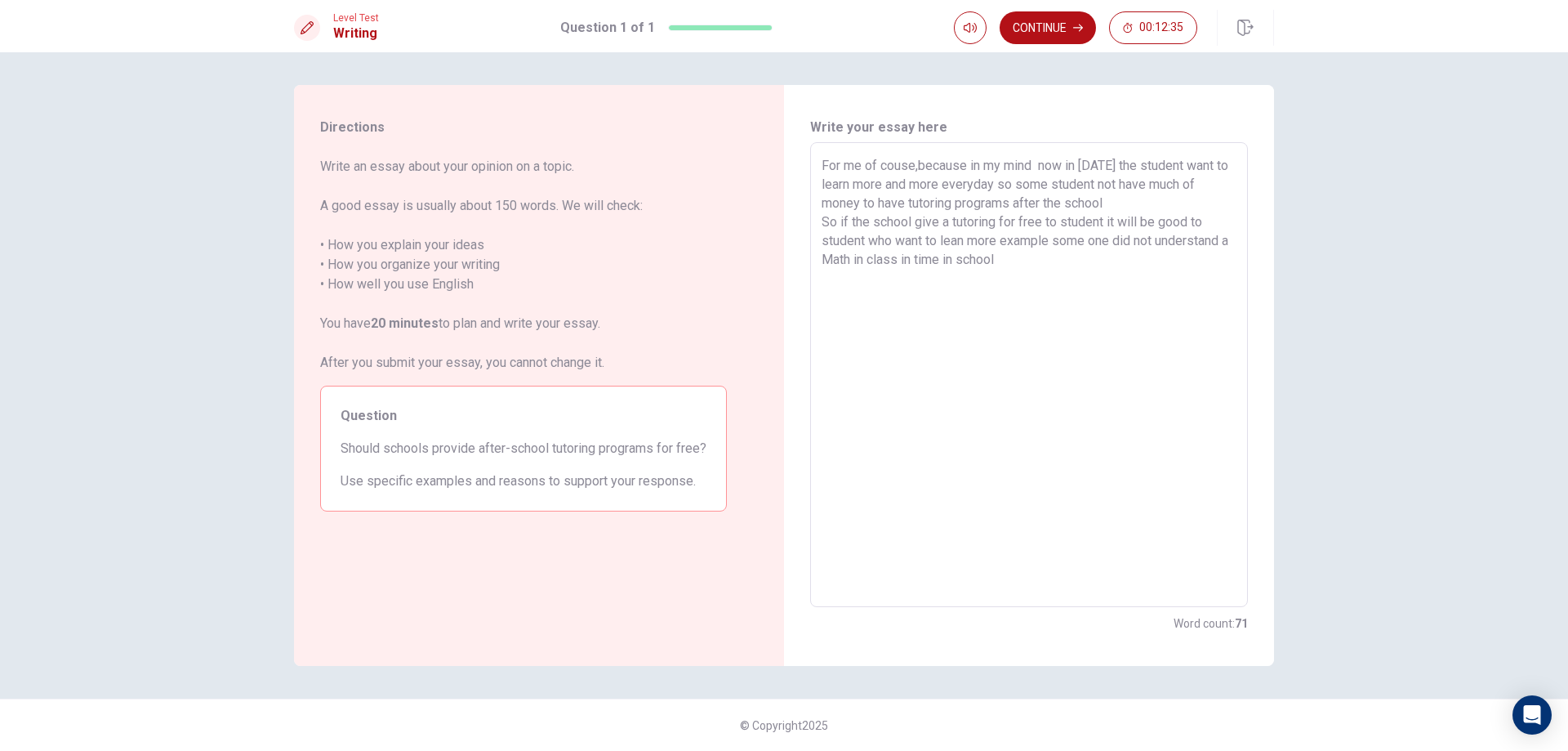
click at [1001, 241] on textarea "For me of couse,because in my mind now in [DATE] the student want to learn more…" at bounding box center [1029, 375] width 415 height 438
click at [995, 182] on textarea "For me of couse,because in my mind now in [DATE] the student want to learn more…" at bounding box center [1029, 375] width 415 height 438
click at [1110, 202] on textarea "For me of couse,because in my mind now in [DATE] the student want to learn more…" at bounding box center [1029, 375] width 415 height 438
click at [1107, 279] on textarea "For me of couse,because in my mind now in [DATE] the student want to learn more…" at bounding box center [1029, 375] width 415 height 438
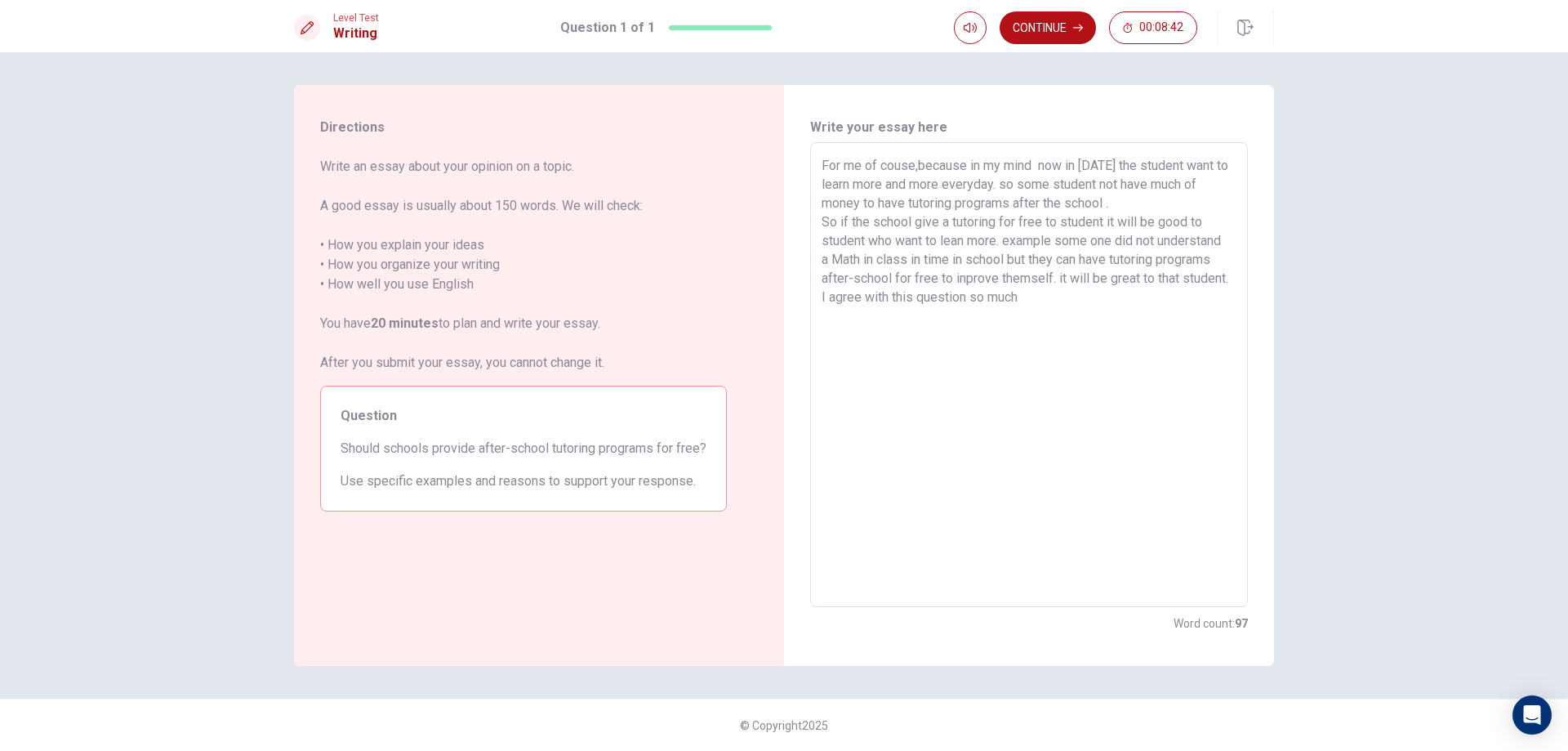
click at [943, 297] on textarea "For me of couse,because in my mind now in [DATE] the student want to learn more…" at bounding box center [1029, 375] width 415 height 438
click at [1188, 302] on textarea "For me of couse,because in my mind now in [DATE] the student want to learn more…" at bounding box center [1029, 375] width 415 height 438
click at [948, 297] on textarea "For me of couse,because in my mind now in [DATE] the student want to learn more…" at bounding box center [1029, 375] width 415 height 438
click at [836, 317] on textarea "For me of couse,because in my mind now in [DATE] the student want to learn more…" at bounding box center [1029, 375] width 415 height 438
drag, startPoint x: 847, startPoint y: 318, endPoint x: 824, endPoint y: 318, distance: 23.0
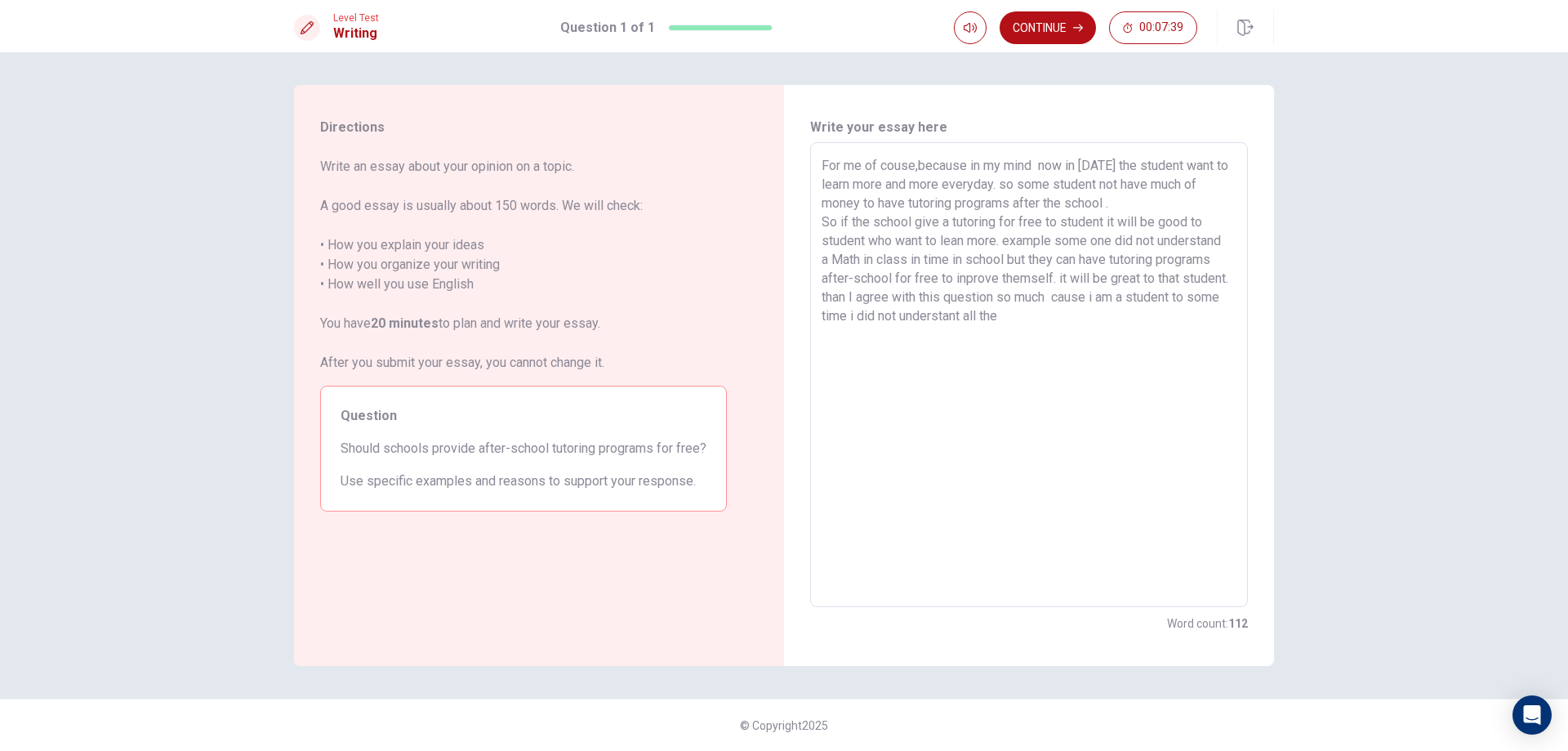
click at [824, 318] on textarea "For me of couse,because in my mind now in [DATE] the student want to learn more…" at bounding box center [1029, 375] width 415 height 438
click at [827, 314] on textarea "For me of couse,because in my mind now in [DATE] the student want to learn more…" at bounding box center [1029, 375] width 415 height 438
click at [1034, 349] on textarea "For me of couse,because in my mind now in [DATE] the student want to learn more…" at bounding box center [1029, 375] width 415 height 438
click at [821, 356] on div "For me of couse,because in my mind now in [DATE] the student want to learn more…" at bounding box center [1029, 374] width 438 height 464
click at [817, 352] on div "For me of couse,because in my mind now in [DATE] the student want to learn more…" at bounding box center [1029, 374] width 438 height 464
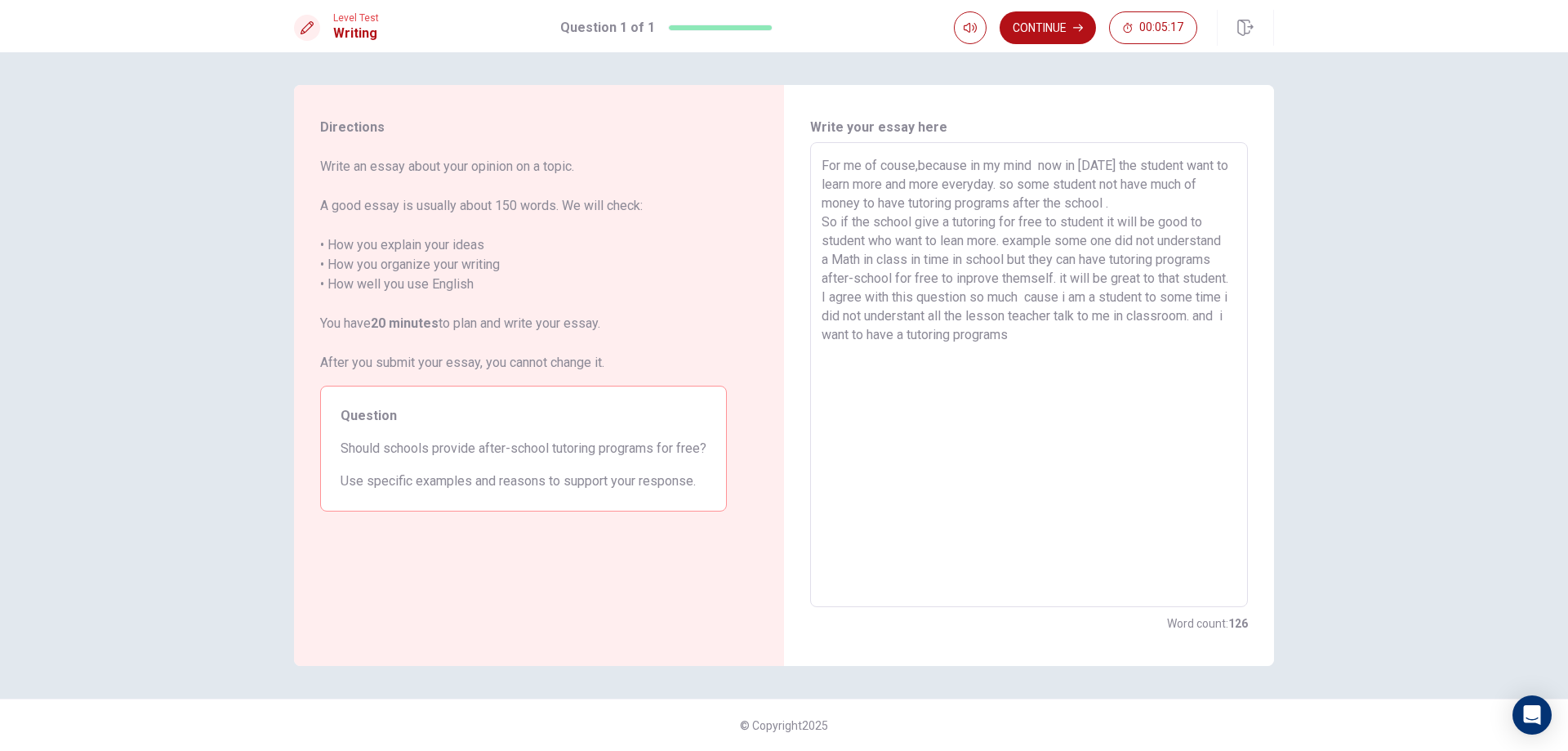
drag, startPoint x: 1232, startPoint y: 326, endPoint x: 1231, endPoint y: 343, distance: 17.0
click at [1231, 326] on textarea "For me of couse,because in my mind now in [DATE] the student want to learn more…" at bounding box center [1029, 375] width 415 height 438
click at [1039, 348] on textarea "For me of couse,because in my mind now in [DATE] the student want to learn more…" at bounding box center [1029, 375] width 415 height 438
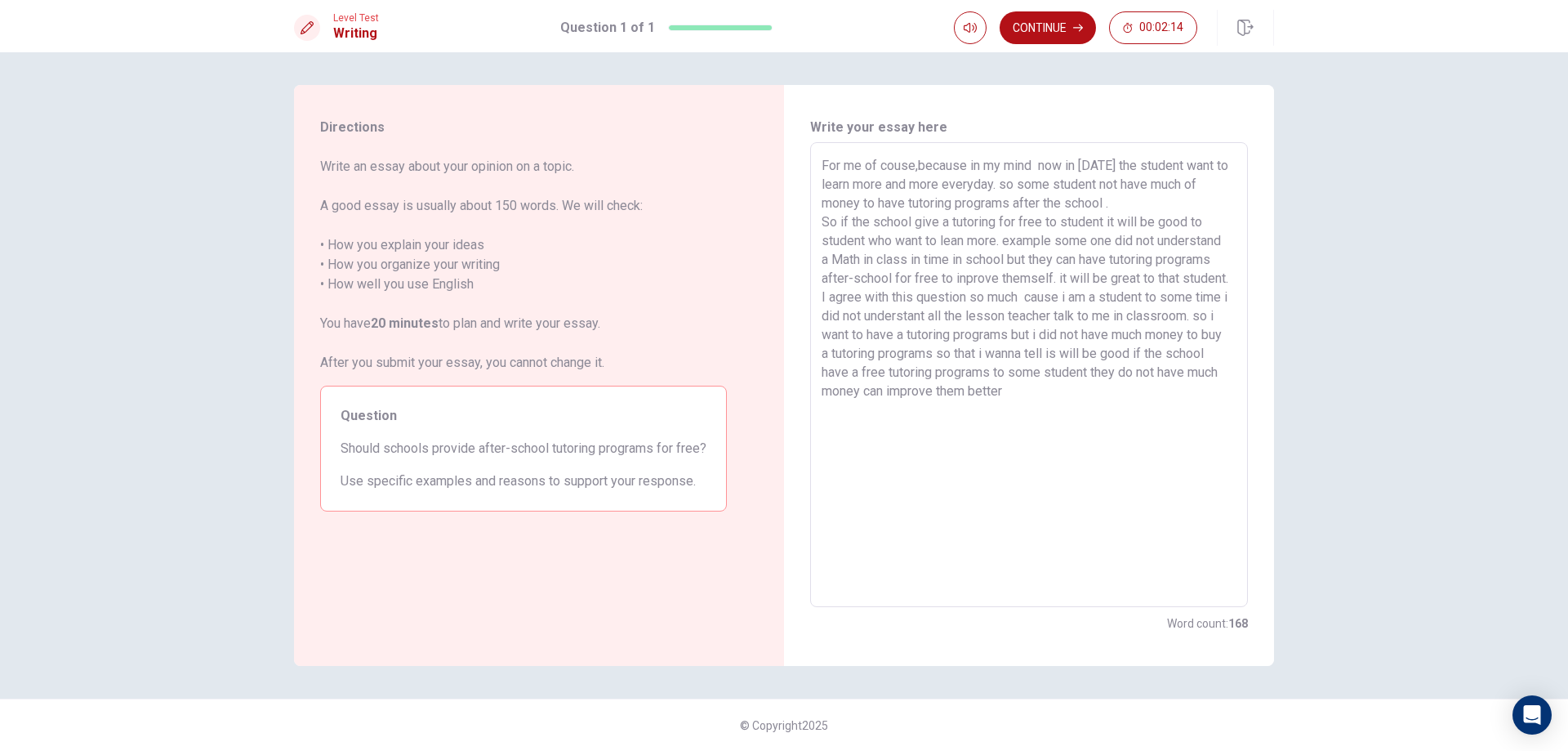
click at [961, 380] on textarea "For me of couse,because in my mind now in [DATE] the student want to learn more…" at bounding box center [1029, 375] width 415 height 438
click at [1211, 335] on textarea "For me of couse,because in my mind now in [DATE] the student want to learn more…" at bounding box center [1029, 375] width 415 height 438
click at [1217, 337] on textarea "For me of couse,because in my mind now in [DATE] the student want to learn more…" at bounding box center [1029, 375] width 415 height 438
click at [1074, 366] on textarea "For me of couse,because in my mind now in [DATE] the student want to learn more…" at bounding box center [1029, 375] width 415 height 438
click at [1076, 367] on textarea "For me of couse,because in my mind now in [DATE] the student want to learn more…" at bounding box center [1029, 375] width 415 height 438
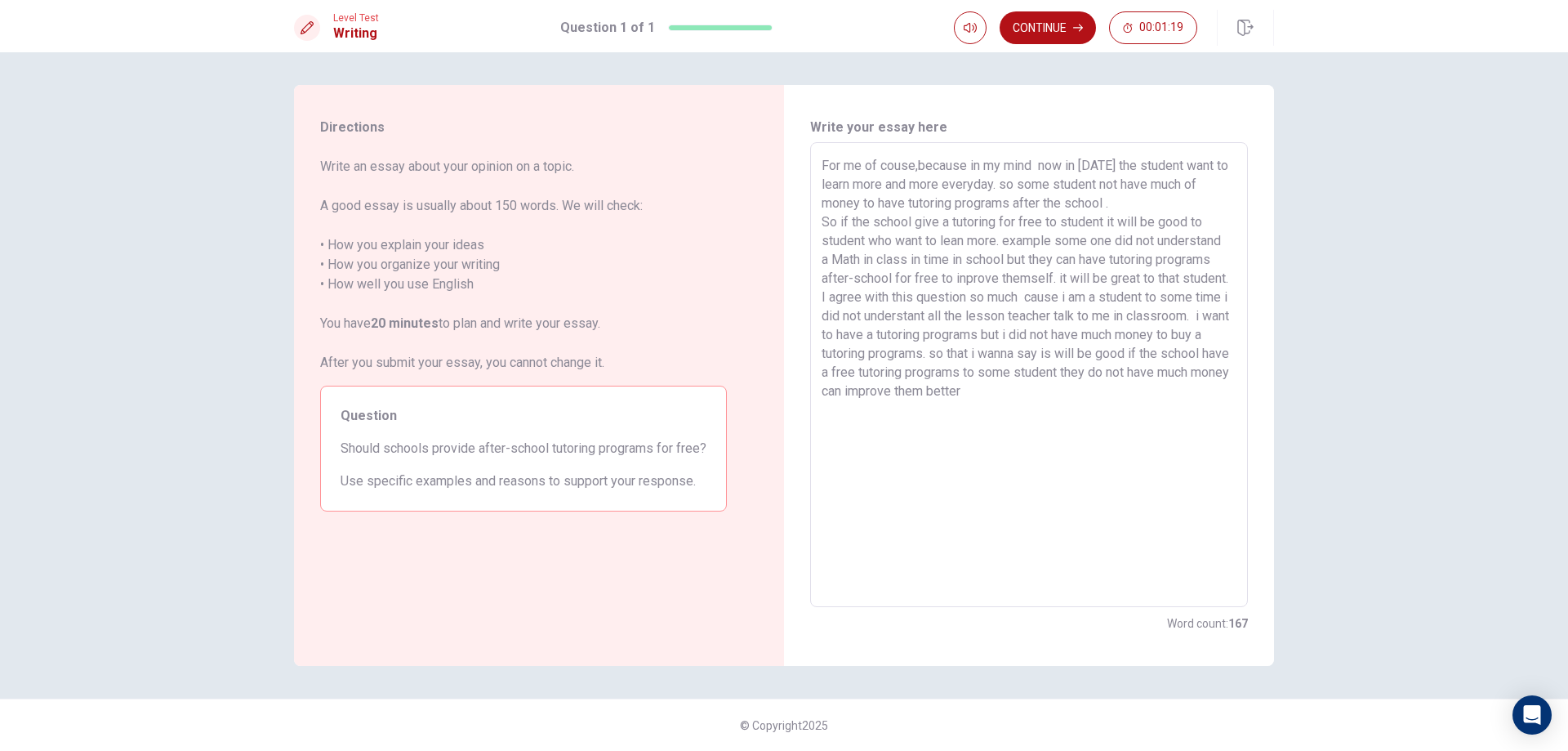
drag, startPoint x: 1090, startPoint y: 418, endPoint x: 829, endPoint y: 427, distance: 261.2
click at [829, 427] on textarea "For me of couse,because in my mind now in [DATE] the student want to learn more…" at bounding box center [1029, 375] width 415 height 438
click at [873, 424] on textarea "For me of couse,because in my mind now in [DATE] the student want to learn more…" at bounding box center [1029, 375] width 415 height 438
click at [1118, 414] on textarea "For me of couse,because in my mind now in [DATE] the student want to learn more…" at bounding box center [1029, 375] width 415 height 438
click at [930, 410] on textarea "For me of couse,because in my mind now in [DATE] the student want to learn more…" at bounding box center [1029, 375] width 415 height 438
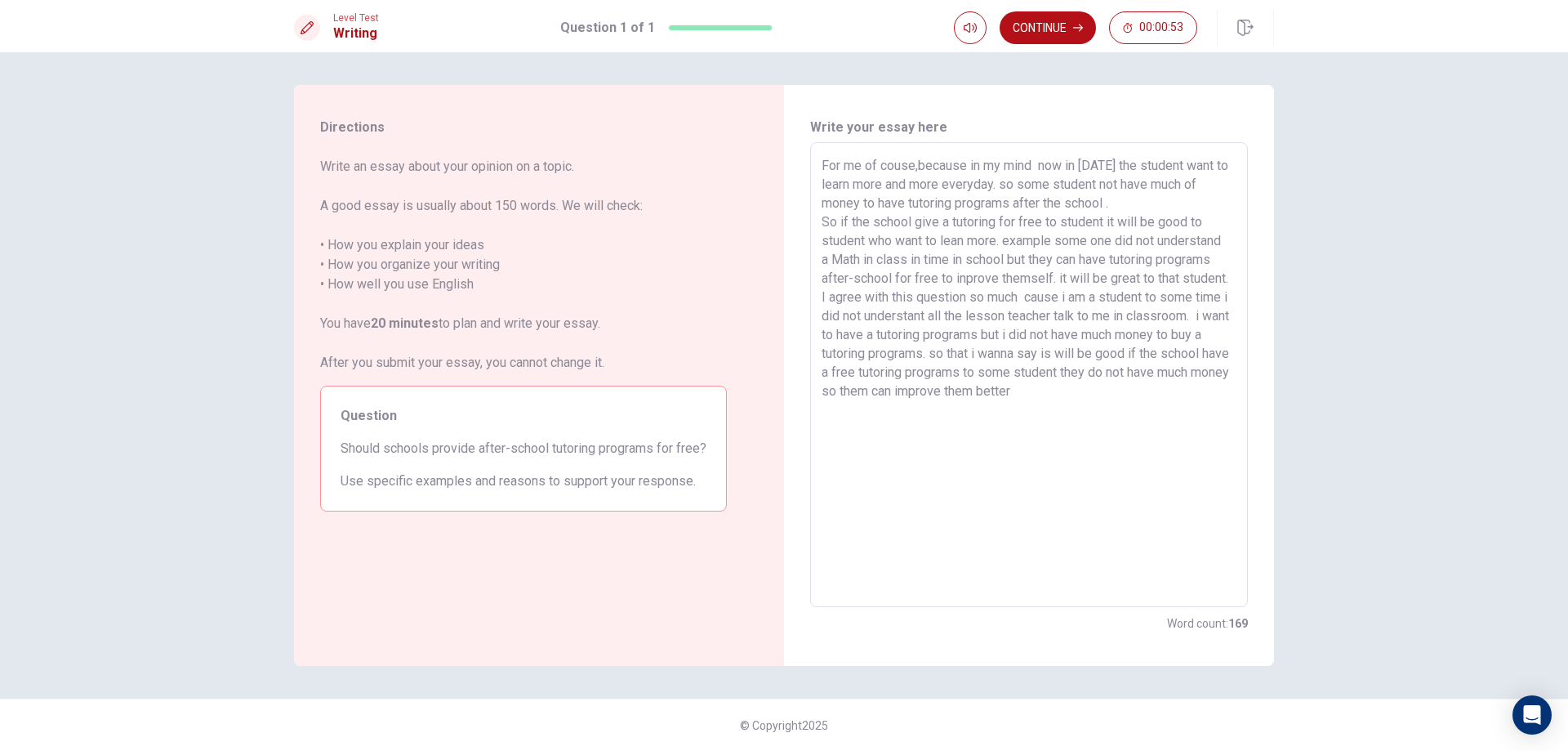
click at [1139, 406] on textarea "For me of couse,because in my mind now in [DATE] the student want to learn more…" at bounding box center [1029, 375] width 415 height 438
click at [1062, 24] on button "Continue" at bounding box center [1047, 28] width 96 height 33
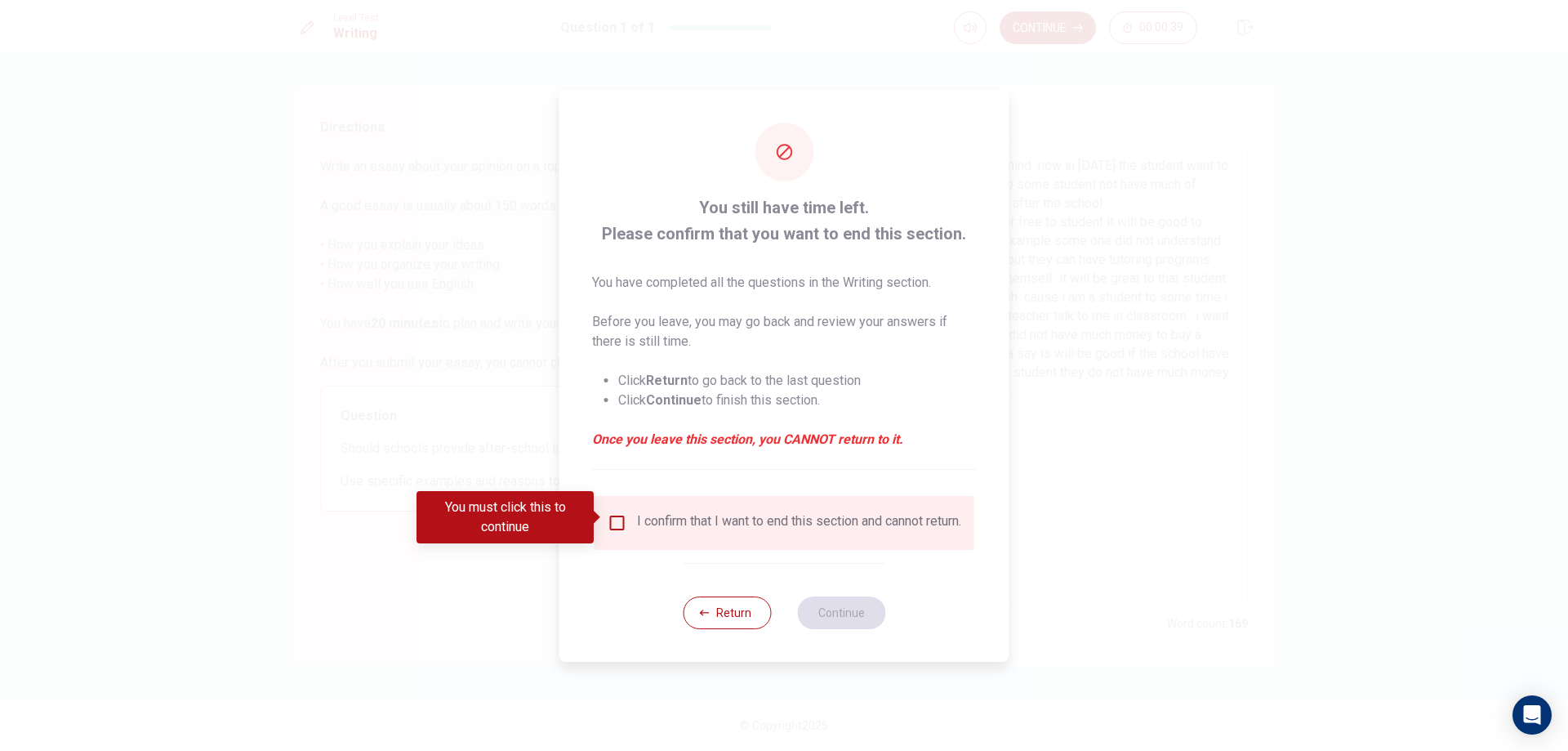
click at [626, 525] on div "I confirm that I want to end this section and cannot return." at bounding box center [784, 522] width 353 height 19
click at [624, 514] on div "I confirm that I want to end this section and cannot return." at bounding box center [784, 522] width 353 height 19
click at [611, 524] on input "You must click this to continue" at bounding box center [617, 522] width 19 height 19
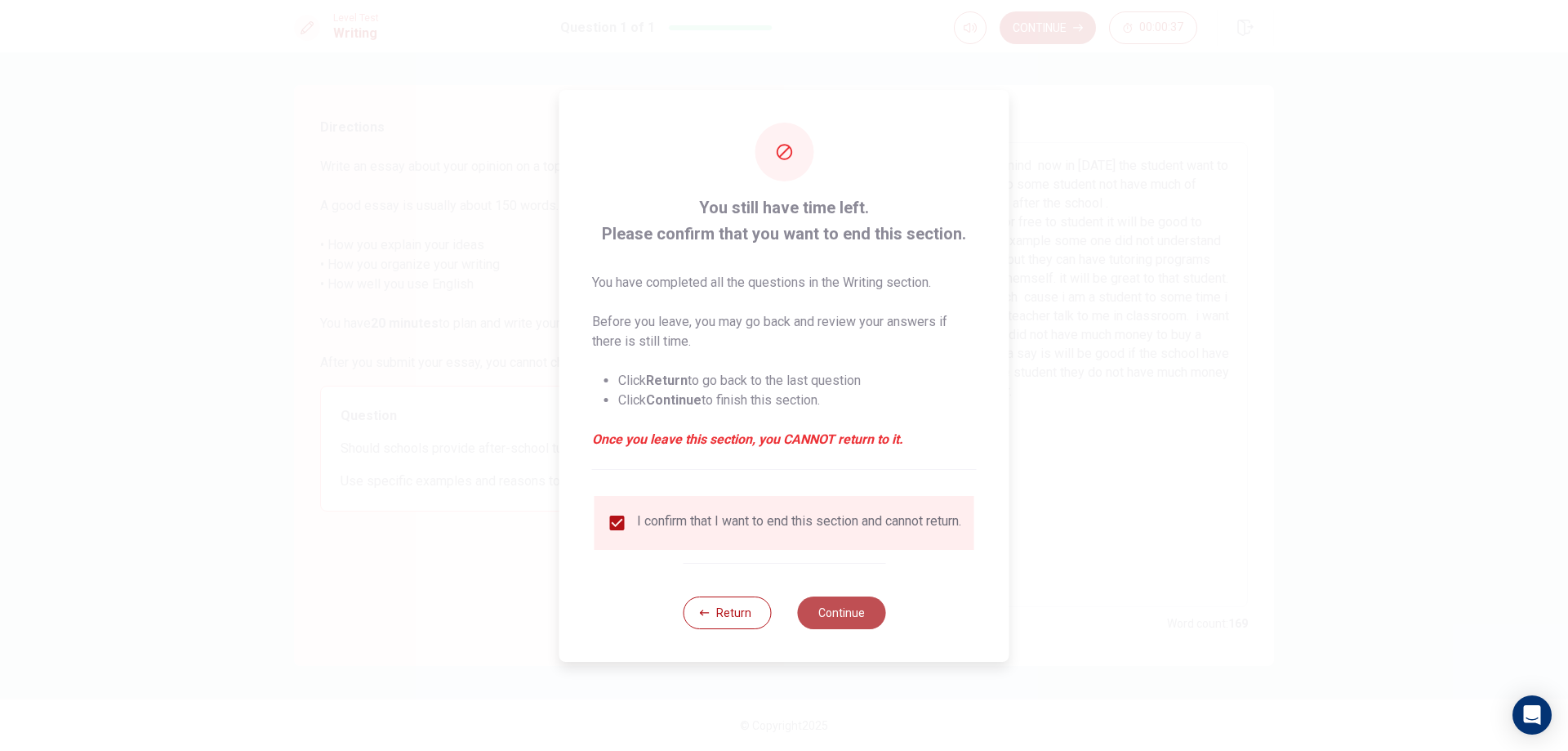
click at [838, 617] on button "Continue" at bounding box center [841, 612] width 89 height 33
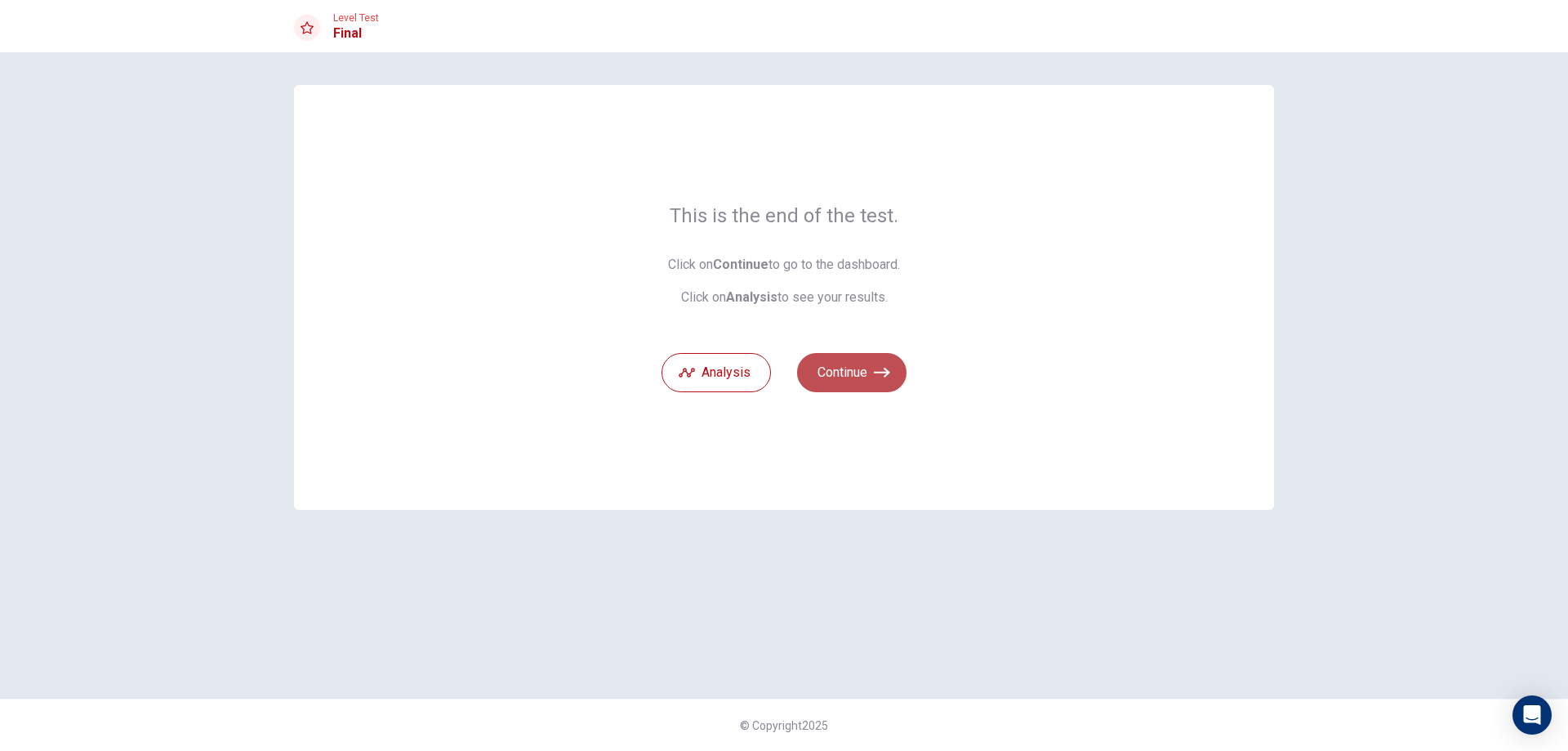
click at [852, 367] on button "Continue" at bounding box center [851, 372] width 109 height 39
